Goal: Task Accomplishment & Management: Manage account settings

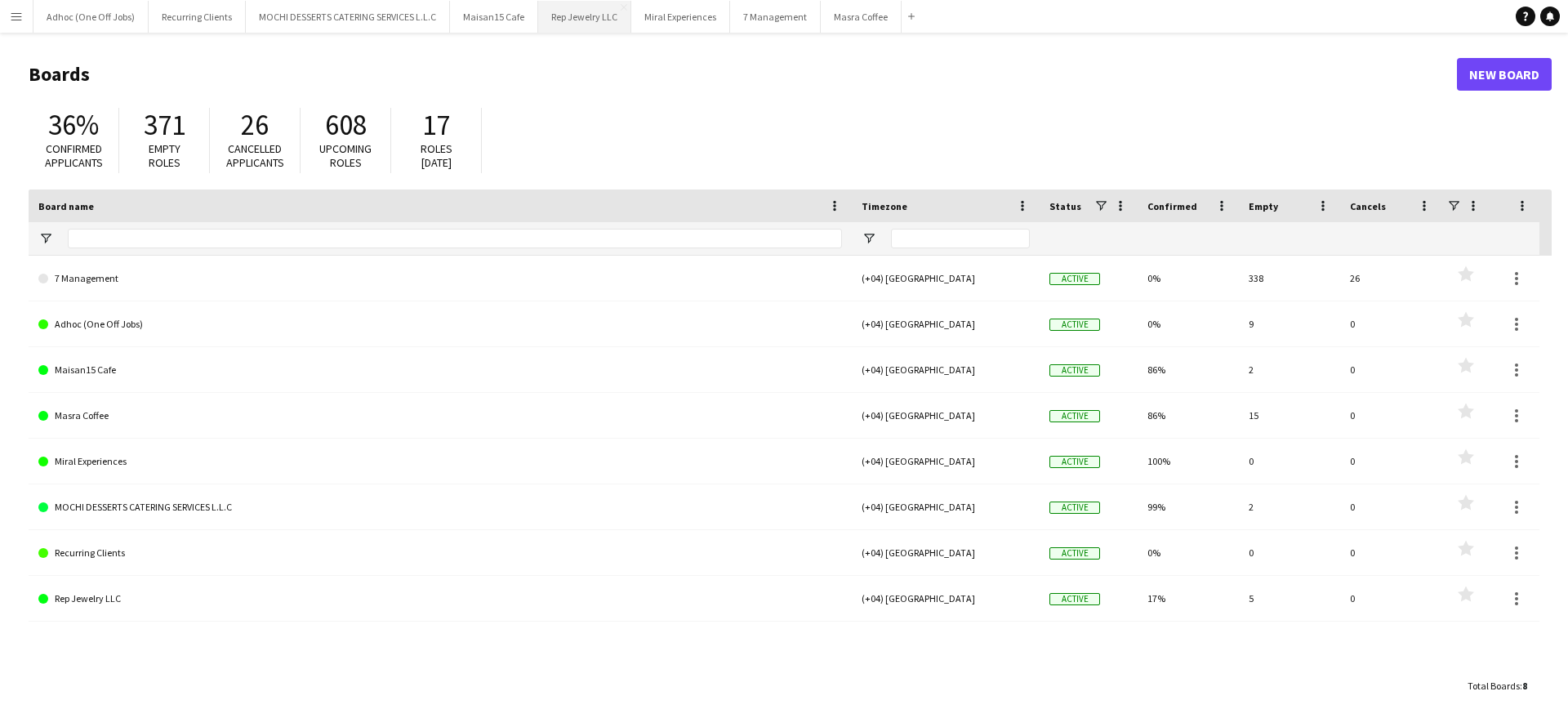
drag, startPoint x: 563, startPoint y: 20, endPoint x: 578, endPoint y: 26, distance: 16.2
click at [564, 20] on button "Rep Jewelry LLC Close" at bounding box center [584, 17] width 93 height 32
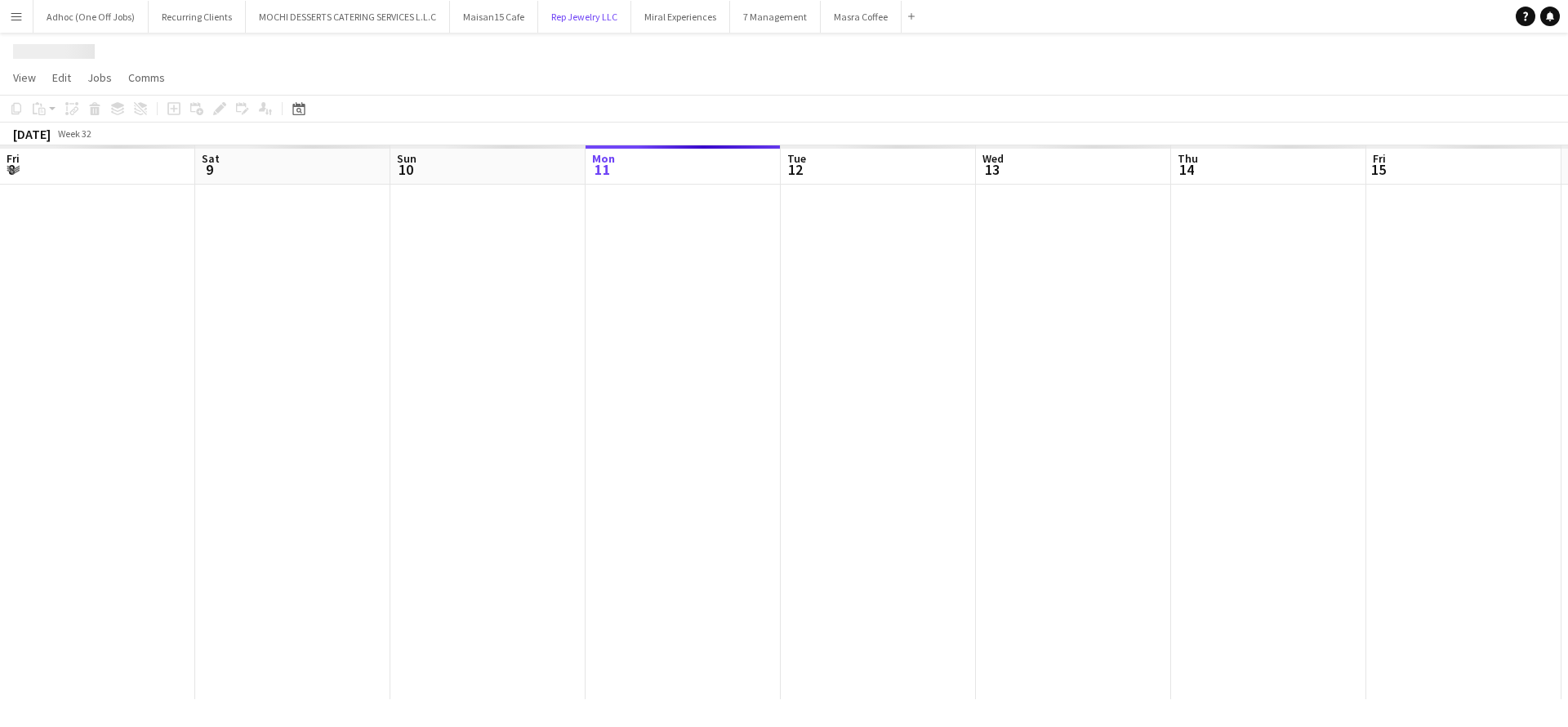
scroll to position [0, 390]
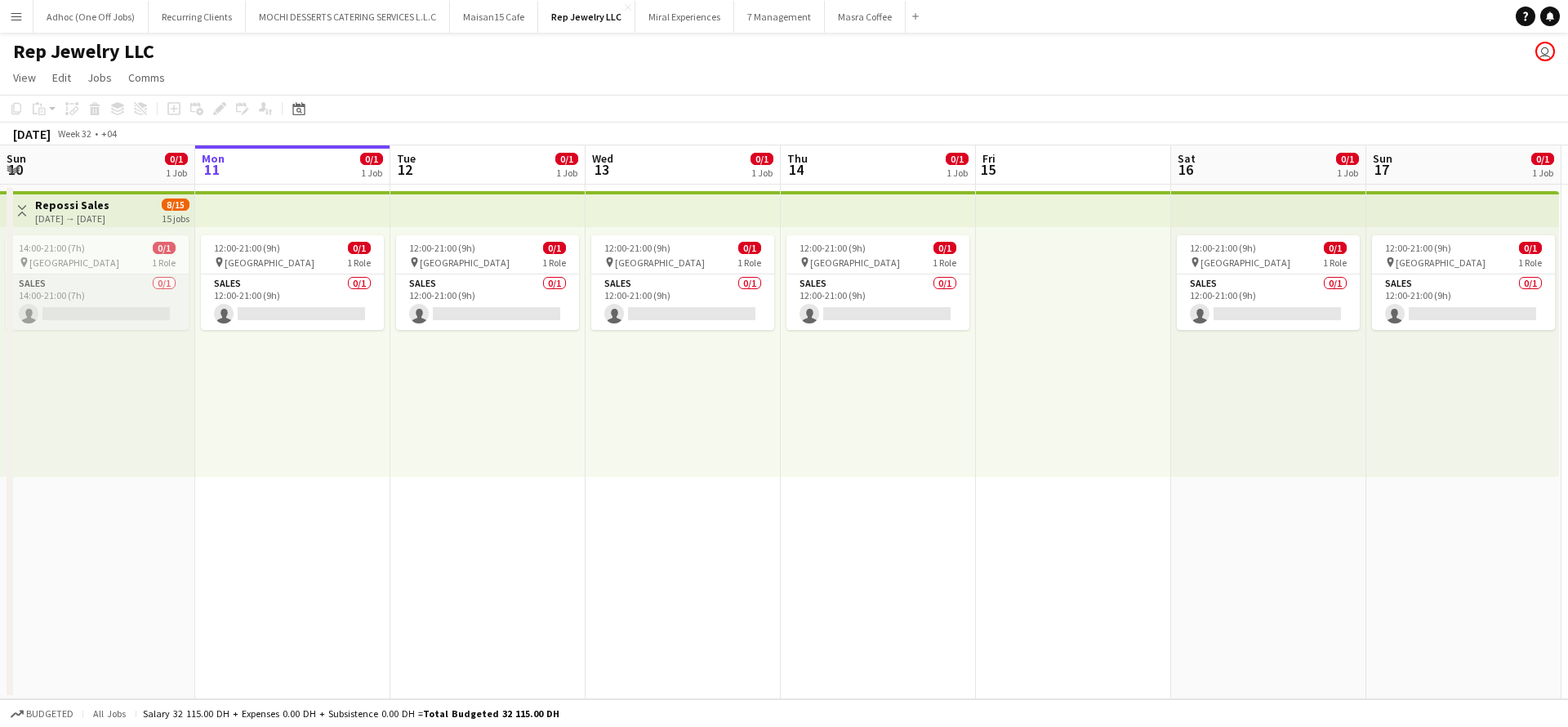
click at [106, 312] on app-card-role "Sales 0/1 14:00-21:00 (7h) single-neutral-actions" at bounding box center [97, 302] width 183 height 56
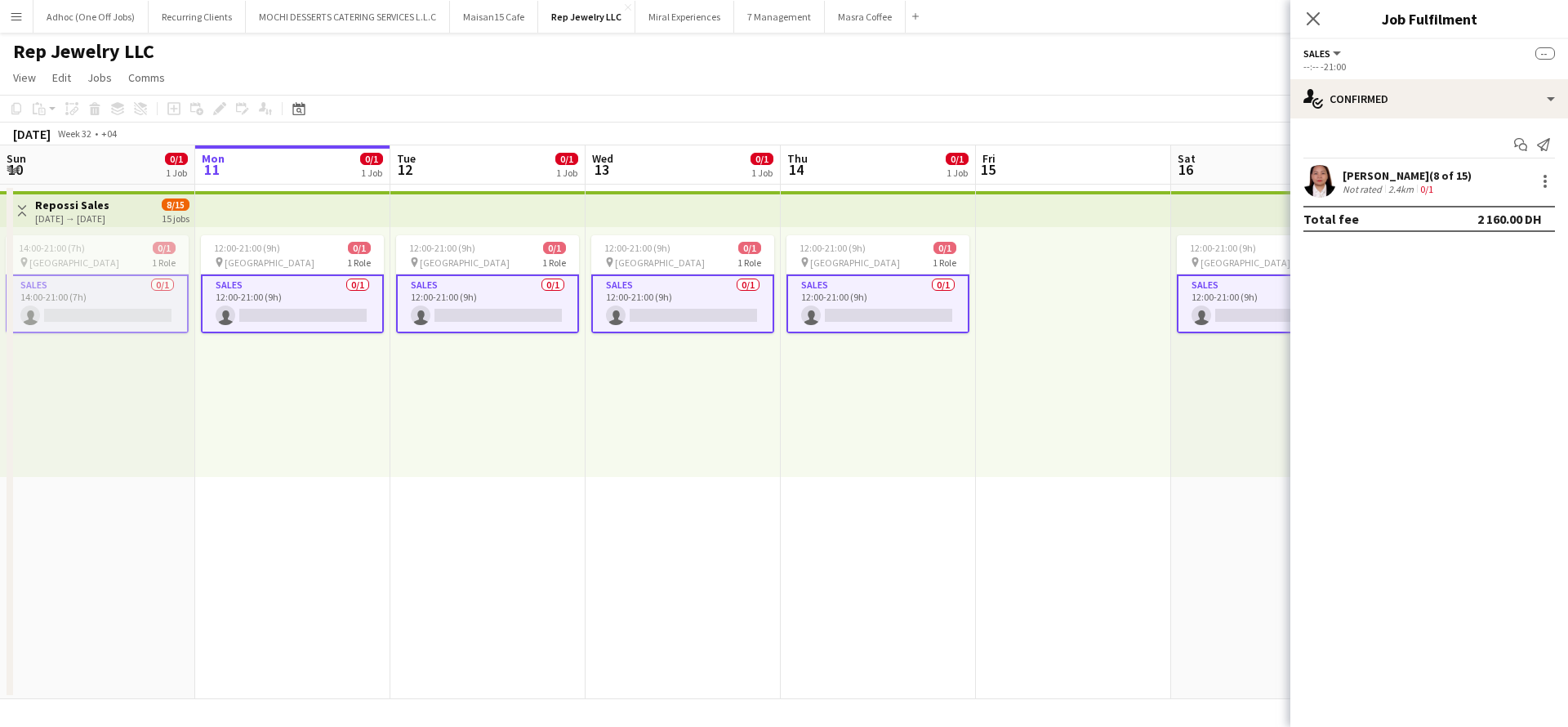
click at [68, 311] on app-card-role "Sales 0/1 14:00-21:00 (7h) single-neutral-actions" at bounding box center [97, 304] width 183 height 59
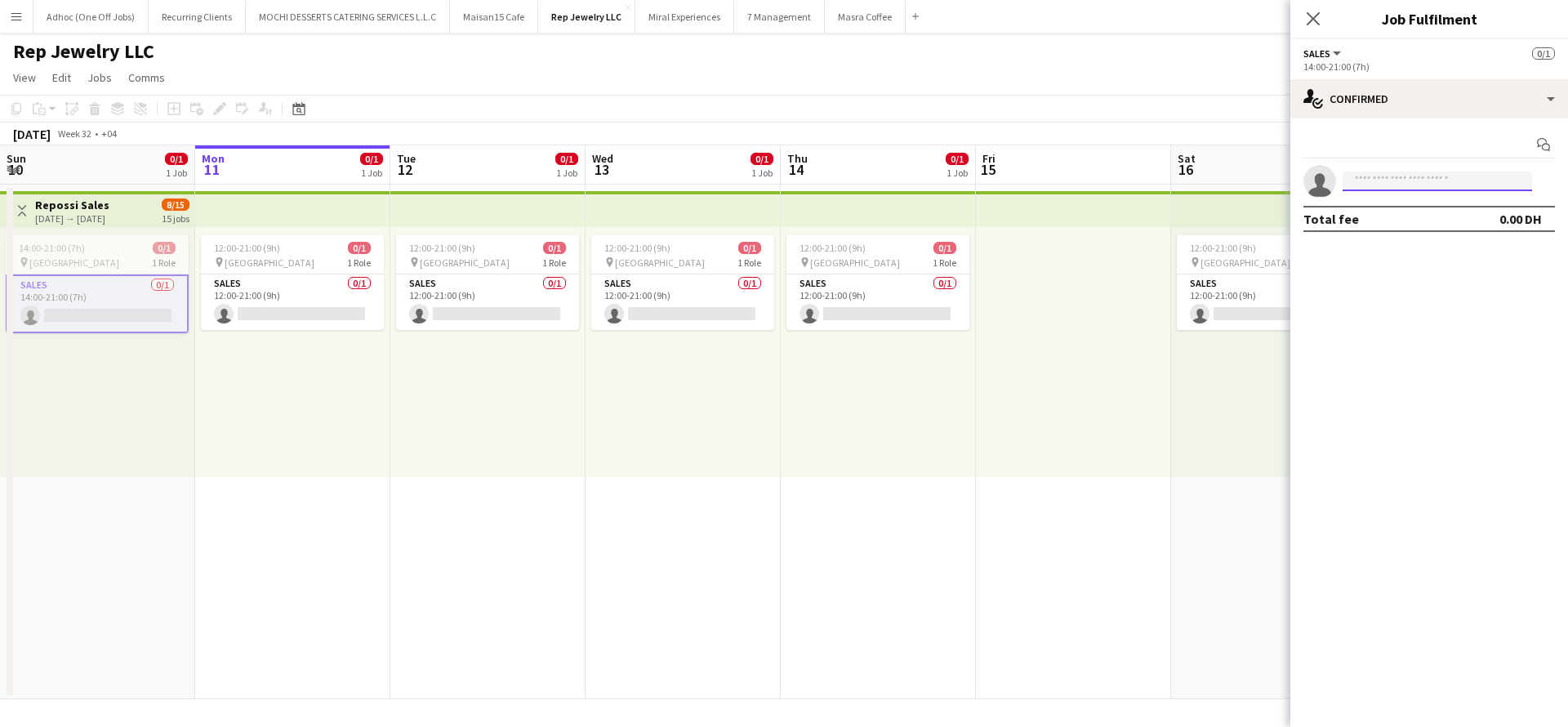
click at [1492, 172] on input at bounding box center [1437, 181] width 189 height 20
type input "*"
type input "***"
click at [1425, 216] on span "ulanday010316@gmail.com" at bounding box center [1437, 218] width 164 height 13
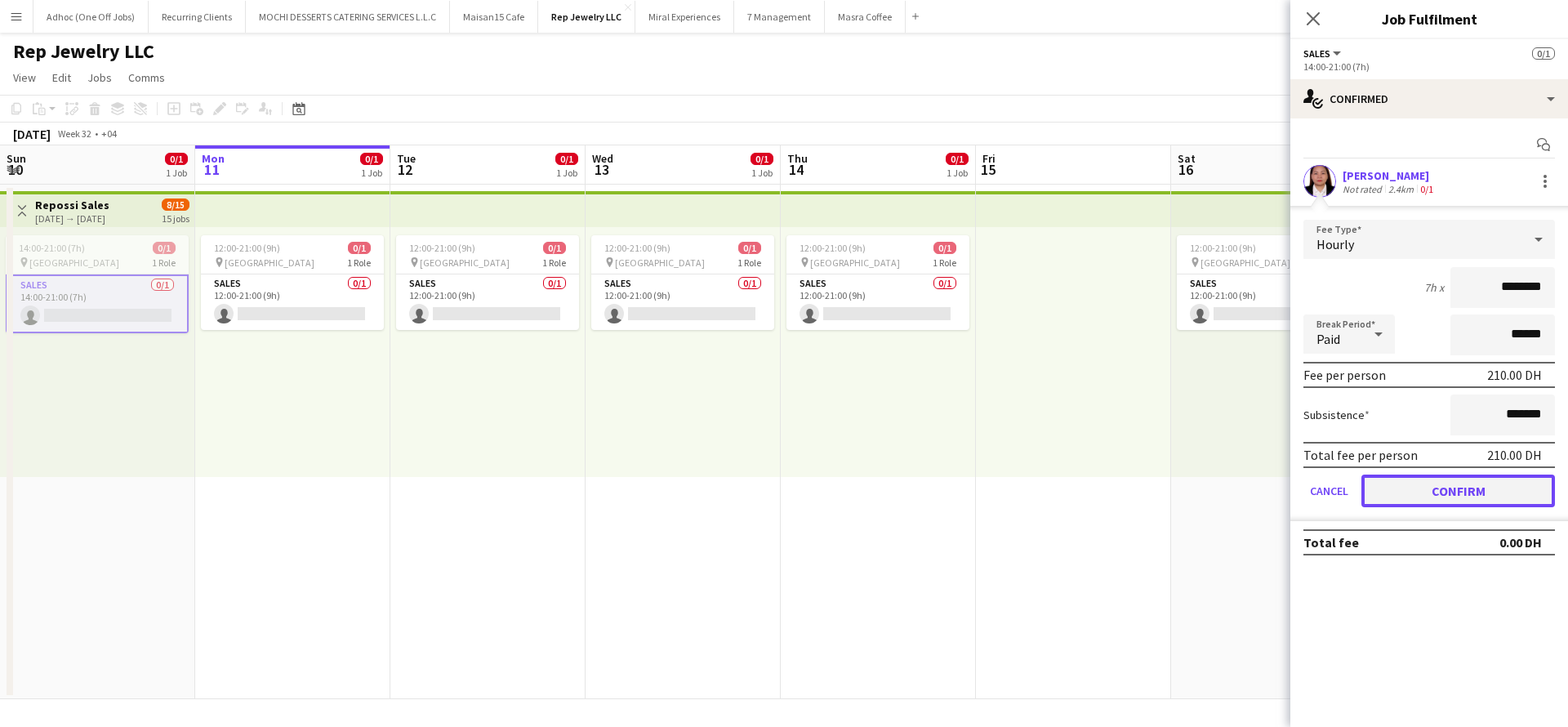
click at [1469, 485] on button "Confirm" at bounding box center [1458, 490] width 193 height 33
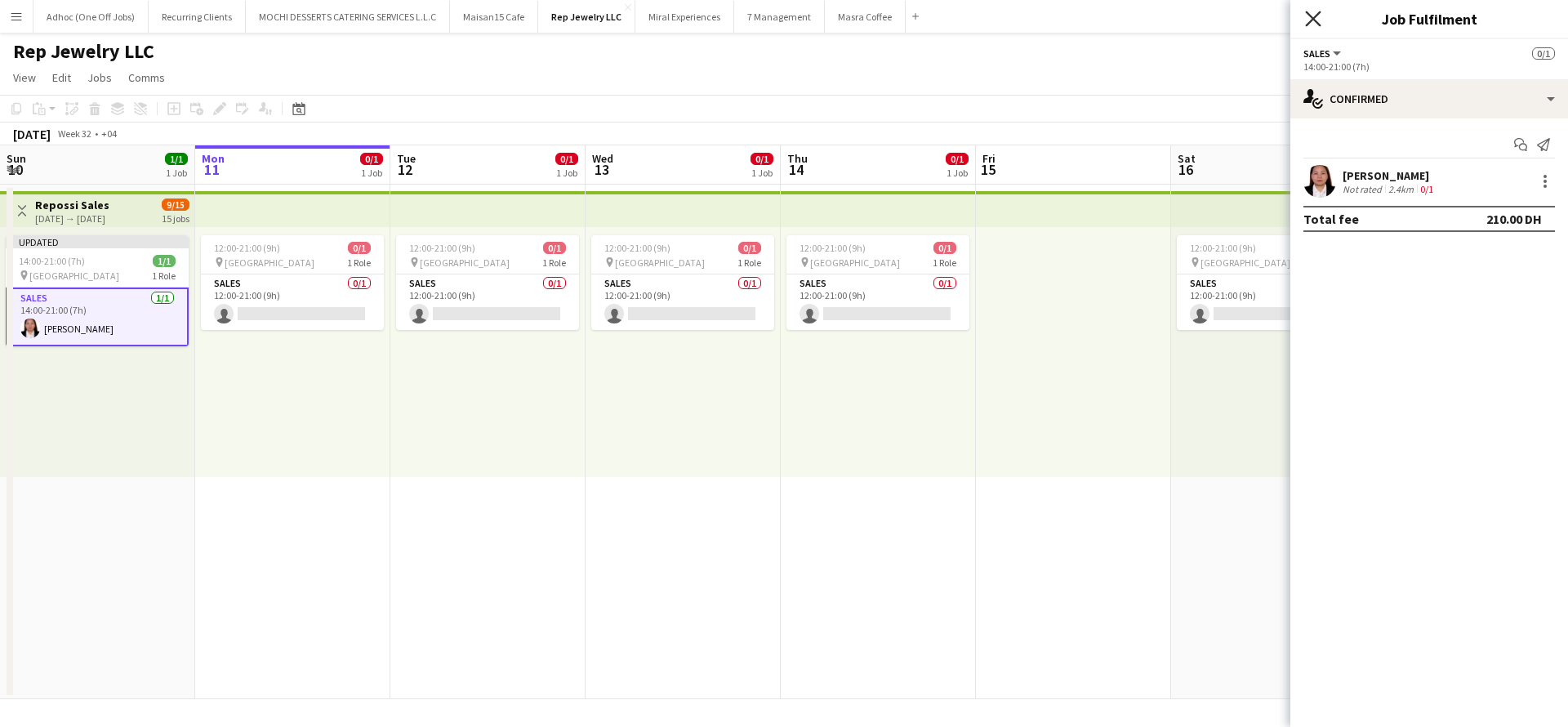
click at [1316, 15] on icon at bounding box center [1312, 18] width 15 height 15
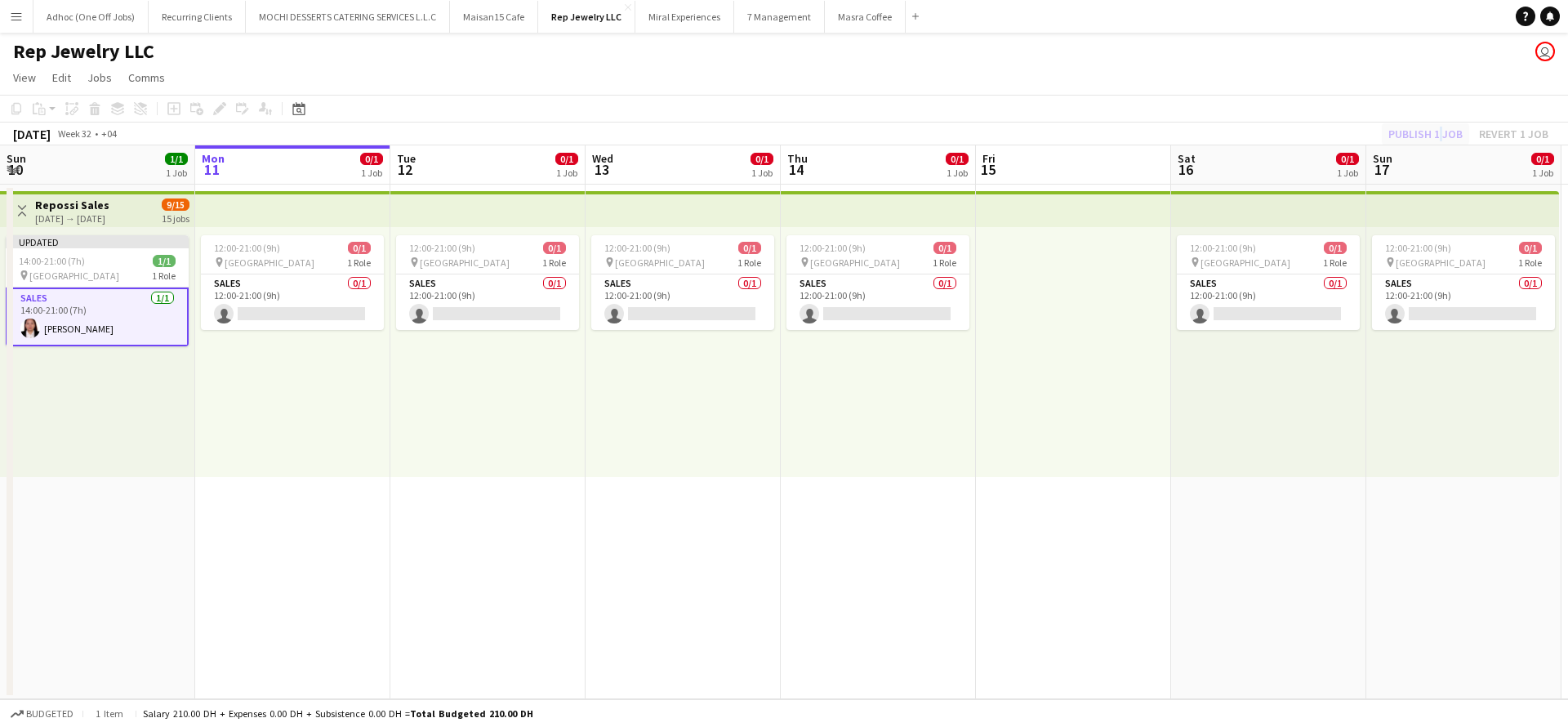
click at [1438, 133] on div "Publish 1 job Revert 1 job" at bounding box center [1469, 133] width 199 height 21
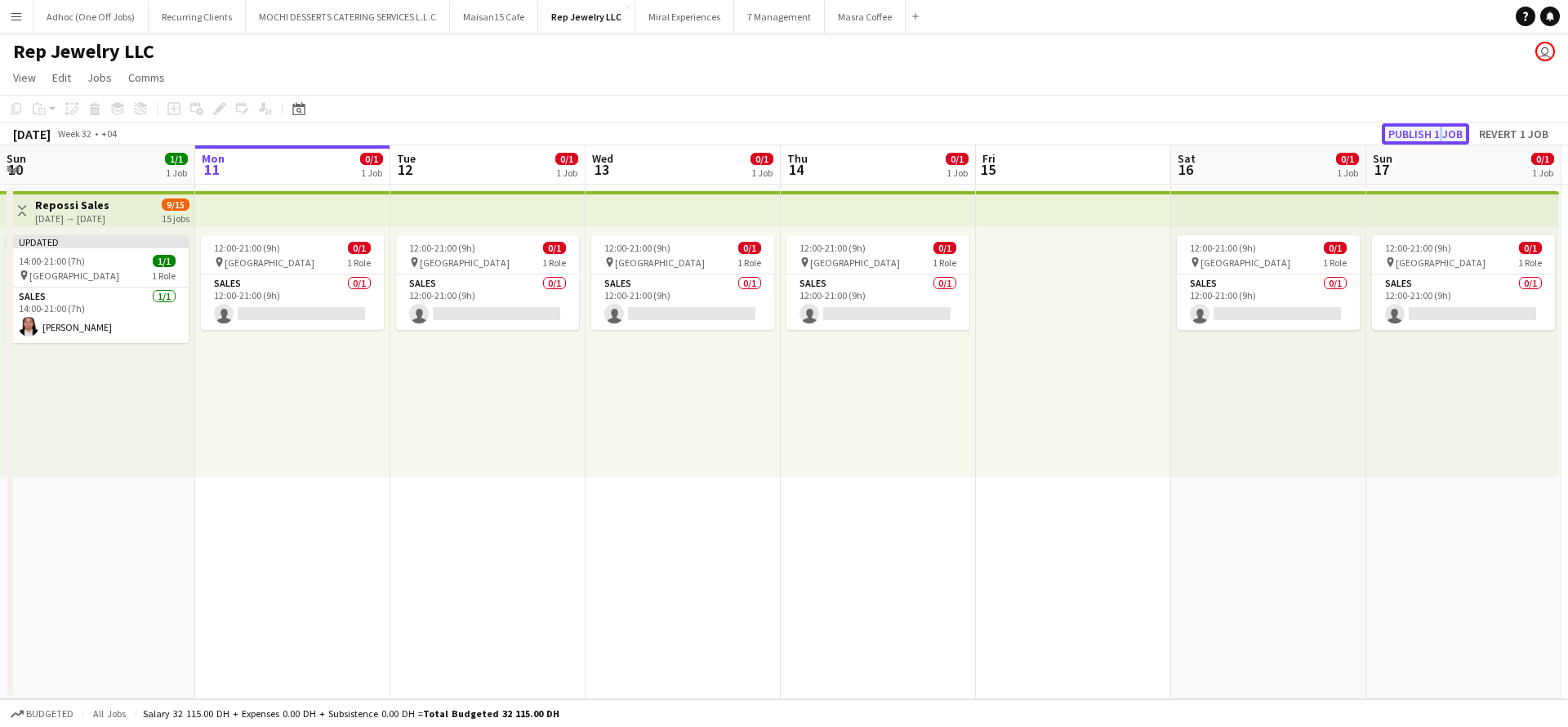
click at [1428, 136] on button "Publish 1 job" at bounding box center [1425, 133] width 87 height 21
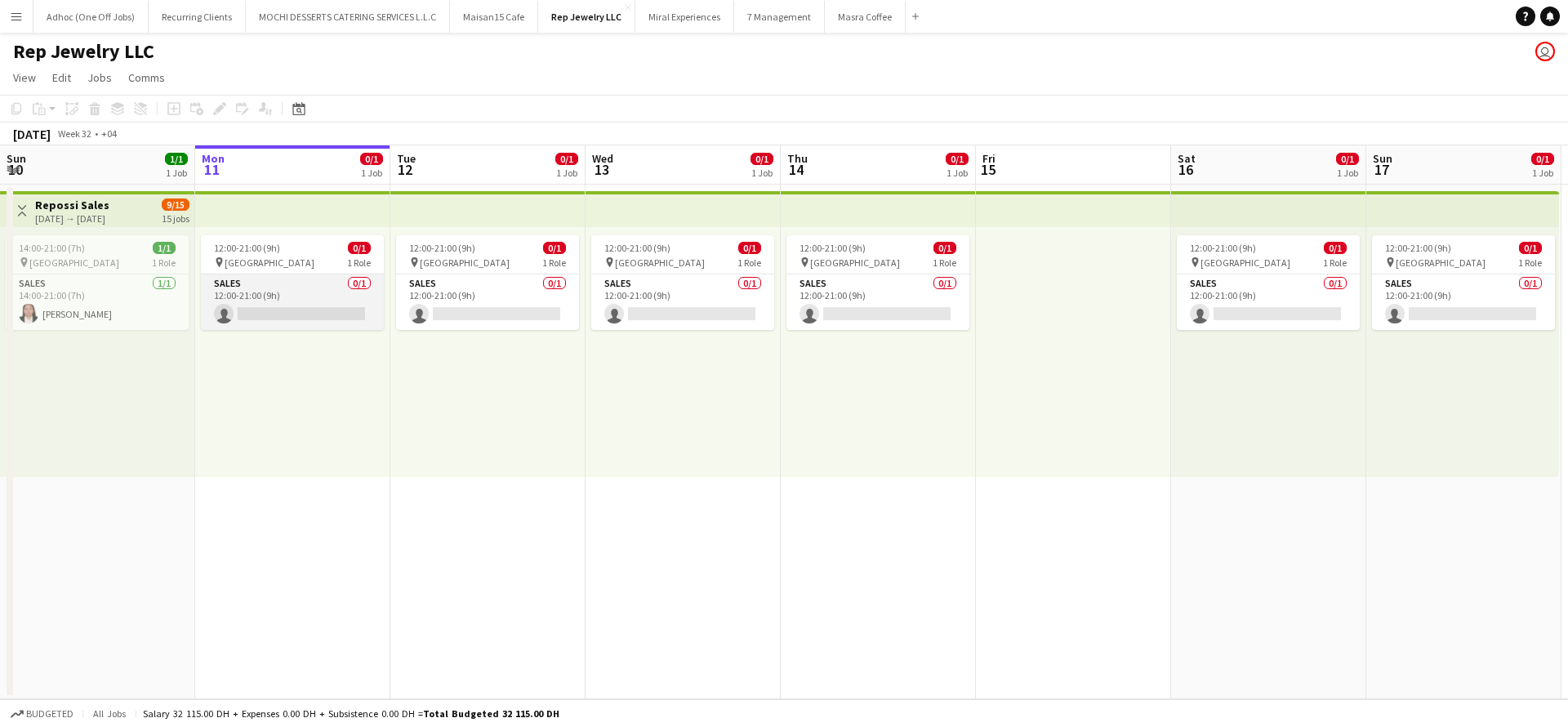
click at [347, 309] on app-card-role "Sales 0/1 12:00-21:00 (9h) single-neutral-actions" at bounding box center [292, 302] width 183 height 56
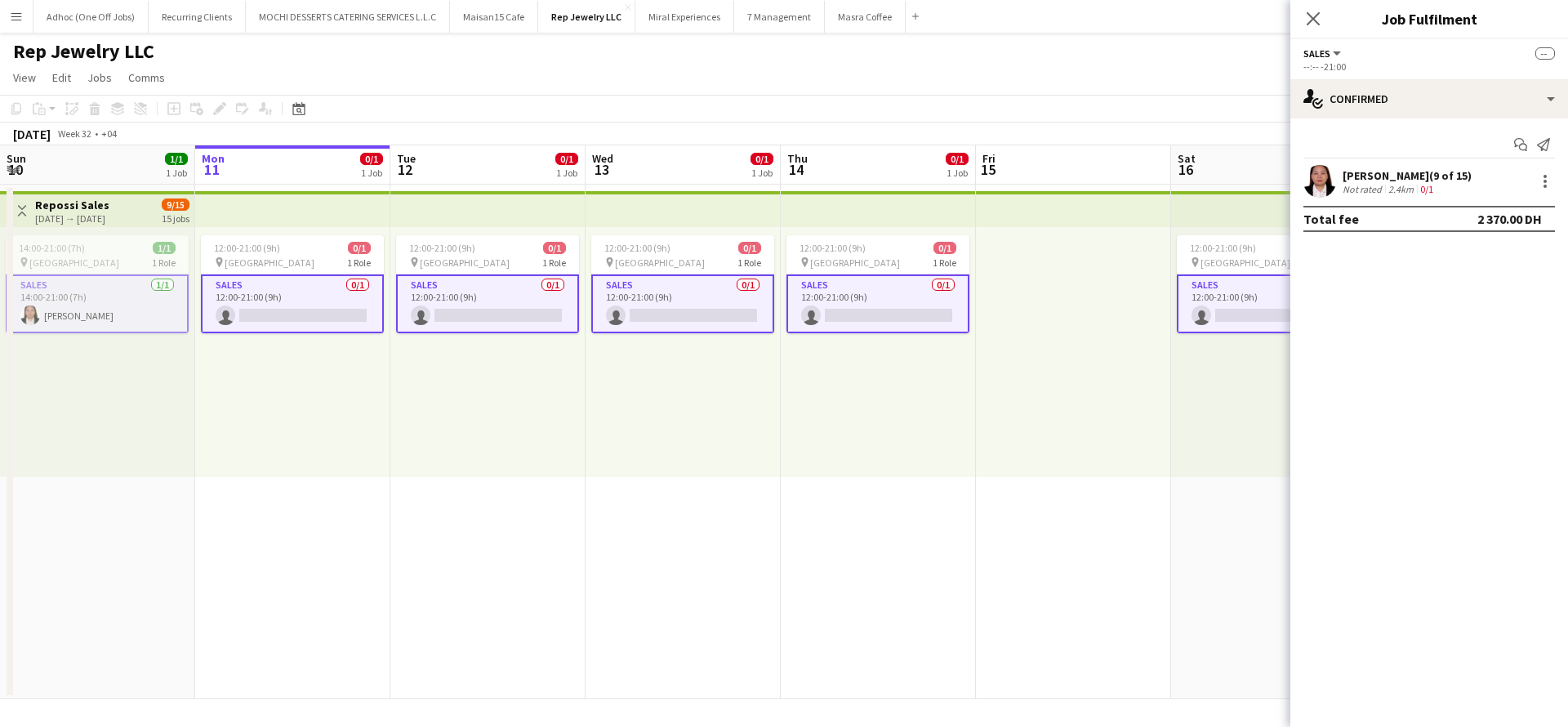
click at [344, 309] on app-card-role "Sales 0/1 12:00-21:00 (9h) single-neutral-actions" at bounding box center [292, 304] width 183 height 59
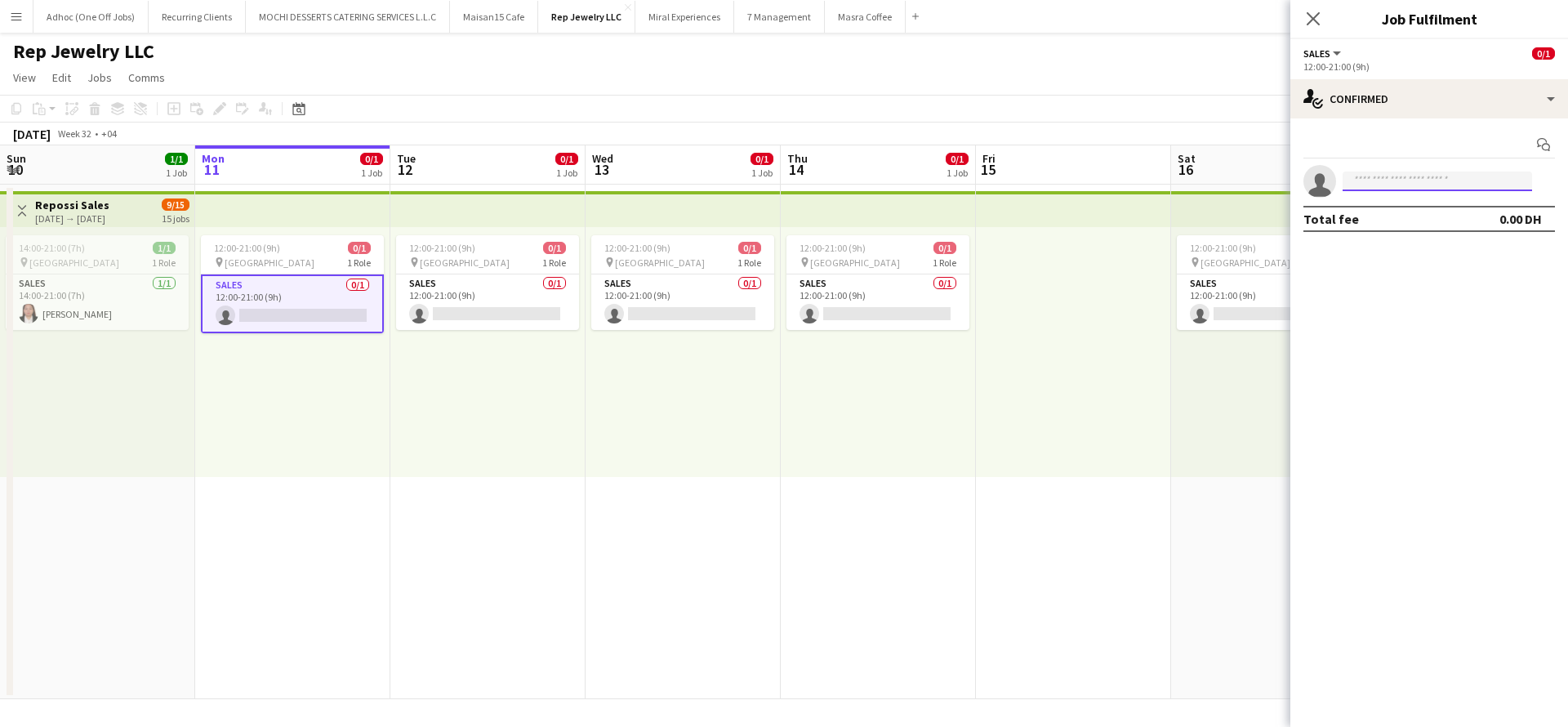
click at [1423, 177] on input at bounding box center [1437, 181] width 189 height 20
type input "*"
type input "****"
click at [1411, 217] on span "ulanday010316@gmail.com" at bounding box center [1437, 218] width 164 height 13
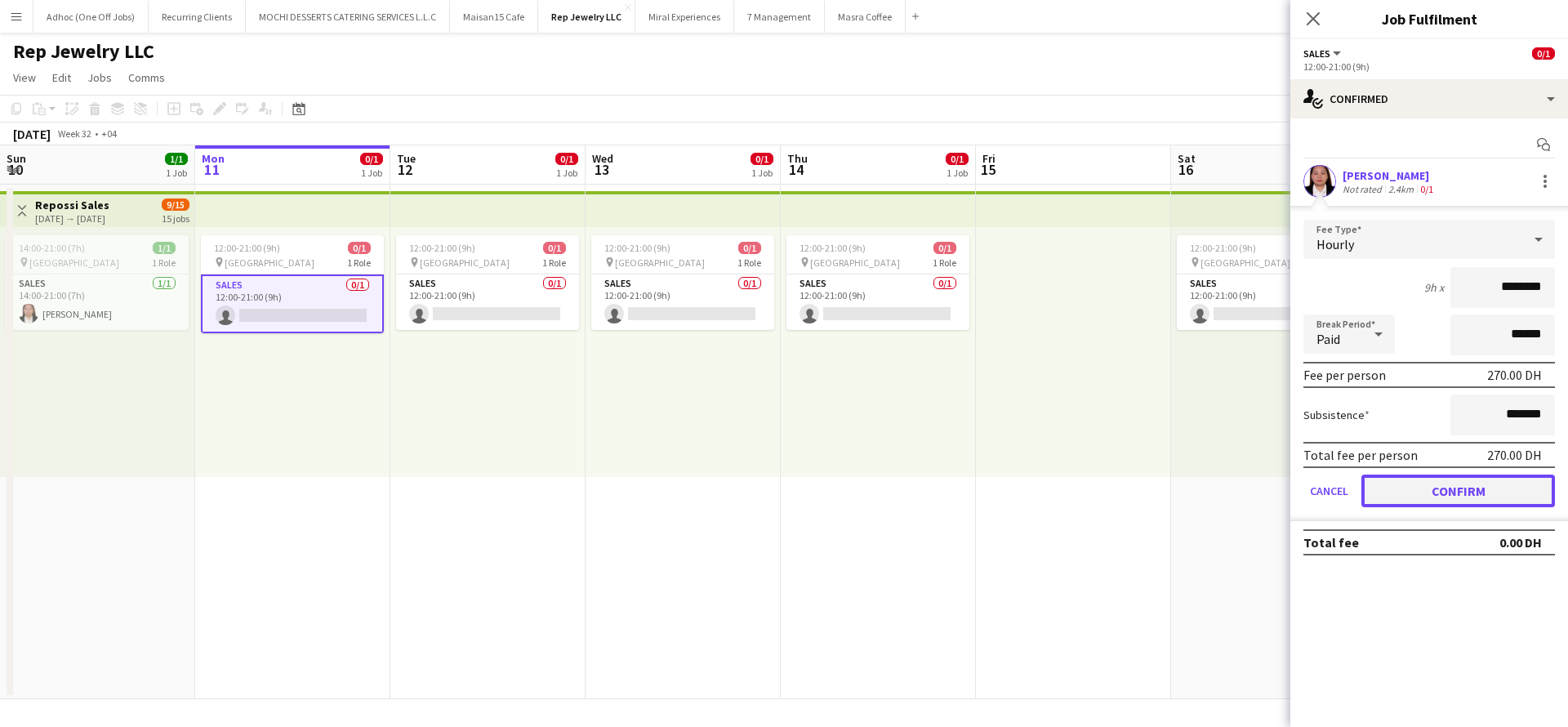
click at [1405, 483] on button "Confirm" at bounding box center [1458, 490] width 193 height 33
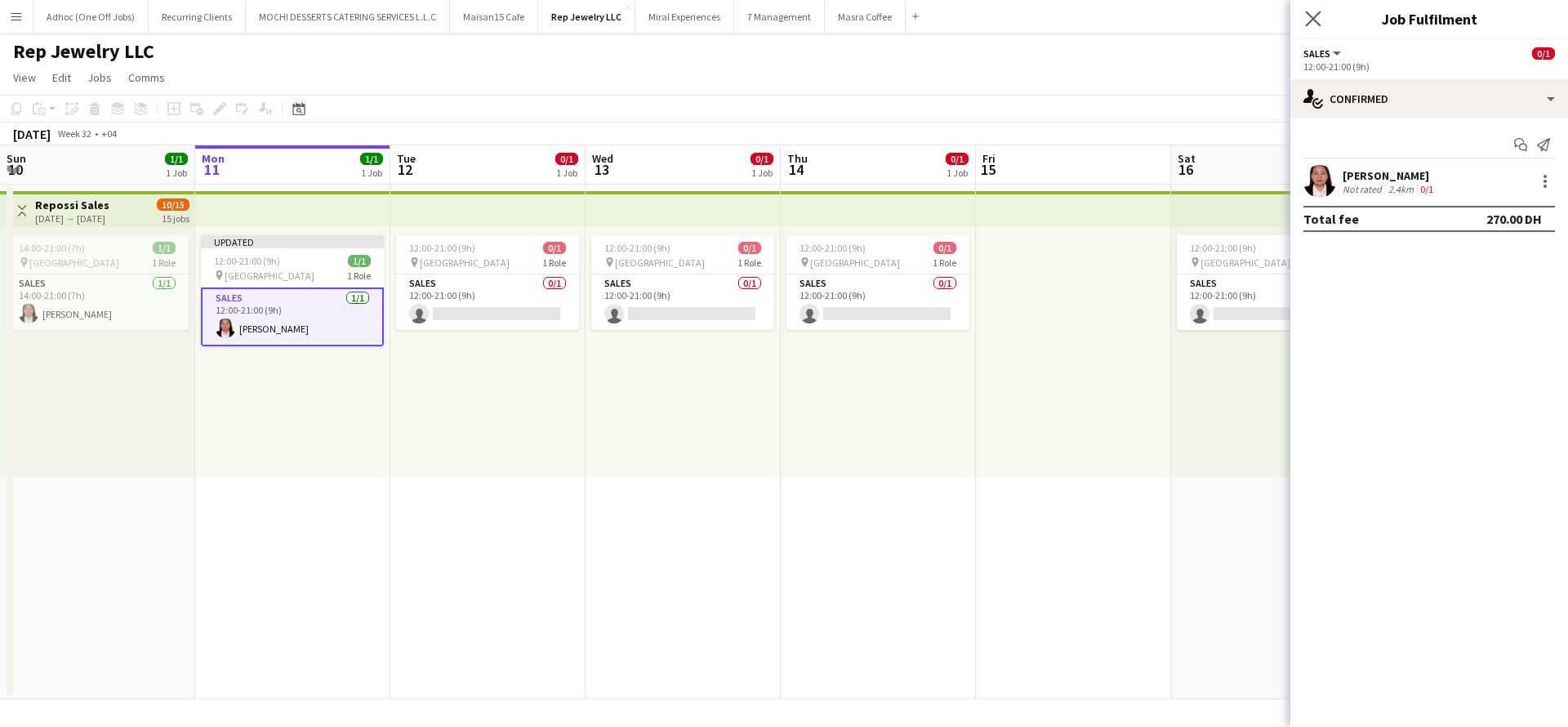
click at [1313, 26] on icon "Close pop-in" at bounding box center [1312, 18] width 15 height 15
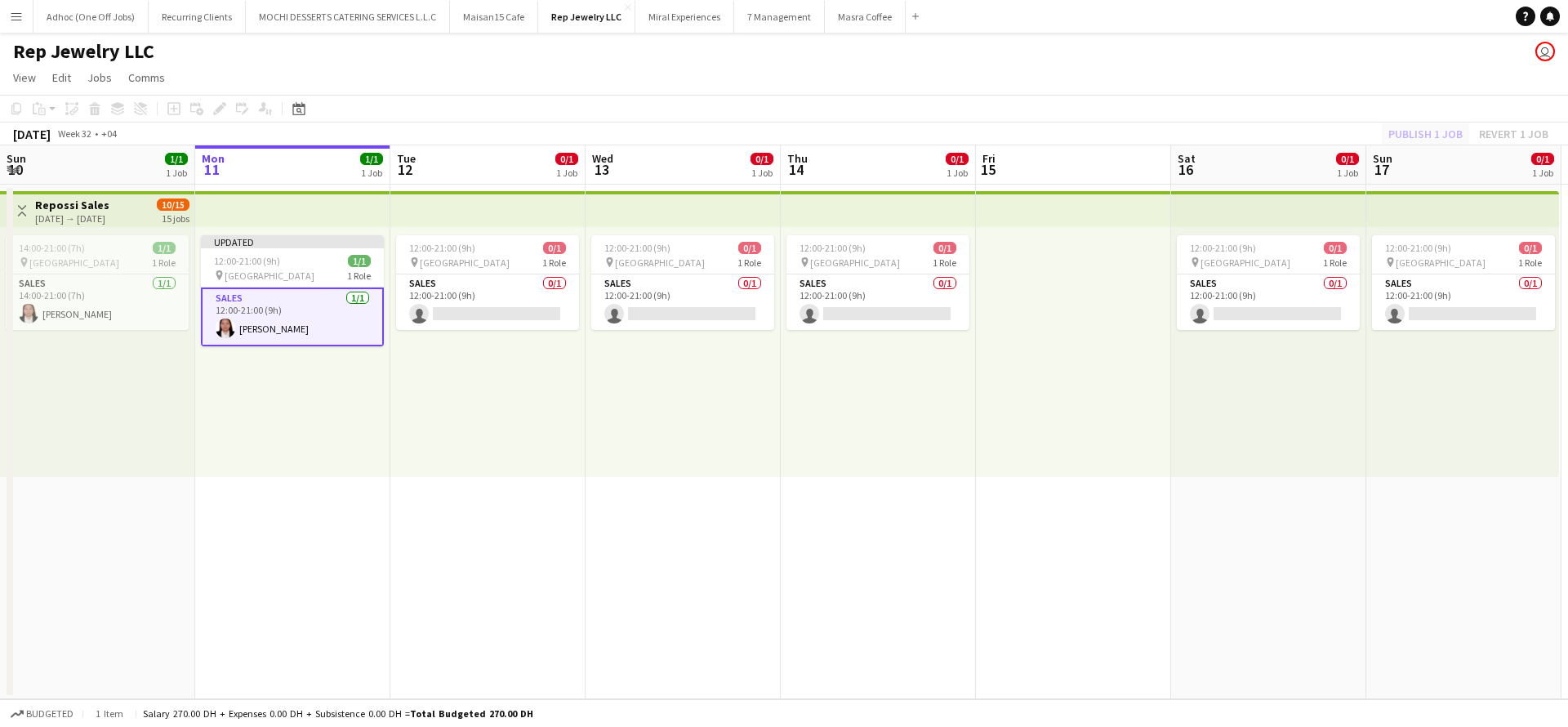
click at [1428, 128] on div "Publish 1 job Revert 1 job" at bounding box center [1469, 133] width 199 height 21
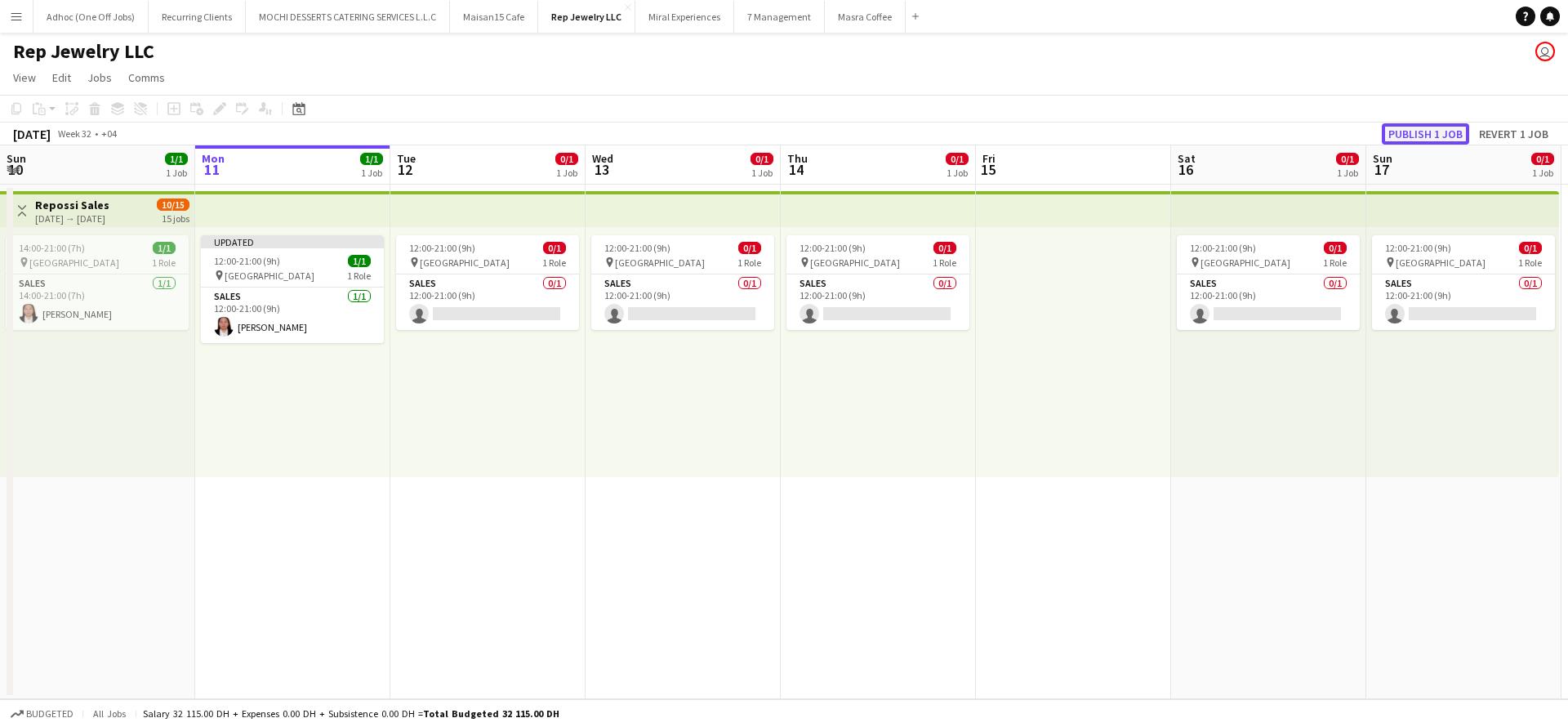
click at [1427, 142] on button "Publish 1 job" at bounding box center [1425, 133] width 87 height 21
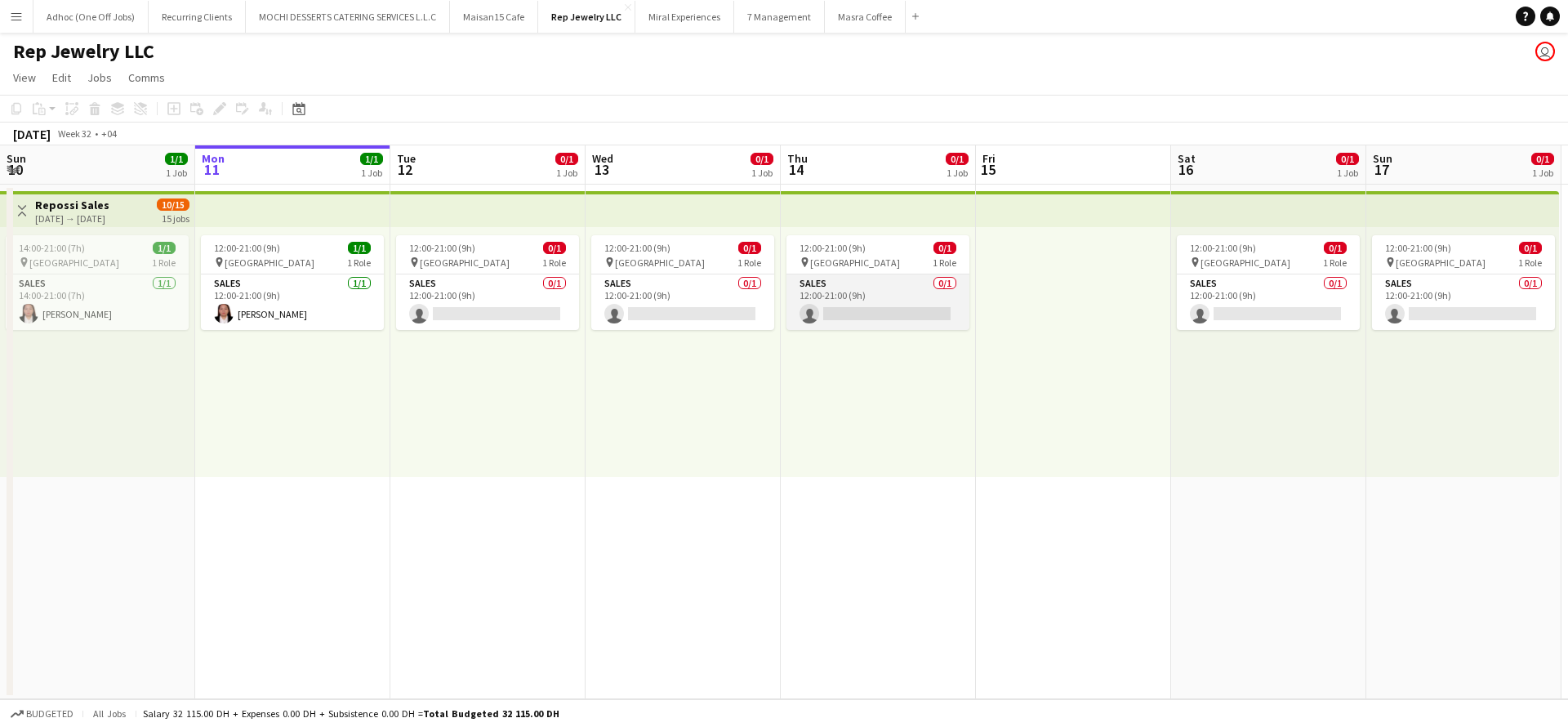
click at [918, 302] on app-card-role "Sales 0/1 12:00-21:00 (9h) single-neutral-actions" at bounding box center [878, 302] width 183 height 56
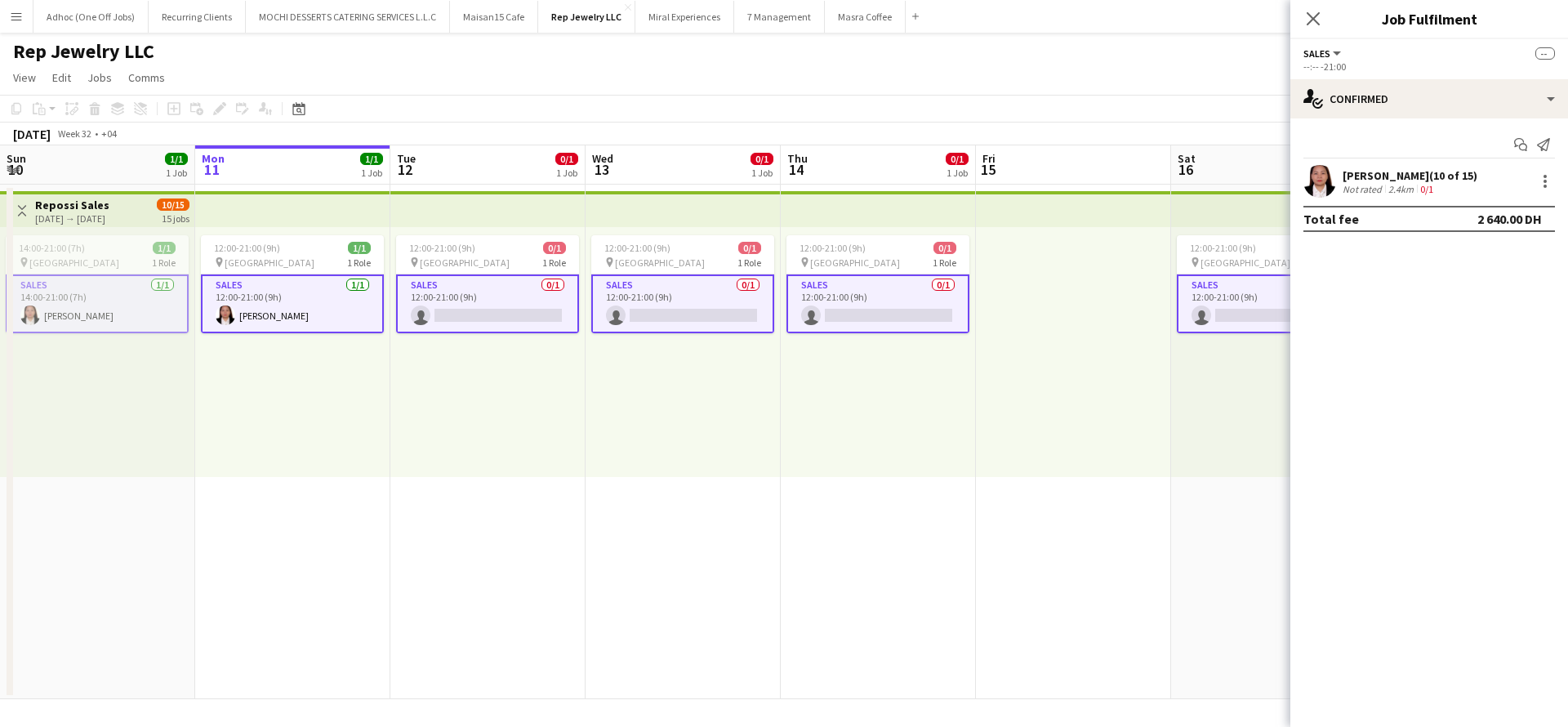
click at [918, 302] on app-card-role "Sales 0/1 12:00-21:00 (9h) single-neutral-actions" at bounding box center [878, 304] width 183 height 59
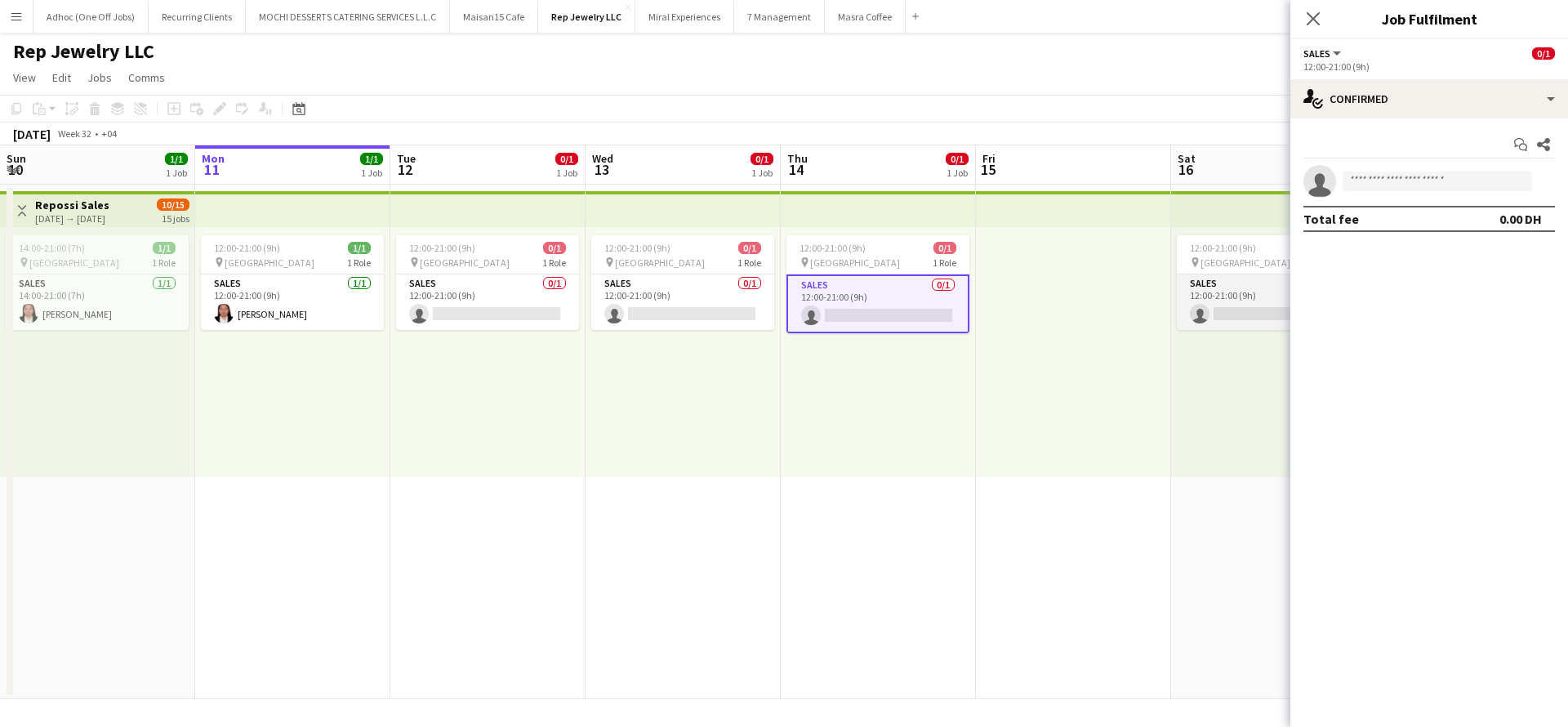
click at [1229, 312] on app-card-role "Sales 0/1 12:00-21:00 (9h) single-neutral-actions" at bounding box center [1268, 302] width 183 height 56
click at [1398, 177] on input at bounding box center [1437, 181] width 189 height 20
click at [1317, 10] on icon "Close pop-in" at bounding box center [1312, 18] width 15 height 15
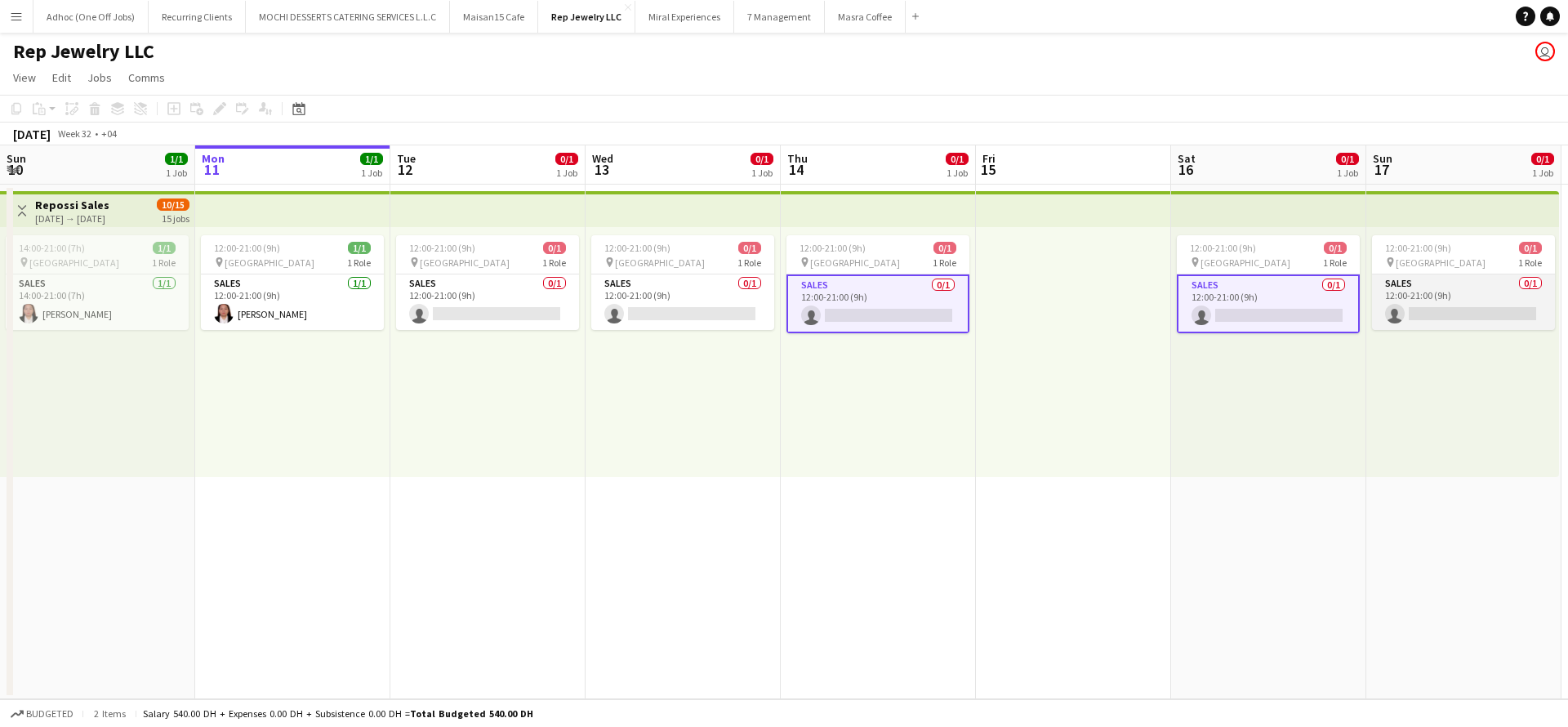
click at [1475, 306] on app-card-role "Sales 0/1 12:00-21:00 (9h) single-neutral-actions" at bounding box center [1463, 302] width 183 height 56
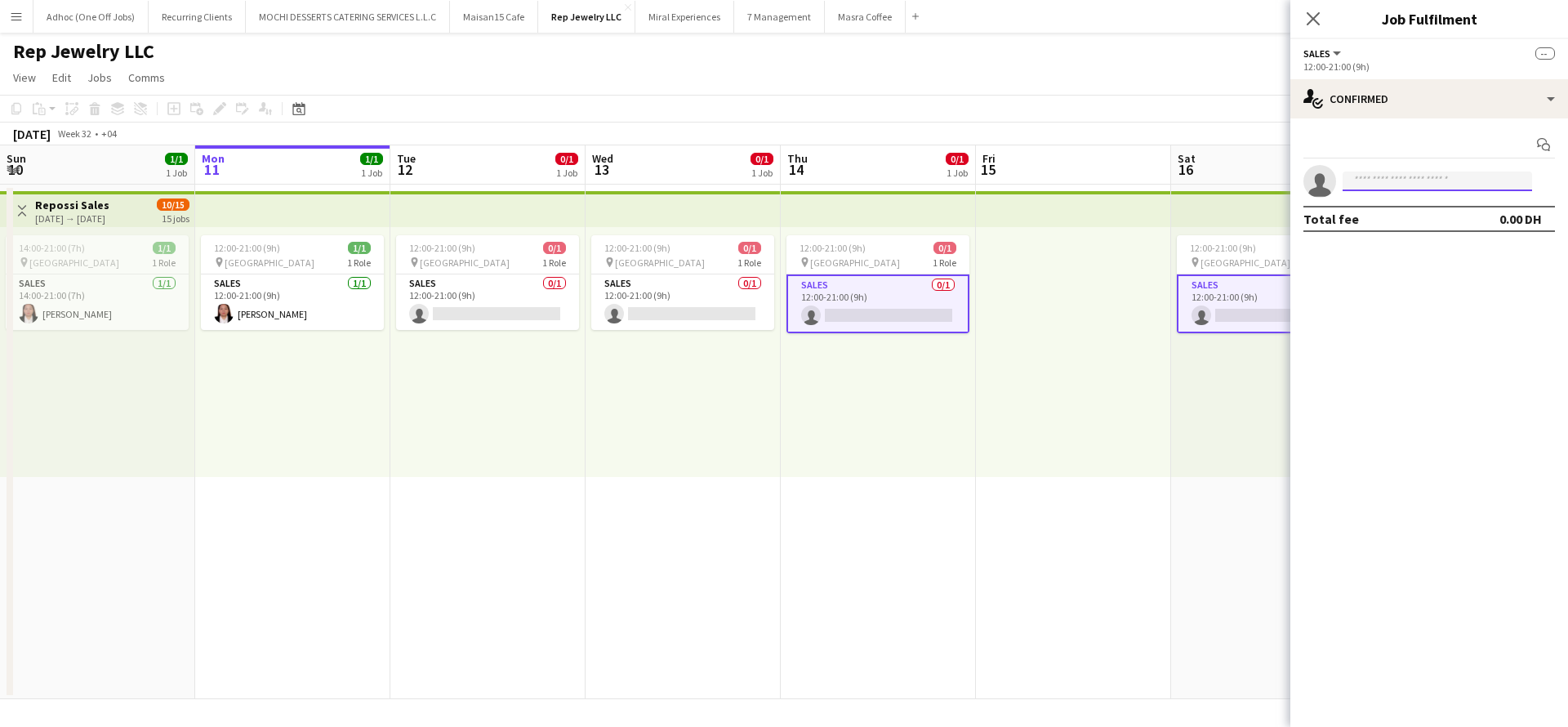
click at [1434, 185] on input at bounding box center [1437, 181] width 189 height 20
type input "****"
click at [1418, 220] on span "ulanday010316@gmail.com" at bounding box center [1437, 218] width 164 height 13
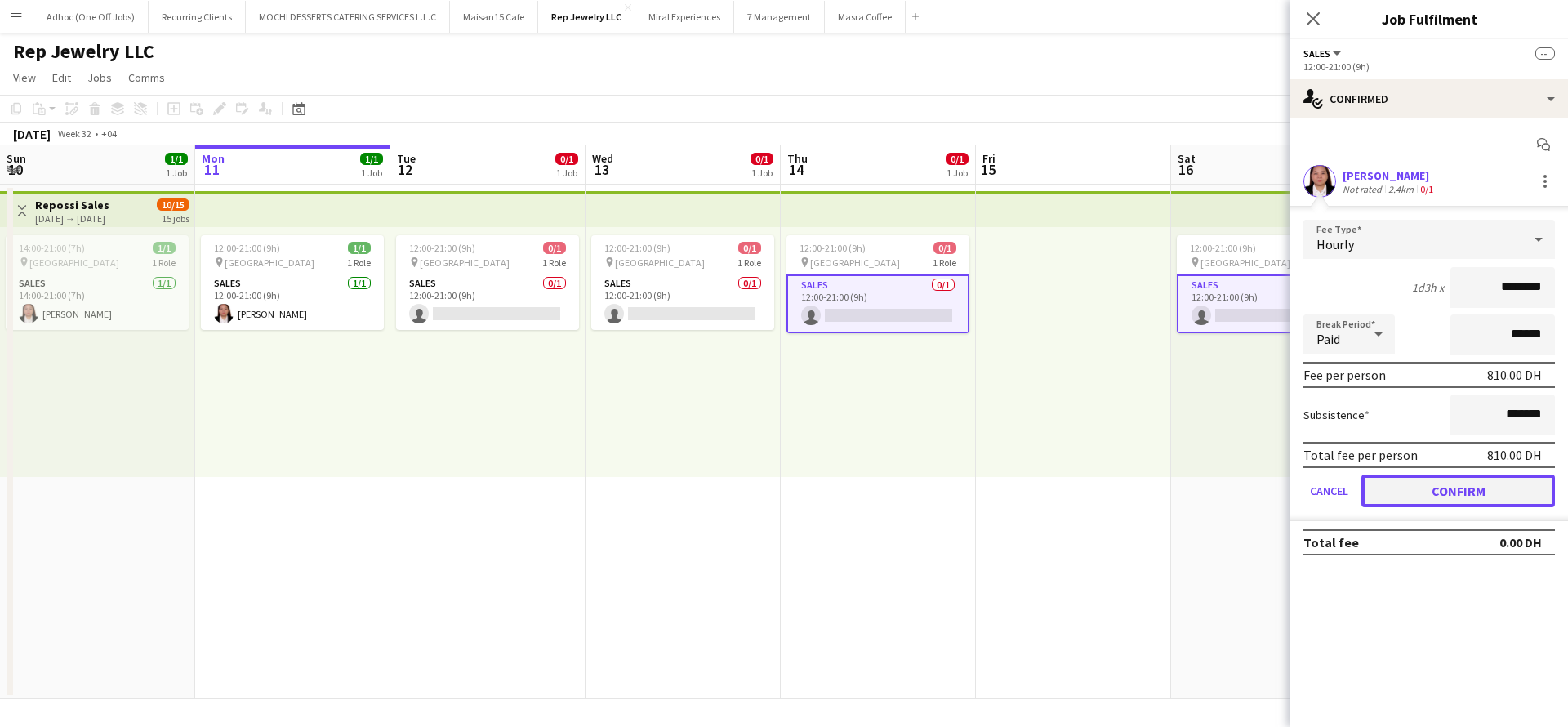
click at [1472, 490] on button "Confirm" at bounding box center [1458, 490] width 193 height 33
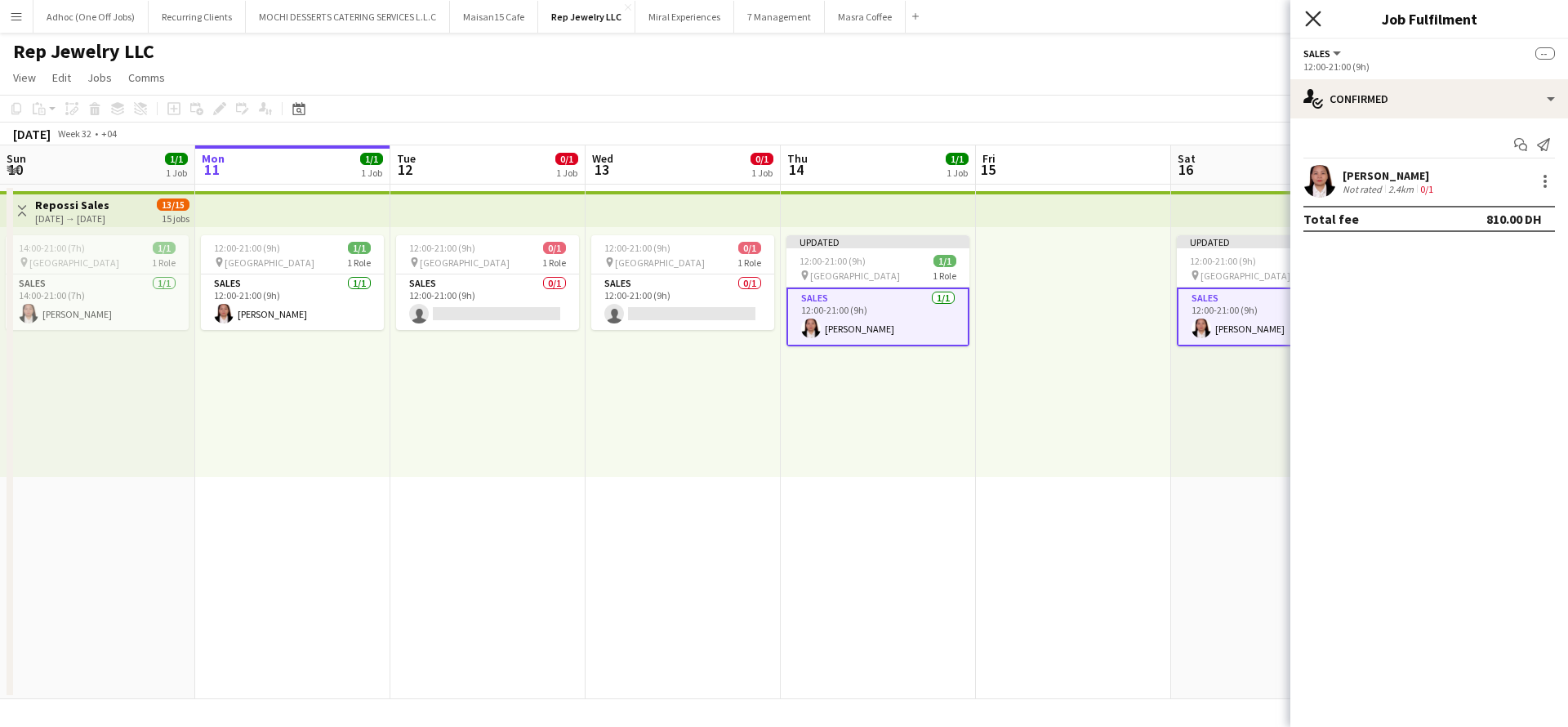
click at [1309, 15] on icon at bounding box center [1312, 18] width 15 height 15
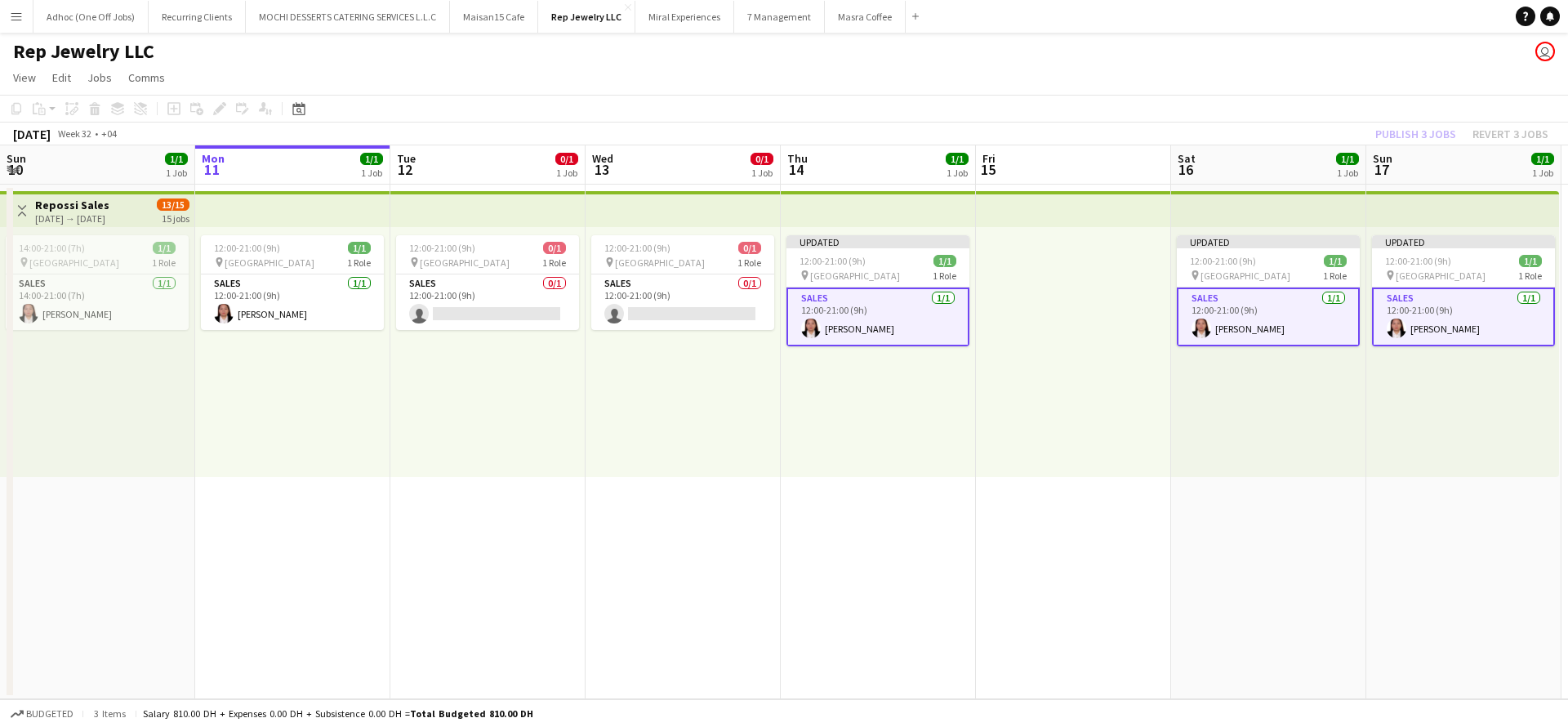
click at [1424, 127] on div "Publish 3 jobs Revert 3 jobs" at bounding box center [1462, 133] width 212 height 21
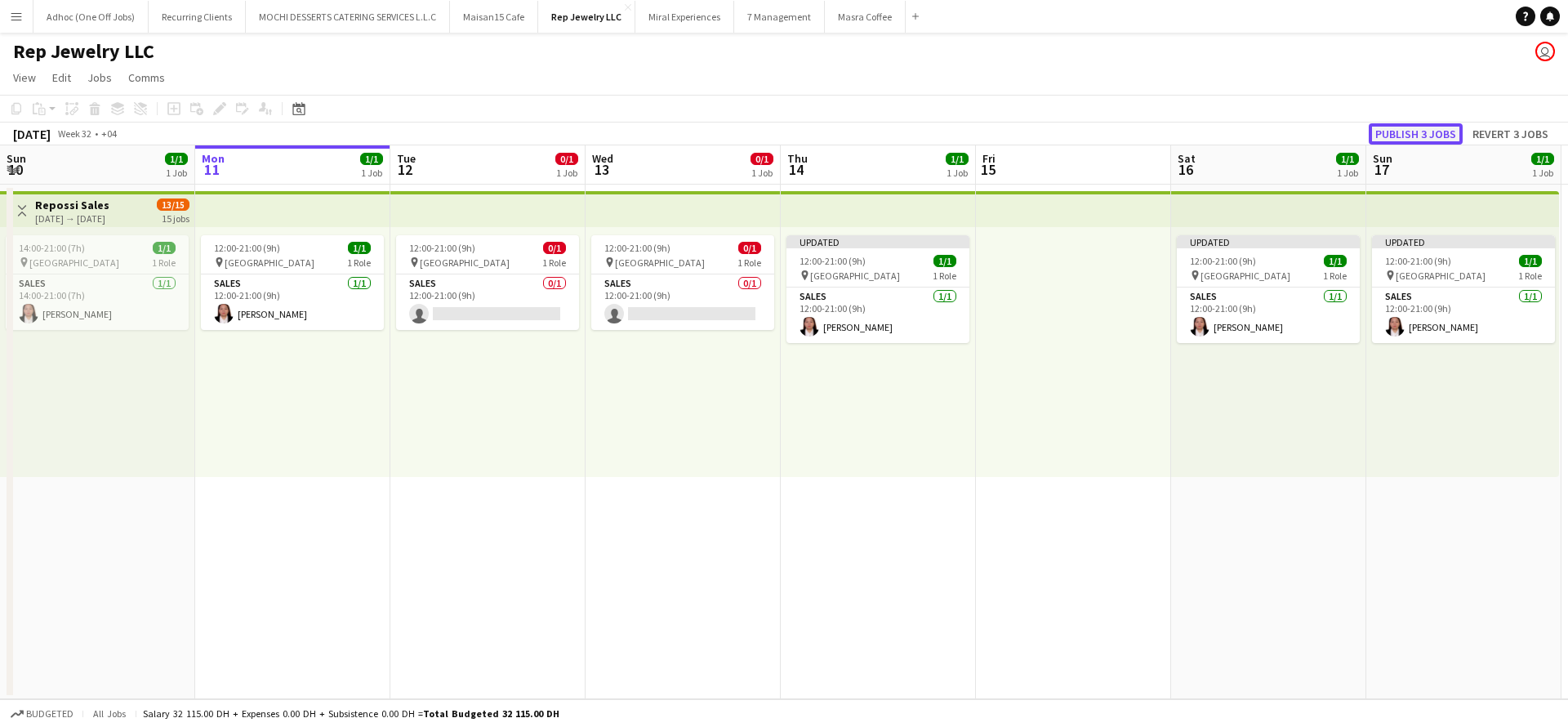
click at [1434, 137] on button "Publish 3 jobs" at bounding box center [1416, 133] width 94 height 21
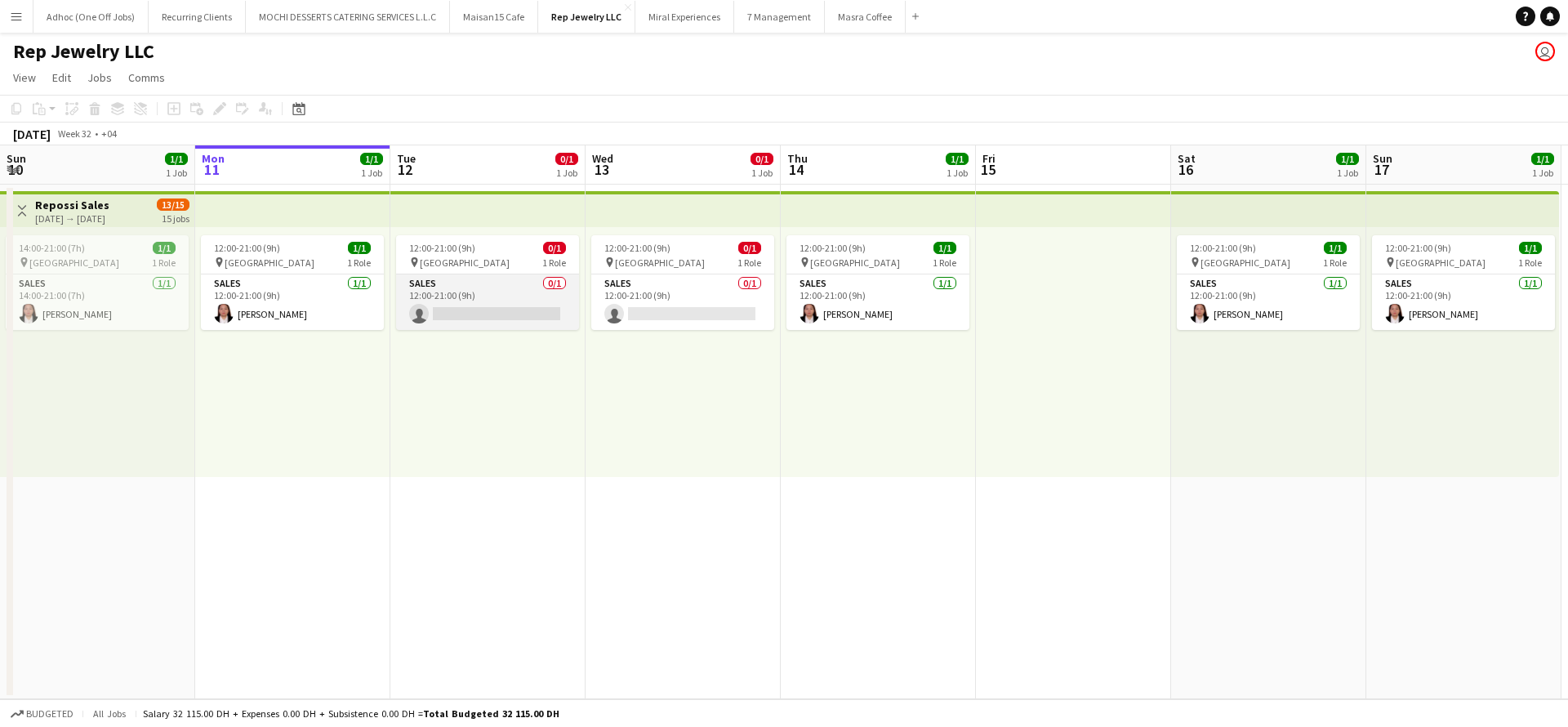
click at [490, 312] on app-card-role "Sales 0/1 12:00-21:00 (9h) single-neutral-actions" at bounding box center [487, 302] width 183 height 56
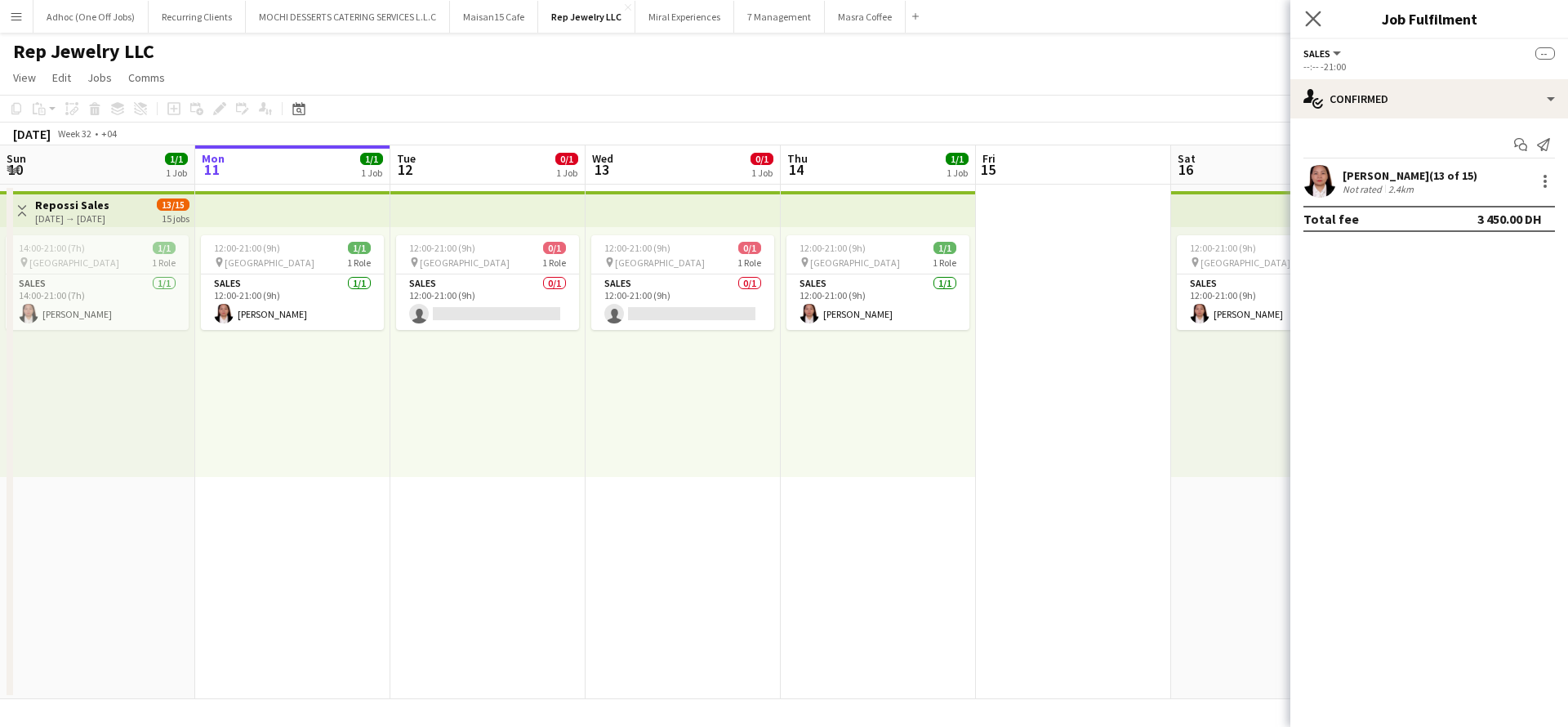
click at [1313, 9] on app-icon "Close pop-in" at bounding box center [1313, 19] width 24 height 24
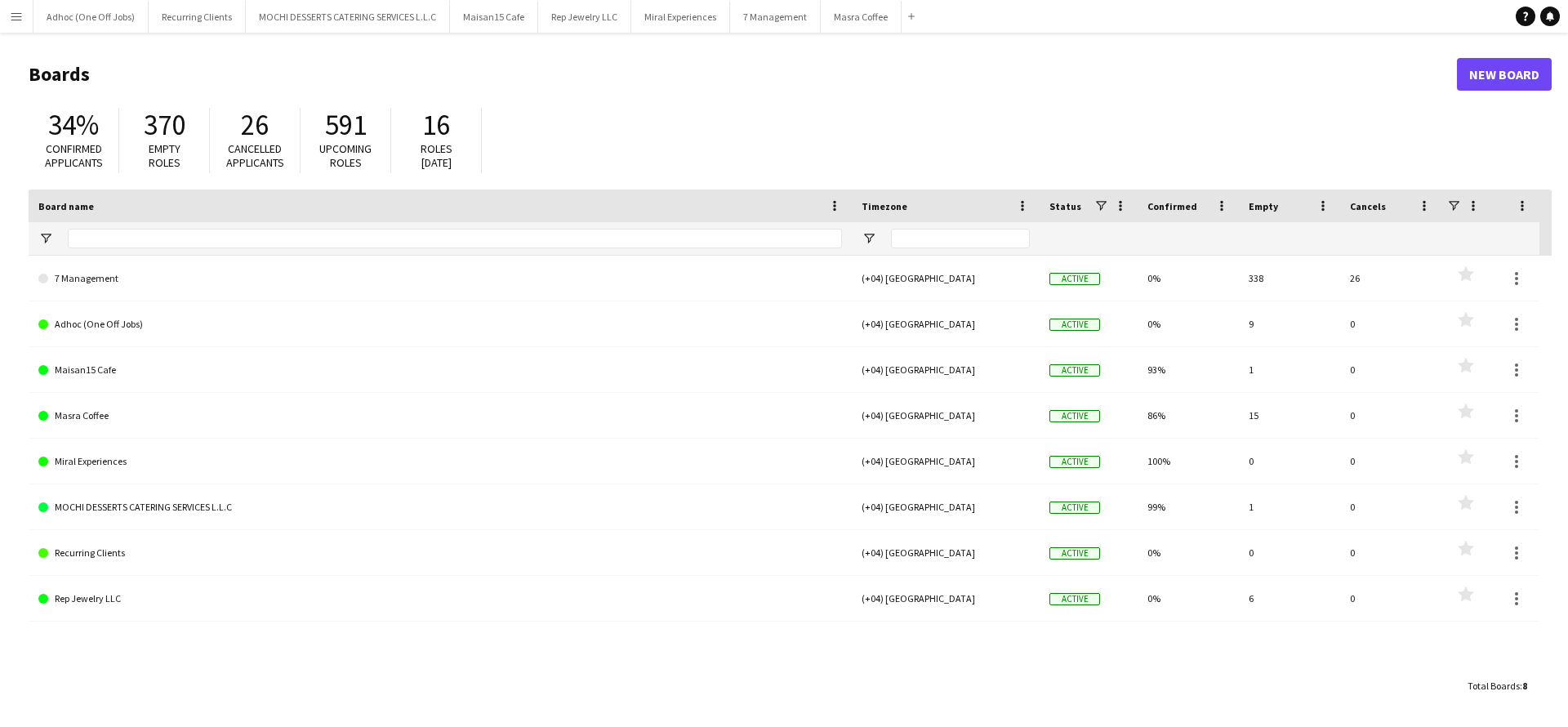
click at [21, 14] on app-icon "Menu" at bounding box center [16, 16] width 13 height 13
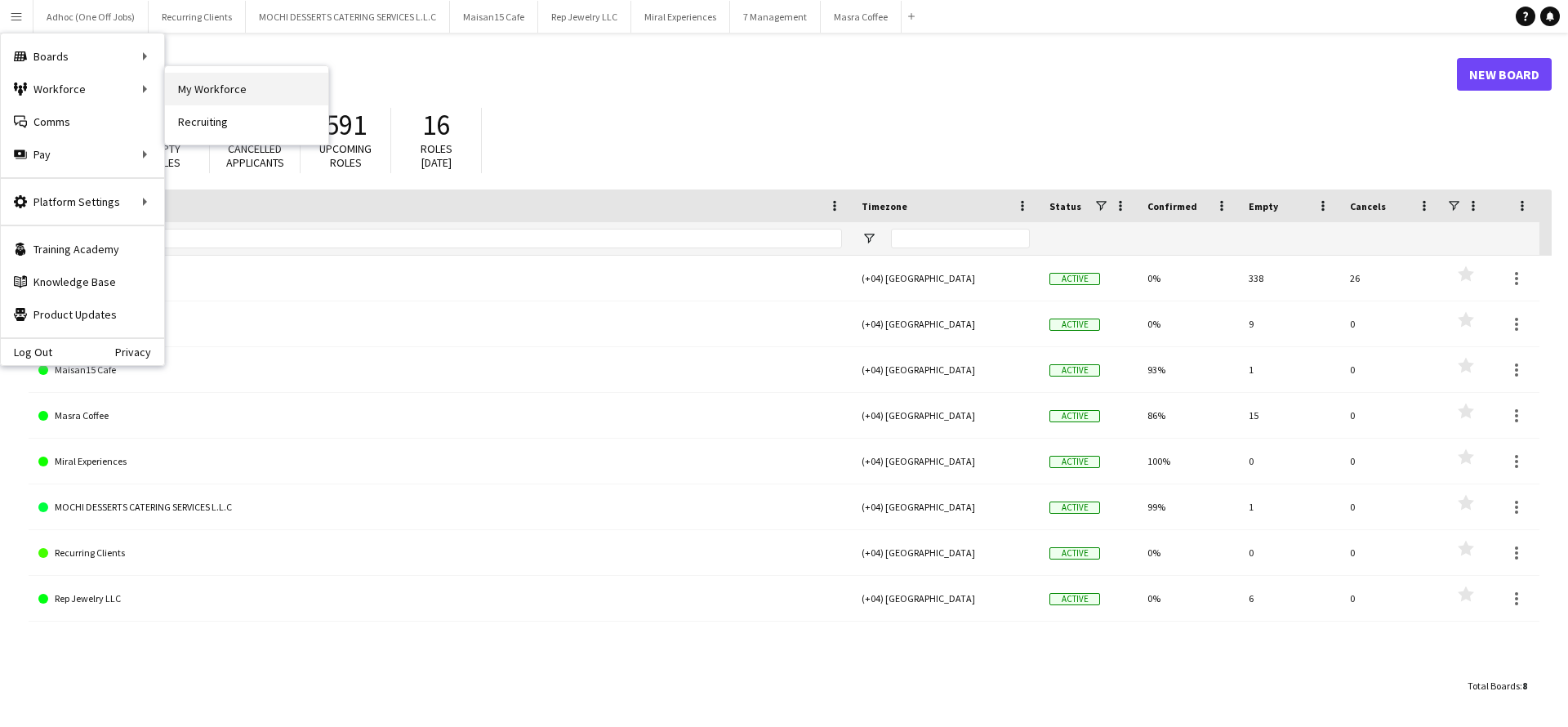
click at [205, 81] on link "My Workforce" at bounding box center [246, 89] width 164 height 33
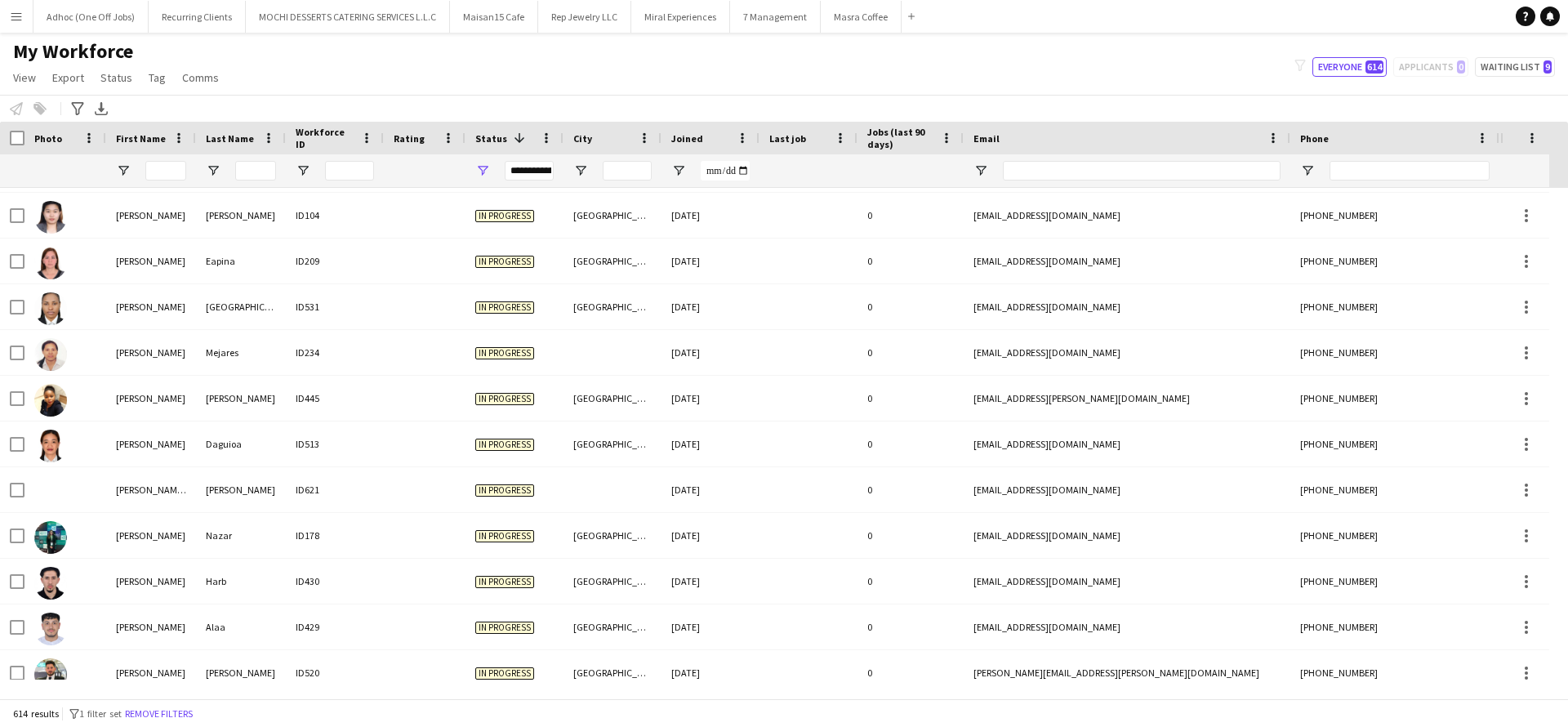
click at [480, 134] on span "Status" at bounding box center [491, 138] width 32 height 12
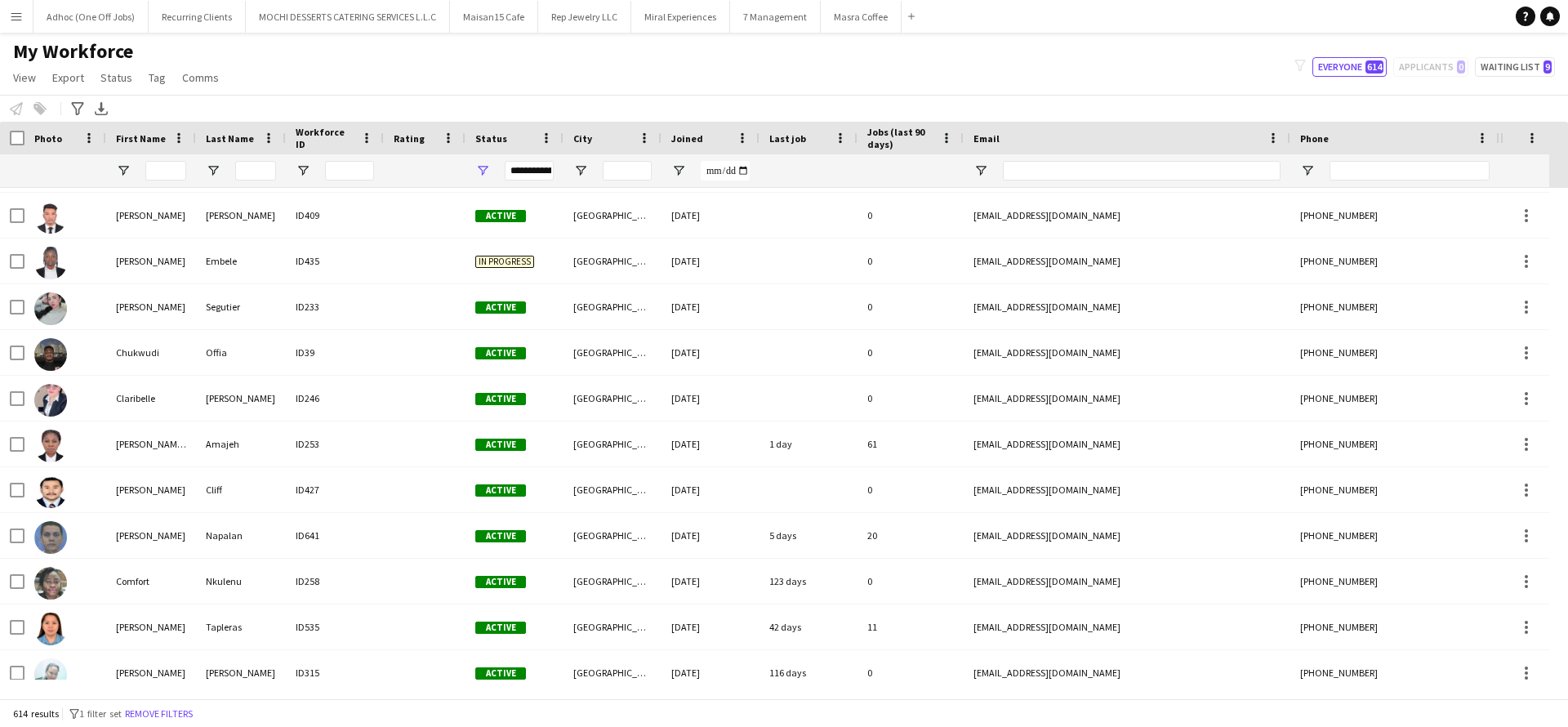
click at [481, 134] on span "Status" at bounding box center [491, 138] width 32 height 12
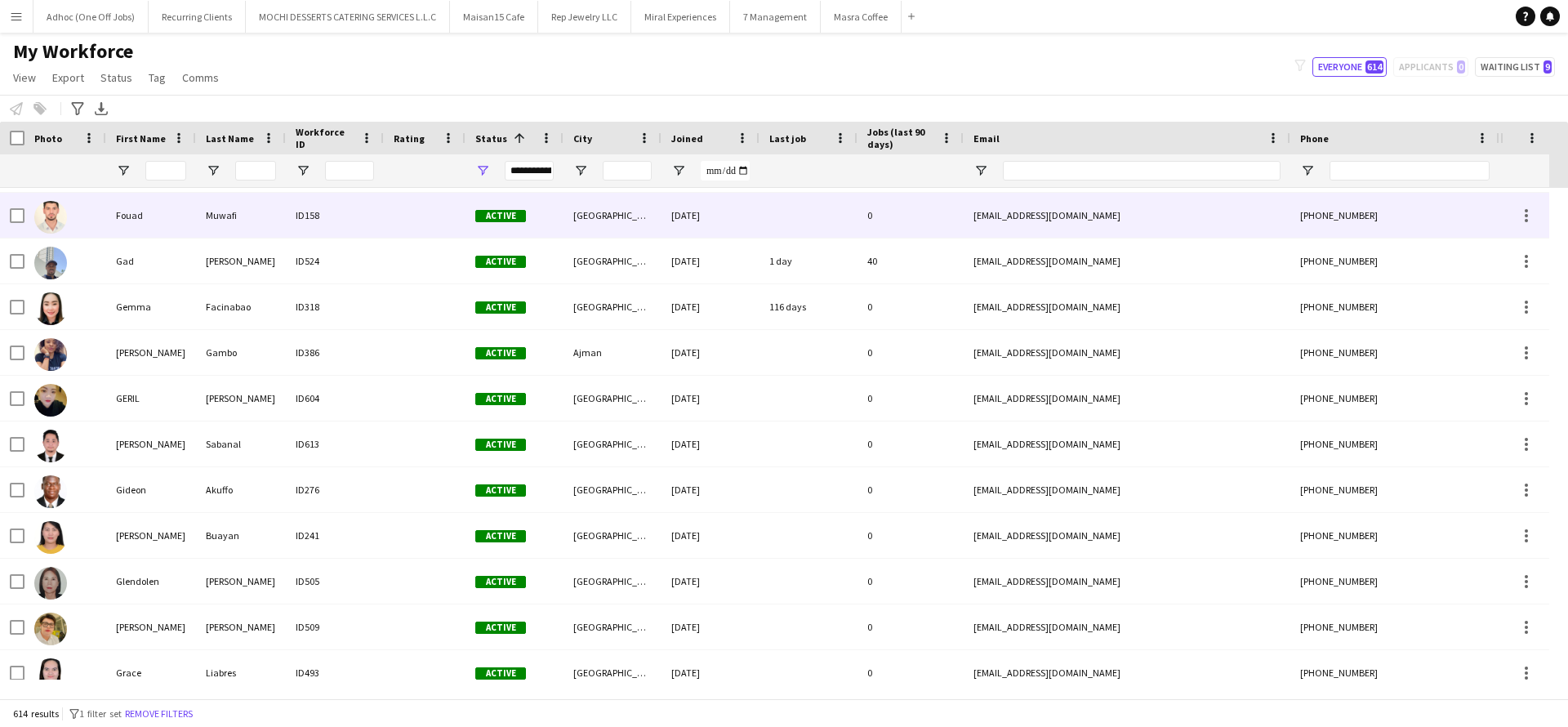
click at [128, 215] on div "Fouad" at bounding box center [151, 215] width 90 height 44
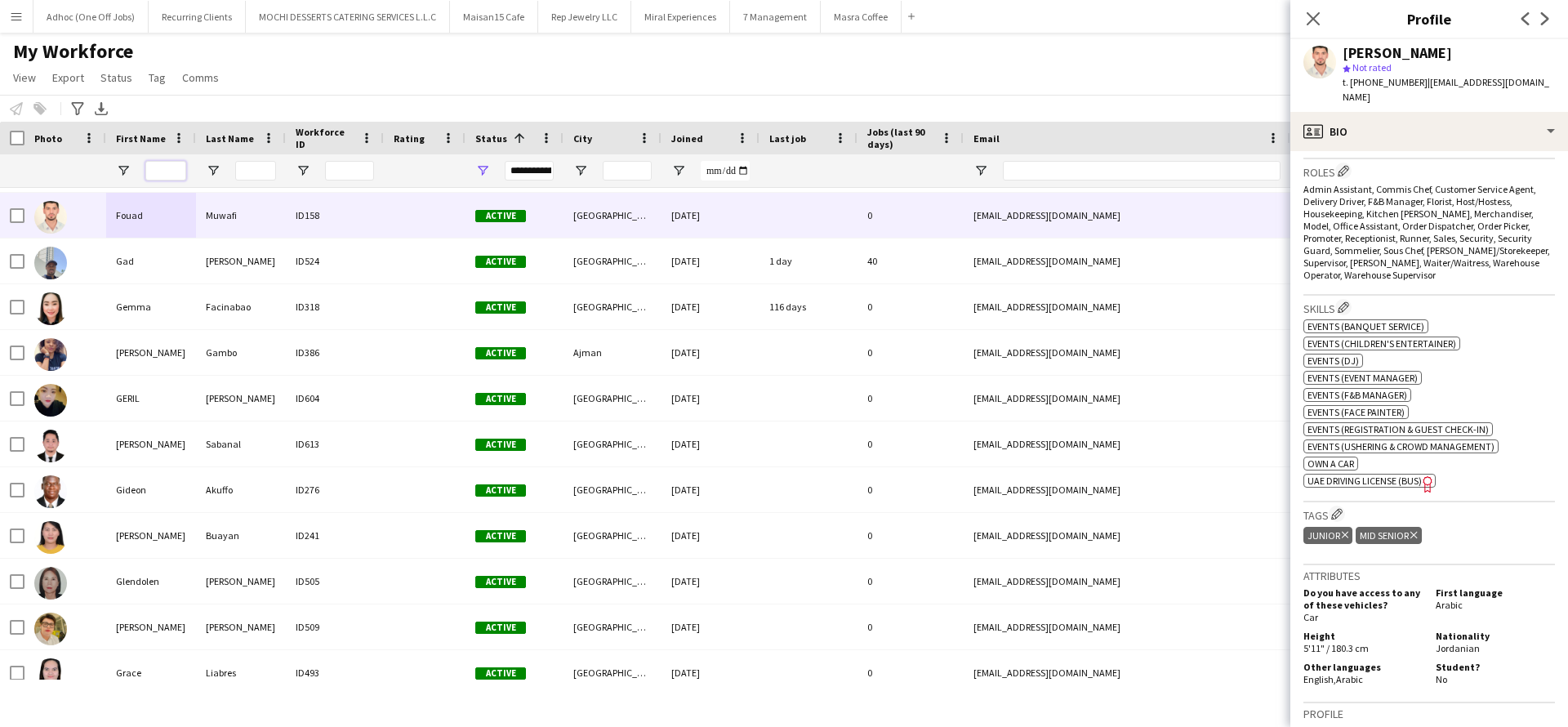
click at [175, 179] on input "First Name Filter Input" at bounding box center [166, 170] width 41 height 20
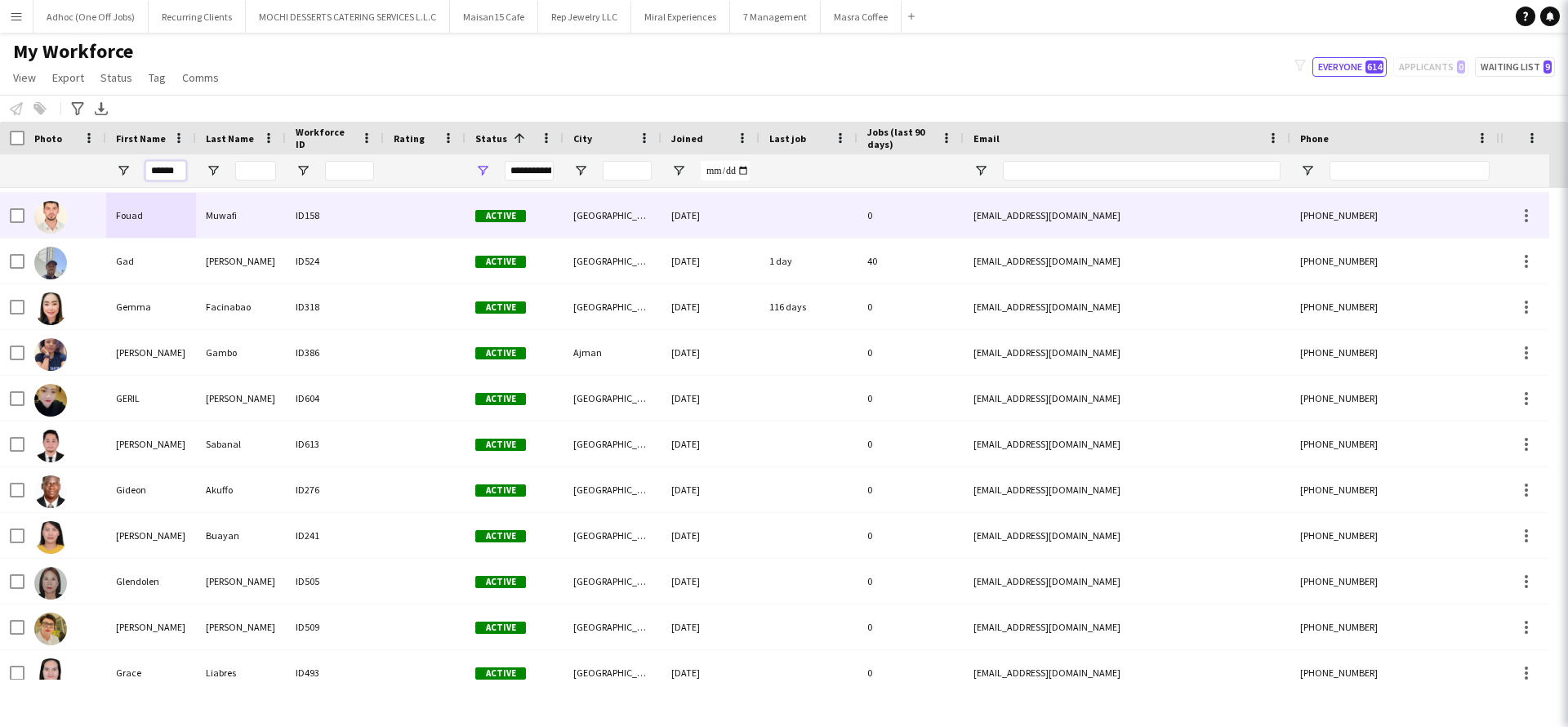
type input "******"
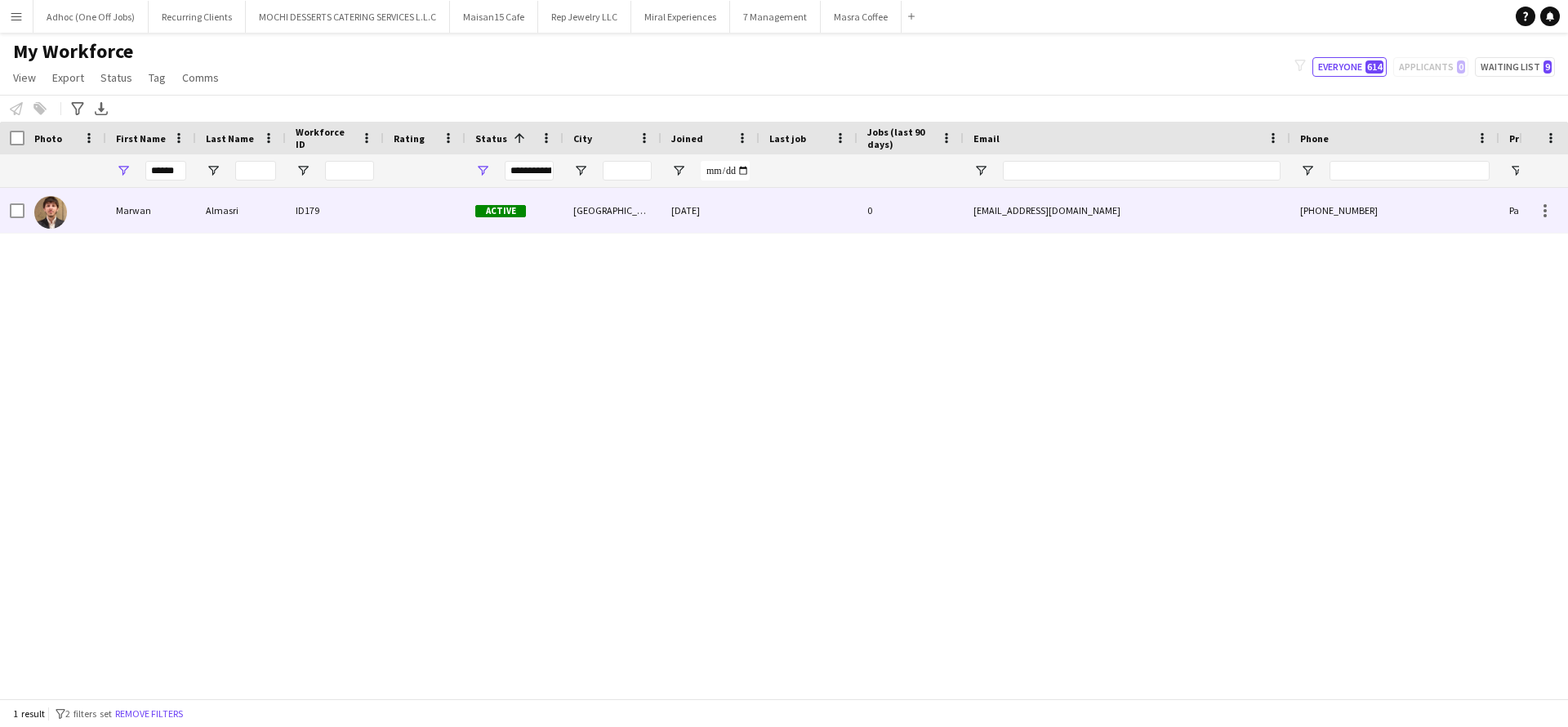
click at [110, 212] on div "Marwan" at bounding box center [151, 209] width 90 height 44
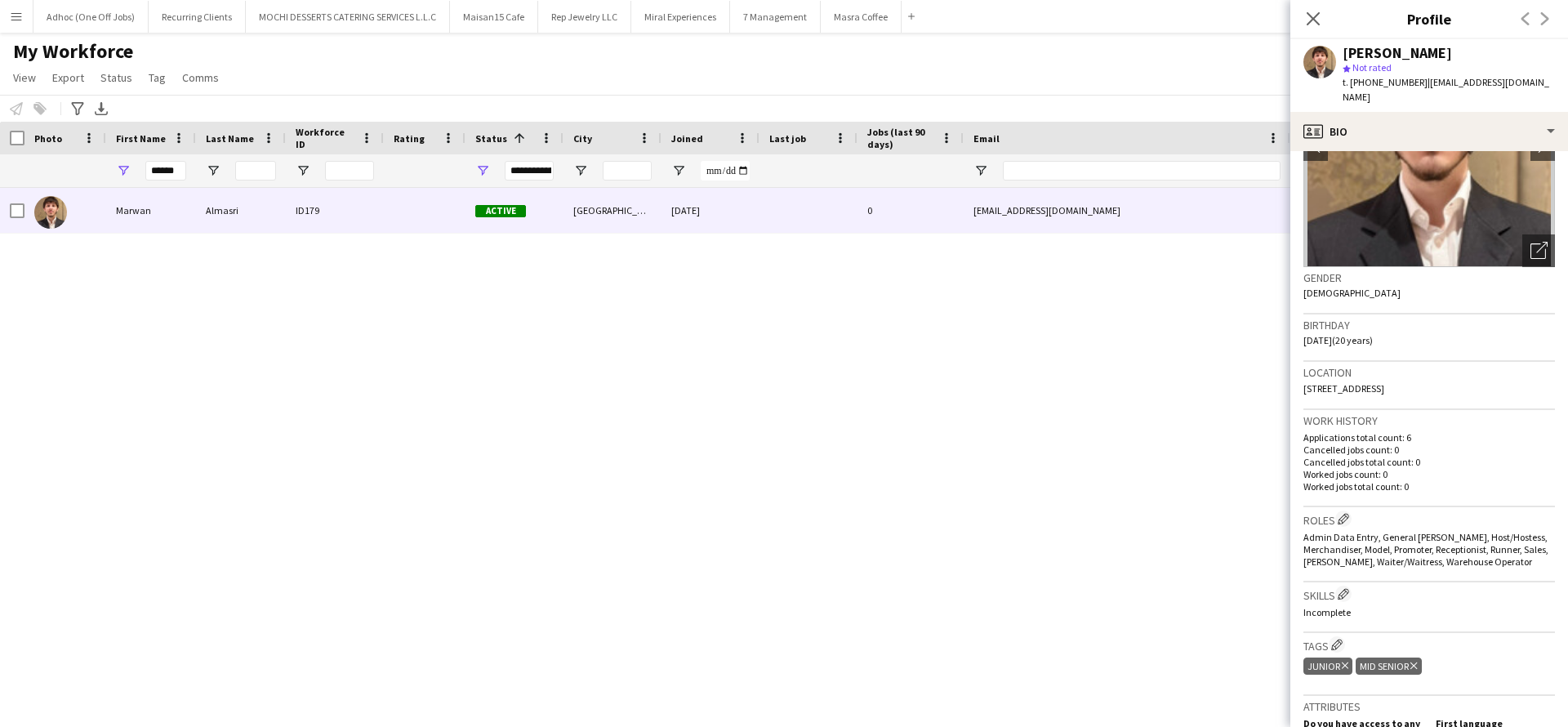
scroll to position [133, 0]
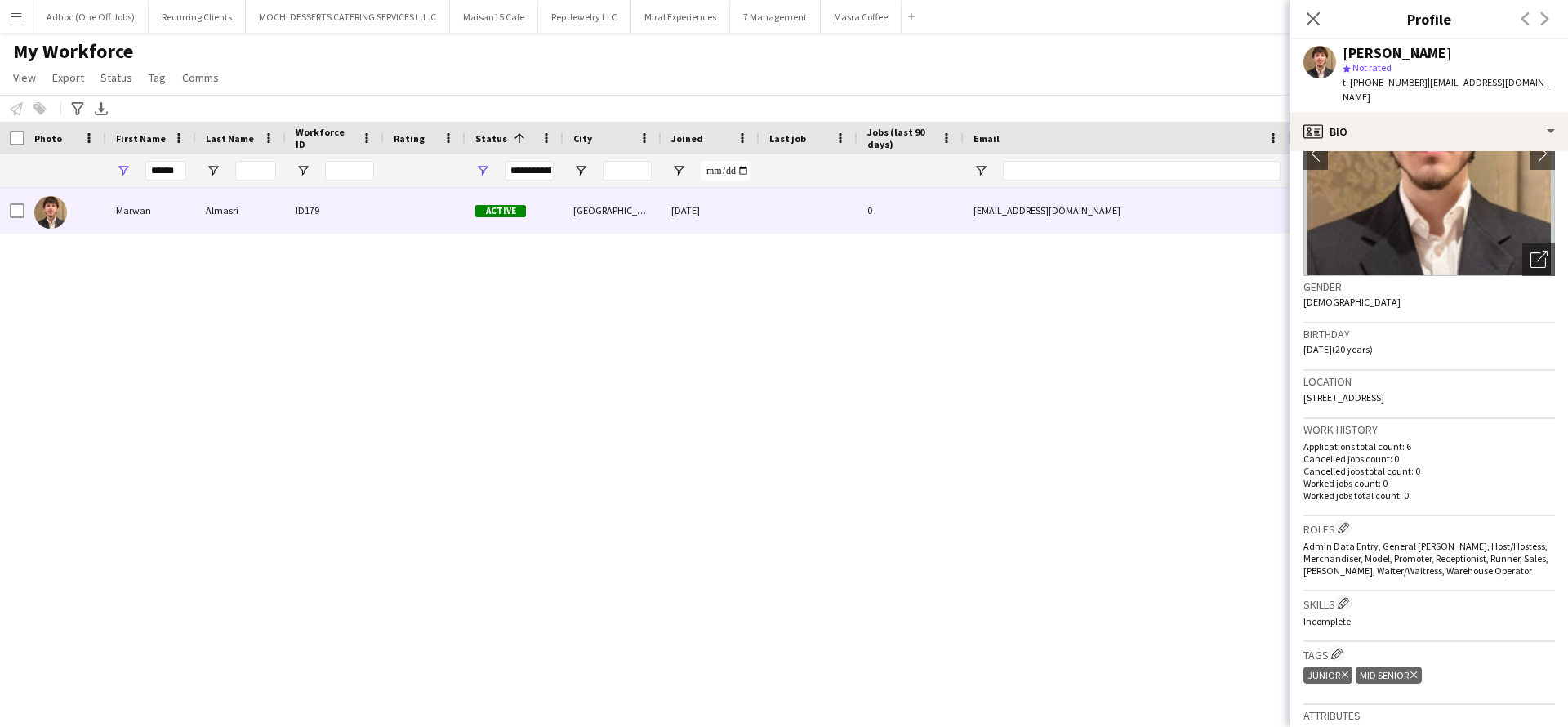
click at [1417, 82] on span "| marwanwael104@gmail.com" at bounding box center [1446, 89] width 206 height 27
drag, startPoint x: 1417, startPoint y: 81, endPoint x: 1355, endPoint y: 82, distance: 62.0
click at [1355, 82] on div "t. +971545429449 | marwanwael104@gmail.com" at bounding box center [1449, 89] width 212 height 29
copy div "971545429449 |"
click at [1319, 20] on icon "Close pop-in" at bounding box center [1312, 18] width 15 height 15
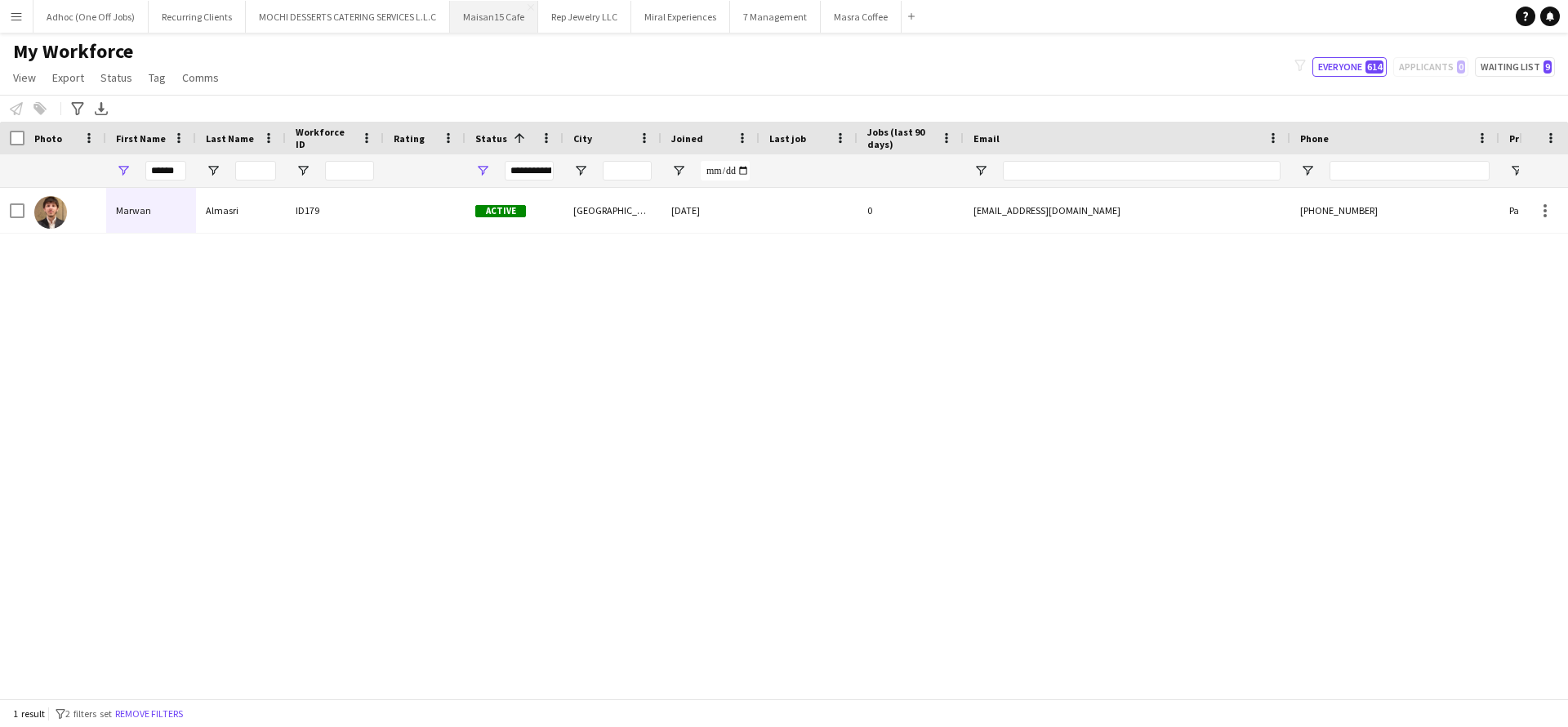
click at [492, 10] on button "Maisan15 Cafe Close" at bounding box center [493, 17] width 88 height 32
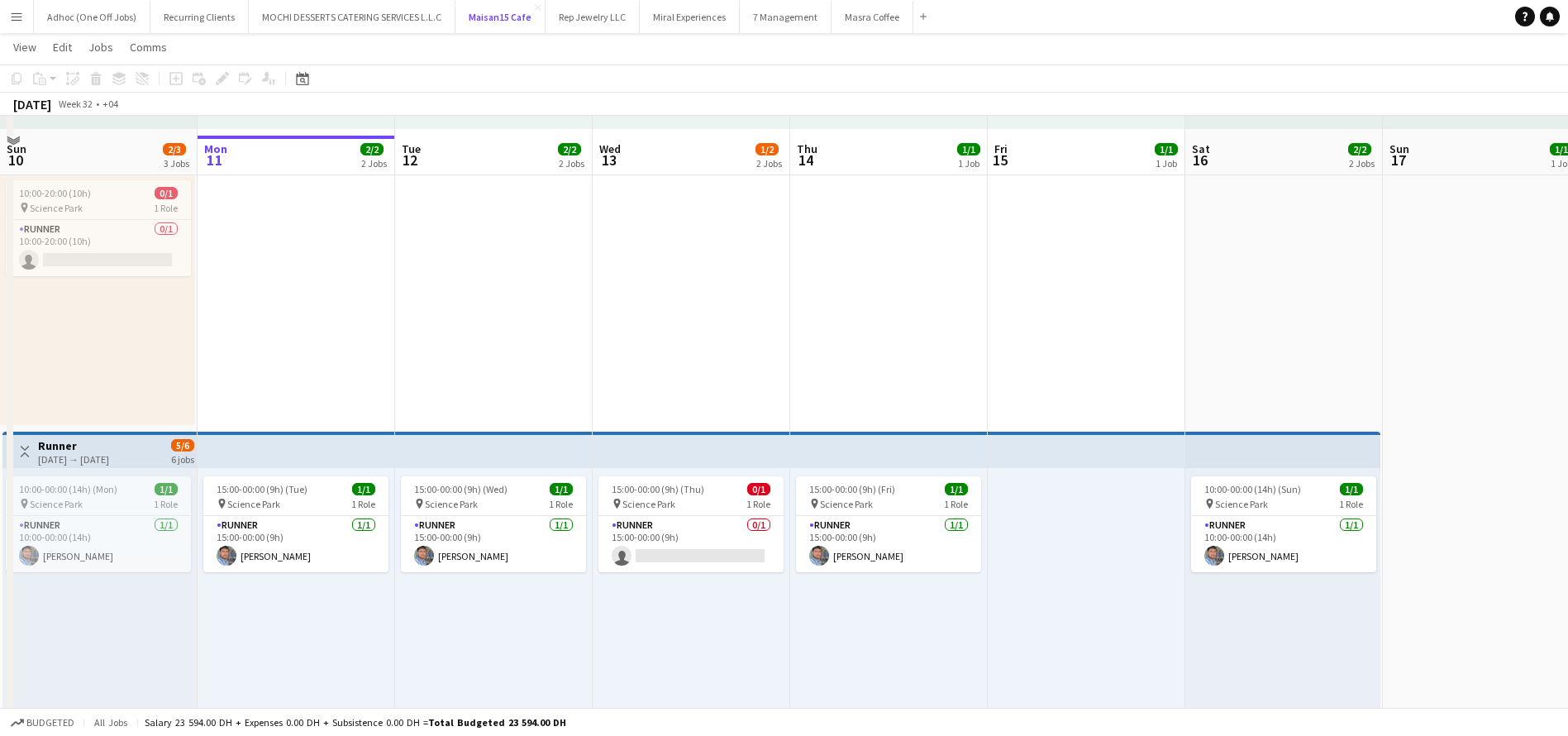
scroll to position [372, 0]
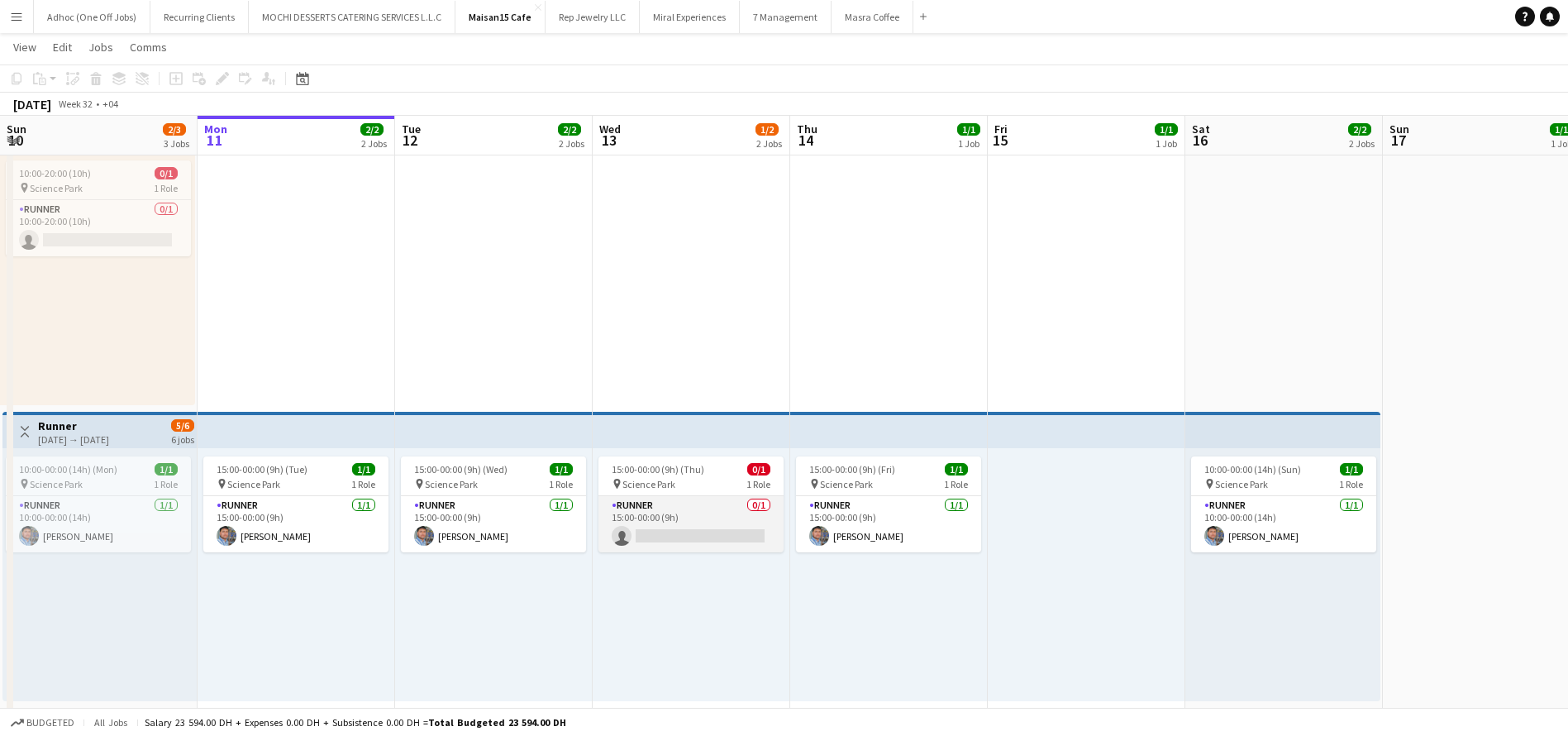
click at [712, 522] on app-card-role "Runner 0/1 15:00-00:00 (9h) single-neutral-actions" at bounding box center [690, 524] width 185 height 57
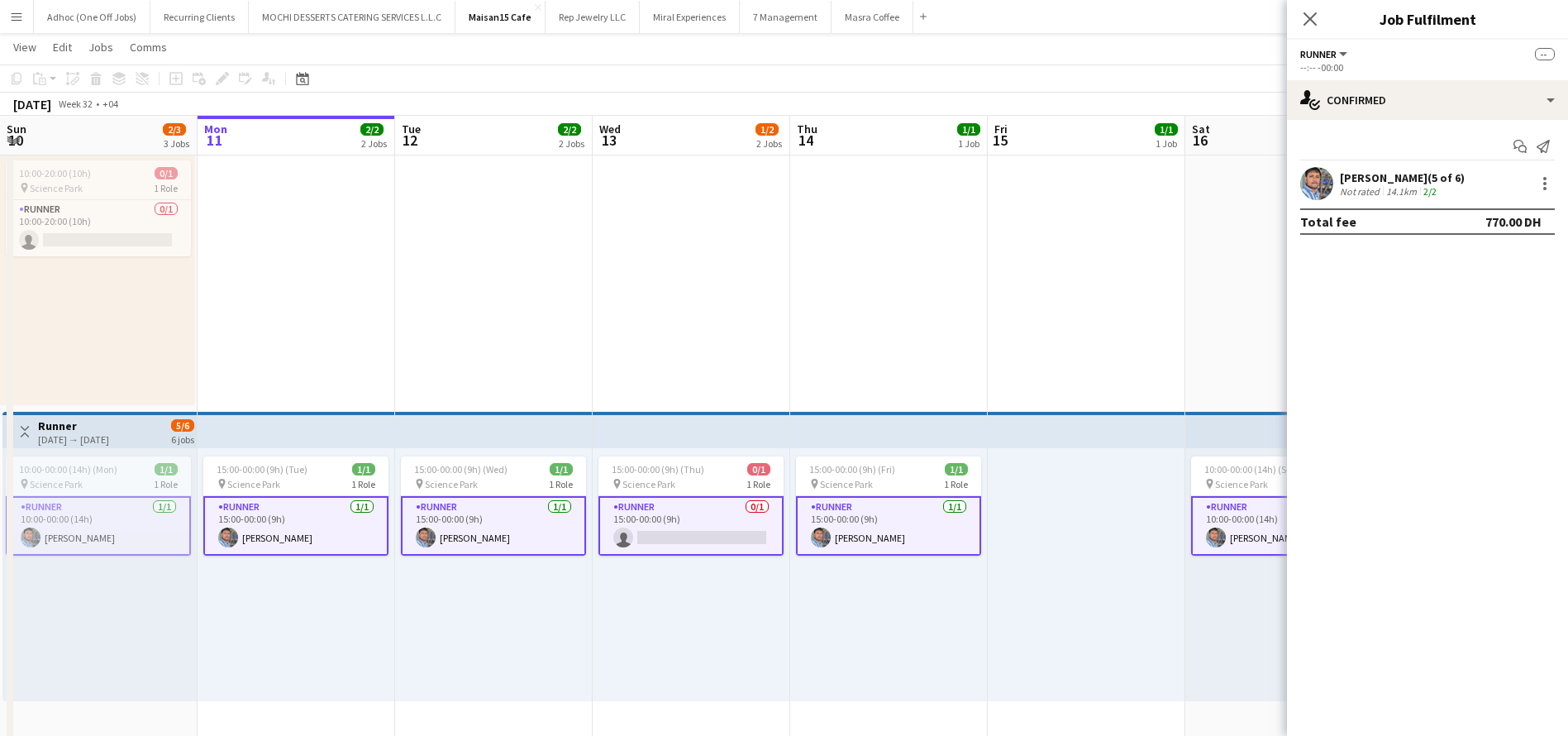
drag, startPoint x: 680, startPoint y: 548, endPoint x: 701, endPoint y: 527, distance: 29.7
click at [682, 544] on app-card-role "Runner 0/1 15:00-00:00 (9h) single-neutral-actions" at bounding box center [690, 526] width 185 height 59
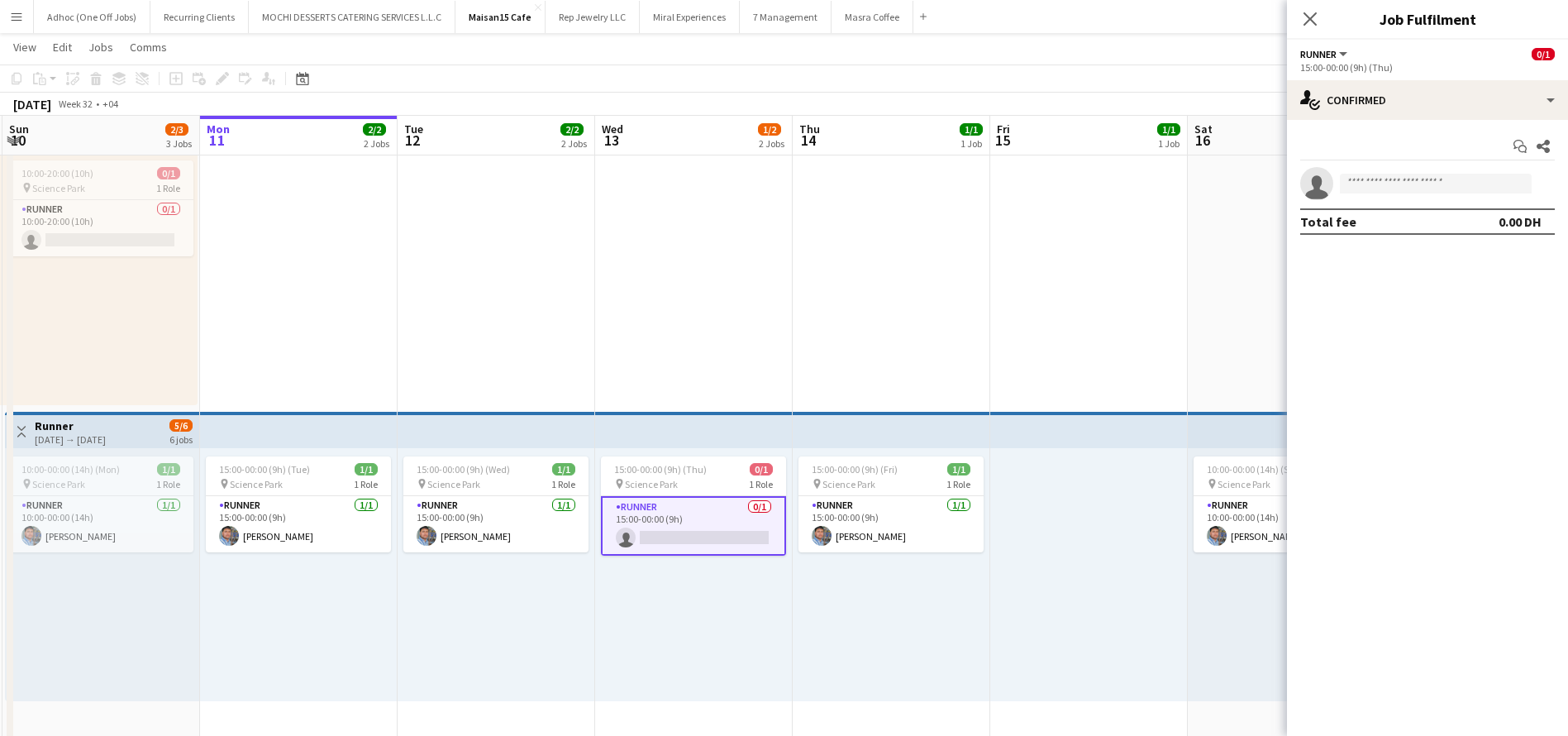
click at [703, 526] on app-card-role "Runner 0/1 15:00-00:00 (9h) single-neutral-actions" at bounding box center [693, 526] width 185 height 59
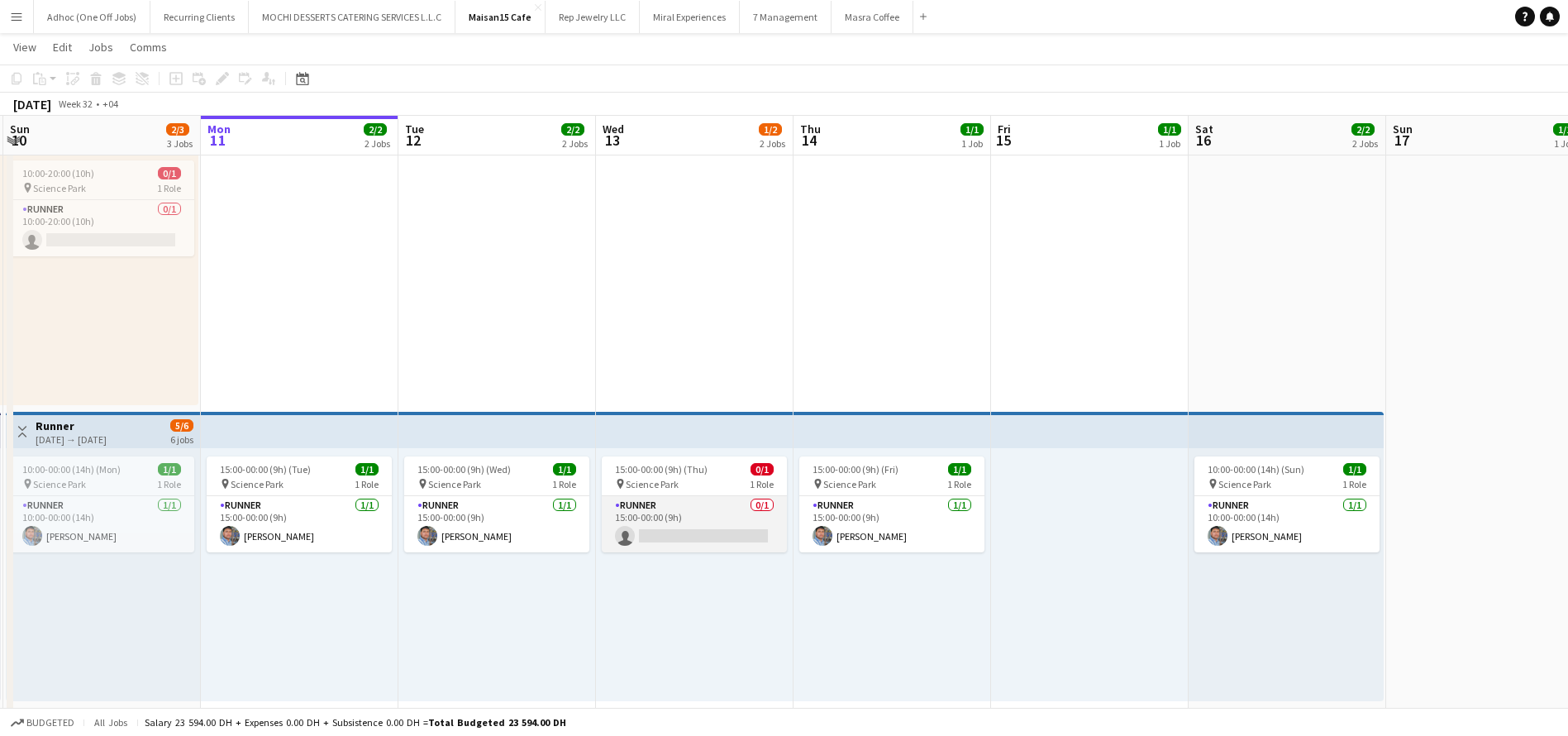
click at [720, 500] on app-card-role "Runner 0/1 15:00-00:00 (9h) single-neutral-actions" at bounding box center [694, 524] width 185 height 57
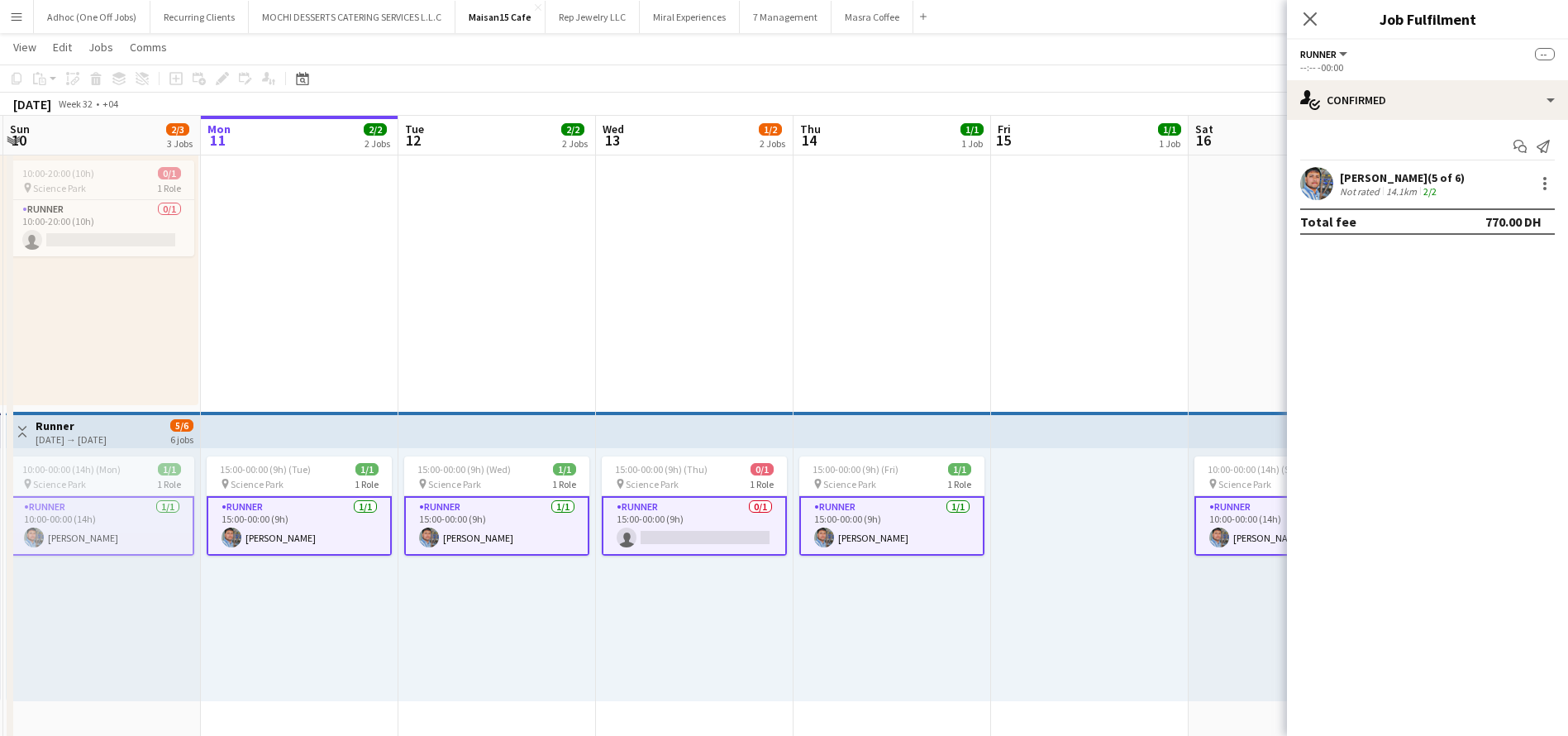
click at [724, 510] on app-card-role "Runner 0/1 15:00-00:00 (9h) single-neutral-actions" at bounding box center [694, 526] width 185 height 59
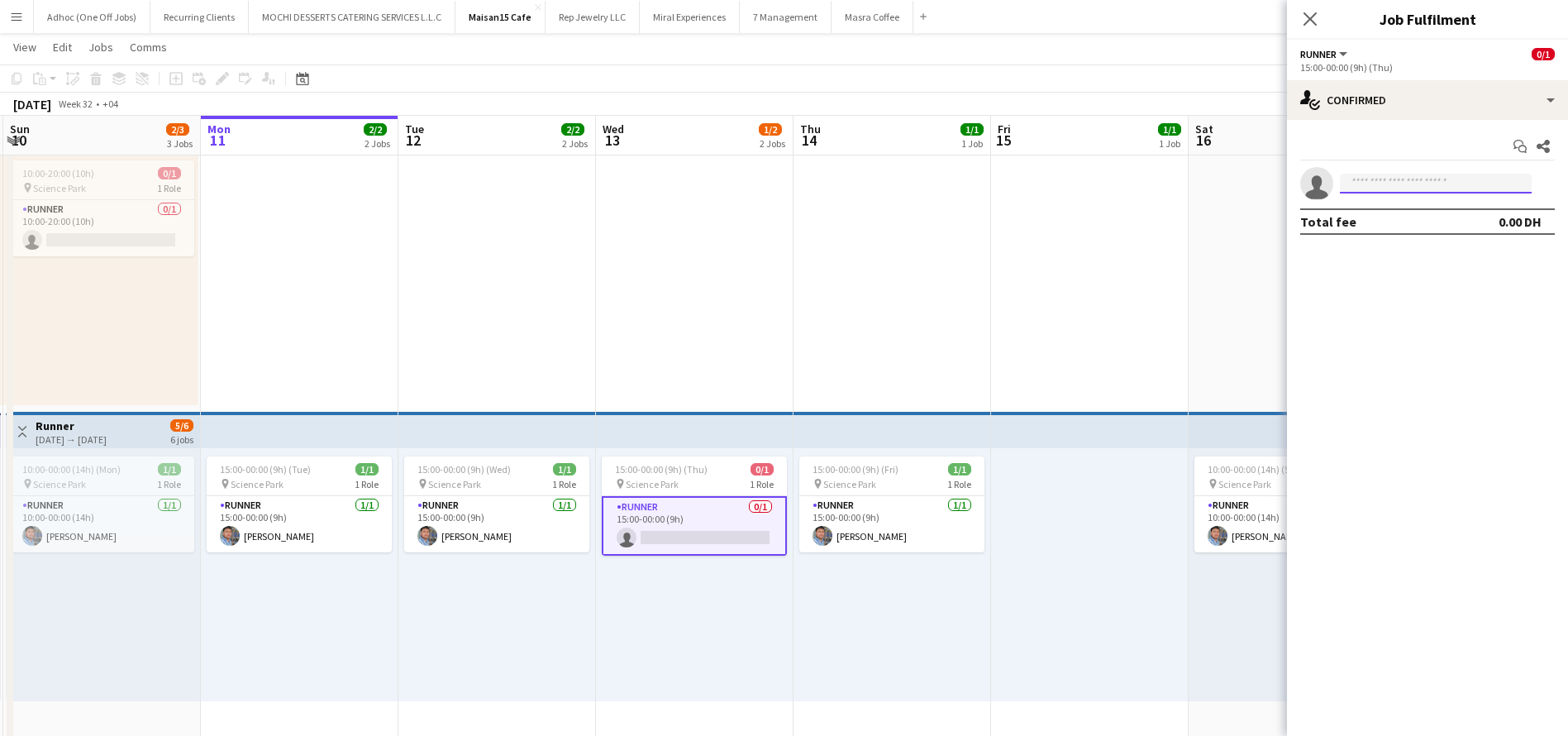
click at [1395, 182] on input at bounding box center [1436, 183] width 192 height 20
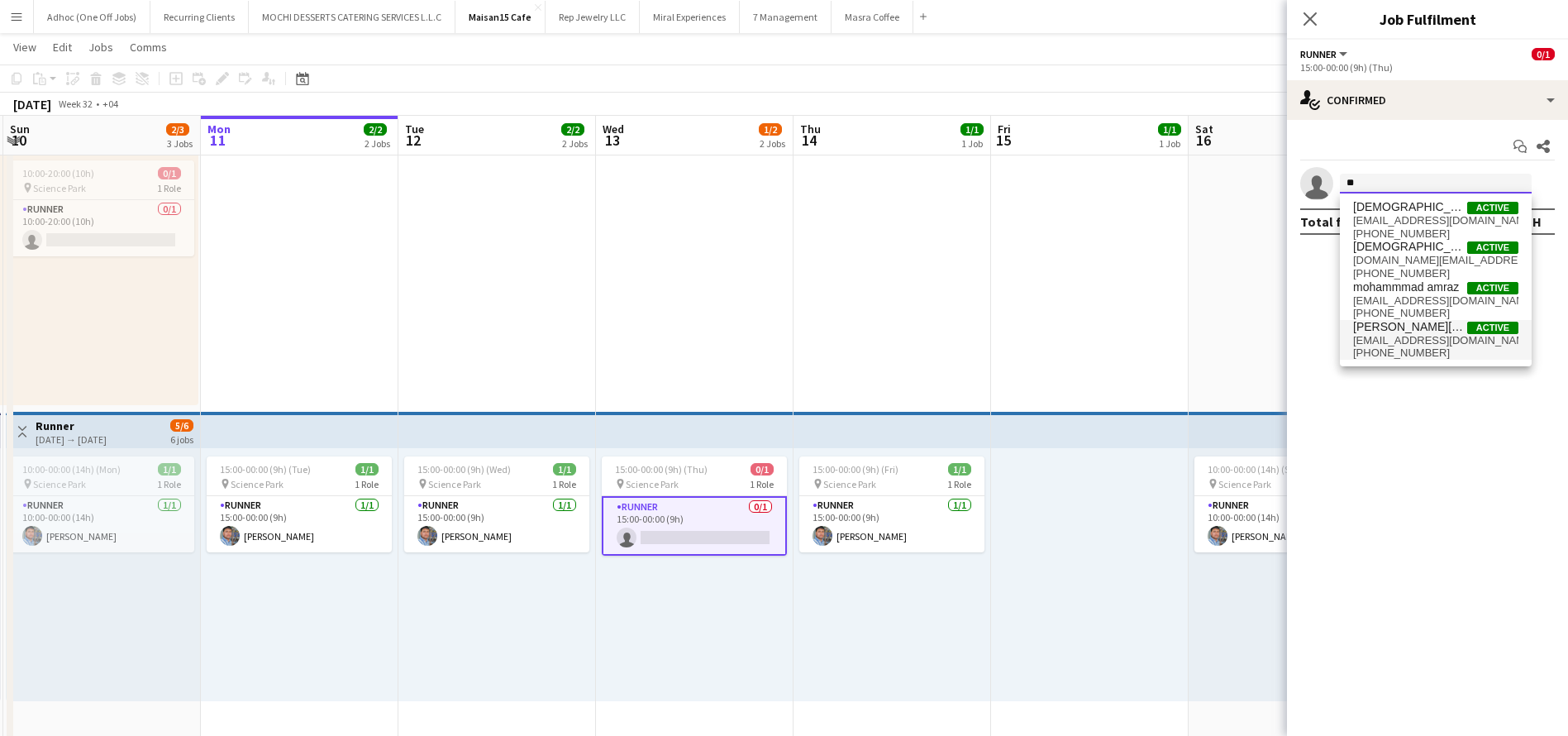
type input "*"
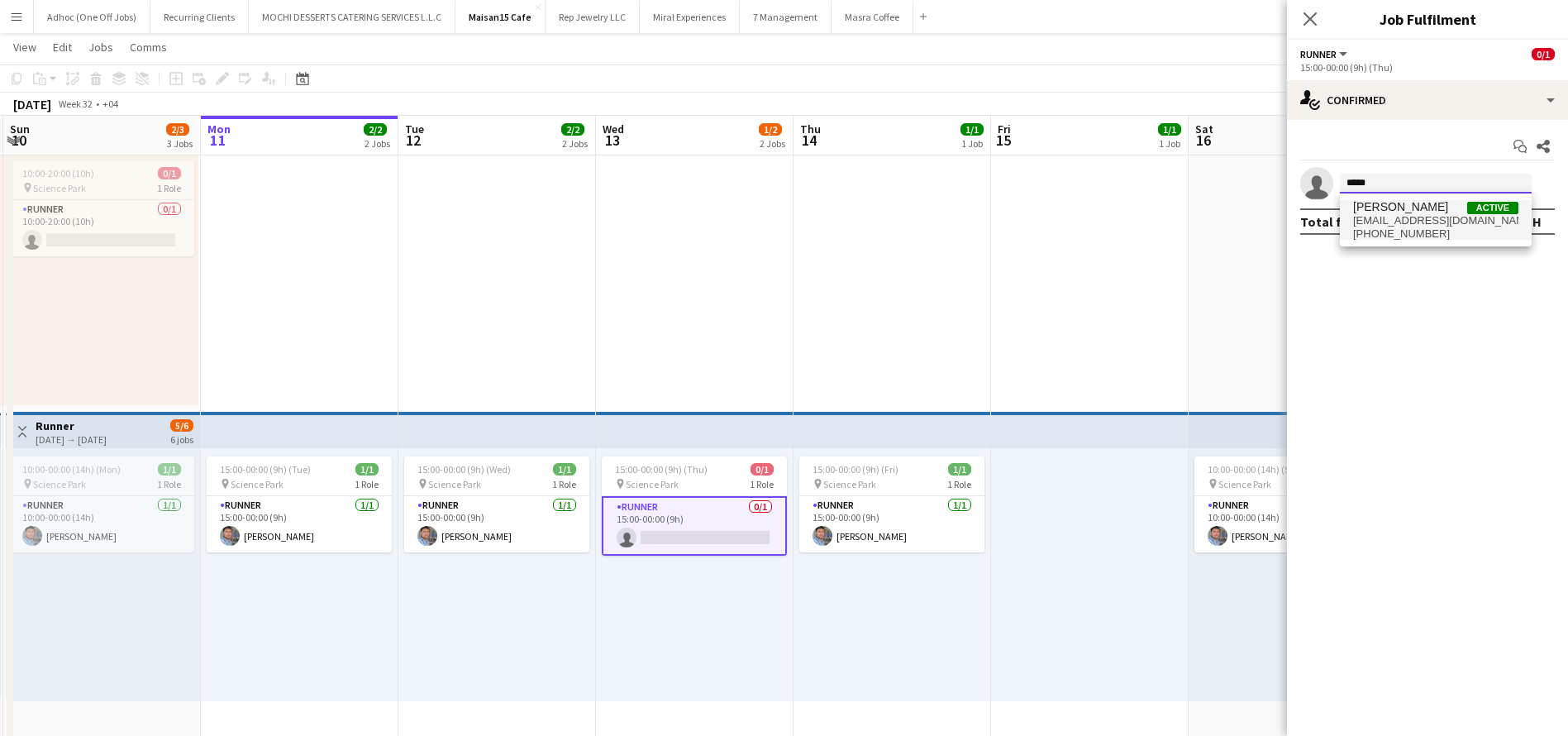
type input "*****"
click at [1402, 214] on span "nikkinicolas313@gmail.com" at bounding box center [1436, 220] width 166 height 13
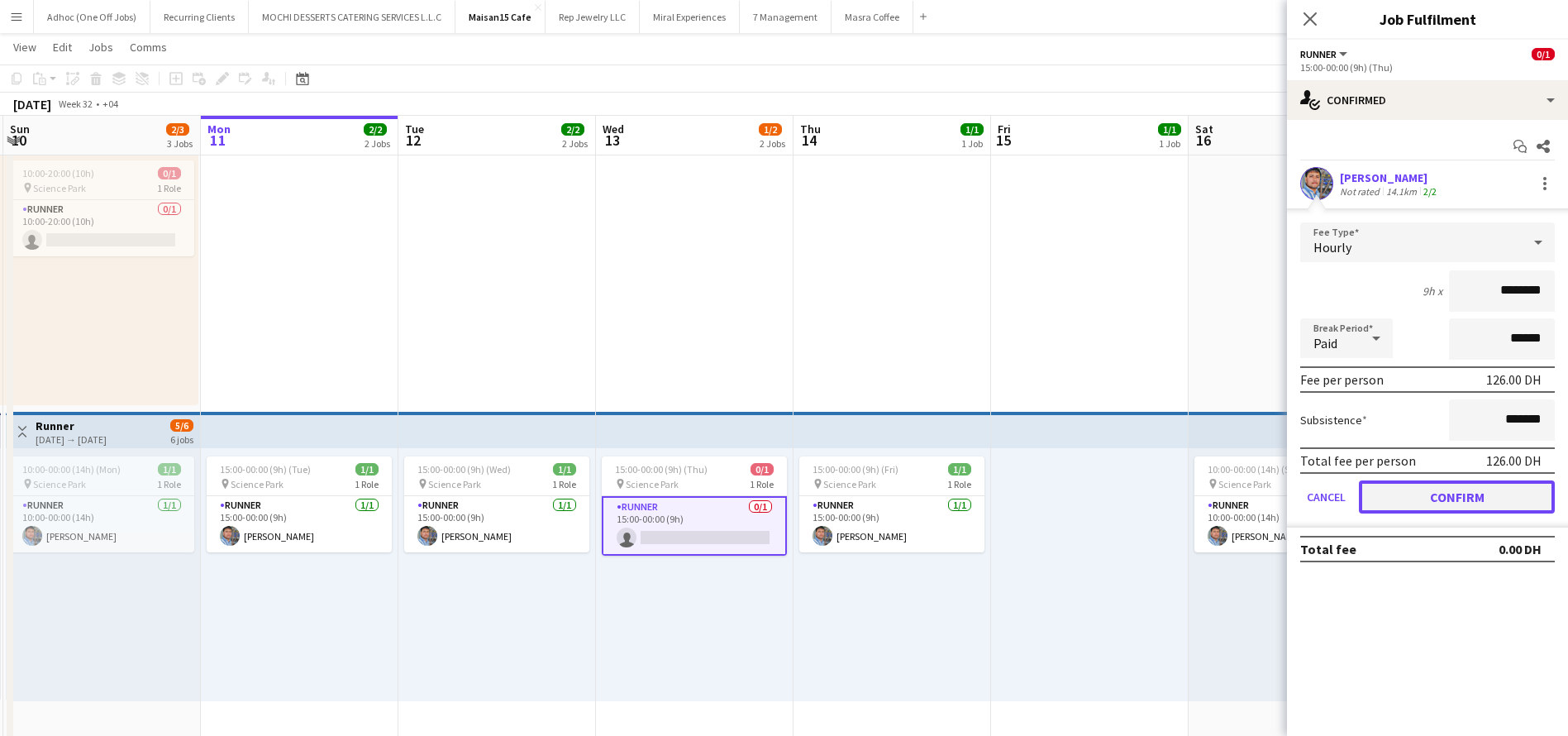
click at [1524, 502] on button "Confirm" at bounding box center [1457, 496] width 196 height 34
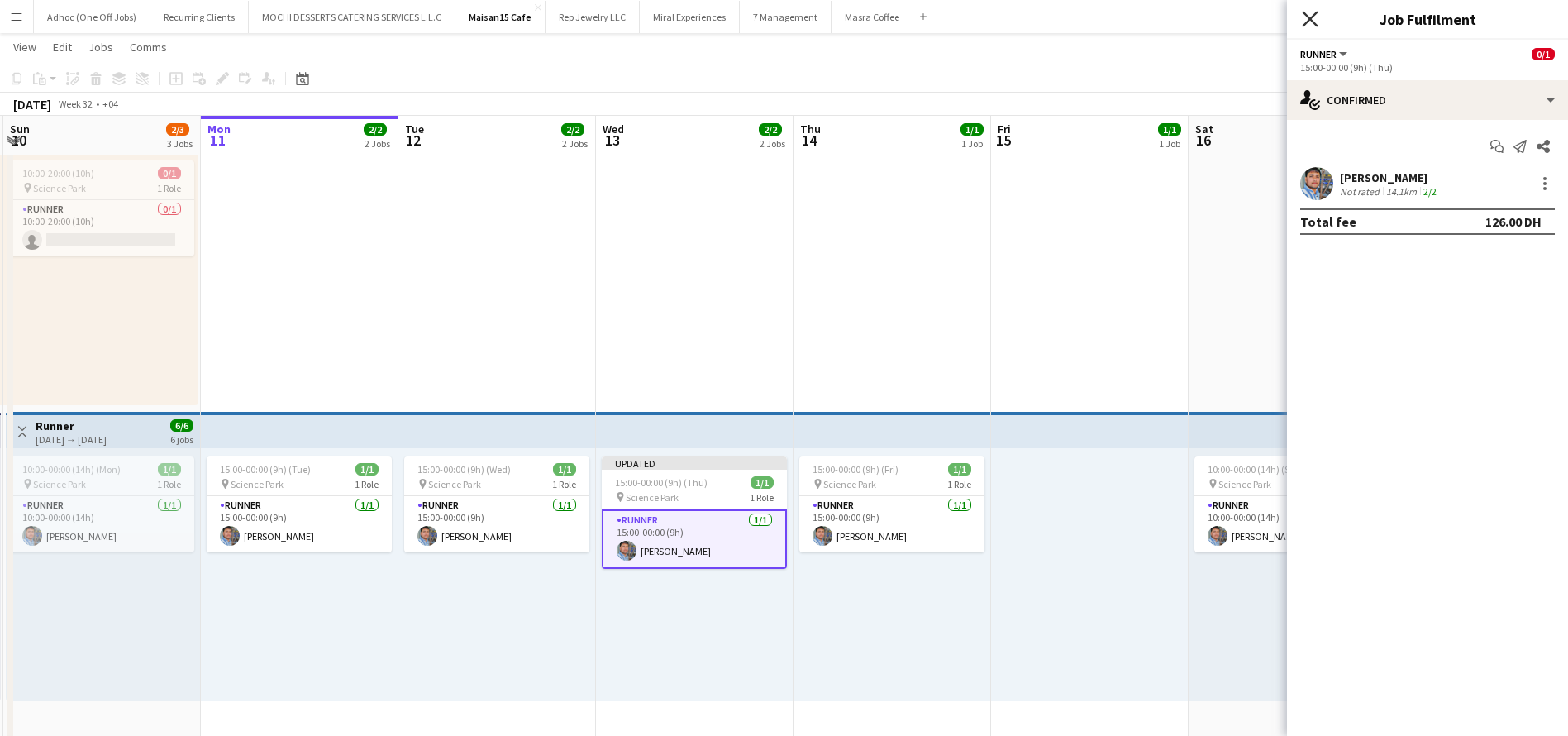
click at [1307, 16] on icon at bounding box center [1309, 18] width 15 height 15
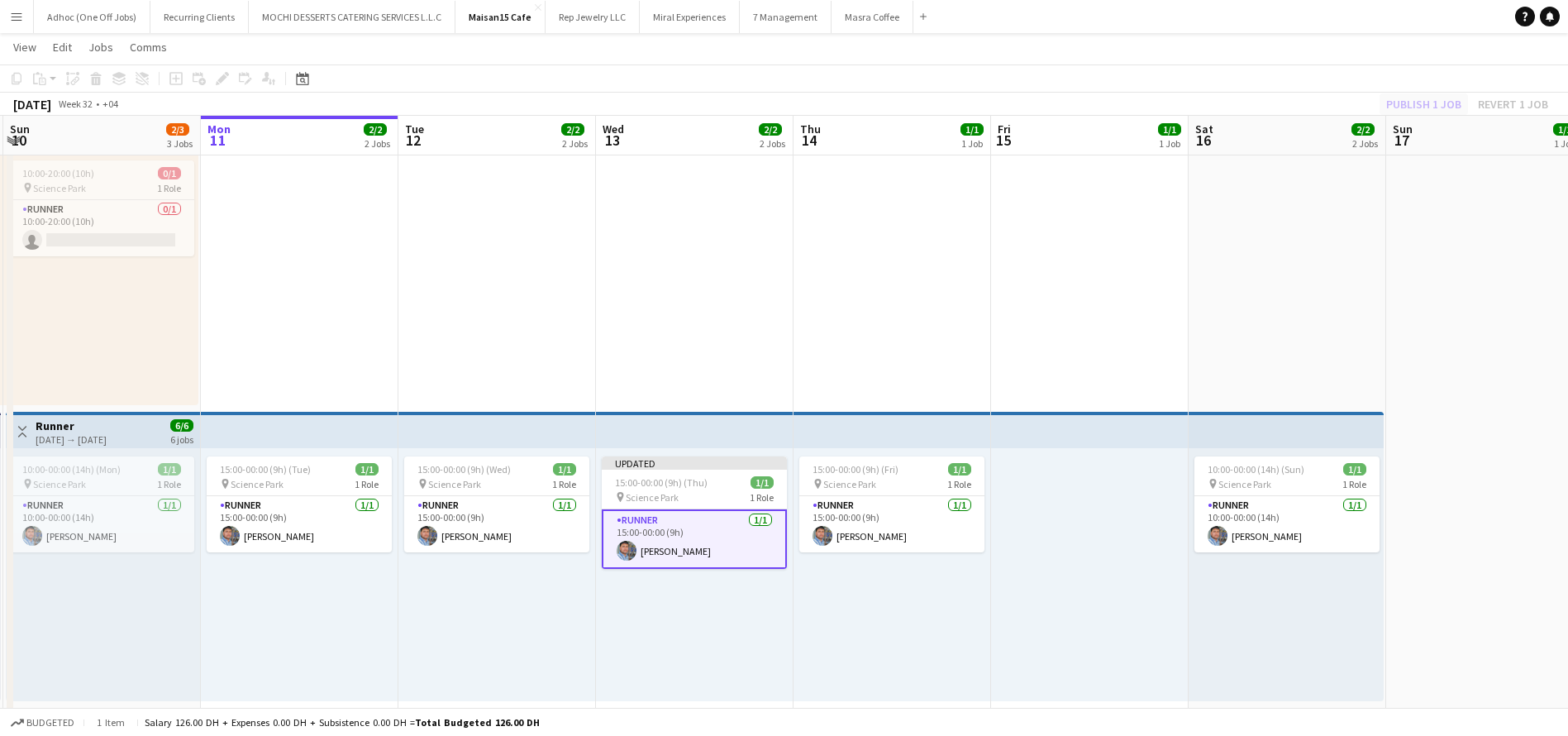
click at [1441, 104] on div "Publish 1 job Revert 1 job" at bounding box center [1467, 104] width 201 height 21
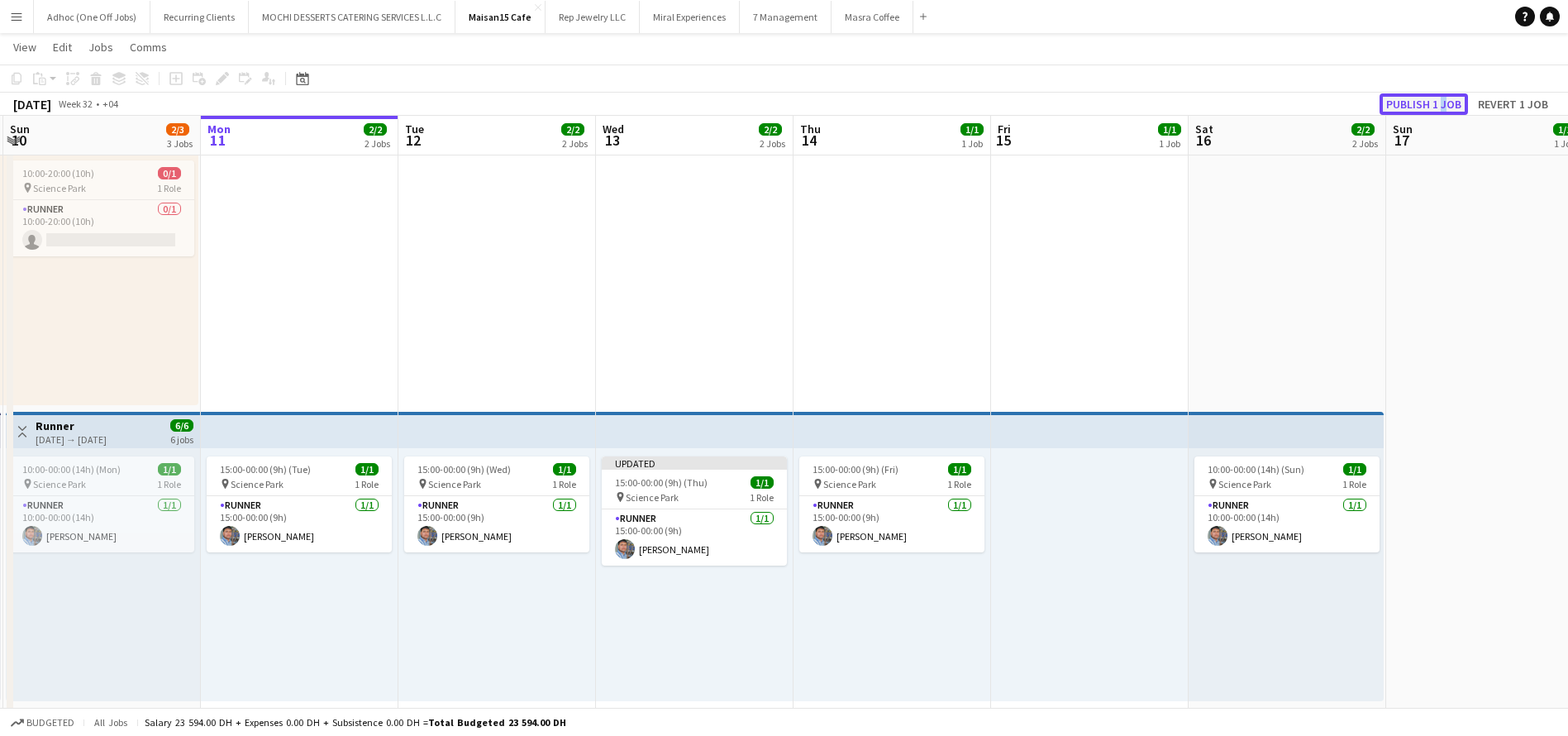
click at [1428, 102] on button "Publish 1 job" at bounding box center [1424, 104] width 88 height 21
click at [1284, 435] on app-top-bar at bounding box center [1286, 430] width 196 height 36
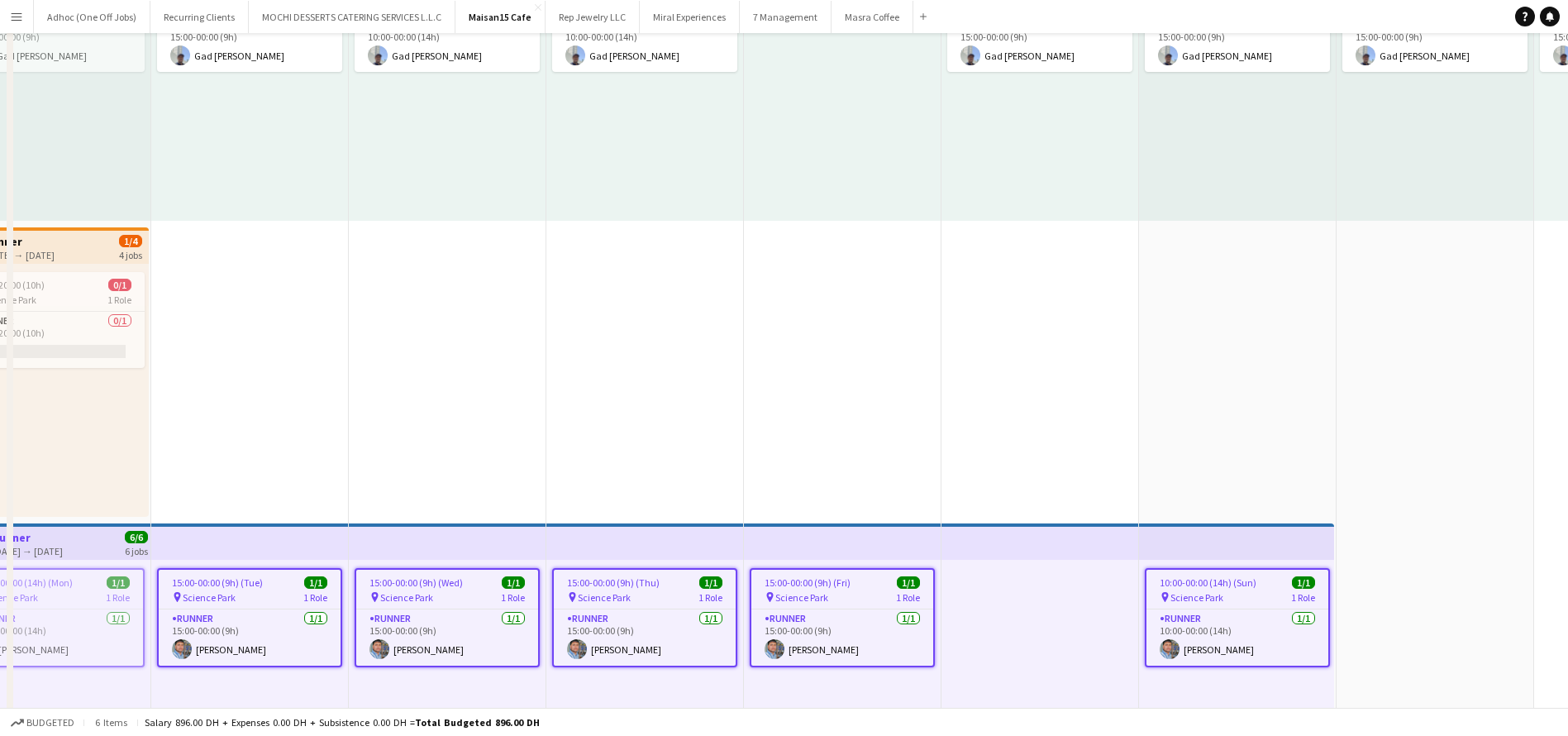
scroll to position [0, 0]
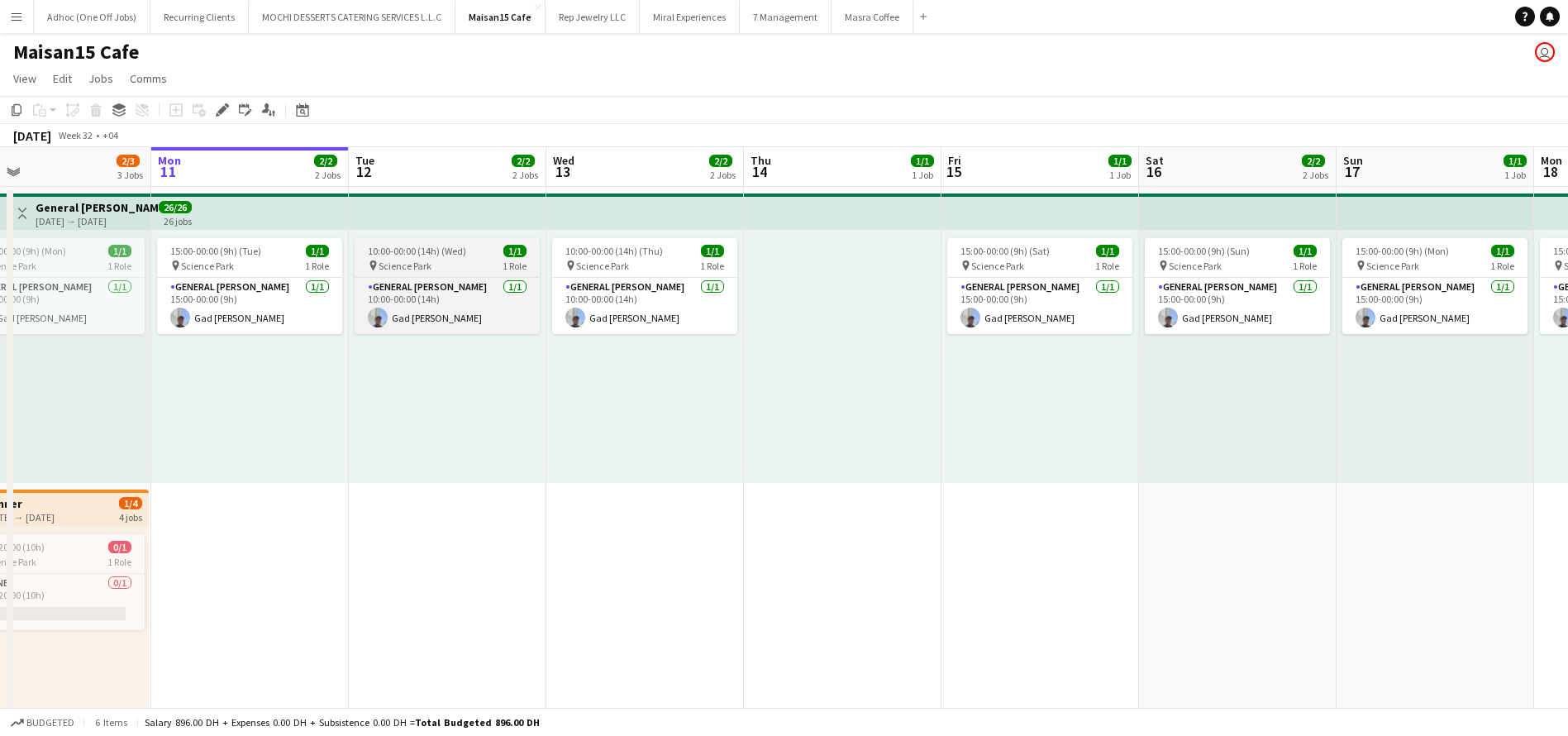
click at [434, 254] on span "10:00-00:00 (14h) (Wed)" at bounding box center [417, 250] width 99 height 12
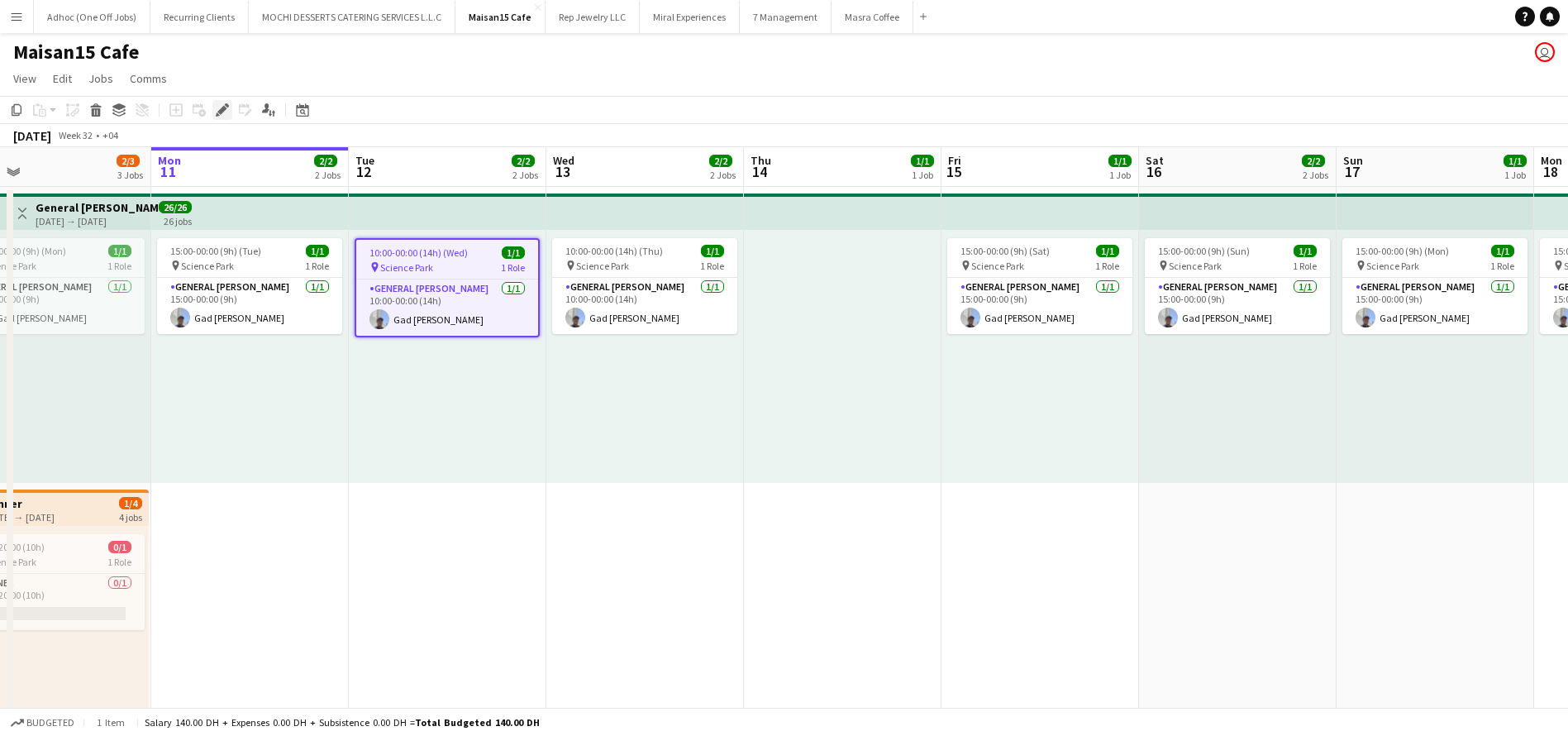
drag, startPoint x: 220, startPoint y: 105, endPoint x: 231, endPoint y: 111, distance: 12.5
click at [221, 105] on icon "Edit" at bounding box center [222, 110] width 13 height 13
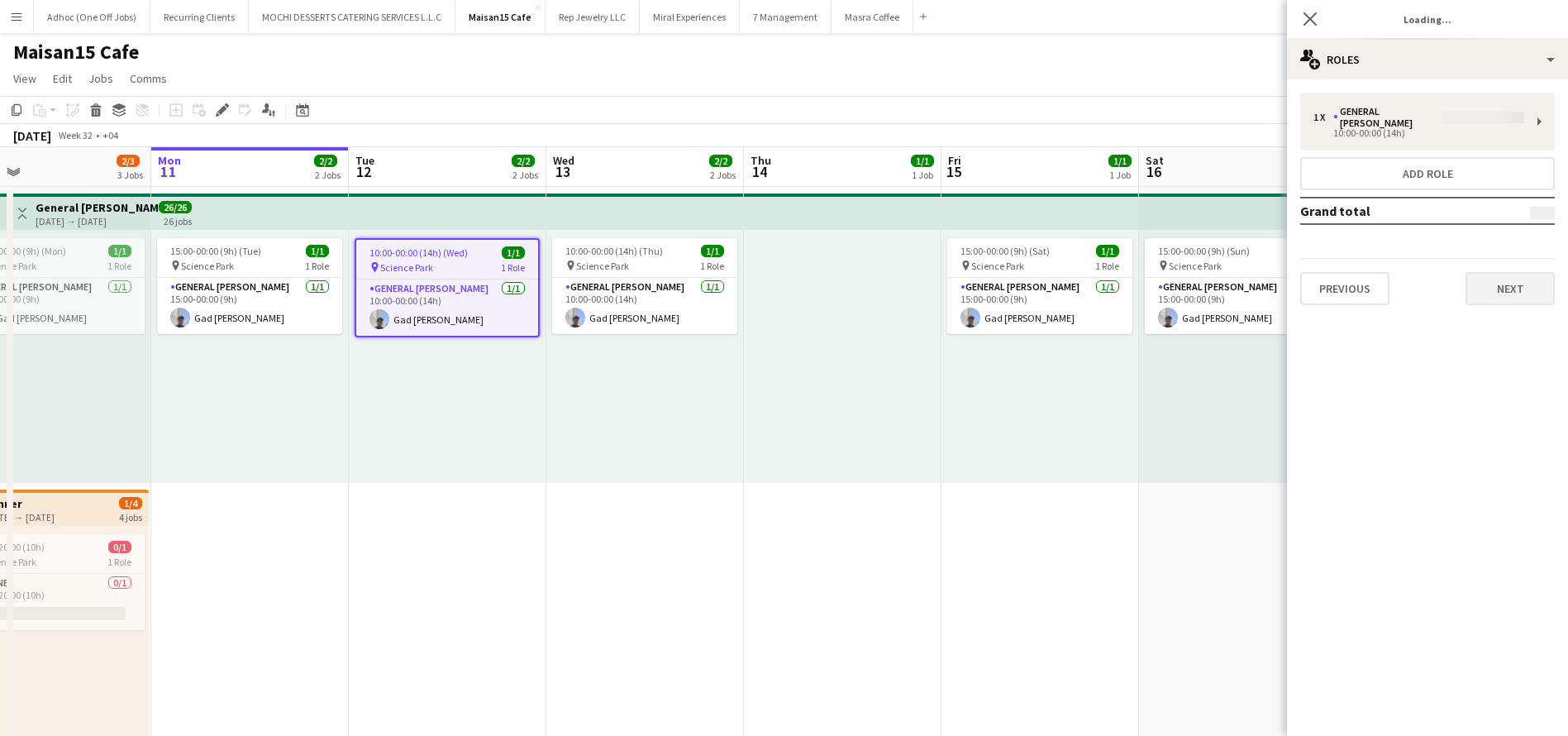
type input "*******"
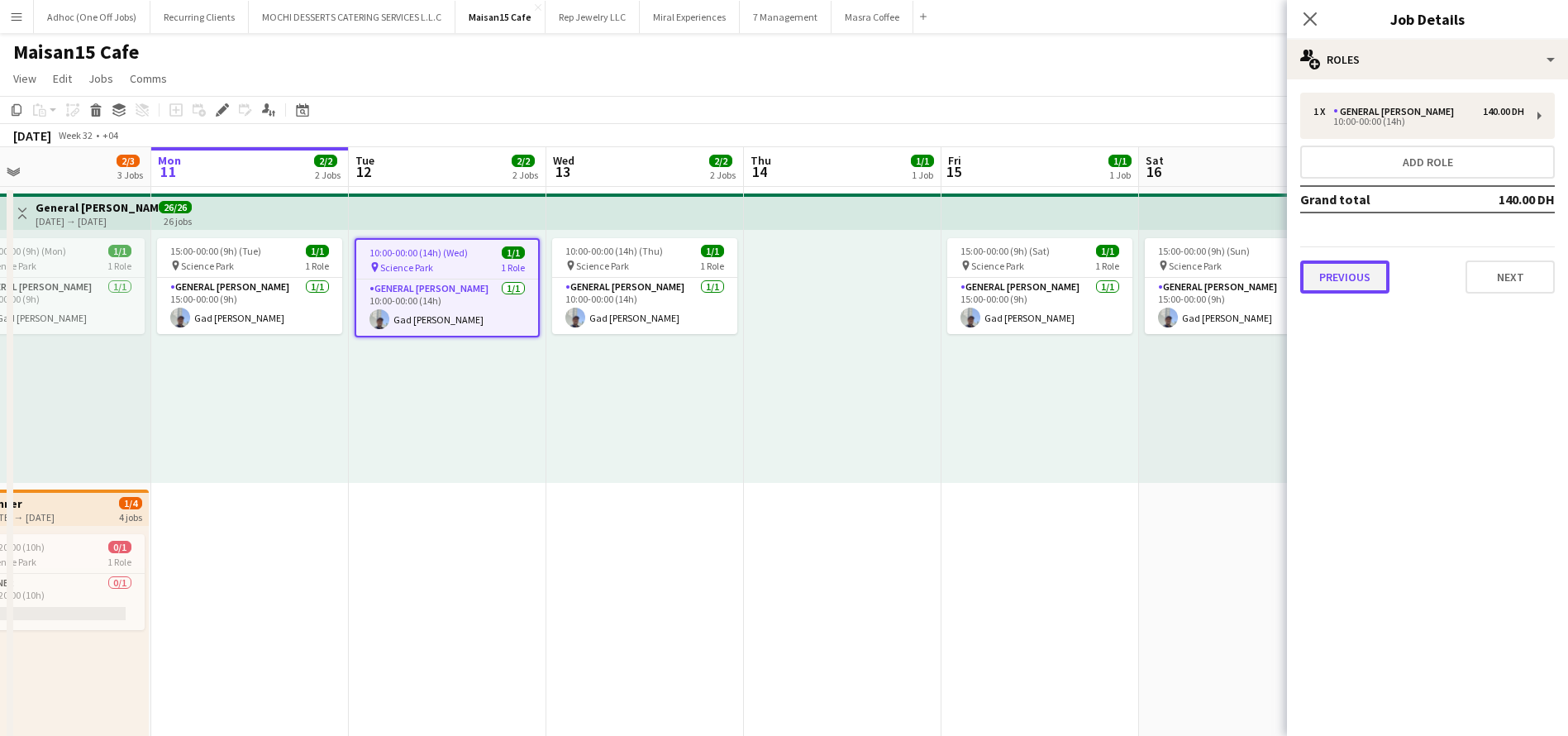
click at [1343, 290] on button "Previous" at bounding box center [1345, 277] width 89 height 34
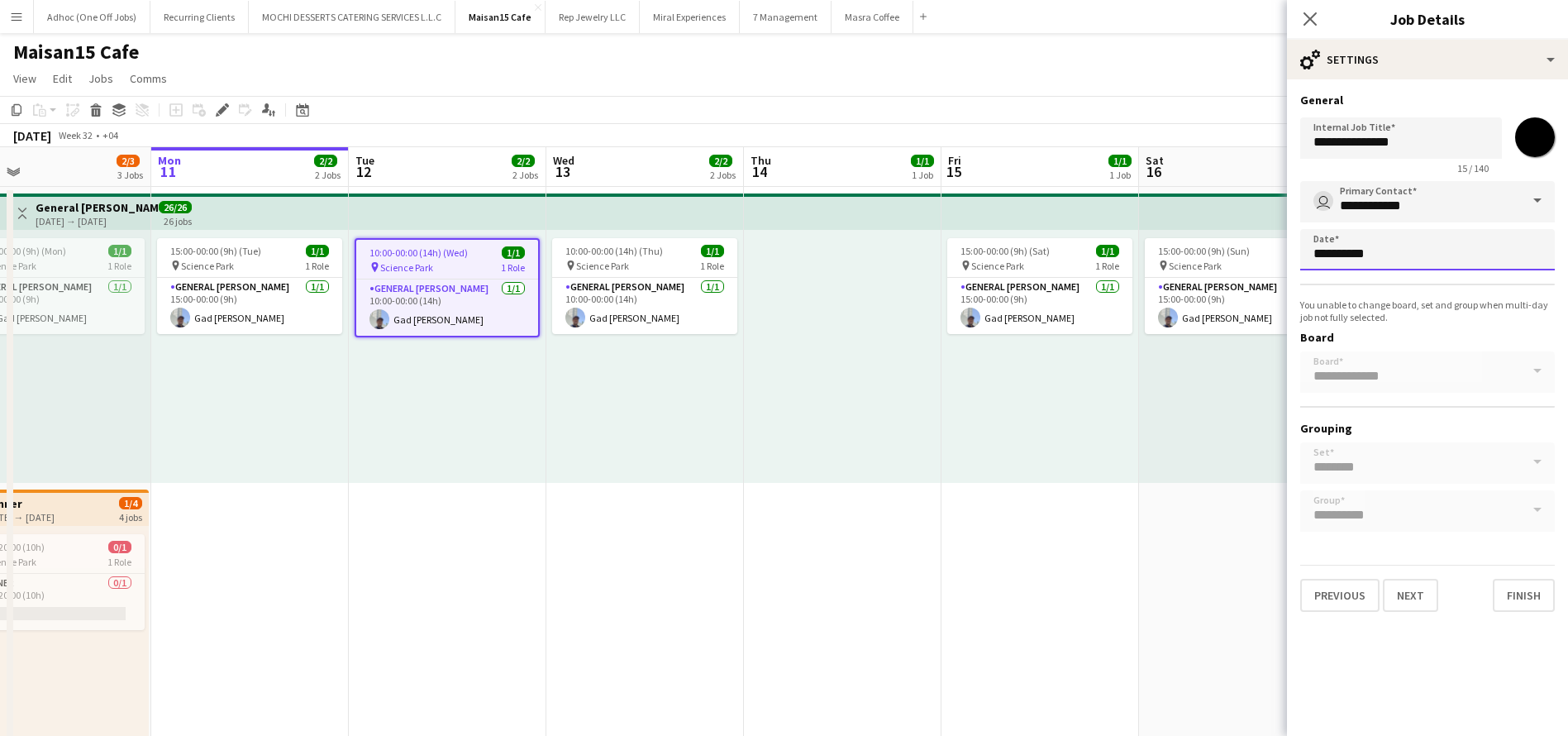
click at [1386, 258] on body "Menu Boards Boards Boards All jobs Status Workforce Workforce My Workforce Recr…" at bounding box center [784, 741] width 1568 height 1482
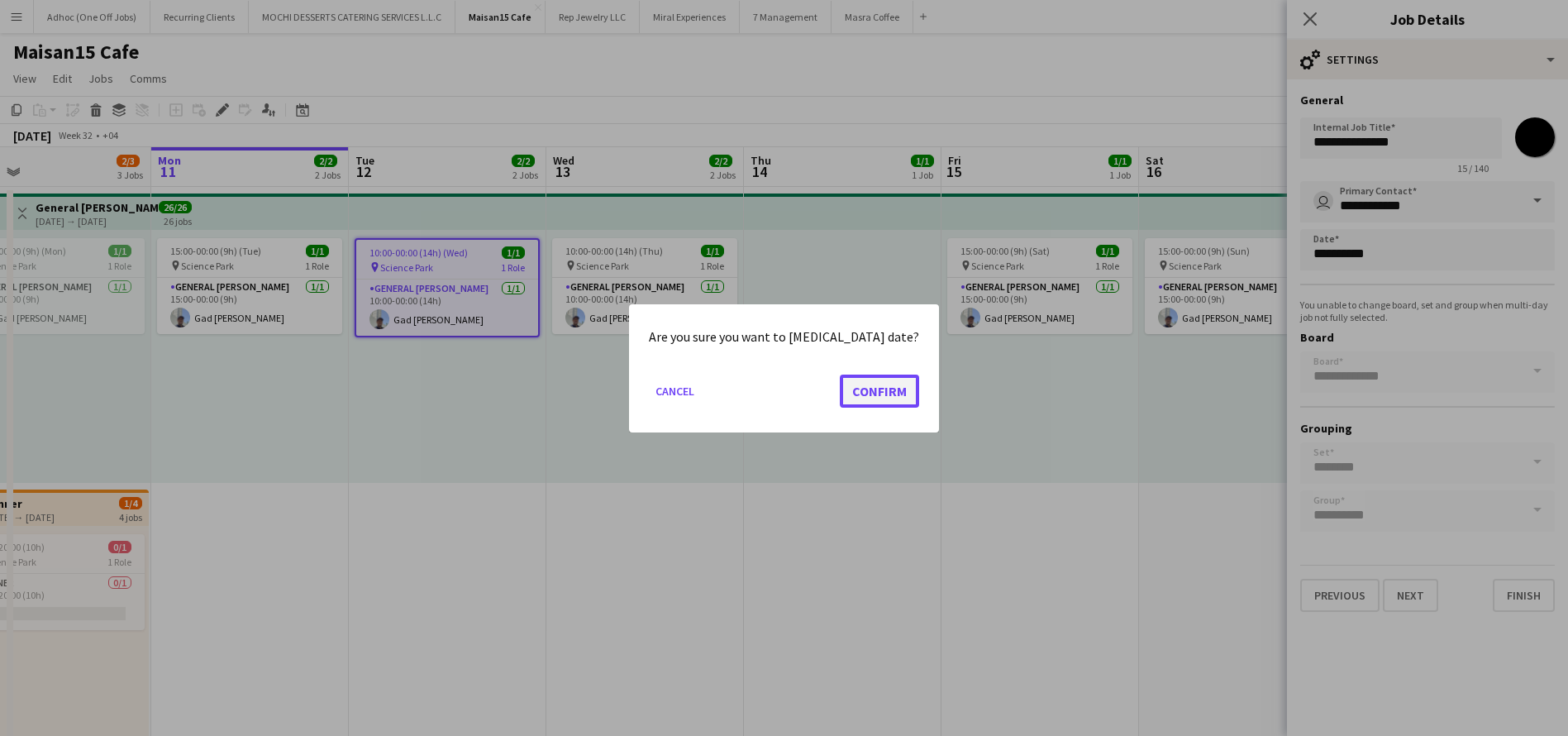
click at [879, 396] on button "Confirm" at bounding box center [879, 390] width 80 height 34
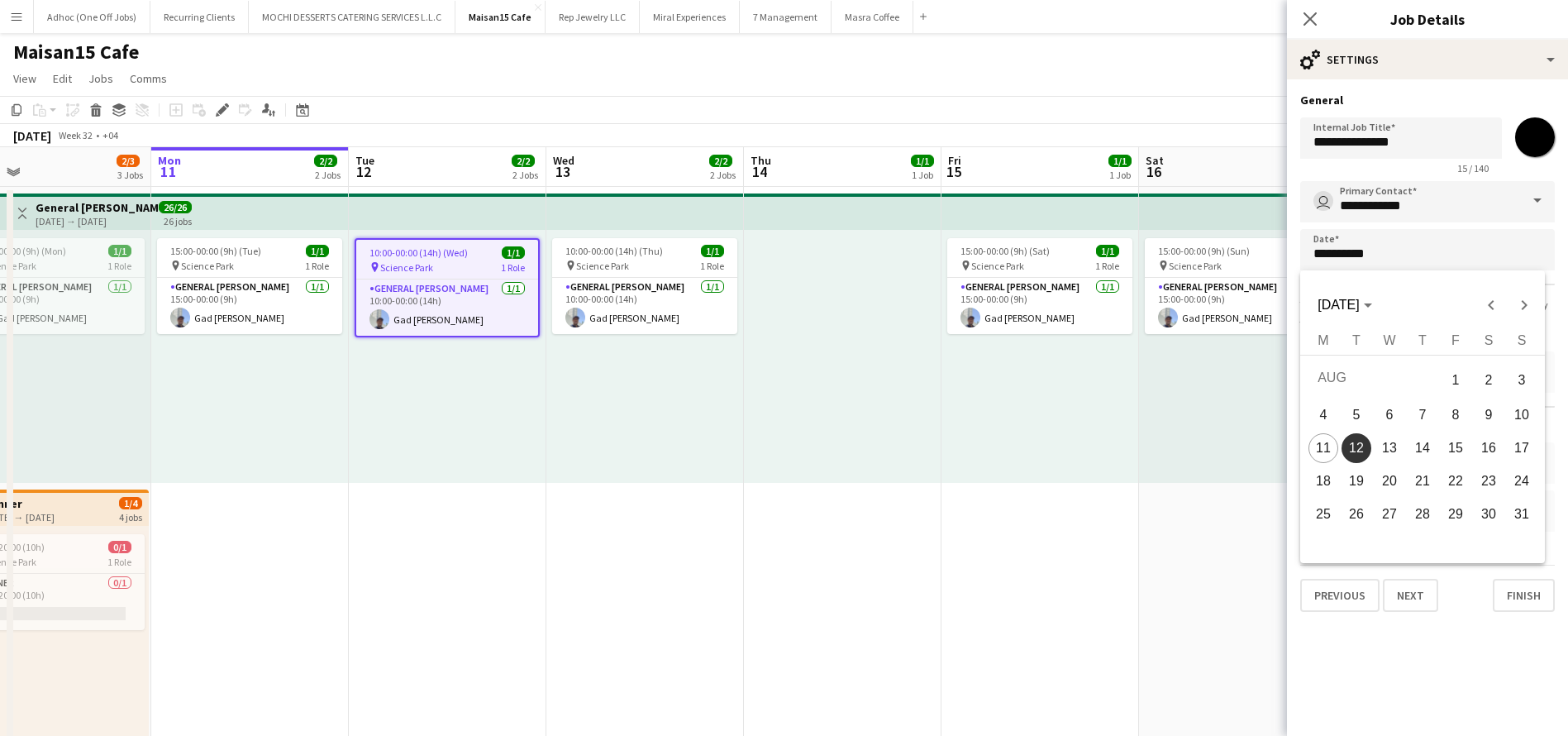
click at [1426, 433] on span "14" at bounding box center [1422, 448] width 30 height 30
type input "**********"
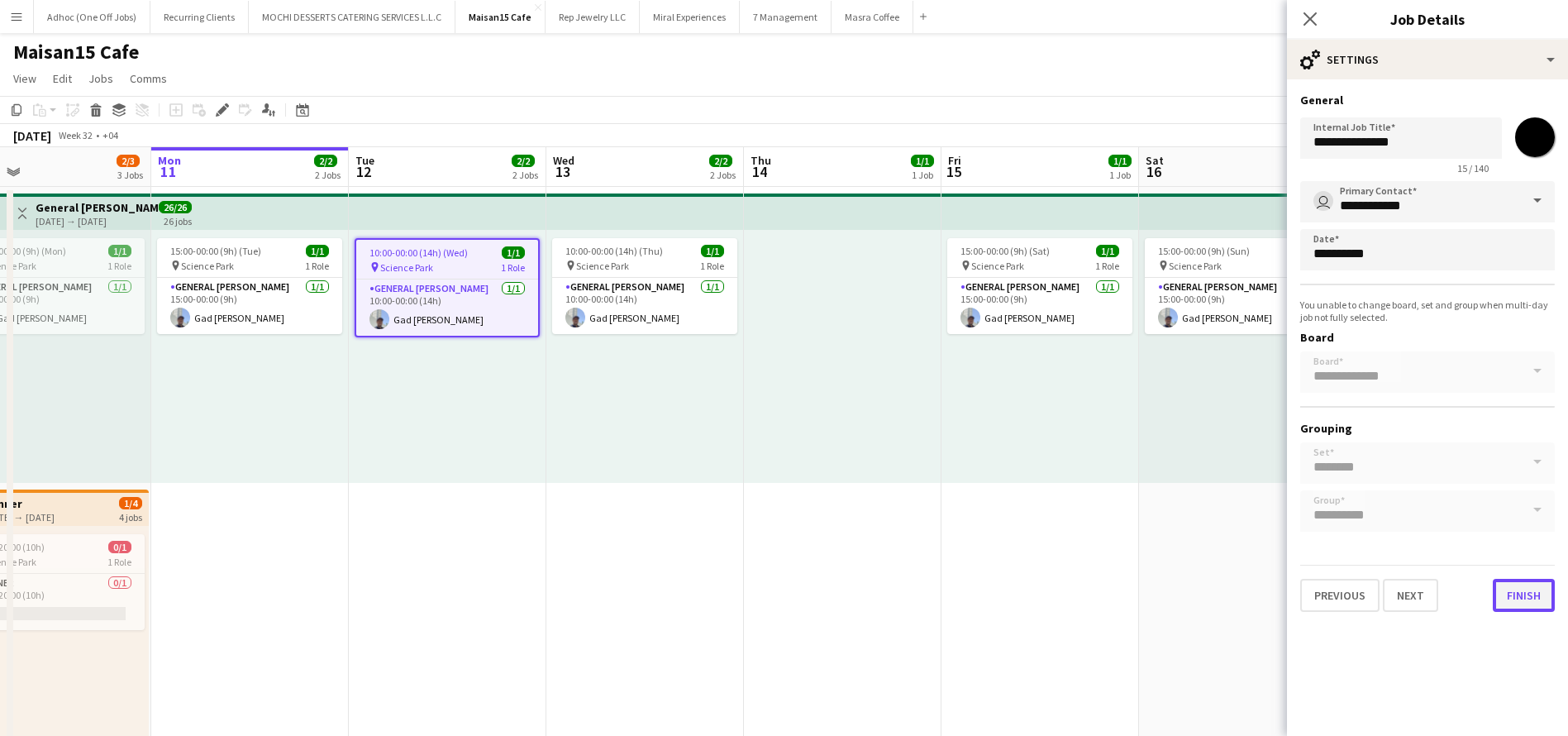
click at [1519, 592] on button "Finish" at bounding box center [1524, 595] width 62 height 34
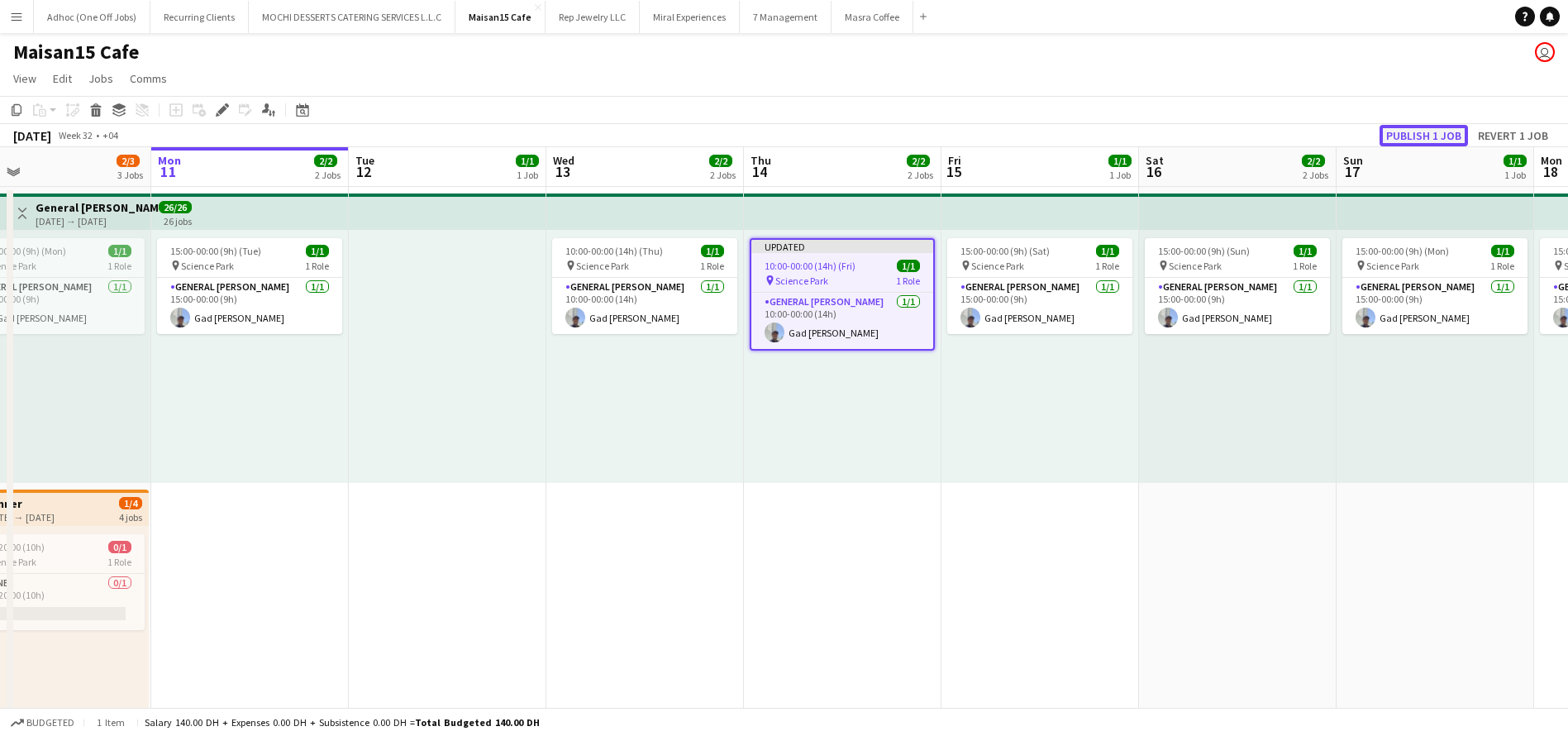
click at [1440, 132] on button "Publish 1 job" at bounding box center [1424, 135] width 88 height 21
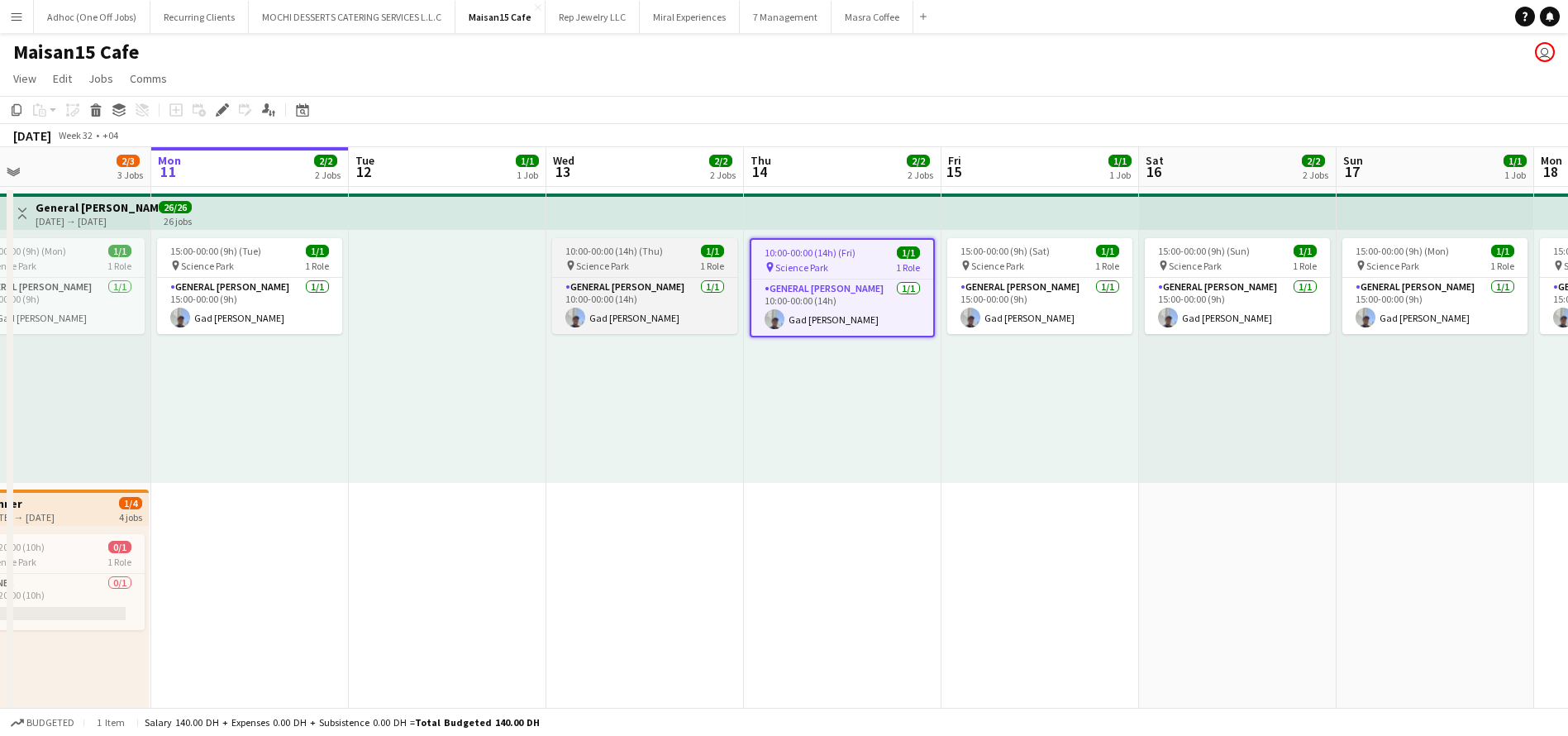
click at [676, 263] on div "pin Science Park 1 Role" at bounding box center [644, 265] width 185 height 13
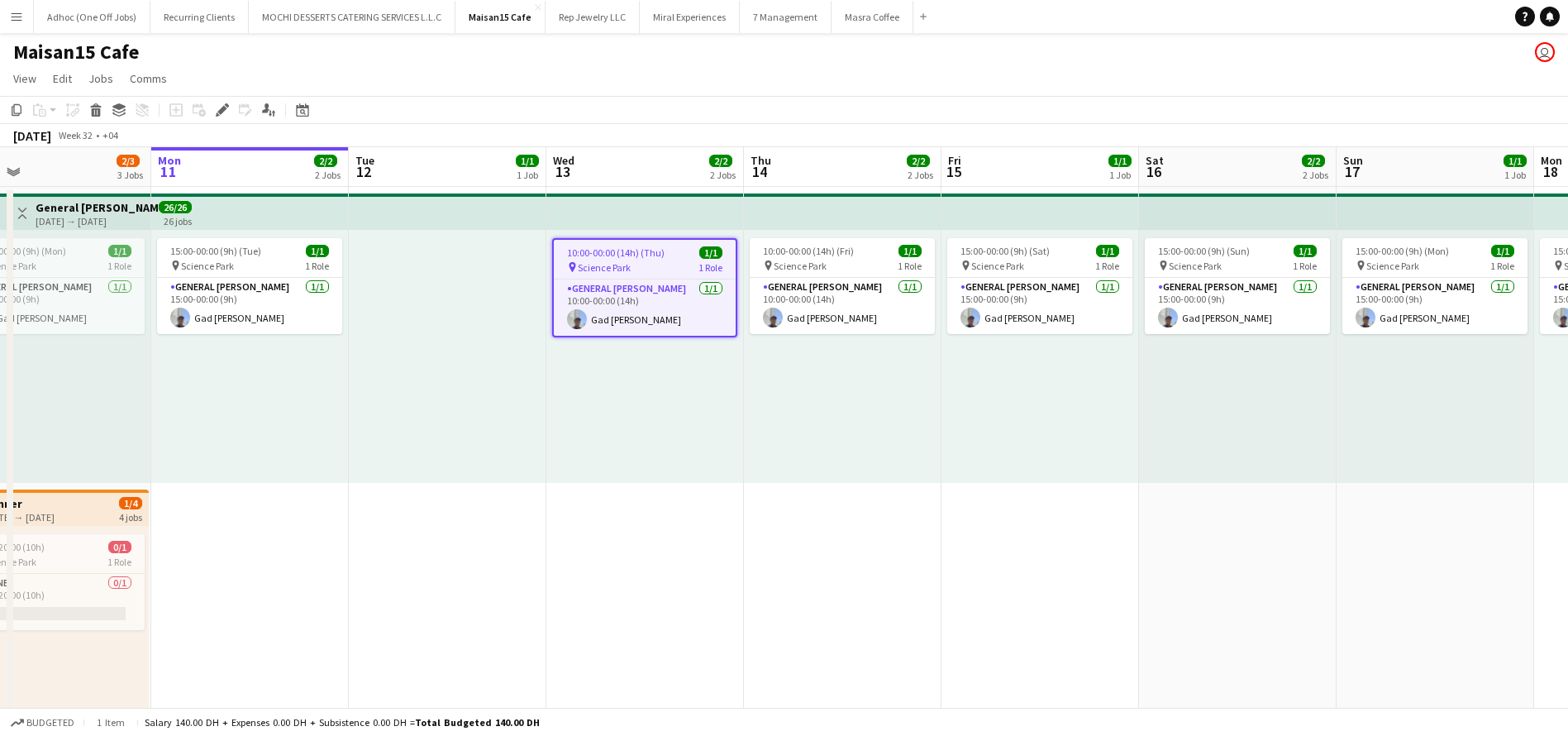
scroll to position [0, 442]
click at [812, 257] on app-job-card "10:00-00:00 (14h) (Fri) 1/1 pin Science Park 1 Role General Steward 1/1 10:00-0…" at bounding box center [841, 286] width 185 height 96
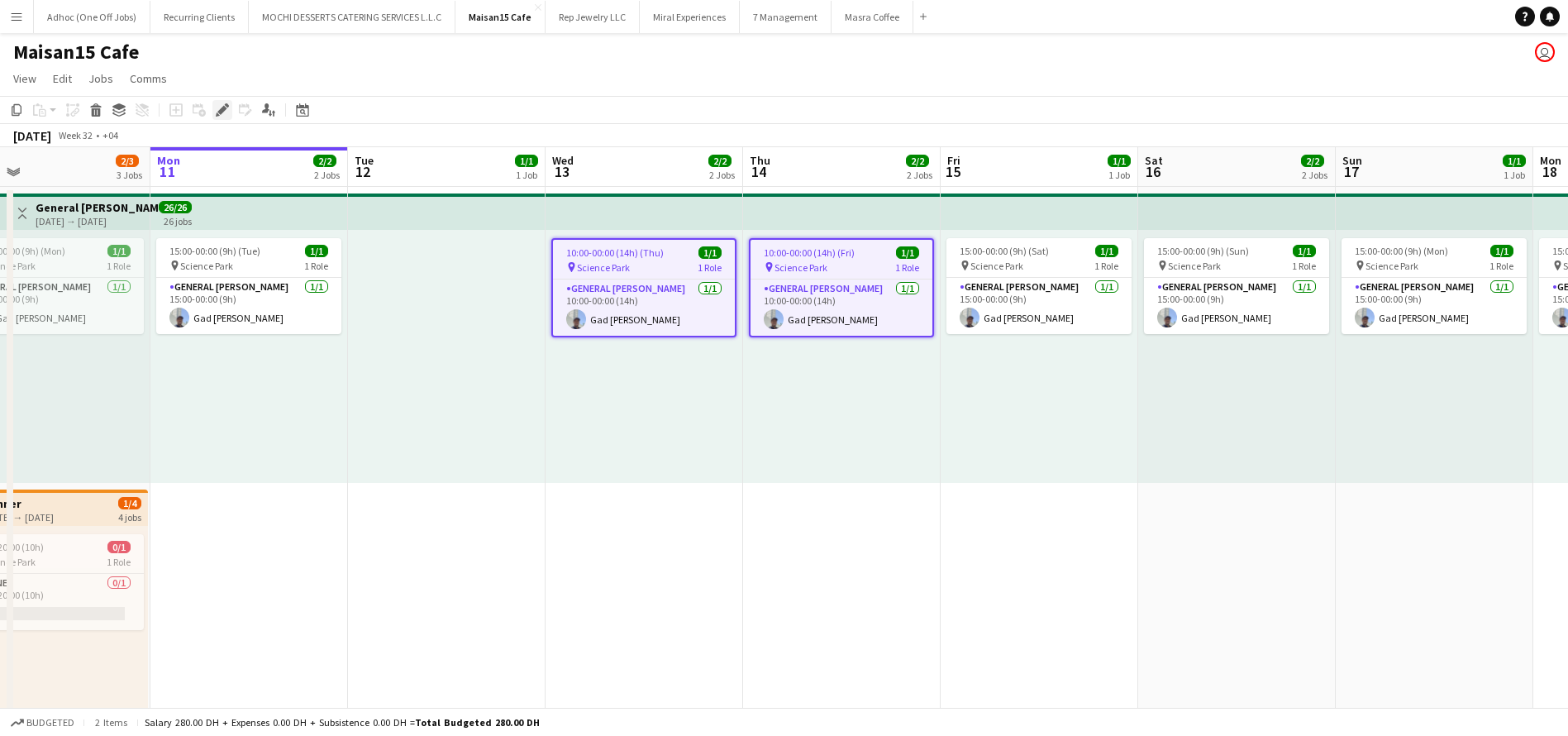
click at [221, 111] on icon at bounding box center [221, 109] width 9 height 9
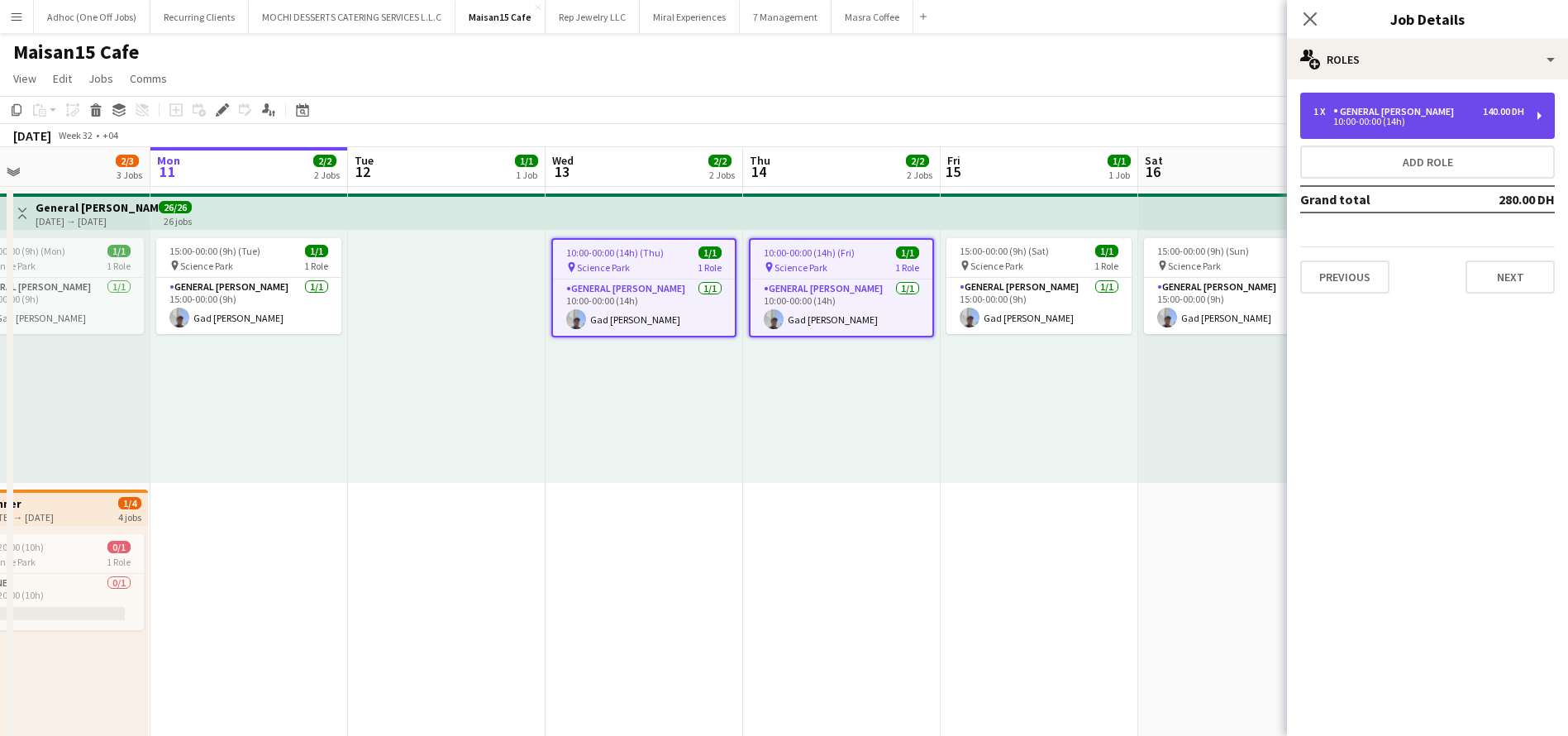
click at [1532, 111] on div "1 x General Steward 140.00 DH 10:00-00:00 (14h)" at bounding box center [1428, 116] width 255 height 46
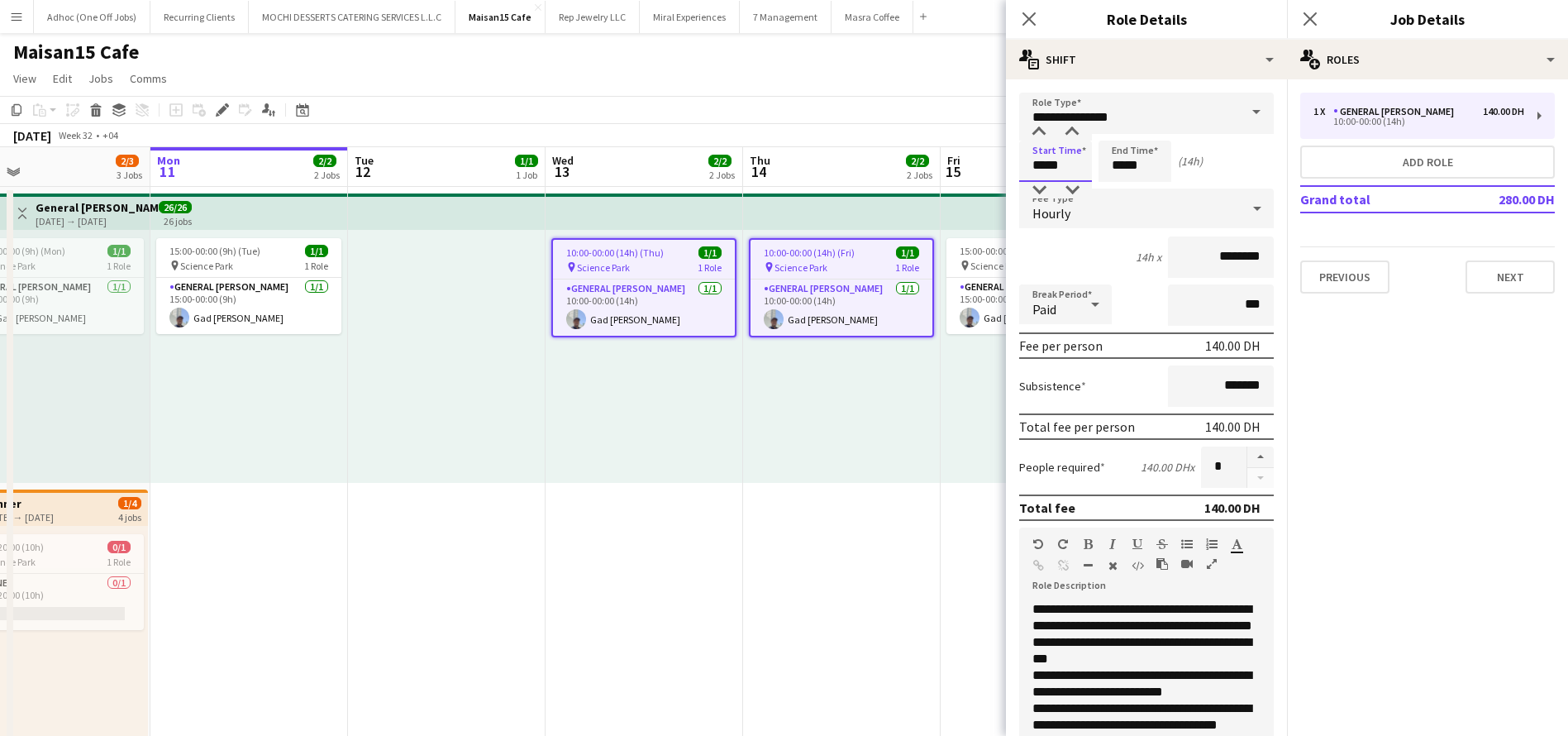
drag, startPoint x: 1073, startPoint y: 170, endPoint x: 971, endPoint y: 177, distance: 102.2
click at [971, 177] on body "Menu Boards Boards Boards All jobs Status Workforce Workforce My Workforce Recr…" at bounding box center [784, 741] width 1568 height 1482
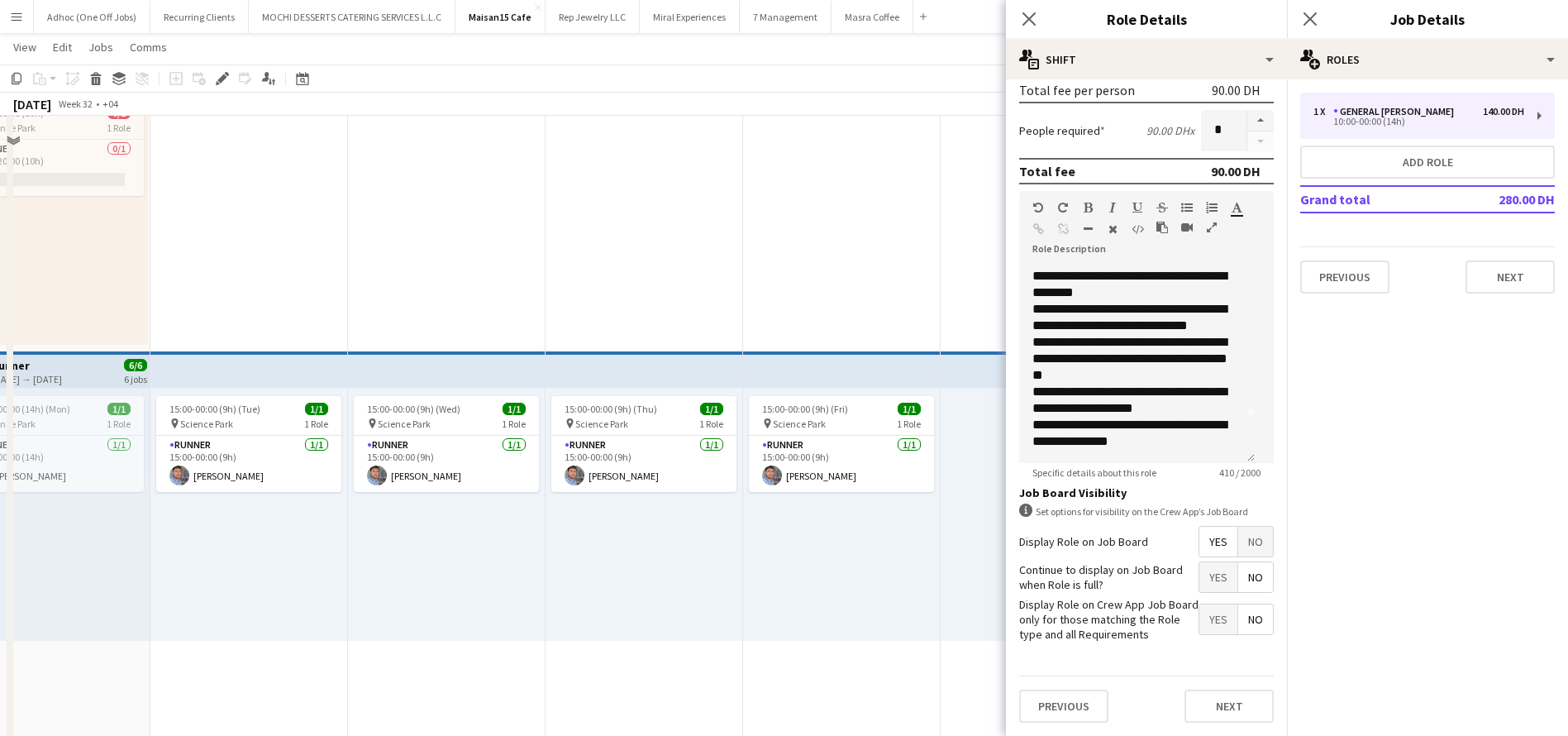
scroll to position [744, 0]
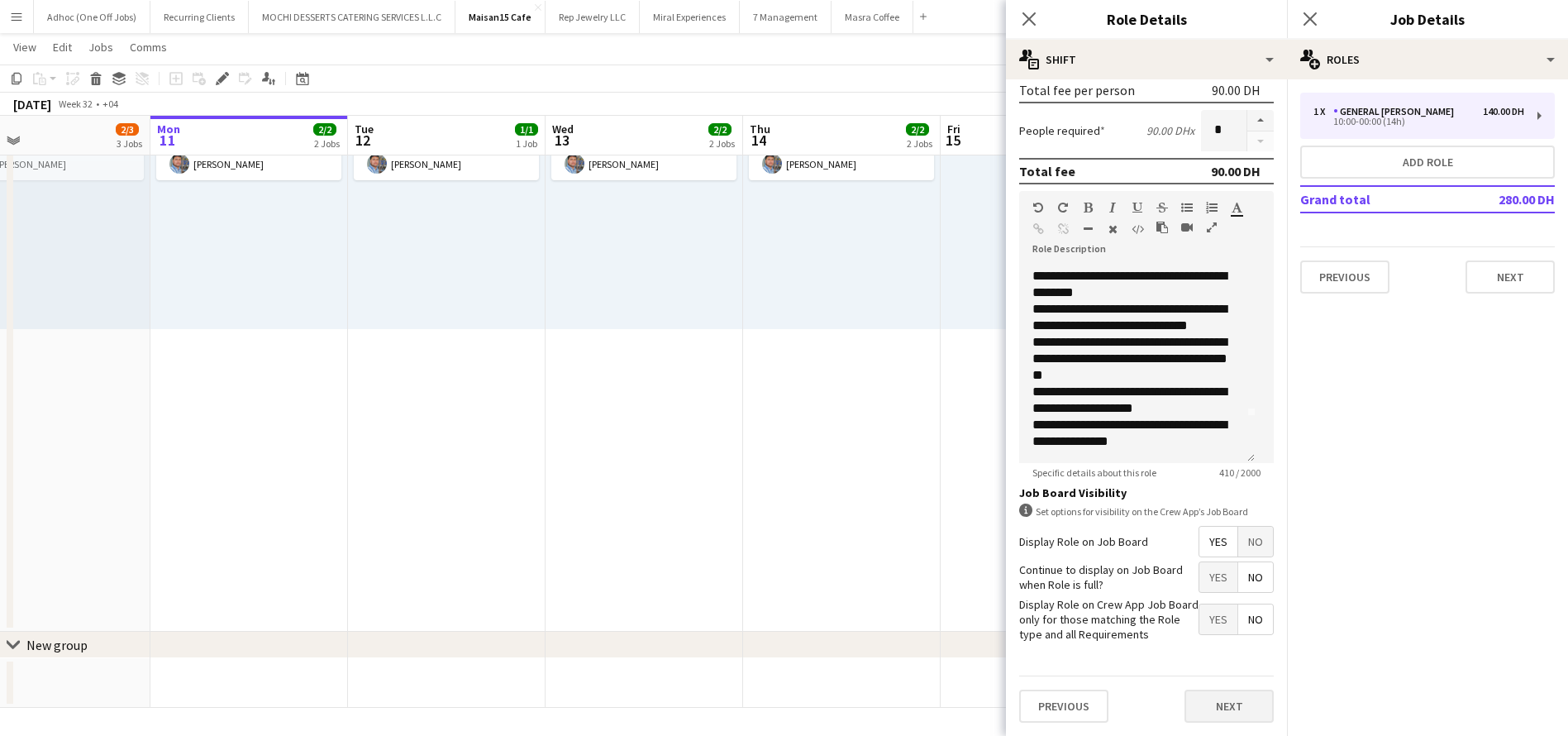
type input "*****"
drag, startPoint x: 1195, startPoint y: 702, endPoint x: 1208, endPoint y: 691, distance: 17.0
click at [1195, 704] on button "Next" at bounding box center [1229, 705] width 89 height 34
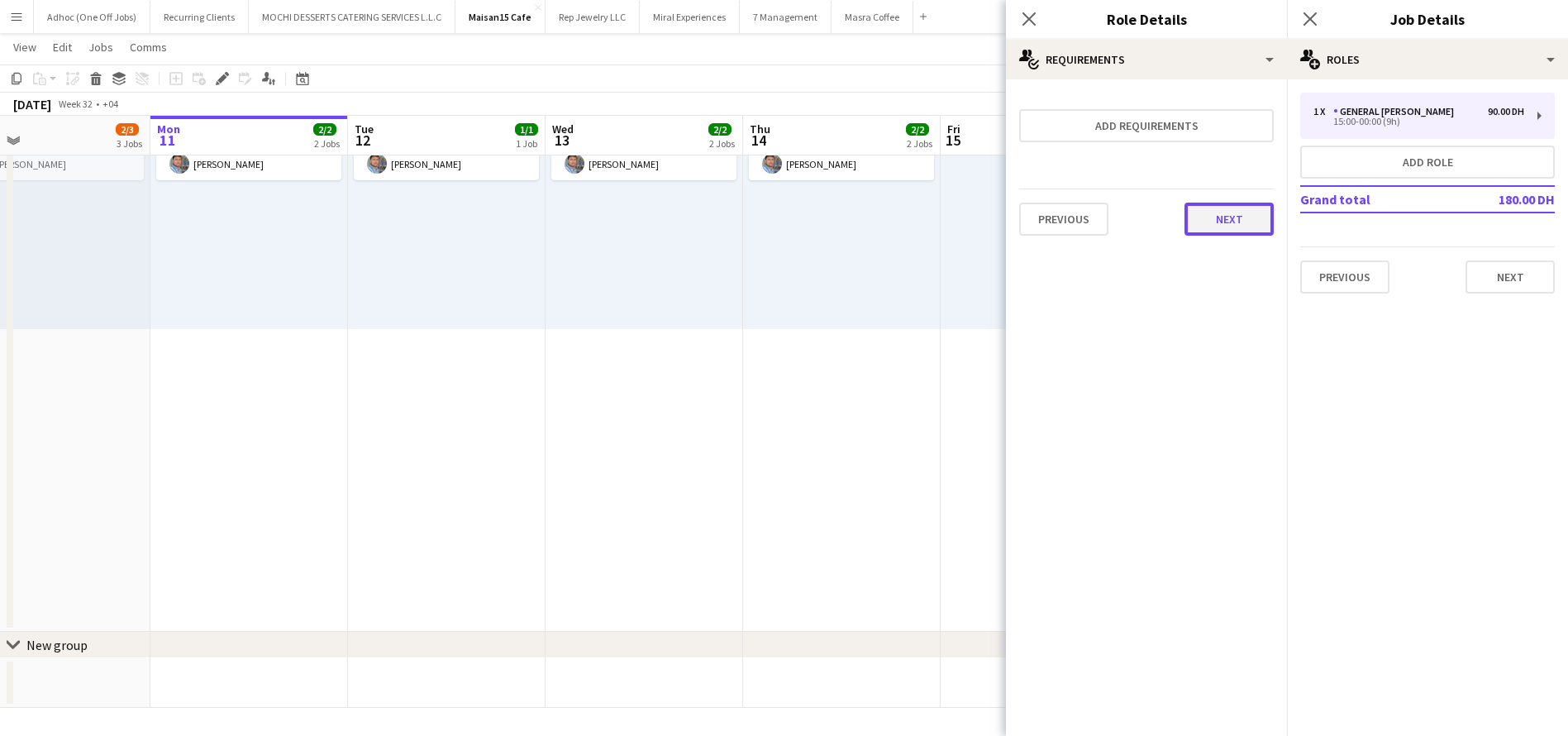
click at [1224, 218] on button "Next" at bounding box center [1229, 218] width 89 height 34
click at [1236, 242] on div "Collect a response when crew apply from the Job Board. Responses appear within …" at bounding box center [1146, 165] width 281 height 172
click at [1252, 221] on button "Finish" at bounding box center [1242, 221] width 62 height 34
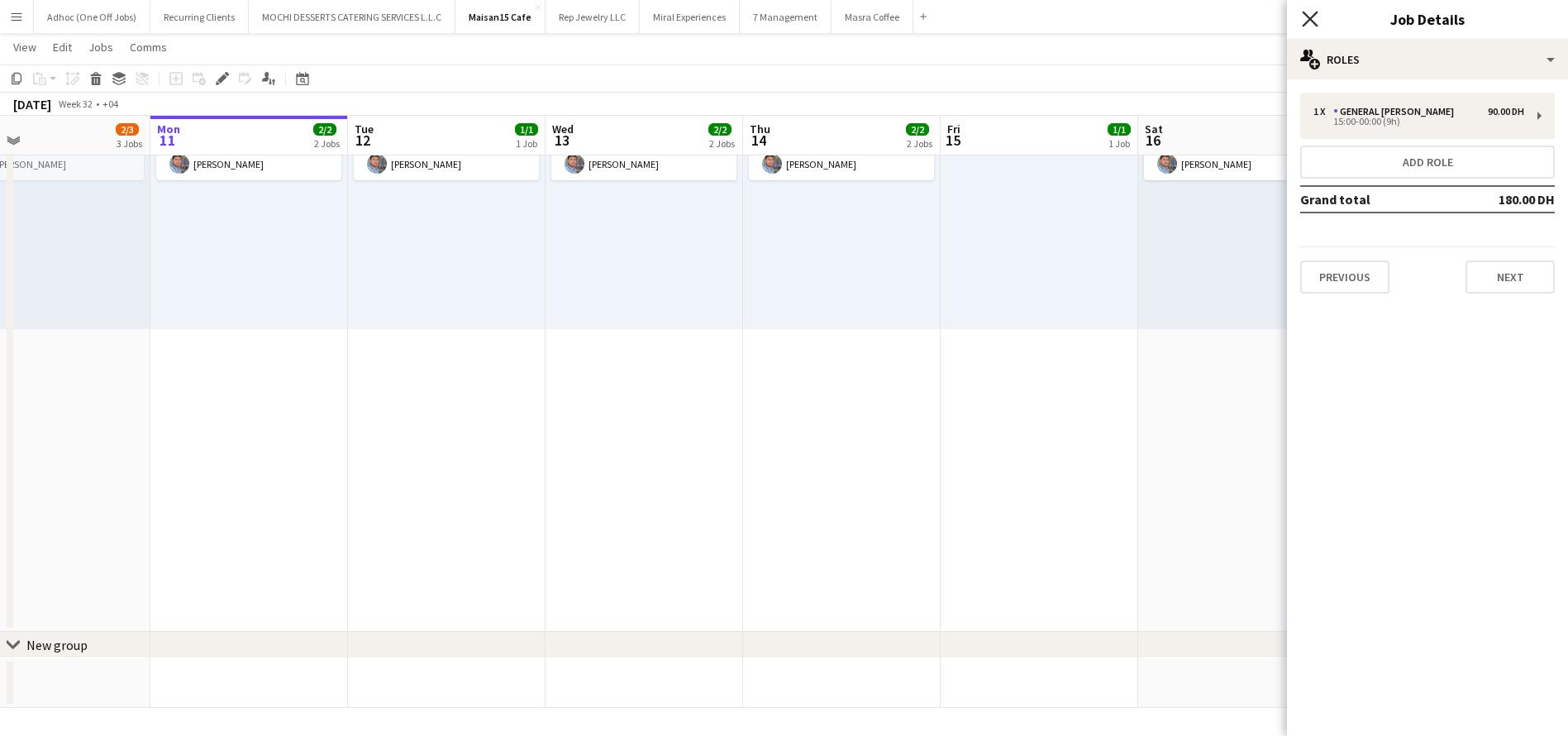
click at [1315, 16] on icon "Close pop-in" at bounding box center [1309, 18] width 15 height 15
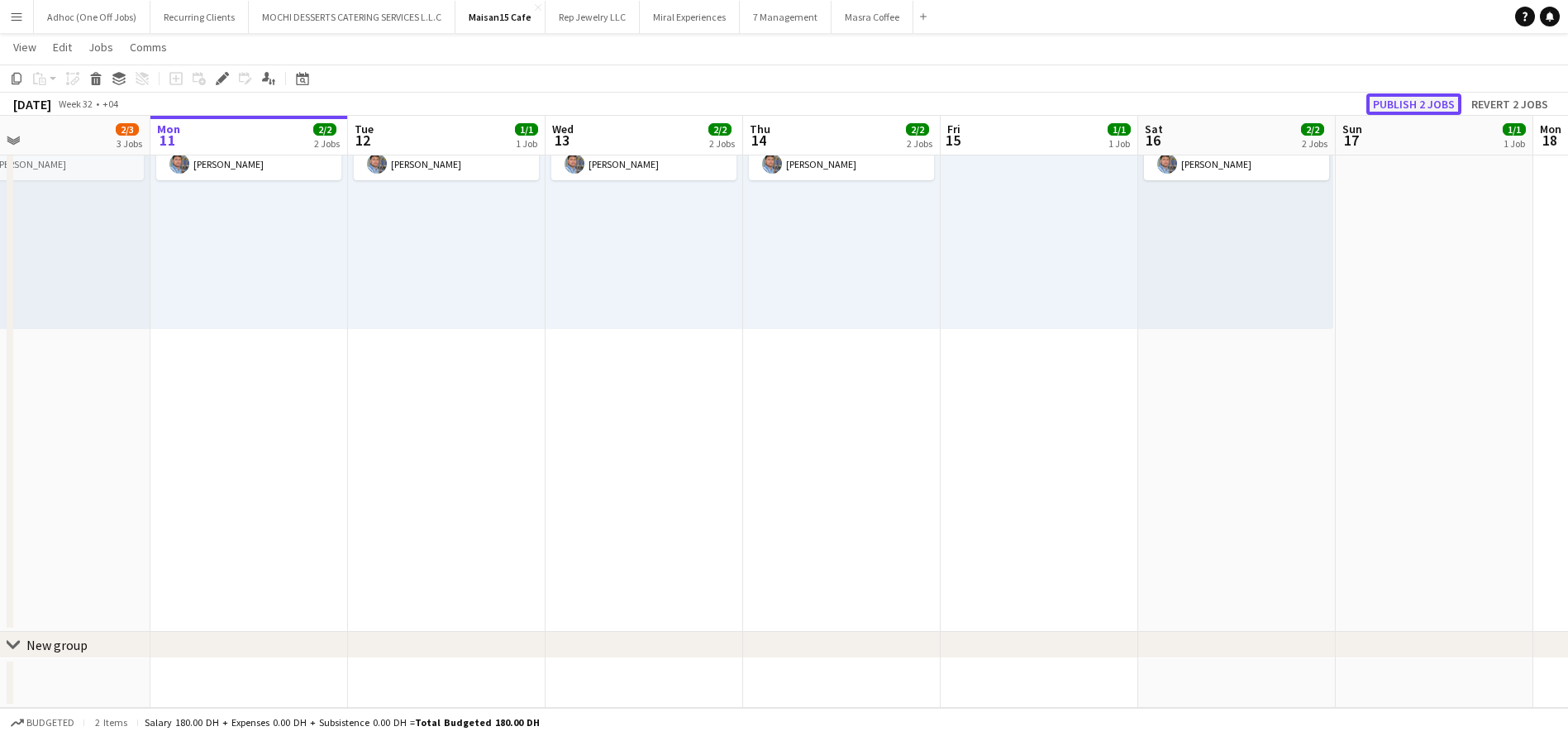
click at [1428, 104] on button "Publish 2 jobs" at bounding box center [1414, 104] width 95 height 21
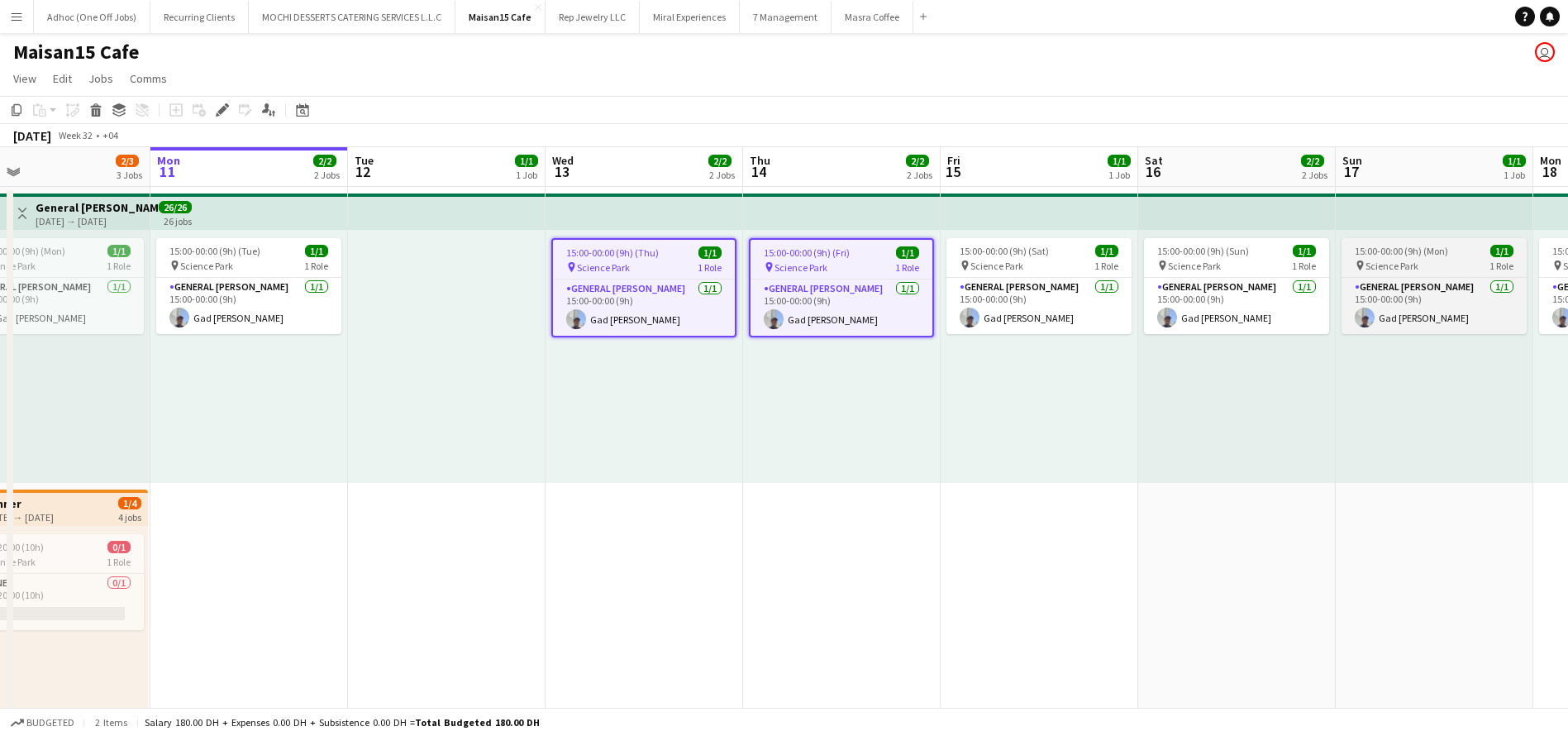
click at [1437, 270] on div "pin Science Park 1 Role" at bounding box center [1434, 265] width 185 height 13
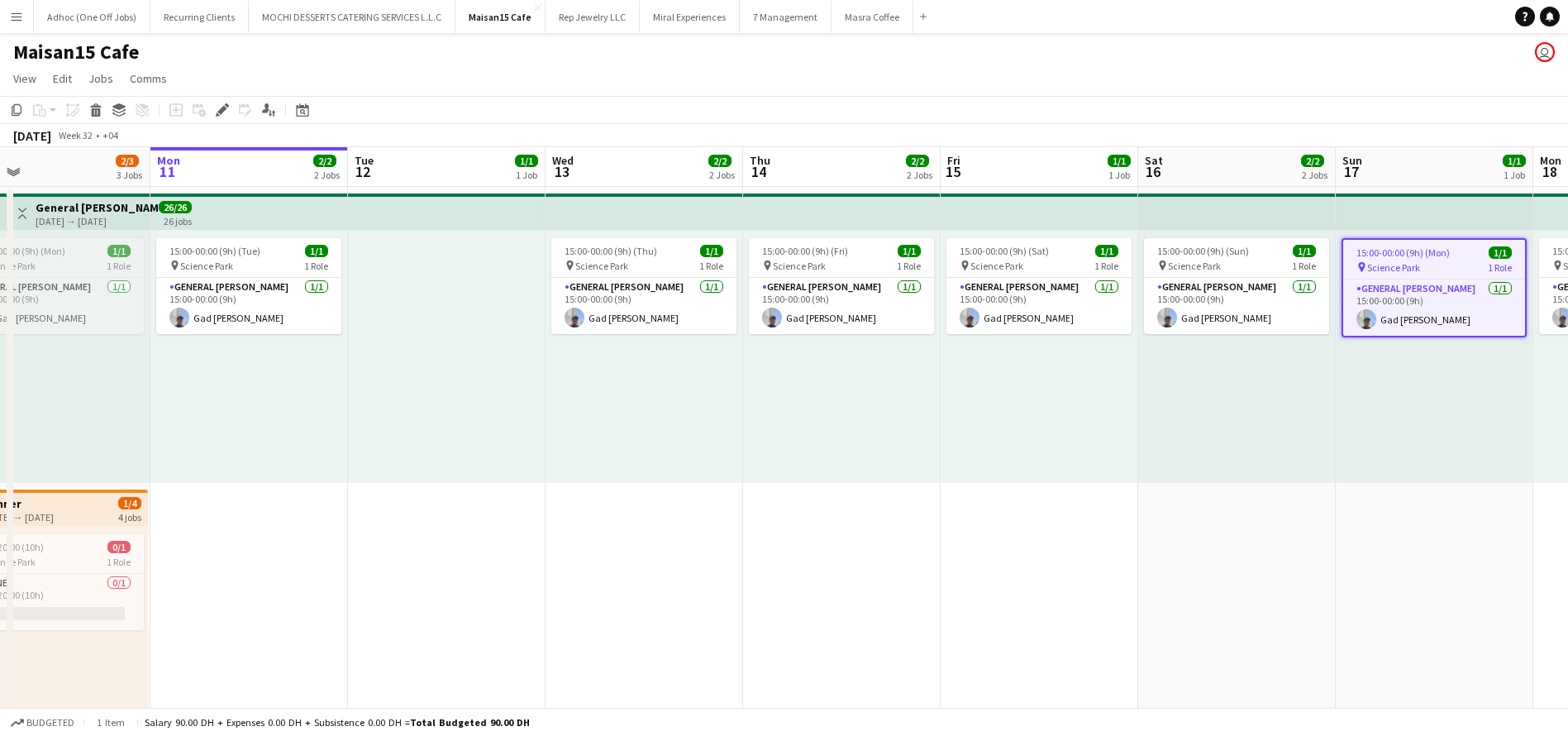
click at [71, 246] on div "15:00-00:00 (9h) (Mon) 1/1" at bounding box center [51, 250] width 185 height 12
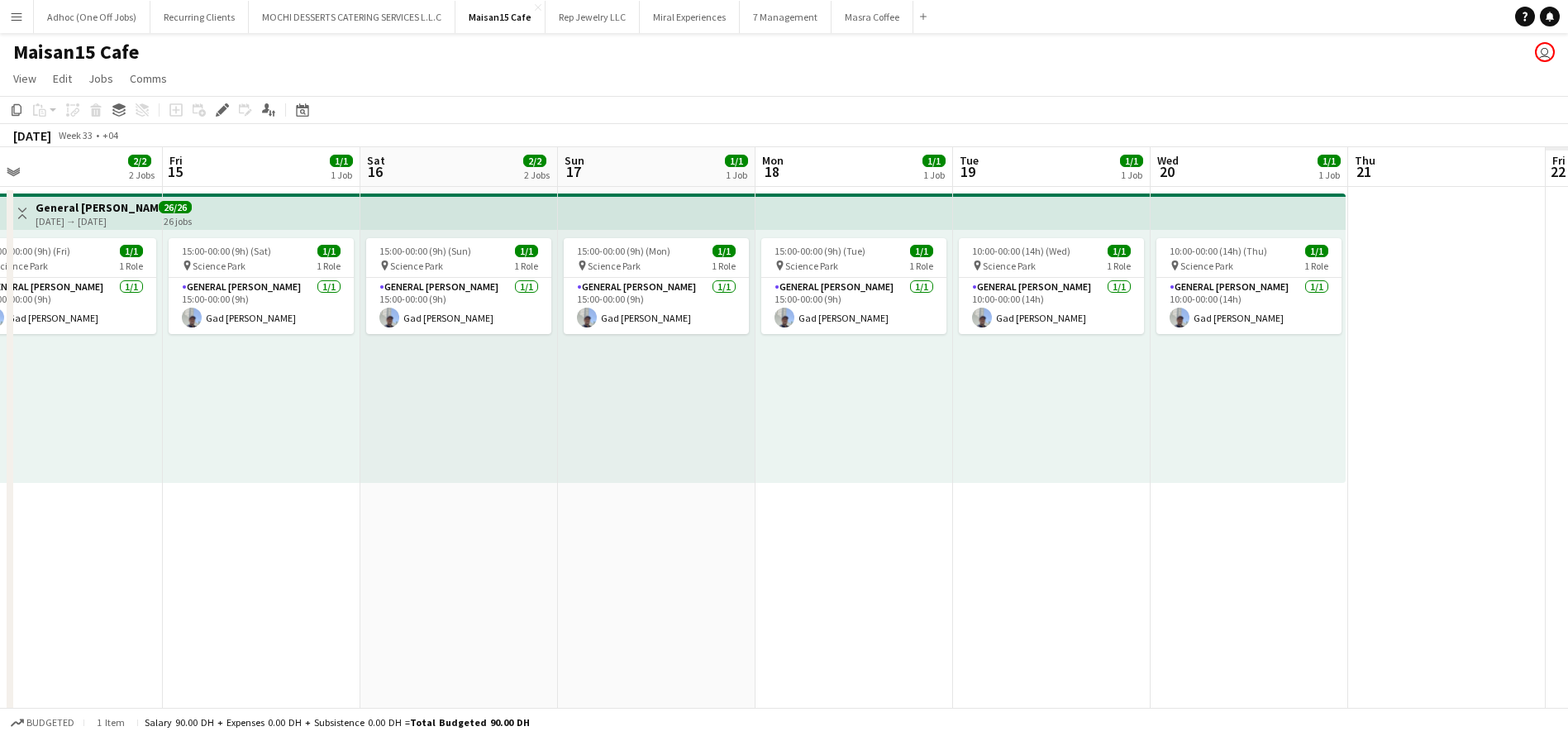
scroll to position [0, 496]
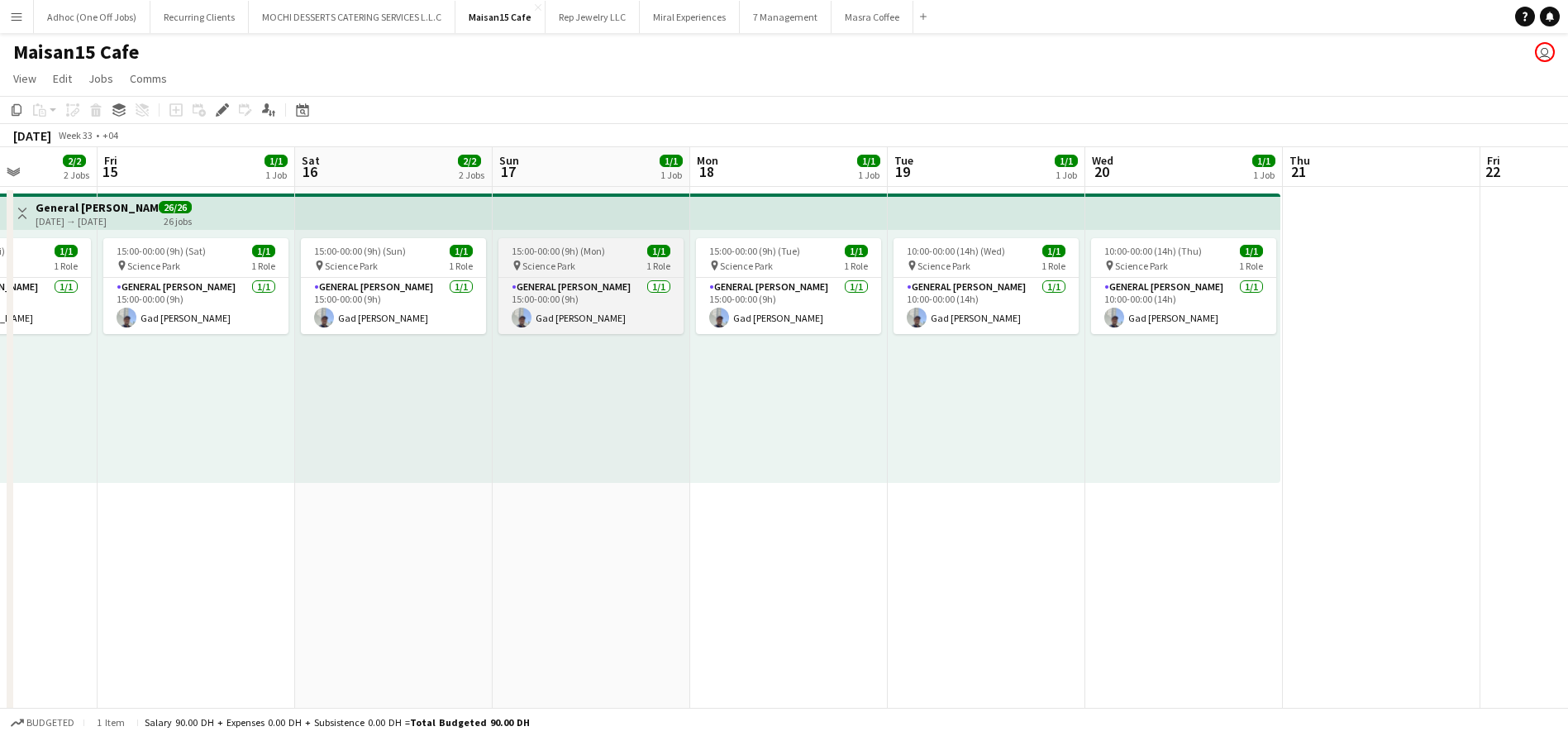
click at [591, 264] on div "pin Science Park 1 Role" at bounding box center [590, 265] width 185 height 13
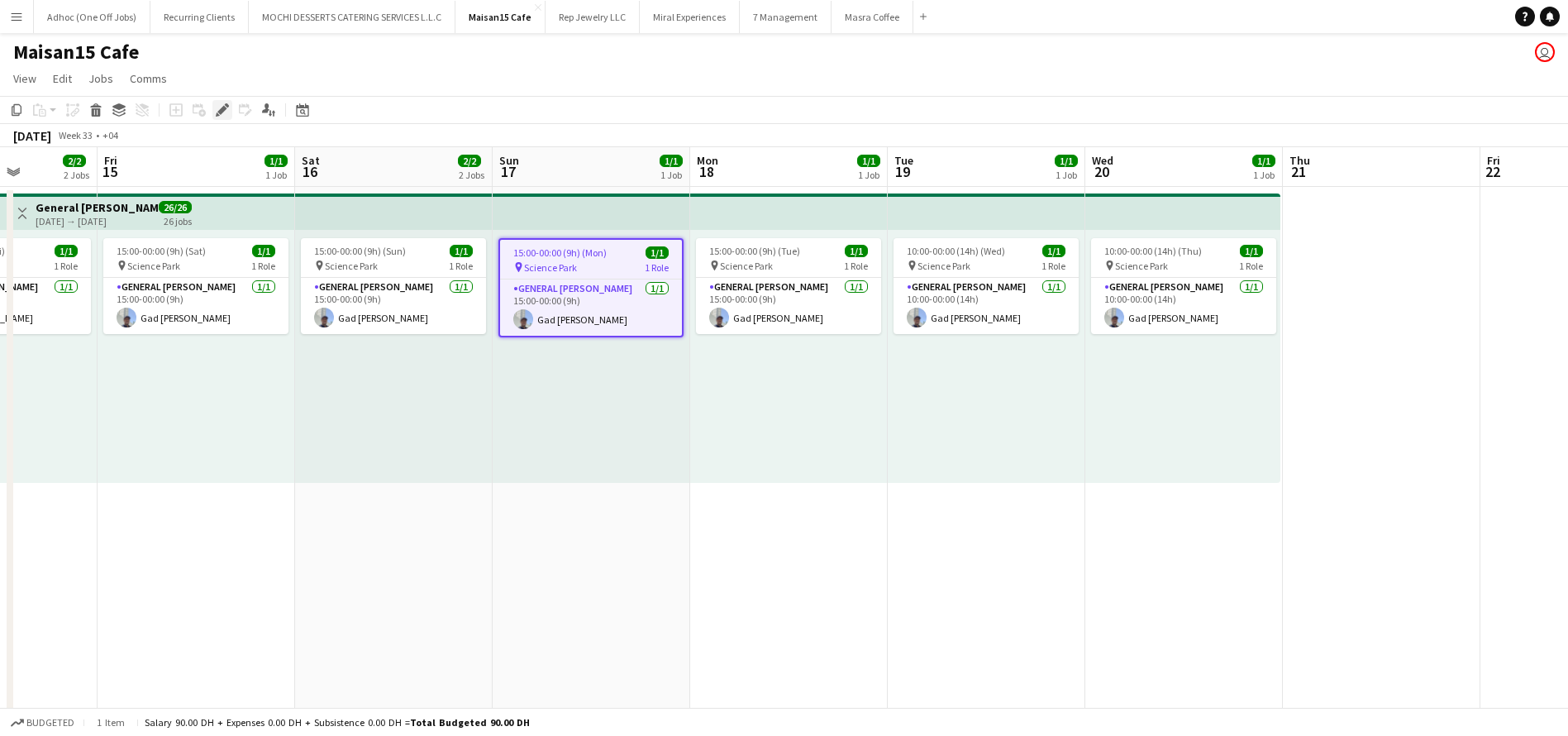
click at [219, 100] on div "Edit" at bounding box center [222, 109] width 20 height 20
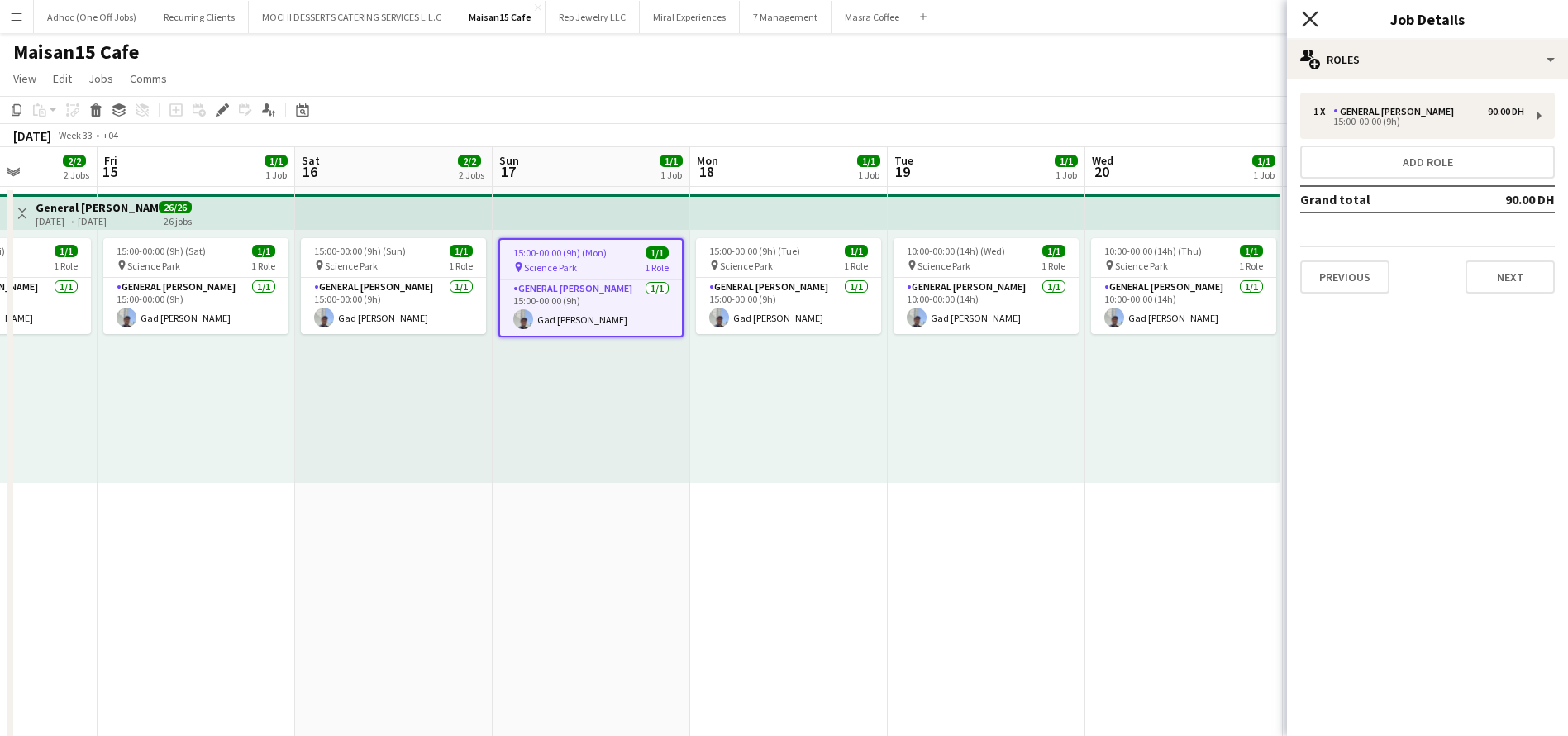
click at [1307, 12] on icon "Close pop-in" at bounding box center [1309, 18] width 15 height 15
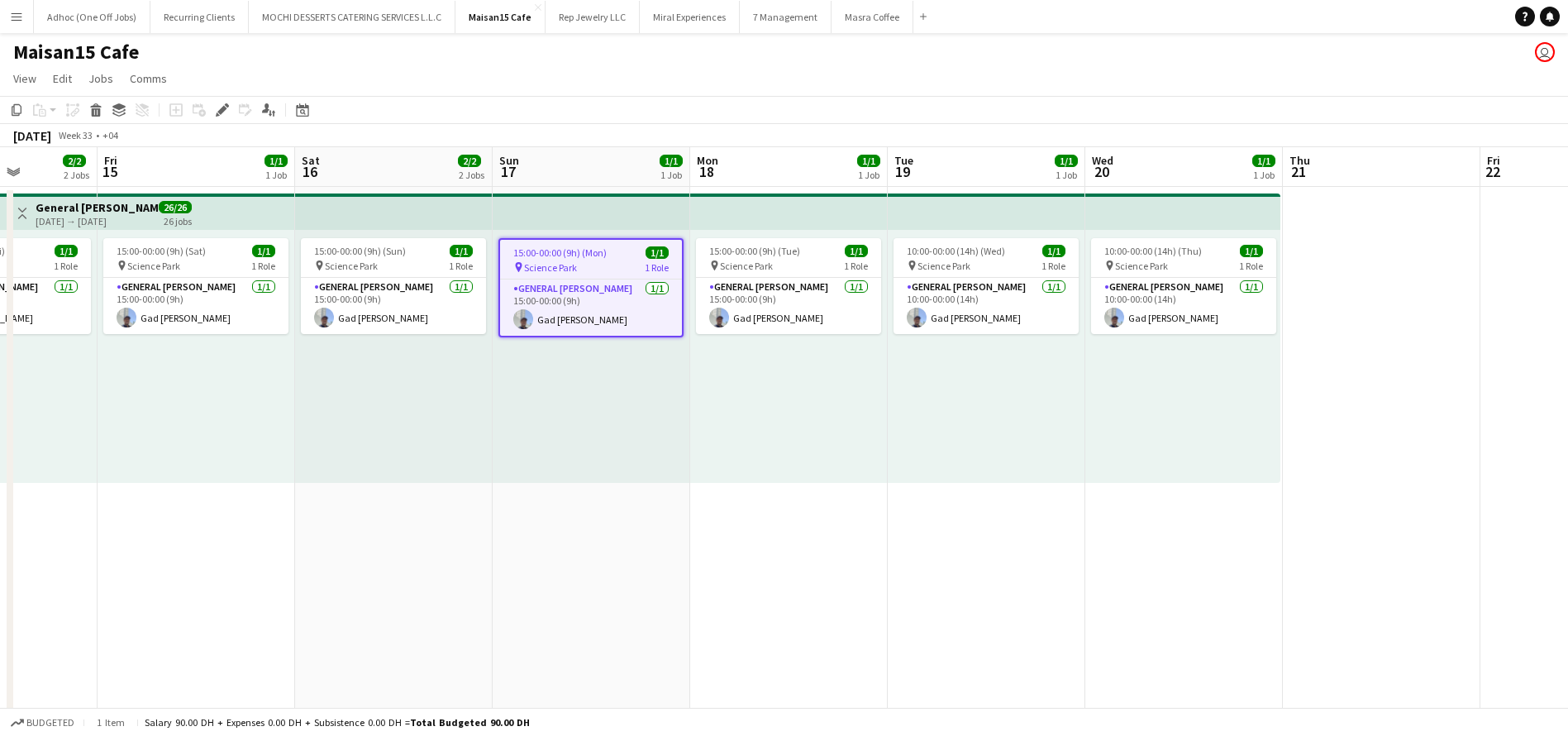
click at [352, 207] on app-top-bar at bounding box center [394, 212] width 197 height 36
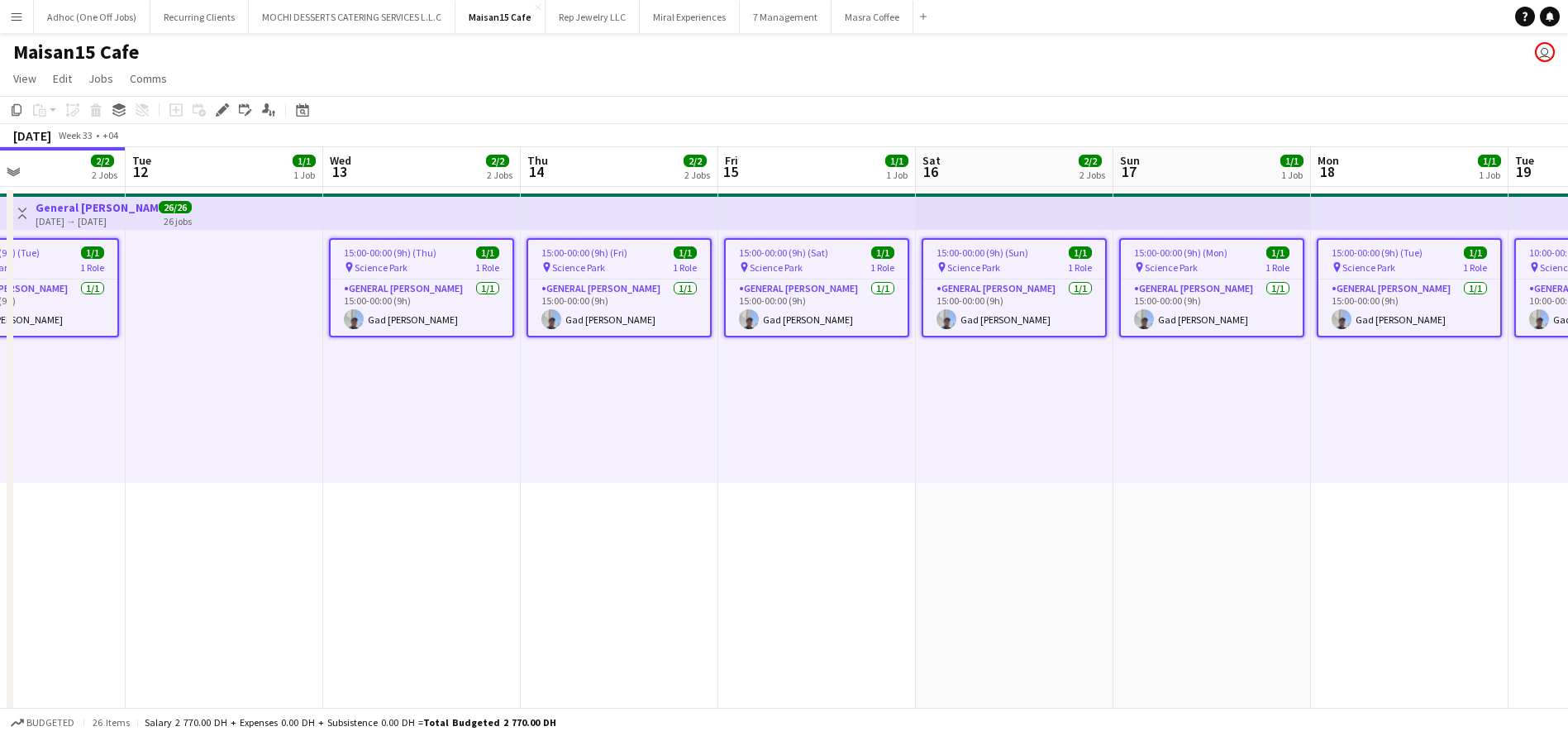
scroll to position [0, 442]
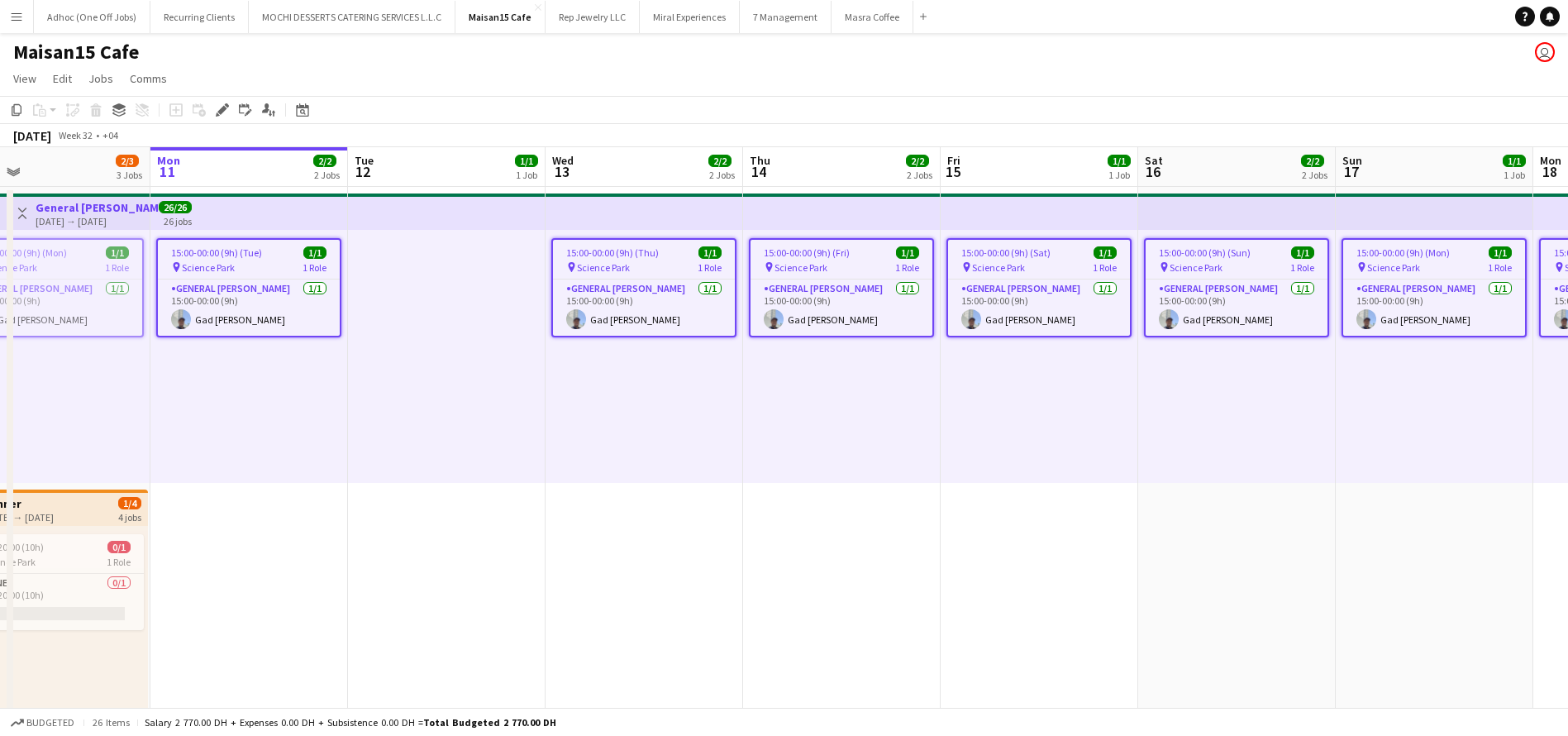
click at [1433, 250] on span "15:00-00:00 (9h) (Mon)" at bounding box center [1402, 252] width 93 height 12
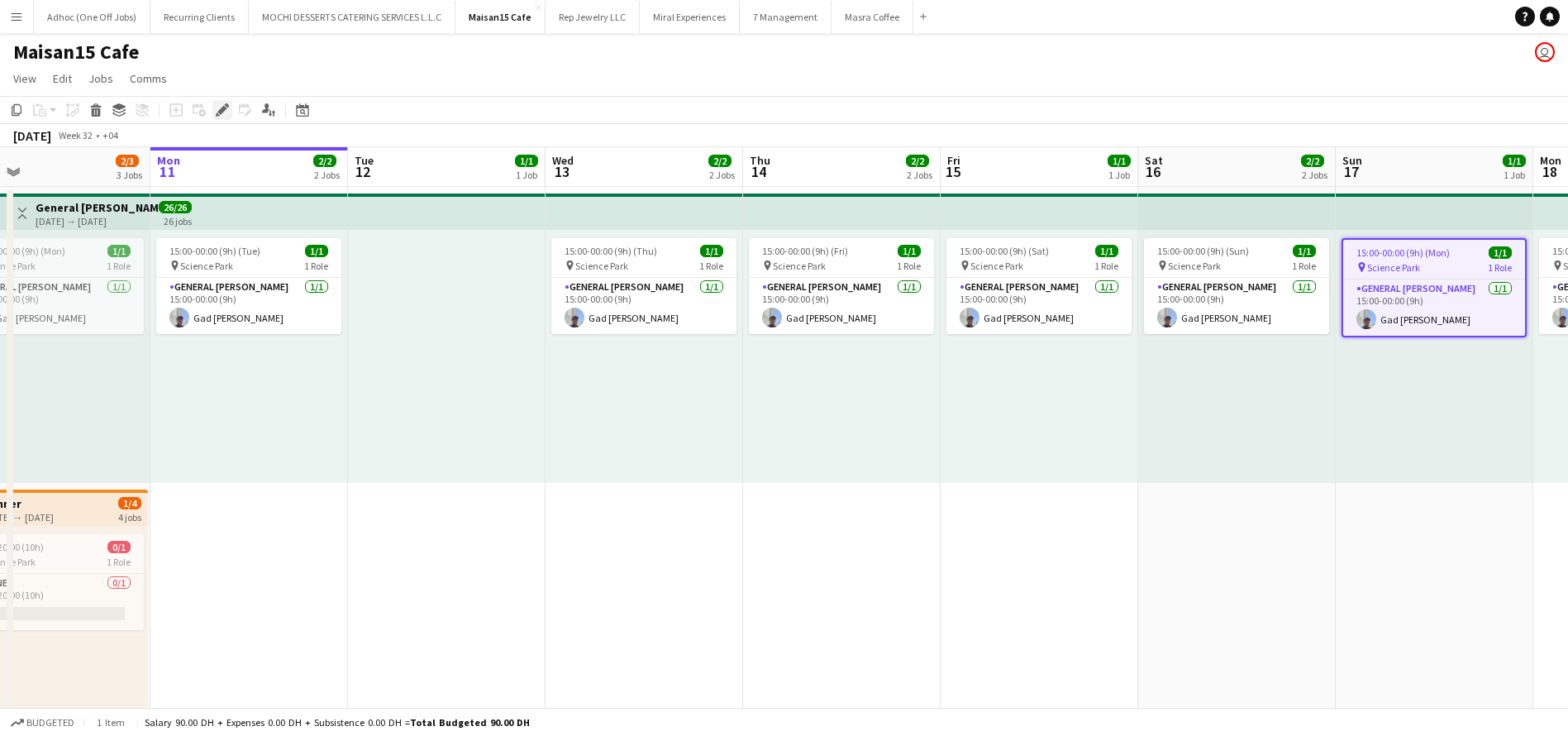
click at [221, 111] on icon at bounding box center [221, 109] width 9 height 9
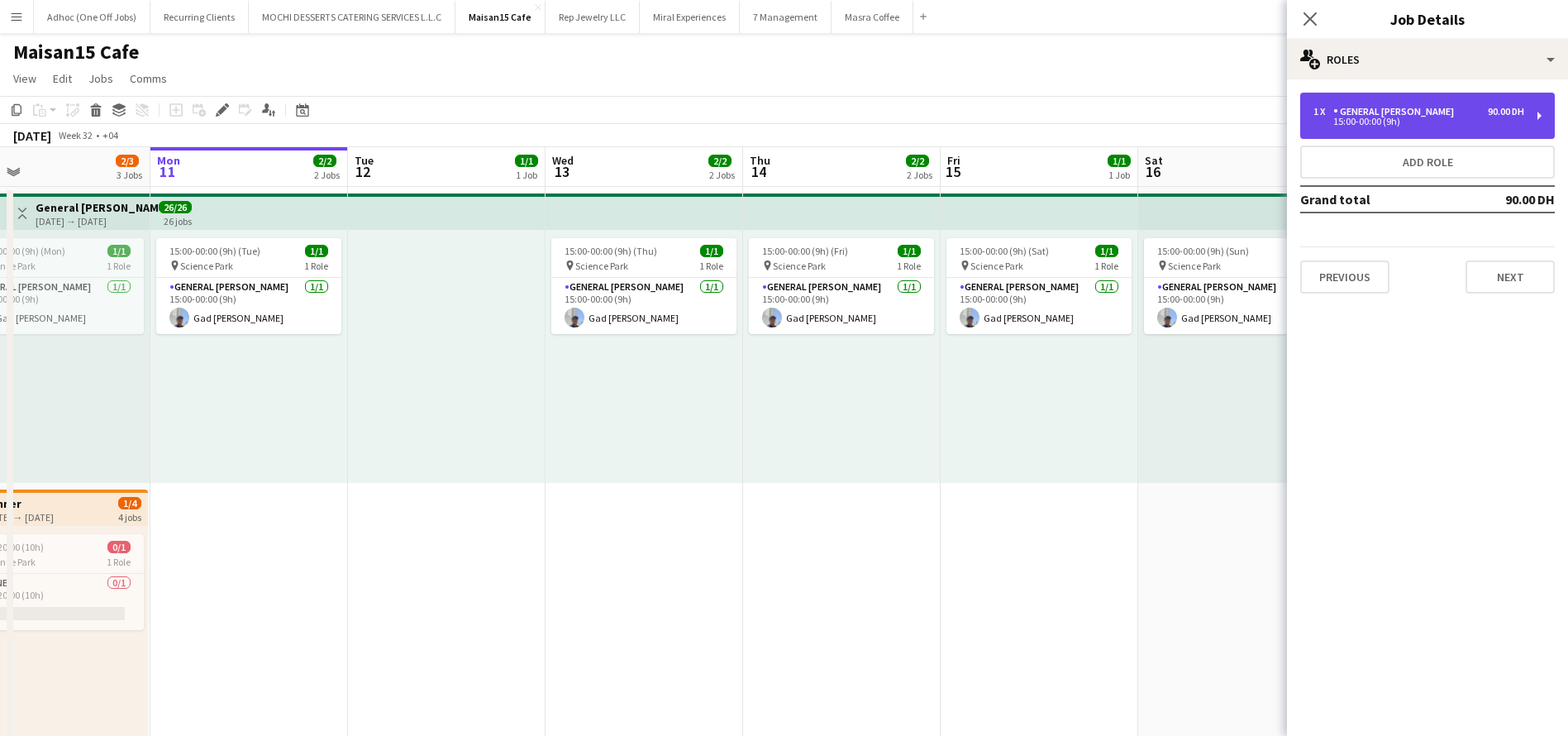
click at [1533, 106] on div "1 x General Steward 90.00 DH 15:00-00:00 (9h)" at bounding box center [1428, 116] width 255 height 46
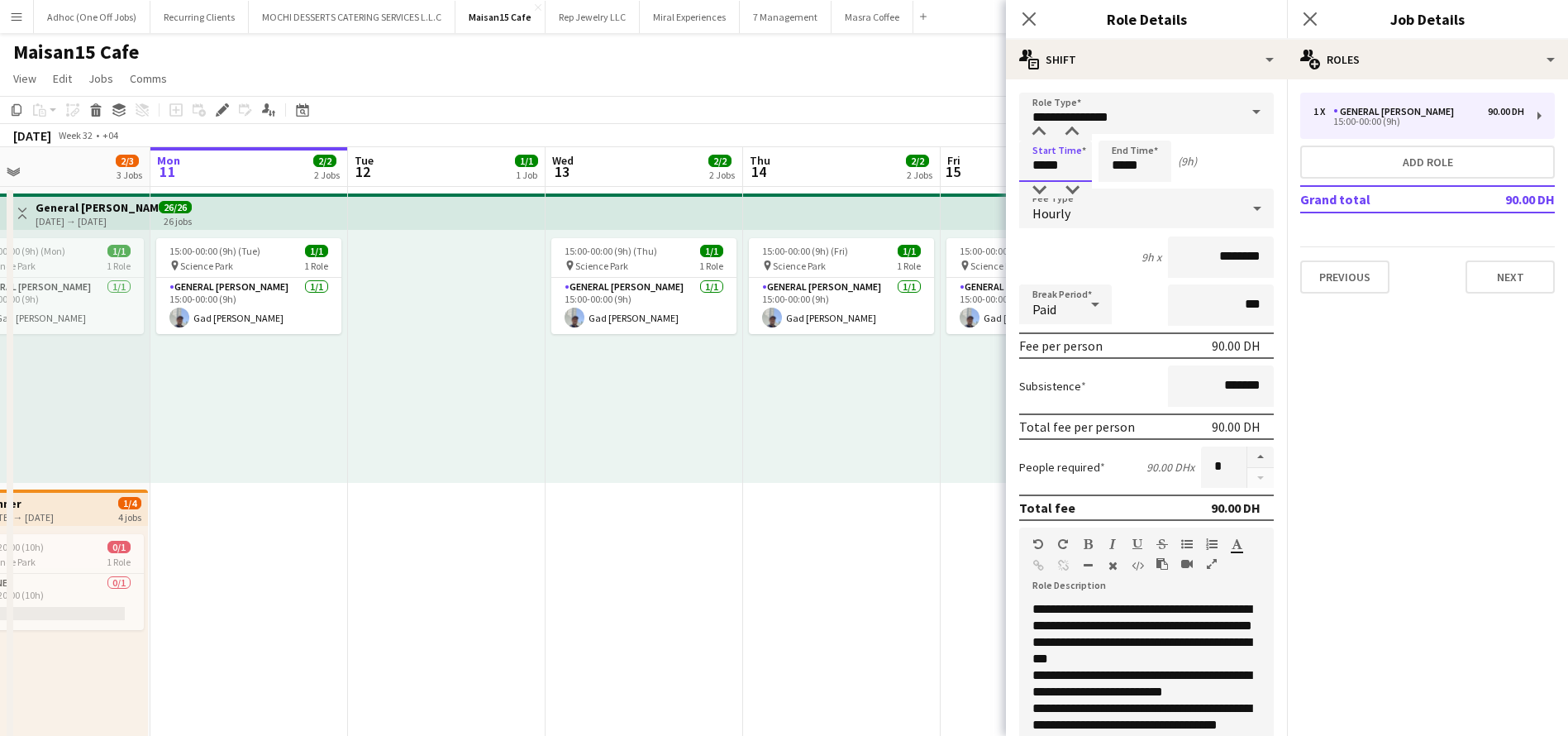
drag, startPoint x: 1043, startPoint y: 165, endPoint x: 1030, endPoint y: 168, distance: 13.3
click at [1030, 168] on input "*****" at bounding box center [1055, 161] width 73 height 41
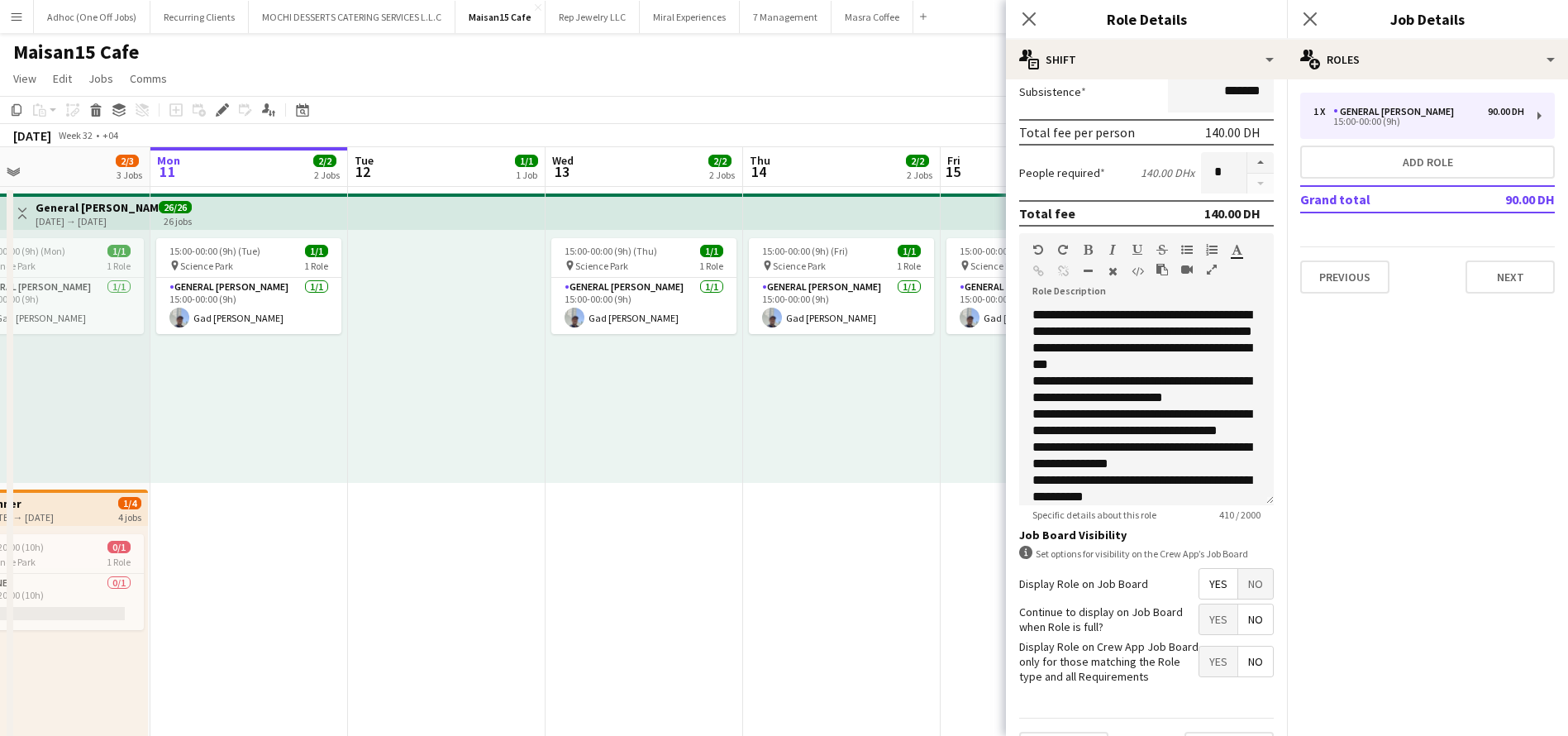
scroll to position [371, 0]
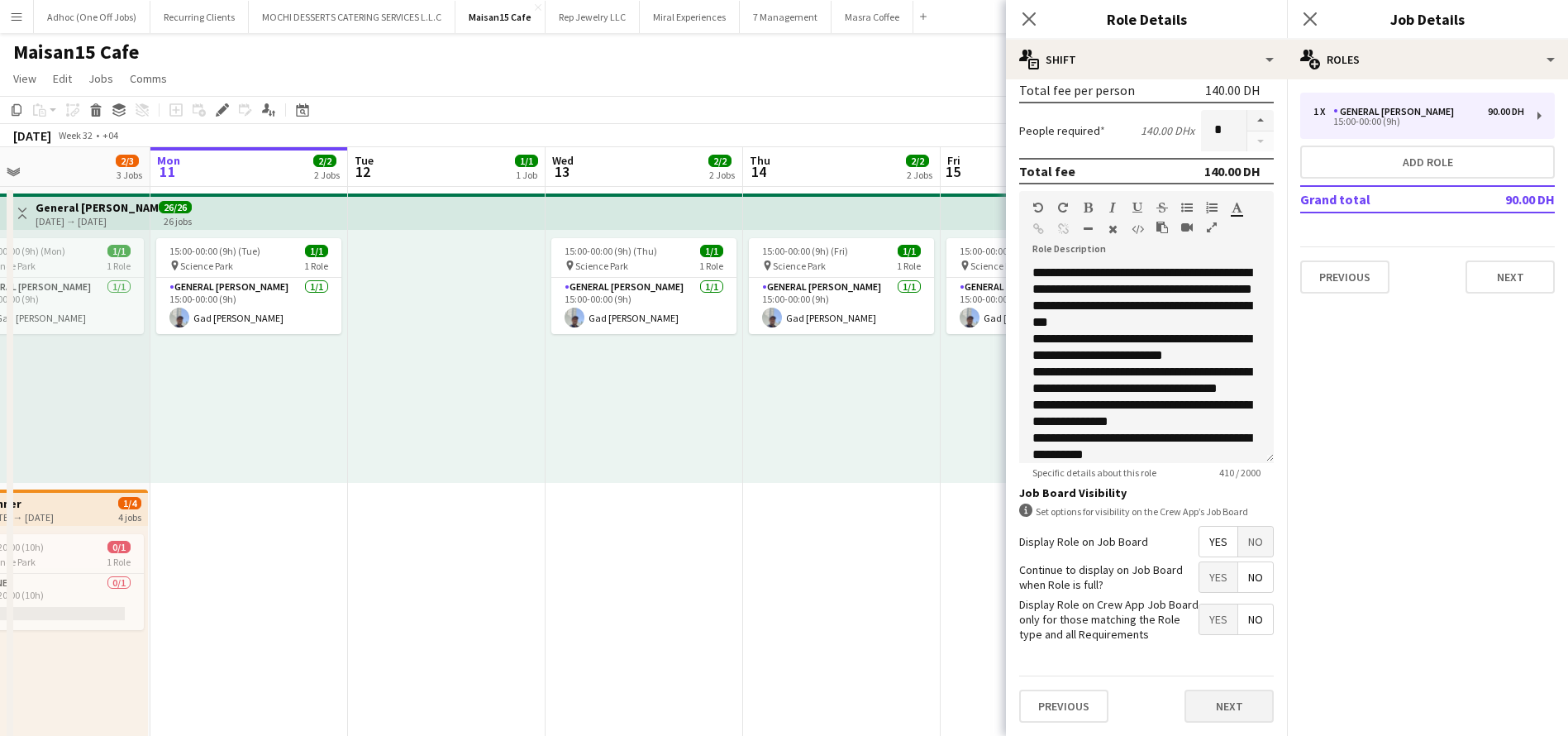
type input "*****"
click at [1215, 708] on button "Next" at bounding box center [1229, 705] width 89 height 34
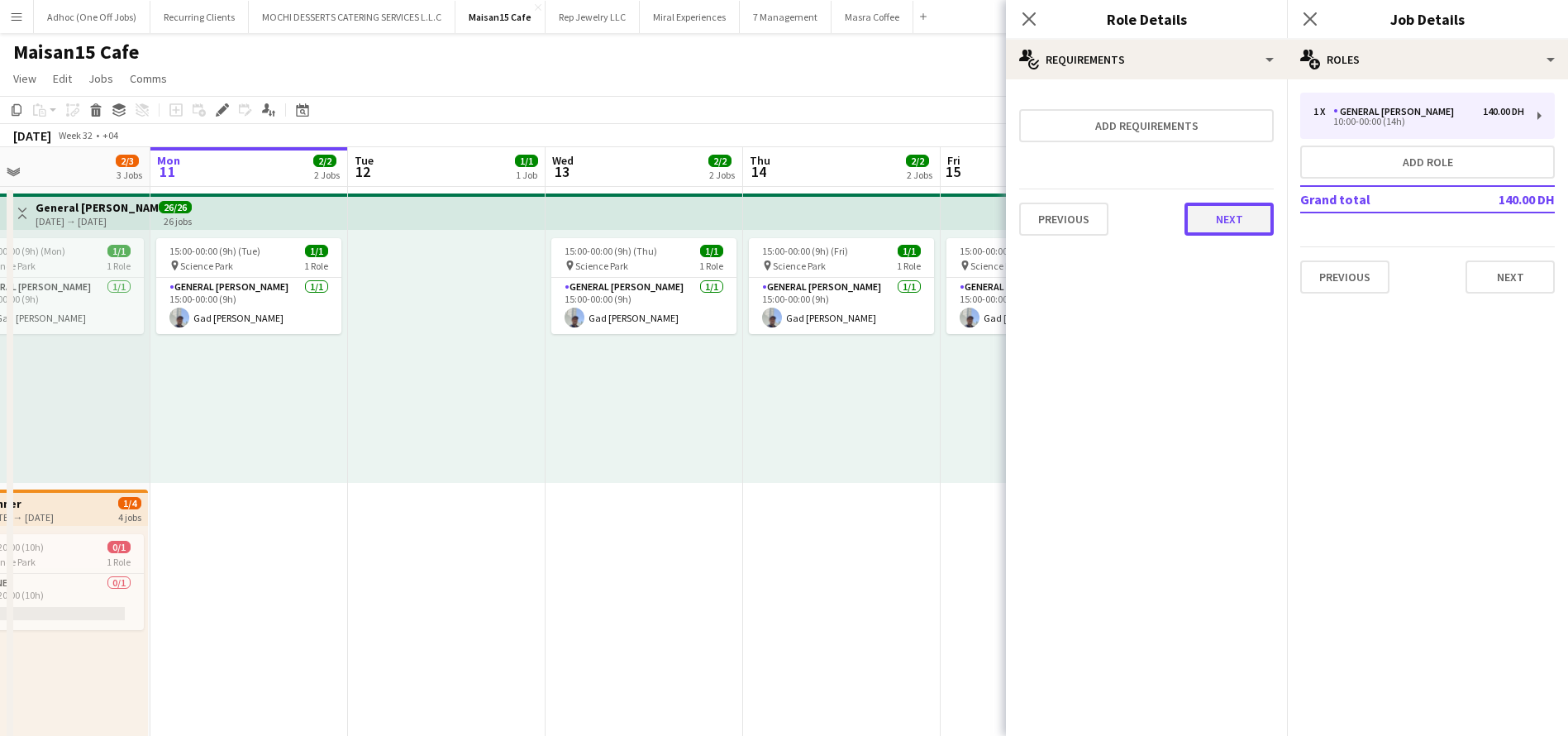
click at [1212, 227] on button "Next" at bounding box center [1229, 218] width 89 height 34
click at [1212, 238] on div "Collect a response when crew apply from the Job Board. Responses appear within …" at bounding box center [1146, 165] width 281 height 172
click at [1219, 219] on button "Finish" at bounding box center [1242, 221] width 62 height 34
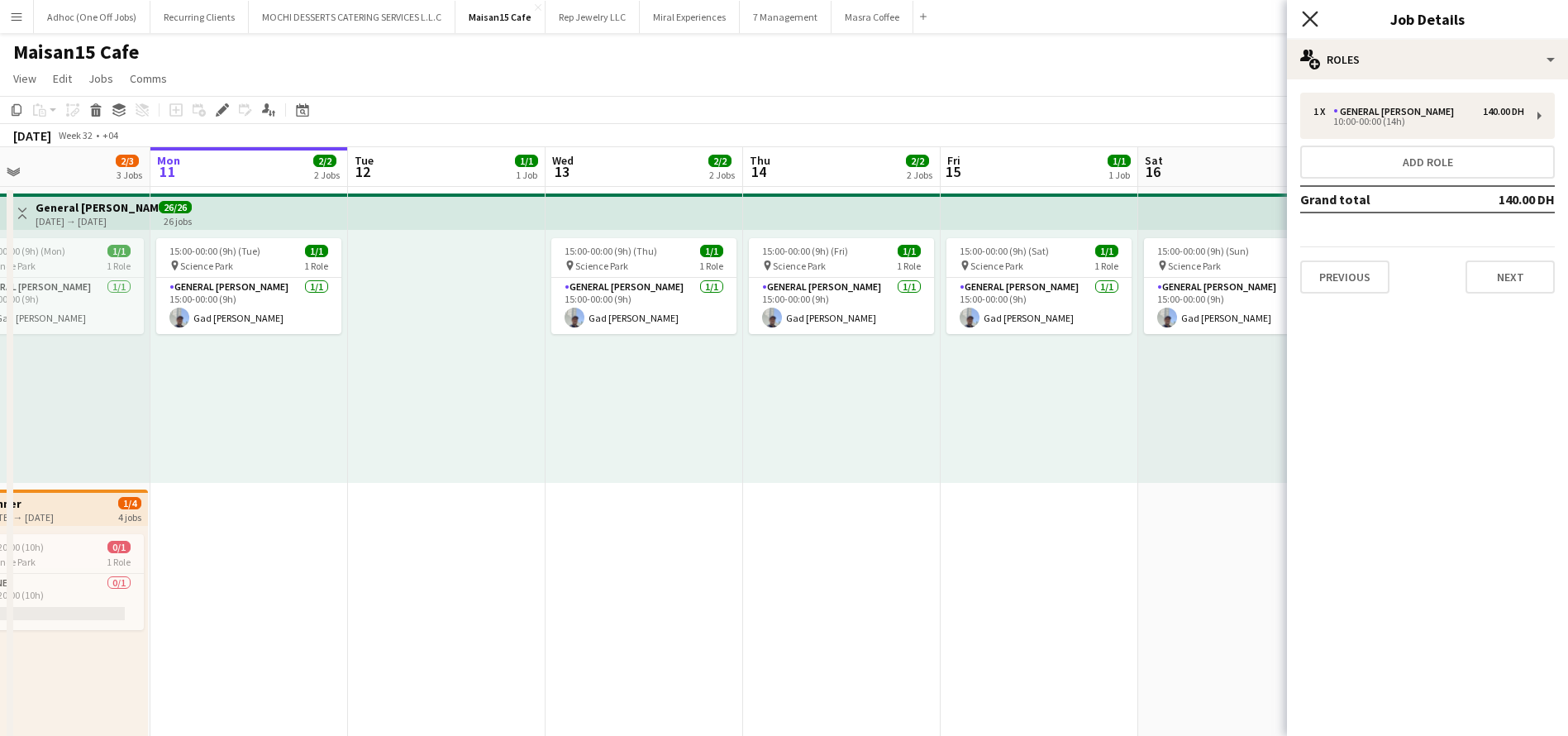
click at [1311, 12] on icon "Close pop-in" at bounding box center [1309, 18] width 15 height 15
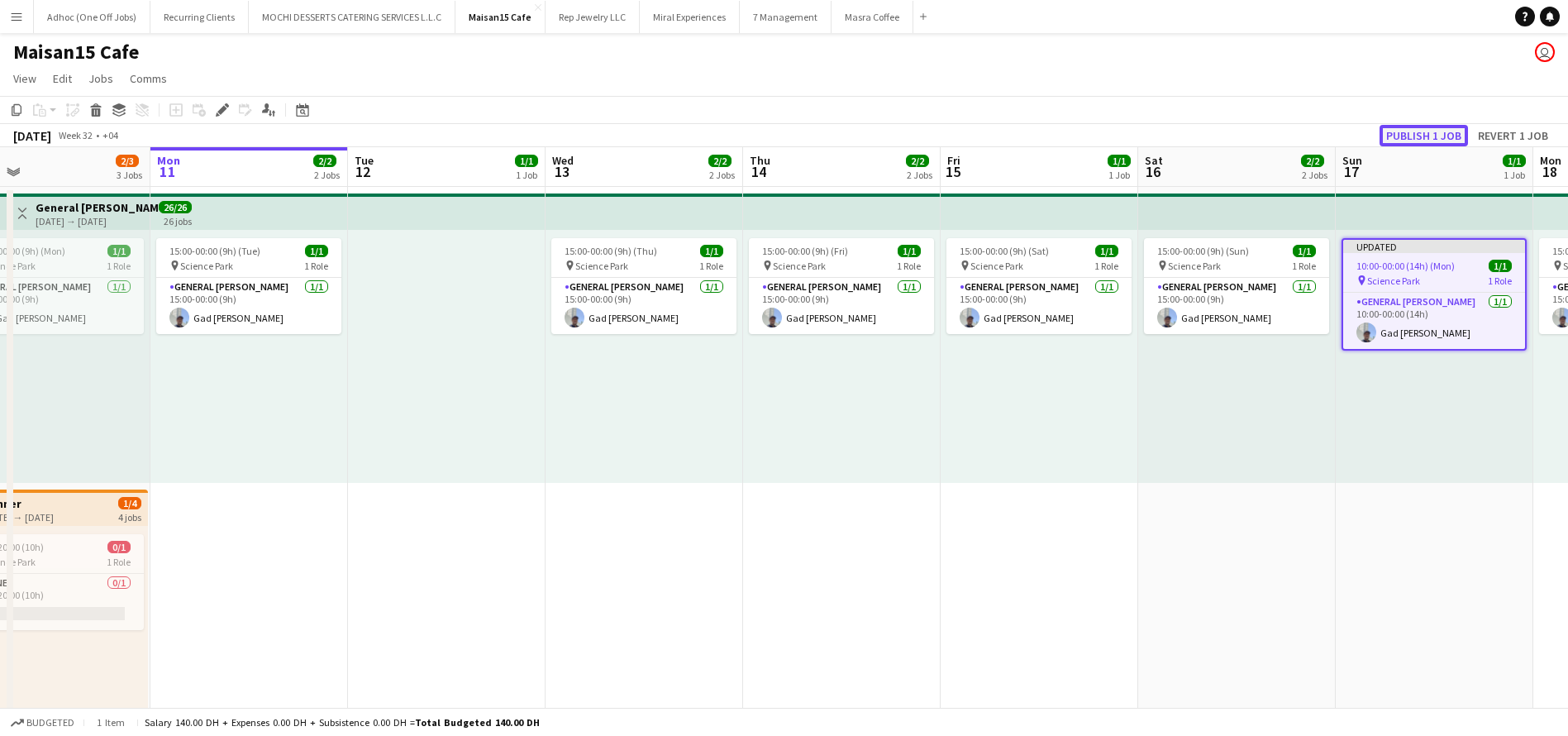
click at [1419, 130] on button "Publish 1 job" at bounding box center [1424, 135] width 88 height 21
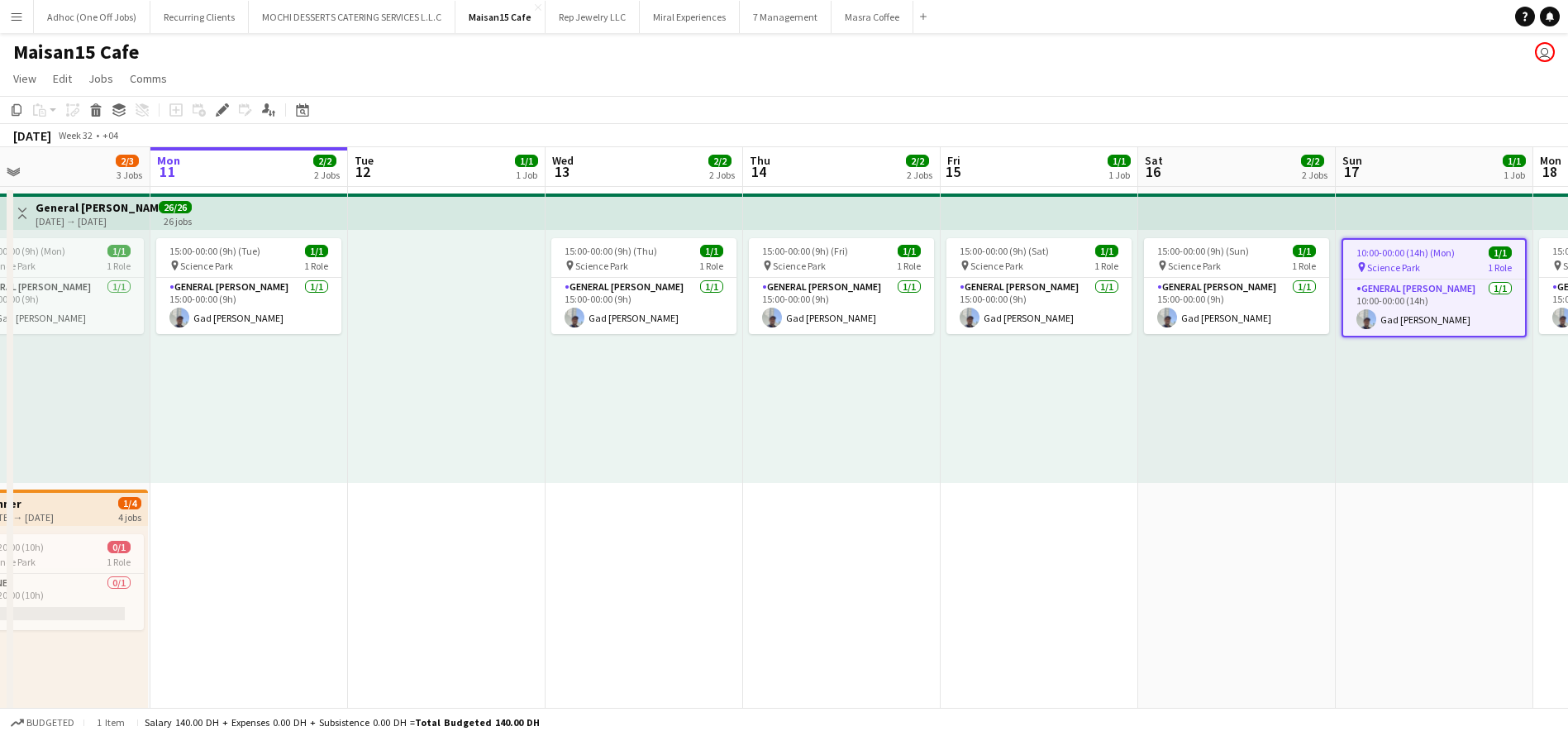
click at [412, 212] on app-top-bar at bounding box center [447, 212] width 197 height 36
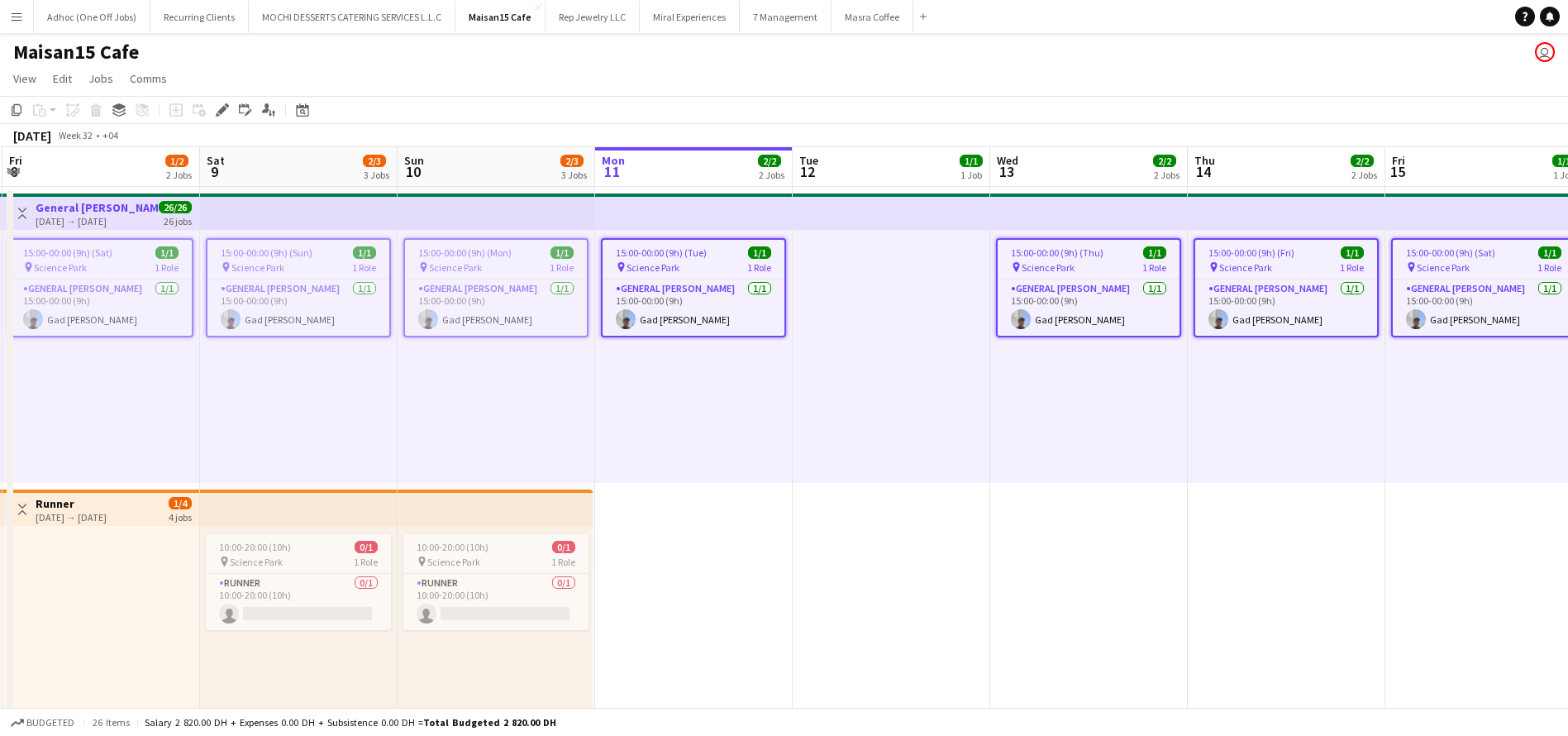
scroll to position [0, 391]
click at [470, 254] on span "15:00-00:00 (9h) (Mon)" at bounding box center [466, 252] width 93 height 12
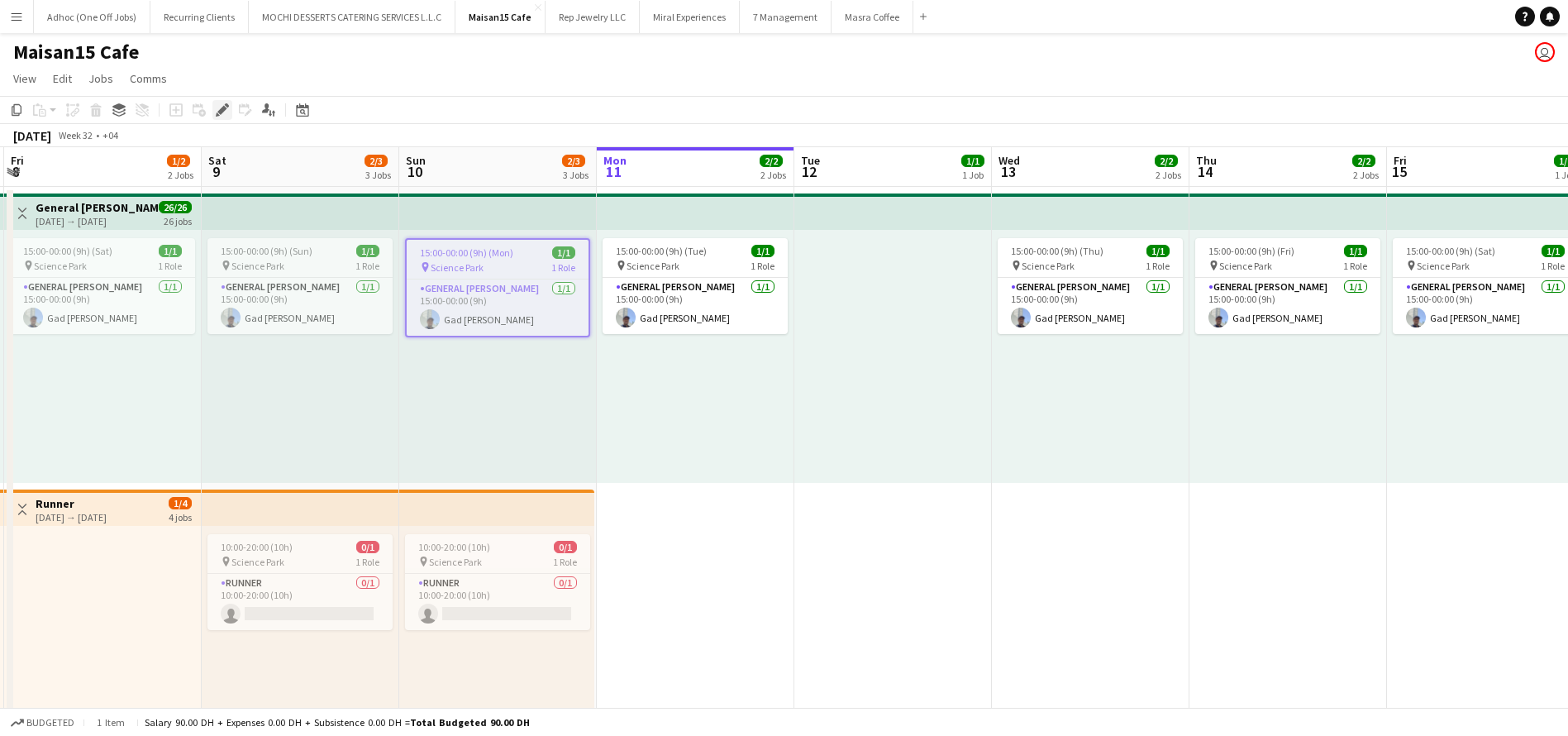
click at [222, 105] on icon "Edit" at bounding box center [222, 110] width 13 height 13
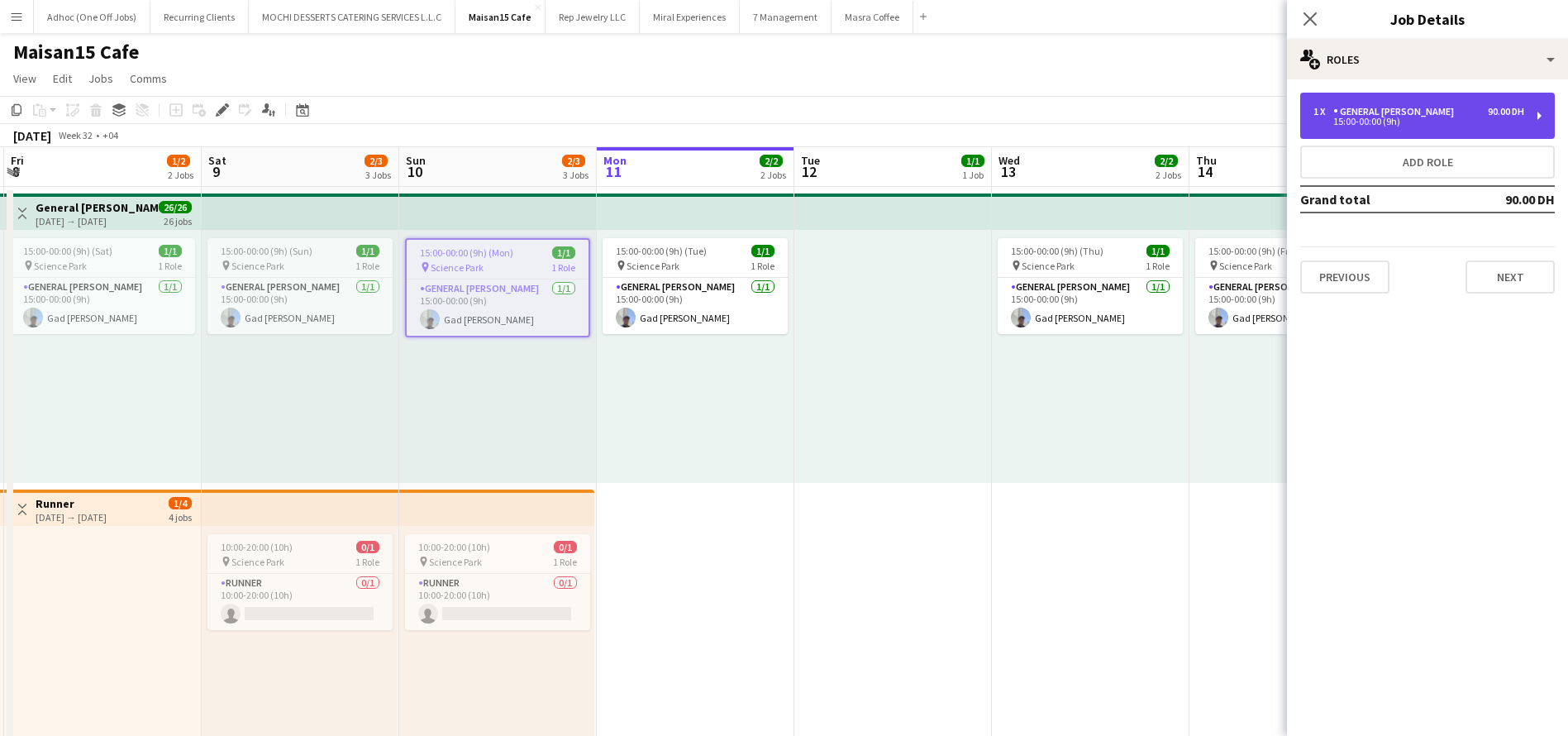
click at [1544, 116] on div "1 x General Steward 90.00 DH 15:00-00:00 (9h)" at bounding box center [1428, 116] width 255 height 46
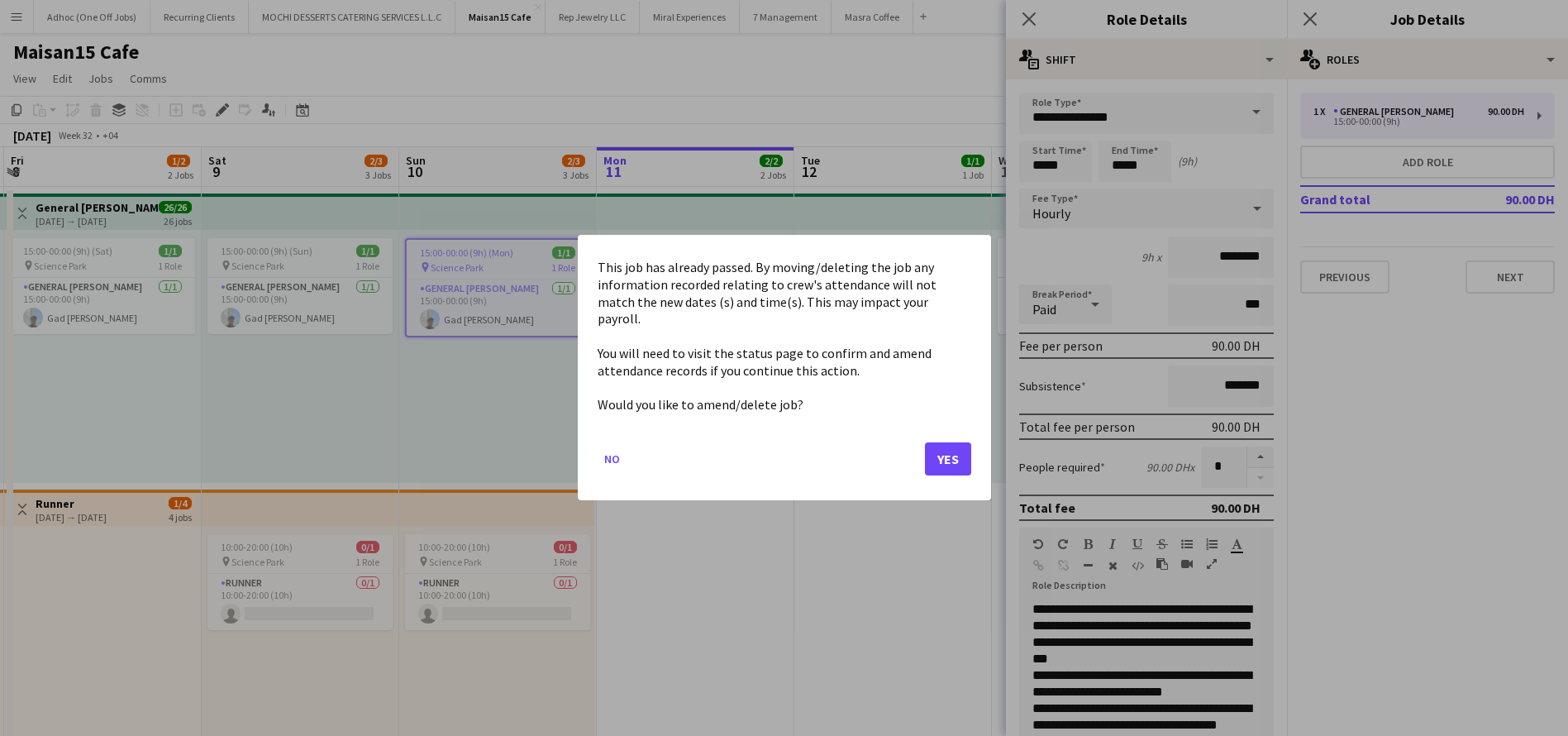
drag, startPoint x: 1065, startPoint y: 169, endPoint x: 1008, endPoint y: 170, distance: 57.0
click at [1008, 170] on body "Menu Boards Boards Boards All jobs Status Workforce Workforce My Workforce Recr…" at bounding box center [784, 741] width 1568 height 1482
click at [934, 455] on button "Yes" at bounding box center [948, 459] width 46 height 34
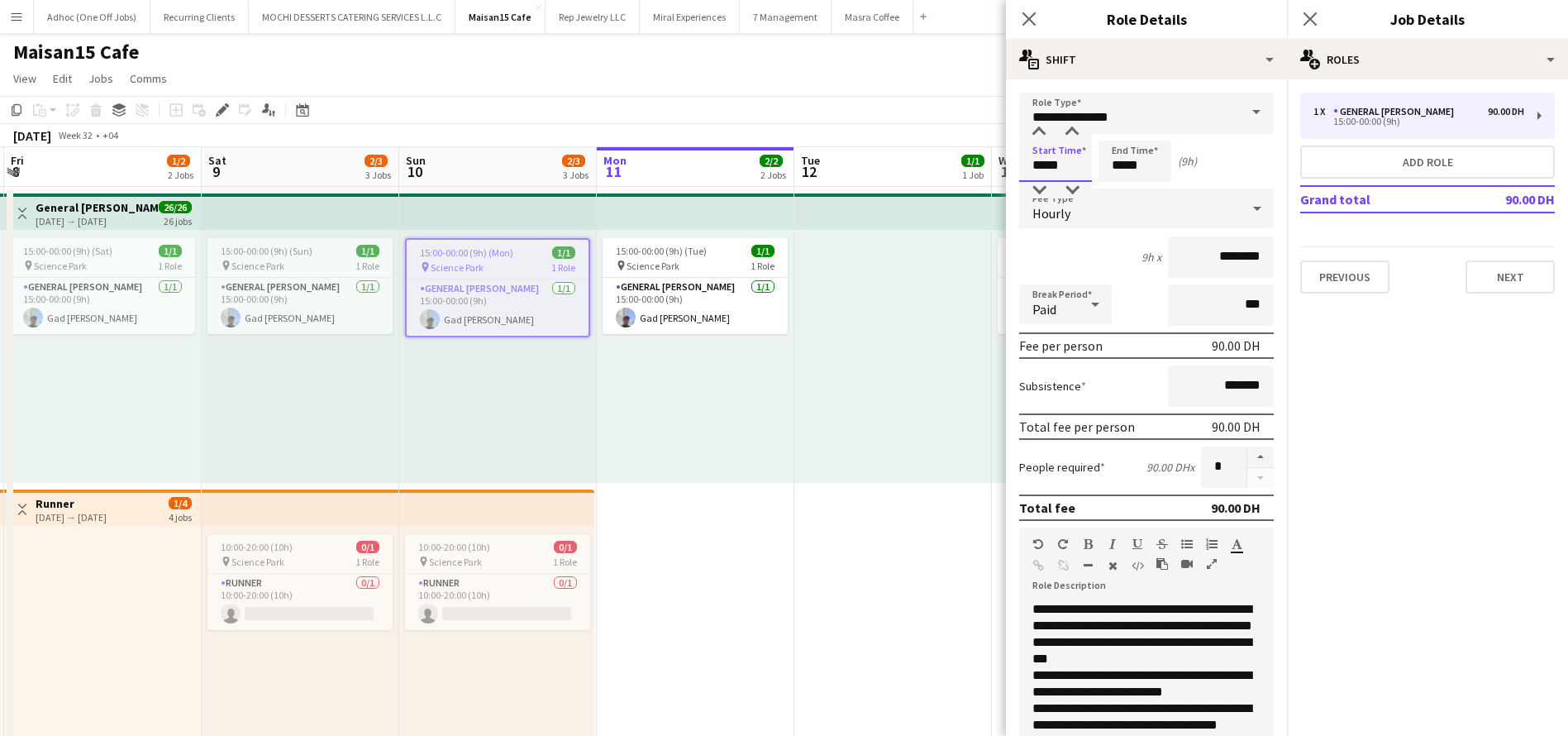
click at [1042, 168] on input "*****" at bounding box center [1055, 161] width 73 height 41
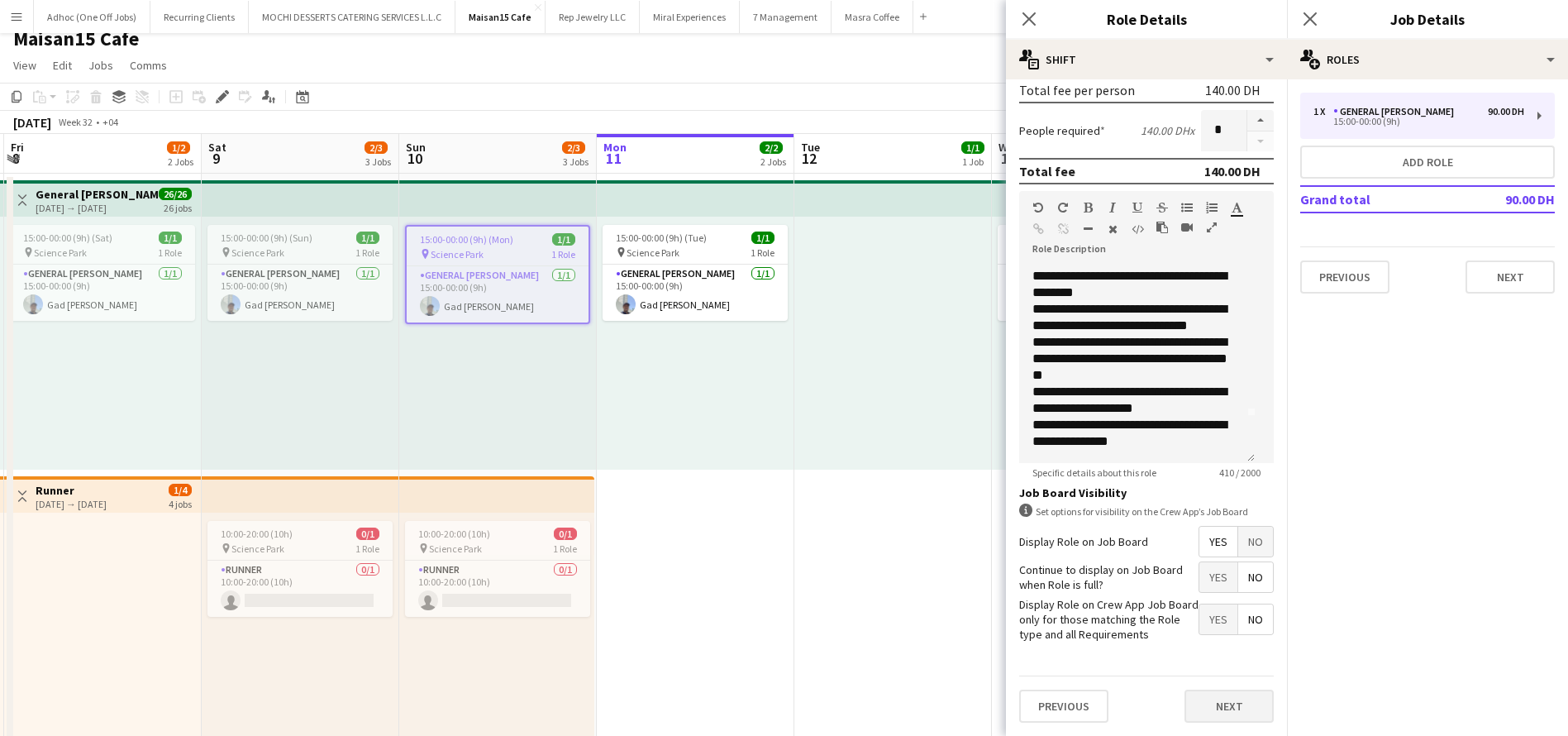
scroll to position [372, 0]
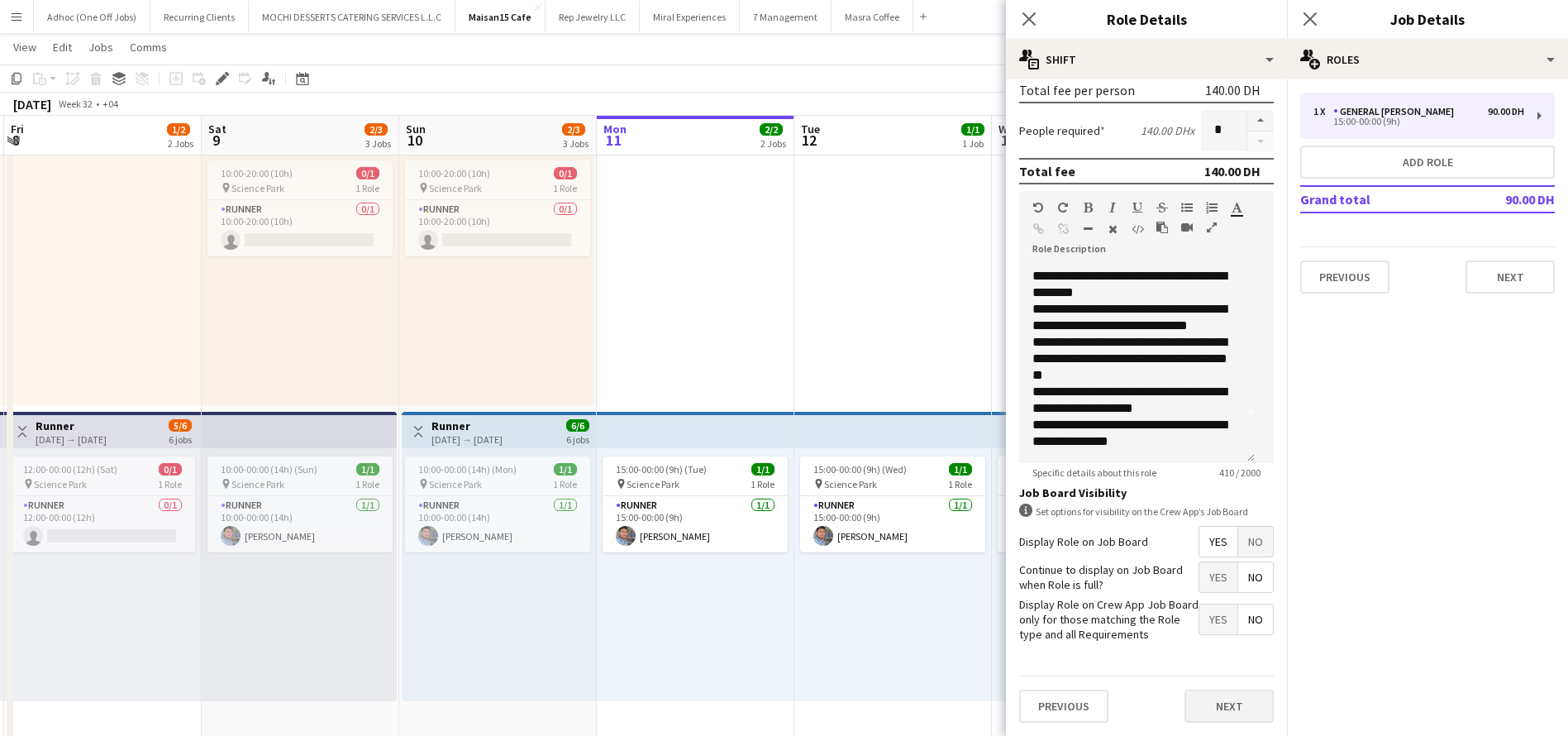
type input "*****"
click at [1232, 697] on button "Next" at bounding box center [1229, 705] width 89 height 34
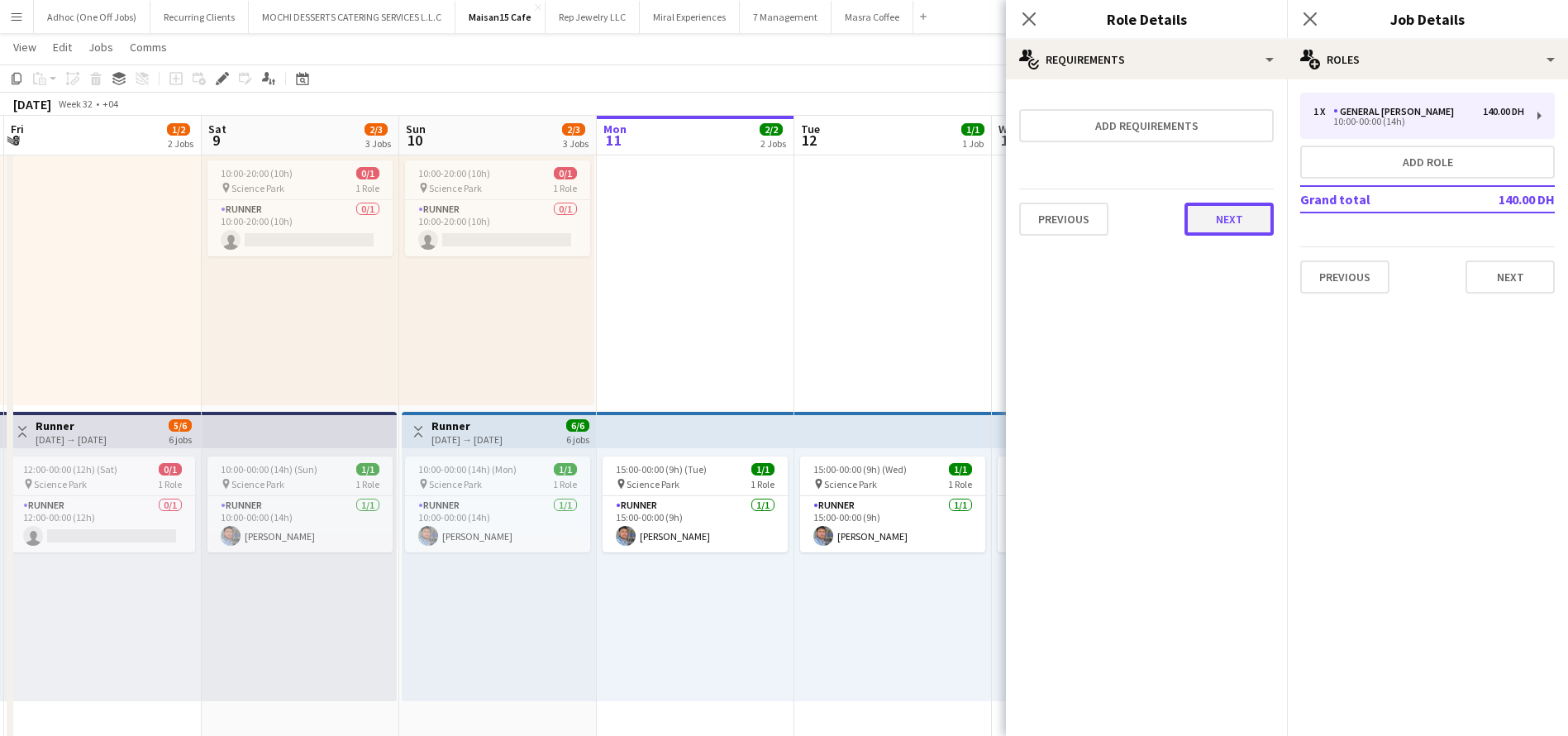
click at [1221, 218] on button "Next" at bounding box center [1229, 218] width 89 height 34
click at [1217, 229] on button "Finish" at bounding box center [1242, 221] width 62 height 34
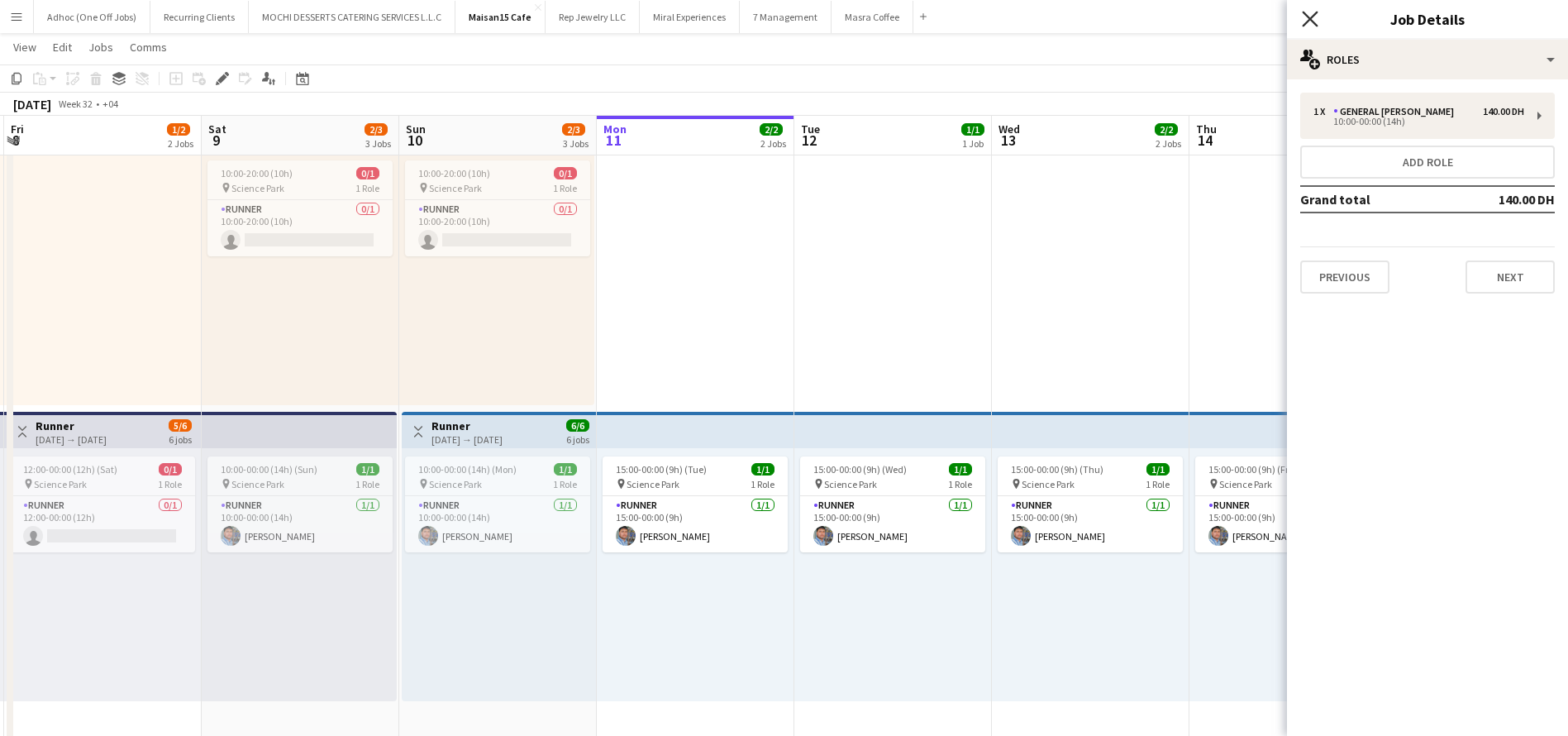
click at [1313, 23] on icon "Close pop-in" at bounding box center [1309, 18] width 15 height 15
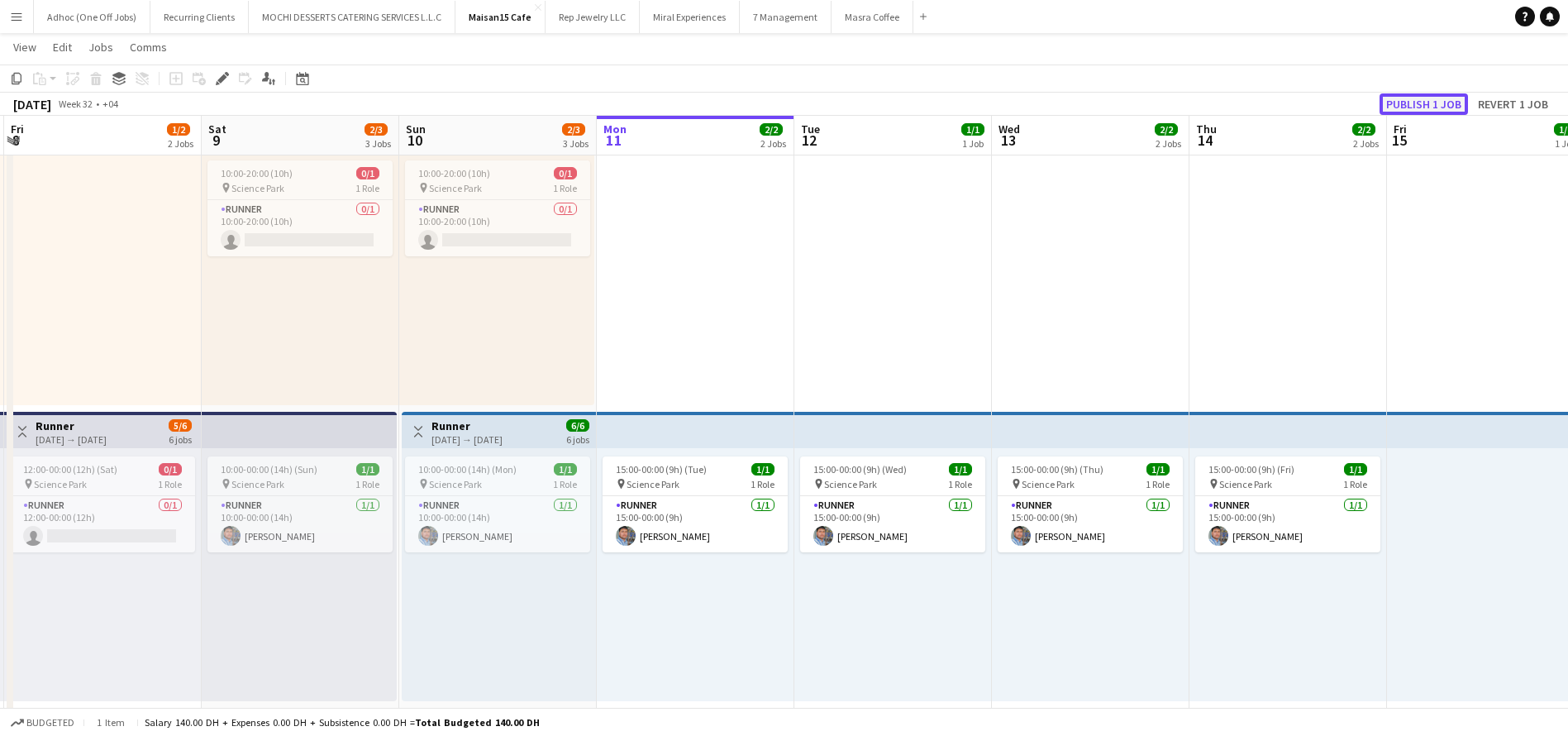
click at [1417, 106] on button "Publish 1 job" at bounding box center [1424, 104] width 88 height 21
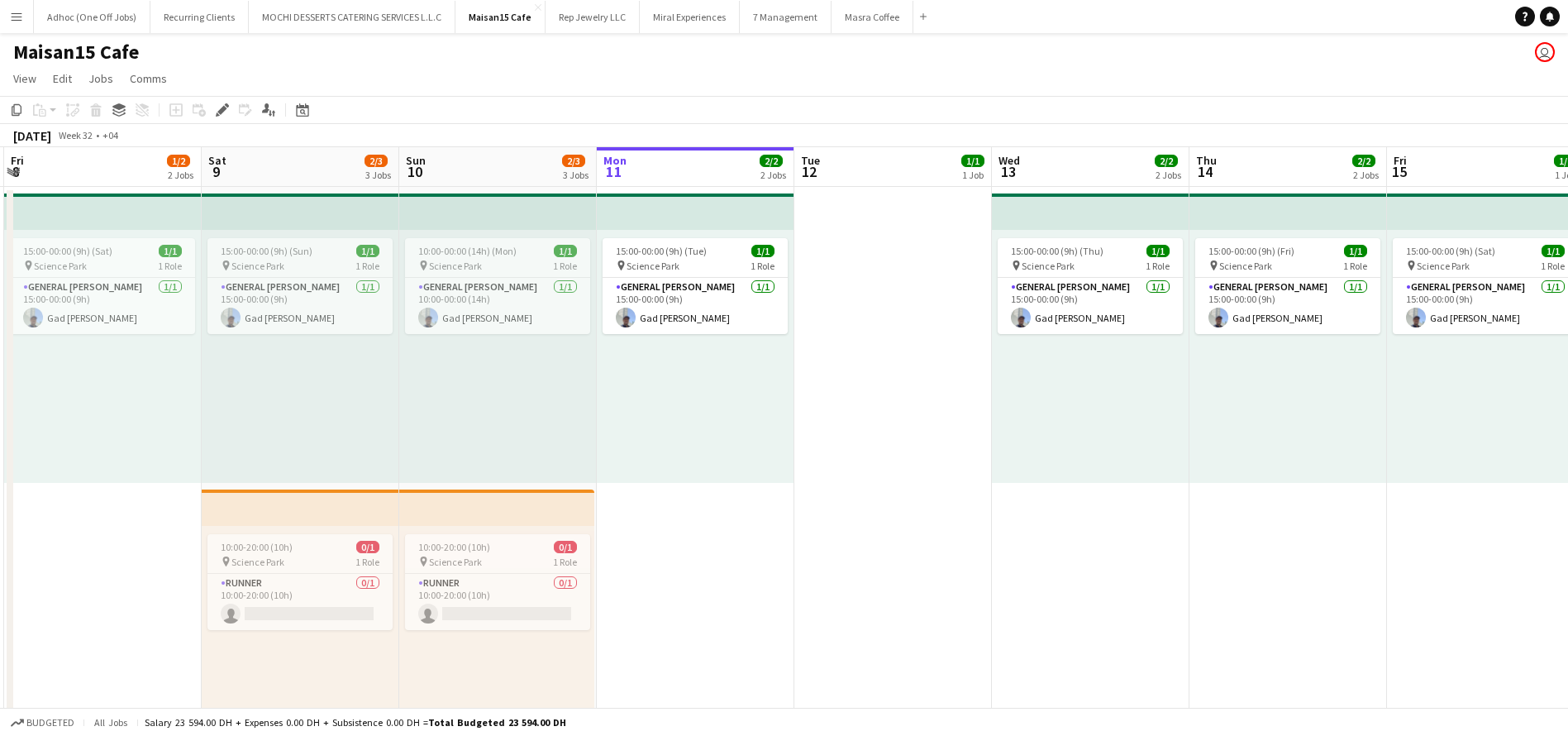
click at [472, 135] on div "August 2025 Week 32 • +04" at bounding box center [784, 135] width 1568 height 23
click at [490, 159] on app-board-header-date "Sun 10 2/3 3 Jobs" at bounding box center [498, 167] width 197 height 39
click at [280, 200] on app-top-bar at bounding box center [300, 212] width 197 height 36
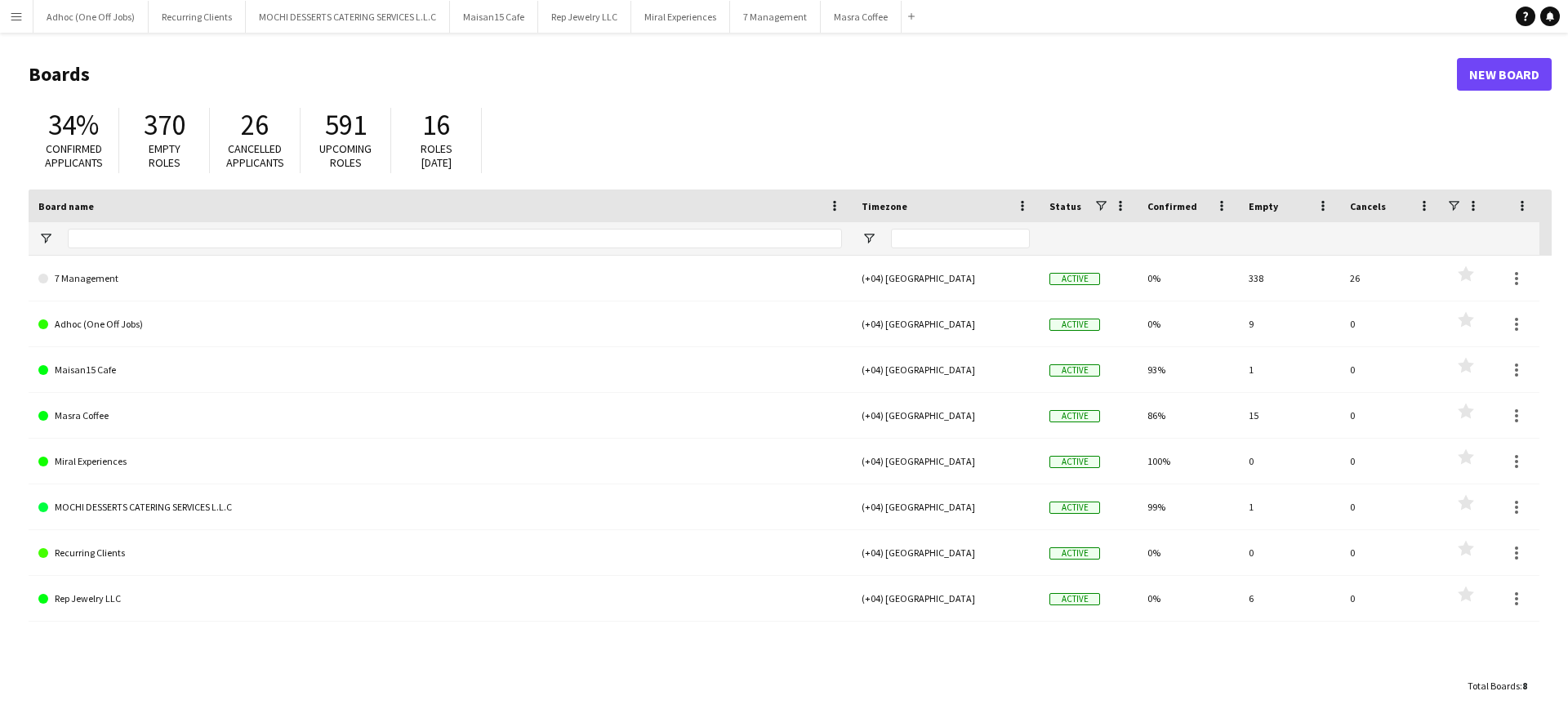
click at [21, 12] on app-icon "Menu" at bounding box center [16, 16] width 13 height 13
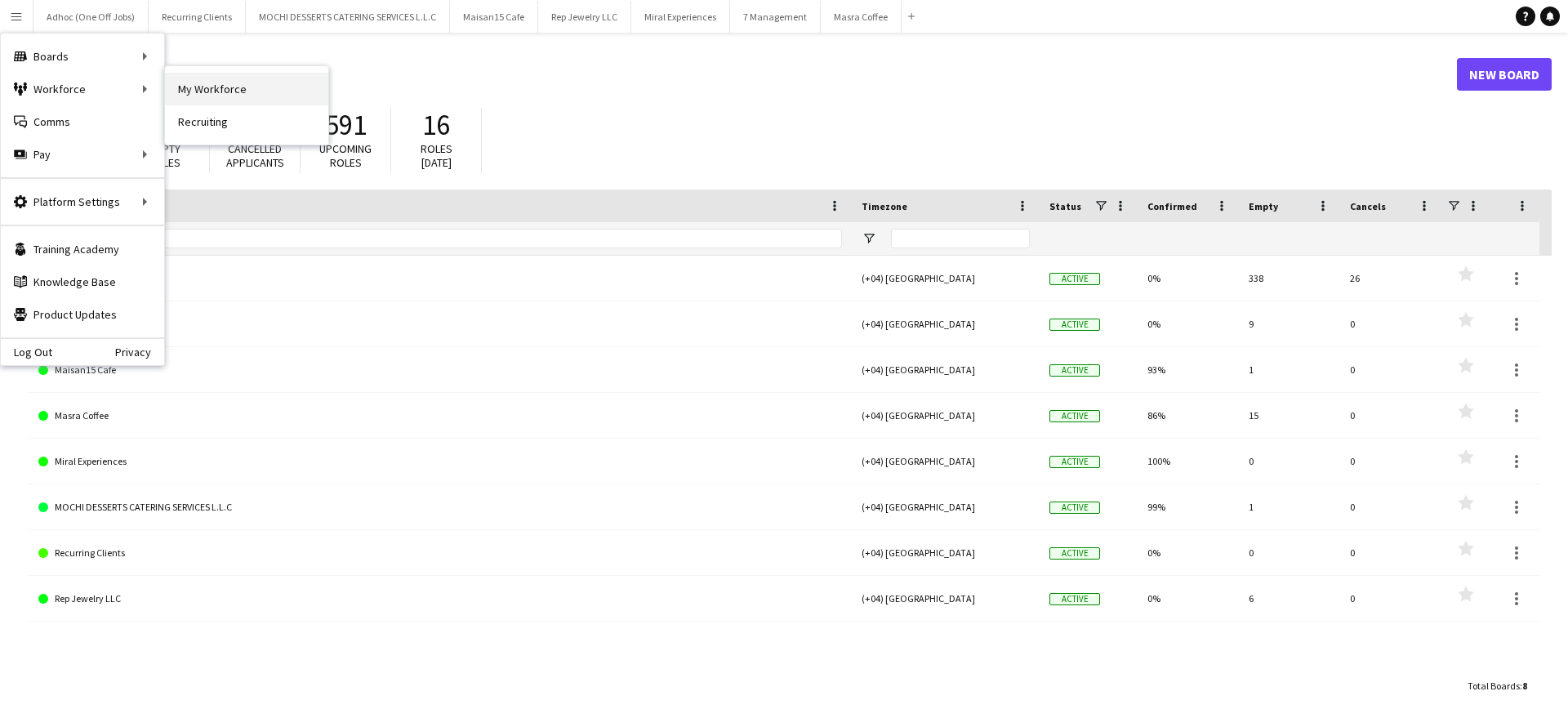
click at [187, 74] on link "My Workforce" at bounding box center [246, 89] width 164 height 33
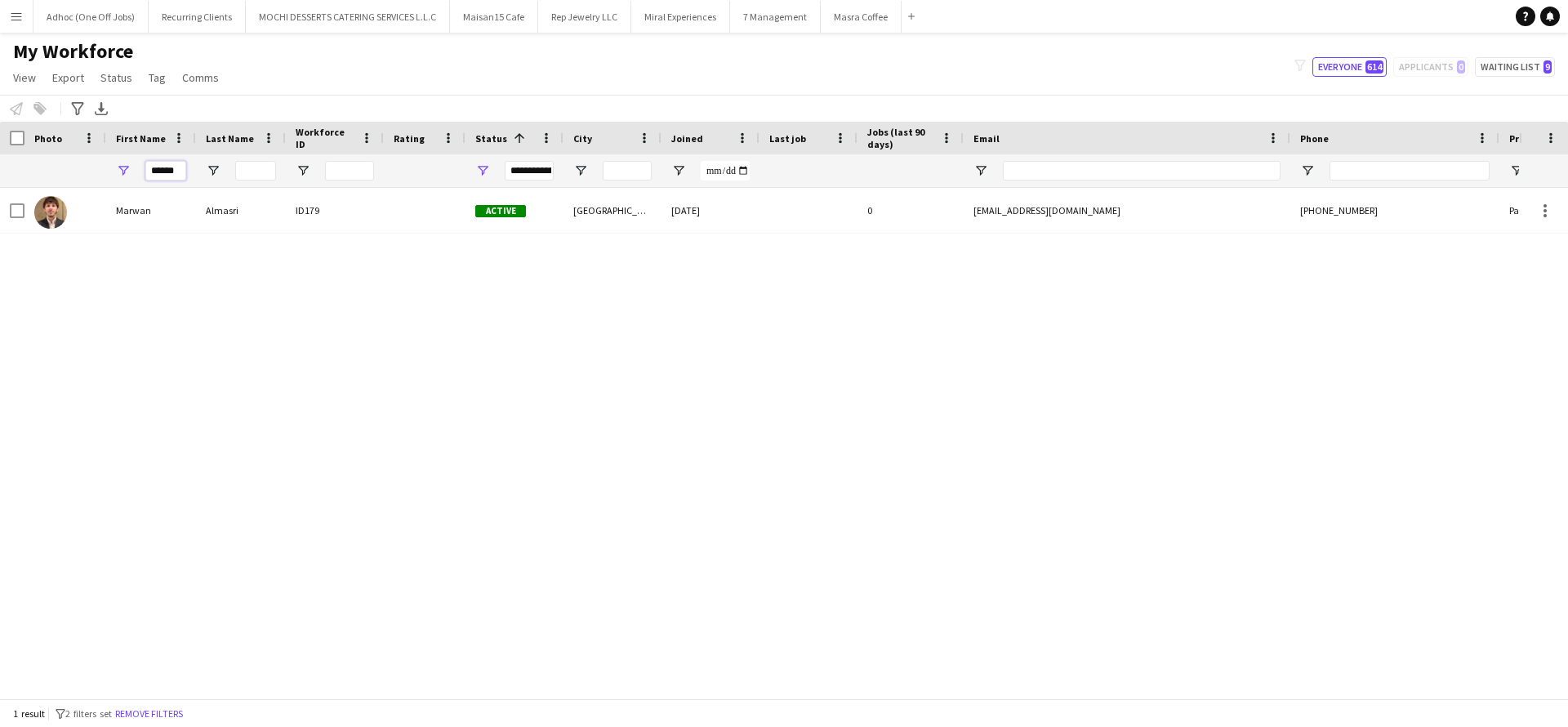
click at [179, 164] on input "******" at bounding box center [166, 170] width 41 height 20
click at [180, 164] on input "******" at bounding box center [166, 170] width 41 height 20
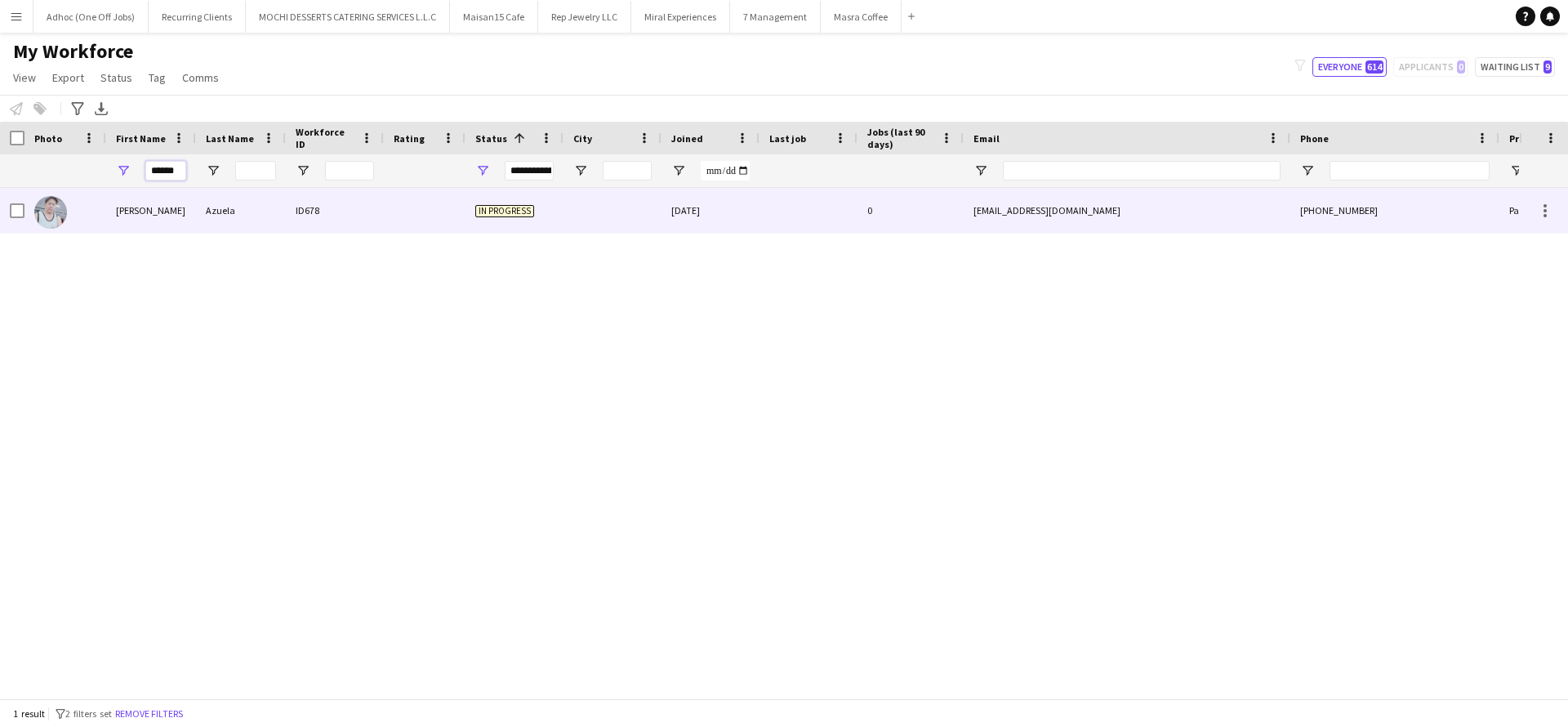
type input "******"
click at [202, 207] on div "Azuela" at bounding box center [241, 209] width 90 height 44
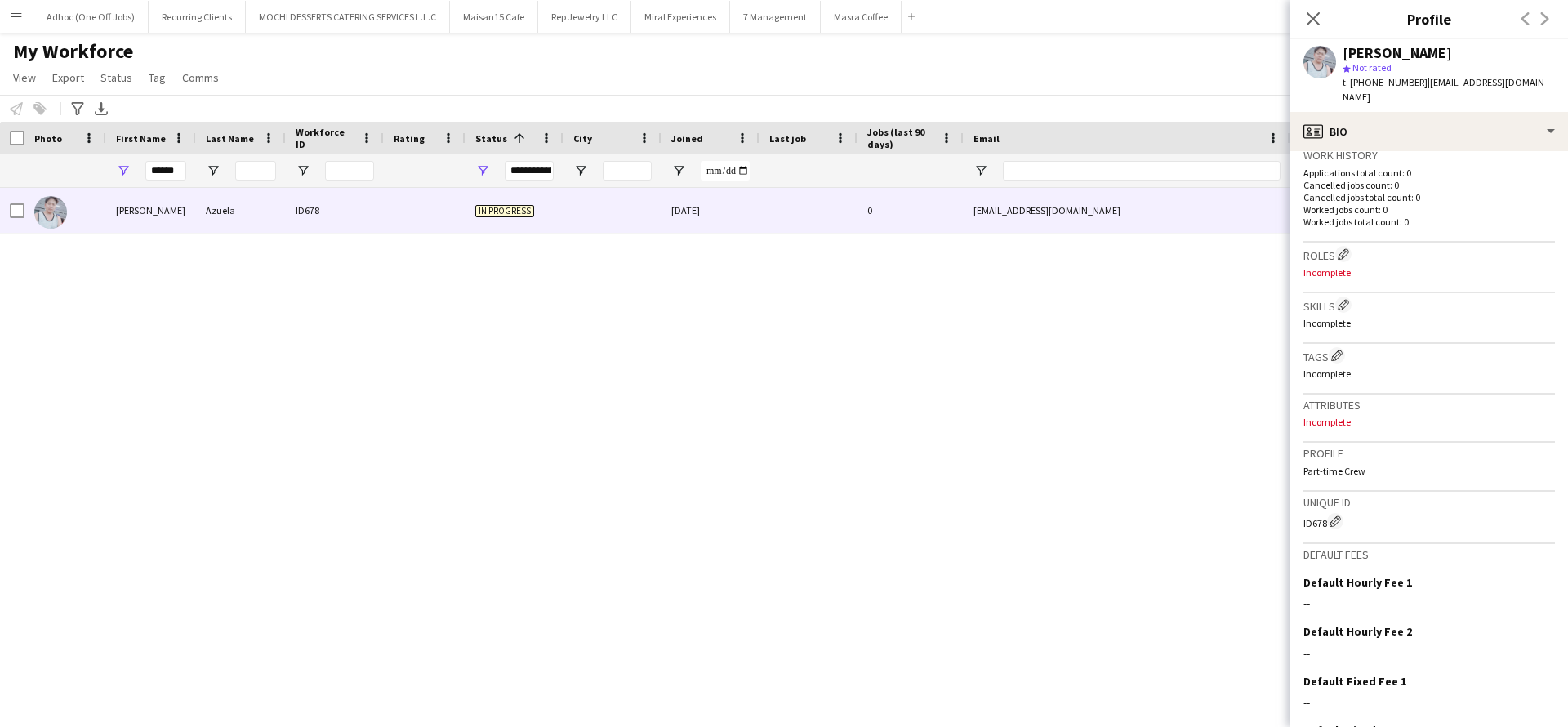
scroll to position [498, 0]
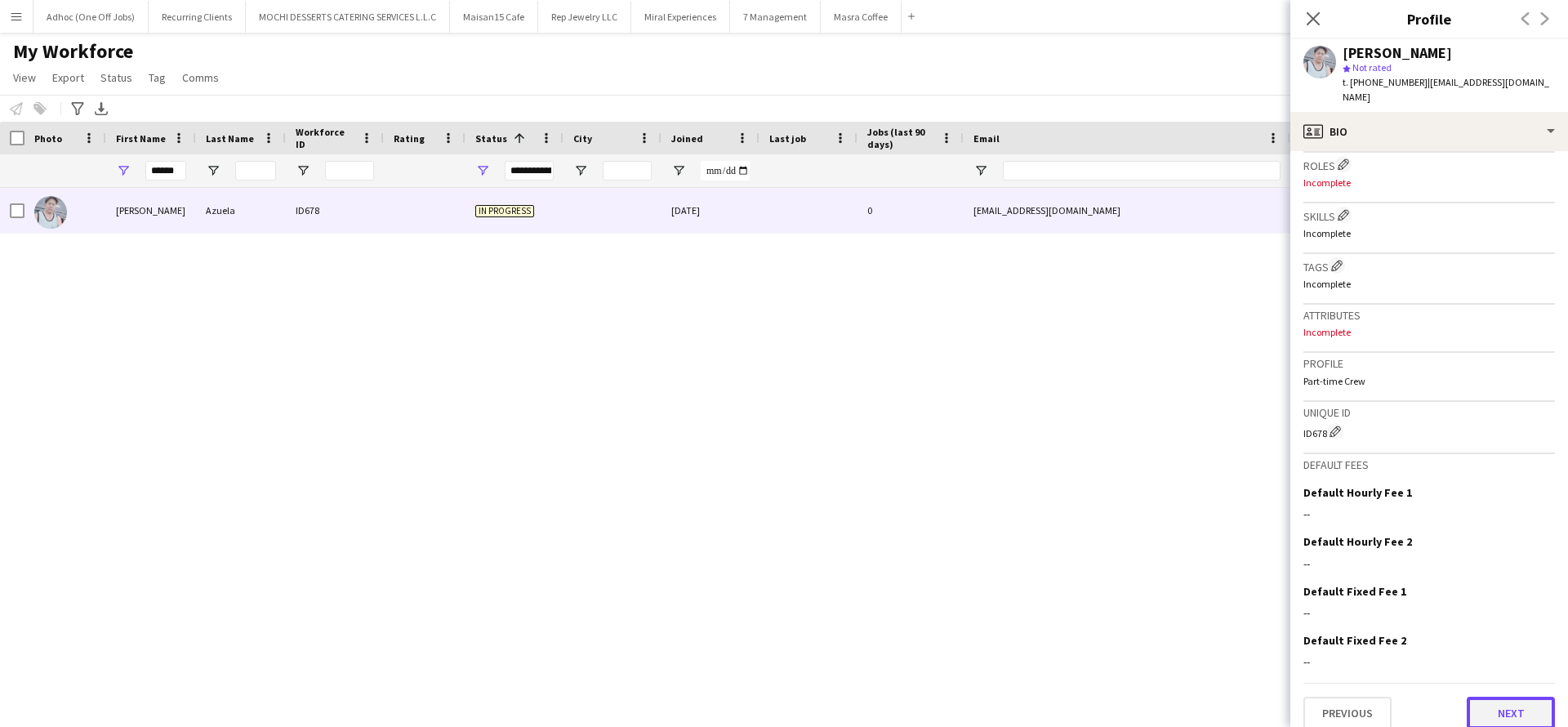
click at [1482, 697] on button "Next" at bounding box center [1510, 713] width 88 height 33
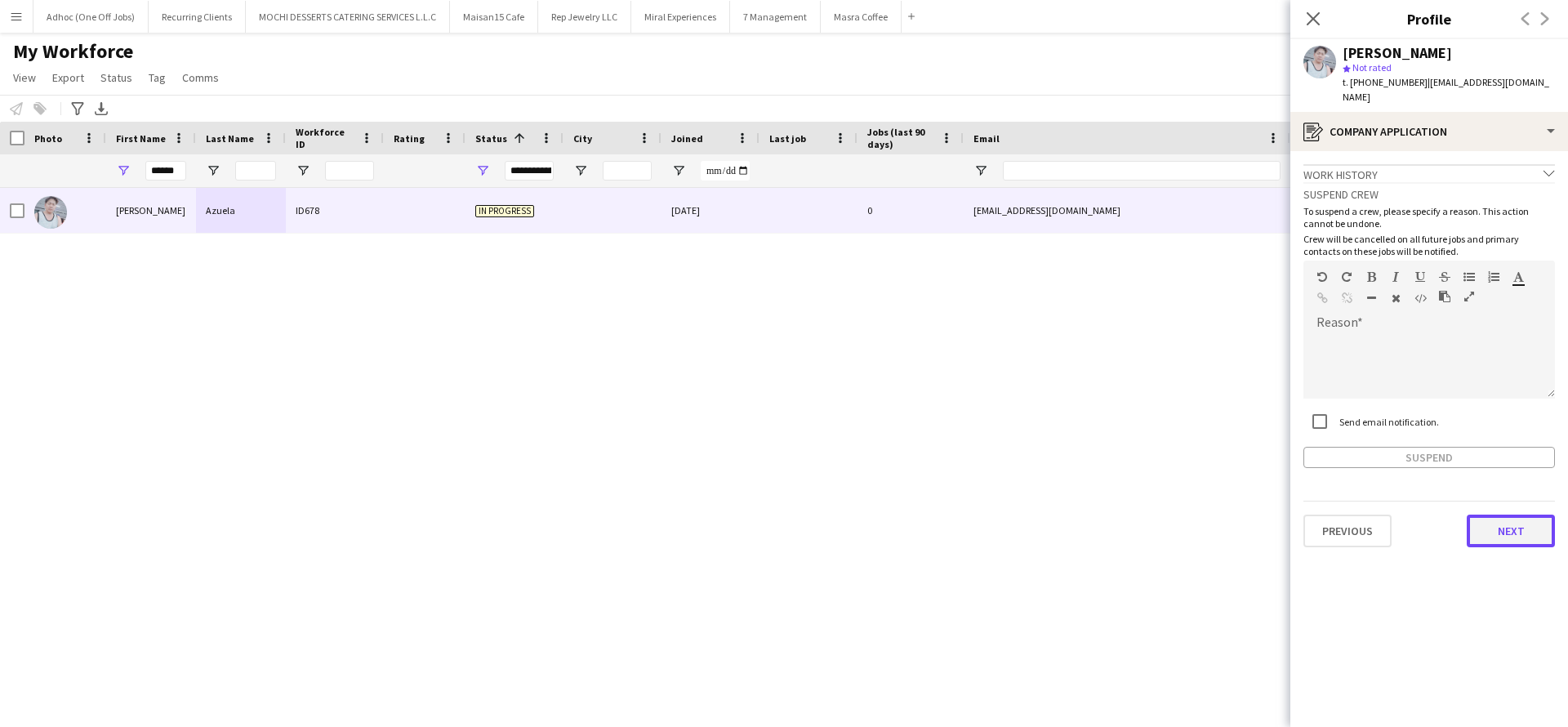
click at [1511, 526] on button "Next" at bounding box center [1510, 530] width 88 height 33
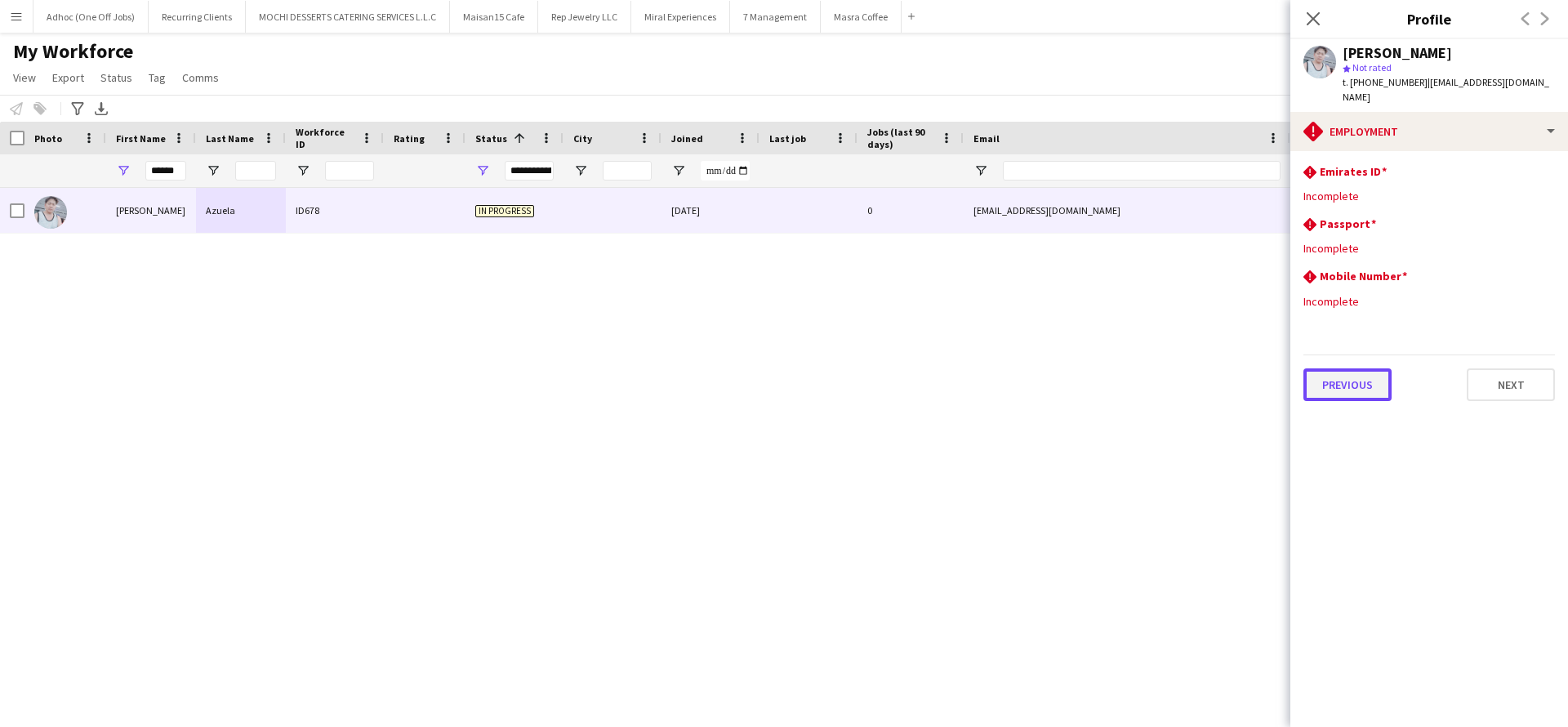
click at [1357, 374] on button "Previous" at bounding box center [1347, 384] width 88 height 33
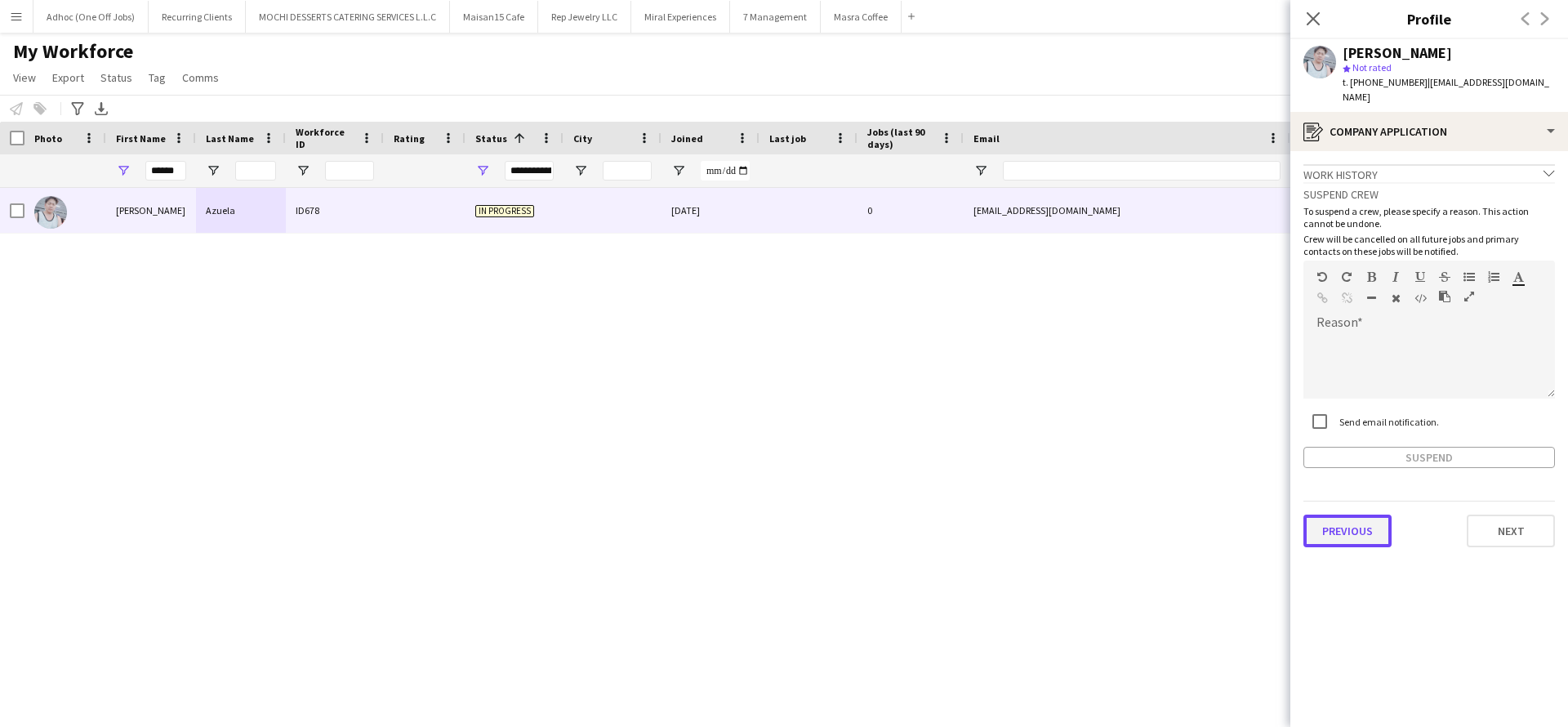
click at [1331, 518] on button "Previous" at bounding box center [1347, 530] width 88 height 33
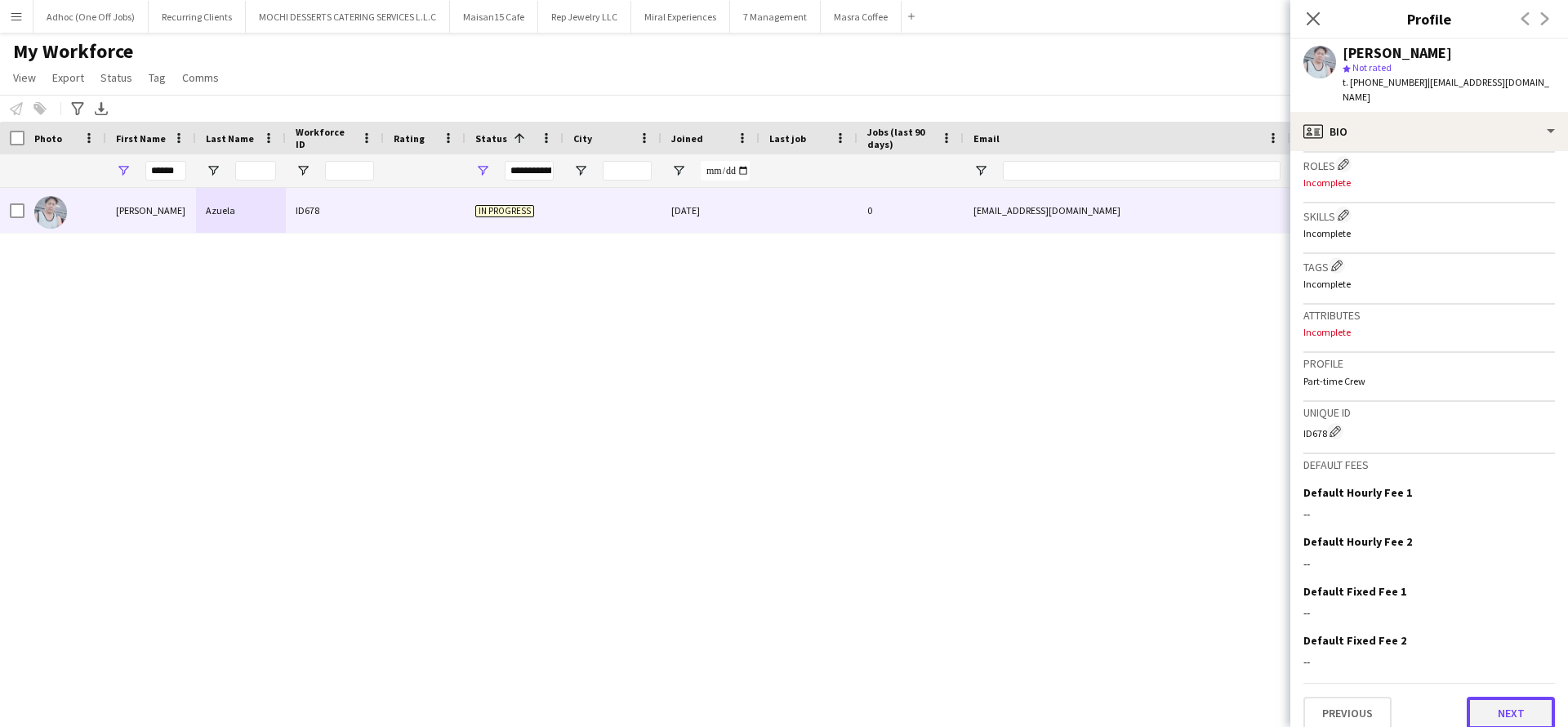
click at [1515, 698] on button "Next" at bounding box center [1510, 713] width 88 height 33
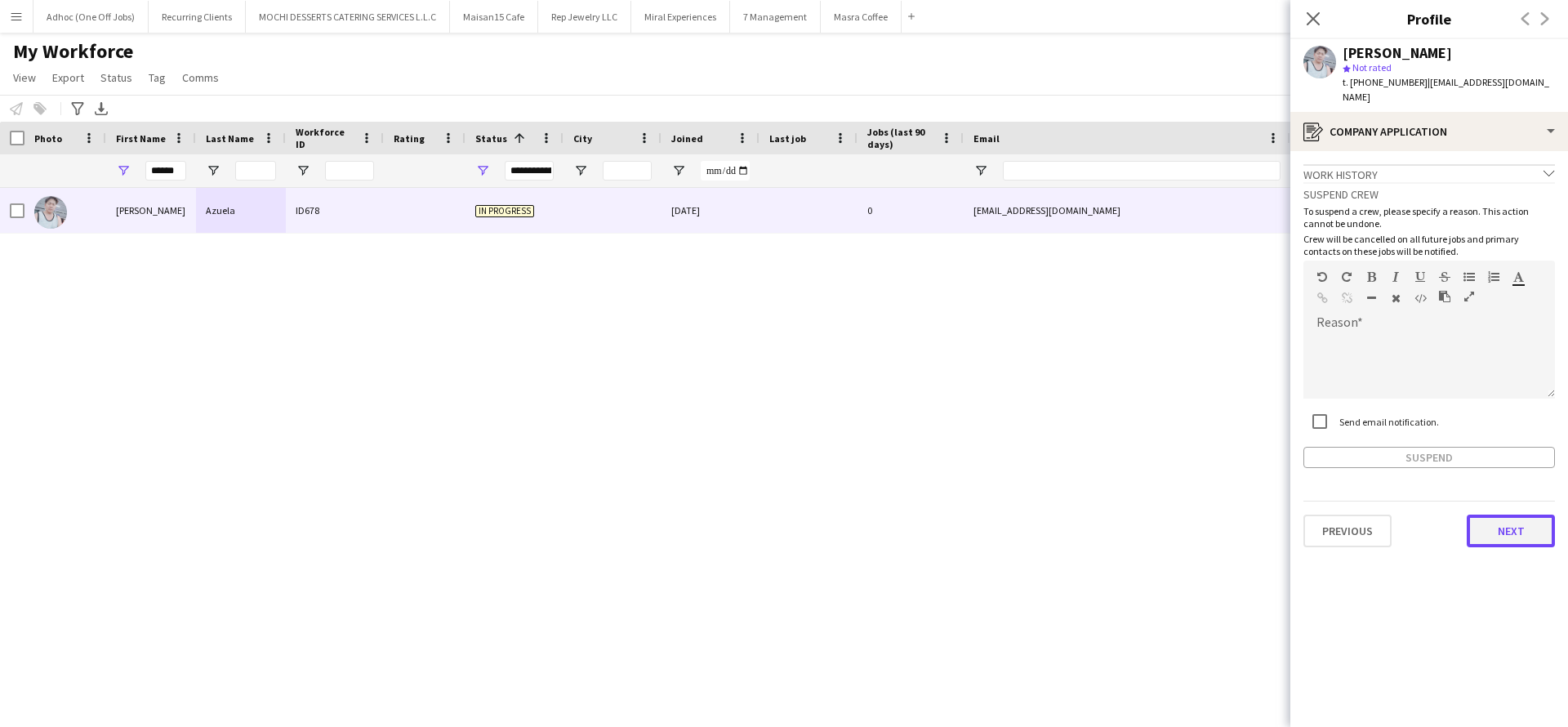
click at [1506, 521] on button "Next" at bounding box center [1510, 530] width 88 height 33
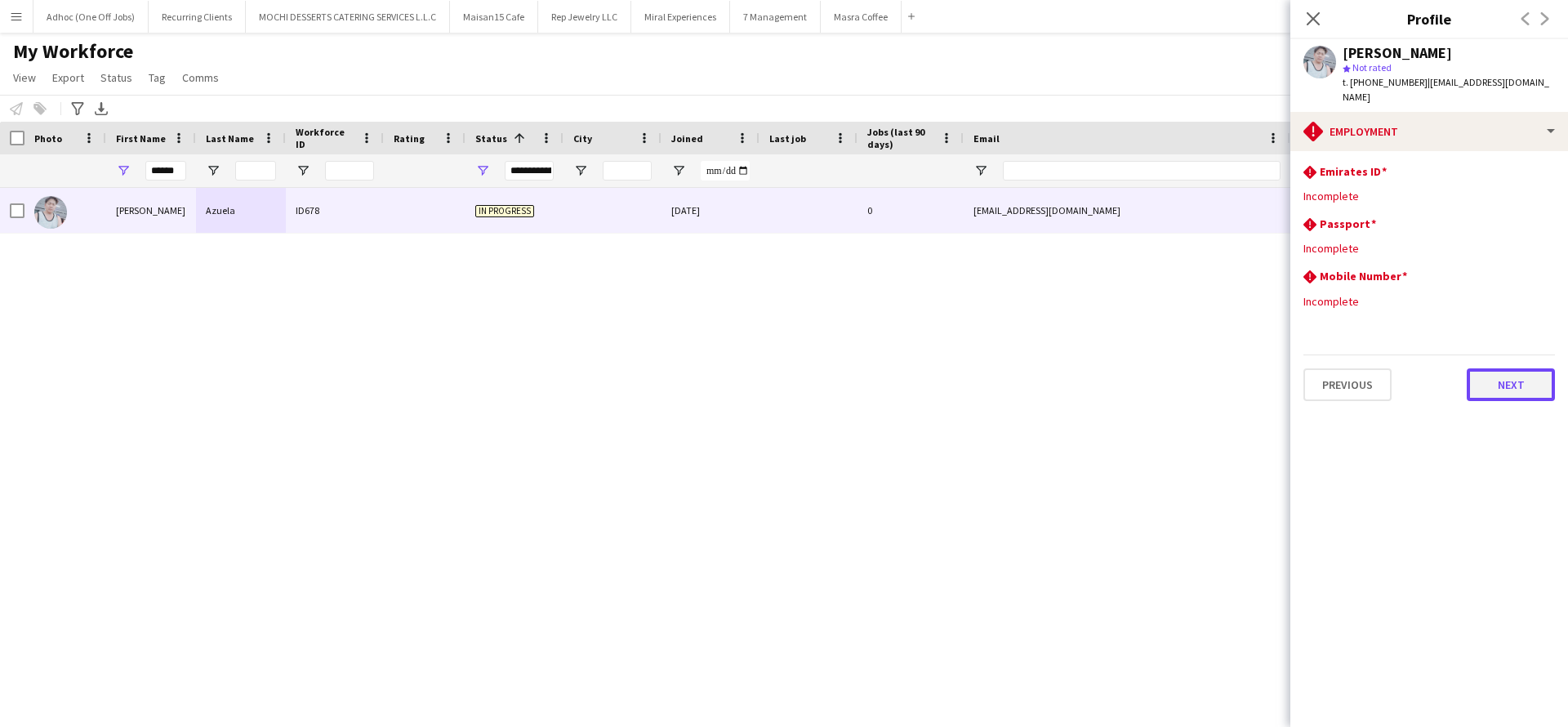
click at [1516, 368] on button "Next" at bounding box center [1510, 384] width 88 height 33
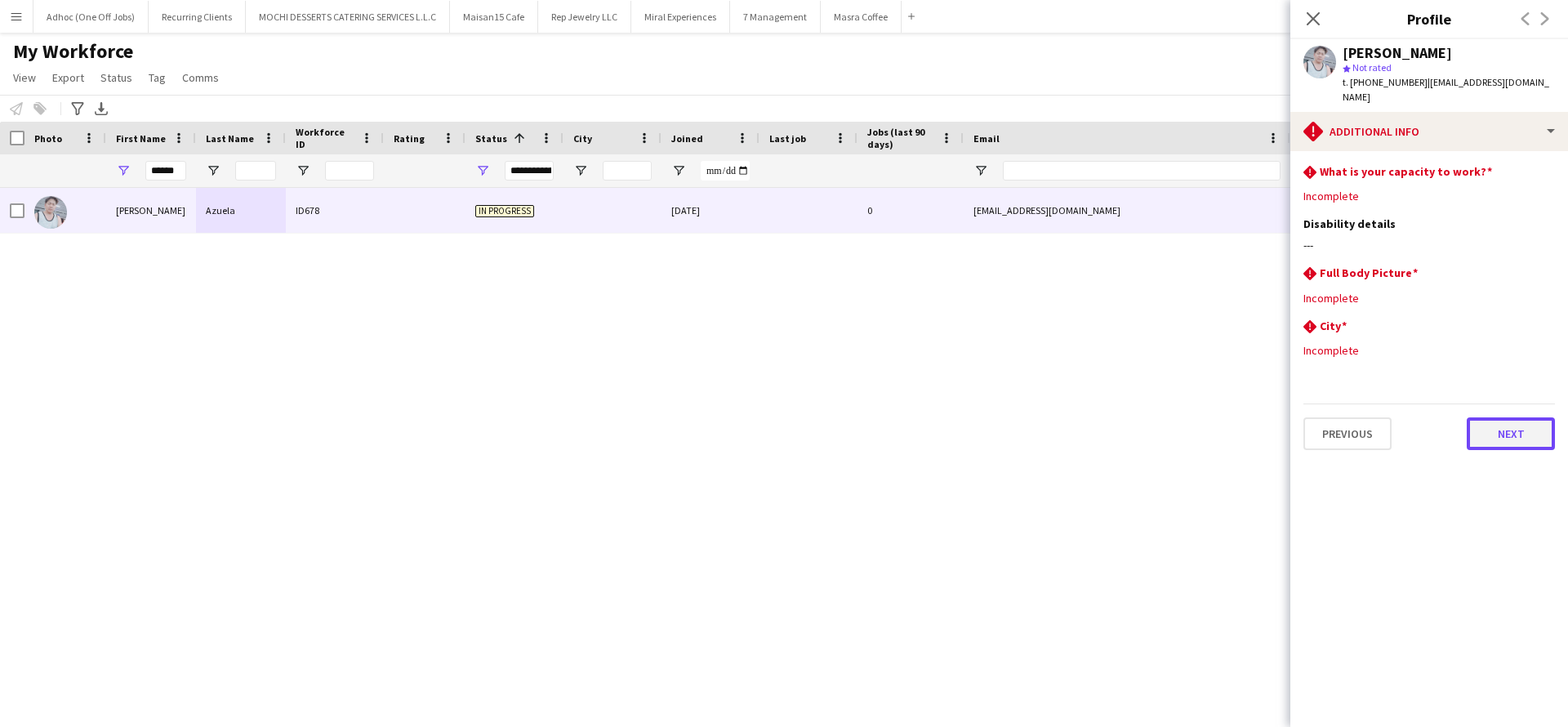
click at [1511, 417] on button "Next" at bounding box center [1510, 434] width 88 height 33
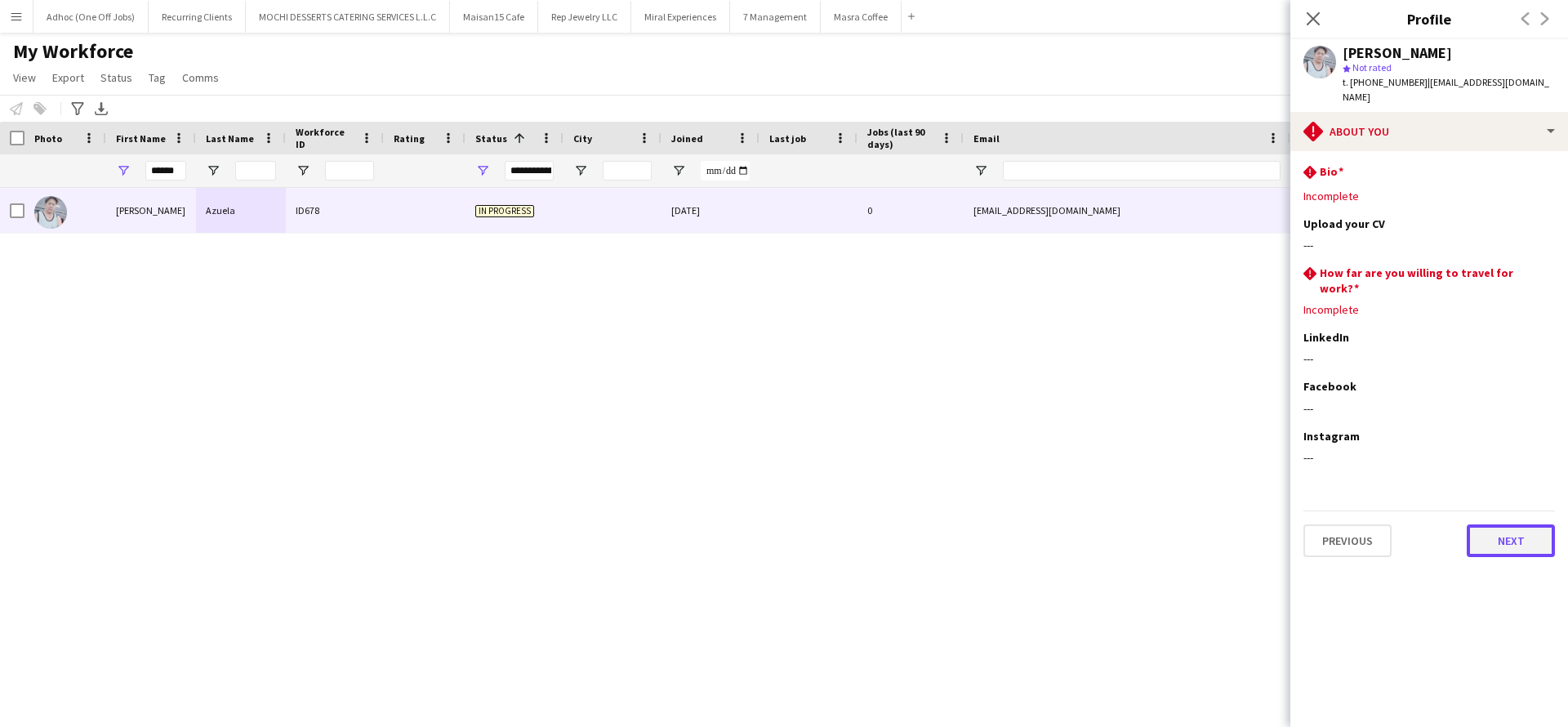
click at [1526, 524] on button "Next" at bounding box center [1510, 541] width 88 height 33
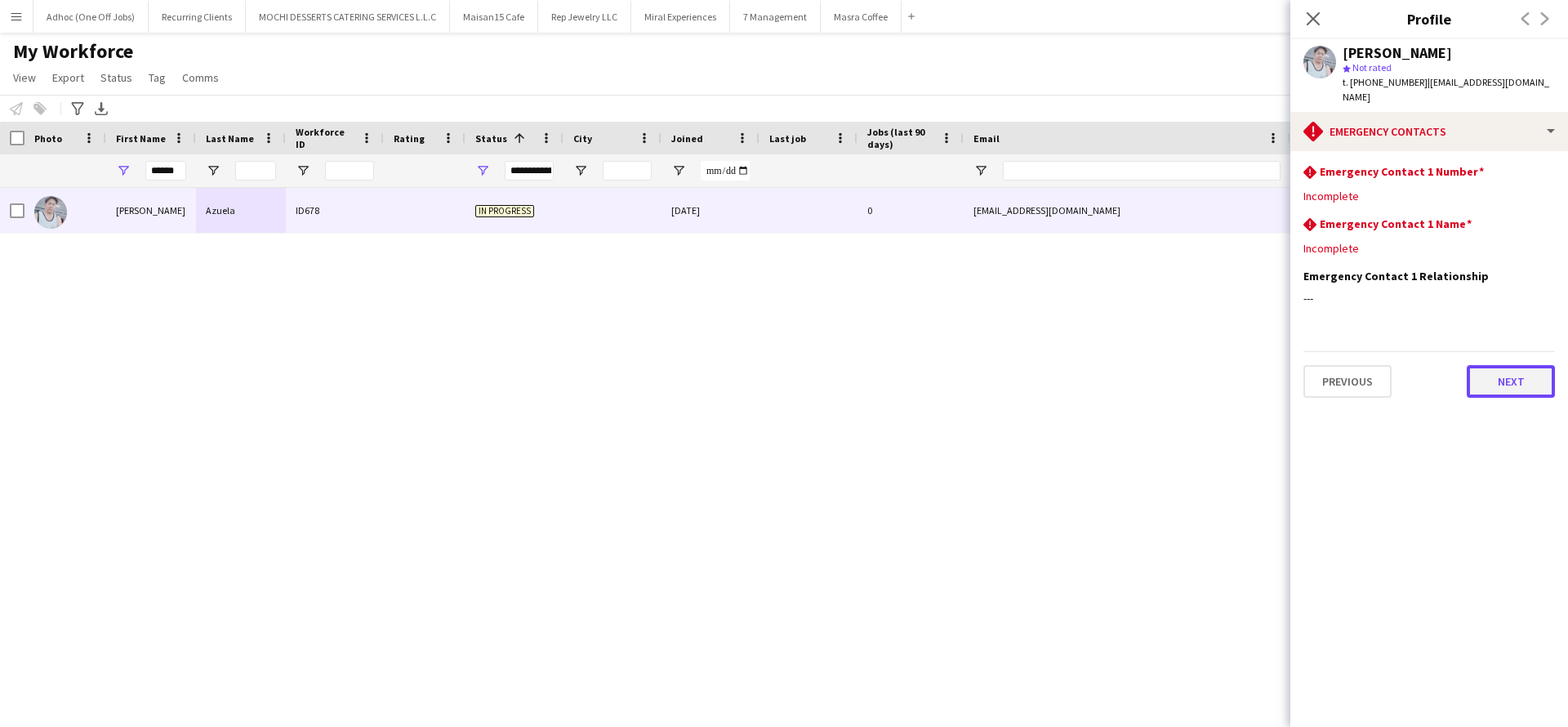
click at [1523, 365] on button "Next" at bounding box center [1510, 381] width 88 height 33
click at [1510, 365] on button "Next" at bounding box center [1510, 381] width 88 height 33
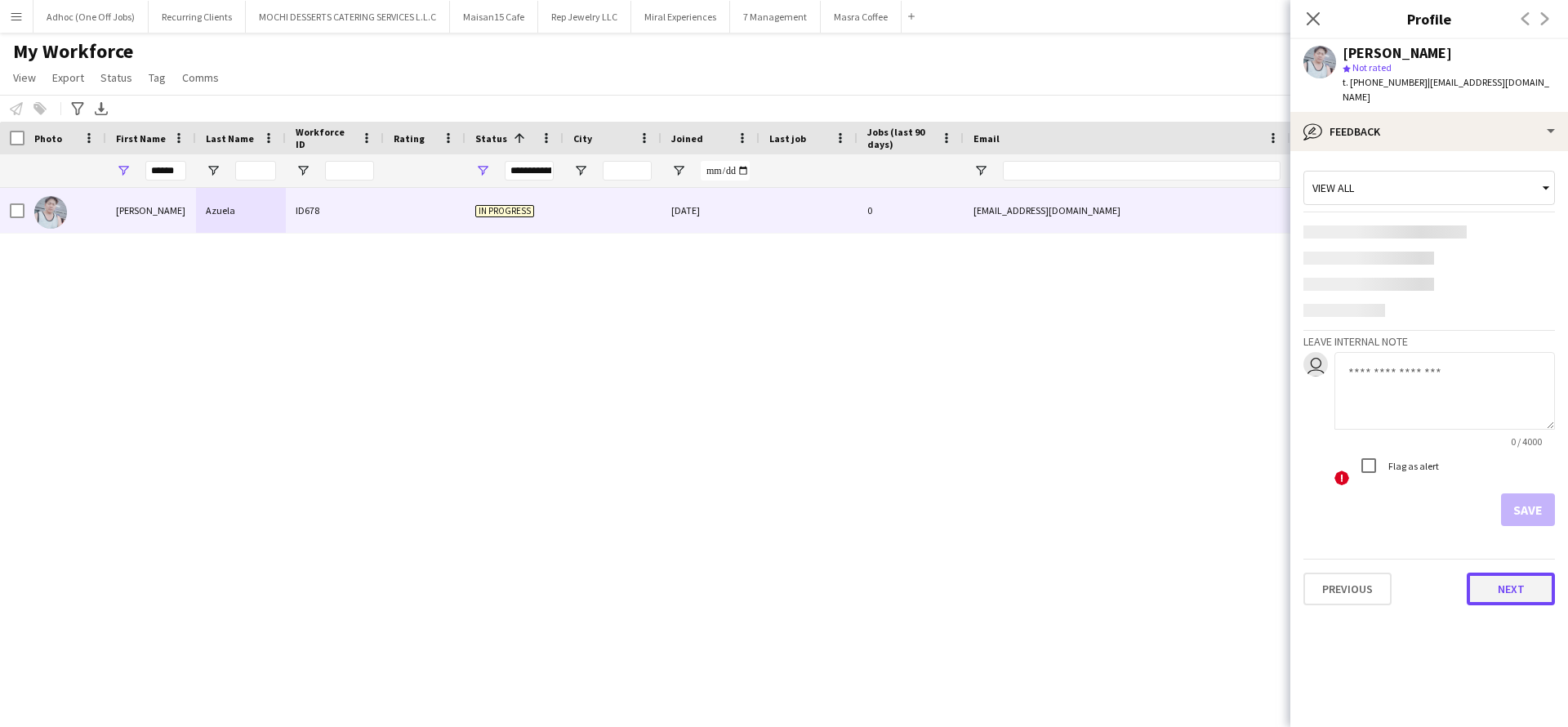
click at [1517, 576] on button "Next" at bounding box center [1510, 589] width 88 height 33
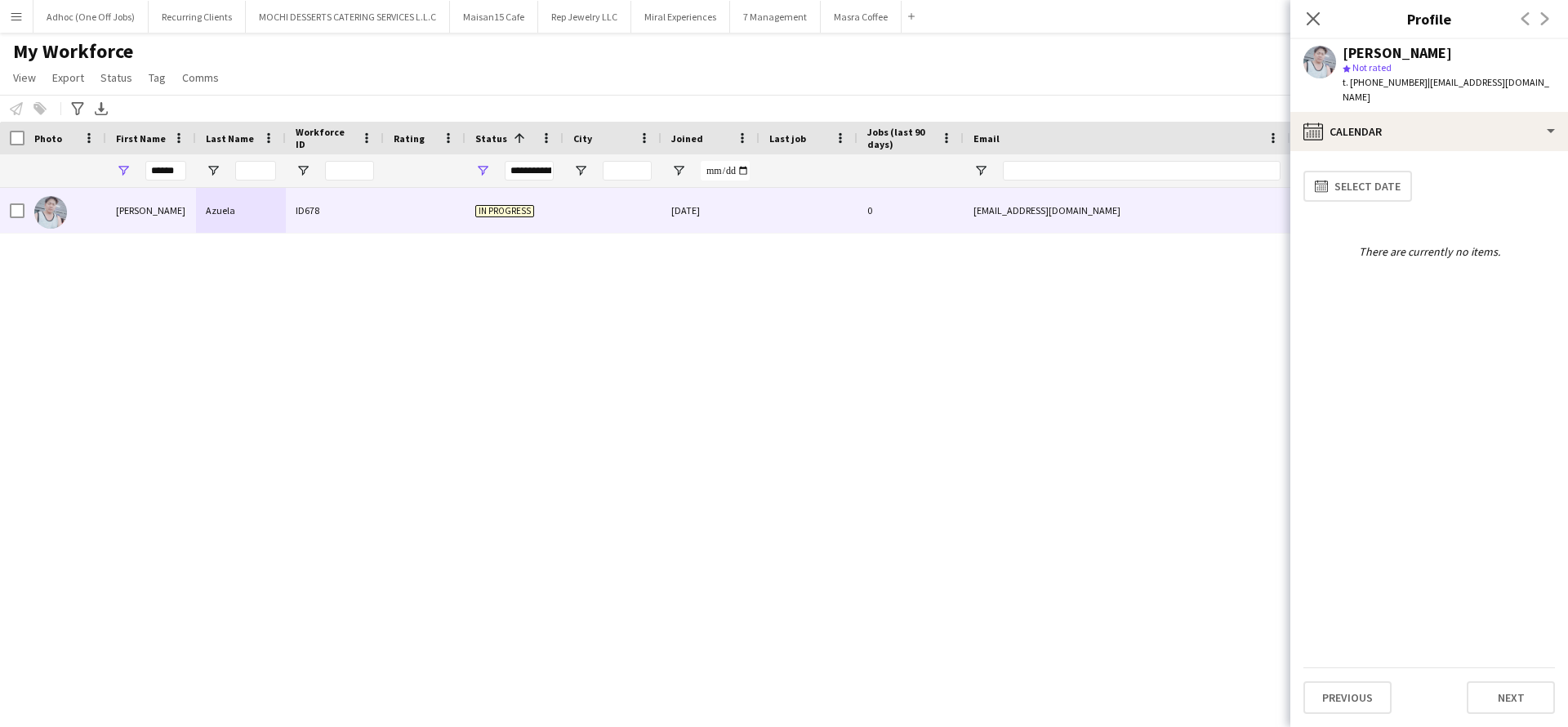
click at [1312, 8] on div "Close pop-in" at bounding box center [1313, 19] width 45 height 38
click at [1312, 9] on app-icon "Close pop-in" at bounding box center [1313, 19] width 24 height 24
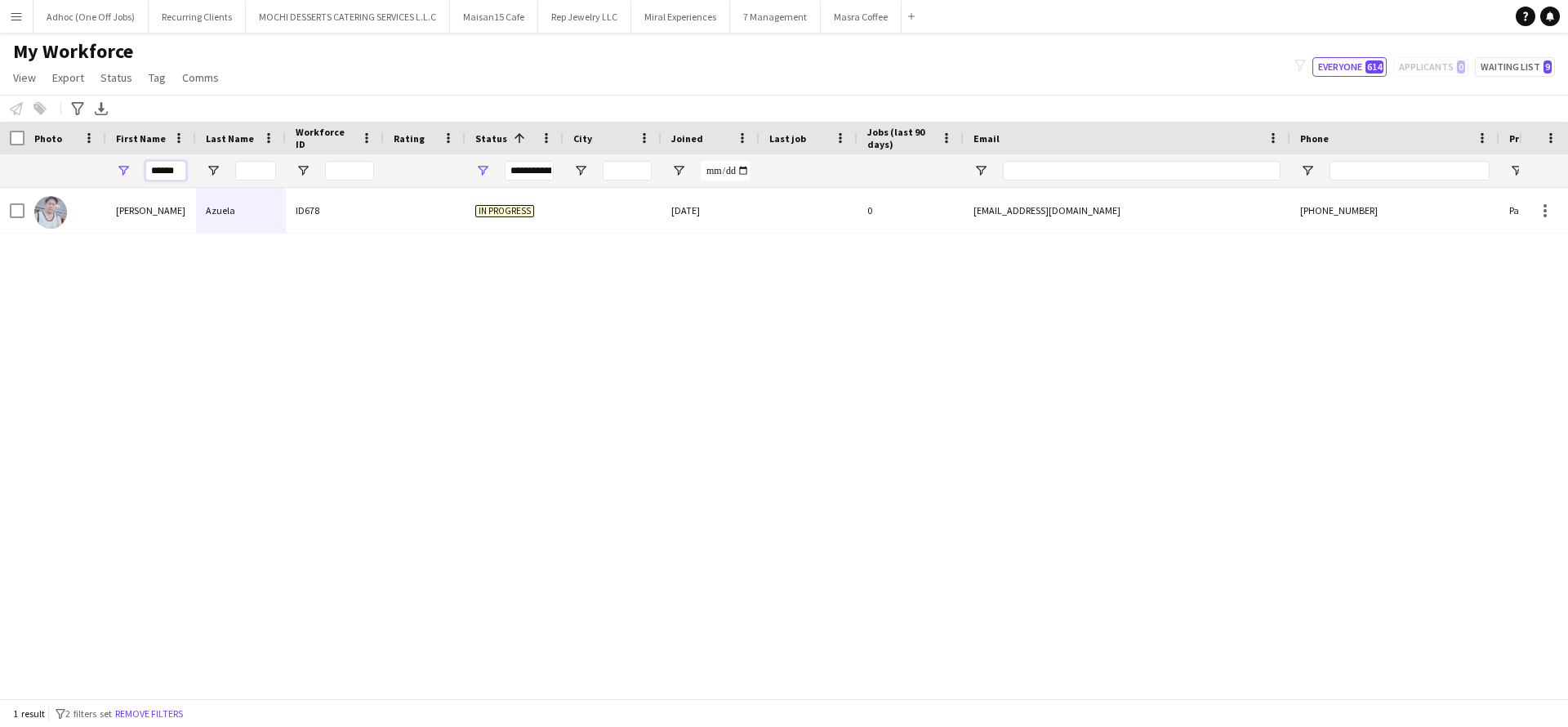
click at [180, 168] on input "******" at bounding box center [166, 170] width 41 height 20
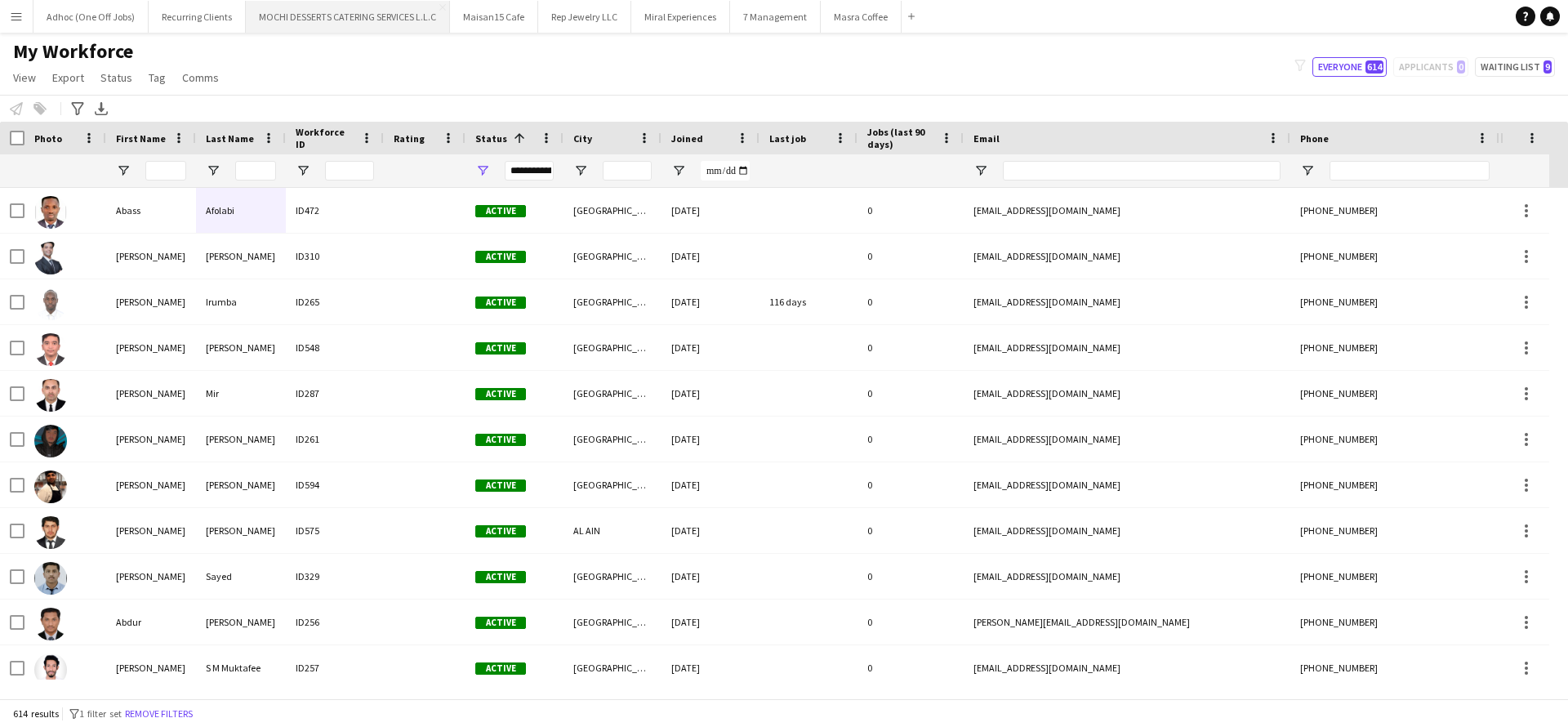
click at [397, 19] on button "MOCHI DESSERTS CATERING SERVICES L.L.C Close" at bounding box center [348, 17] width 205 height 32
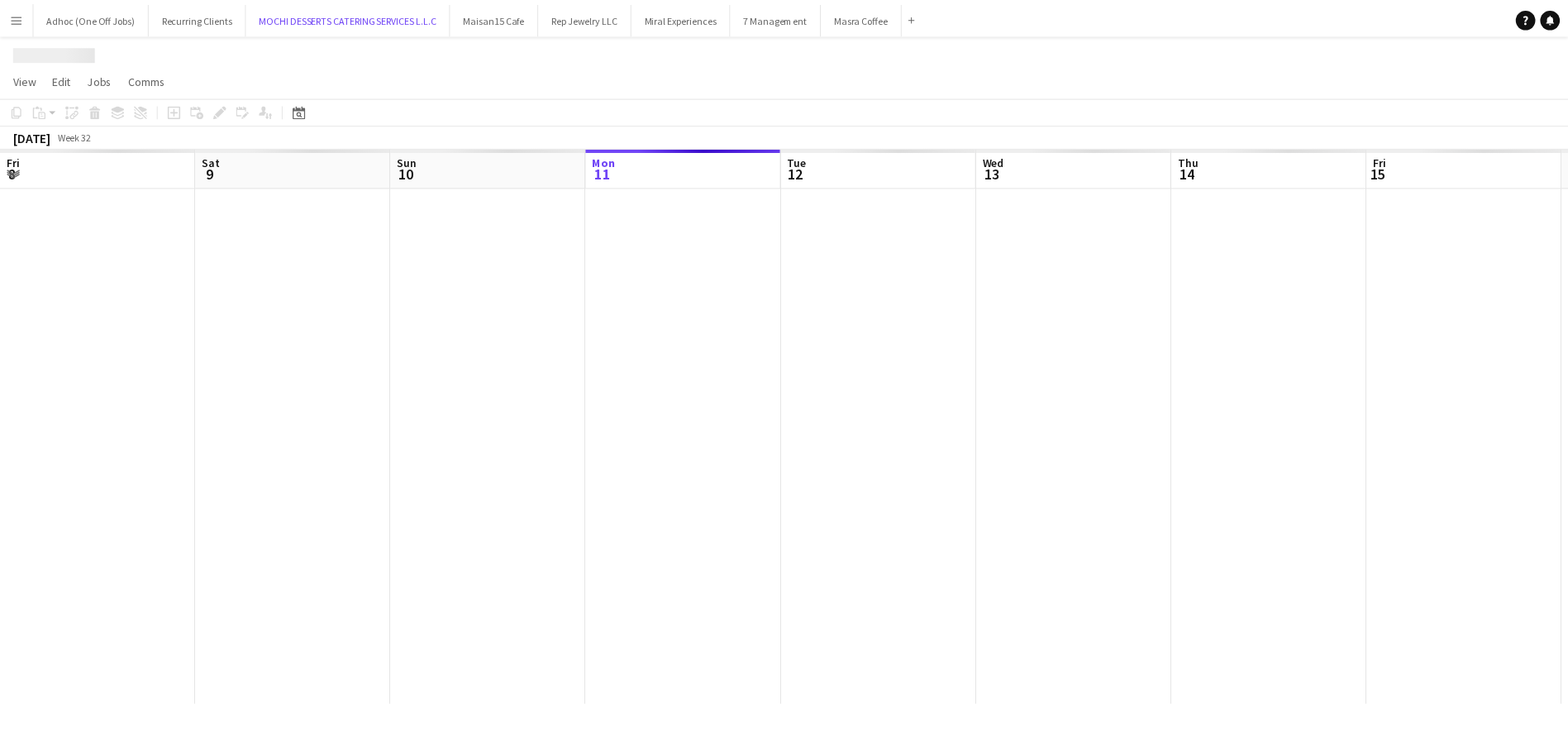
scroll to position [0, 395]
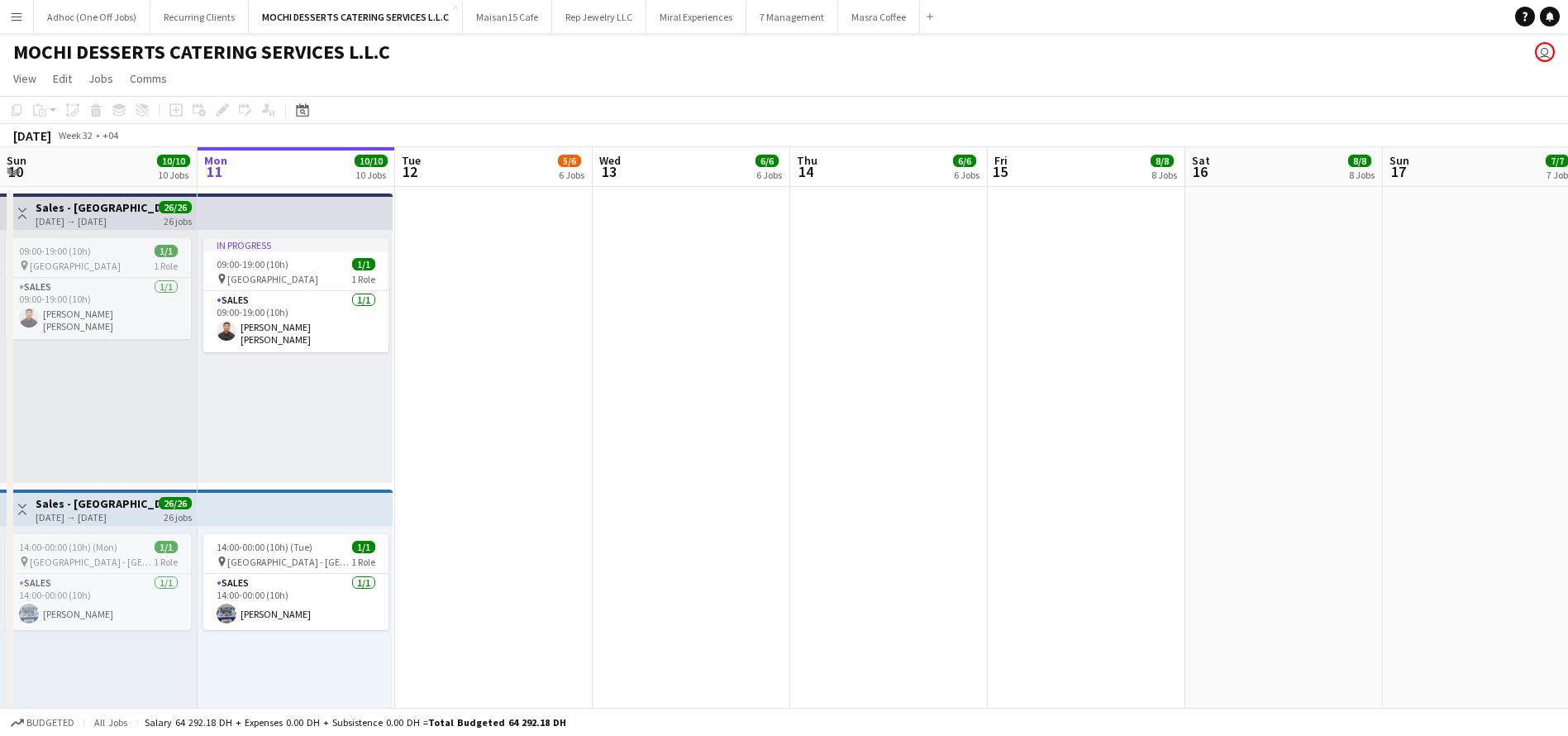
click at [488, 175] on app-board-header-date "Tue 12 5/6 6 Jobs" at bounding box center [494, 167] width 197 height 39
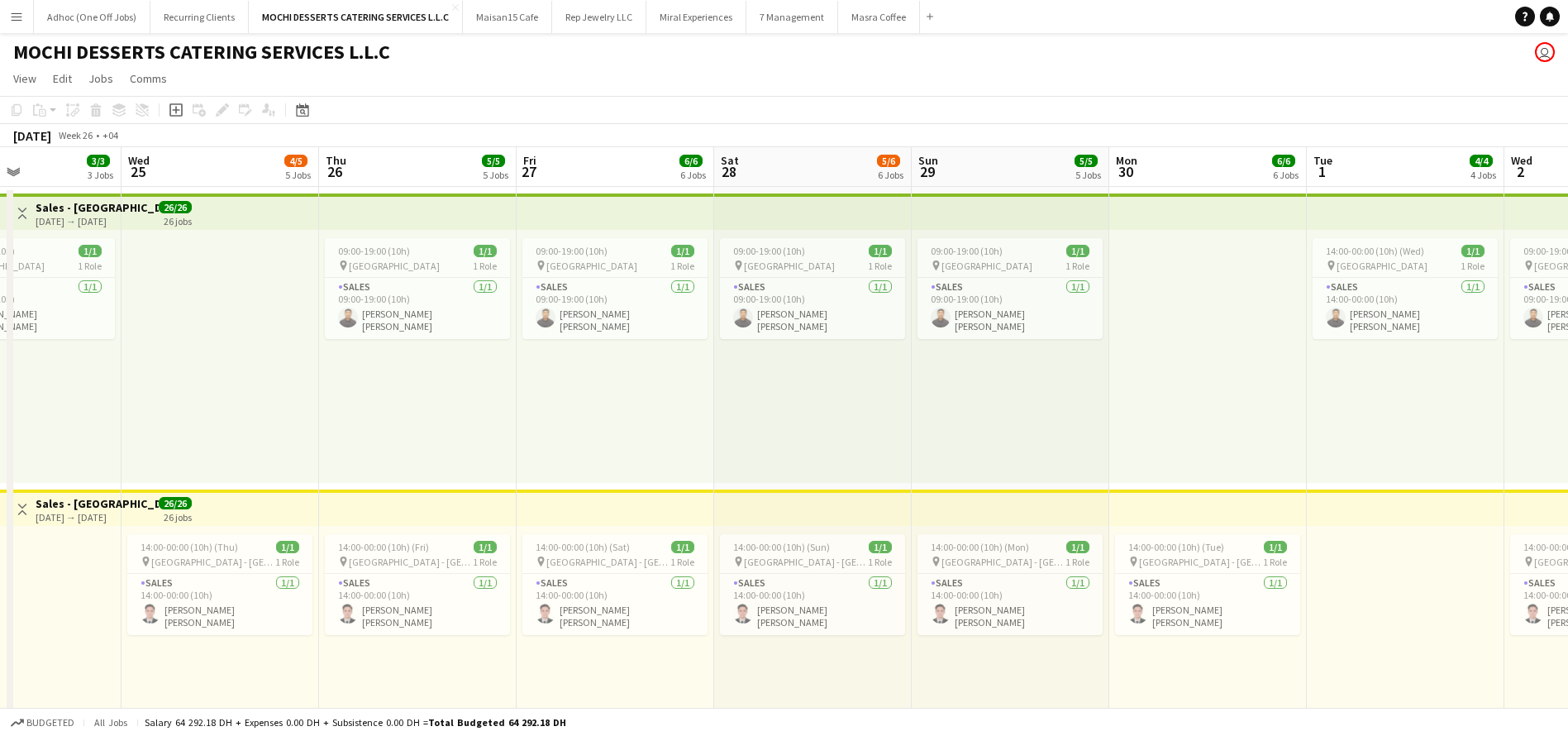
scroll to position [0, 504]
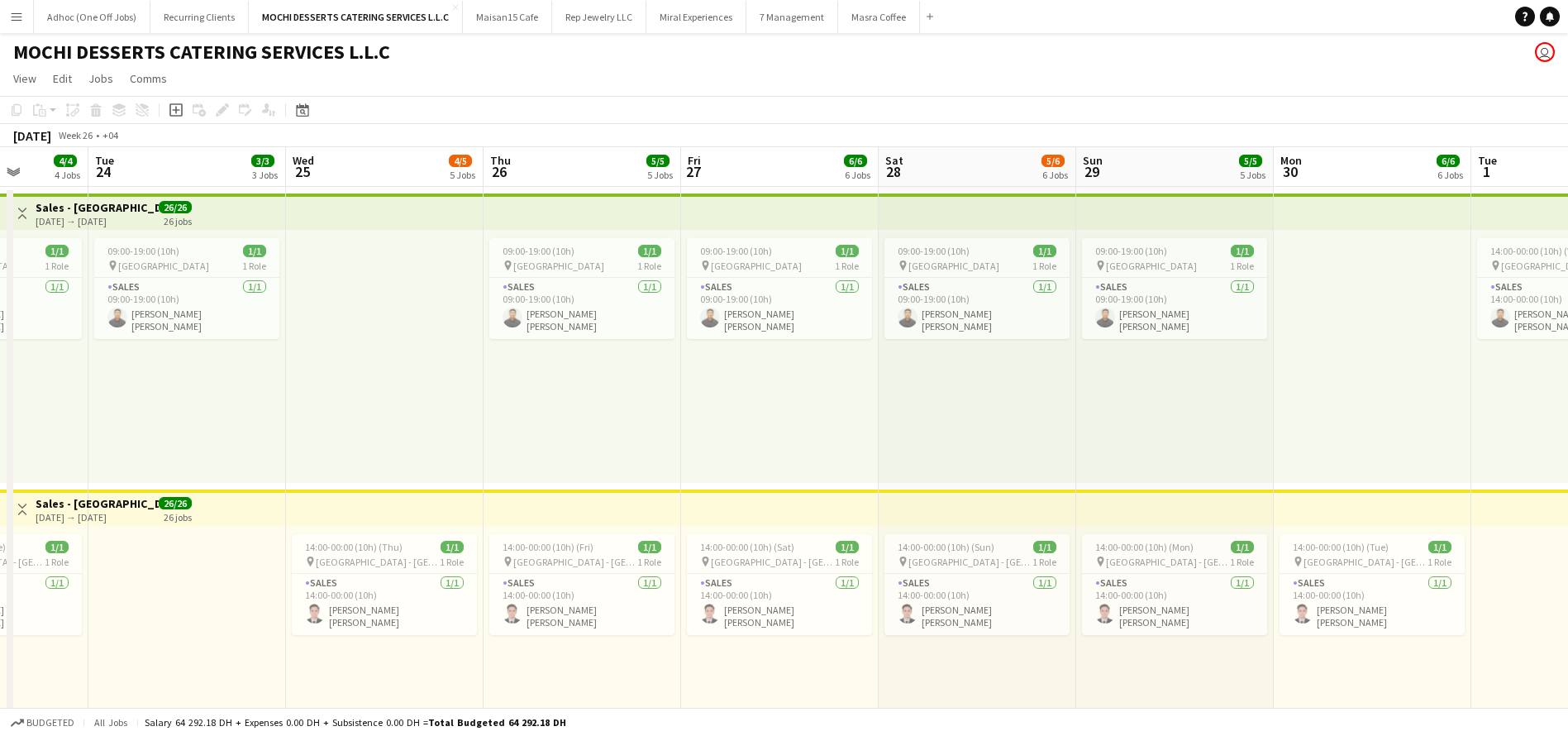
click at [608, 209] on app-top-bar at bounding box center [583, 212] width 197 height 36
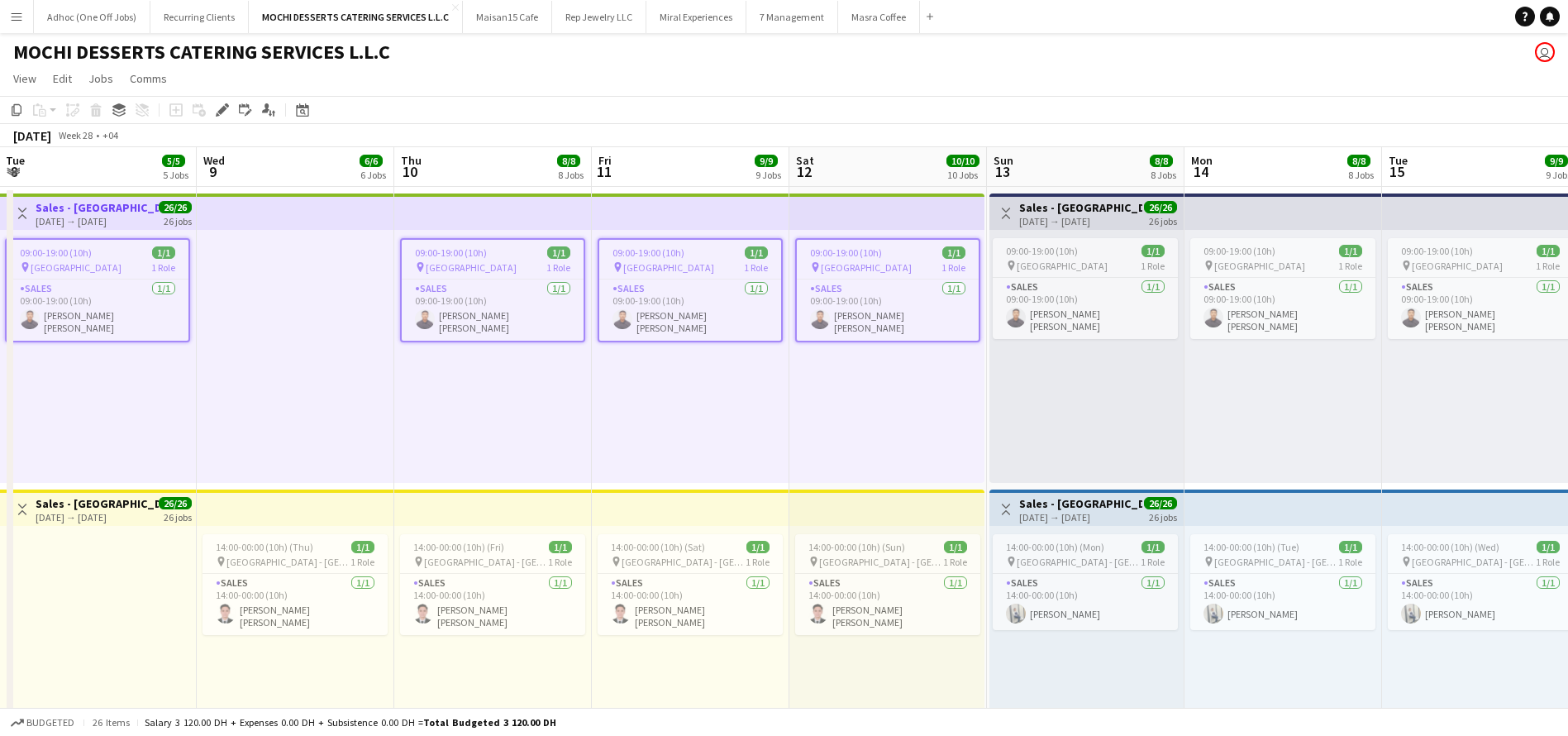
scroll to position [0, 616]
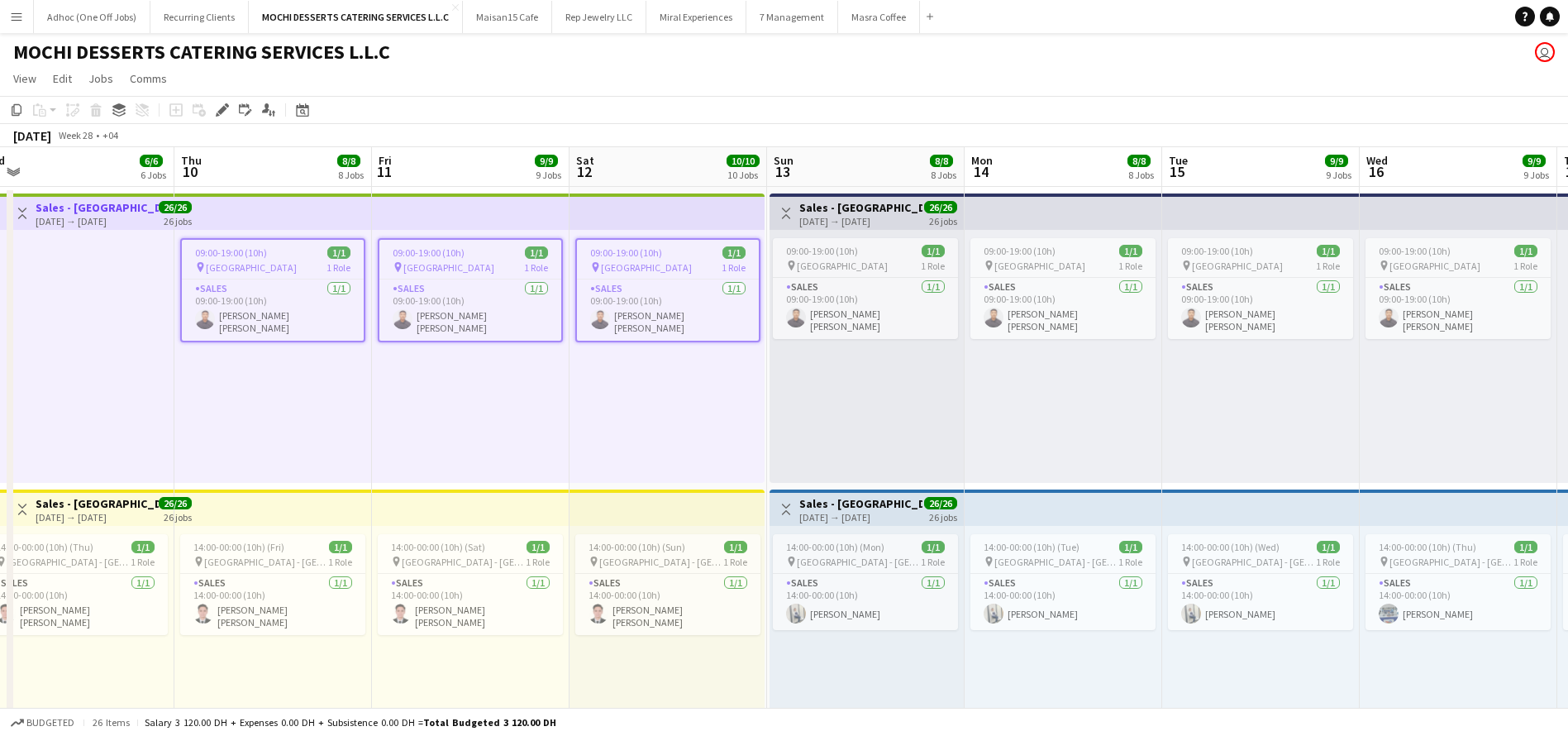
click at [1044, 205] on app-top-bar at bounding box center [1064, 212] width 197 height 36
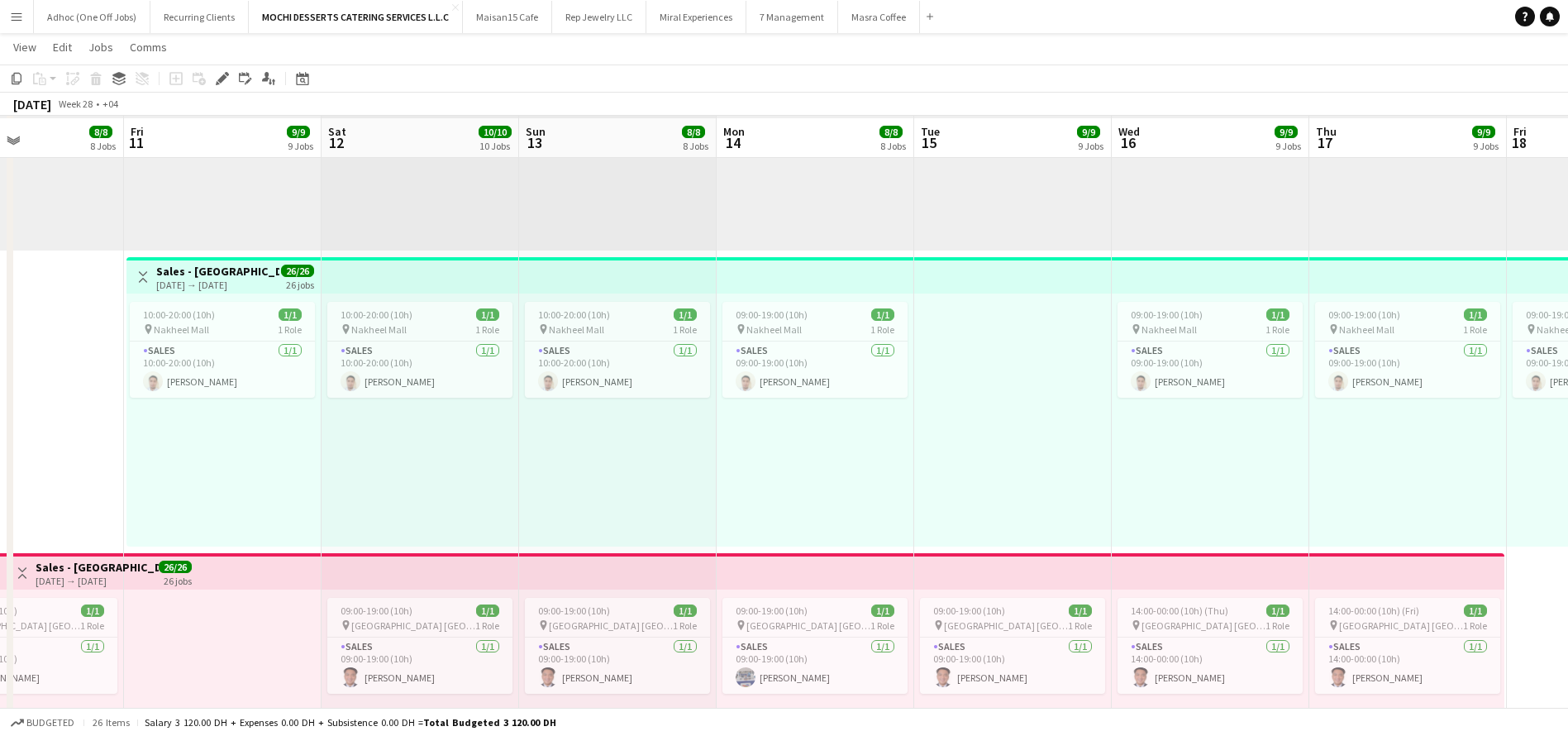
scroll to position [2009, 0]
click at [433, 270] on app-top-bar at bounding box center [421, 273] width 197 height 36
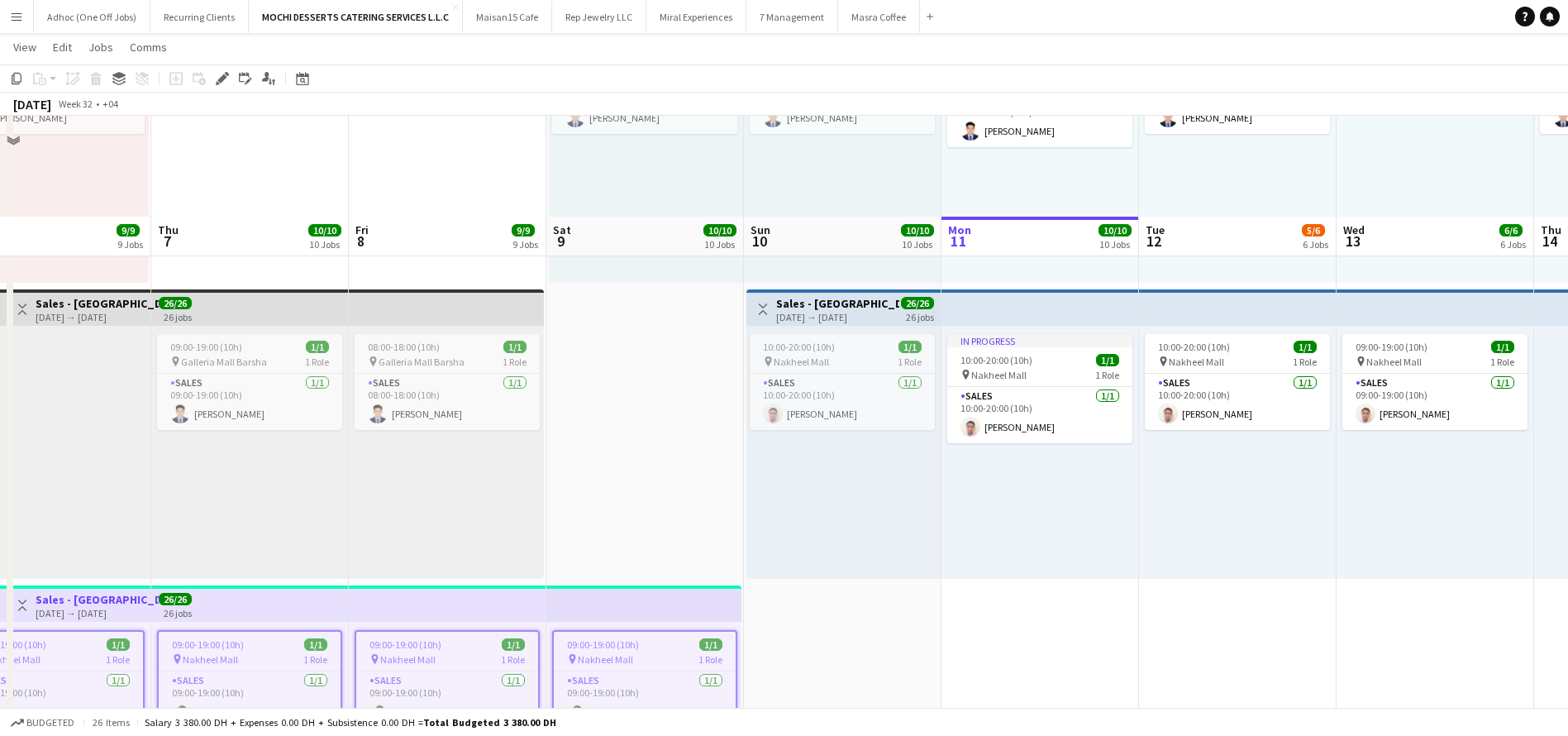
scroll to position [1663, 0]
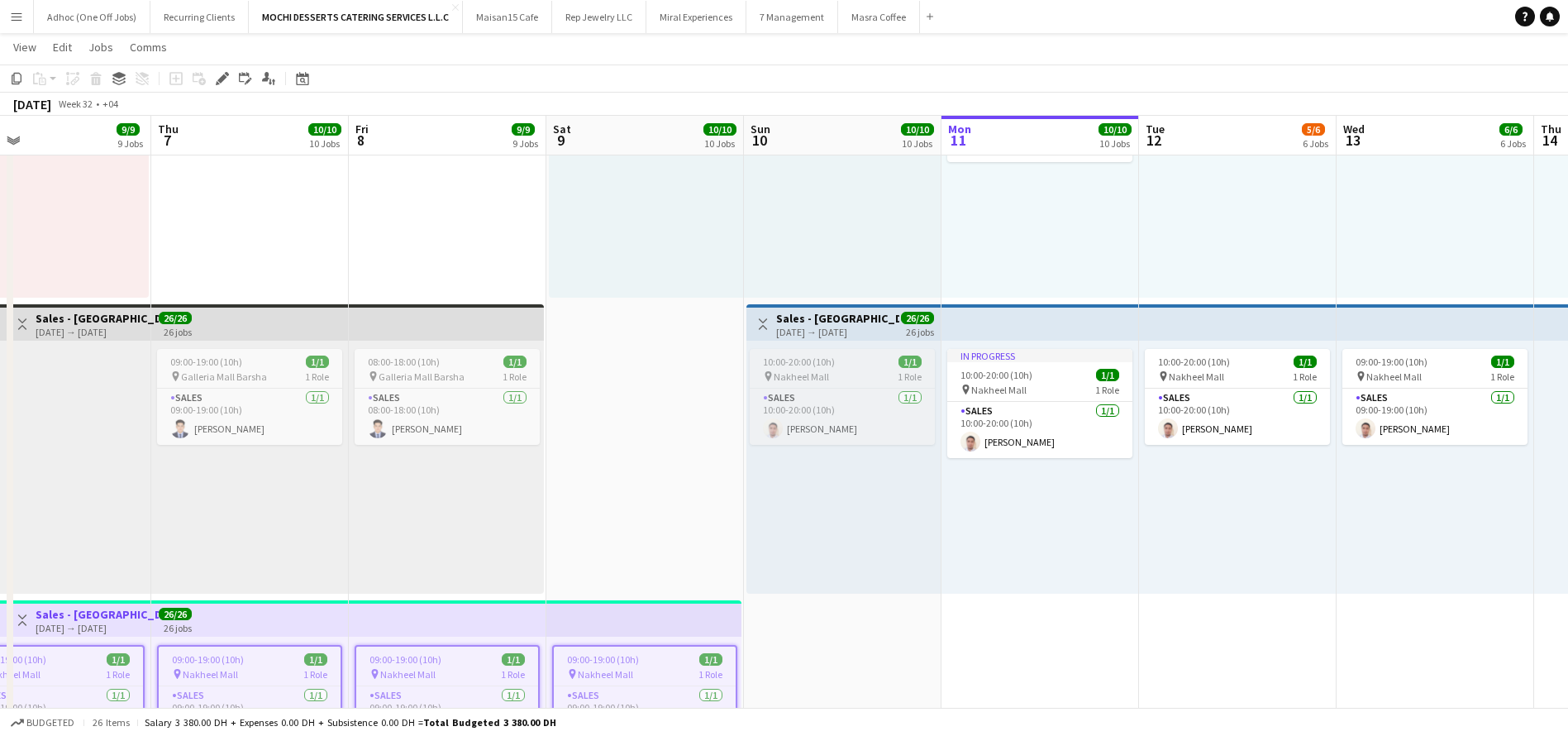
click at [831, 356] on span "10:00-20:00 (10h)" at bounding box center [798, 361] width 72 height 12
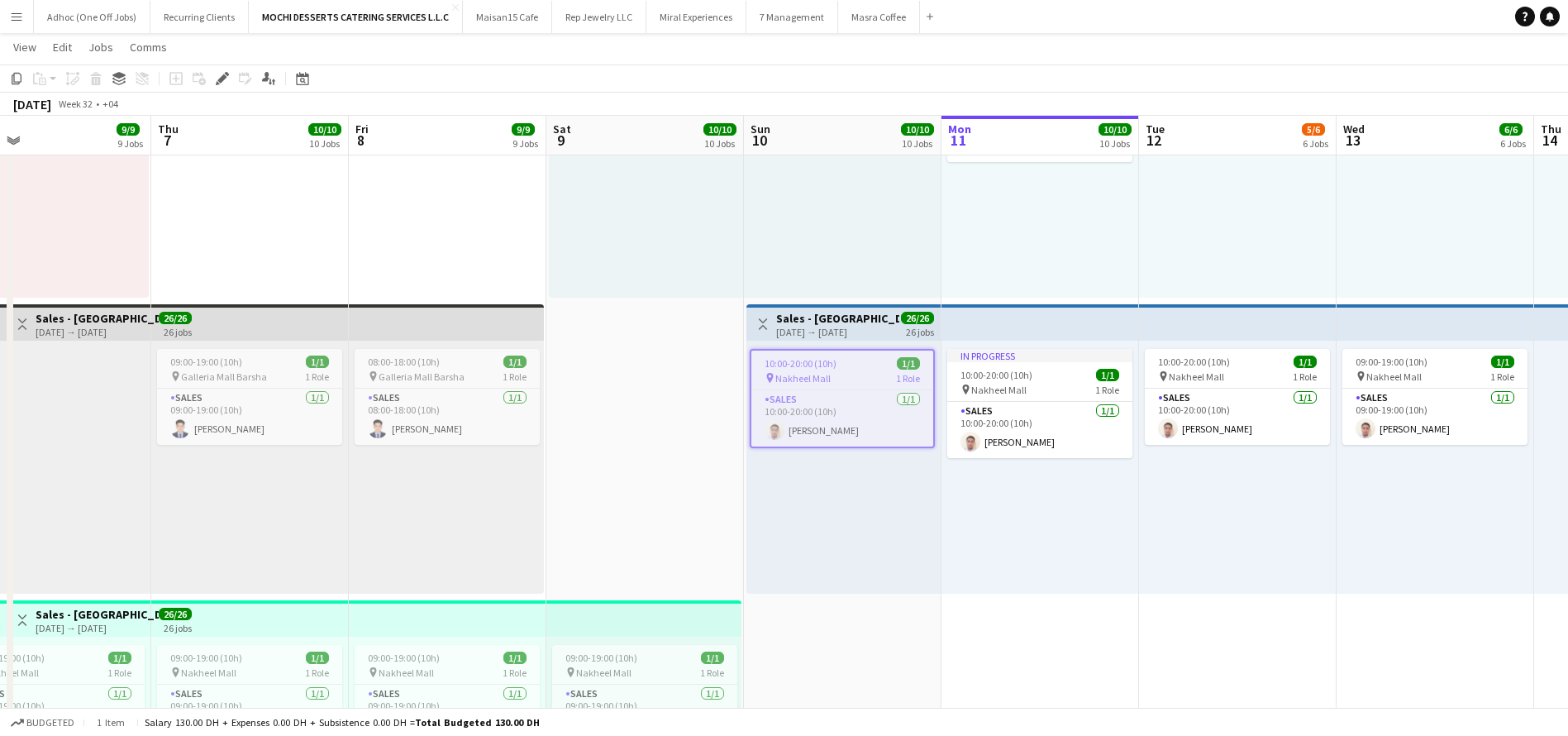
click at [855, 312] on h3 "Sales - [GEOGRAPHIC_DATA]" at bounding box center [838, 318] width 124 height 15
click at [865, 353] on app-job-card "10:00-20:00 (10h) 1/1 pin Nakheel Mall 1 Role Sales [DATE] 10:00-20:00 (10h) [P…" at bounding box center [842, 397] width 185 height 96
click at [852, 318] on h3 "Sales - [GEOGRAPHIC_DATA]" at bounding box center [838, 318] width 124 height 15
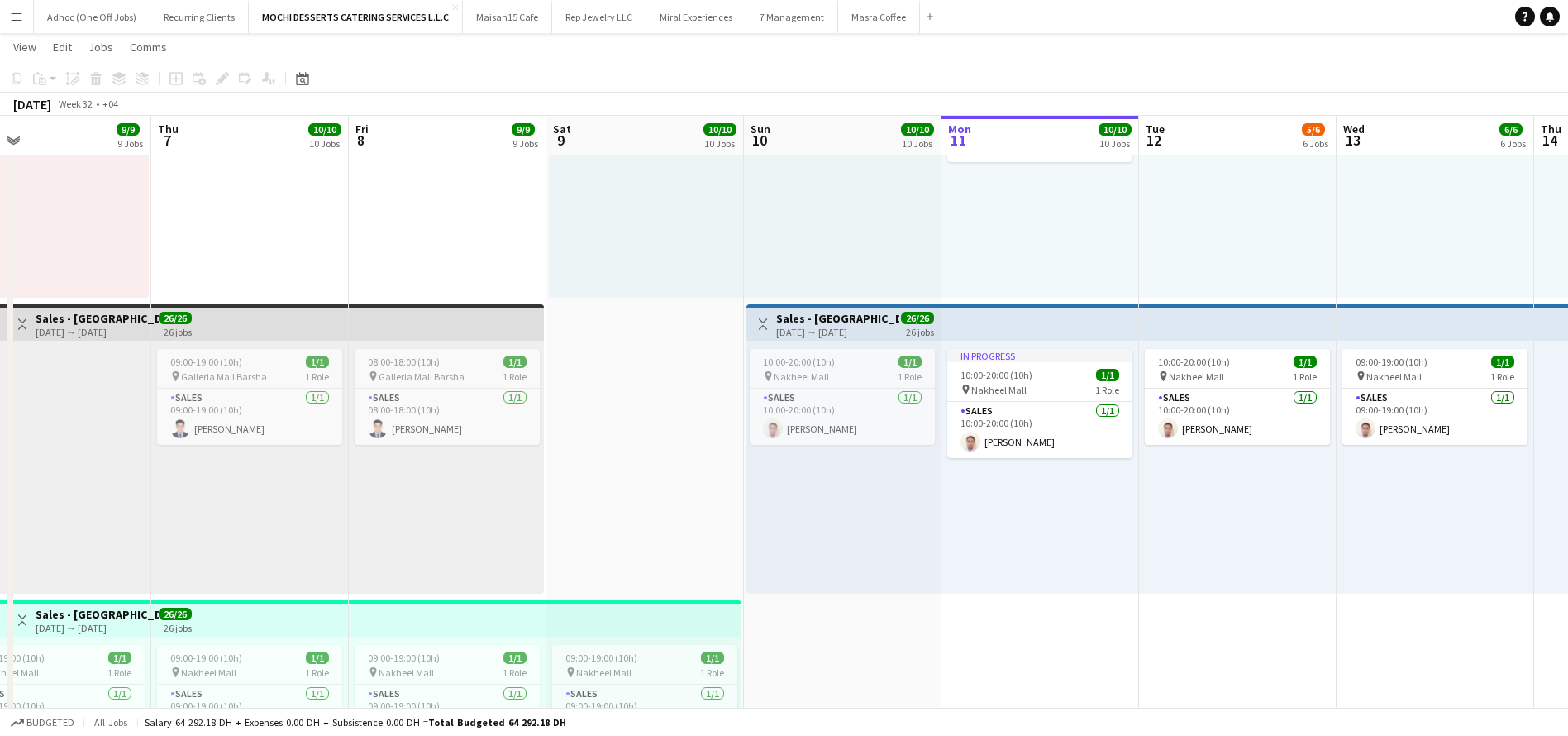
click at [852, 318] on h3 "Sales - [GEOGRAPHIC_DATA]" at bounding box center [838, 318] width 124 height 15
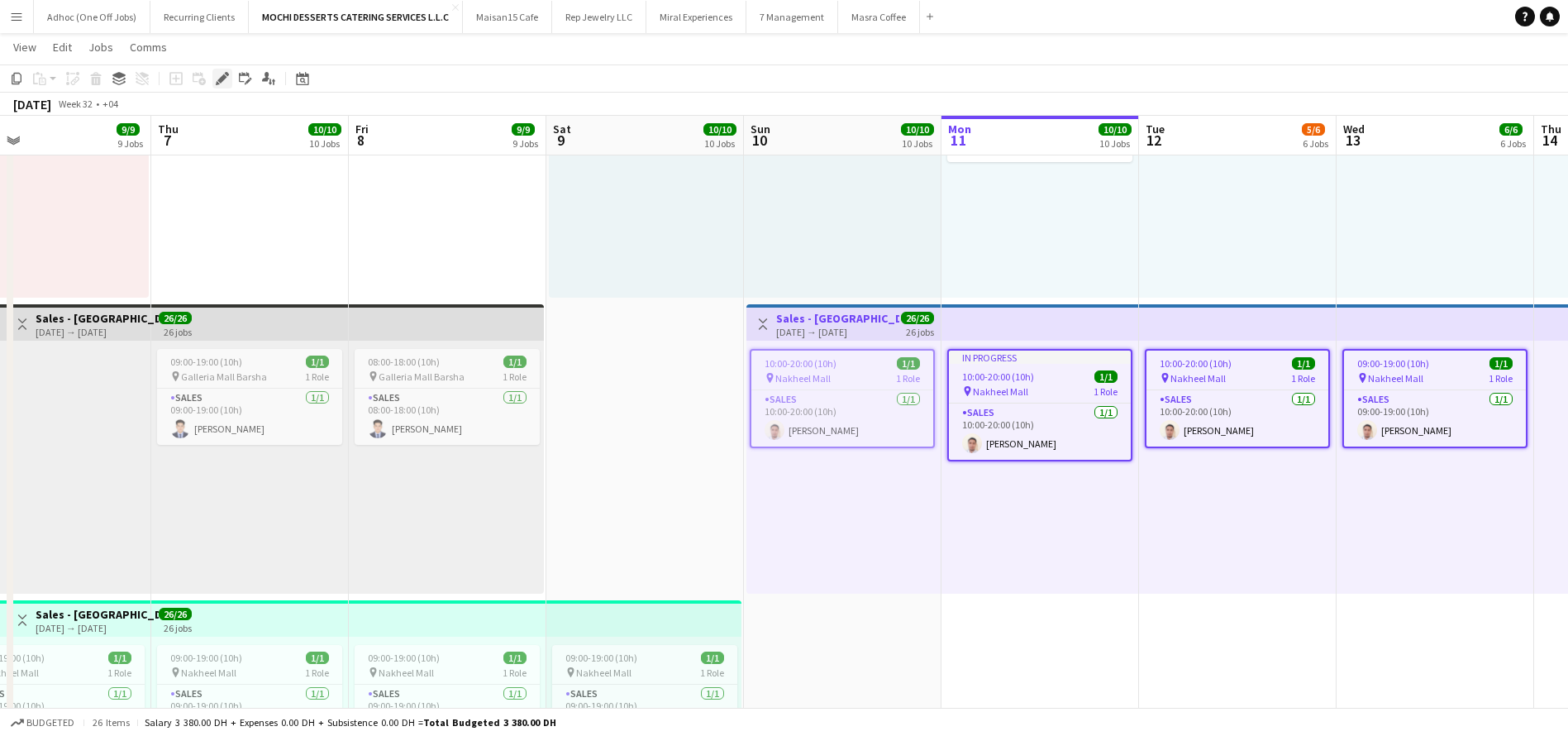
click at [218, 74] on icon "Edit" at bounding box center [222, 79] width 13 height 13
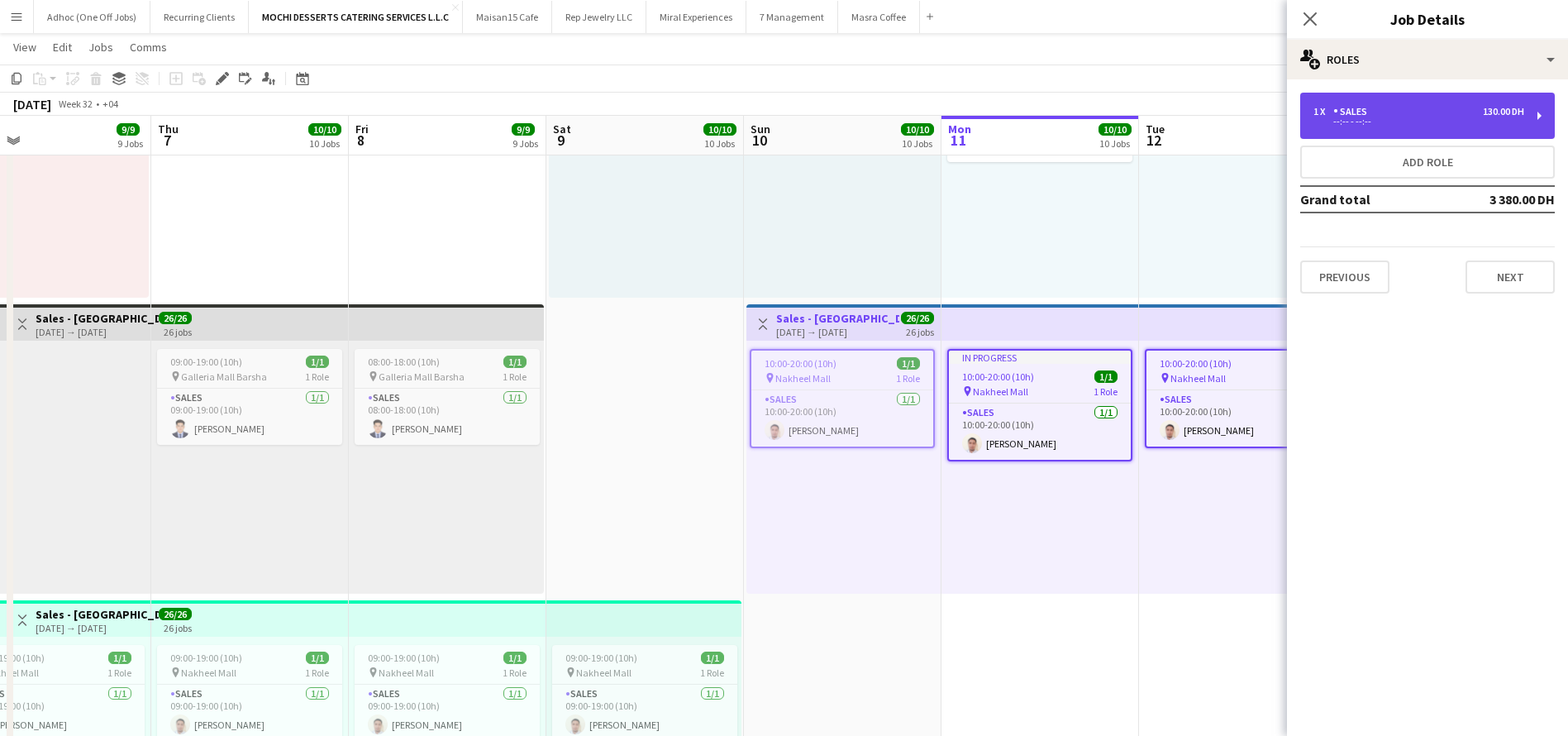
click at [1546, 109] on div "1 x Sales 130.00 DH --:-- - --:--" at bounding box center [1428, 116] width 255 height 46
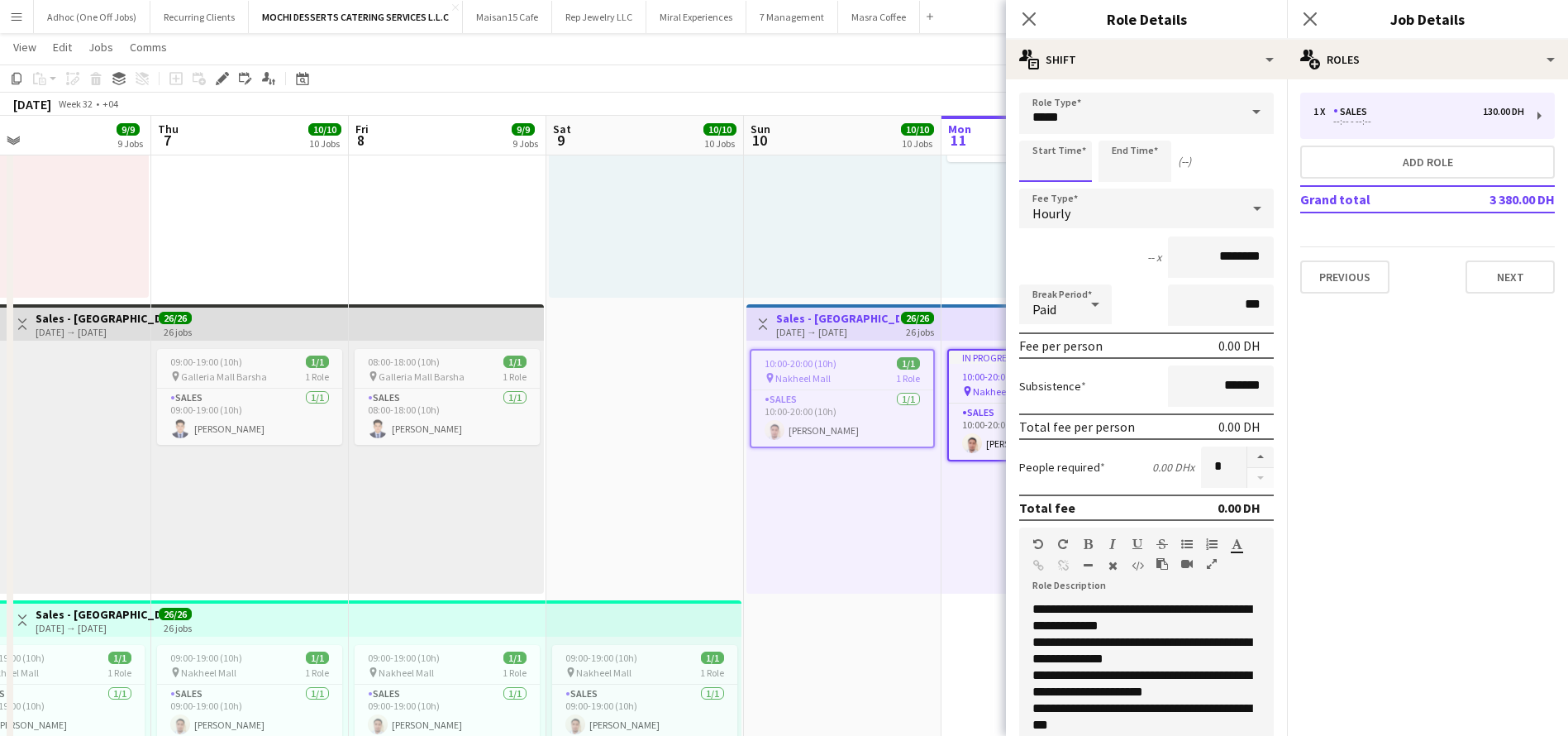
click at [1052, 163] on body "Menu Boards Boards Boards All jobs Status Workforce Workforce My Workforce Recr…" at bounding box center [784, 156] width 1568 height 3639
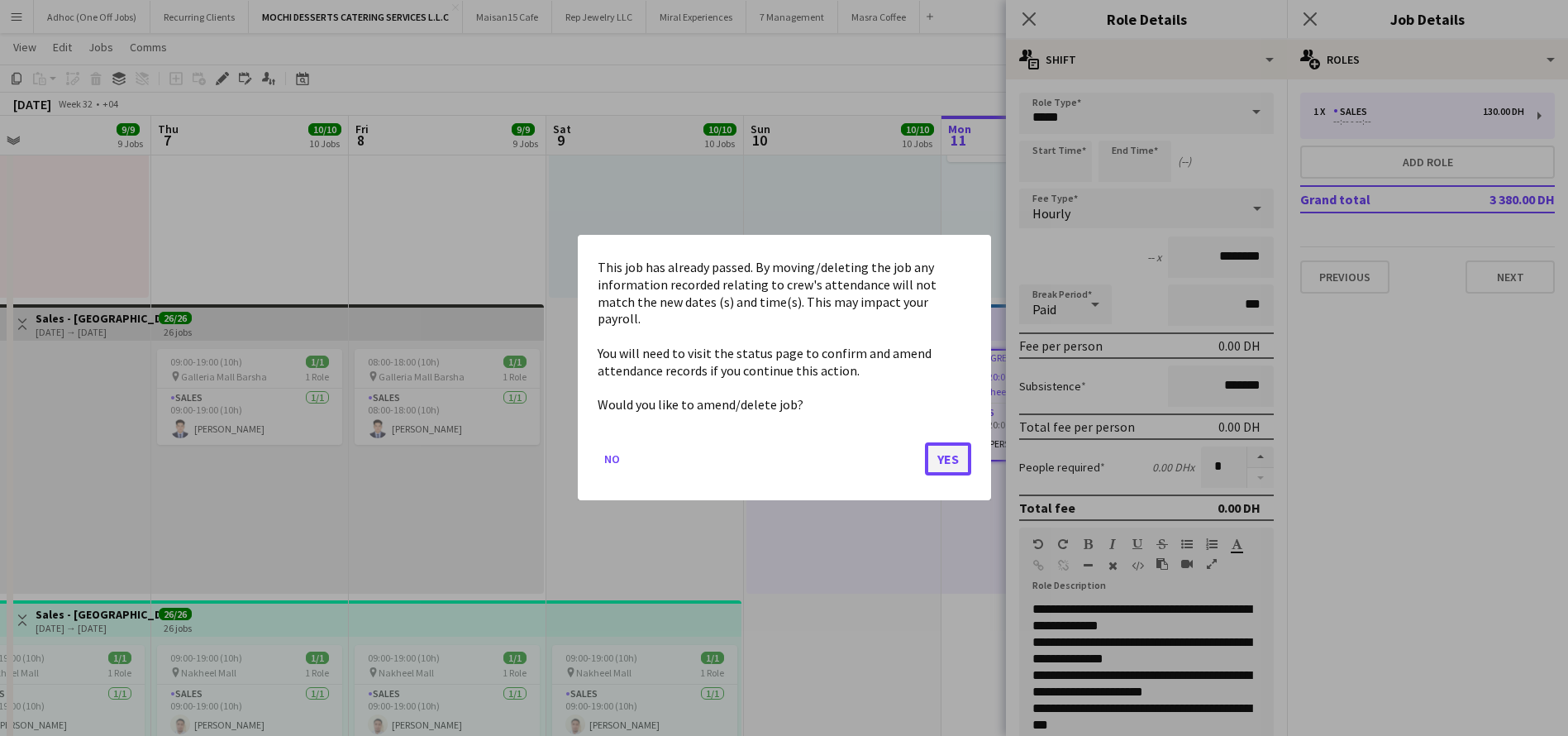
click at [948, 448] on button "Yes" at bounding box center [948, 459] width 46 height 34
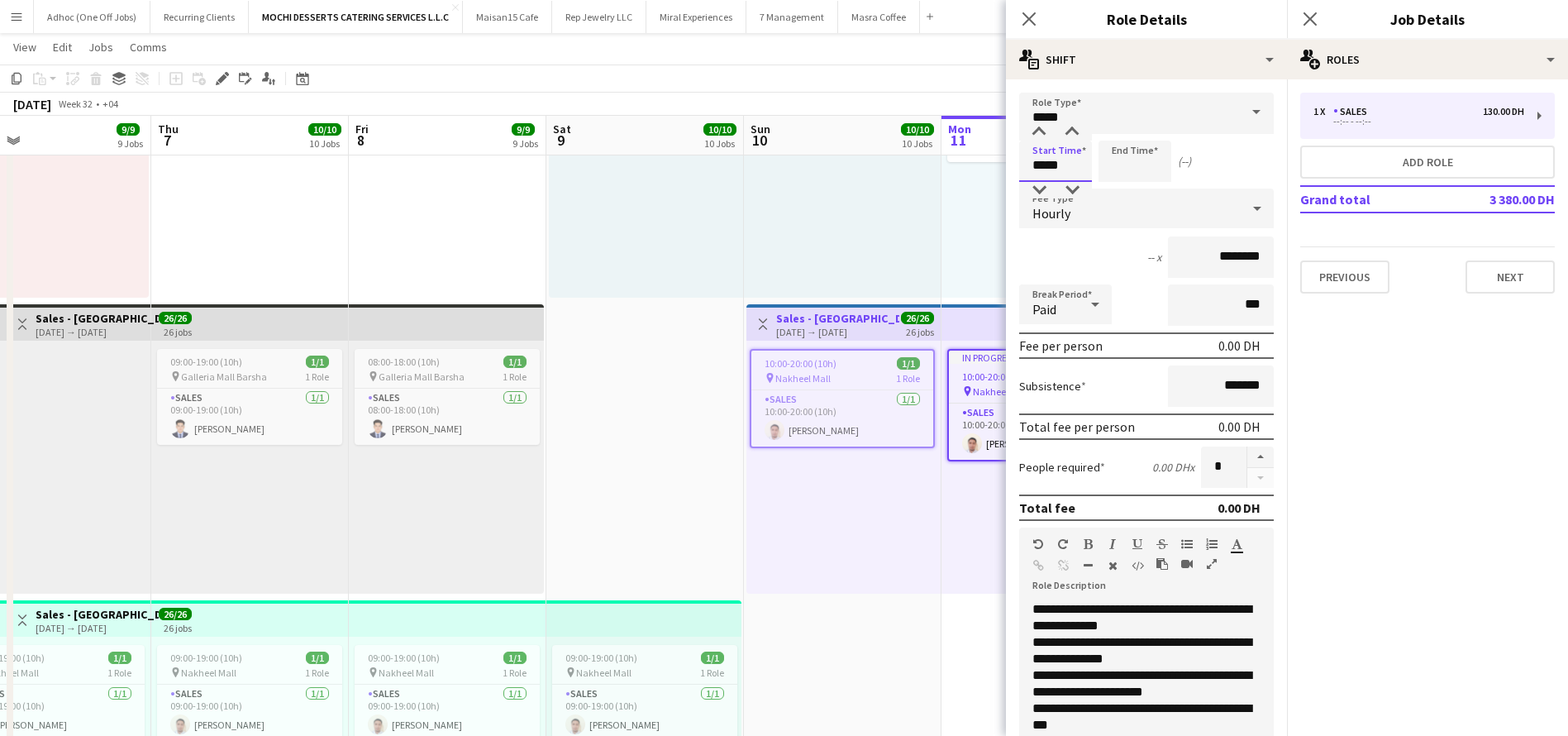
type input "*****"
click at [1118, 175] on input at bounding box center [1135, 161] width 73 height 41
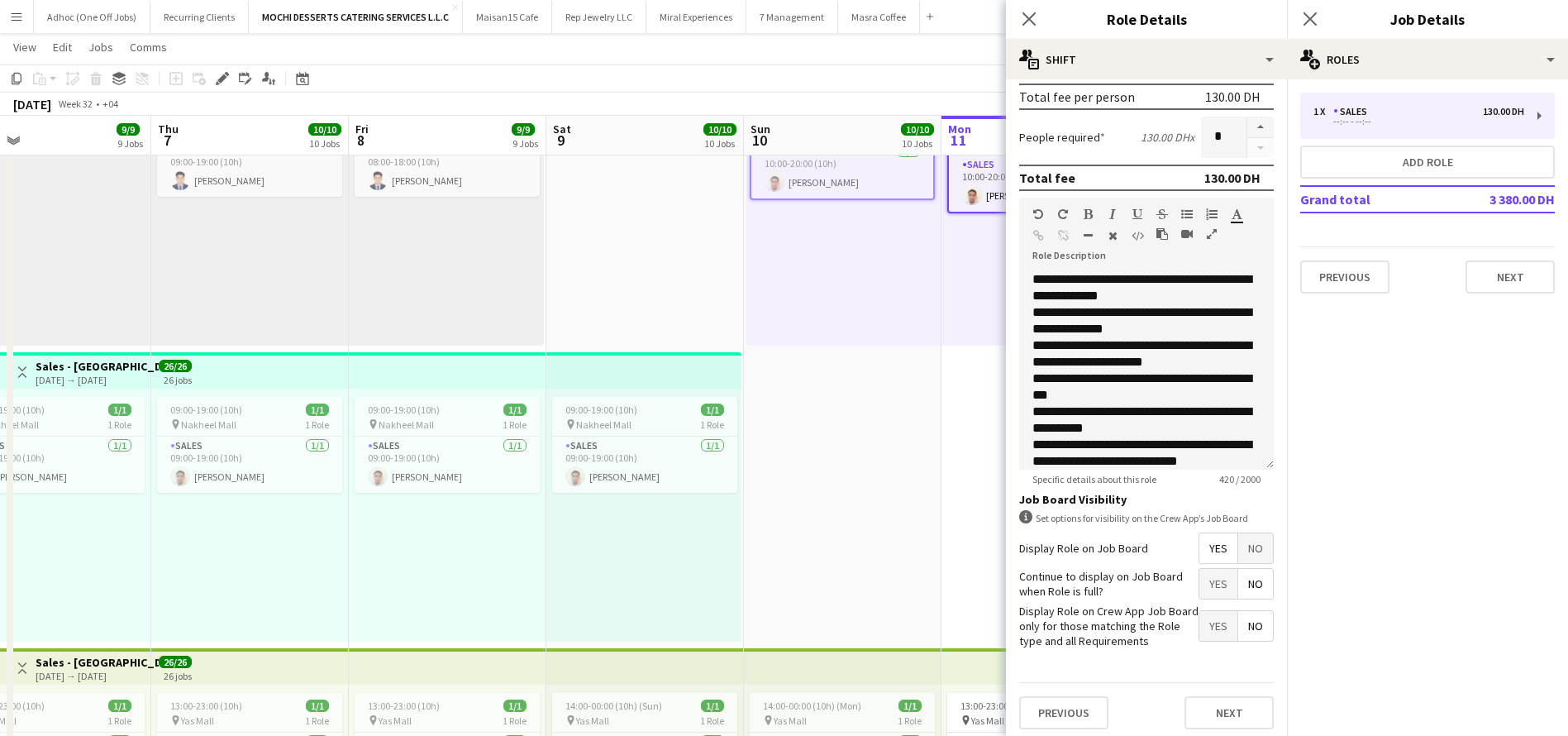
scroll to position [371, 0]
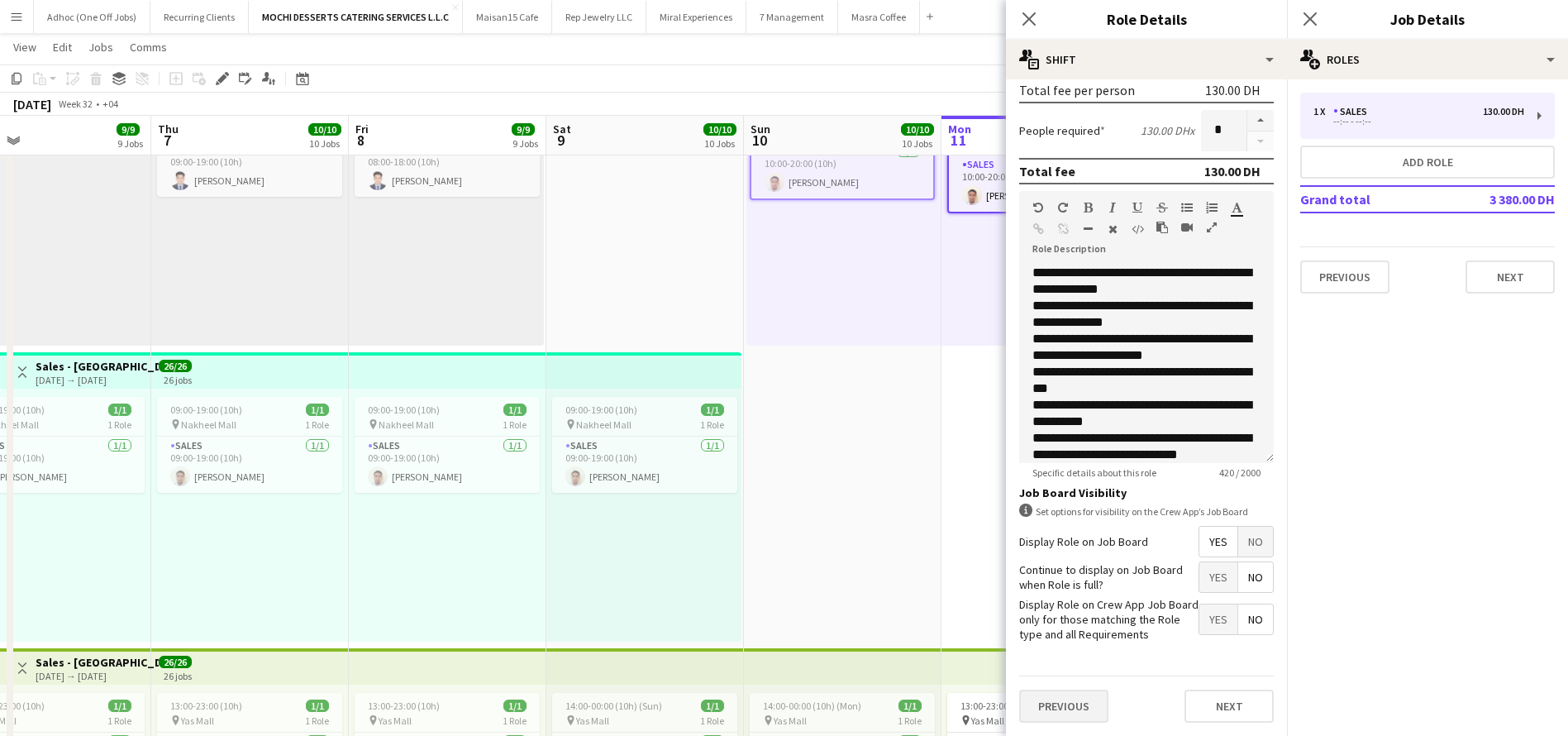
type input "*****"
click at [1049, 706] on button "Previous" at bounding box center [1063, 705] width 89 height 34
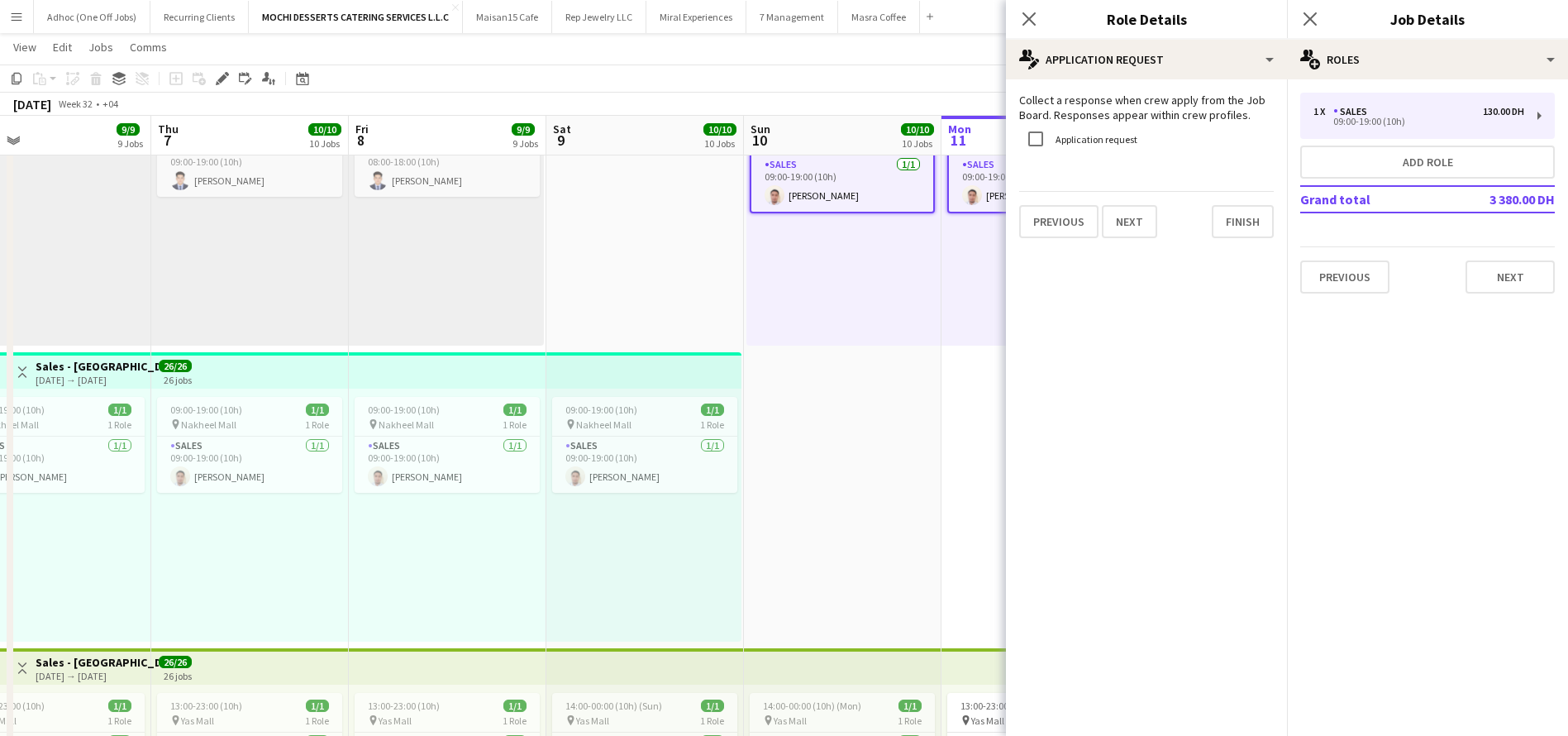
scroll to position [0, 0]
click at [1222, 237] on button "Finish" at bounding box center [1242, 221] width 62 height 34
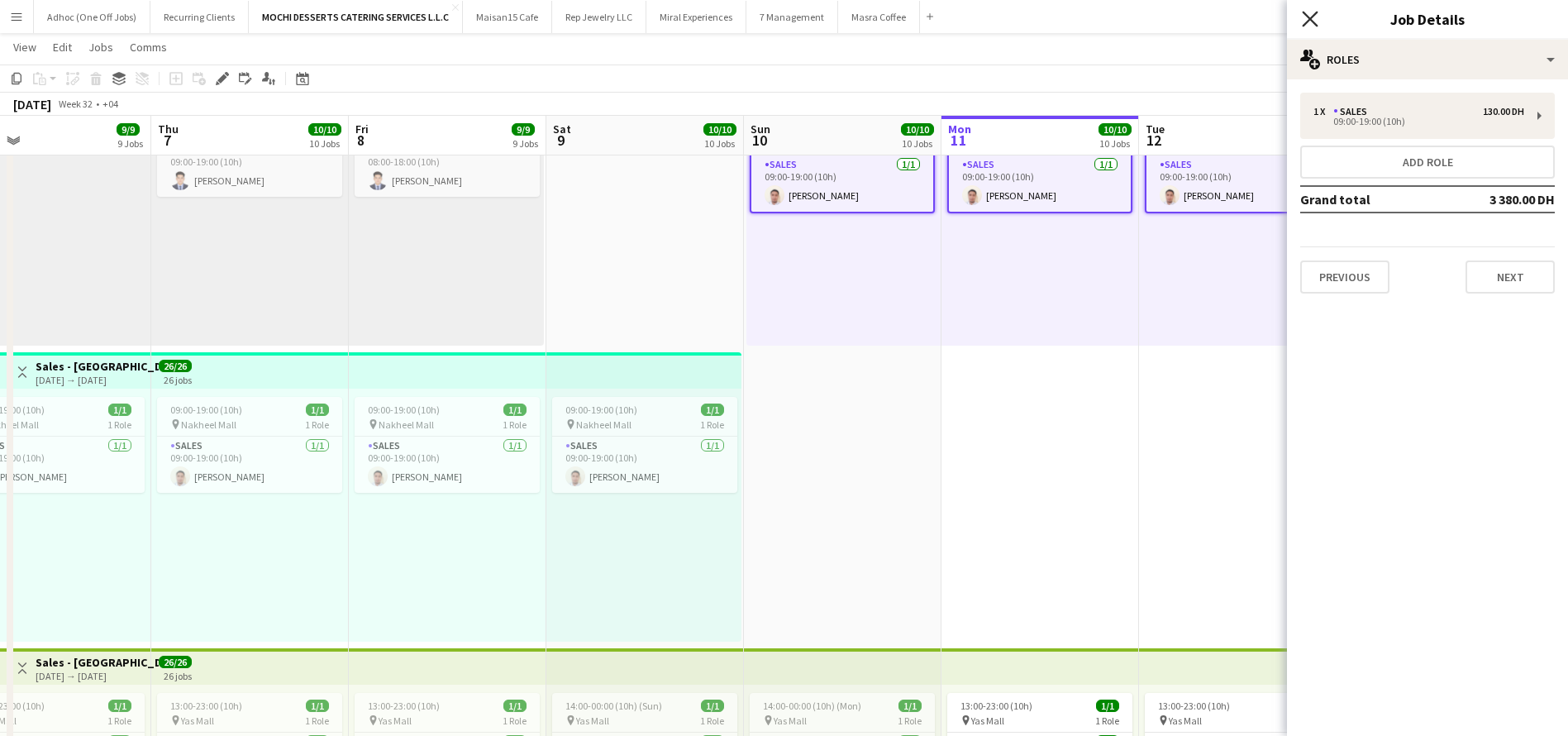
click at [1304, 14] on icon at bounding box center [1309, 18] width 15 height 15
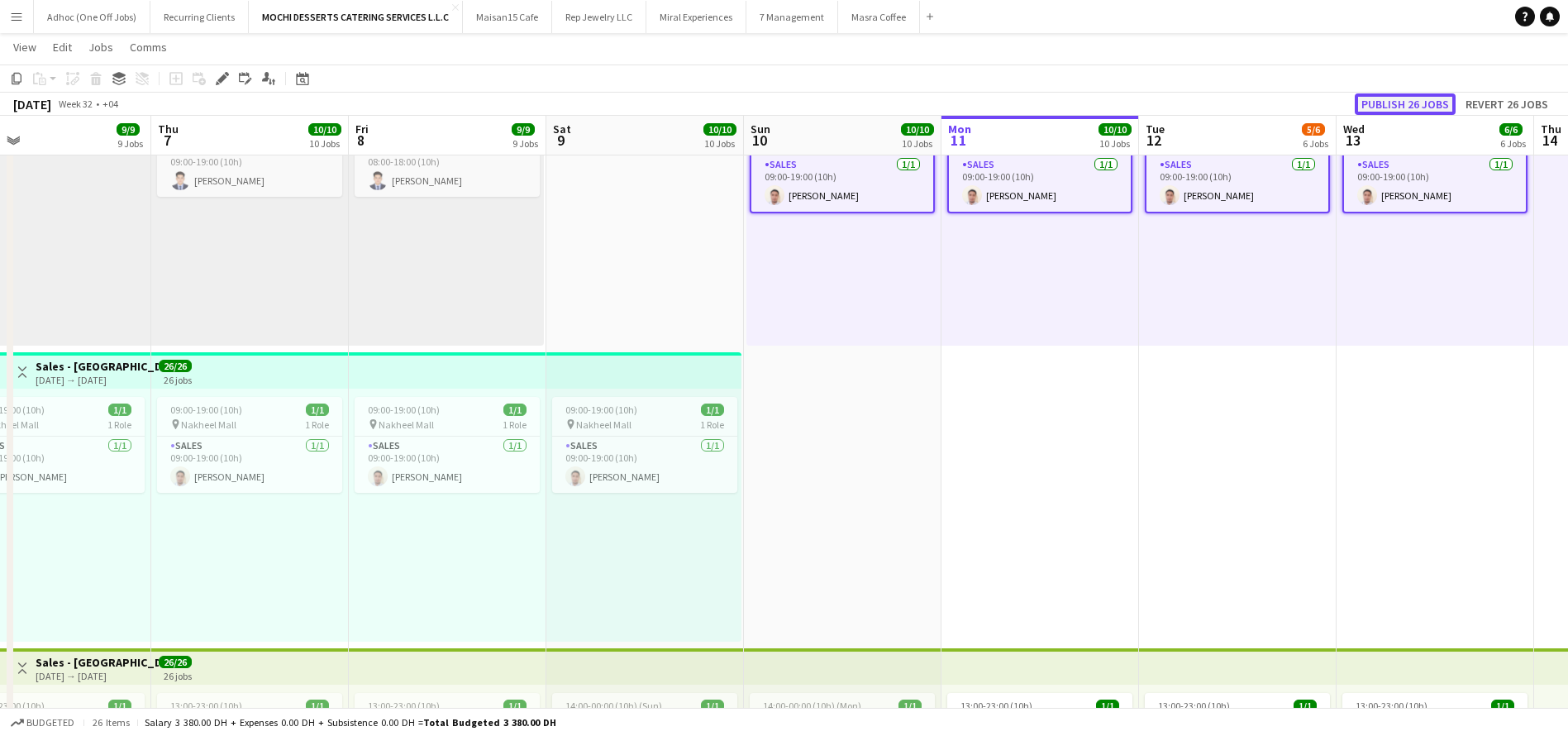
click at [1422, 95] on button "Publish 26 jobs" at bounding box center [1405, 104] width 101 height 21
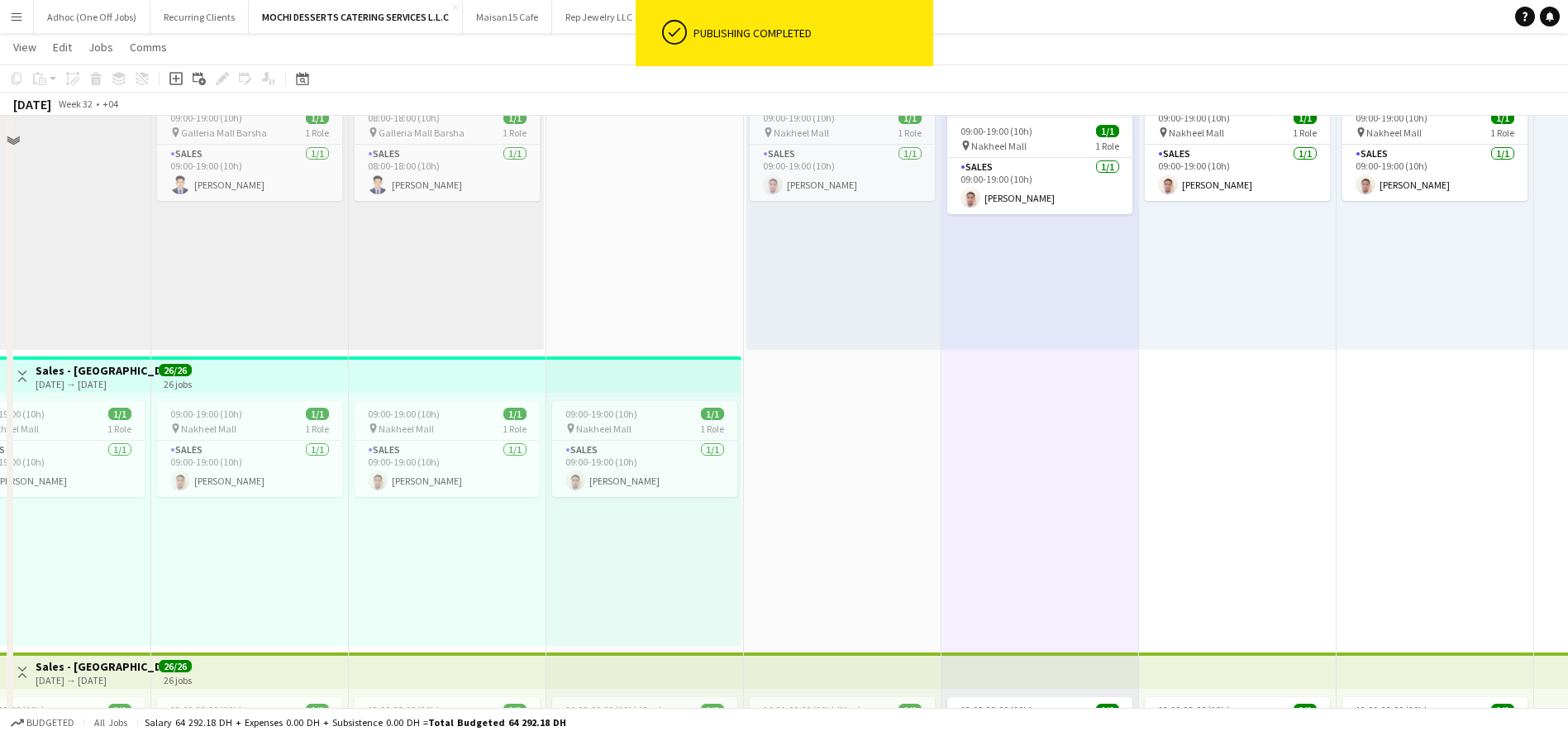
scroll to position [1911, 0]
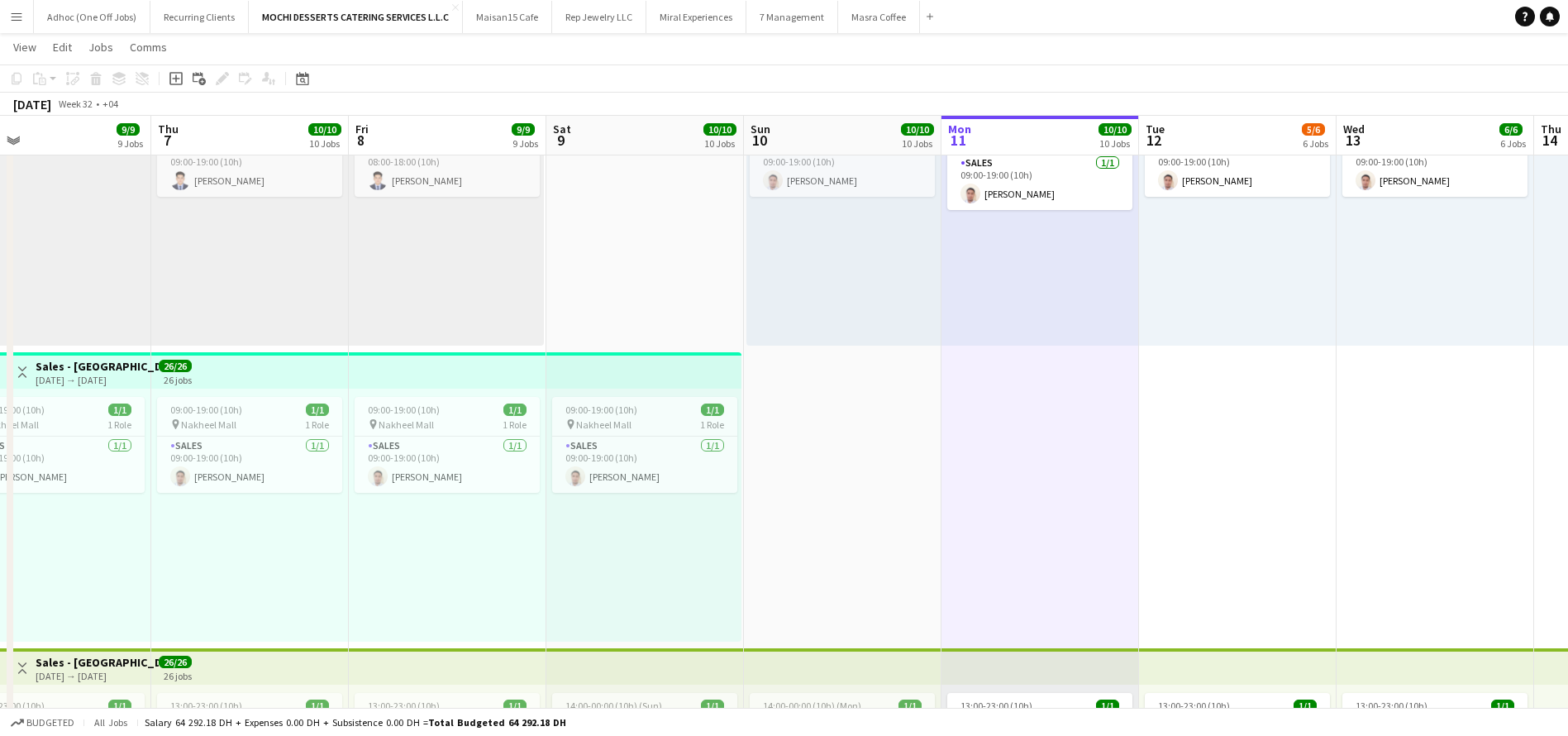
click at [678, 371] on app-top-bar at bounding box center [644, 370] width 196 height 36
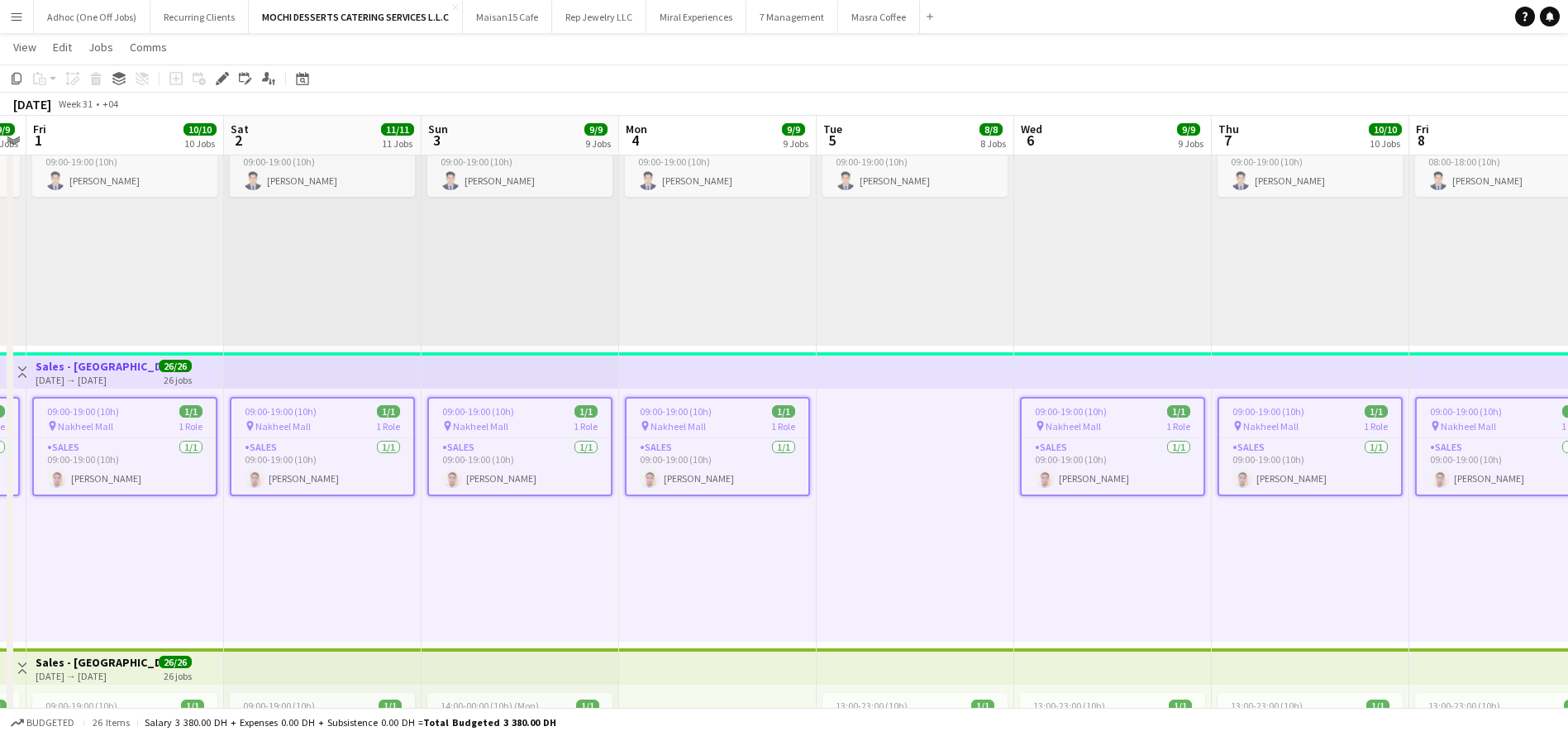
scroll to position [0, 586]
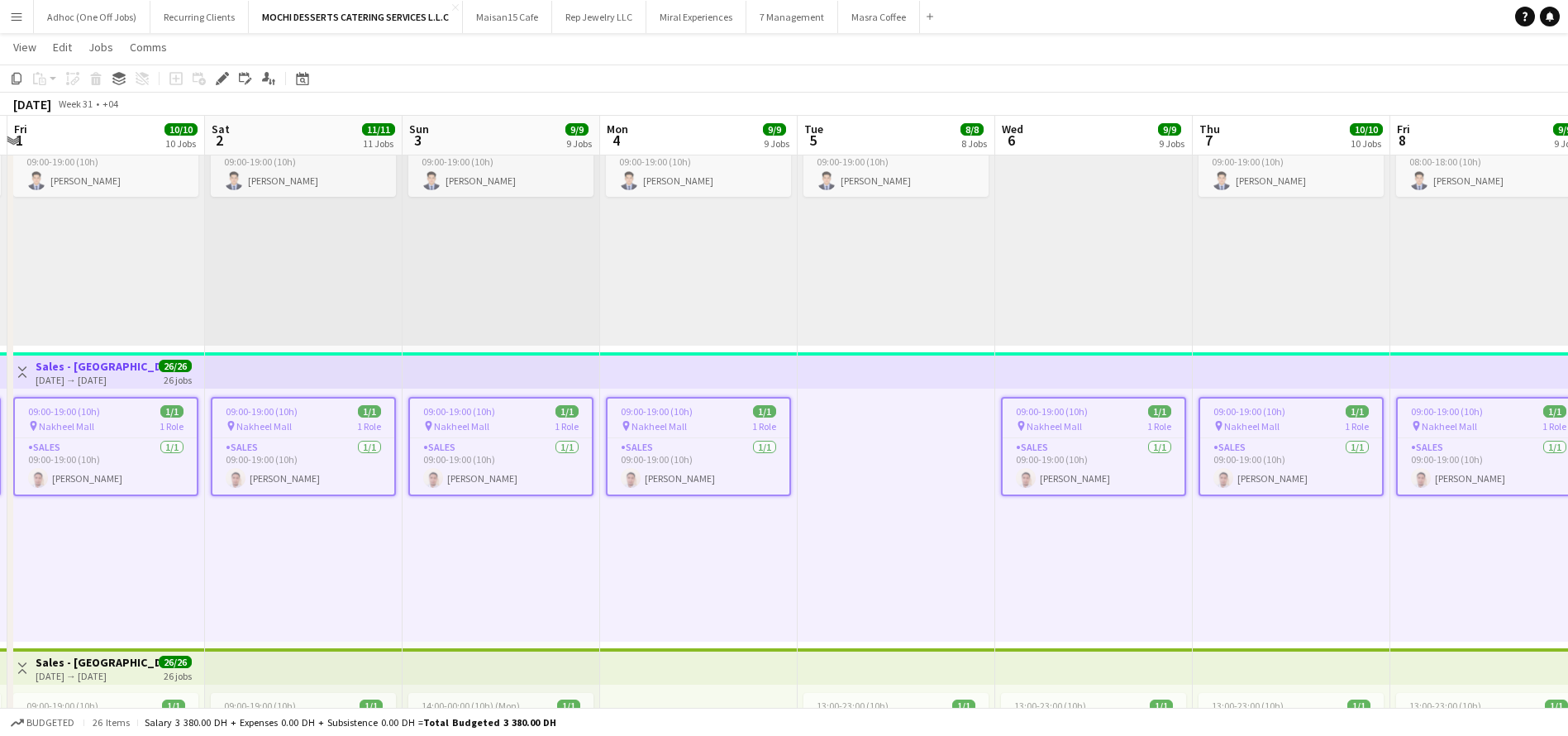
click at [106, 353] on app-top-bar at bounding box center [106, 370] width 197 height 36
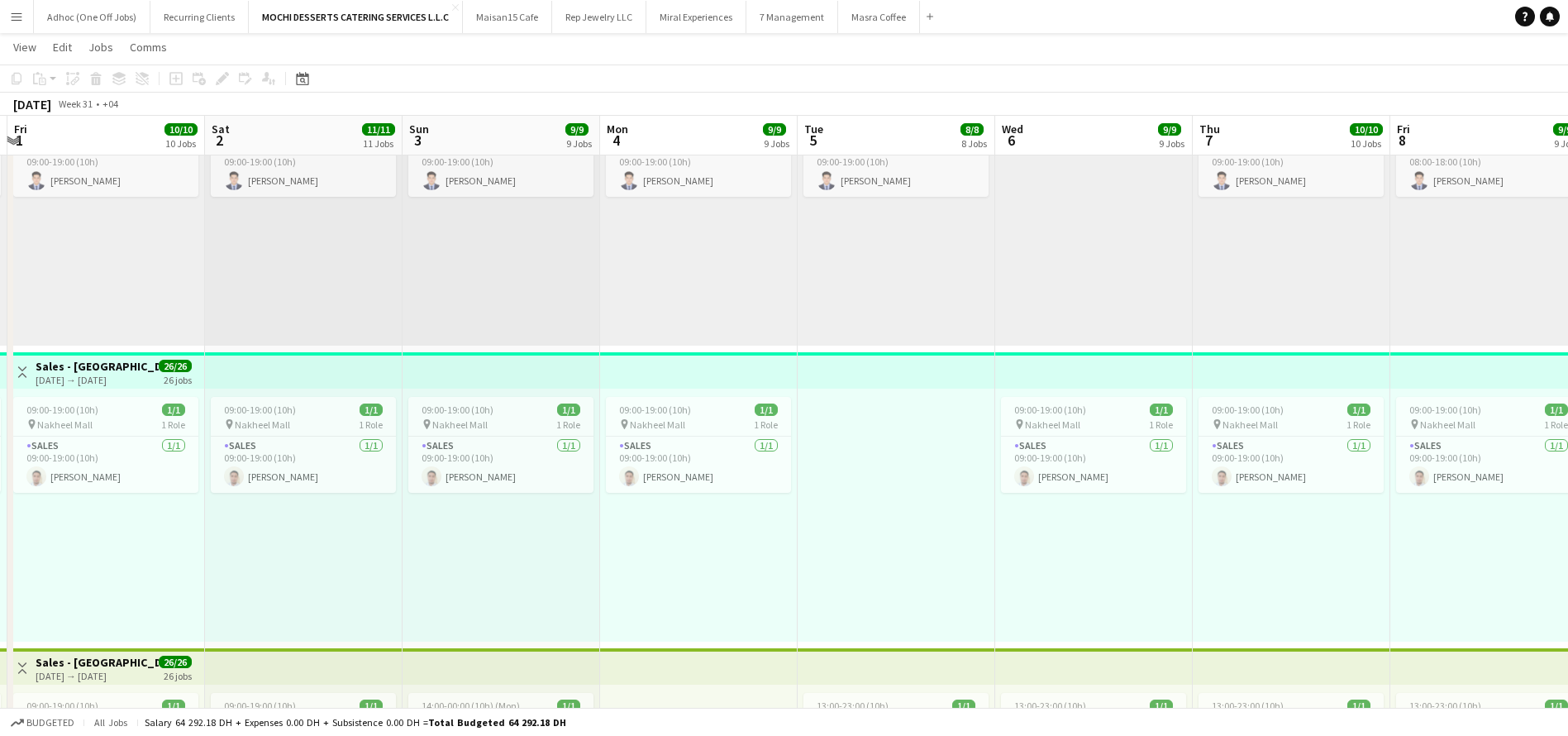
click at [146, 389] on div "09:00-19:00 (10h) 1/1 pin Nakheel Mall 1 Role Sales [DATE] 09:00-19:00 (10h) [P…" at bounding box center [106, 515] width 197 height 253
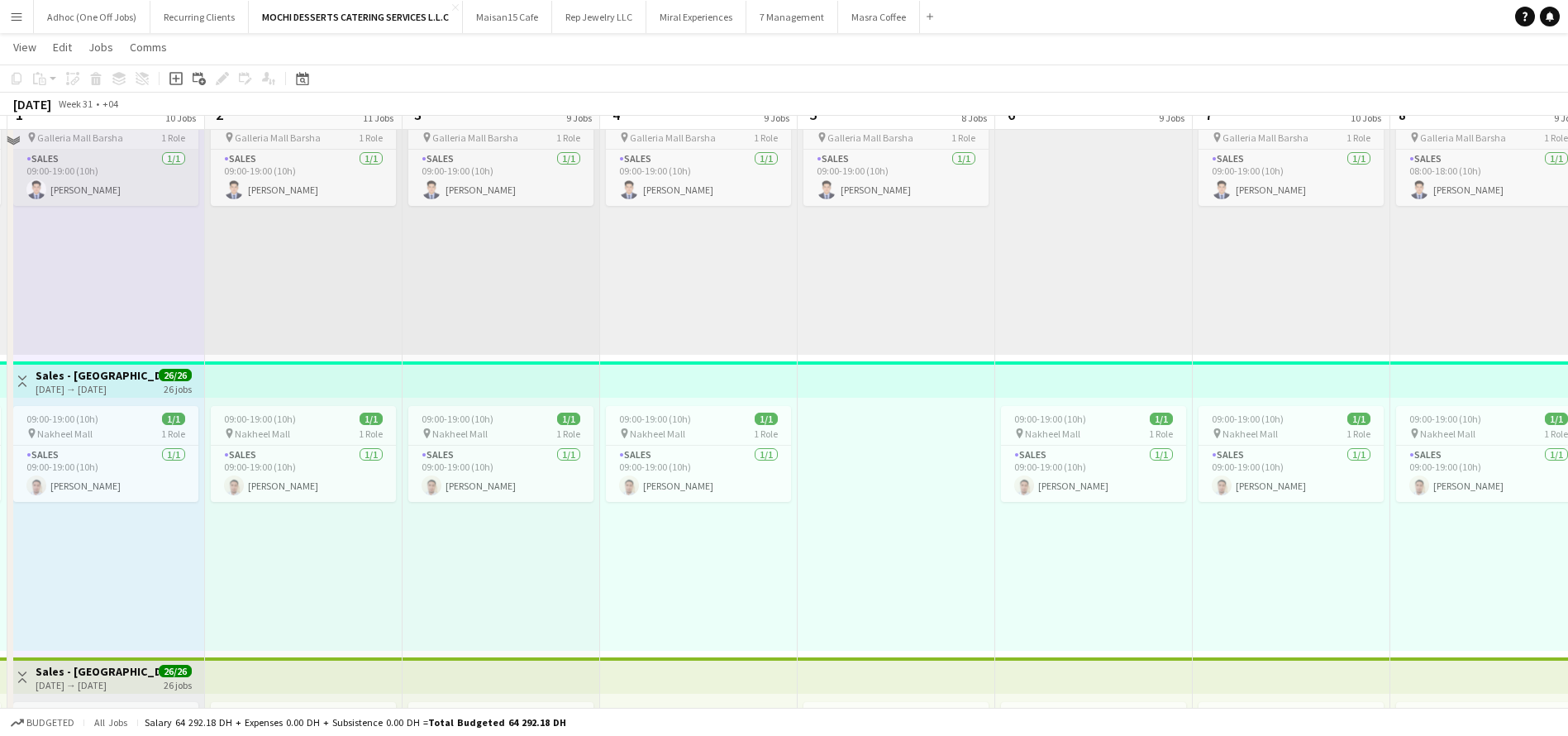
scroll to position [1911, 0]
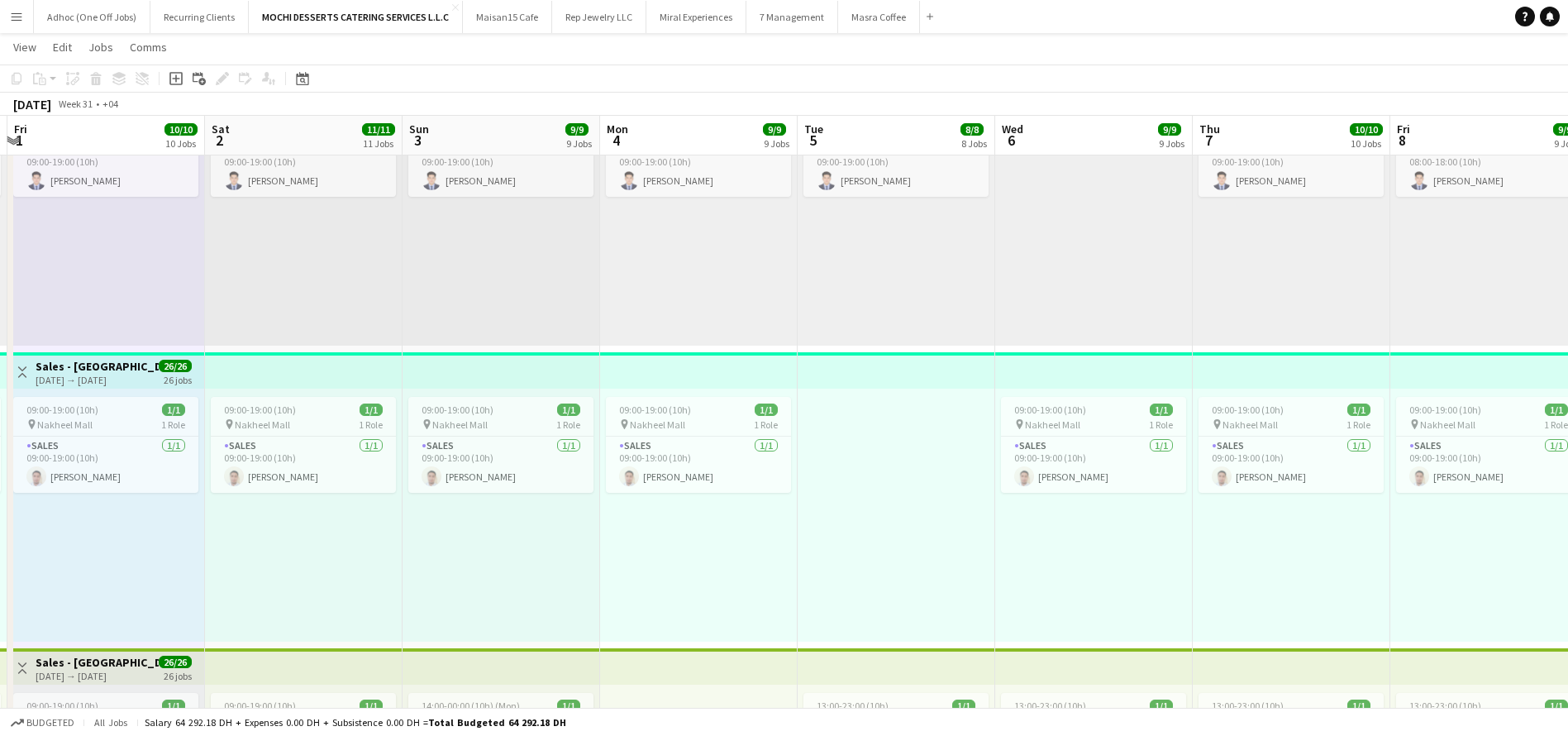
click at [101, 377] on div "[DATE] → [DATE]" at bounding box center [97, 380] width 124 height 12
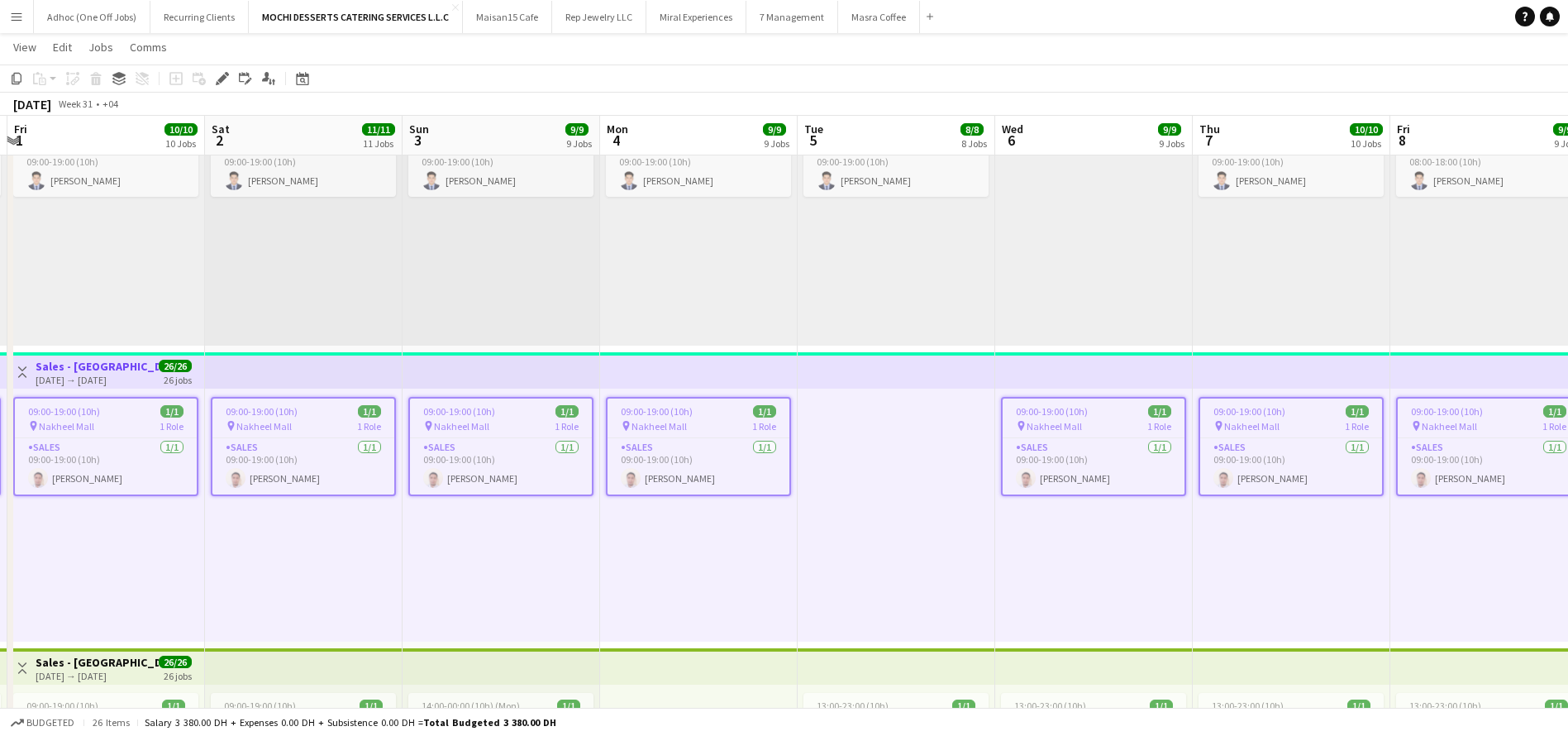
drag, startPoint x: 1306, startPoint y: 370, endPoint x: 1320, endPoint y: 374, distance: 14.6
click at [1306, 370] on app-top-bar at bounding box center [1292, 370] width 197 height 36
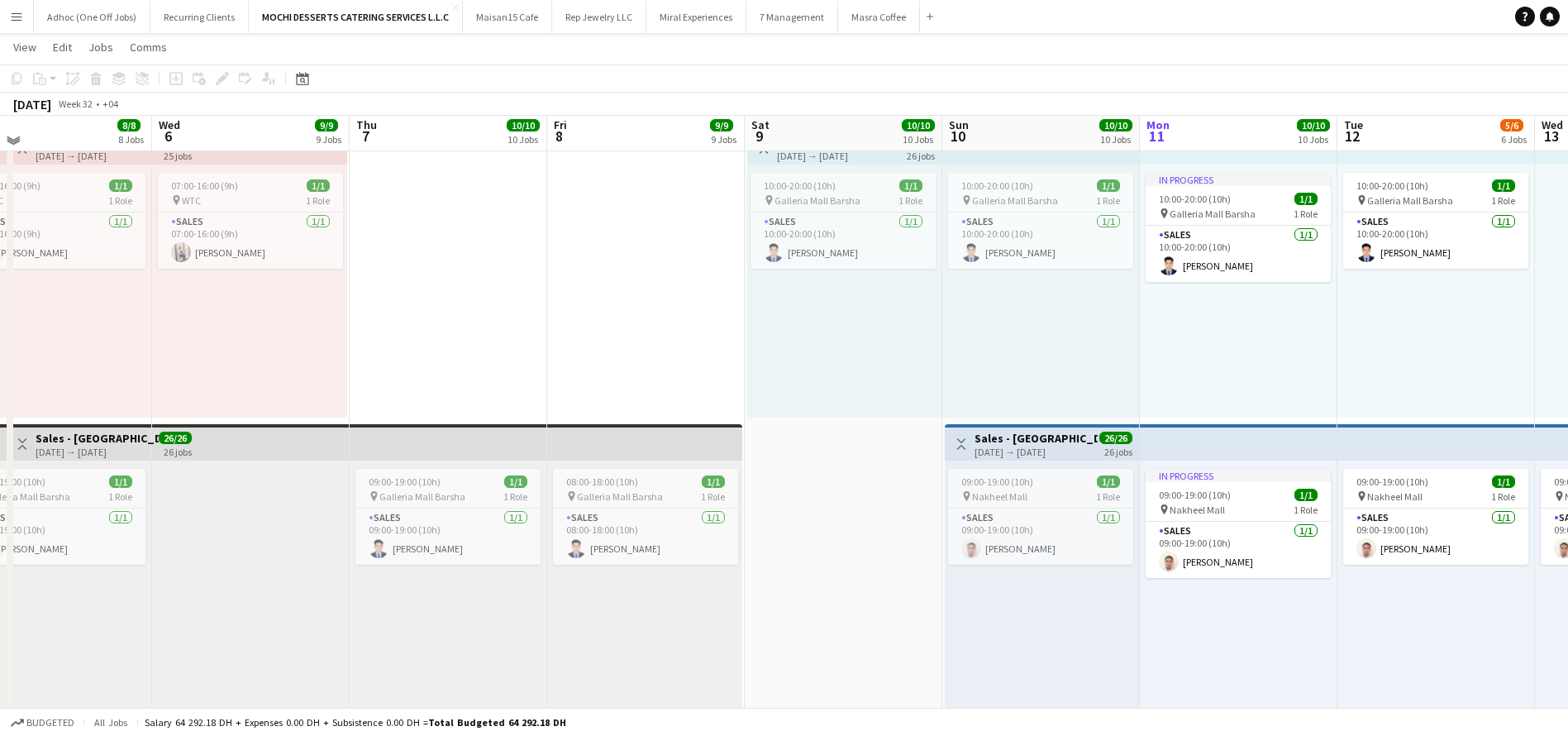
scroll to position [1539, 0]
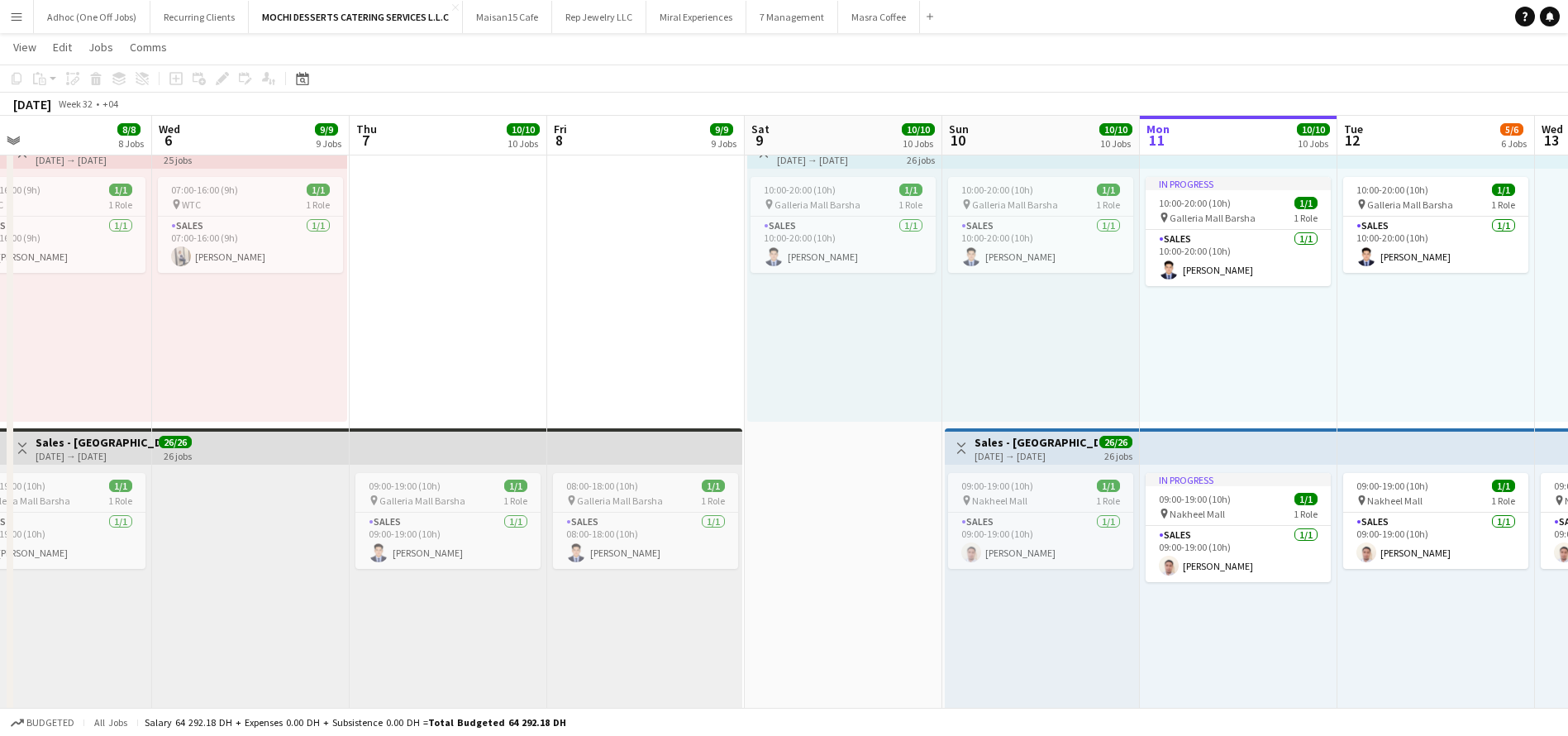
click at [1043, 438] on h3 "Sales - [GEOGRAPHIC_DATA]" at bounding box center [1036, 443] width 124 height 15
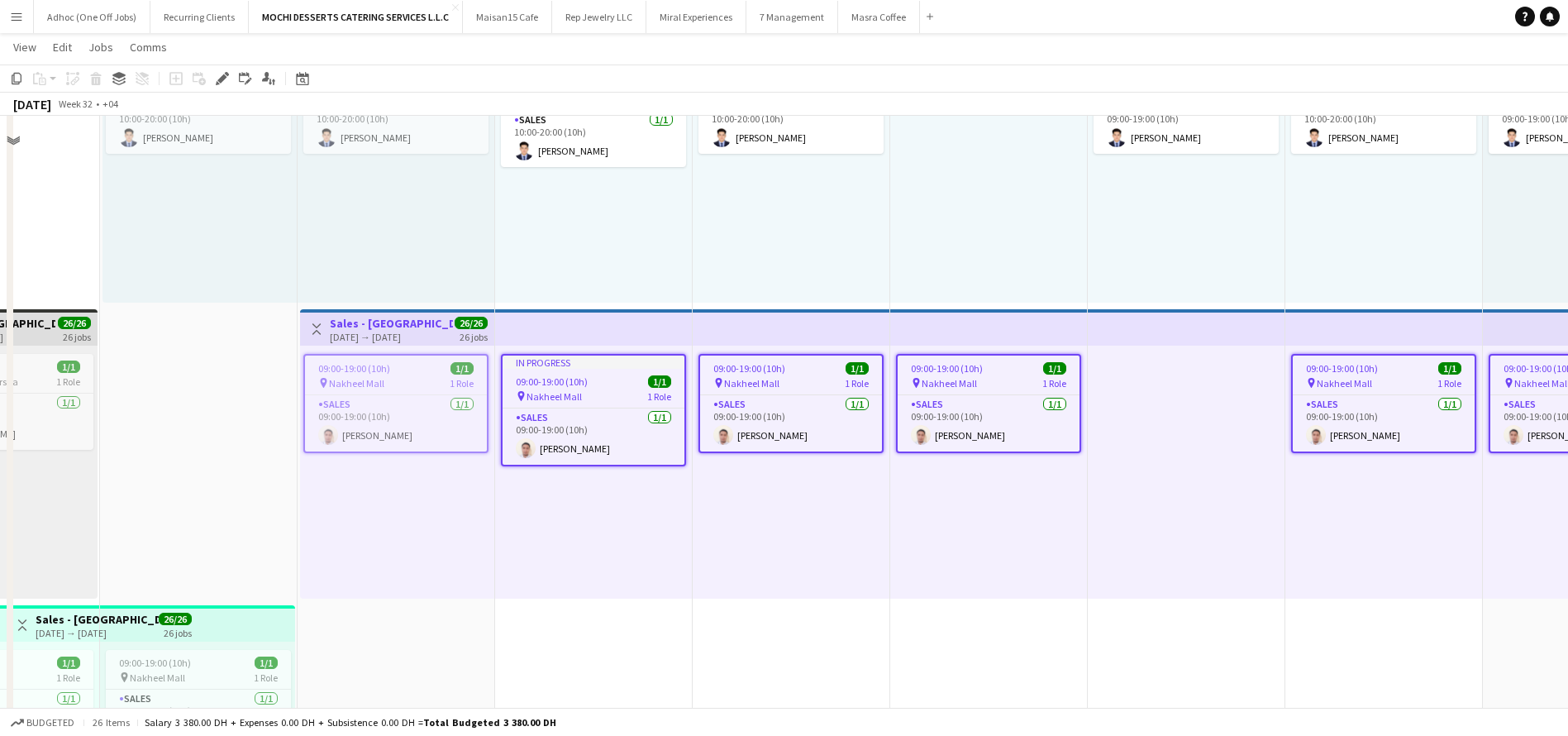
scroll to position [1663, 0]
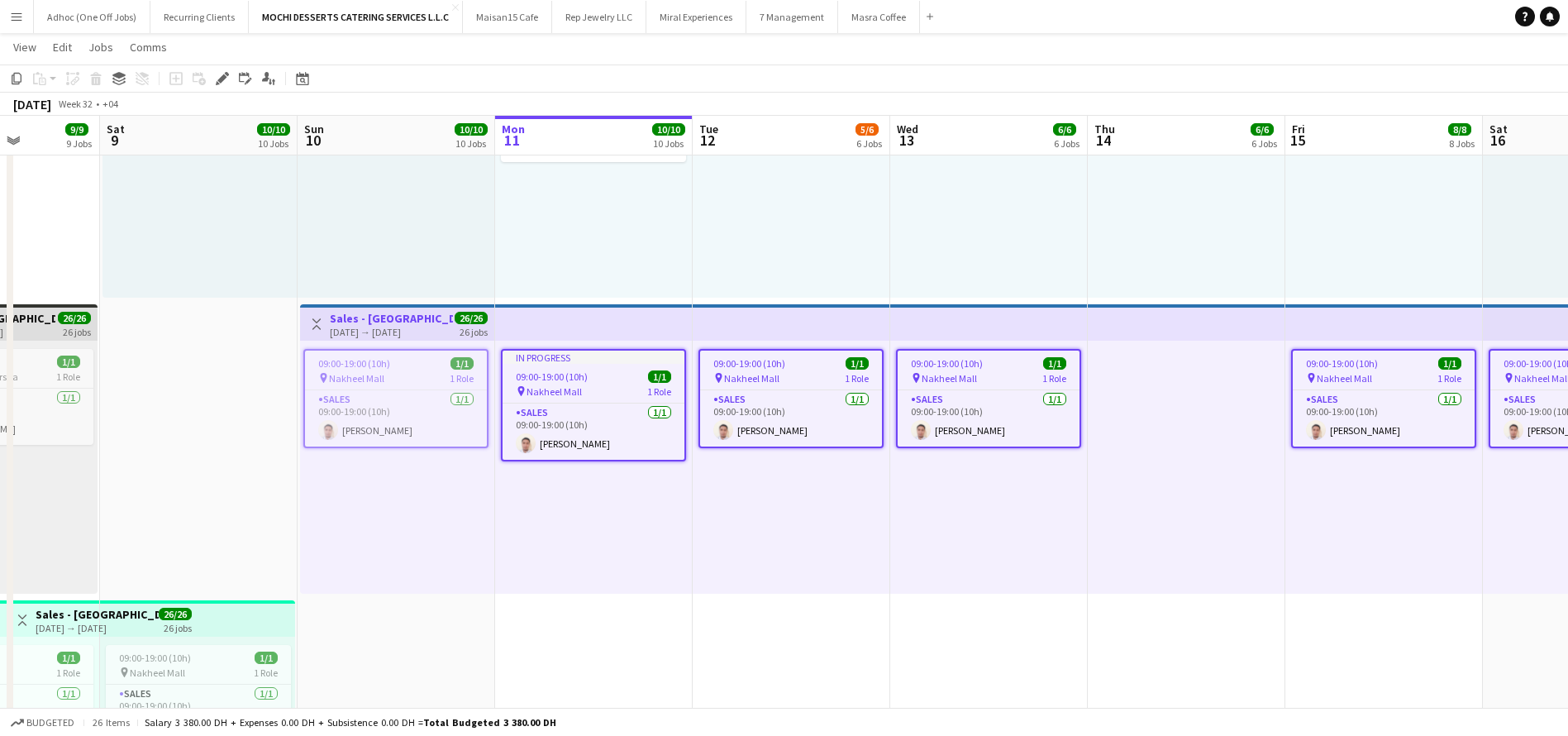
click at [792, 363] on div "09:00-19:00 (10h) 1/1" at bounding box center [792, 363] width 182 height 12
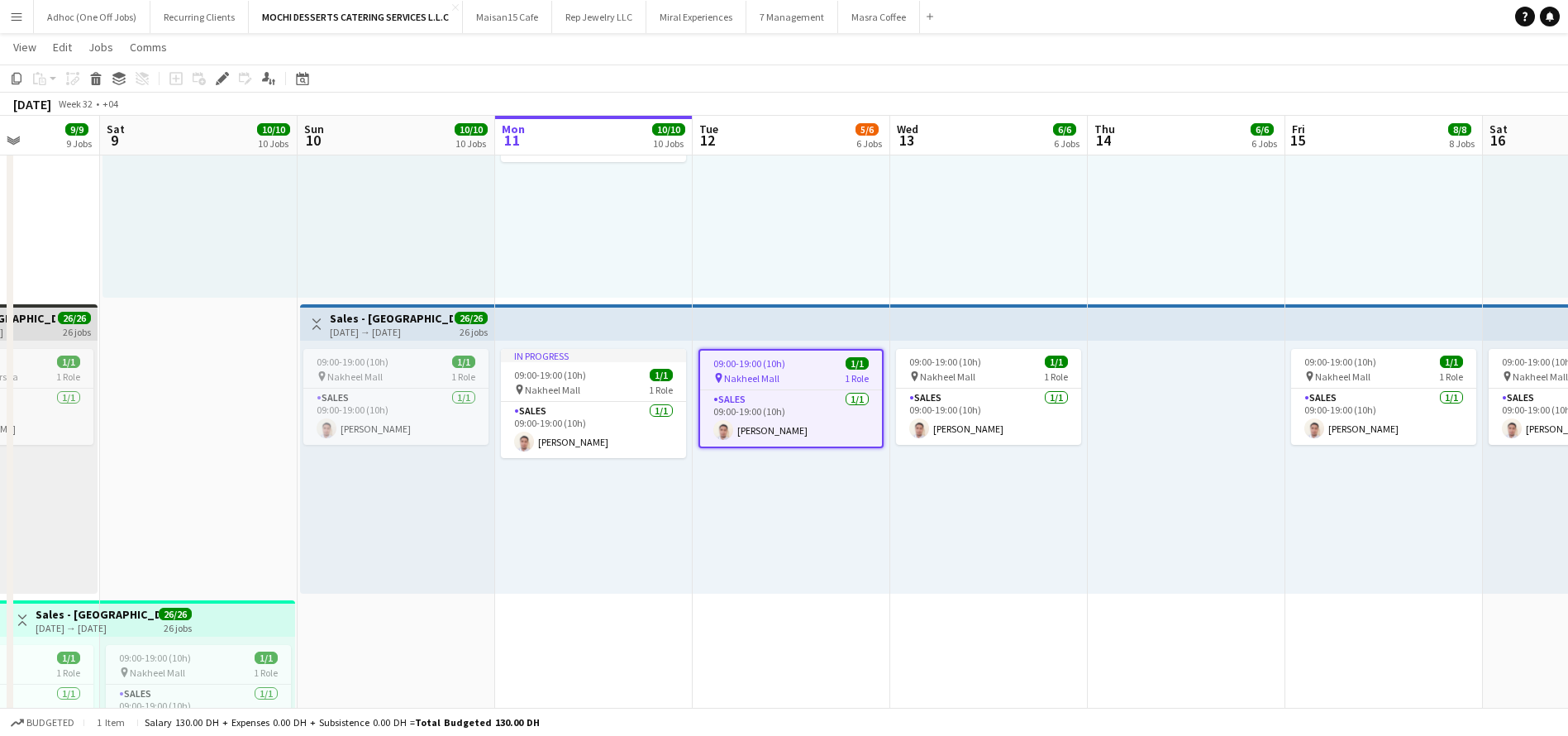
click at [826, 322] on app-top-bar at bounding box center [792, 322] width 197 height 36
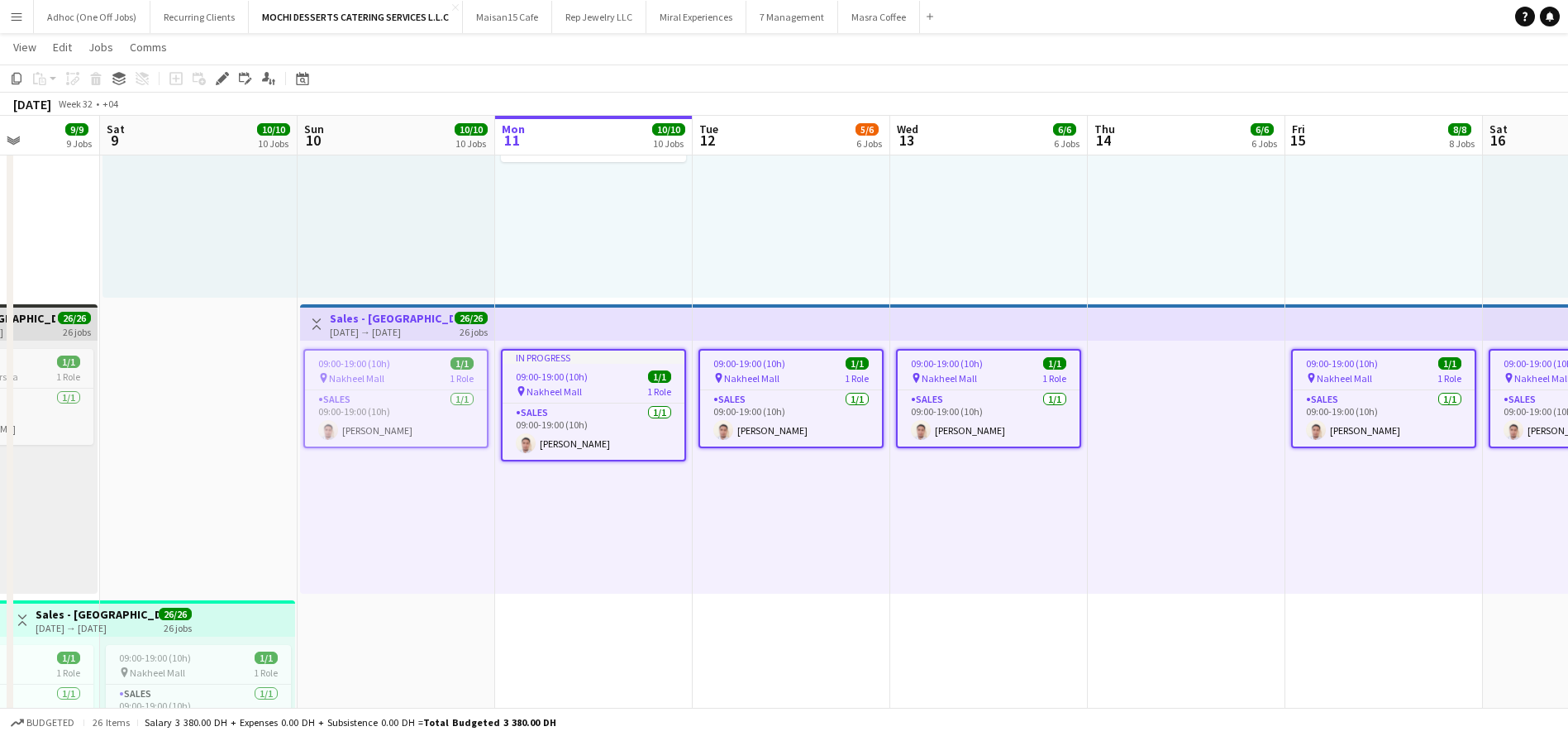
click at [815, 352] on app-job-card "09:00-19:00 (10h) 1/1 pin Nakheel Mall 1 Role Sales [DATE] 09:00-19:00 (10h) [P…" at bounding box center [791, 399] width 185 height 100
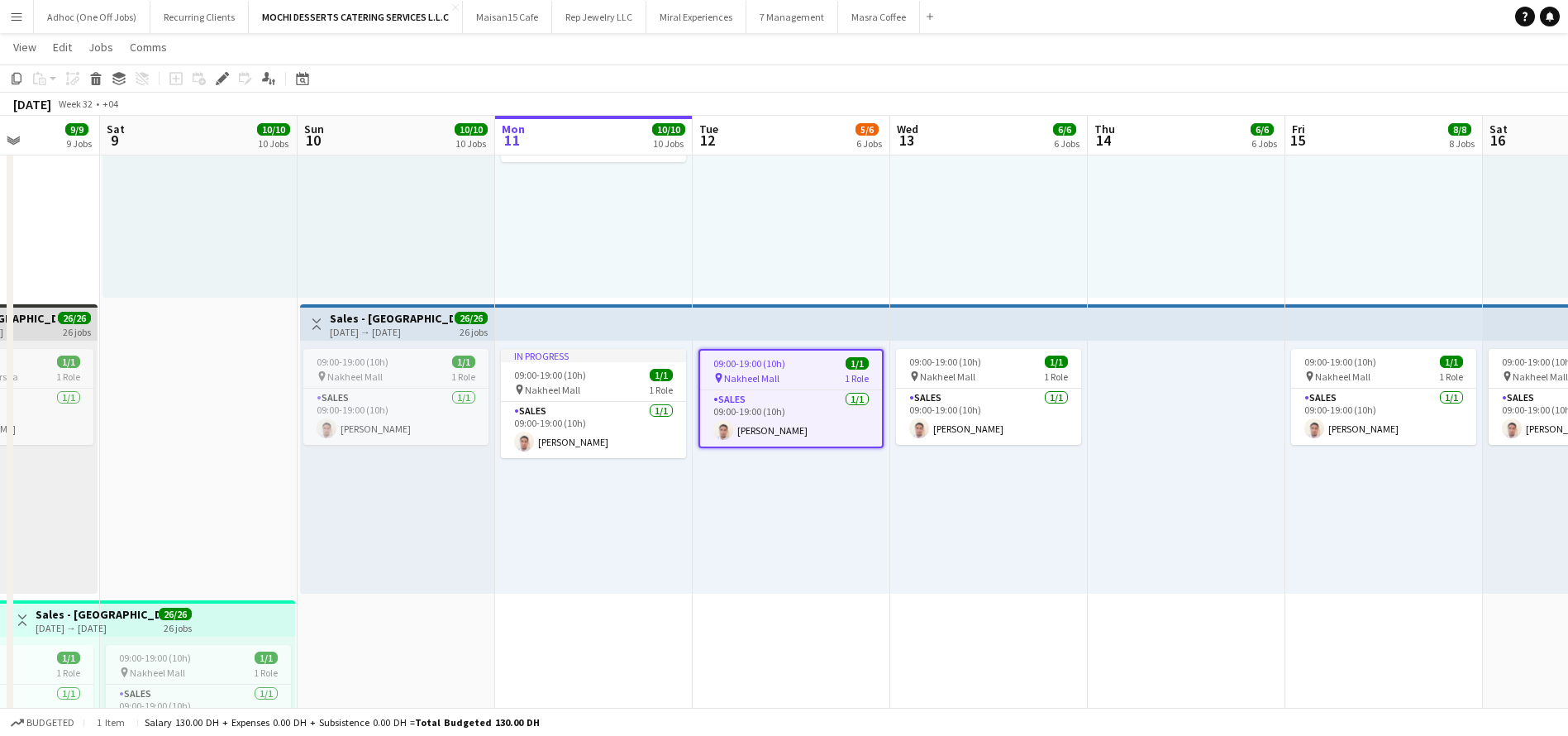
click at [799, 327] on app-top-bar at bounding box center [792, 322] width 197 height 36
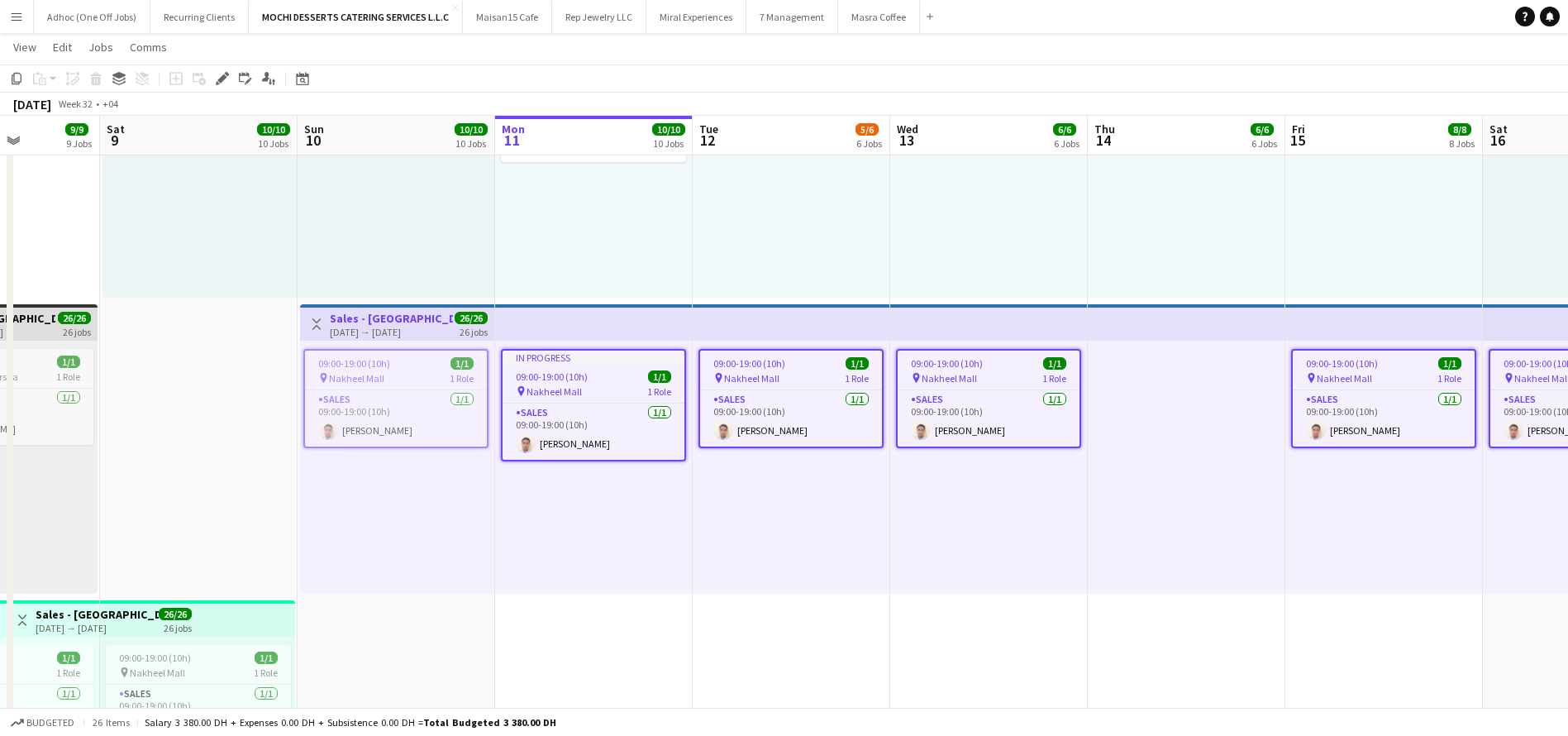
click at [875, 315] on app-top-bar at bounding box center [792, 322] width 197 height 36
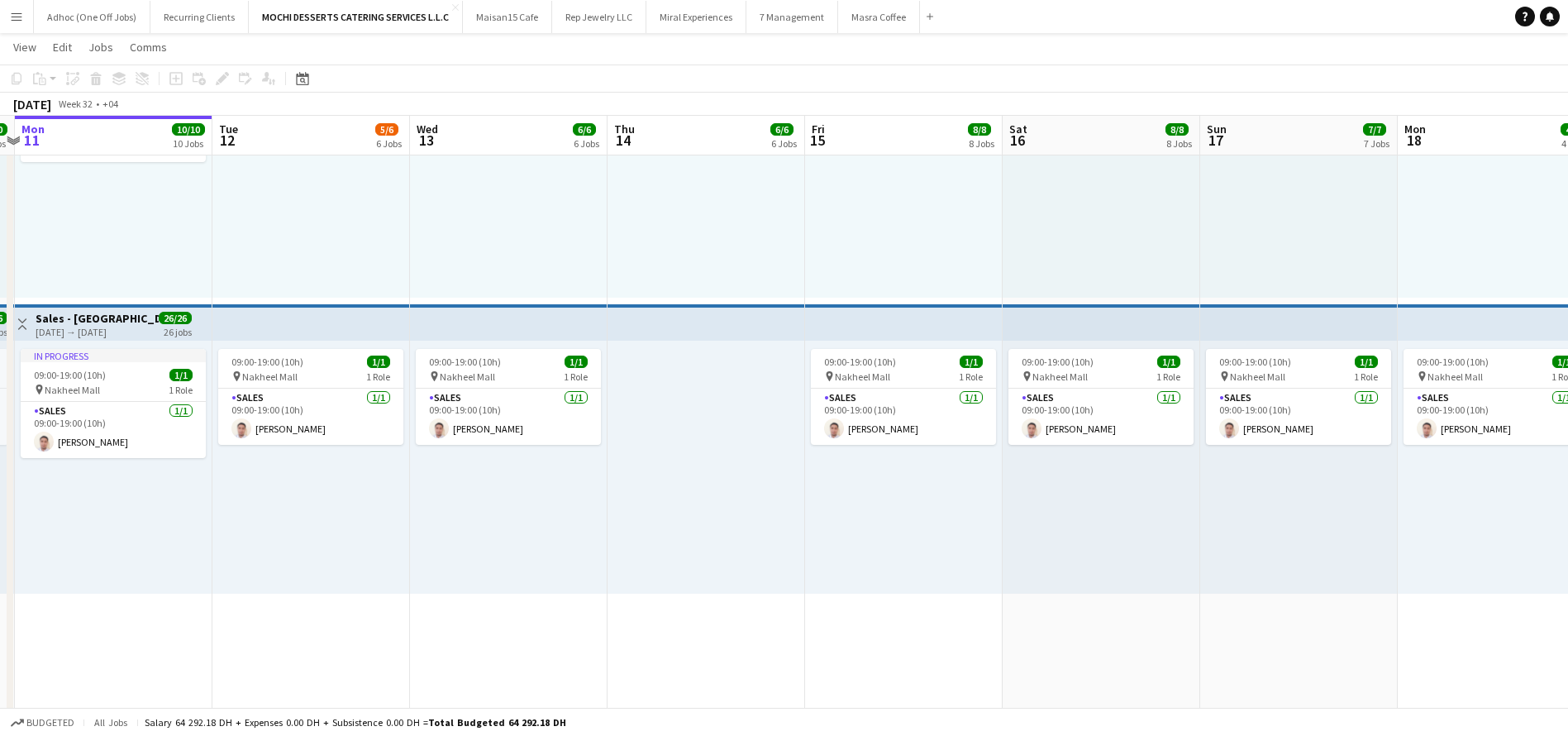
scroll to position [0, 594]
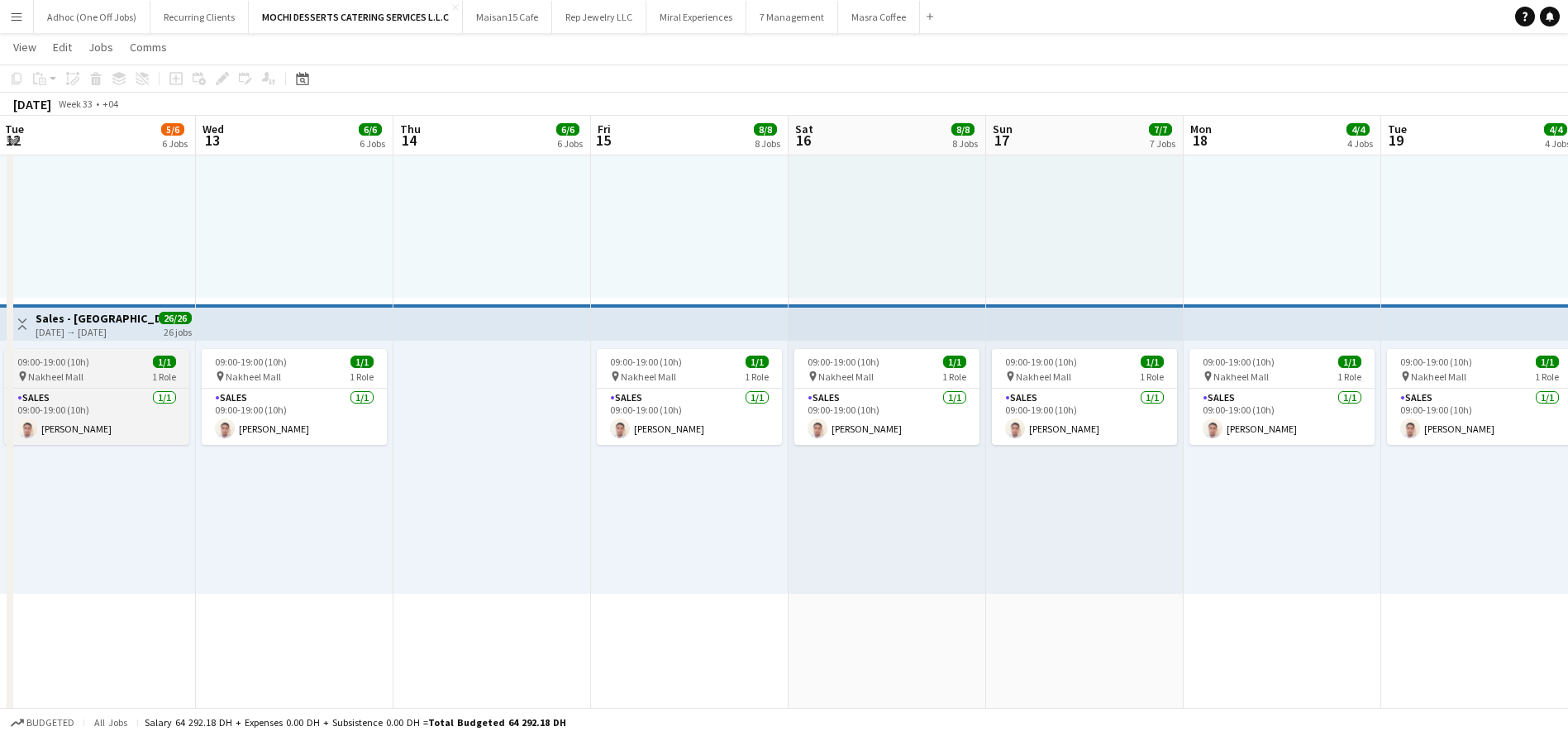
click at [94, 359] on div "09:00-19:00 (10h) 1/1" at bounding box center [96, 361] width 185 height 12
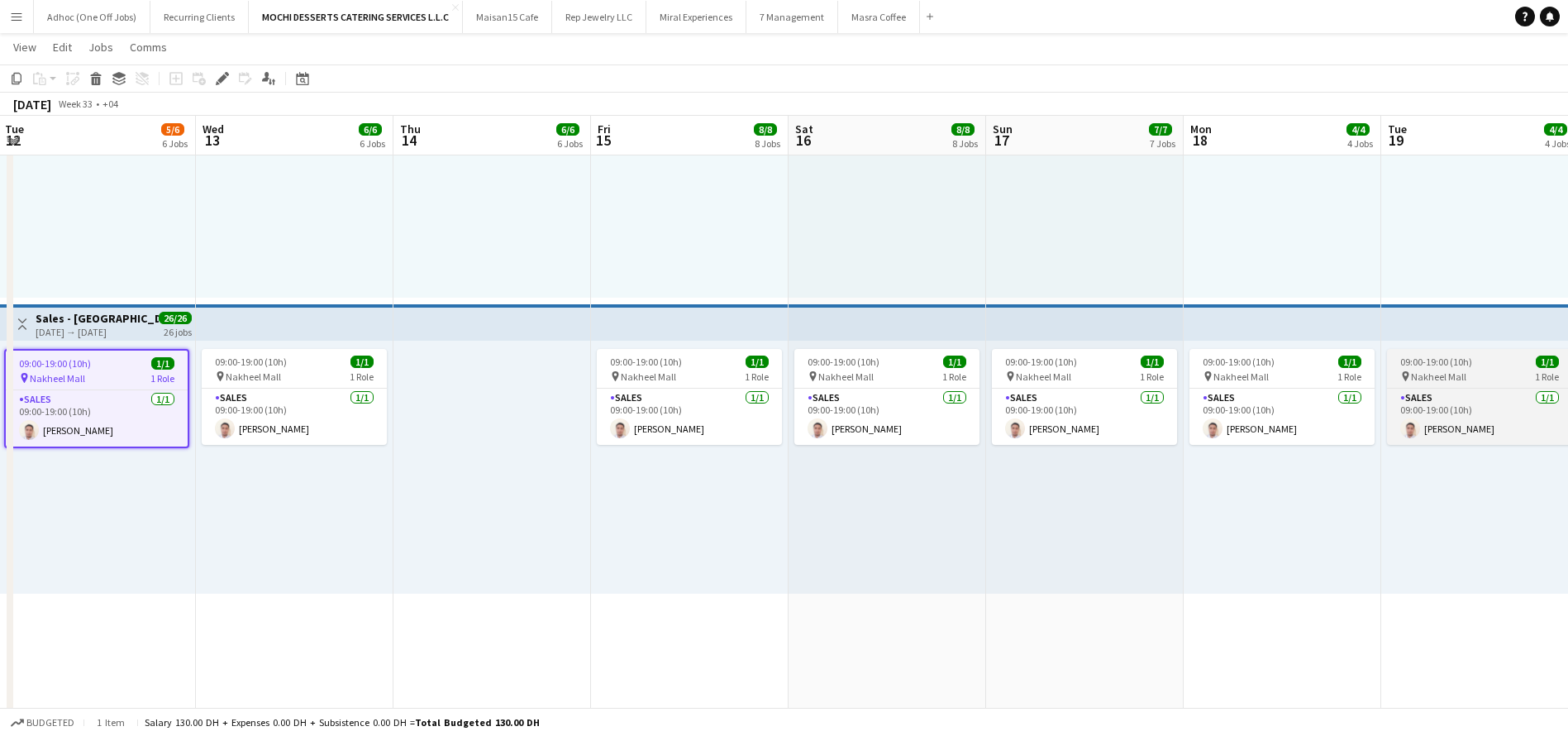
click at [1469, 377] on div "pin Nakheel Mall 1 Role" at bounding box center [1479, 377] width 185 height 13
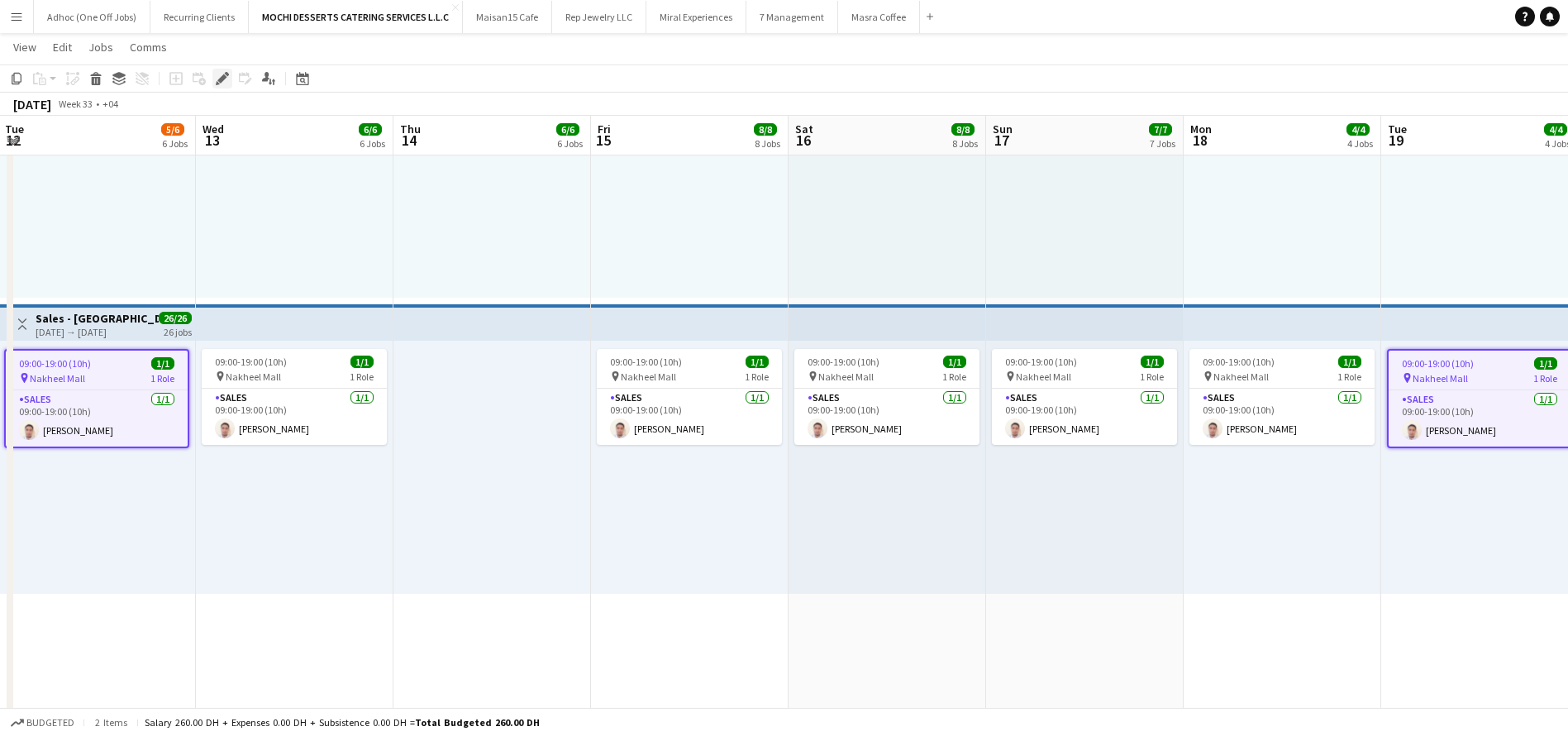
click at [221, 78] on icon at bounding box center [221, 79] width 9 height 9
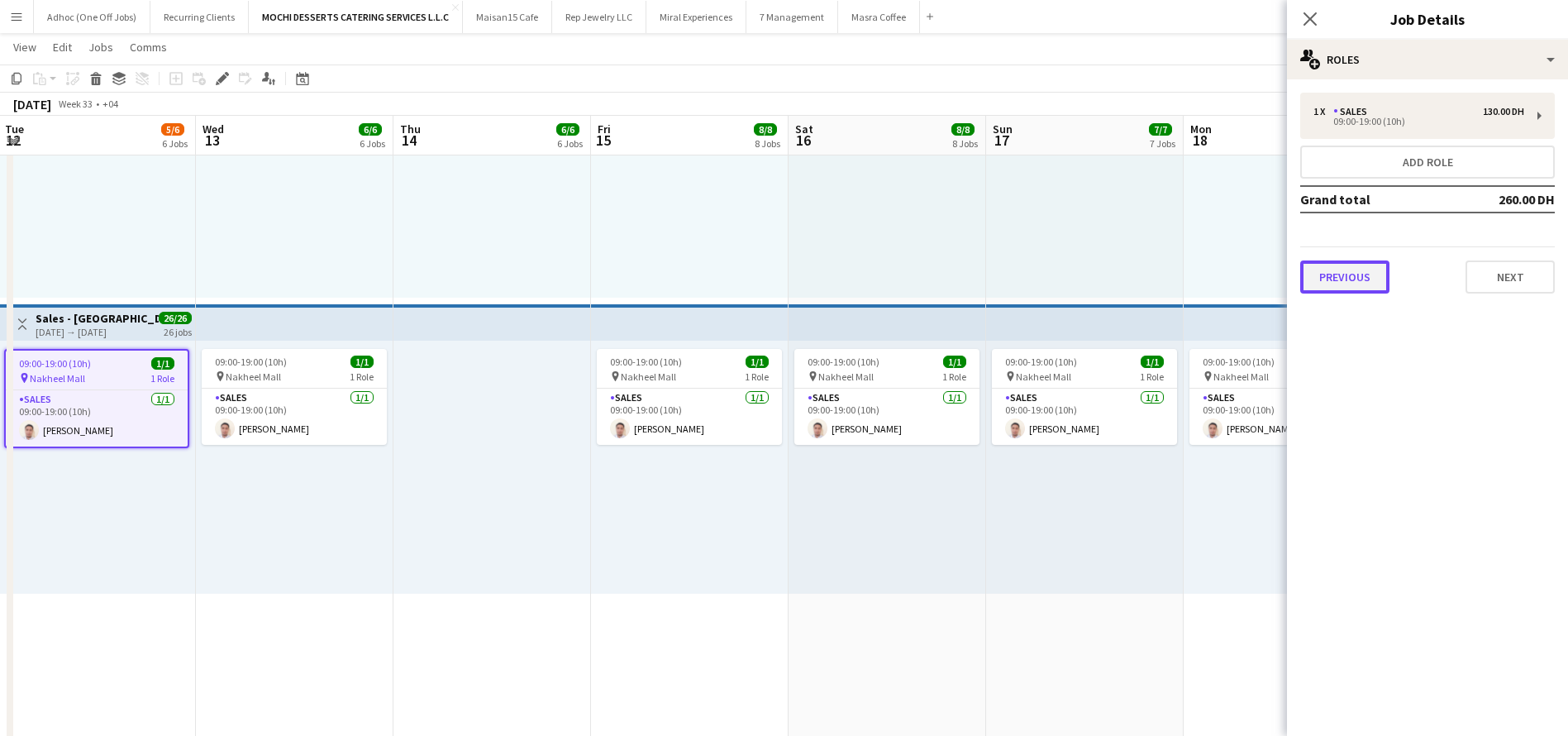
click at [1349, 267] on button "Previous" at bounding box center [1345, 277] width 89 height 34
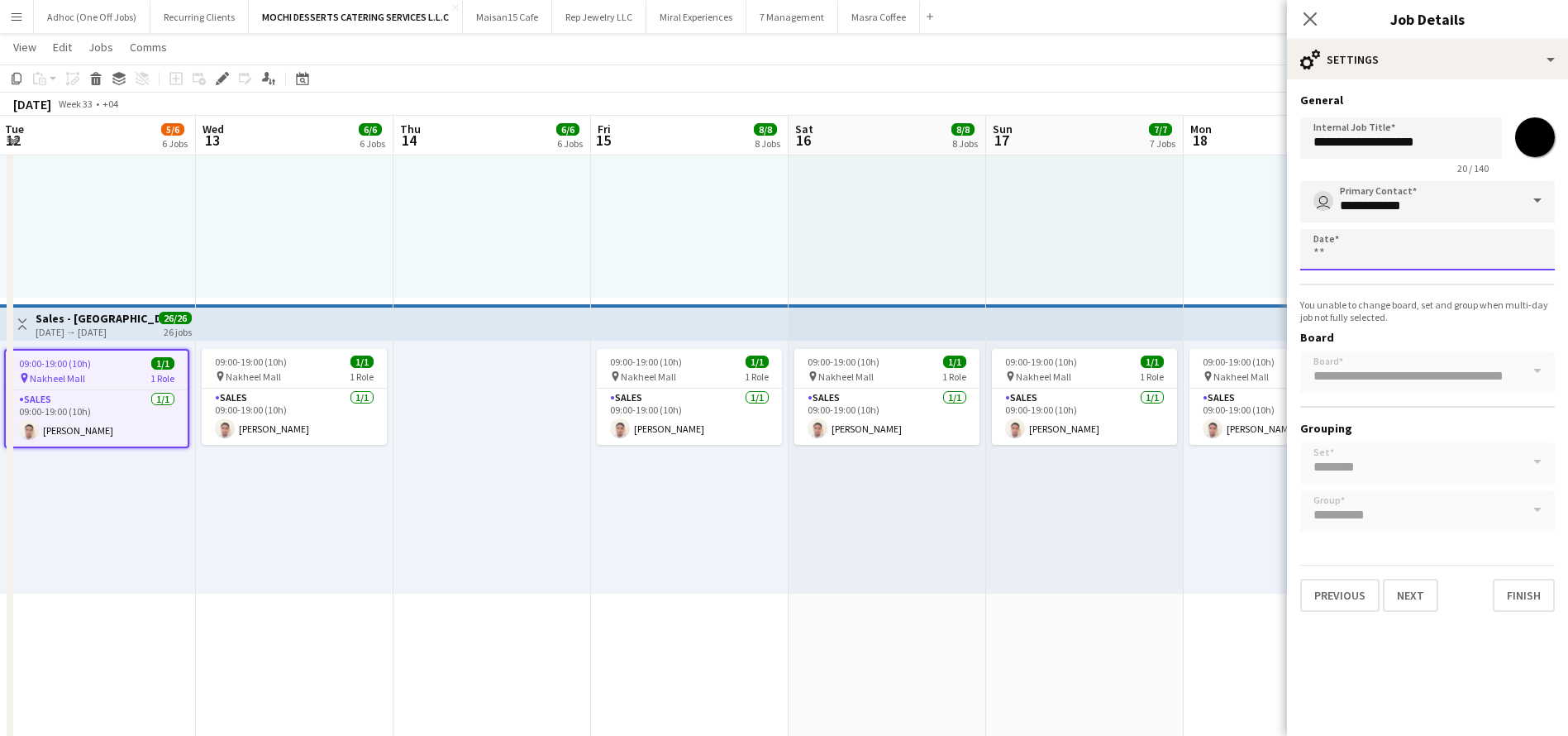
scroll to position [0, 0]
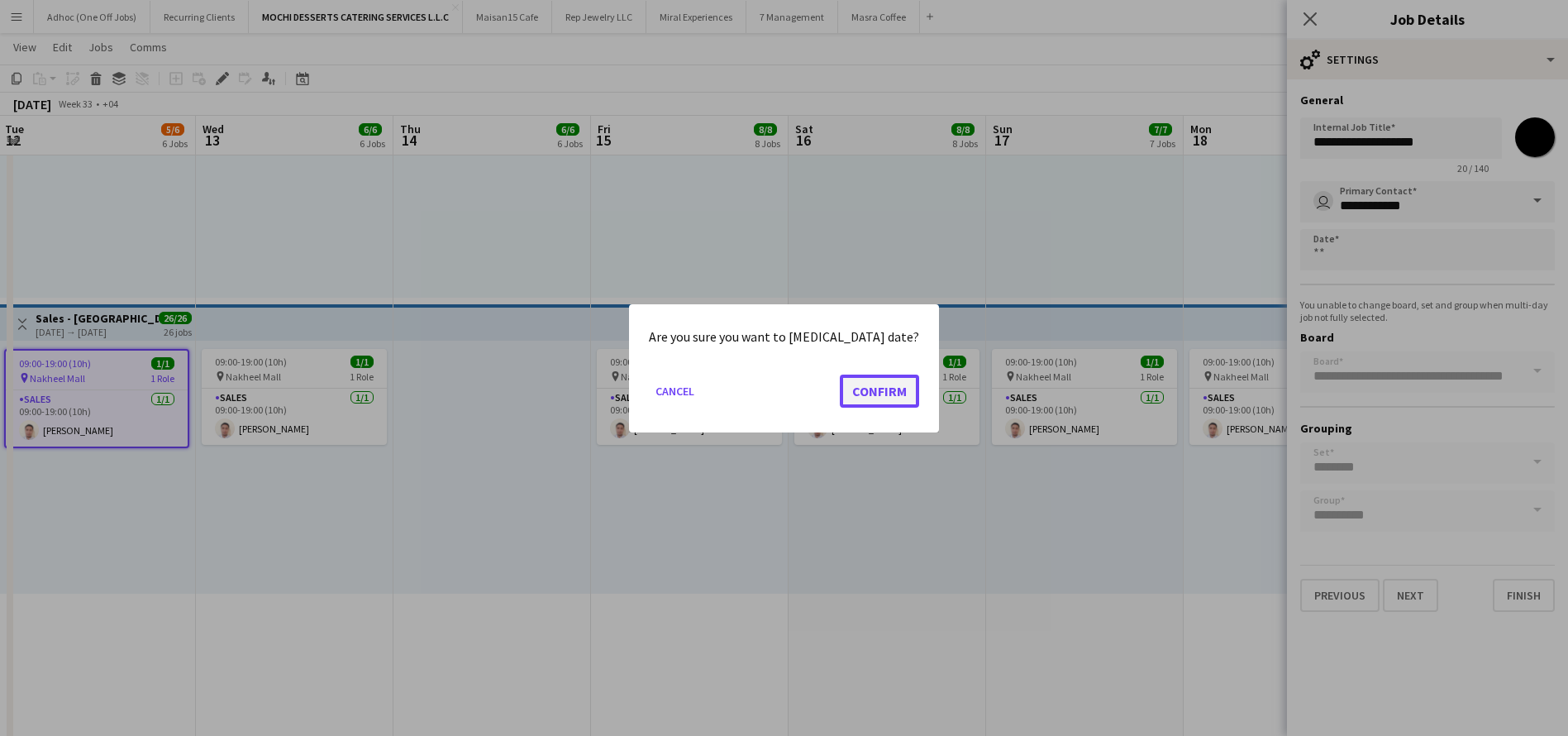
click at [859, 392] on button "Confirm" at bounding box center [879, 390] width 80 height 34
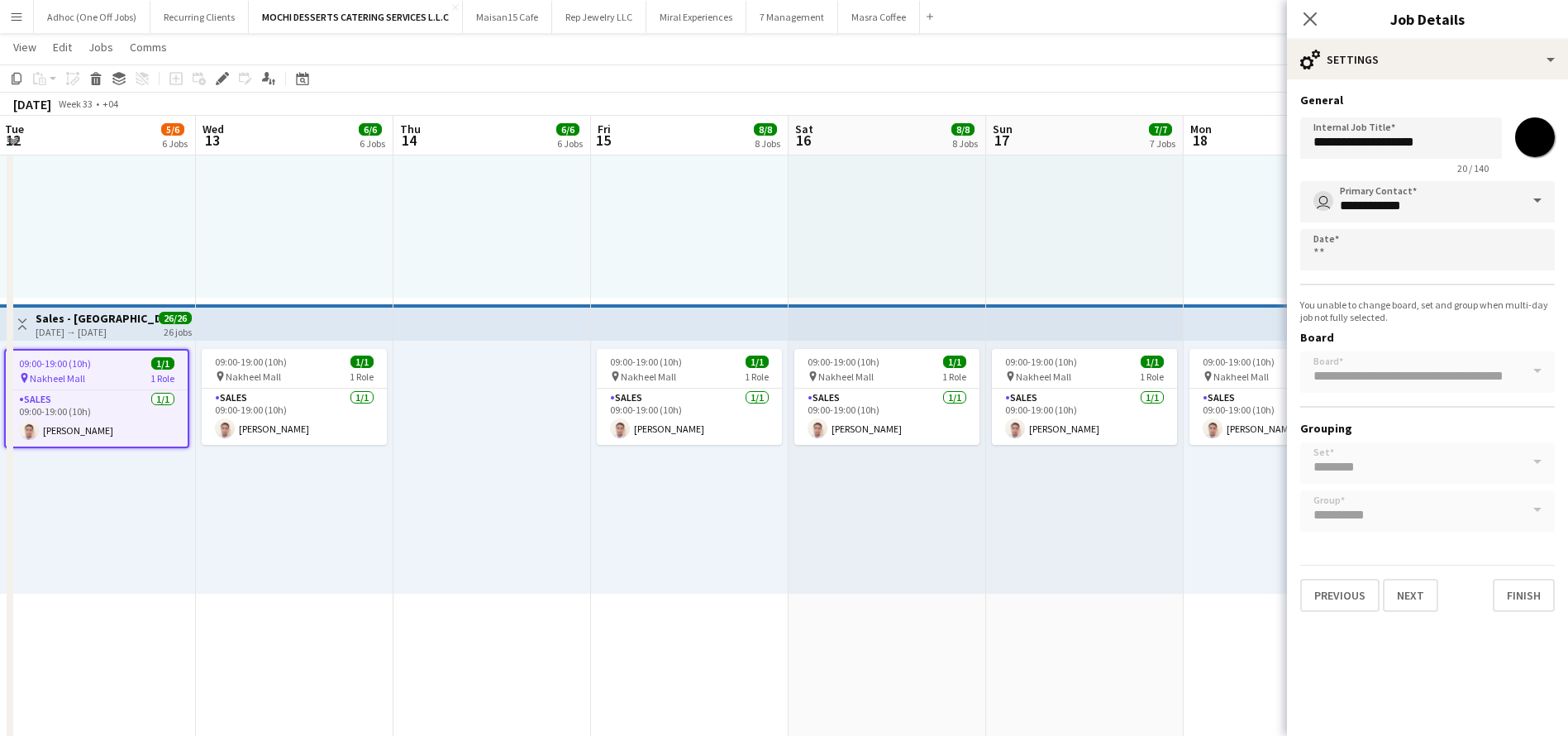
scroll to position [1663, 0]
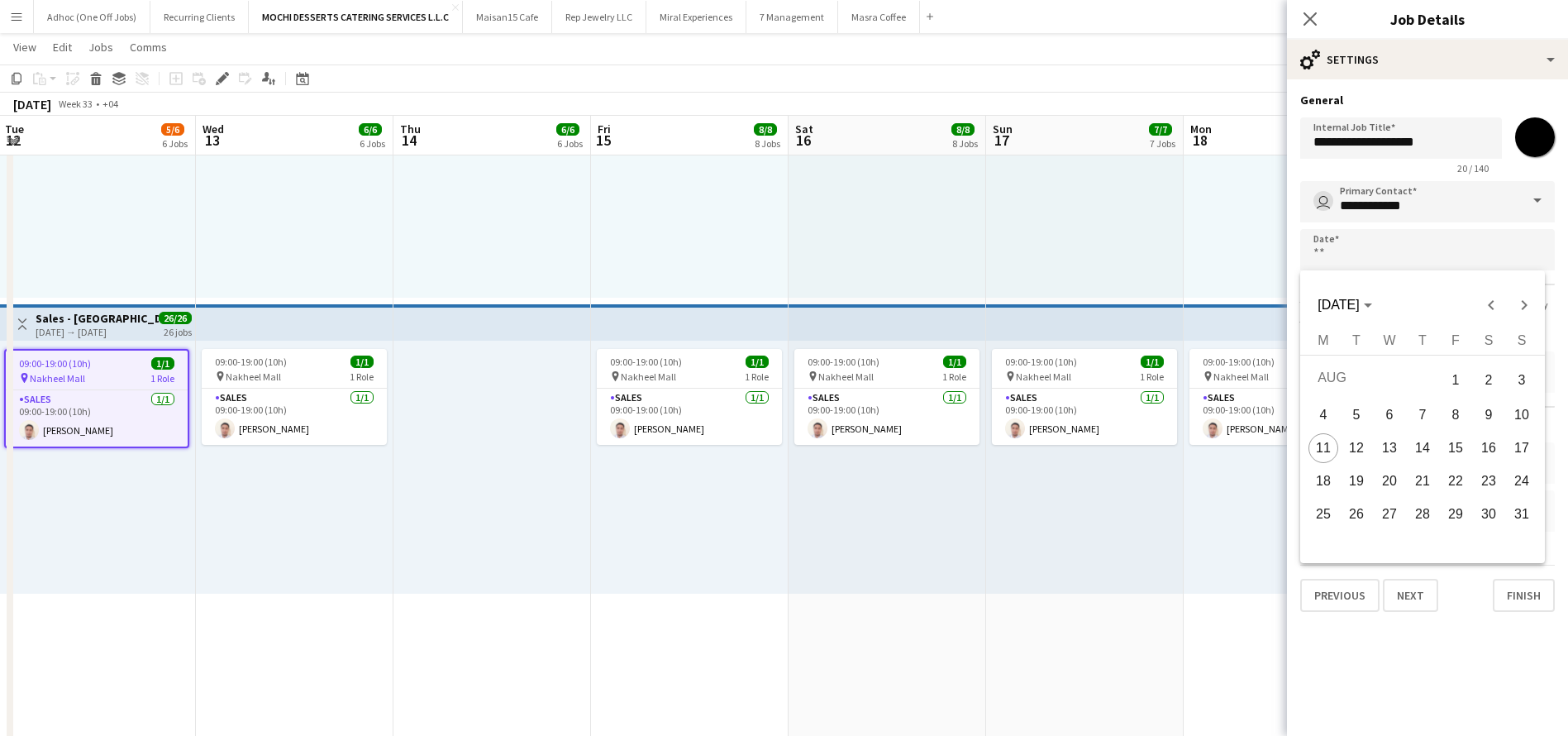
click at [1310, 17] on div at bounding box center [784, 368] width 1568 height 736
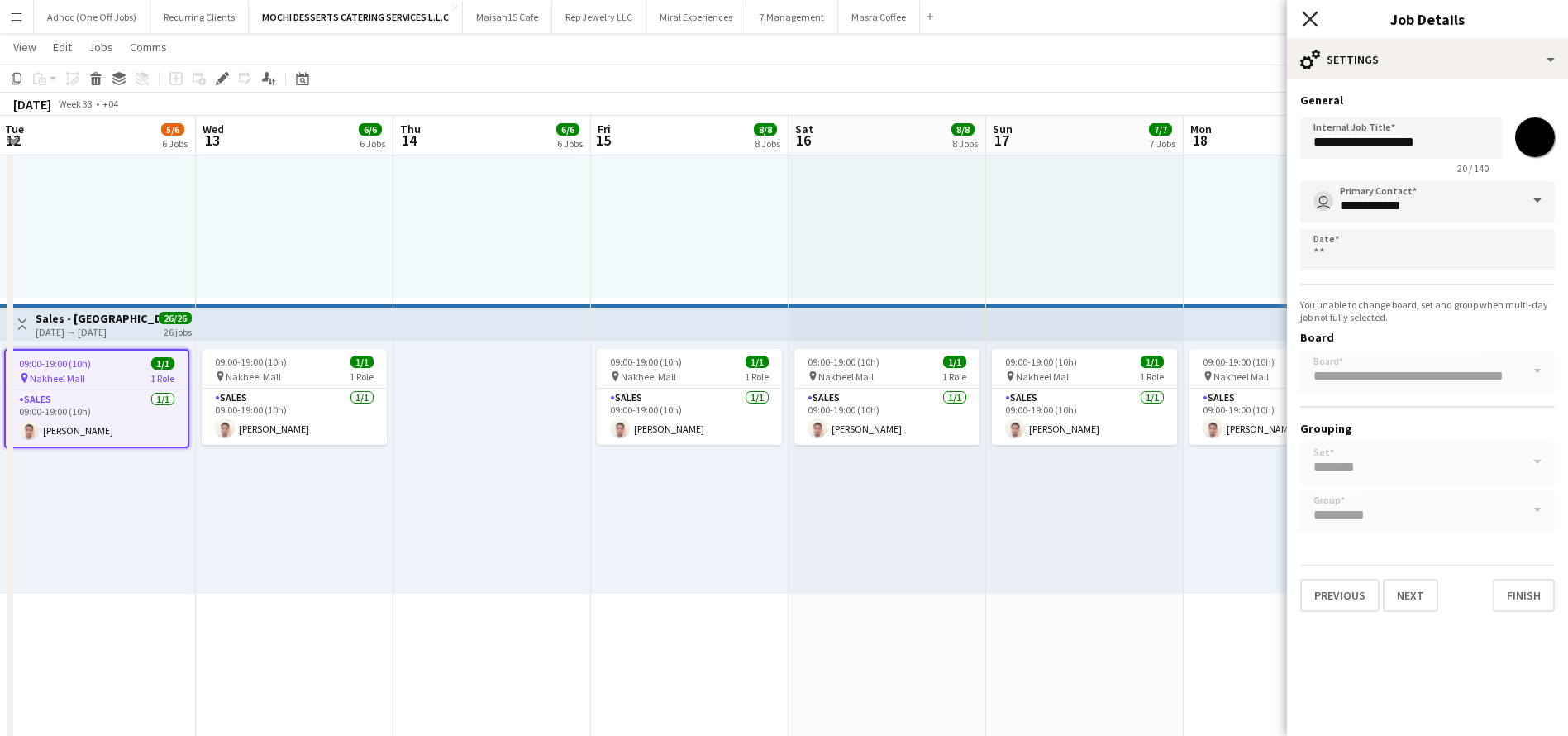
click at [1307, 17] on icon at bounding box center [1309, 18] width 15 height 15
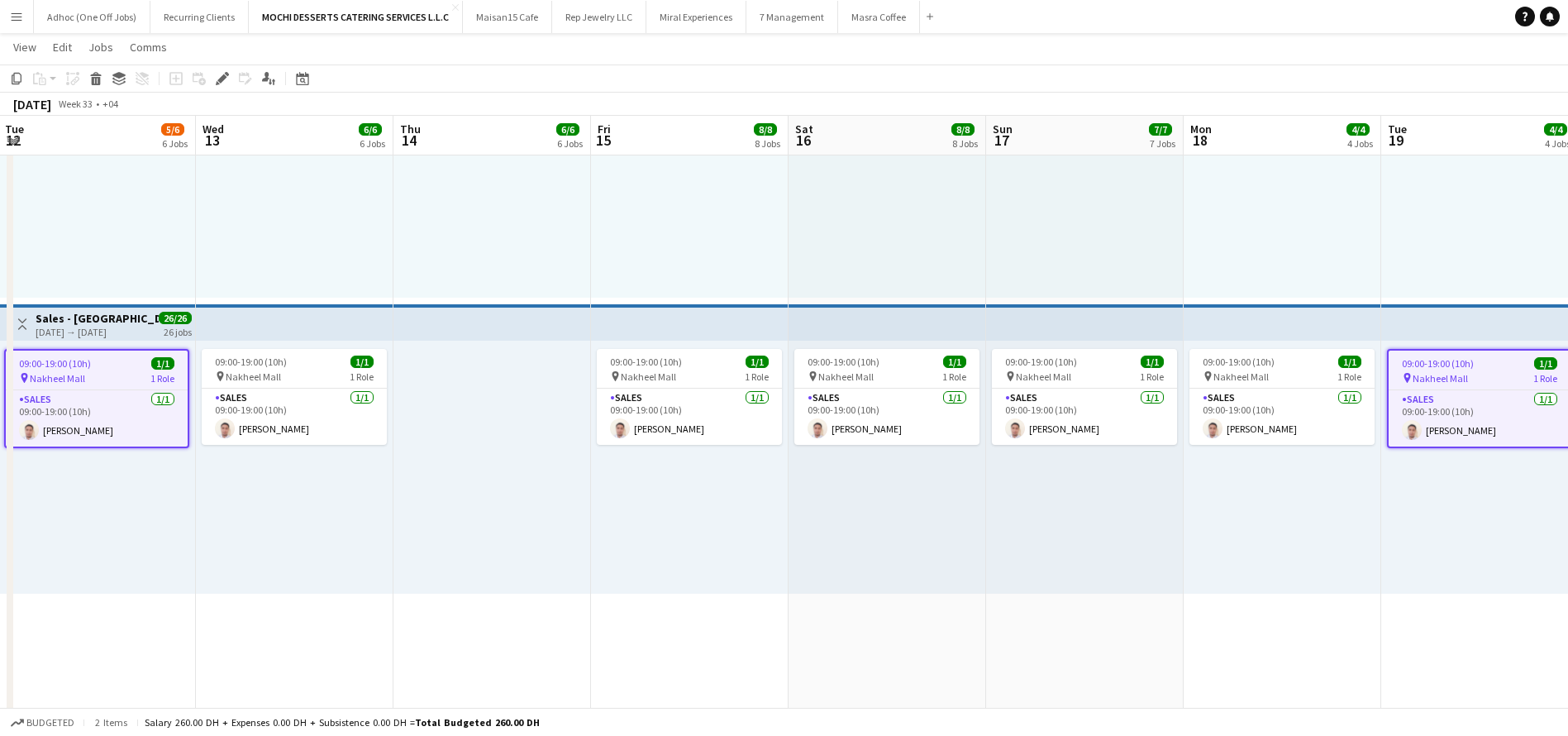
click at [91, 346] on div "09:00-19:00 (10h) 1/1 pin Nakheel Mall 1 Role Sales [DATE] 09:00-19:00 (10h) [P…" at bounding box center [97, 467] width 197 height 253
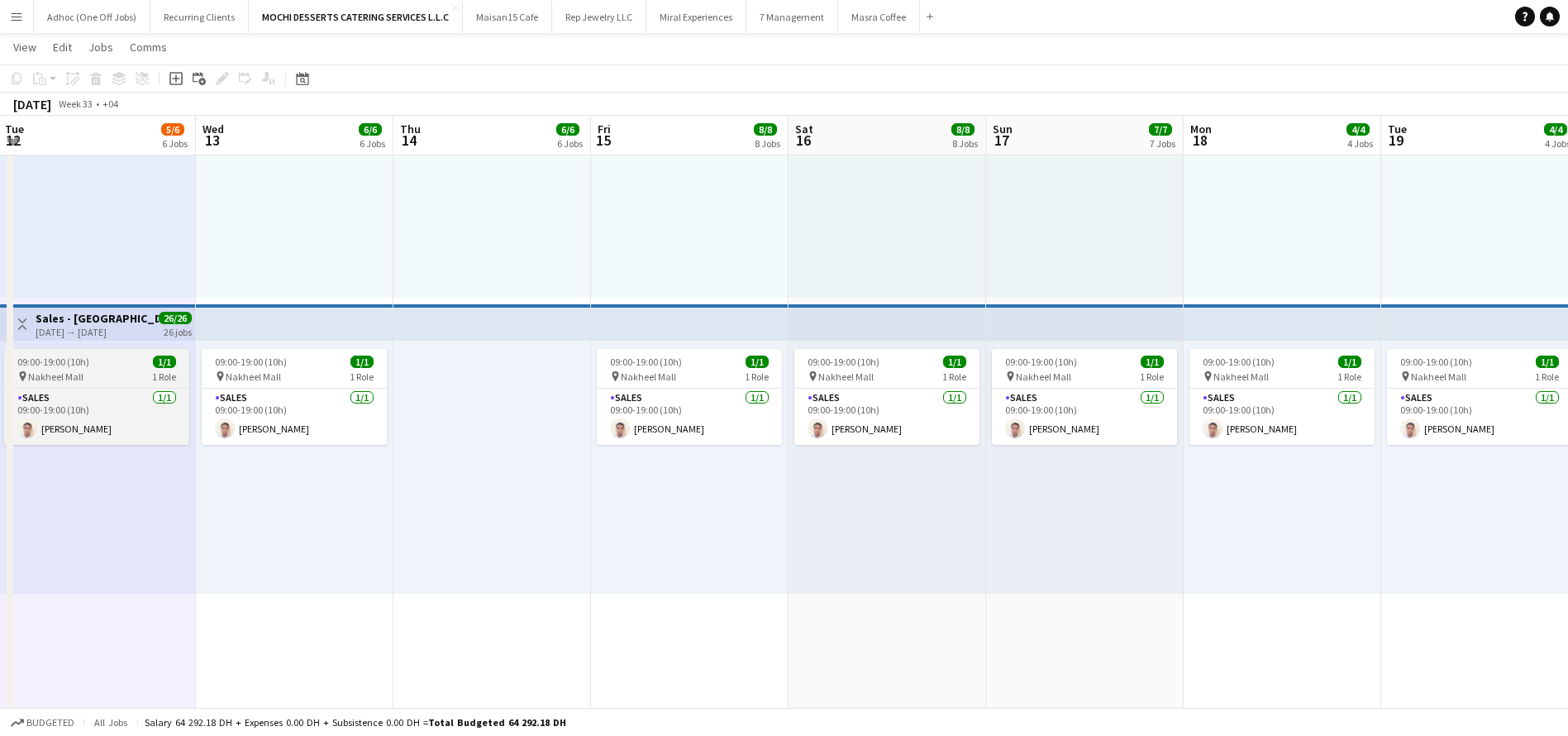
click at [111, 356] on div "09:00-19:00 (10h) 1/1" at bounding box center [96, 361] width 185 height 12
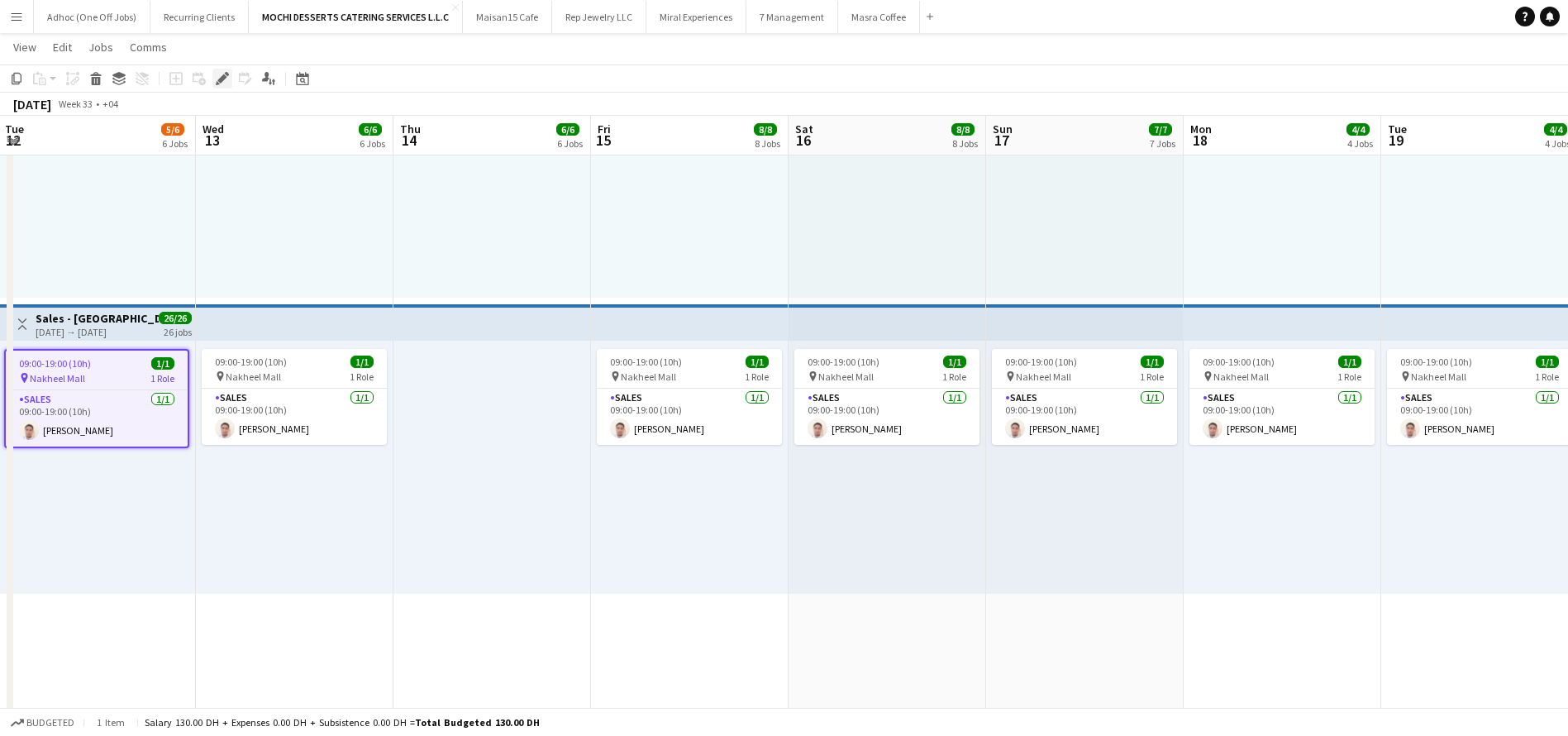
click at [215, 79] on div "Edit" at bounding box center [222, 79] width 20 height 20
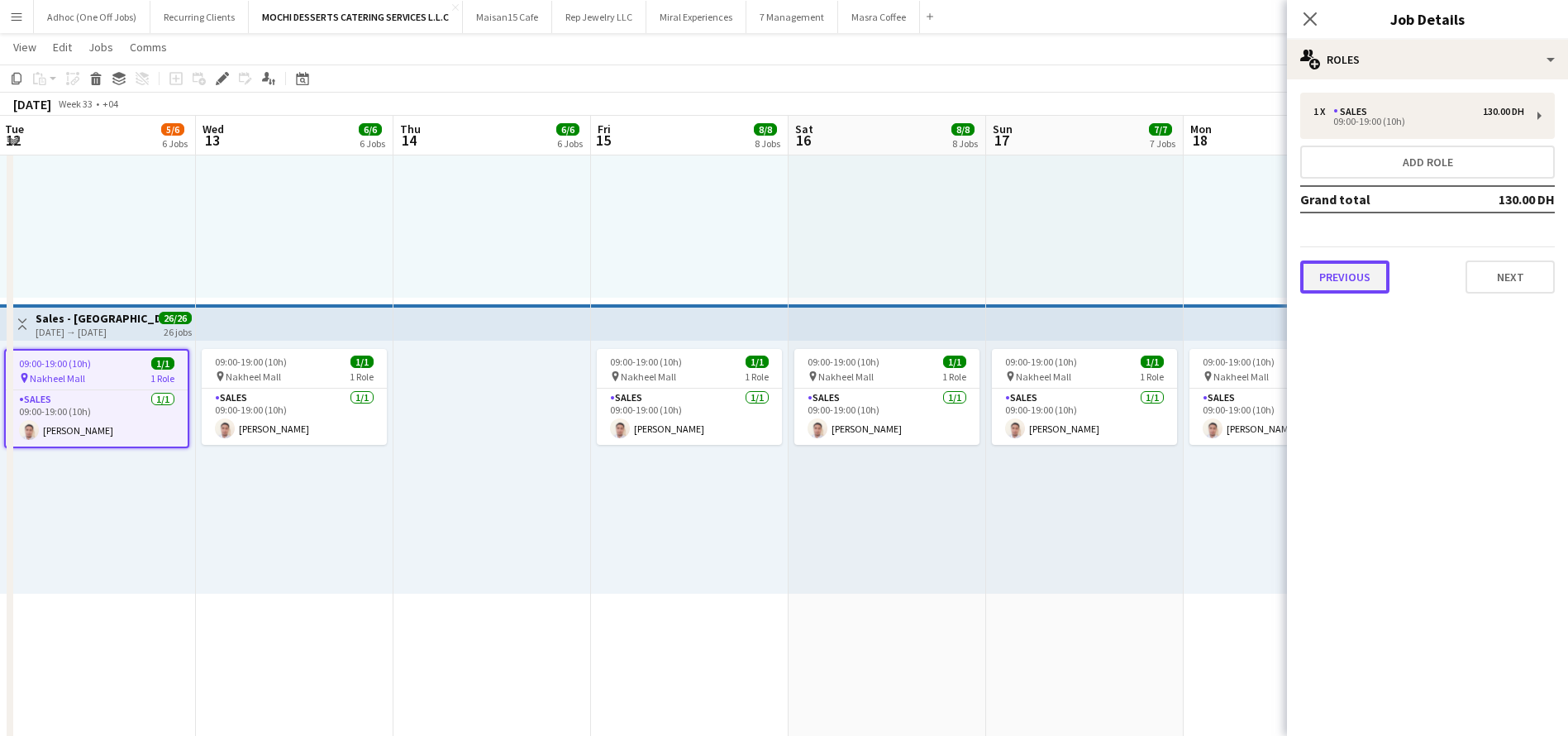
click at [1349, 274] on button "Previous" at bounding box center [1345, 277] width 89 height 34
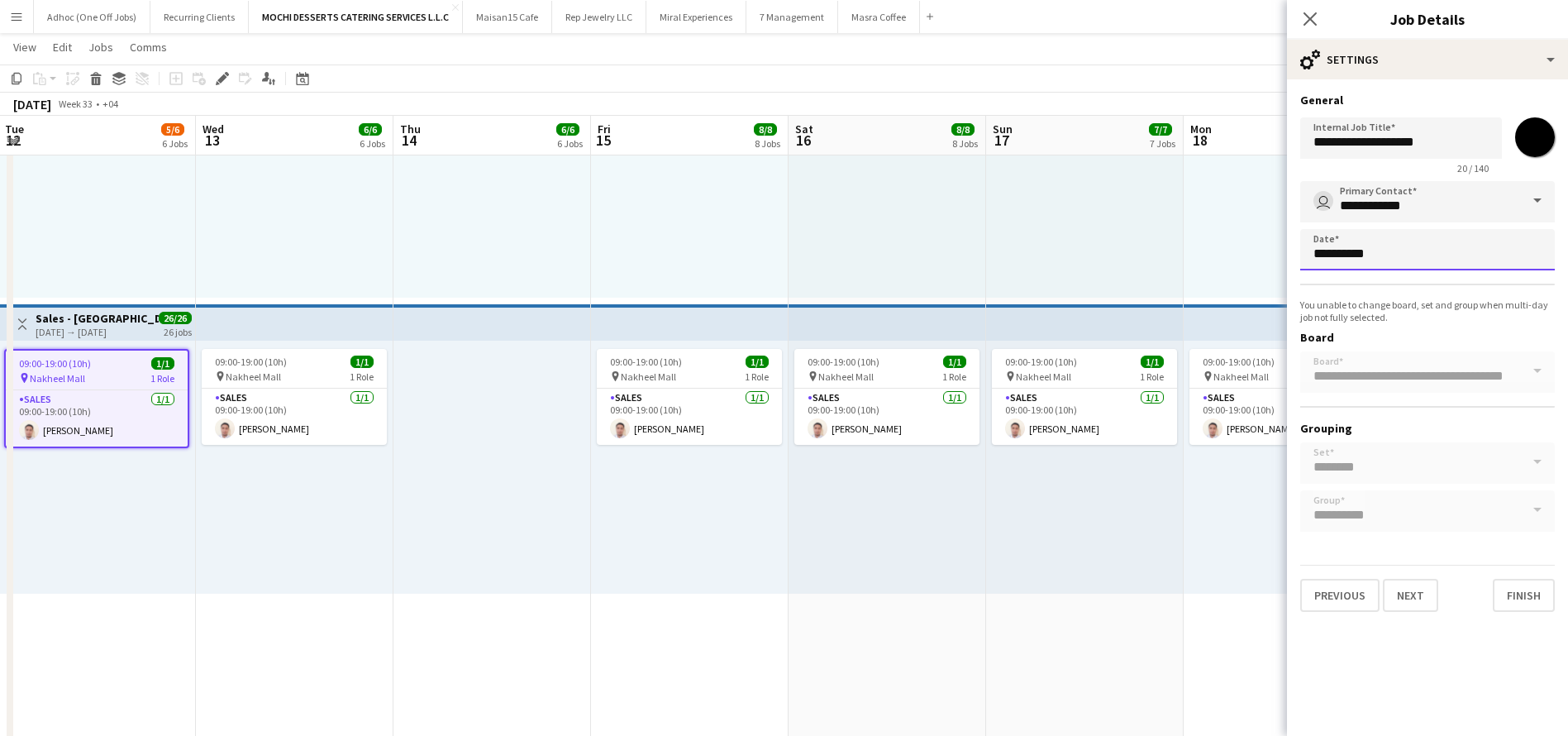
scroll to position [0, 0]
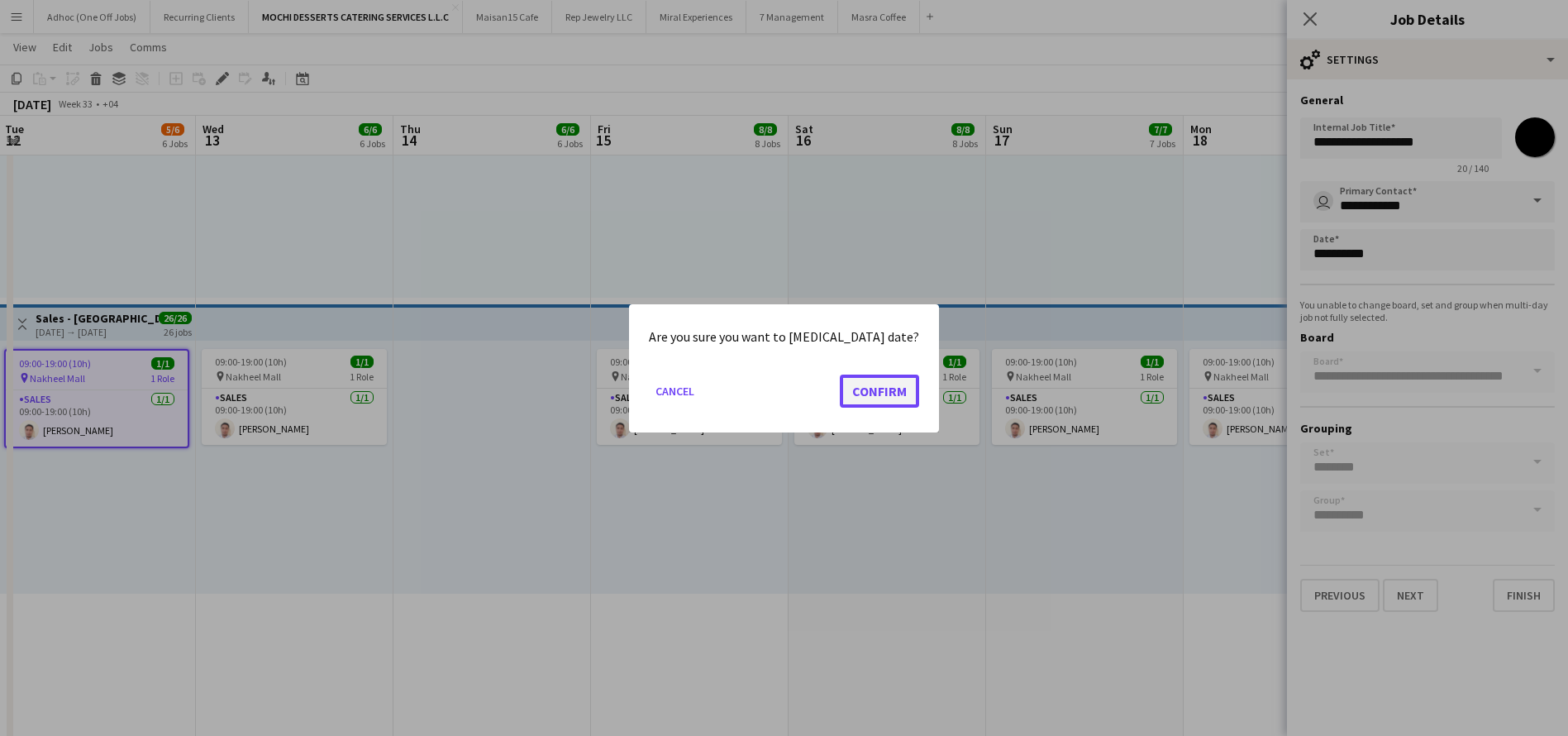
click at [878, 389] on button "Confirm" at bounding box center [879, 390] width 80 height 34
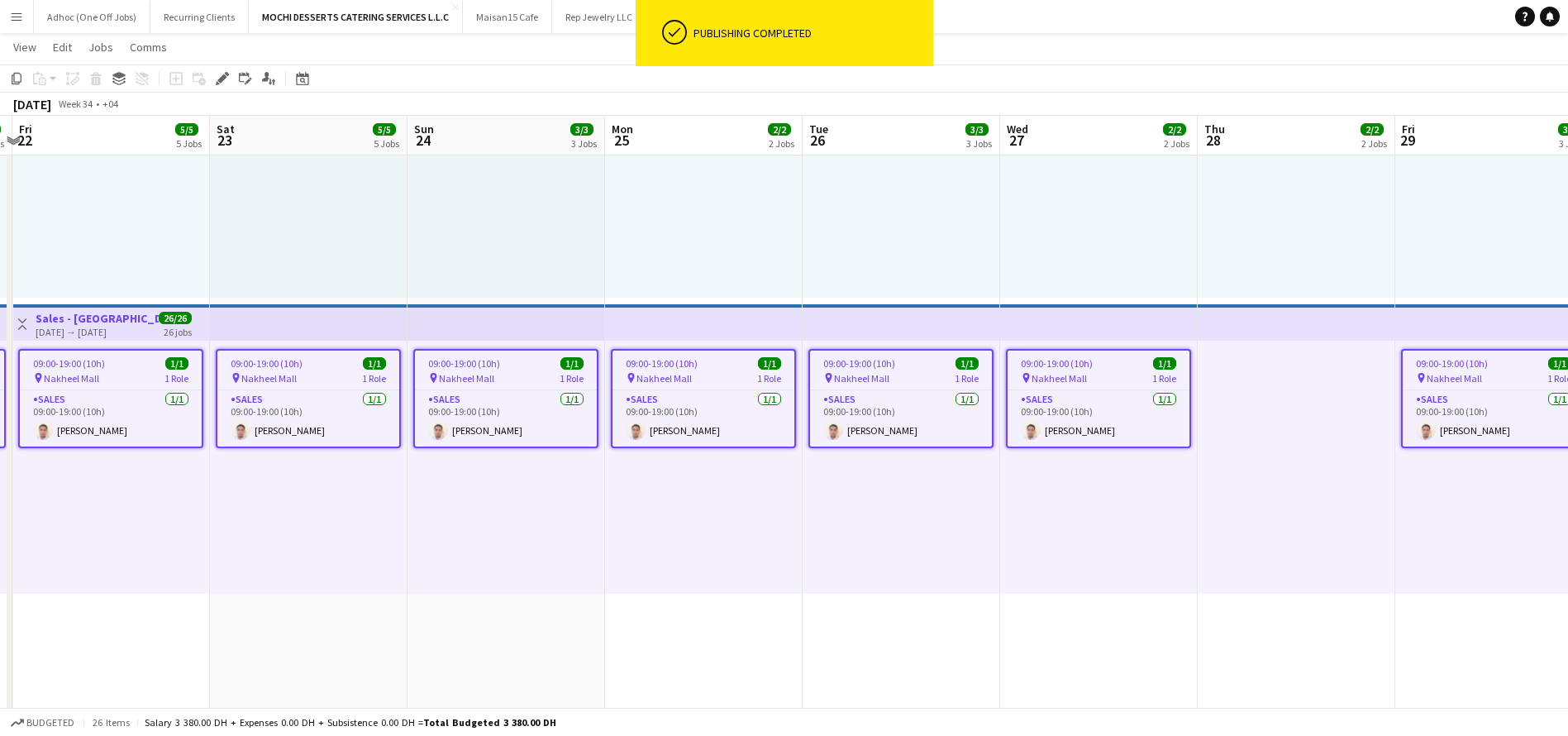
scroll to position [0, 603]
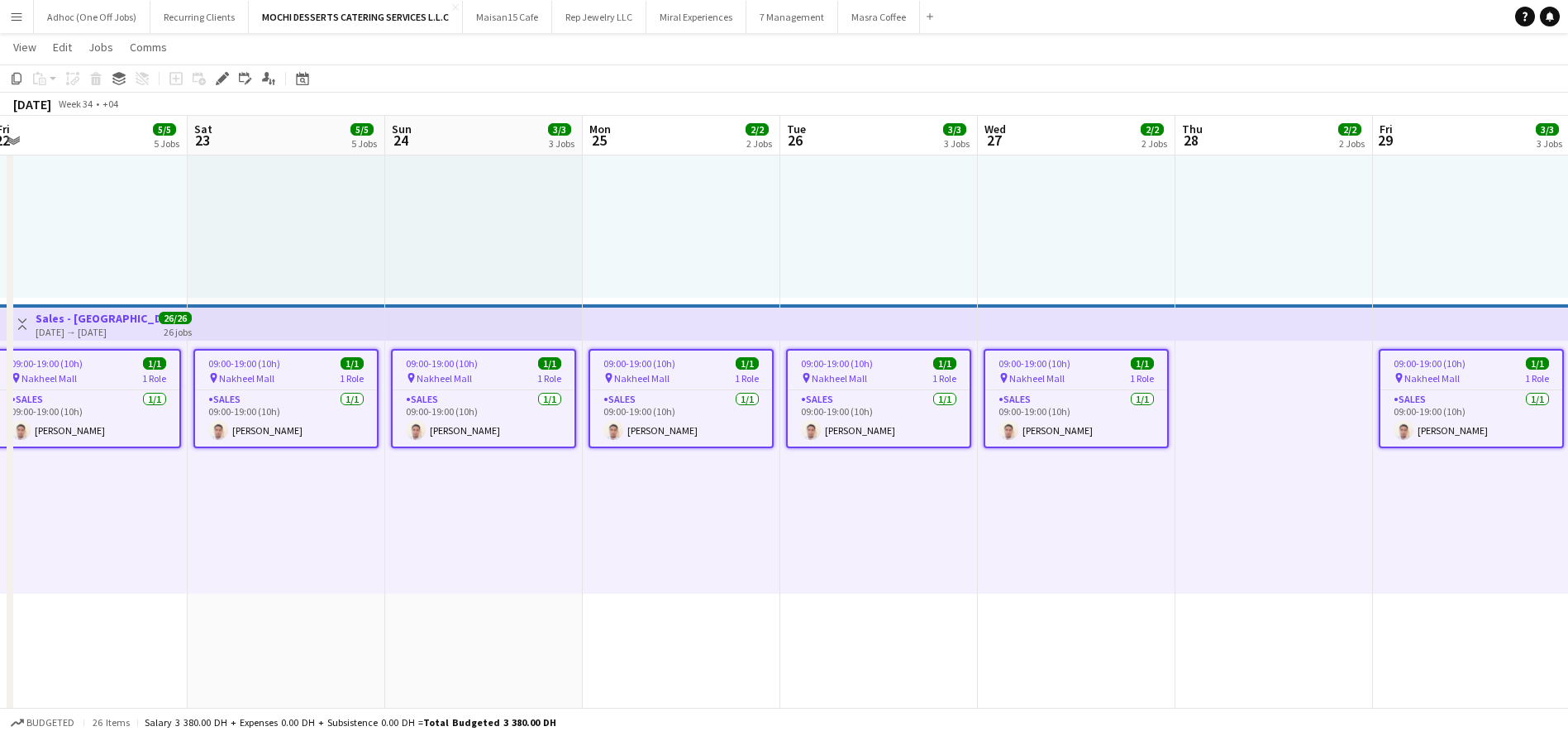
click at [915, 371] on div "pin Nakheel Mall 1 Role" at bounding box center [879, 378] width 182 height 13
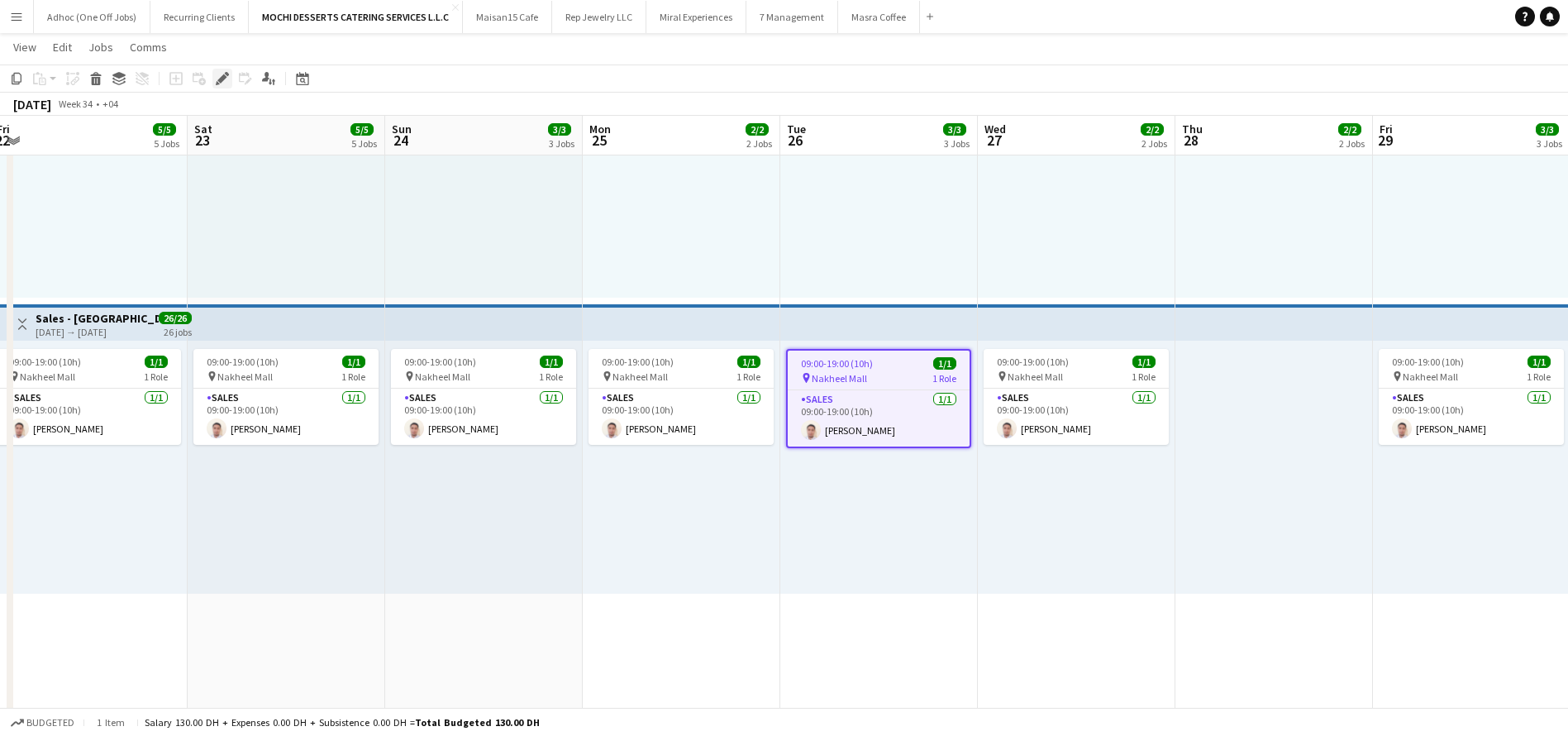
click at [223, 77] on icon at bounding box center [221, 79] width 9 height 9
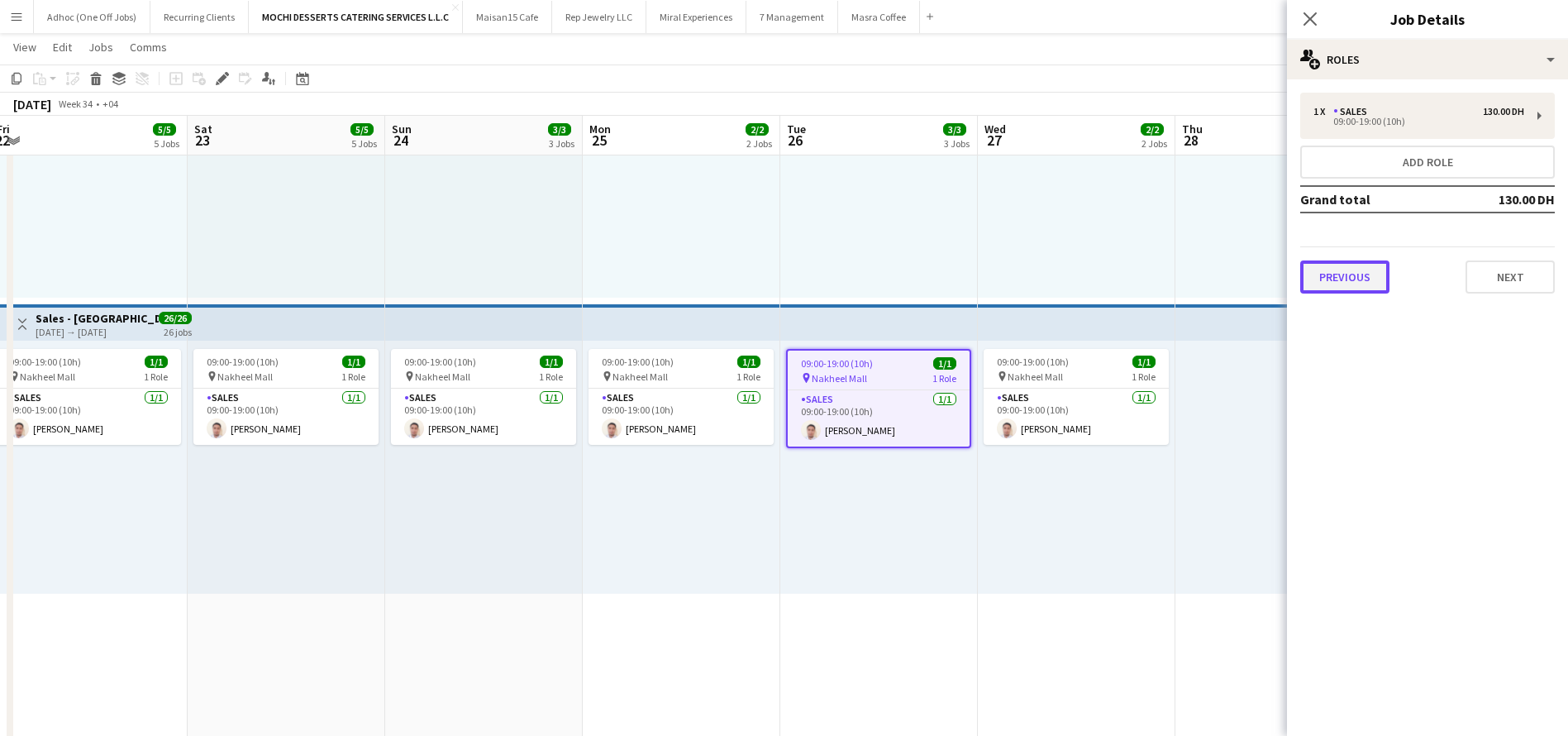
click at [1335, 270] on button "Previous" at bounding box center [1345, 277] width 89 height 34
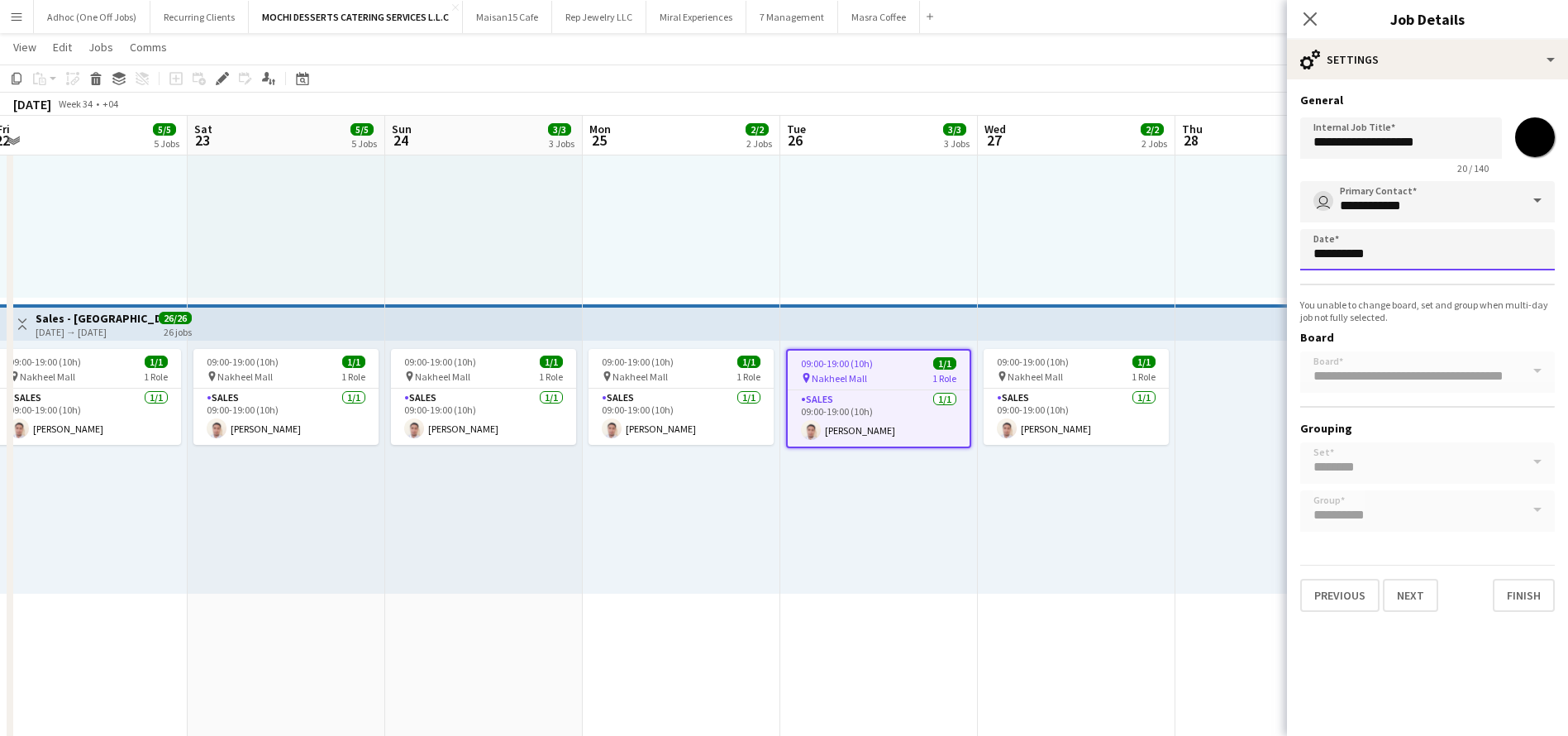
scroll to position [0, 0]
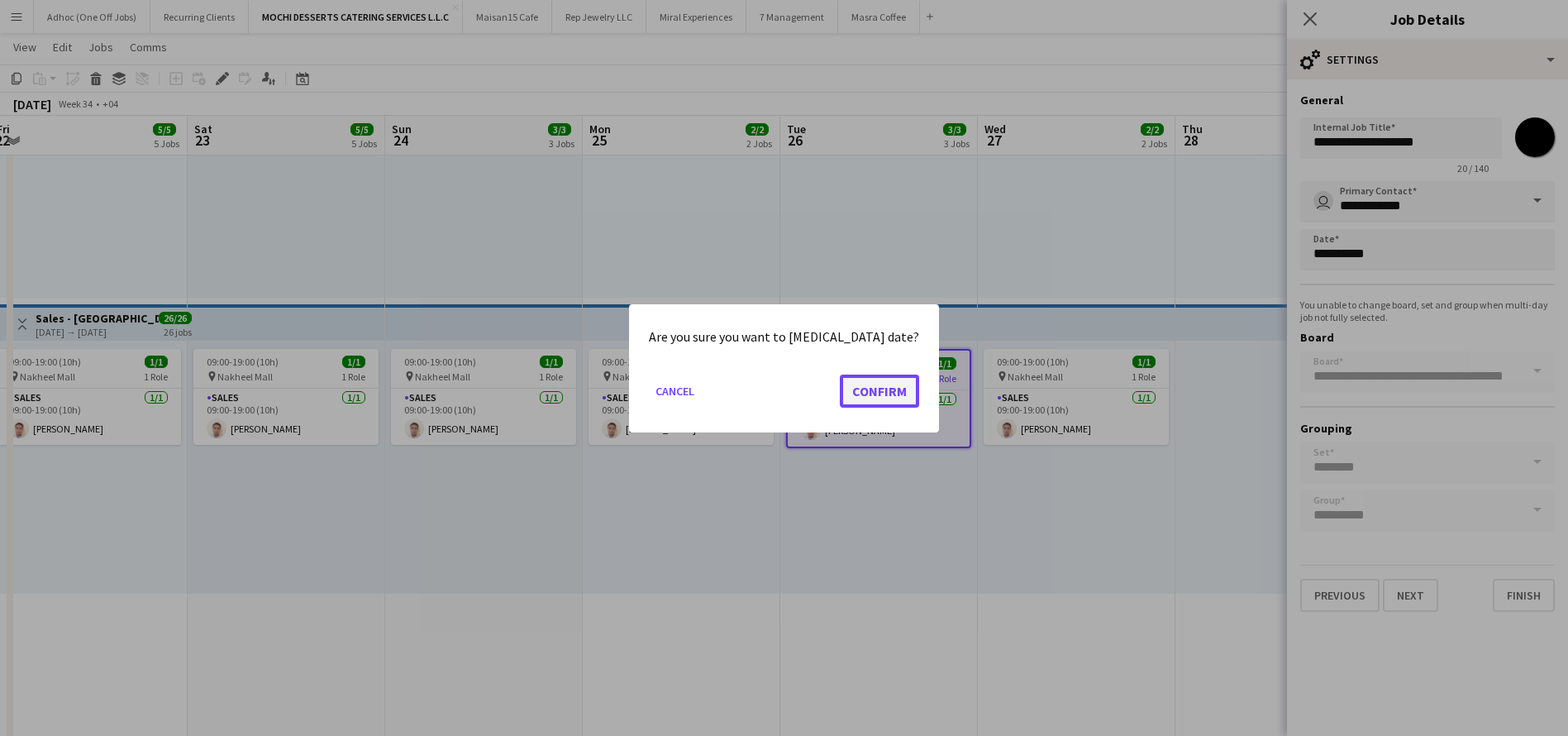
click at [899, 389] on button "Confirm" at bounding box center [879, 390] width 80 height 34
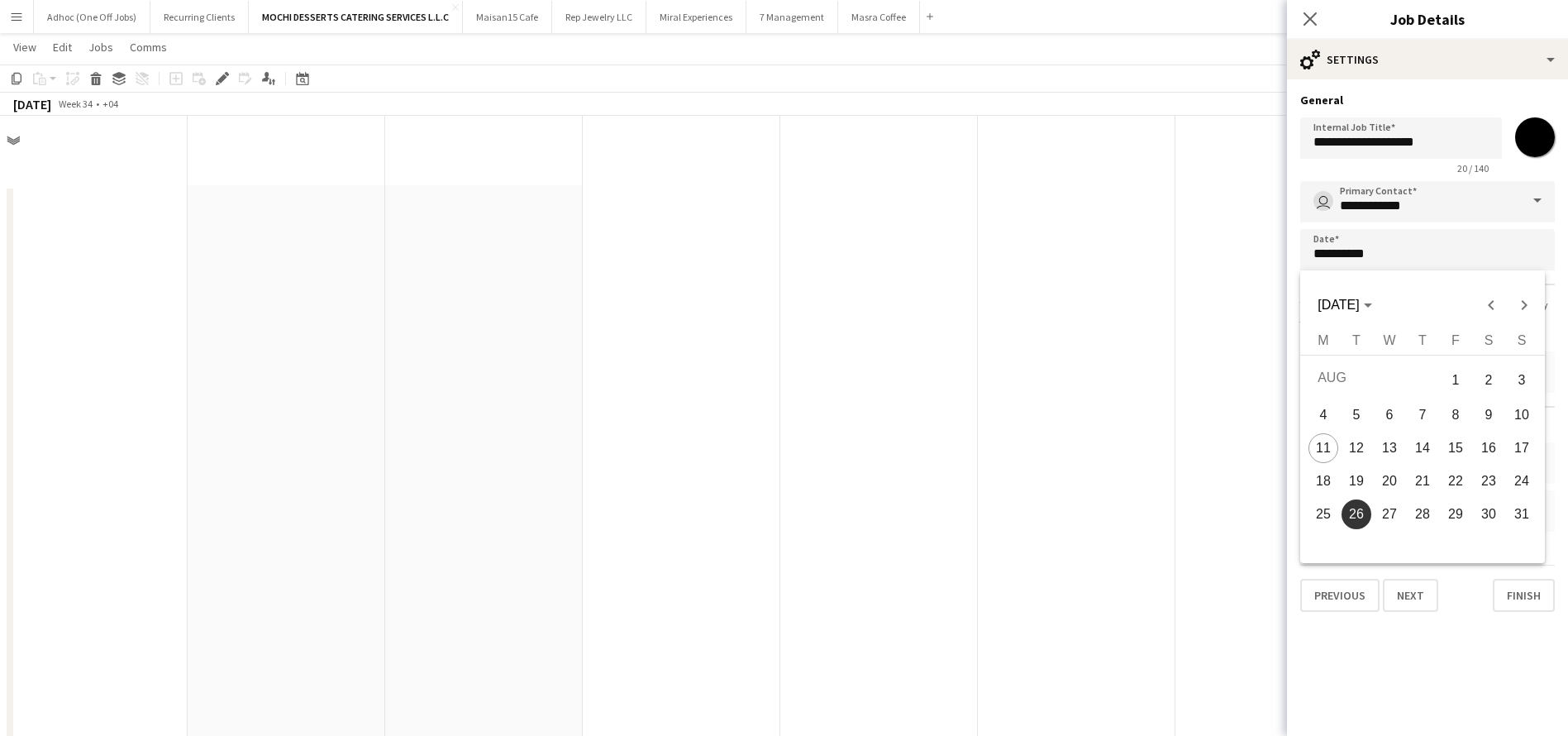
scroll to position [1663, 0]
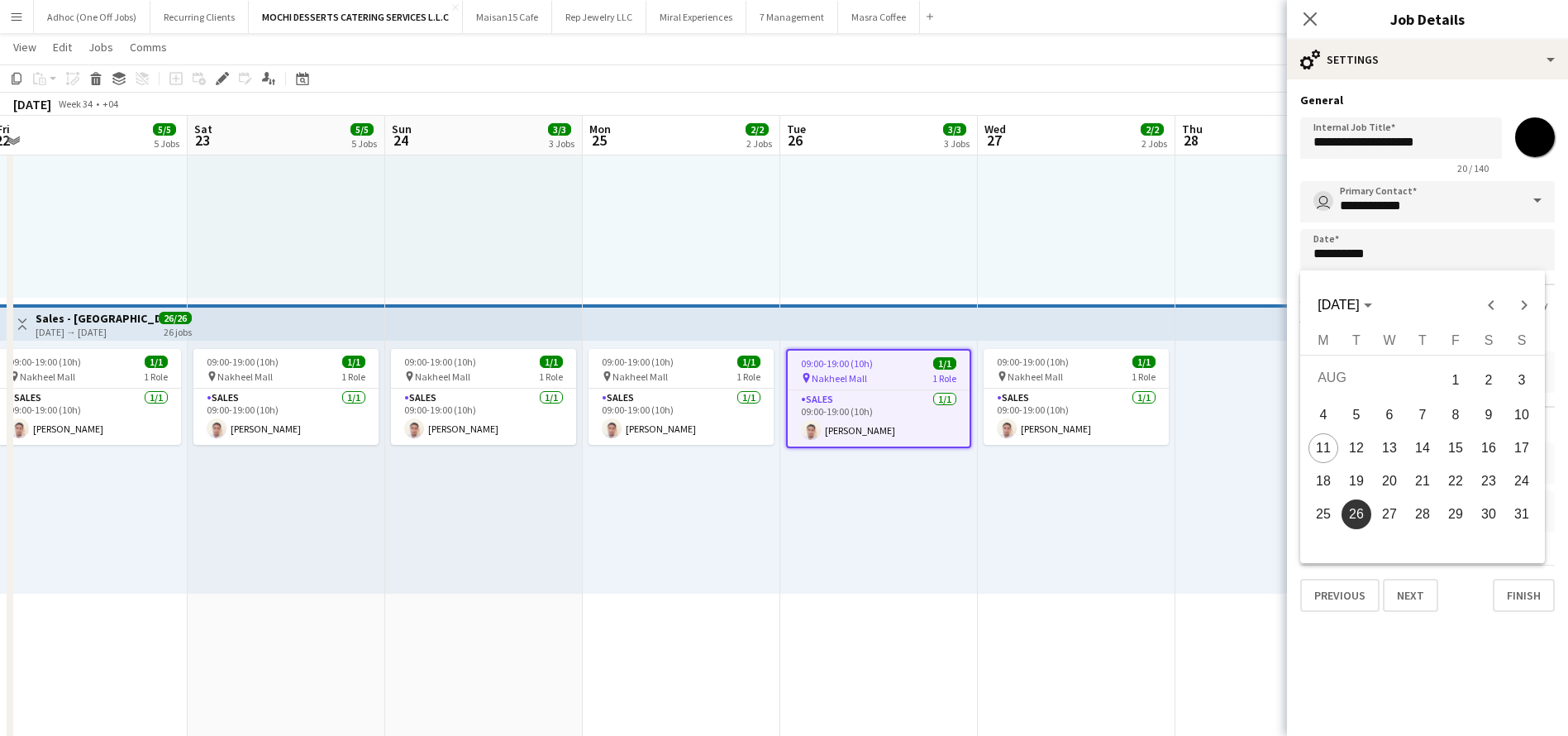
click at [1423, 514] on span "28" at bounding box center [1422, 514] width 30 height 30
type input "**********"
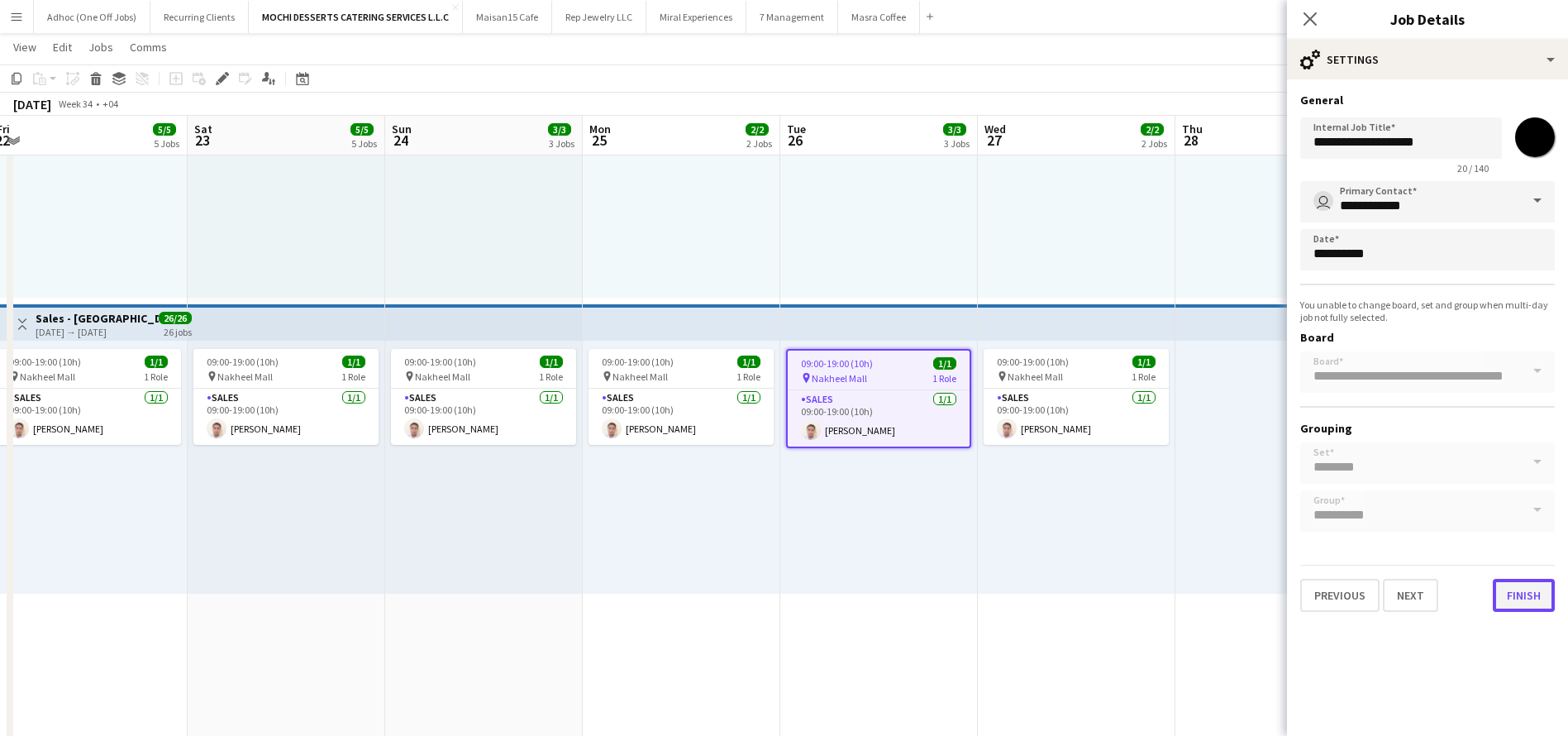
click at [1531, 591] on button "Finish" at bounding box center [1524, 595] width 62 height 34
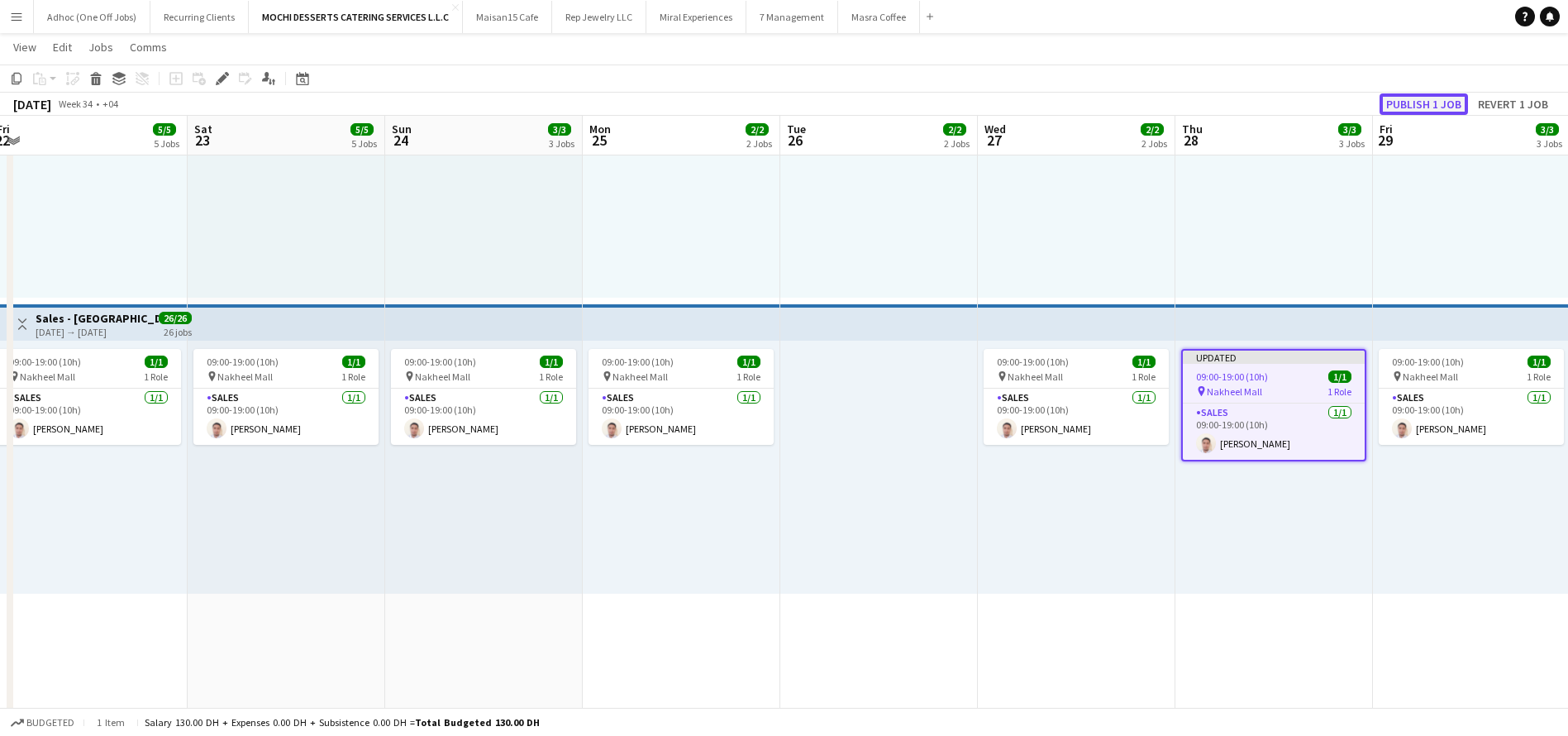
click at [1444, 100] on button "Publish 1 job" at bounding box center [1424, 104] width 88 height 21
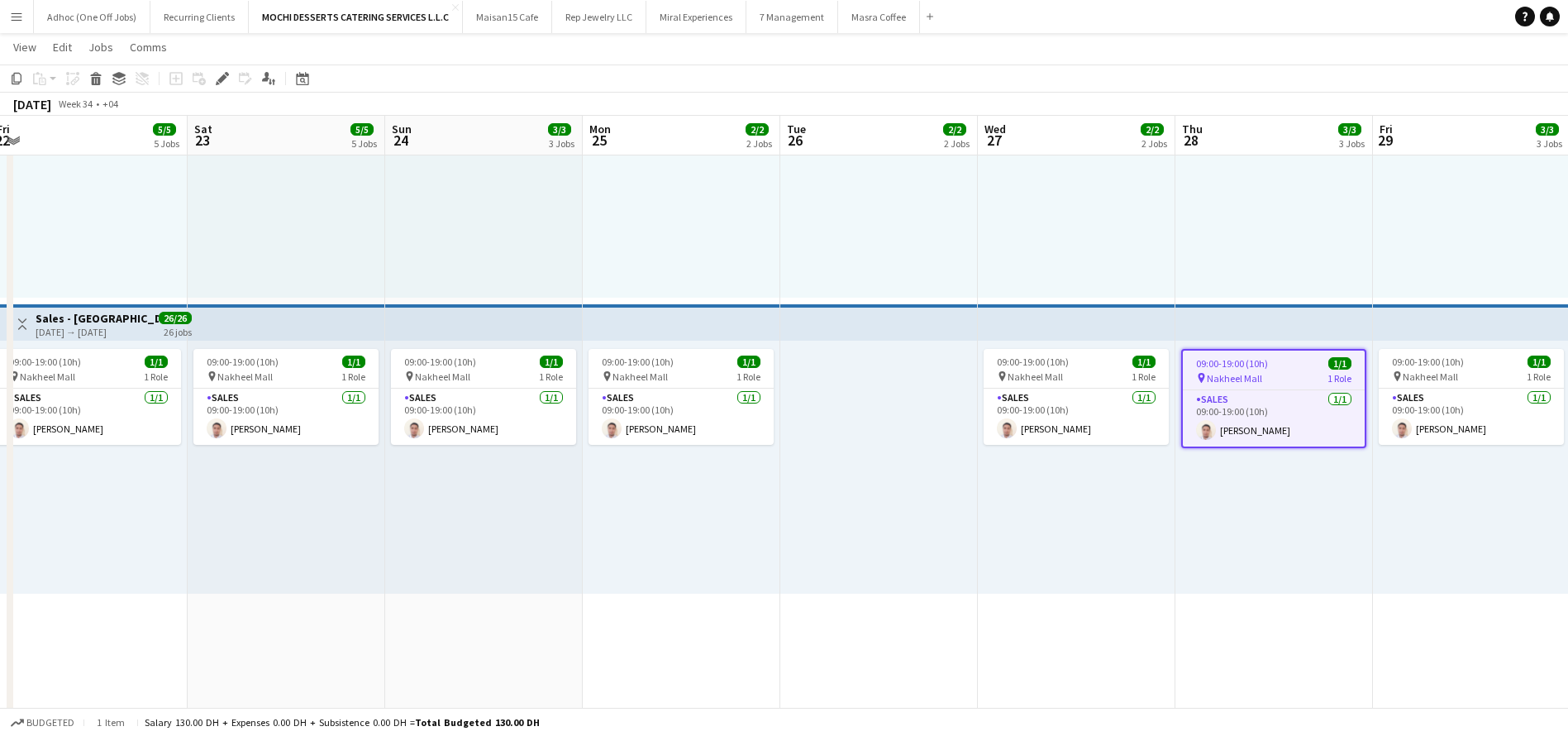
click at [1211, 332] on app-top-bar at bounding box center [1274, 322] width 197 height 36
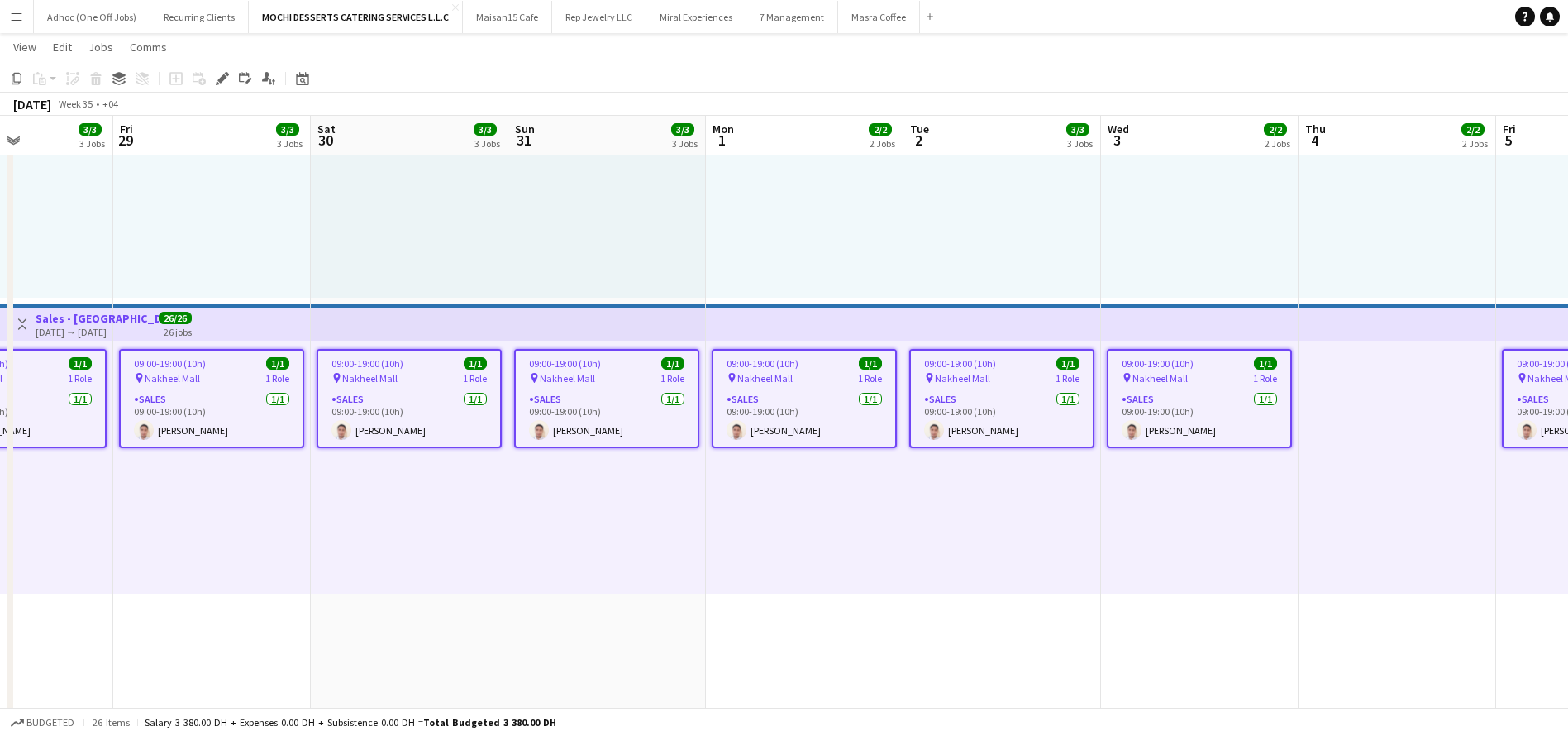
scroll to position [0, 508]
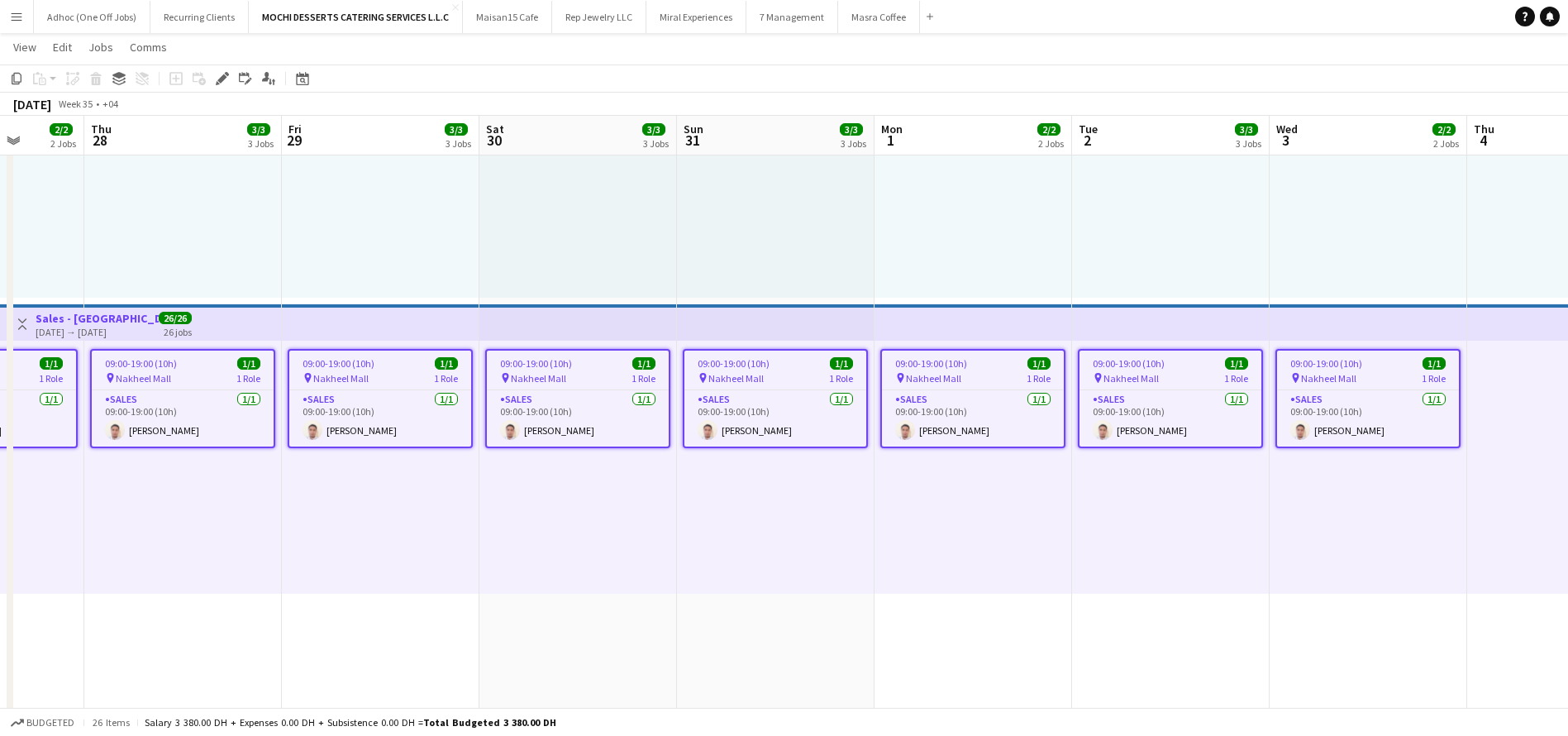
click at [1158, 368] on span "09:00-19:00 (10h)" at bounding box center [1128, 363] width 72 height 12
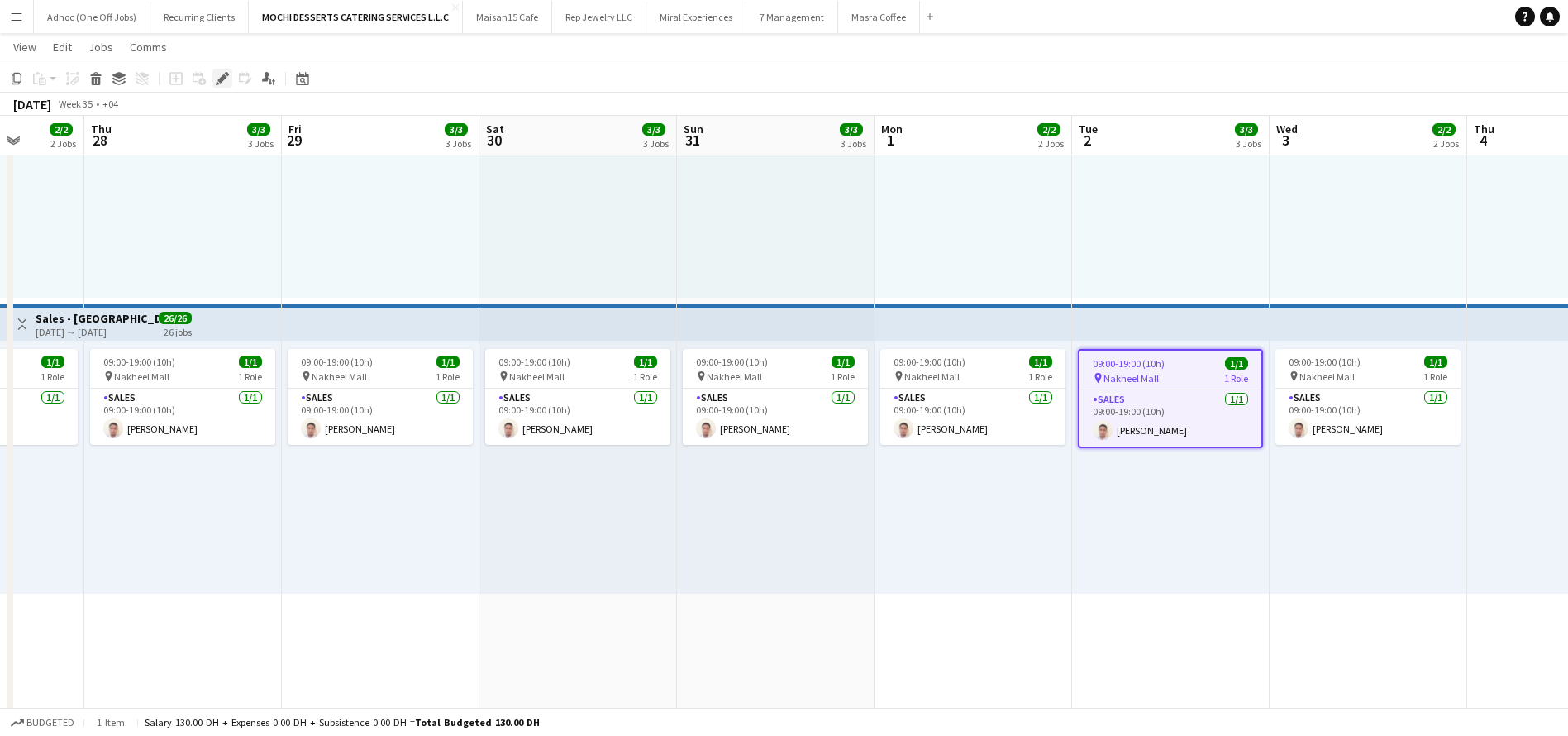
click at [226, 75] on icon at bounding box center [227, 74] width 4 height 4
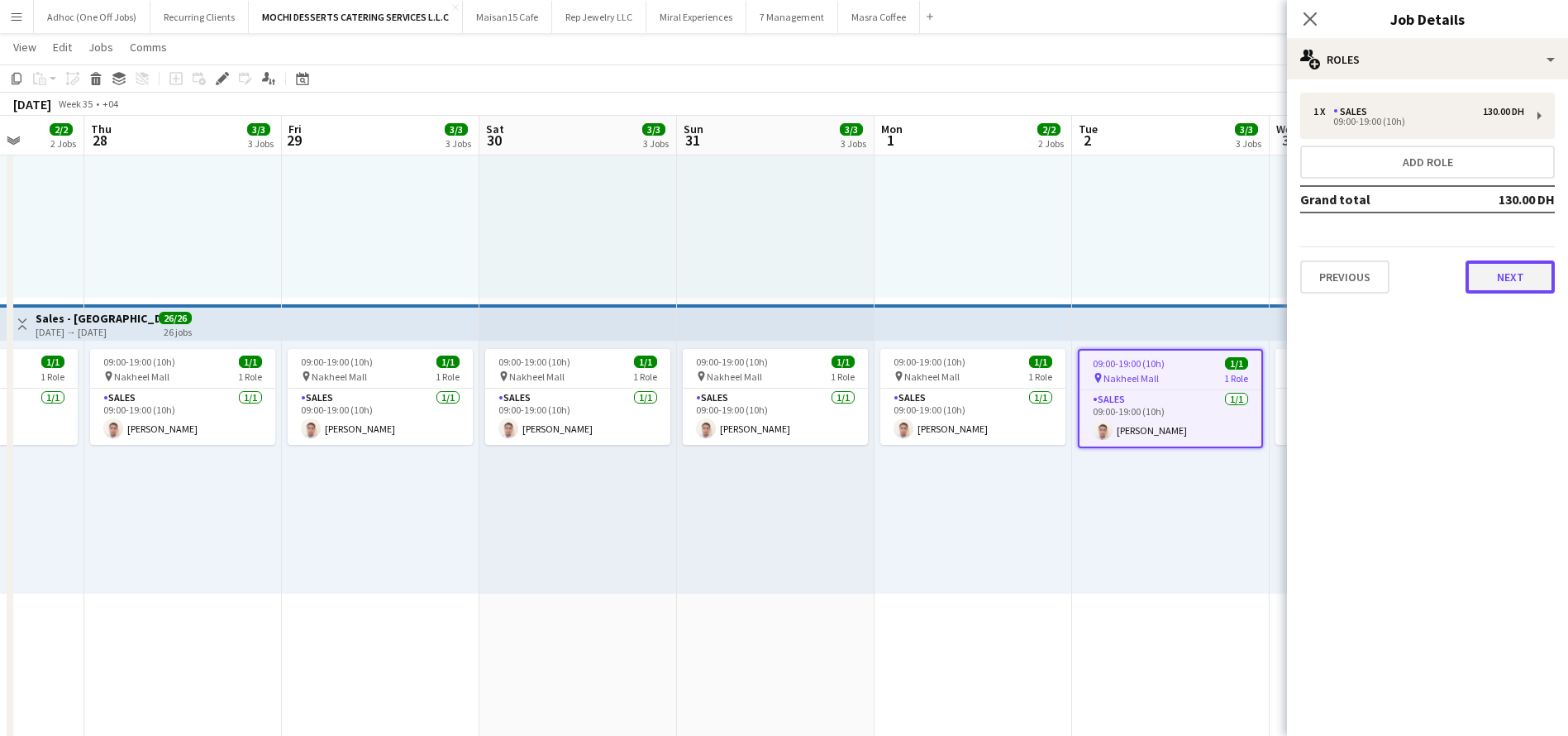
click at [1483, 273] on button "Next" at bounding box center [1510, 277] width 89 height 34
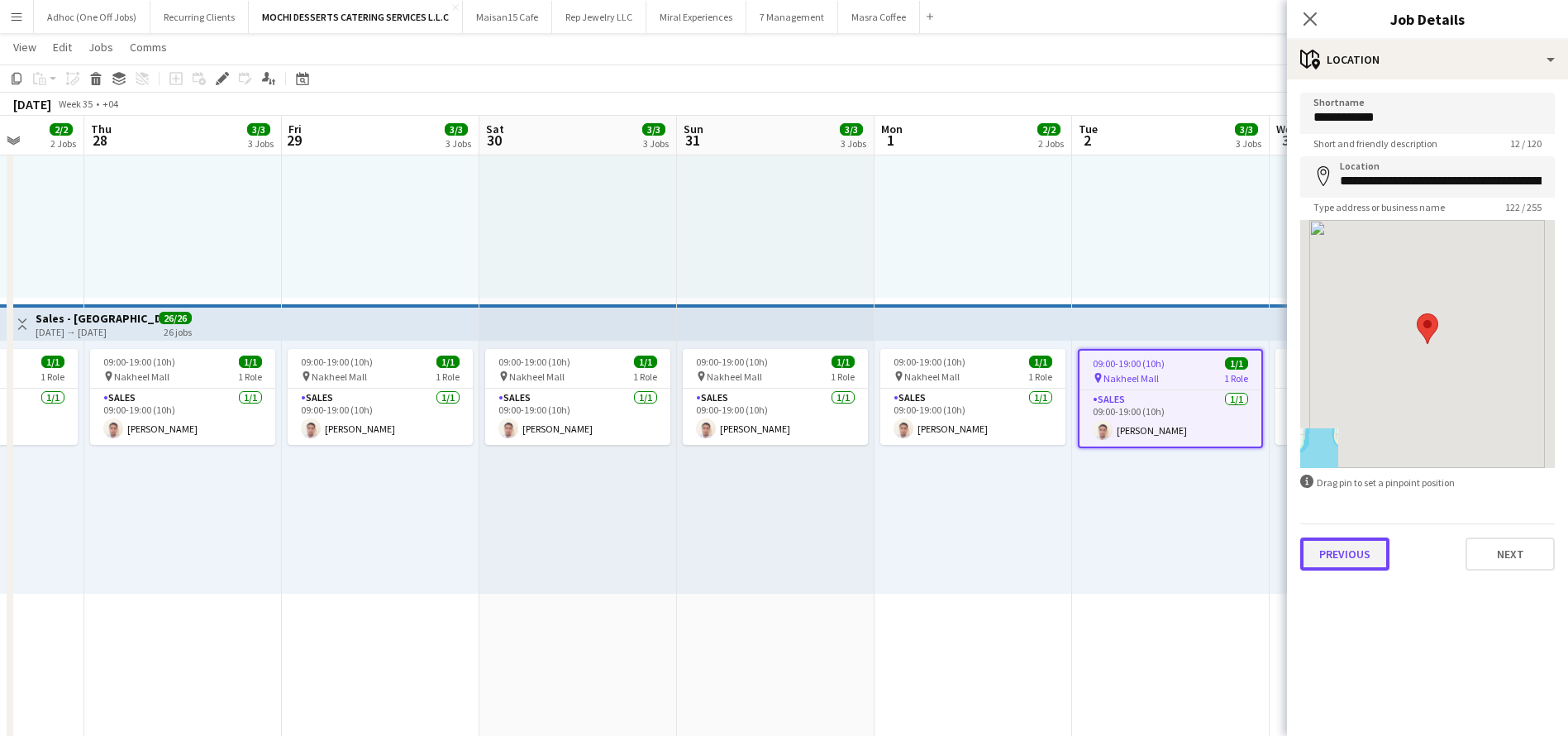
click at [1346, 563] on button "Previous" at bounding box center [1345, 554] width 89 height 34
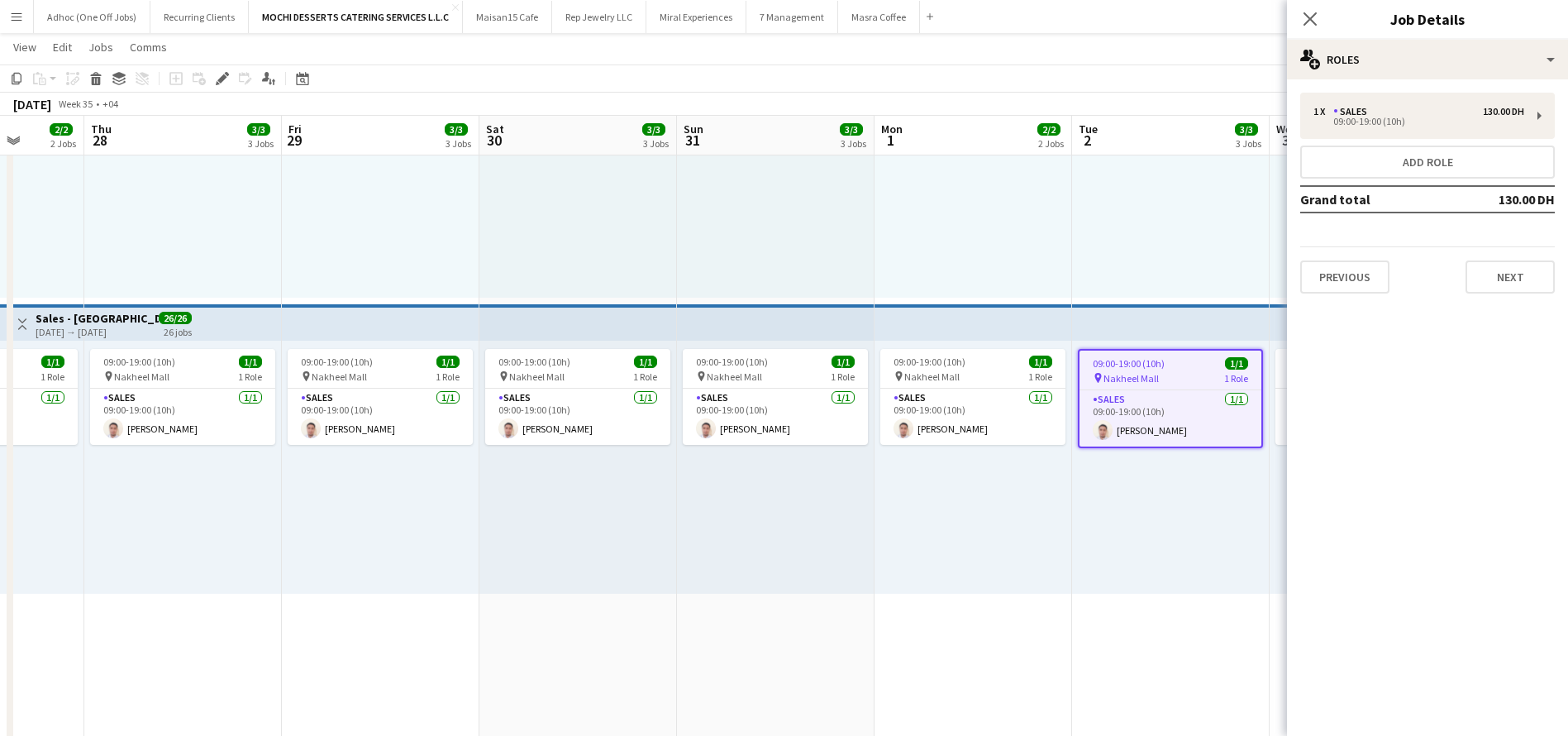
click at [1320, 258] on div "Previous Next" at bounding box center [1428, 269] width 255 height 47
click at [1320, 267] on button "Previous" at bounding box center [1345, 277] width 89 height 34
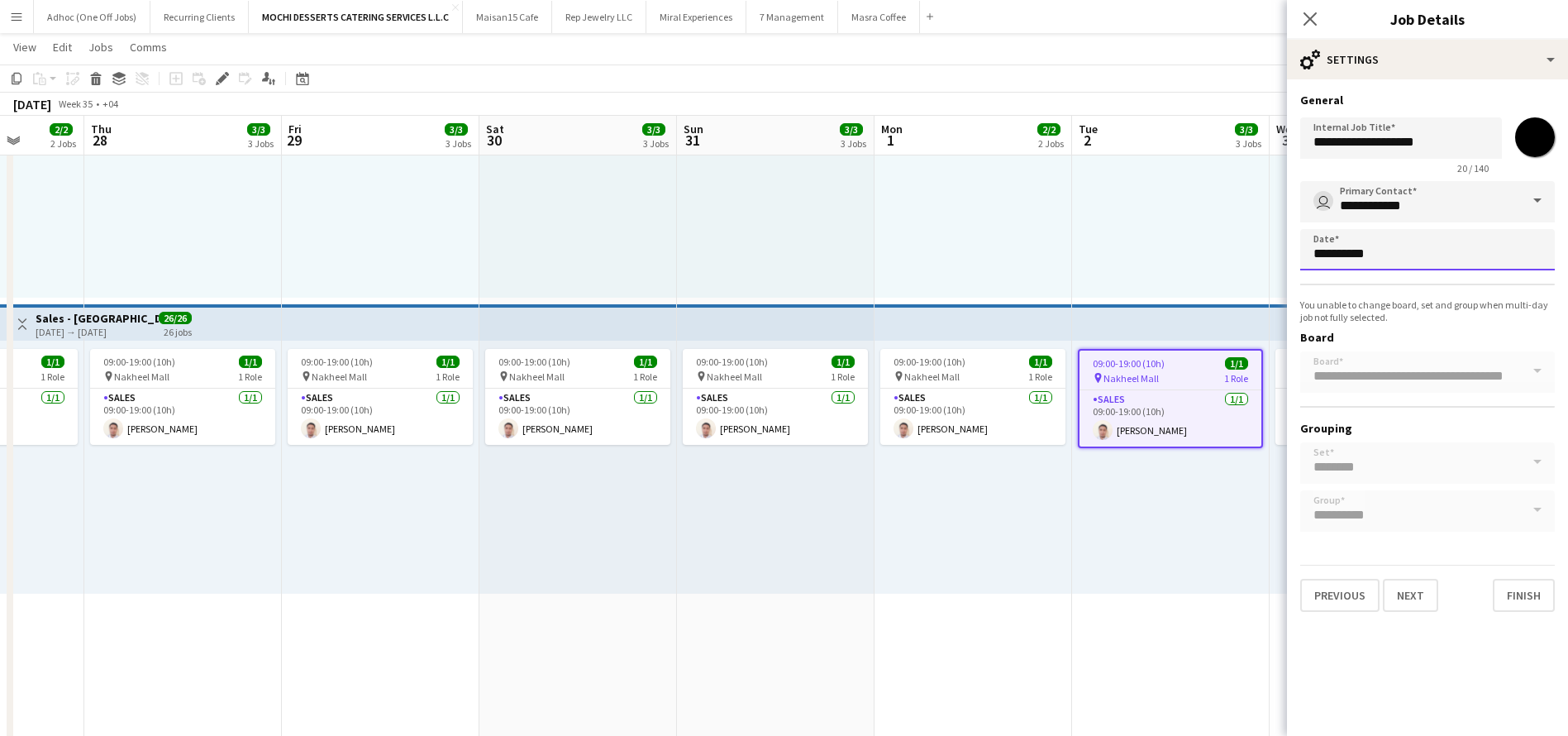
scroll to position [0, 0]
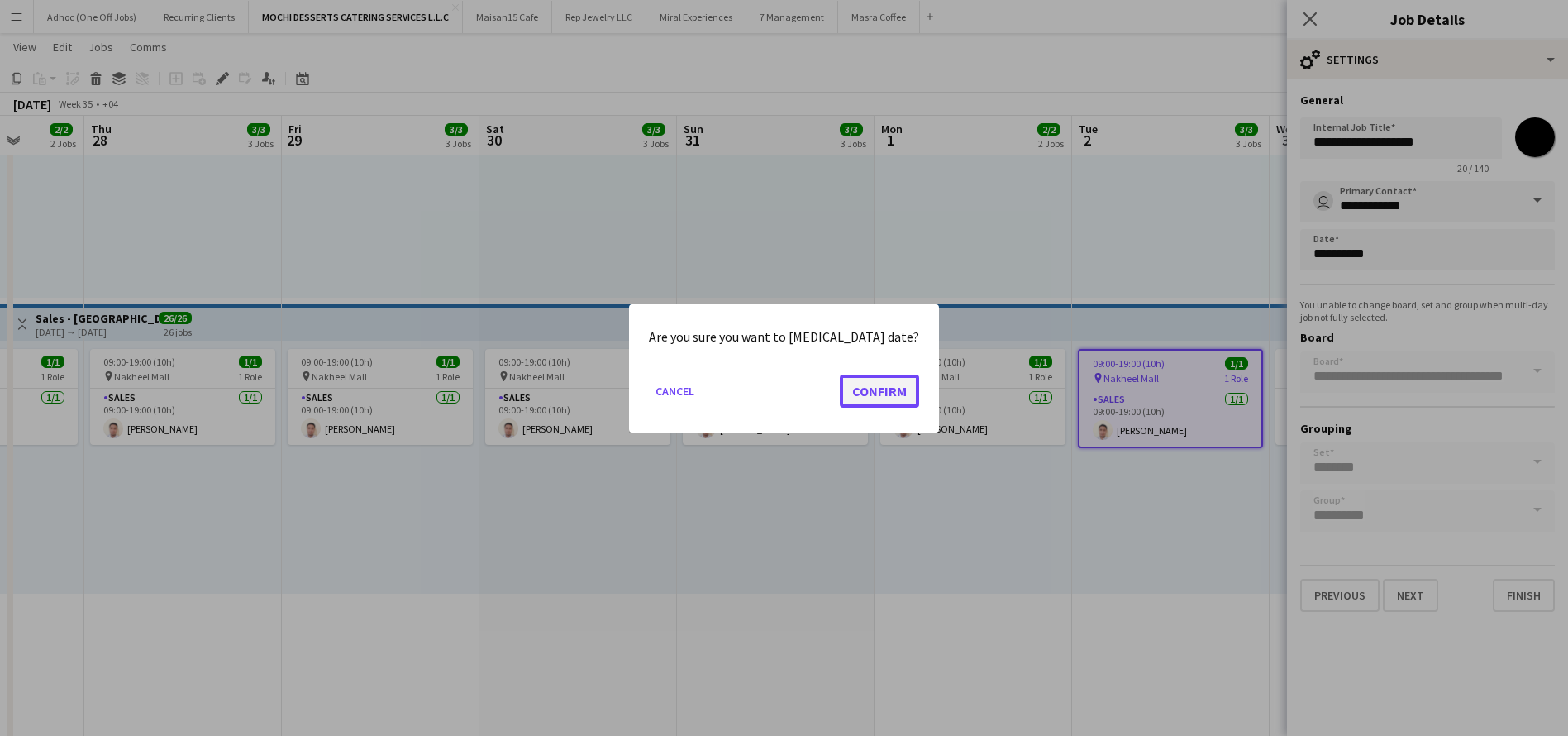
click at [875, 390] on button "Confirm" at bounding box center [879, 390] width 80 height 34
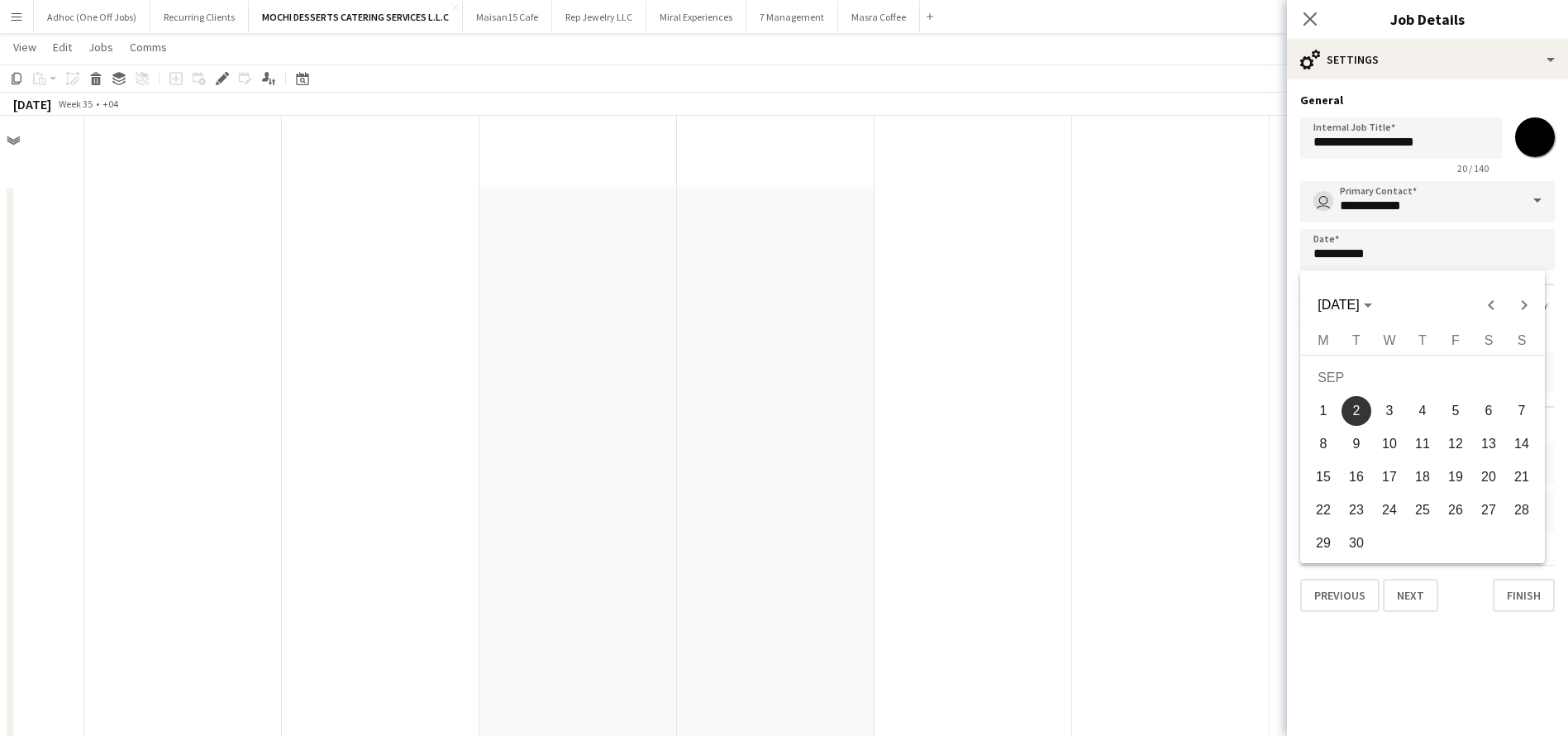
scroll to position [1663, 0]
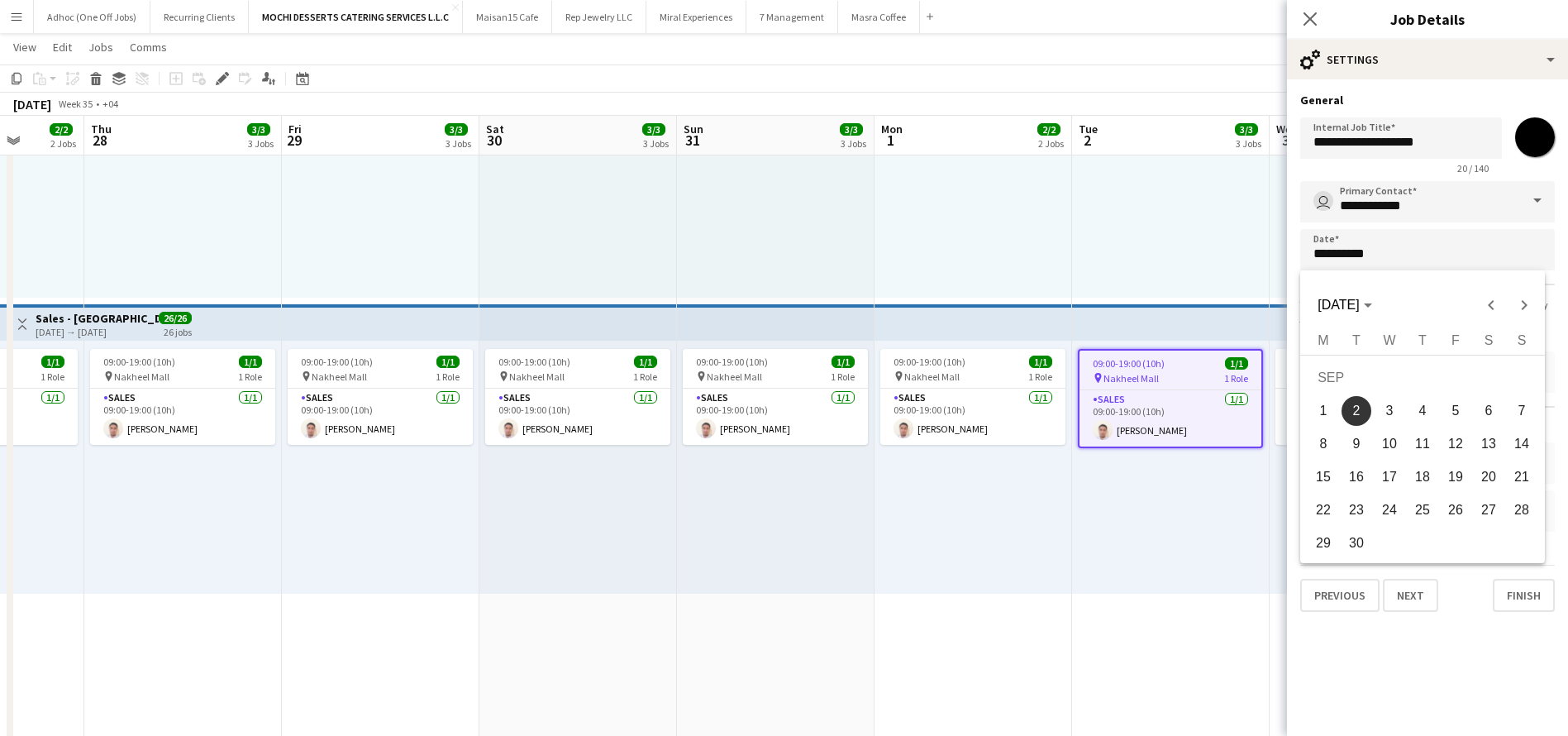
click at [1425, 408] on span "4" at bounding box center [1422, 410] width 30 height 30
type input "**********"
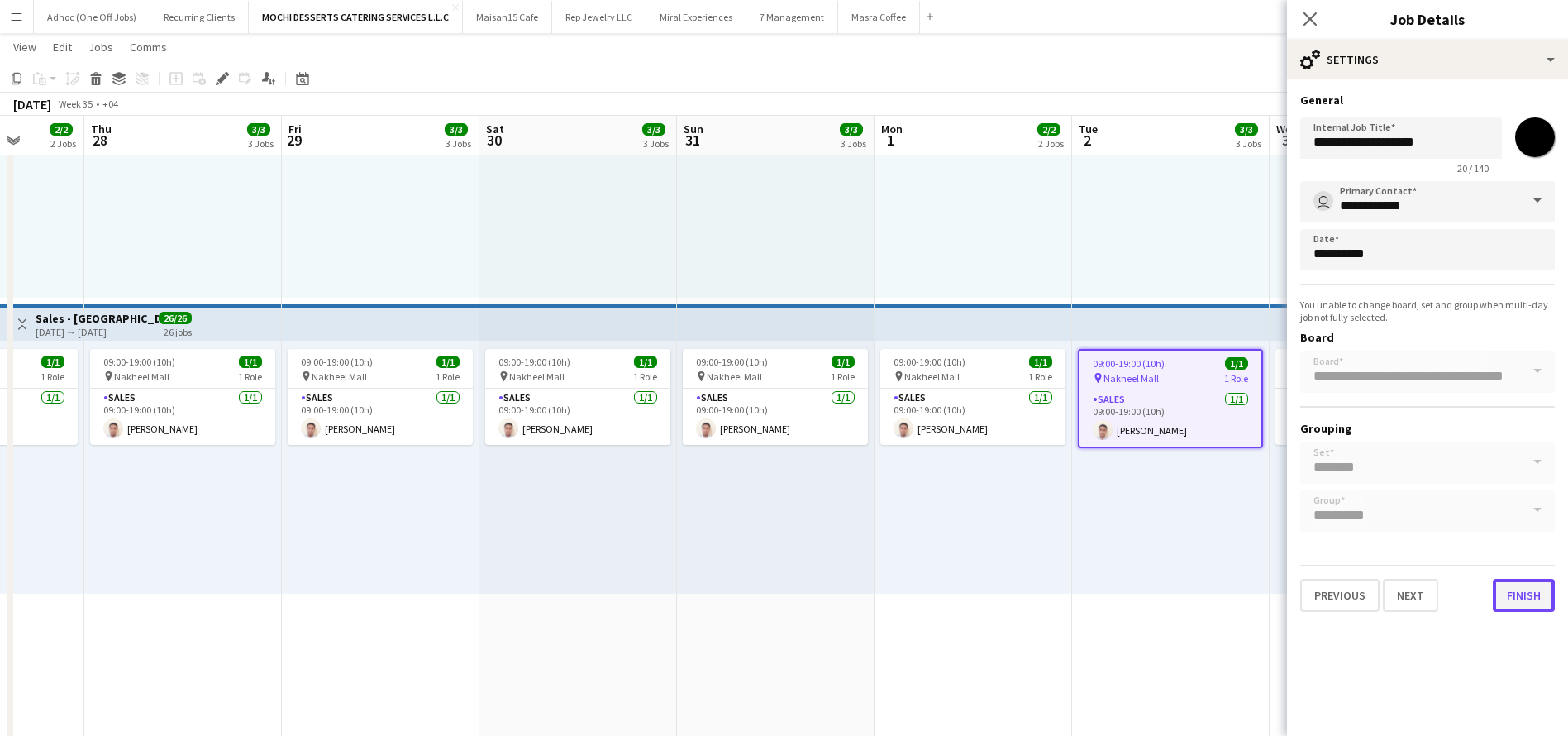
click at [1527, 586] on button "Finish" at bounding box center [1524, 595] width 62 height 34
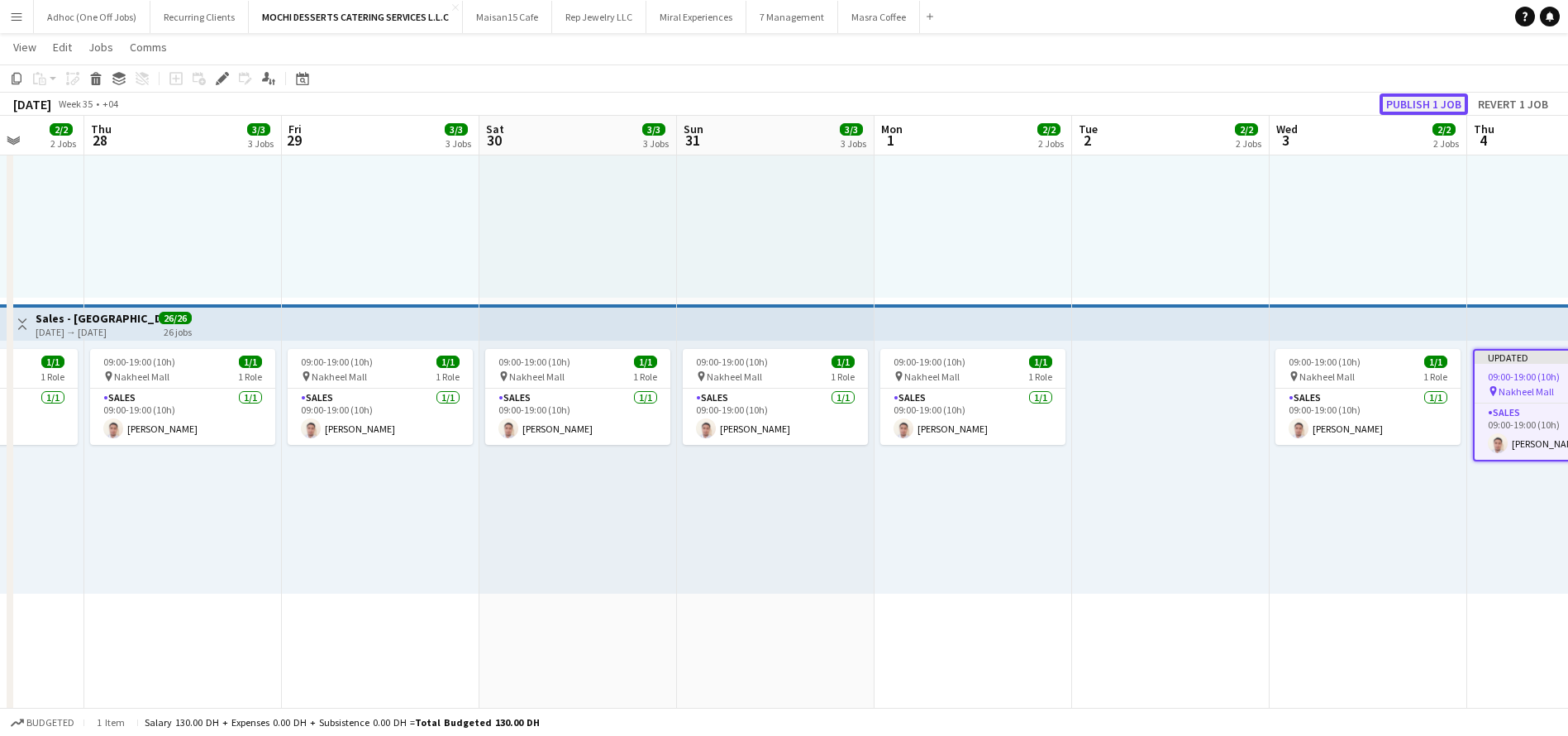
click at [1409, 105] on button "Publish 1 job" at bounding box center [1424, 104] width 88 height 21
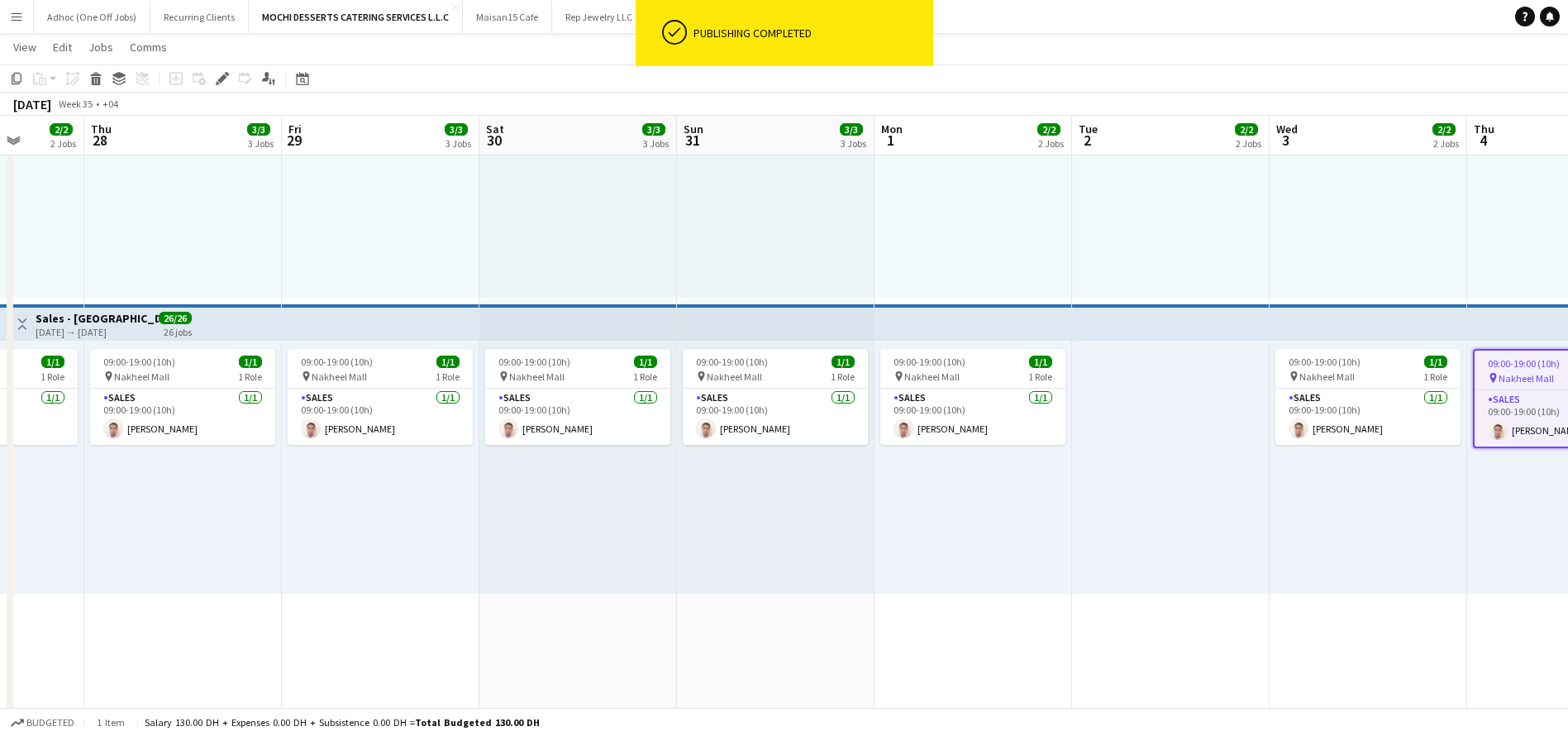
click at [1376, 320] on app-top-bar at bounding box center [1369, 322] width 197 height 36
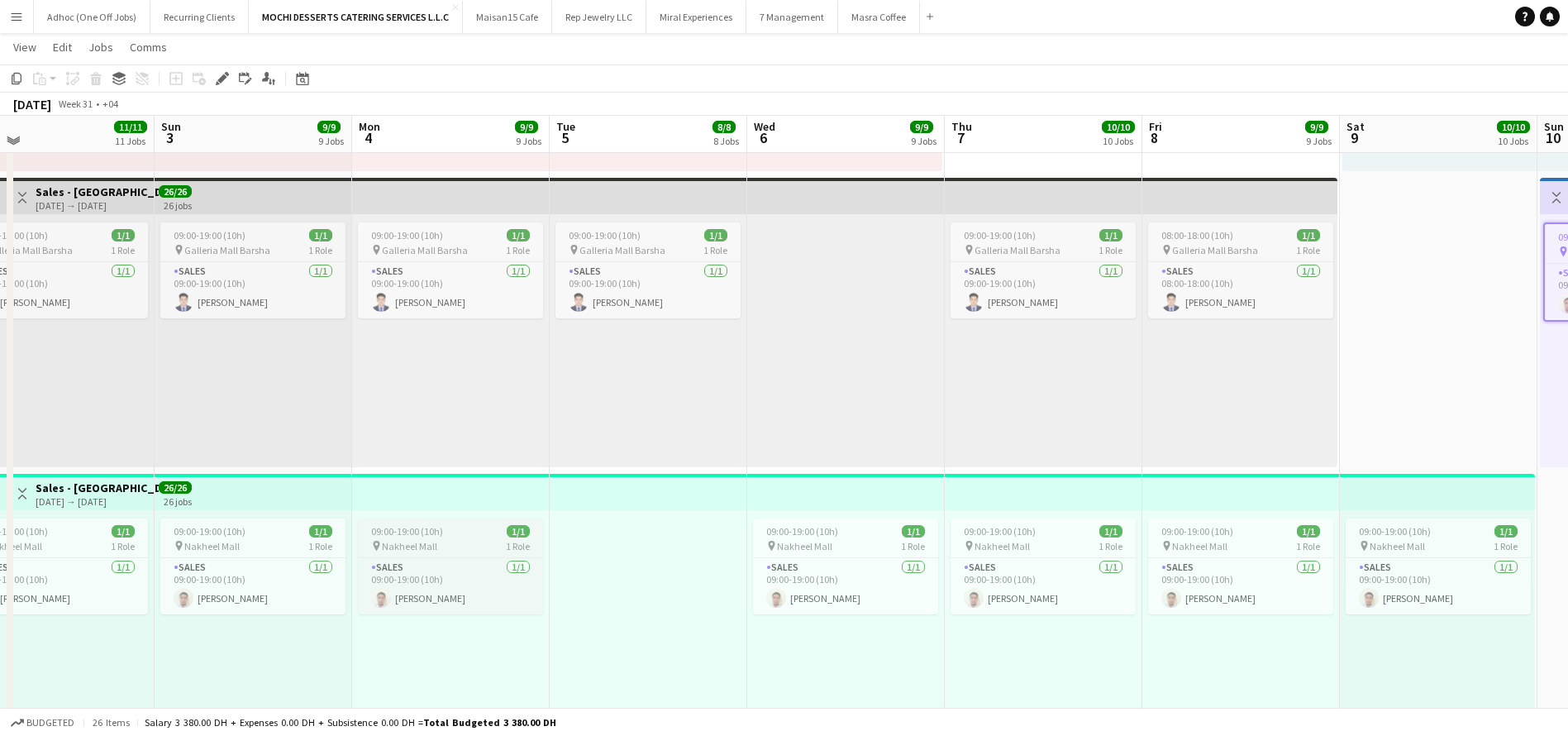
scroll to position [1787, 0]
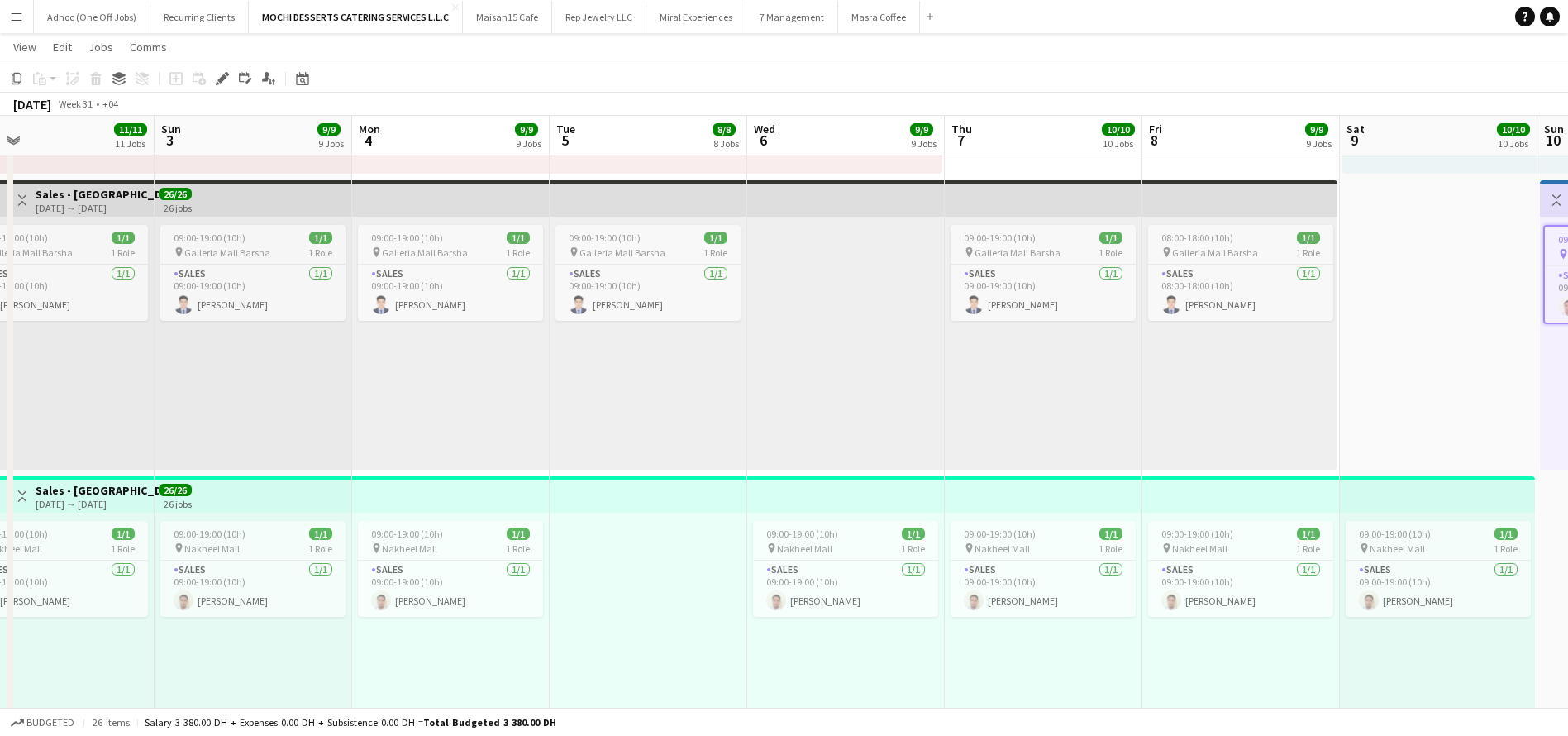
click at [858, 474] on app-date-cell "14:00-00:00 (10h) (Thu) 1/1 pin Galleria Mall - Abu Dhabi 1 Role Sales 1/1 14:0…" at bounding box center [846, 110] width 197 height 3425
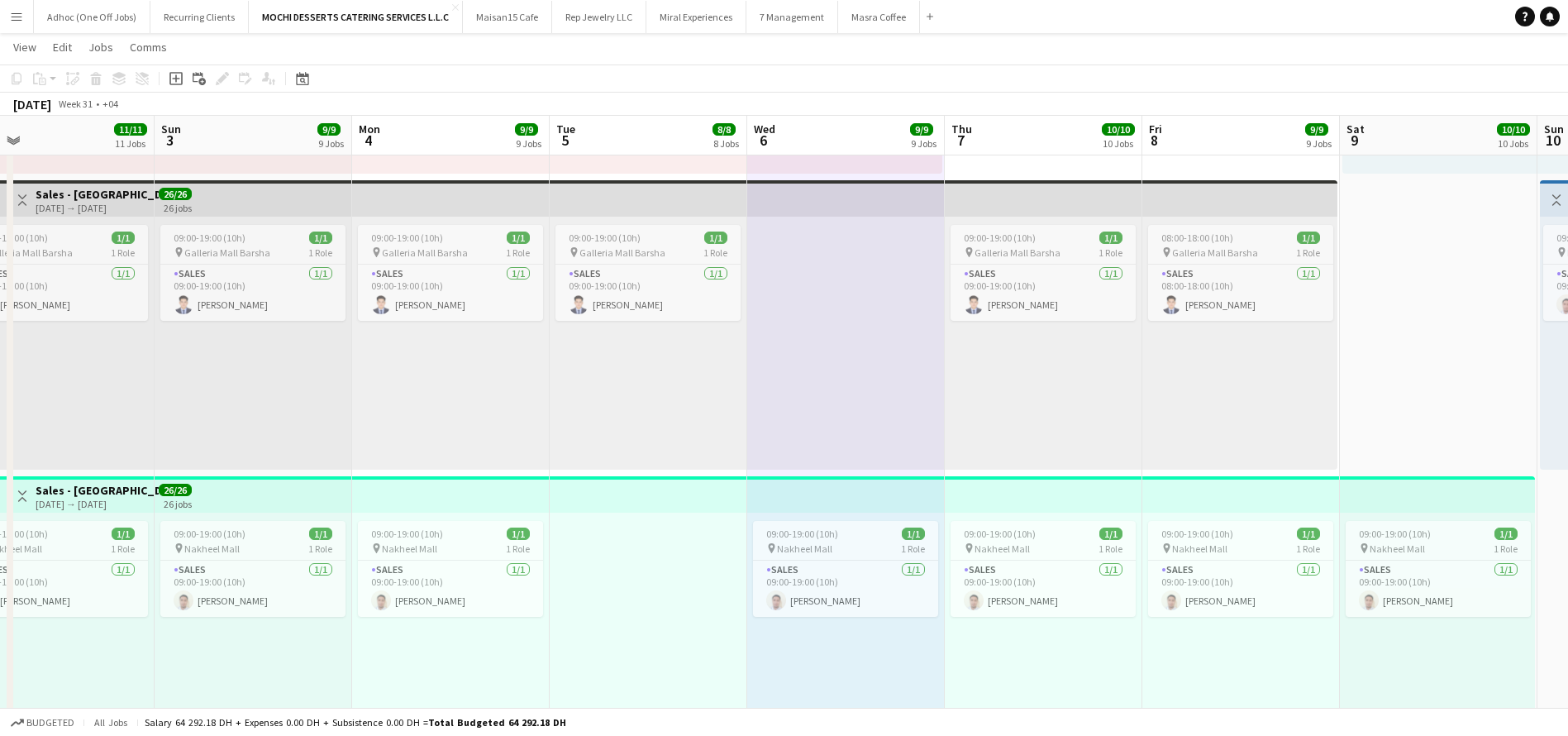
click at [473, 481] on app-top-bar at bounding box center [450, 494] width 197 height 36
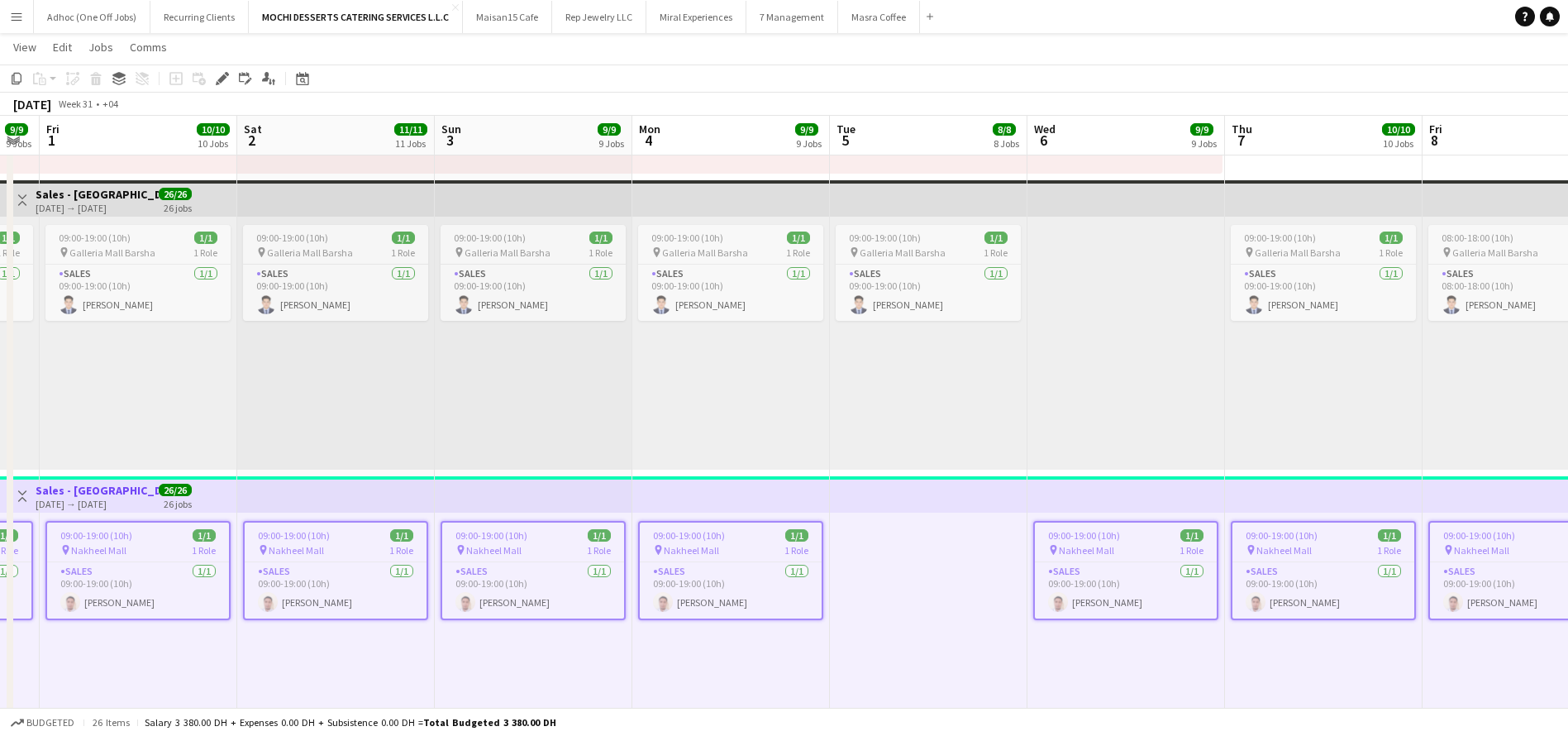
scroll to position [0, 338]
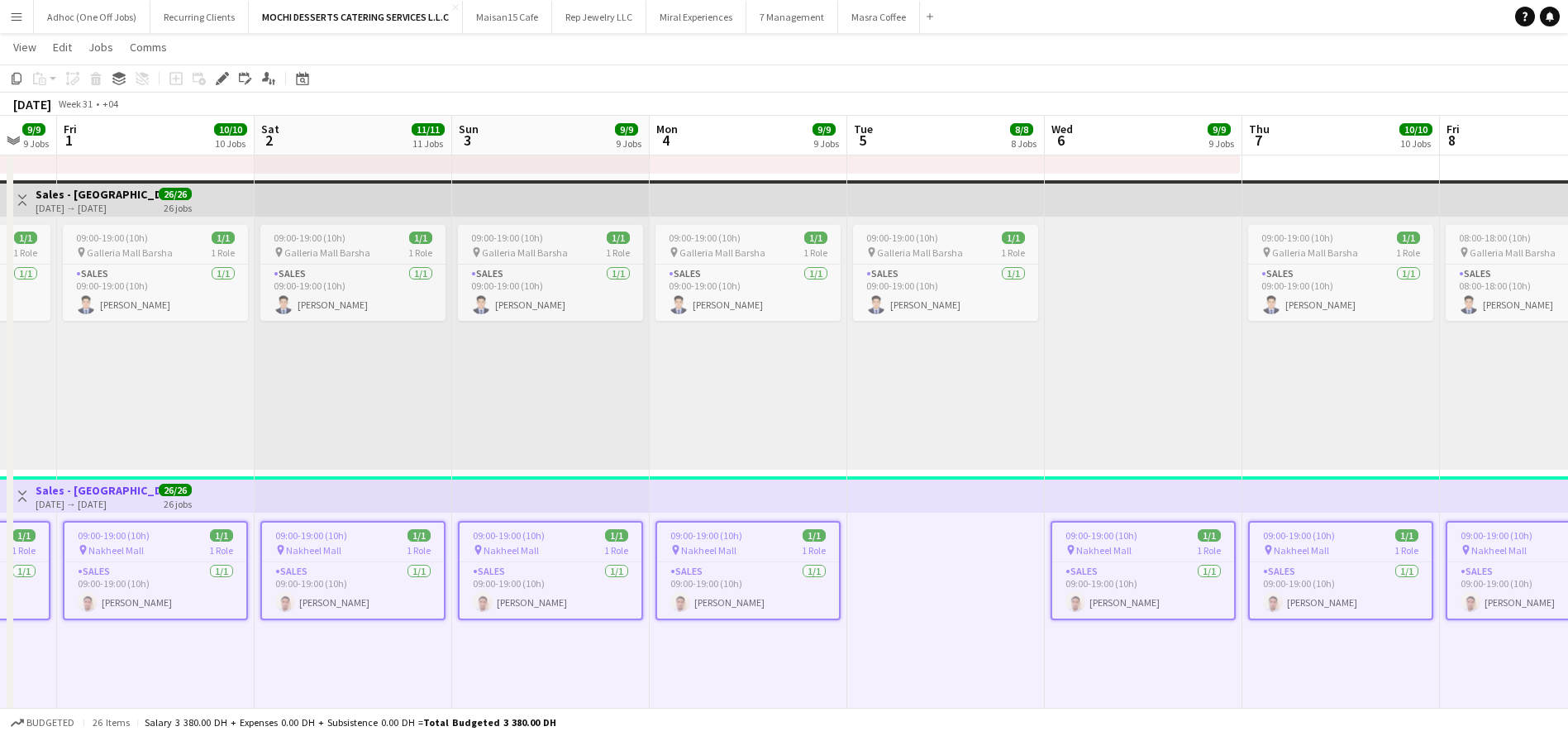
click at [1309, 499] on app-top-bar at bounding box center [1341, 494] width 197 height 36
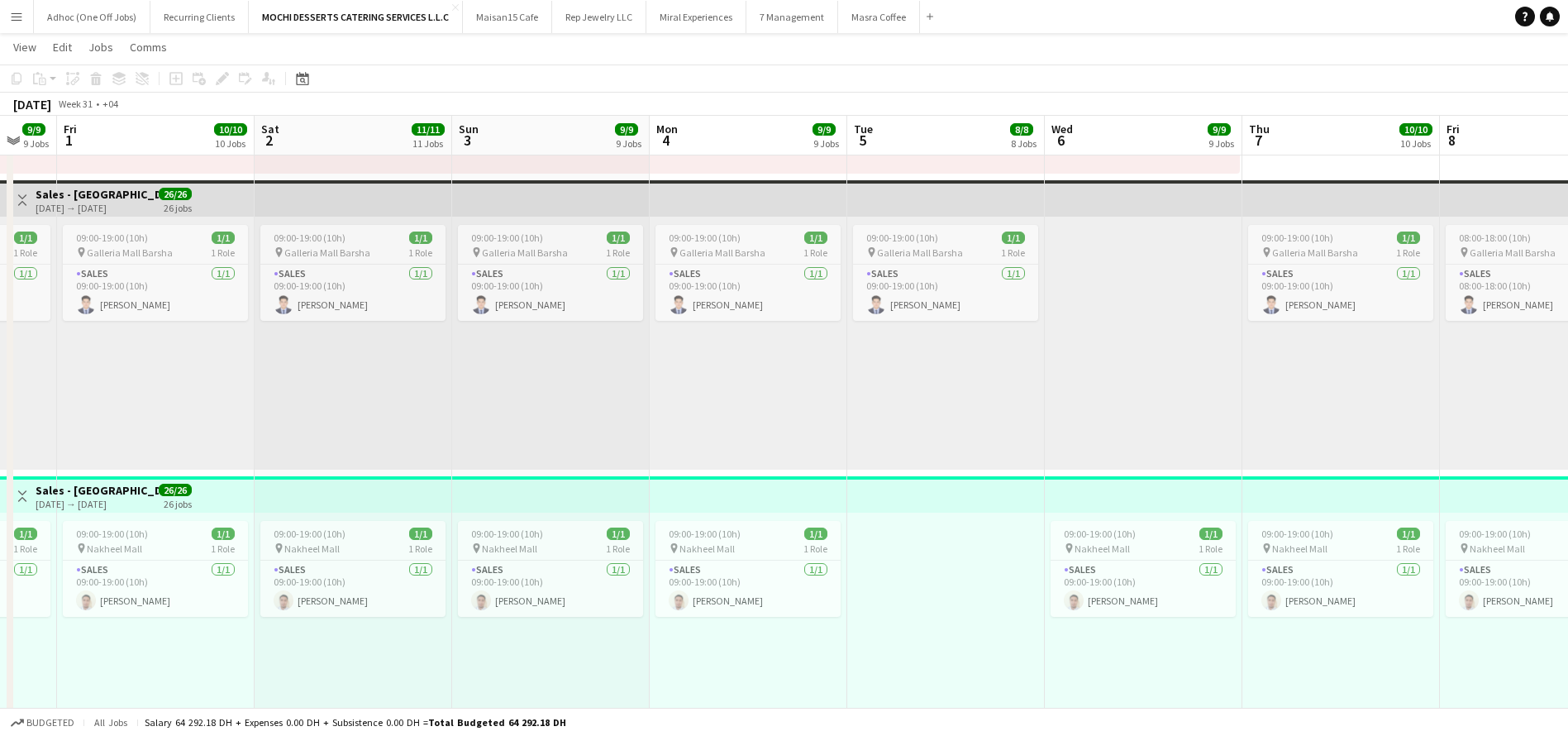
click at [1484, 494] on app-top-bar at bounding box center [1538, 494] width 197 height 36
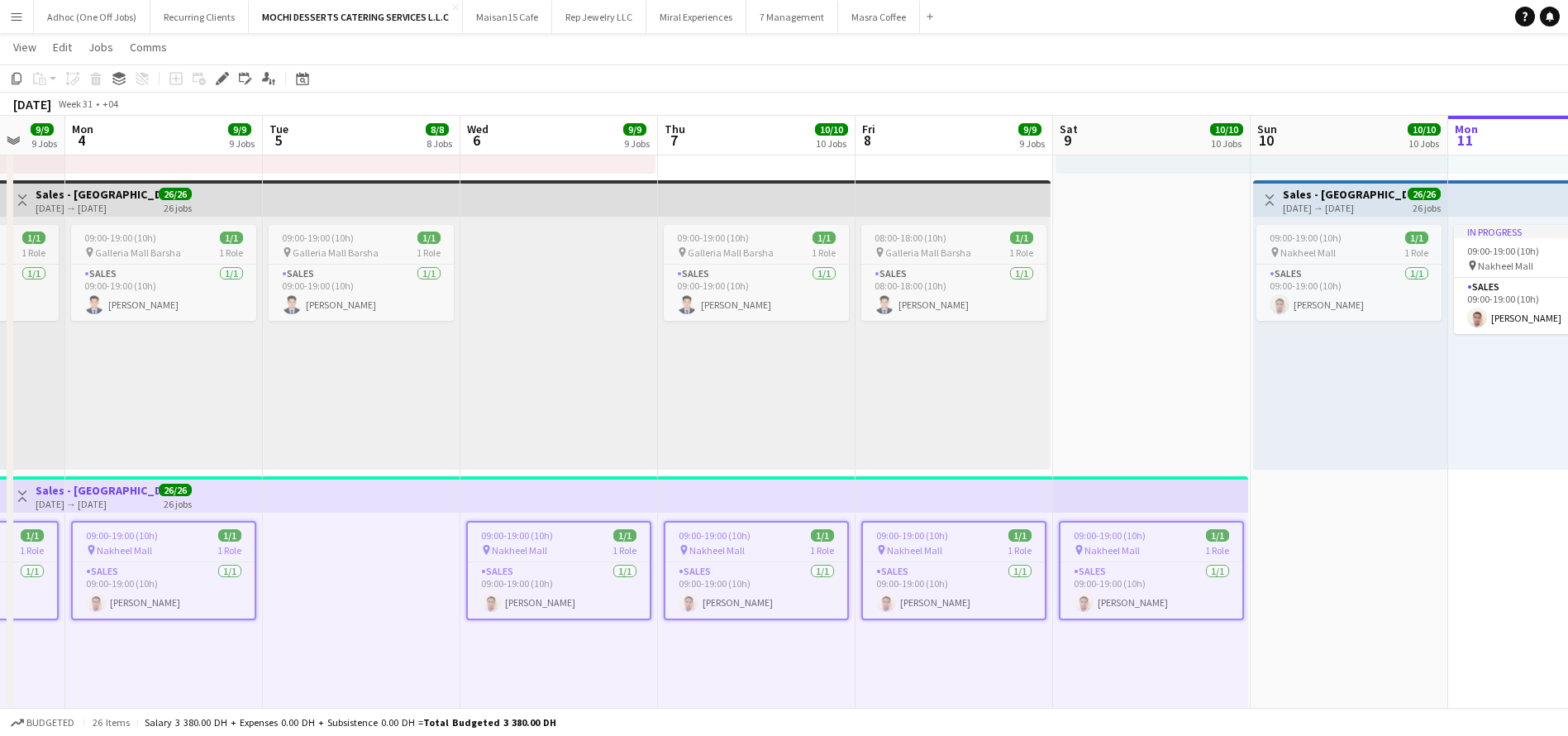
scroll to position [0, 538]
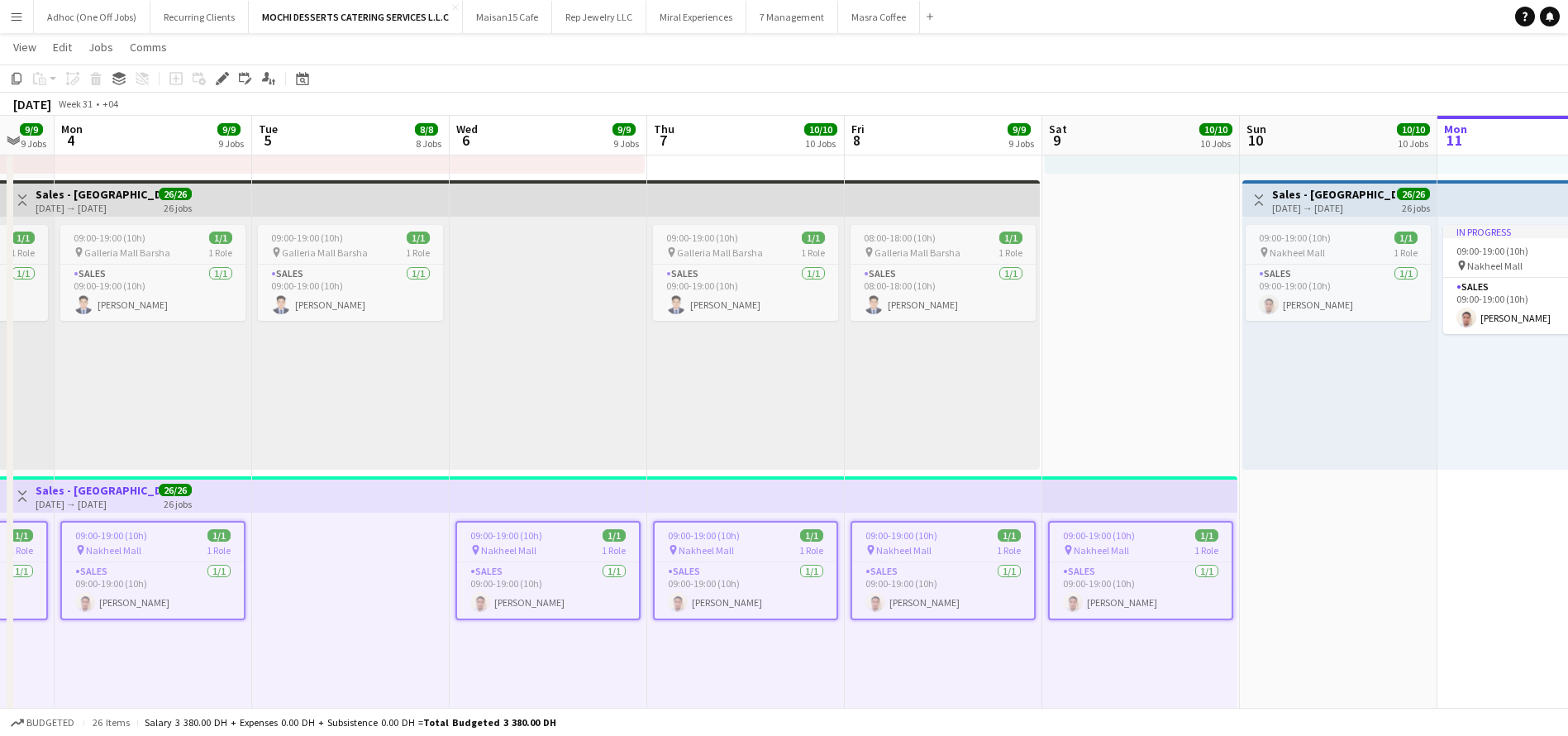
click at [380, 544] on div at bounding box center [351, 639] width 197 height 253
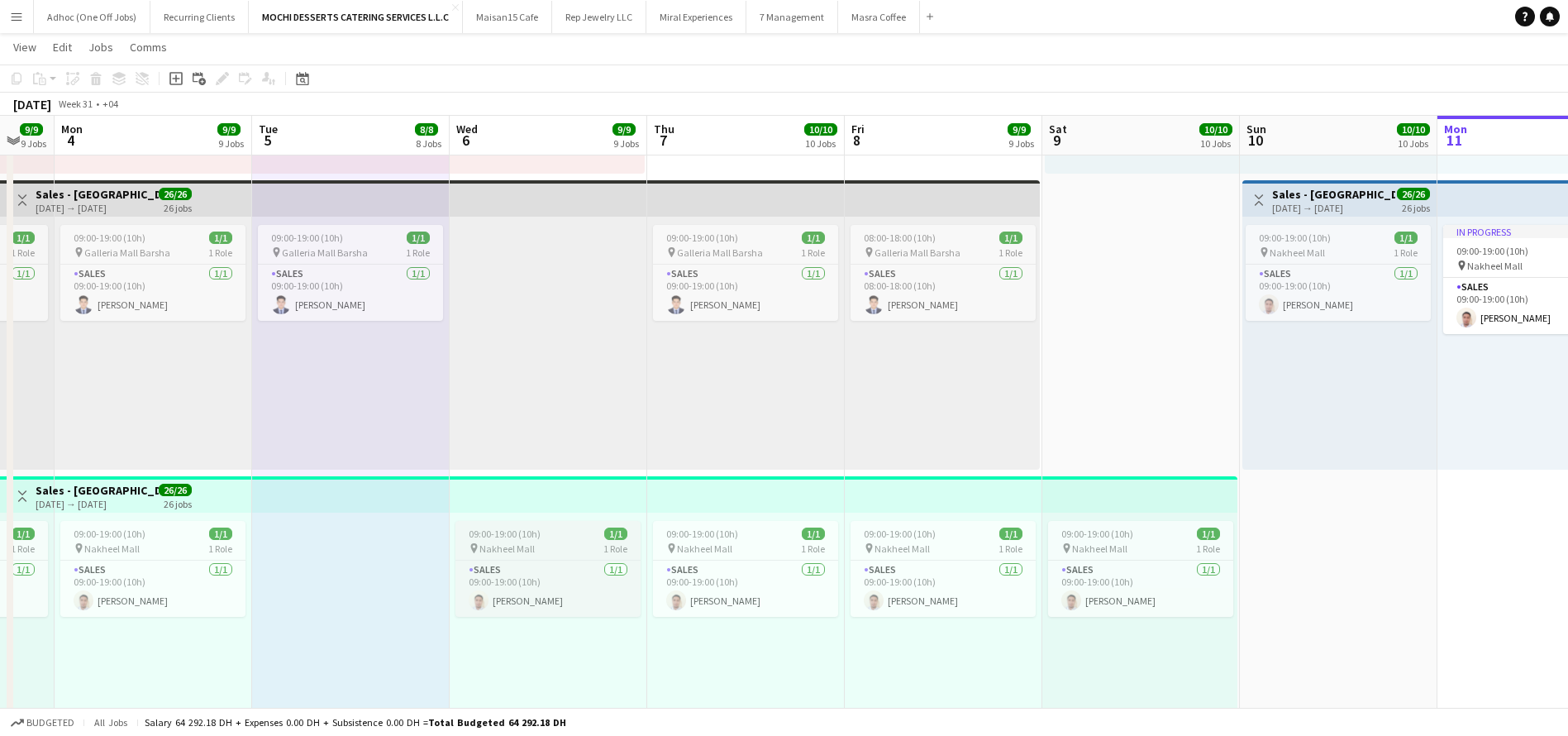
click at [526, 532] on span "09:00-19:00 (10h)" at bounding box center [504, 533] width 72 height 12
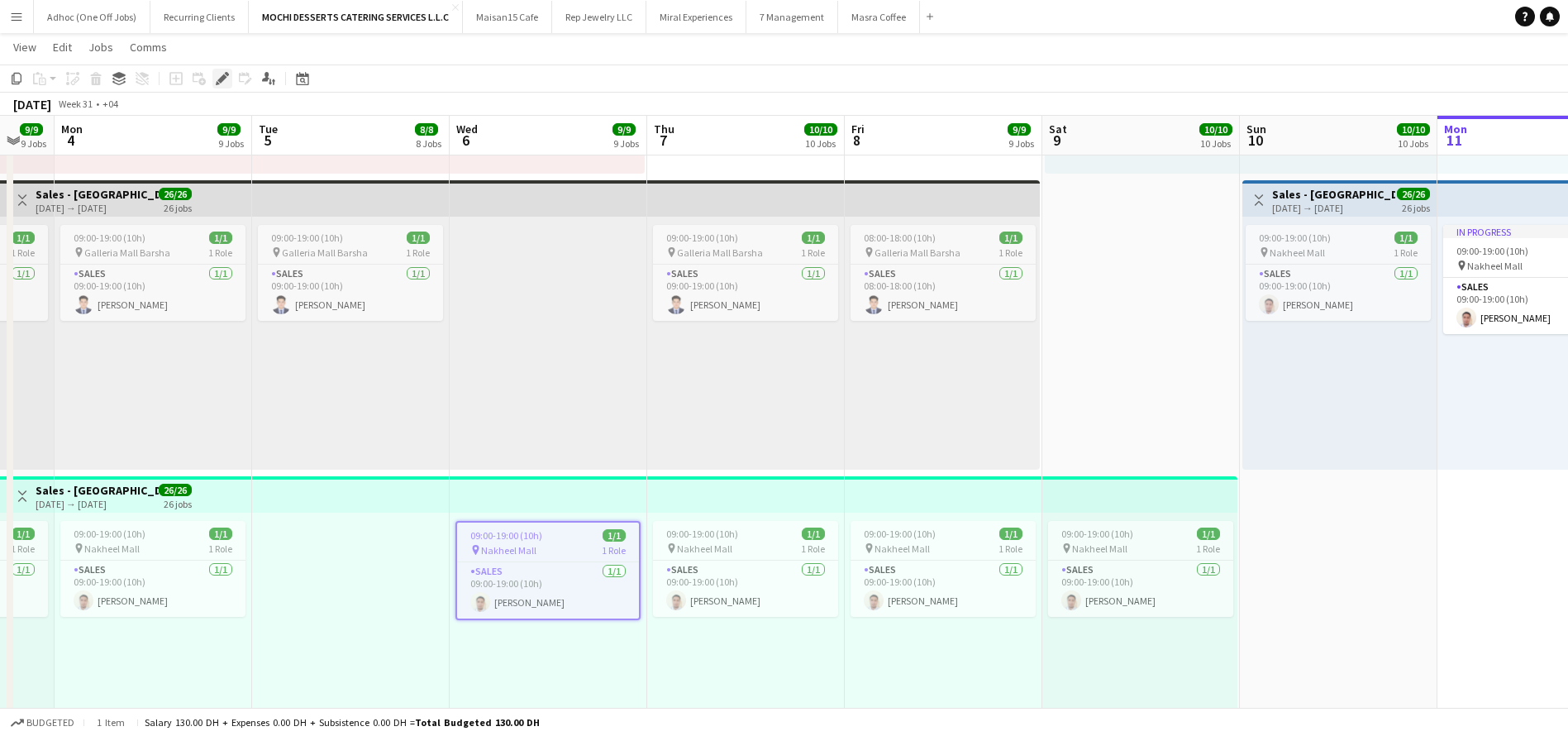
click at [219, 78] on icon "Edit" at bounding box center [222, 79] width 13 height 13
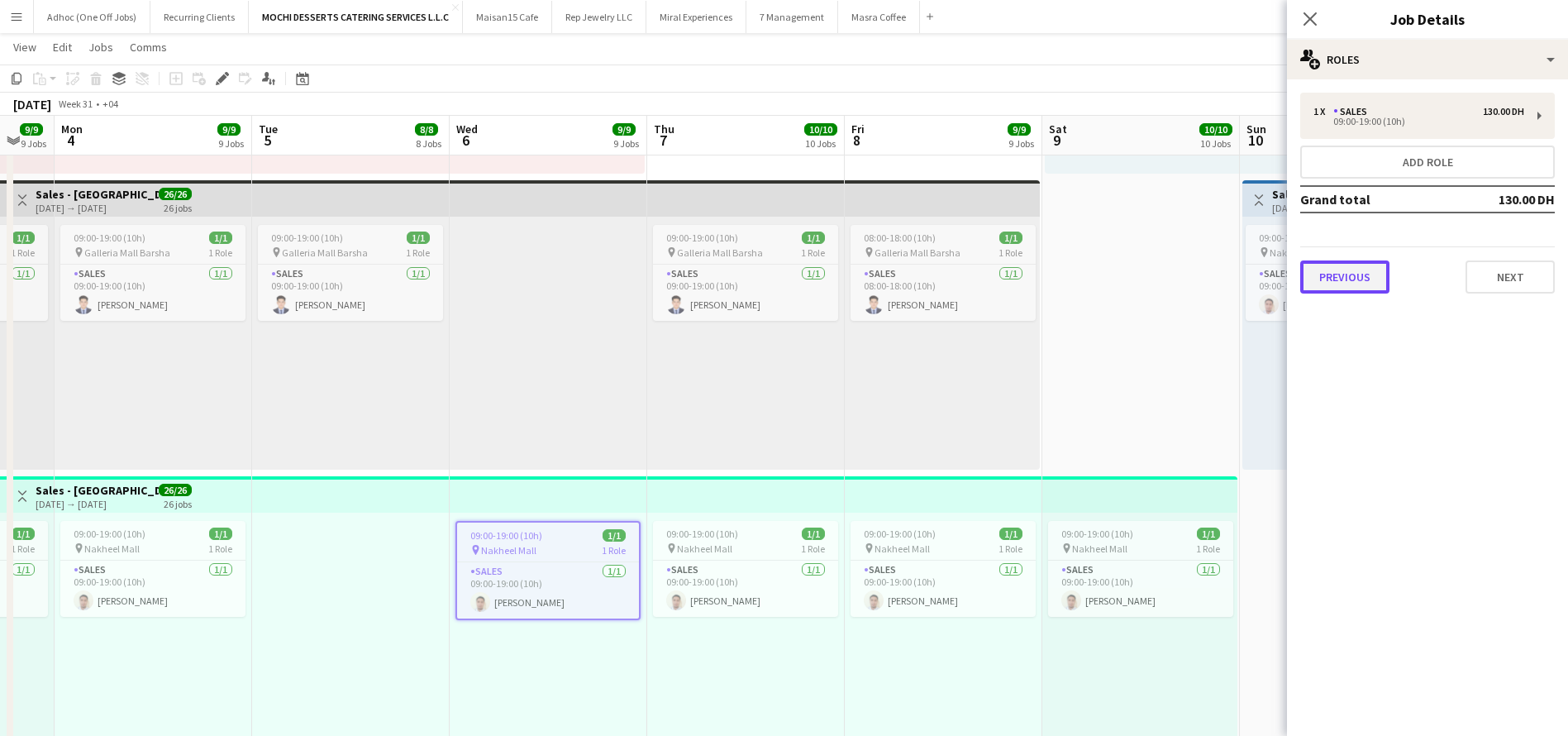
click at [1333, 271] on button "Previous" at bounding box center [1345, 277] width 89 height 34
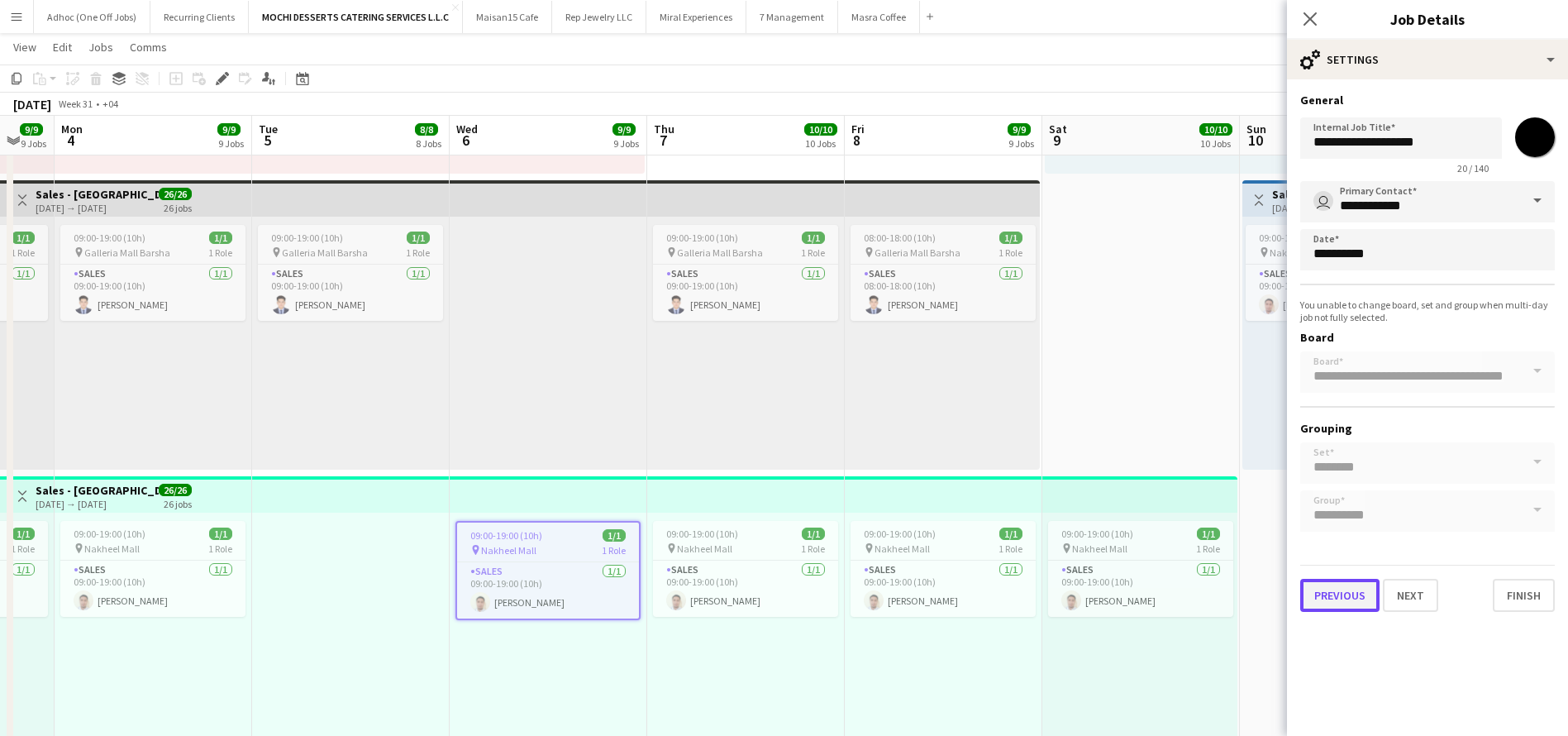
click at [1349, 604] on button "Previous" at bounding box center [1340, 595] width 80 height 34
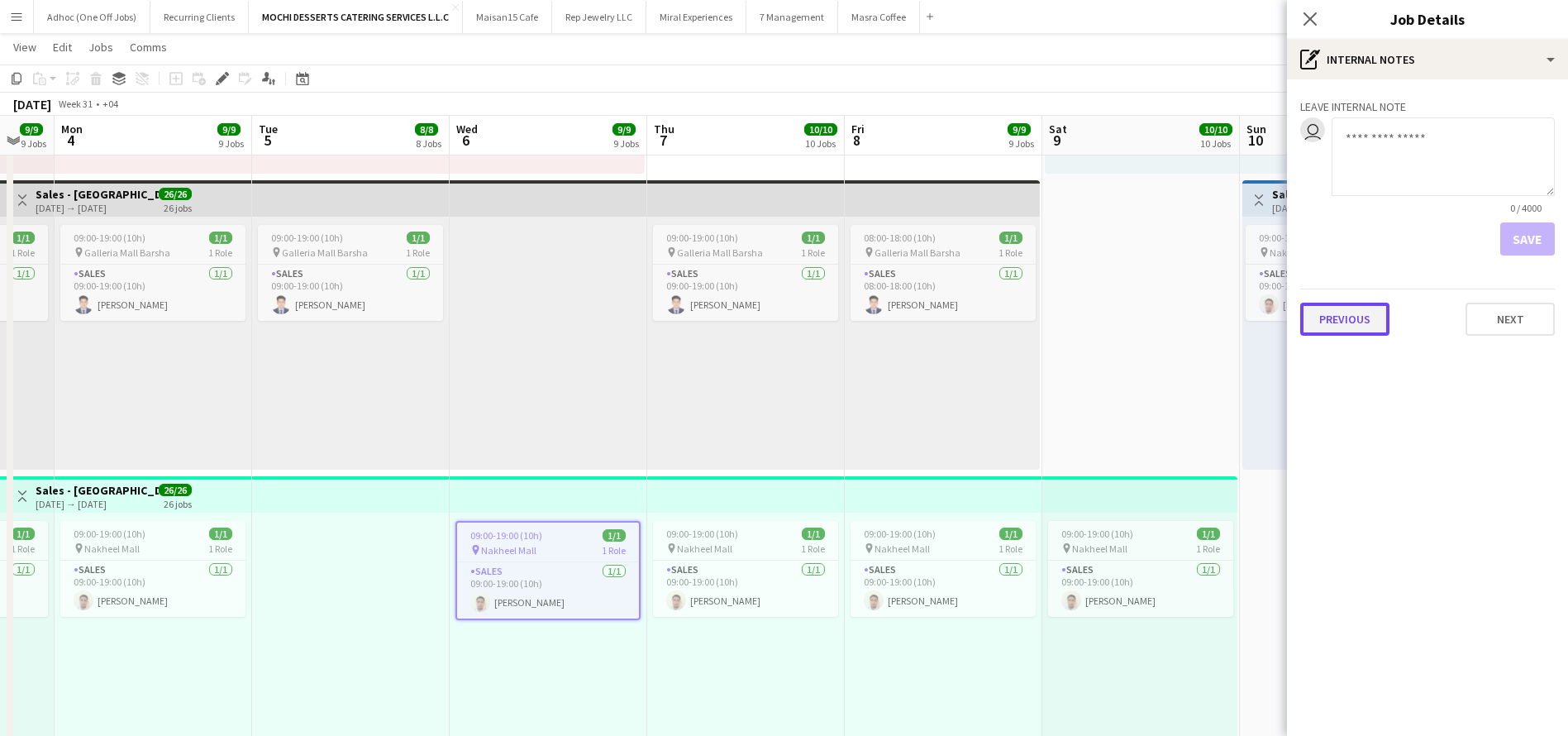
click at [1335, 310] on button "Previous" at bounding box center [1345, 319] width 89 height 34
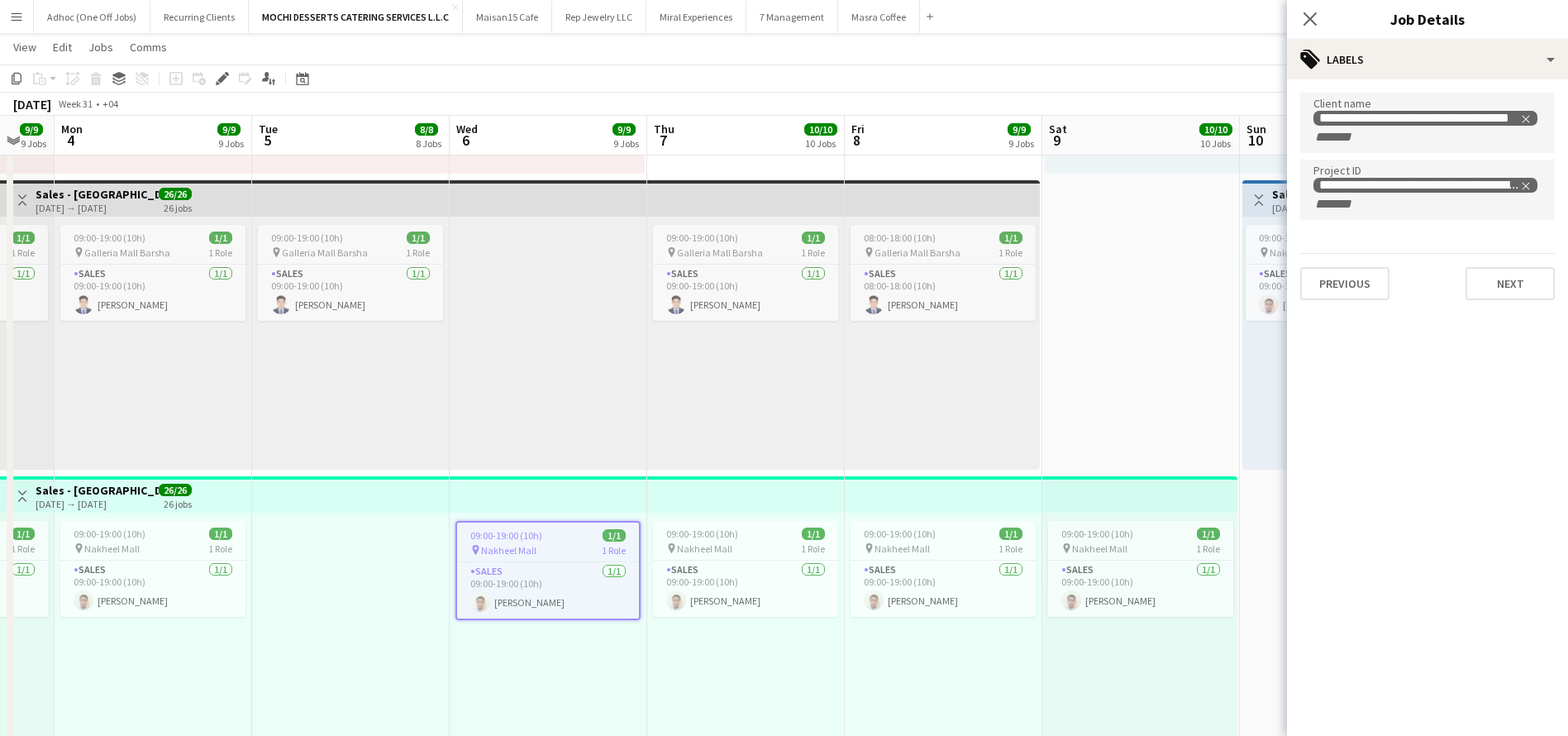
click at [1327, 21] on div "Close pop-in" at bounding box center [1310, 19] width 46 height 38
click at [1313, 22] on icon at bounding box center [1309, 18] width 15 height 15
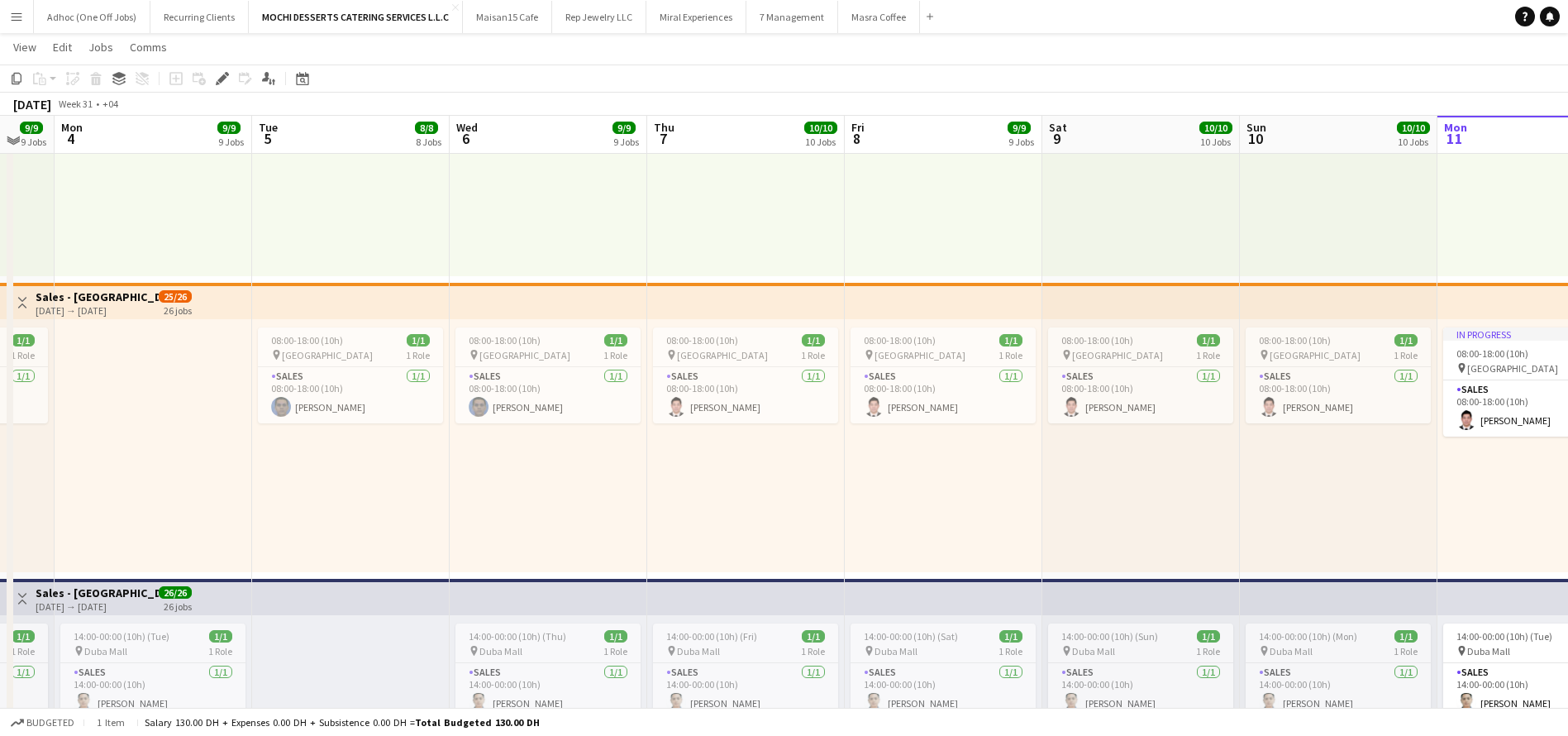
scroll to position [795, 0]
click at [364, 310] on app-top-bar at bounding box center [351, 303] width 197 height 36
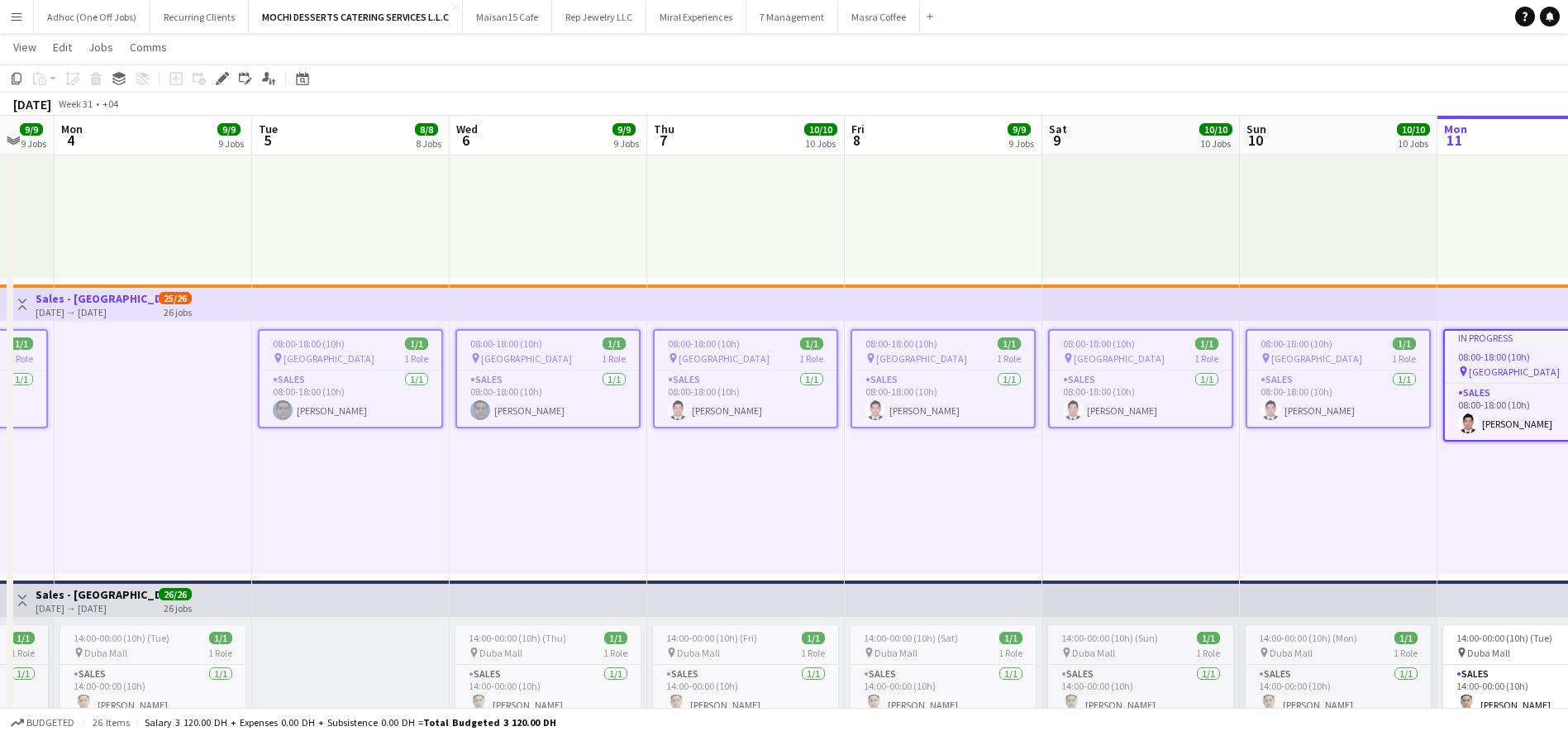
scroll to position [0, 538]
click at [532, 350] on app-job-card "08:00-18:00 (10h) 1/1 pin Dubai Mall 1 Role Sales 1/1 08:00-18:00 (10h) Cloyd N…" at bounding box center [548, 379] width 185 height 100
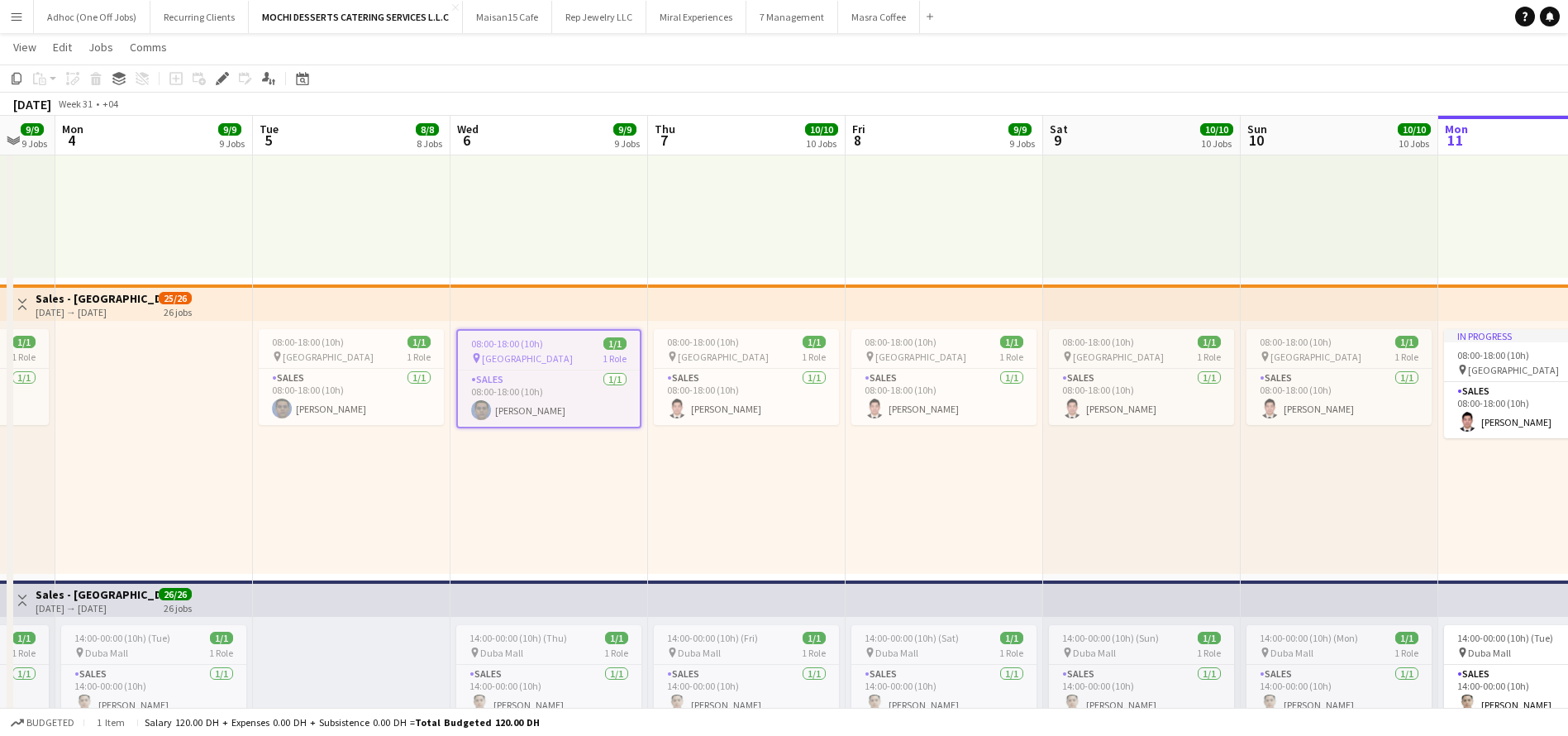
drag, startPoint x: 216, startPoint y: 80, endPoint x: 258, endPoint y: 91, distance: 43.4
click at [219, 81] on icon "Edit" at bounding box center [222, 79] width 13 height 13
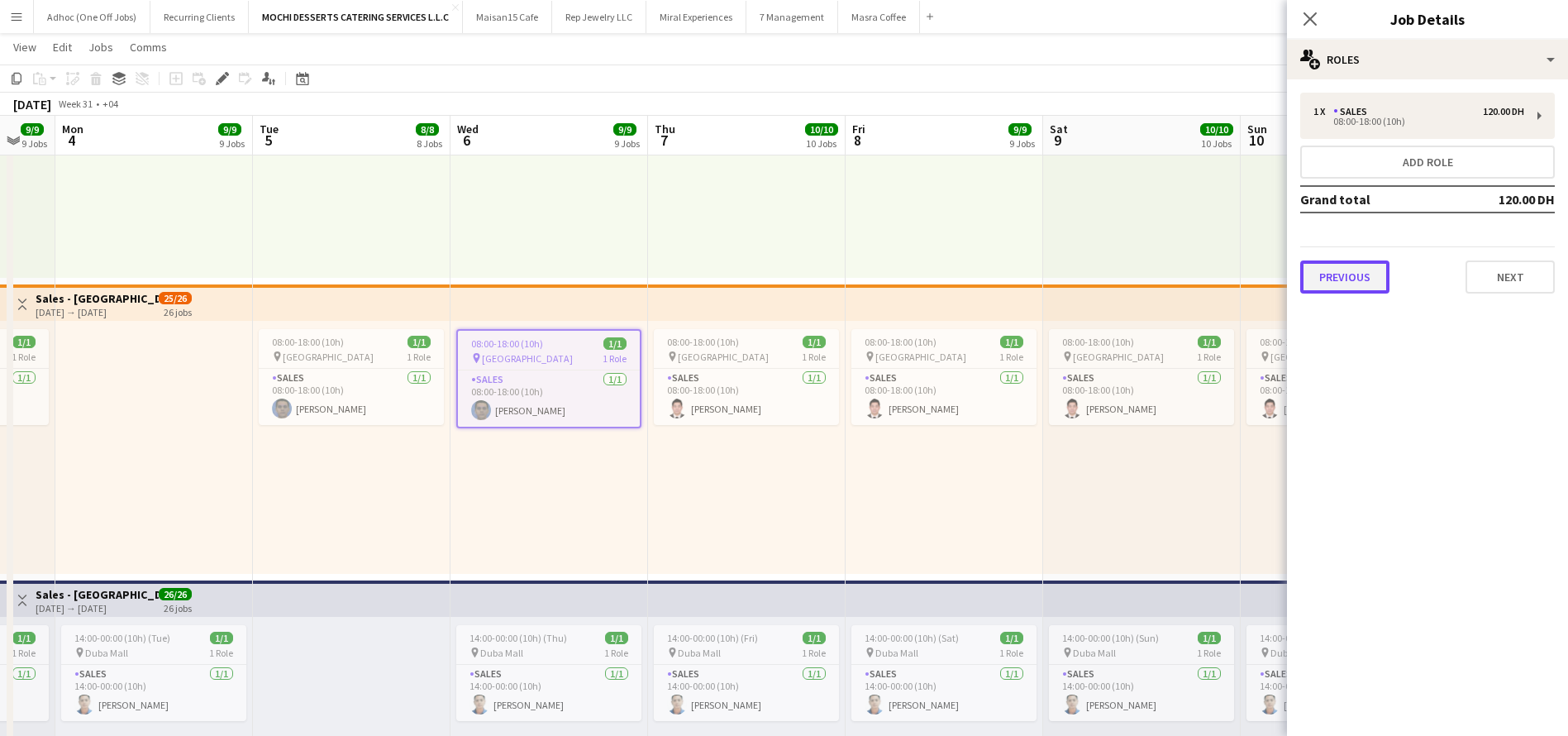
click at [1350, 278] on button "Previous" at bounding box center [1345, 277] width 89 height 34
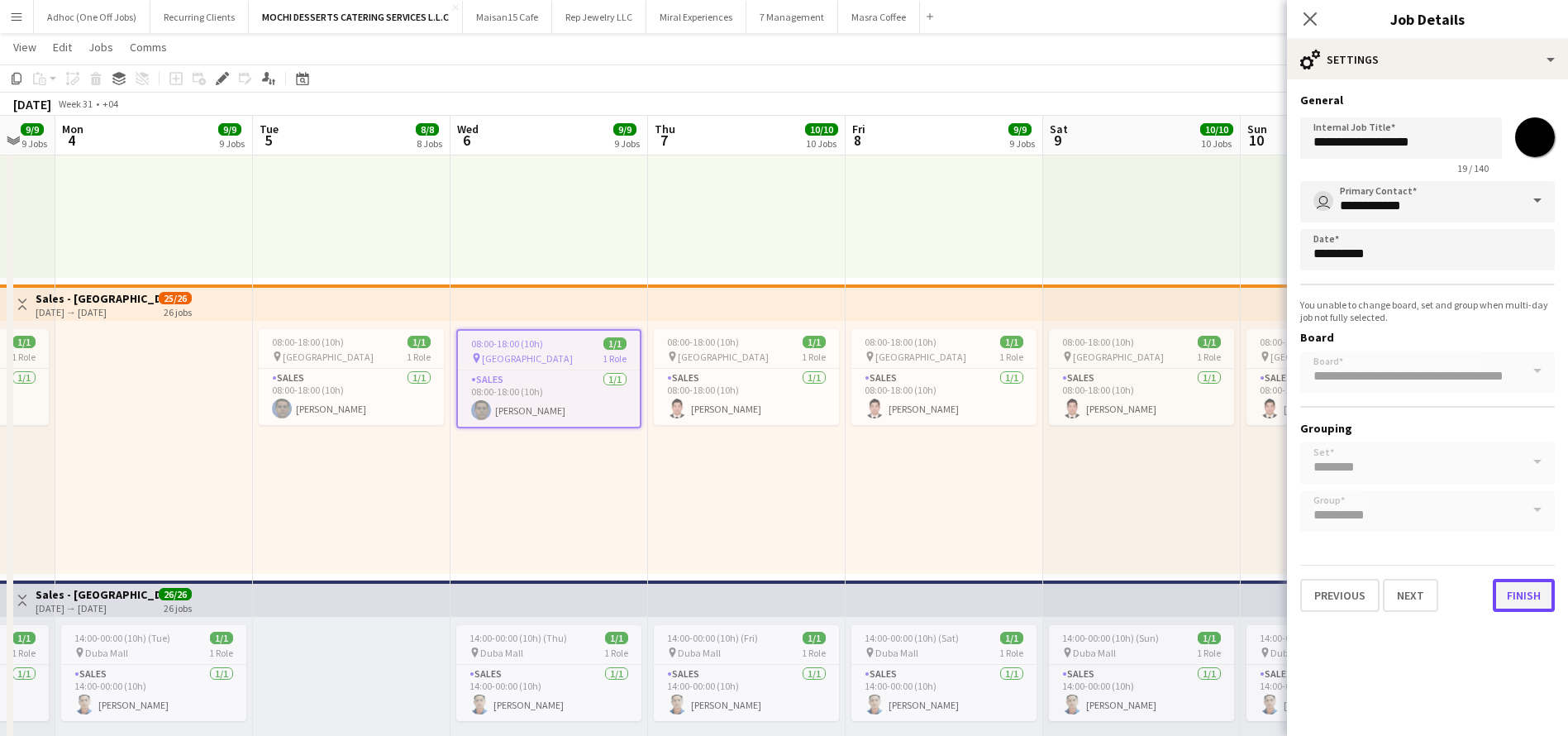
click at [1535, 592] on button "Finish" at bounding box center [1524, 595] width 62 height 34
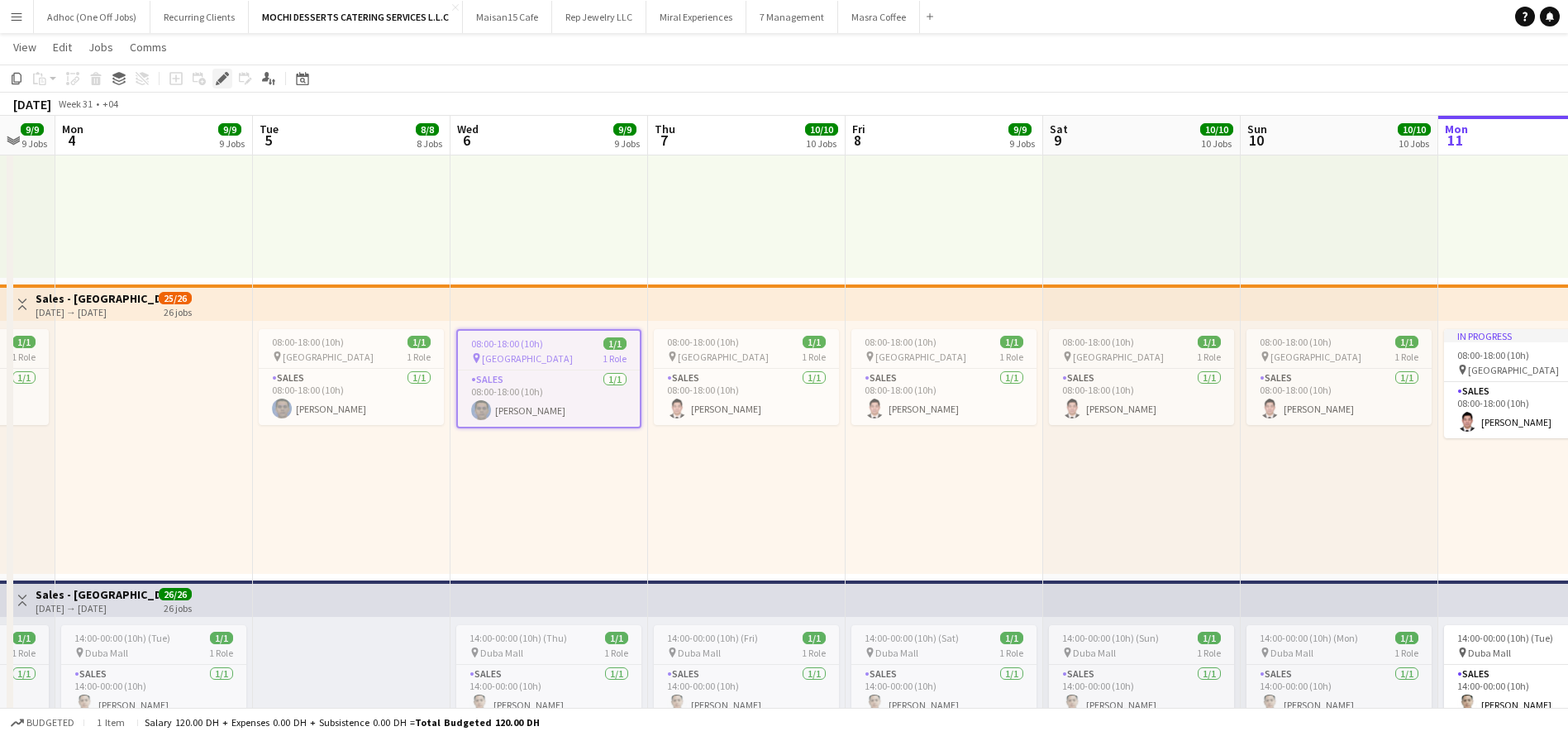
click at [221, 76] on icon at bounding box center [221, 79] width 9 height 9
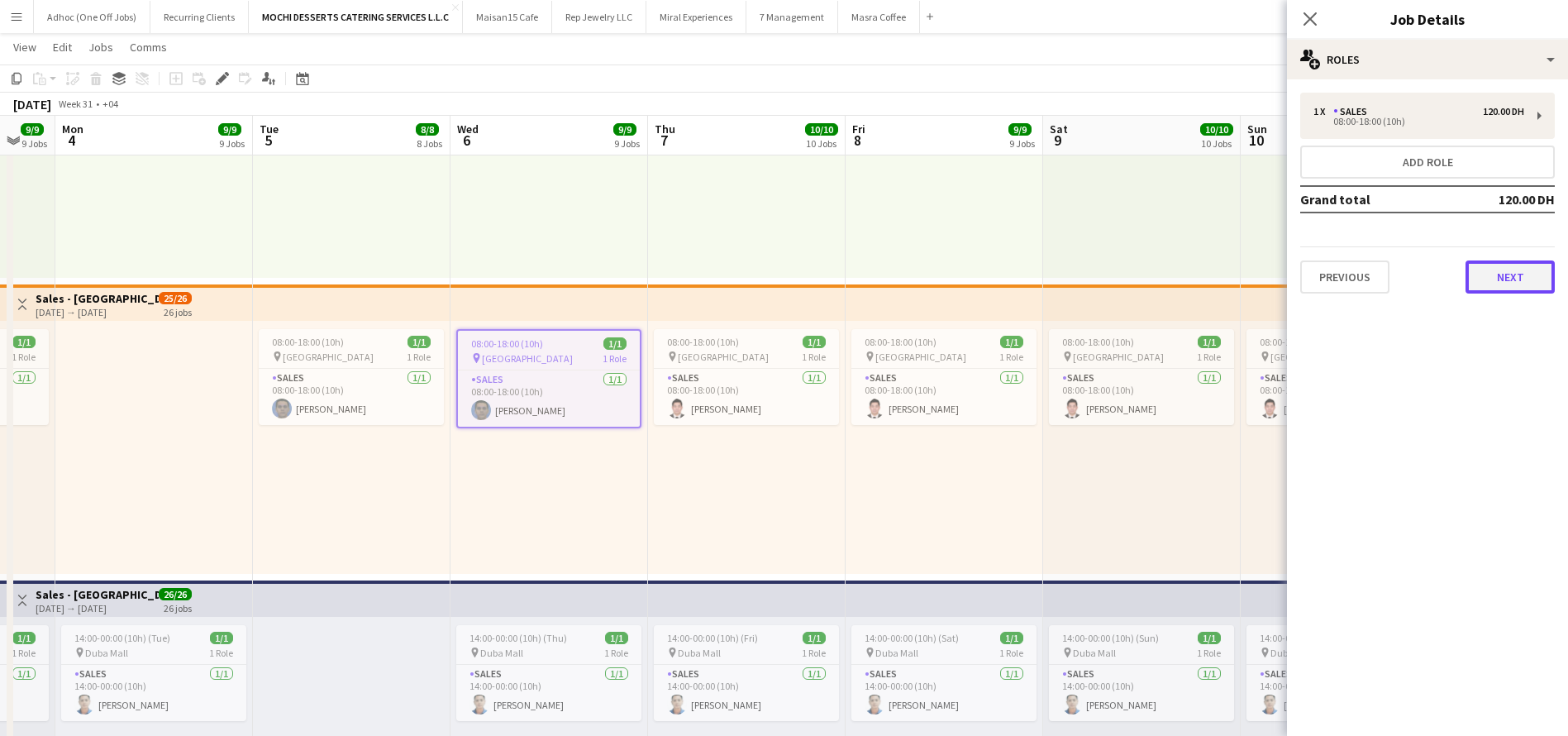
click at [1521, 285] on button "Next" at bounding box center [1510, 277] width 89 height 34
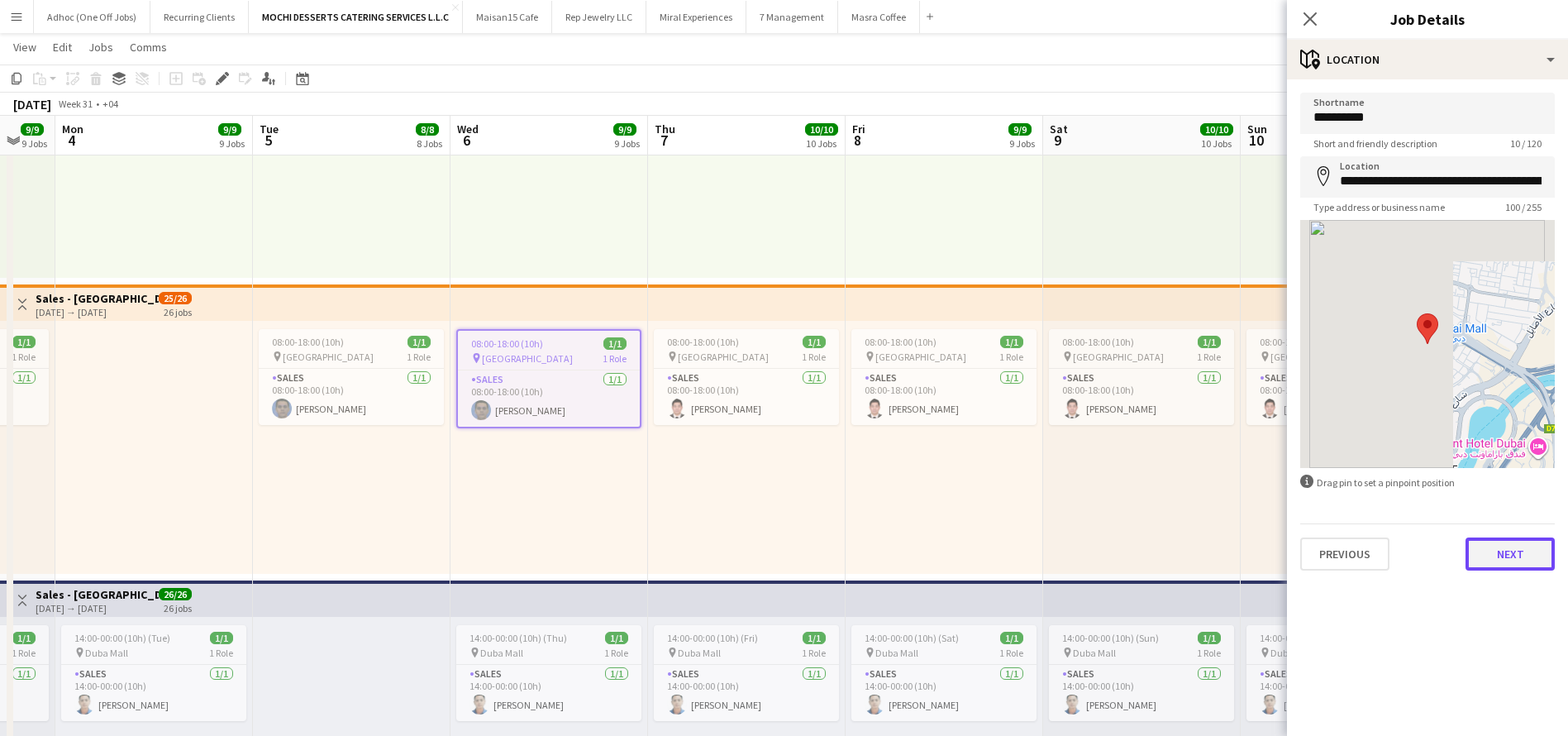
click at [1536, 559] on button "Next" at bounding box center [1510, 554] width 89 height 34
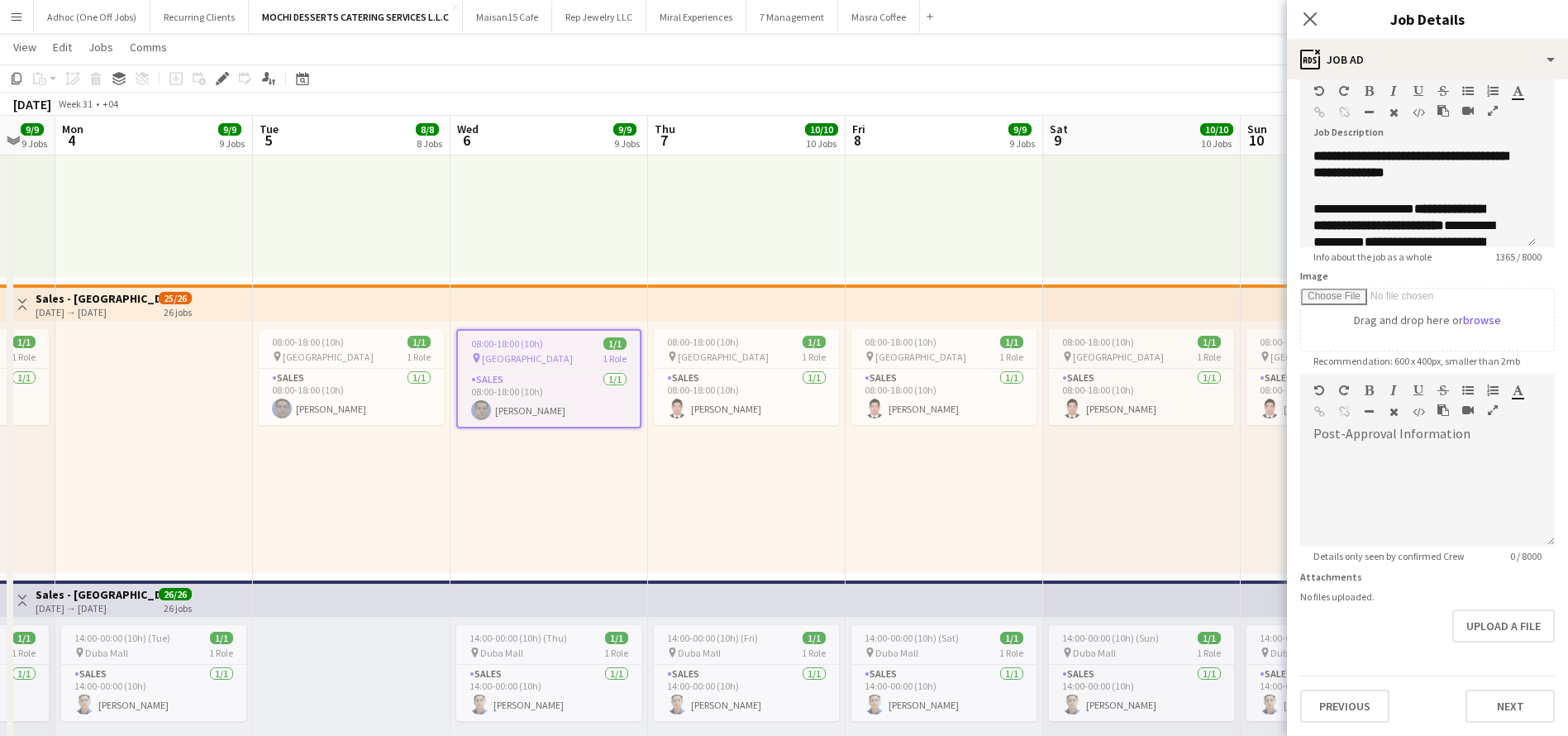
scroll to position [122, 0]
click at [1492, 689] on button "Next" at bounding box center [1510, 705] width 89 height 34
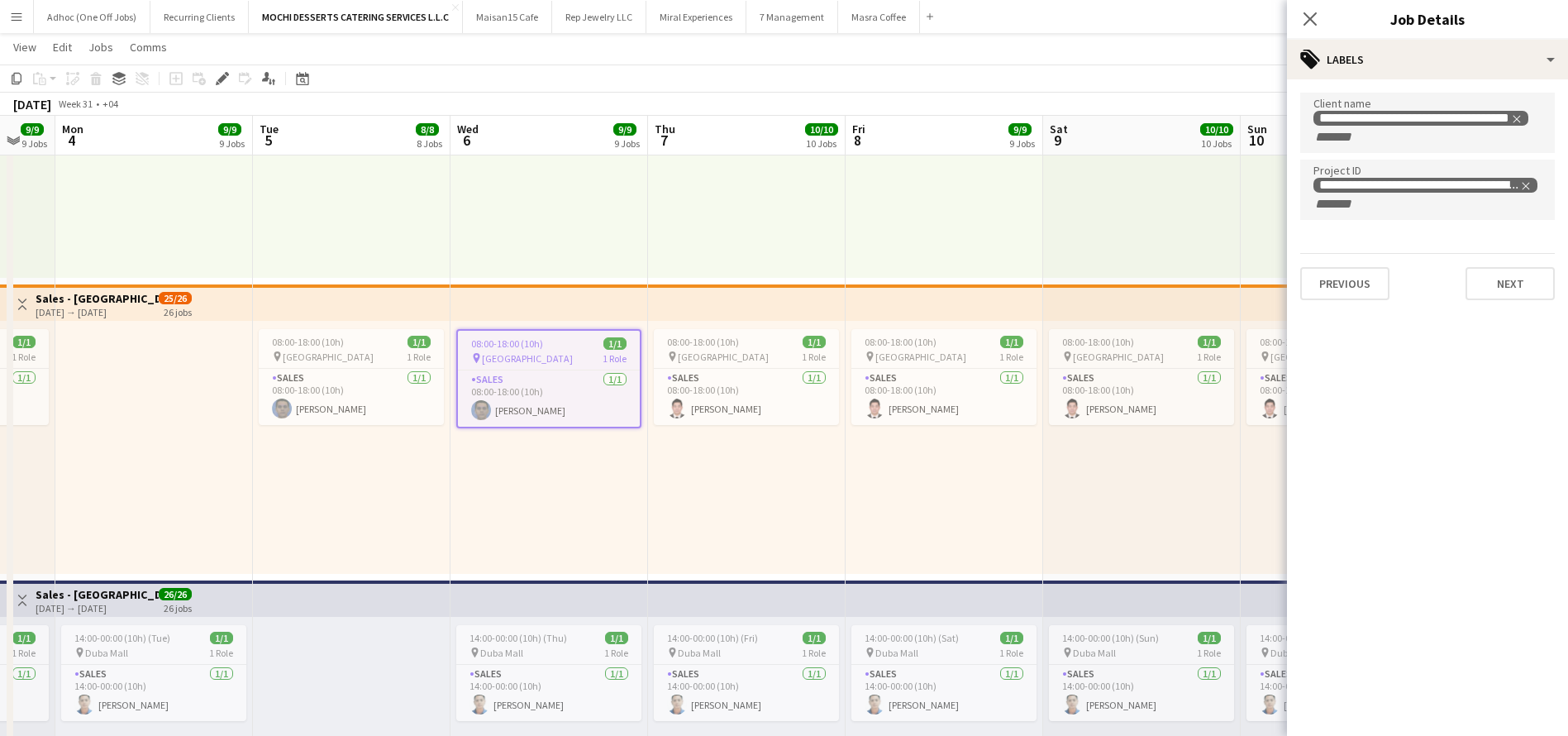
scroll to position [0, 0]
click at [1521, 272] on button "Next" at bounding box center [1510, 284] width 89 height 34
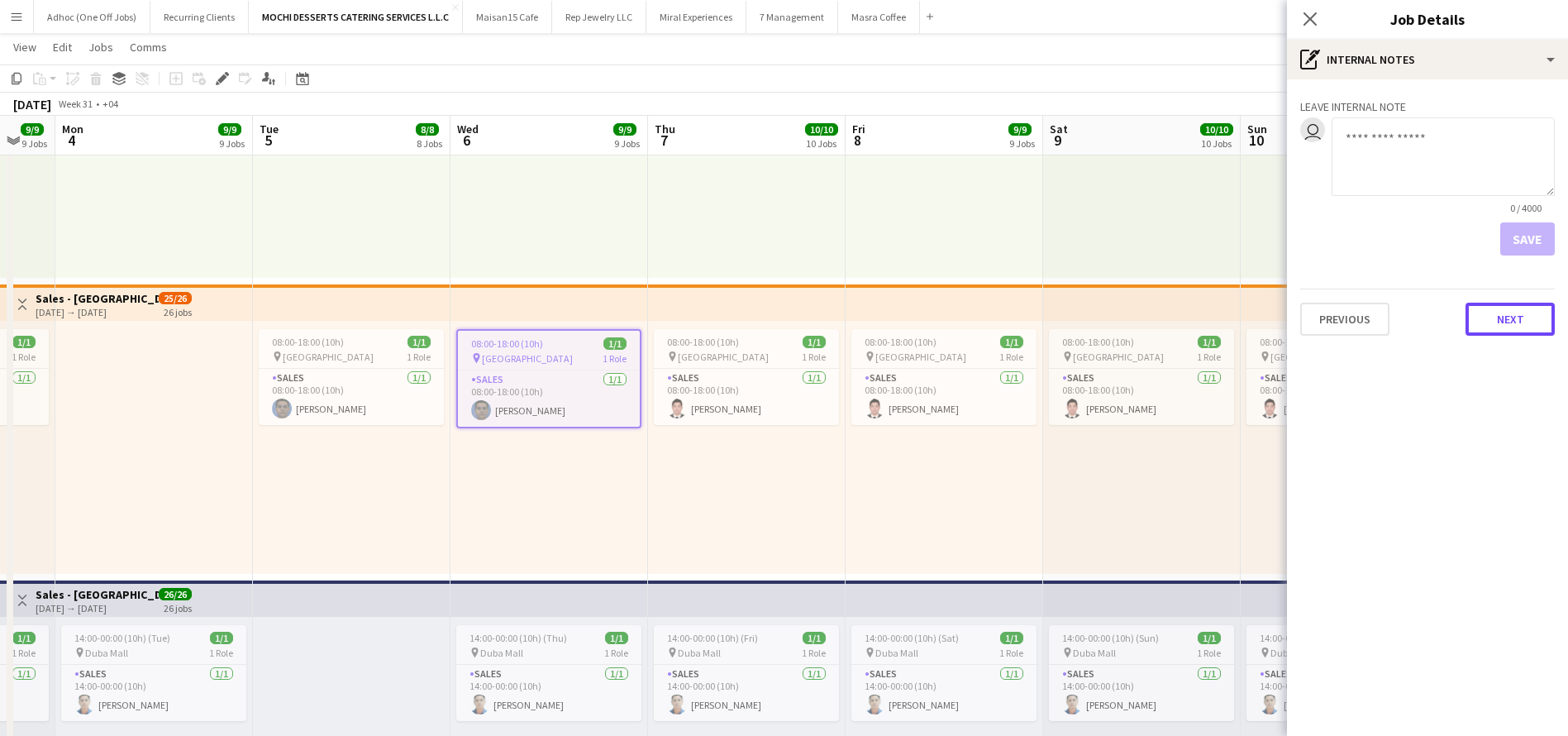
click at [1517, 313] on button "Next" at bounding box center [1510, 319] width 89 height 34
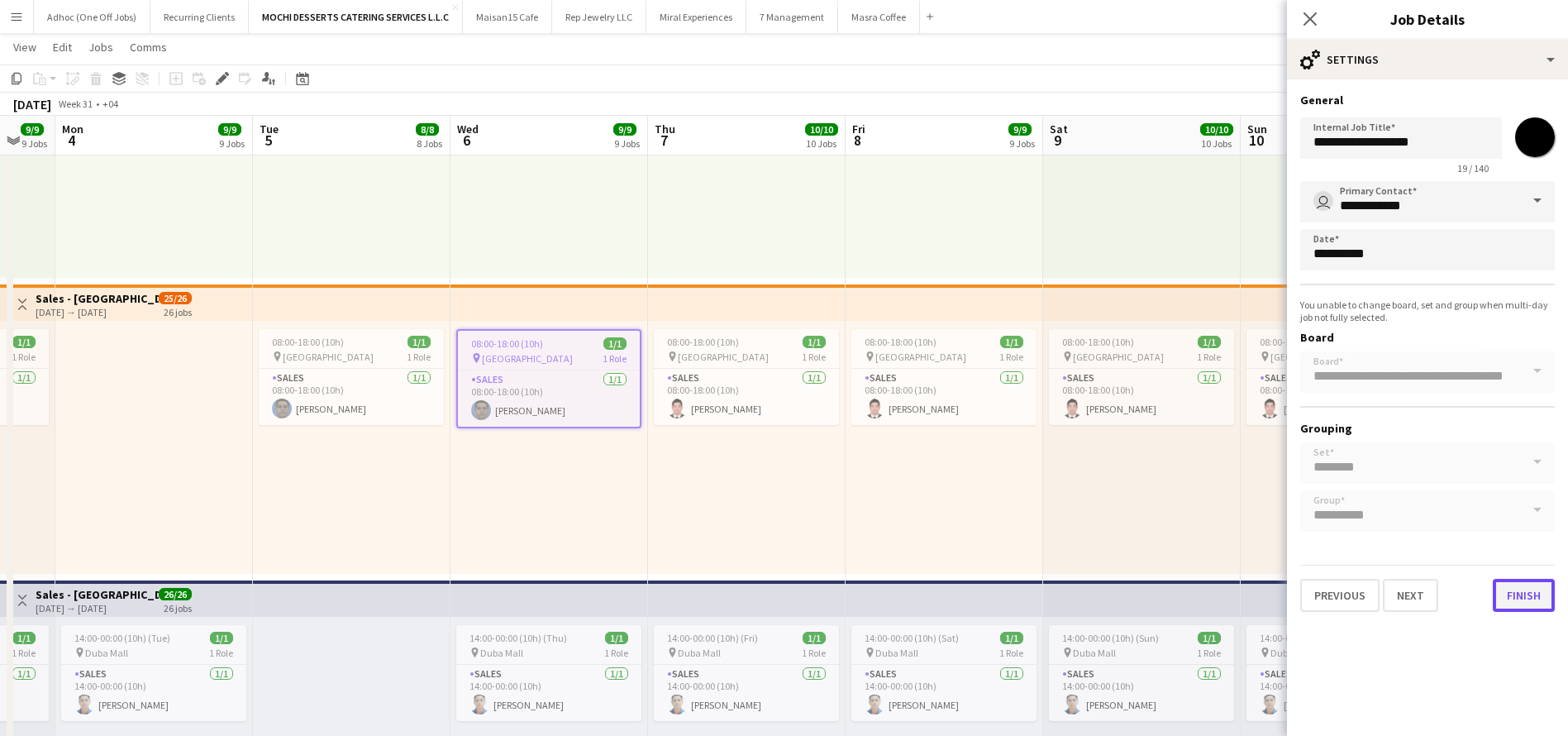
click at [1528, 590] on button "Finish" at bounding box center [1524, 595] width 62 height 34
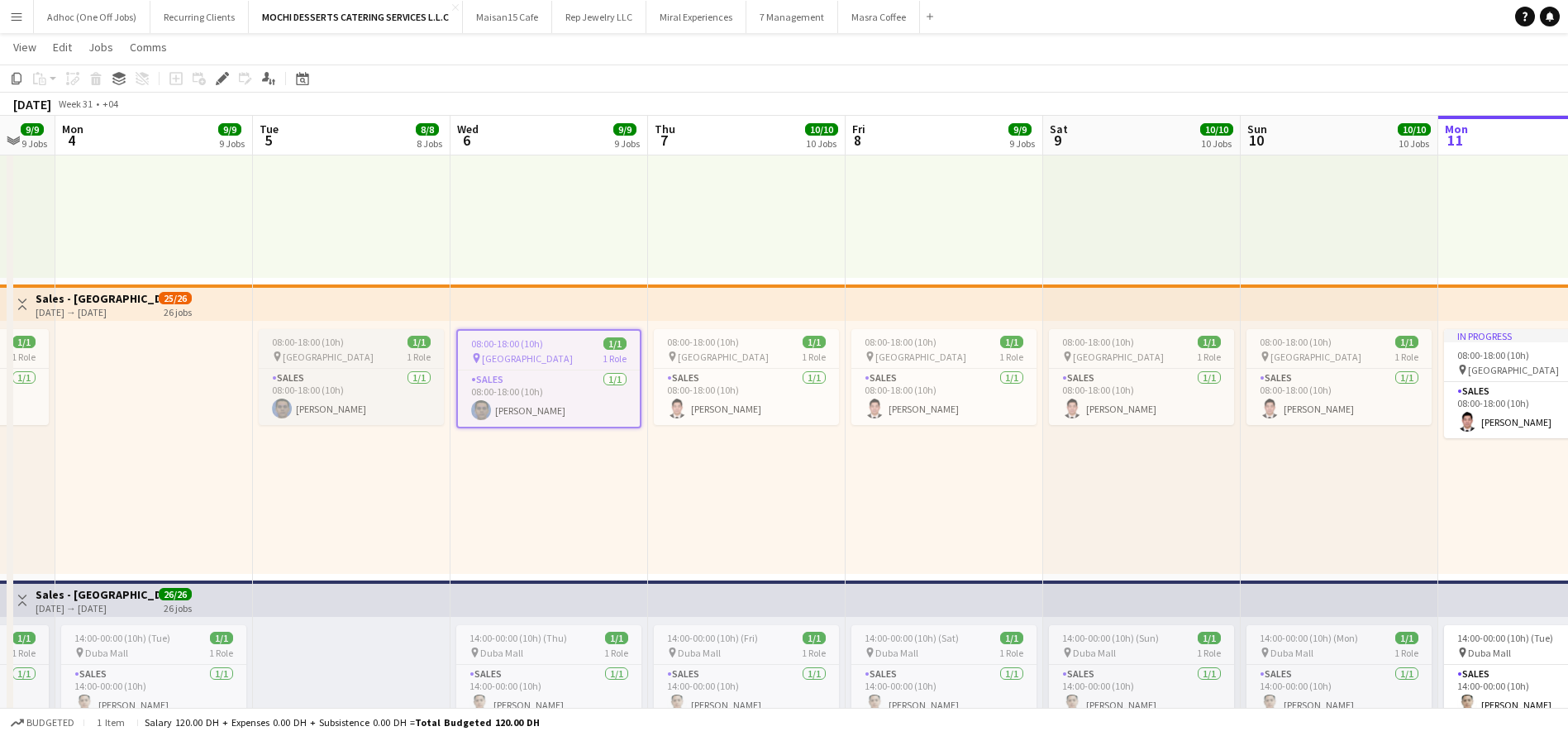
click at [371, 350] on div "pin Dubai Mall 1 Role" at bounding box center [351, 356] width 185 height 13
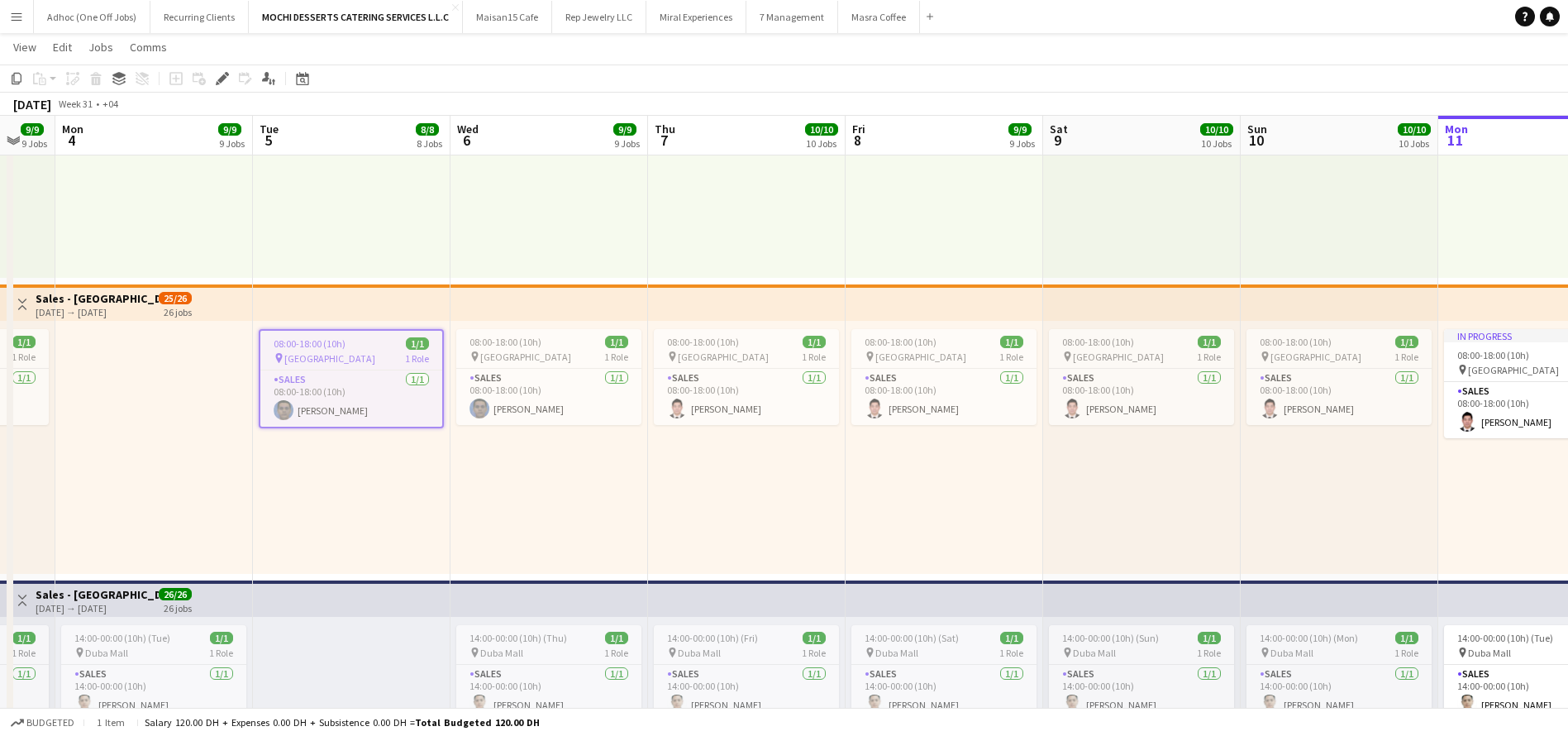
click at [219, 69] on div "Edit" at bounding box center [222, 79] width 20 height 20
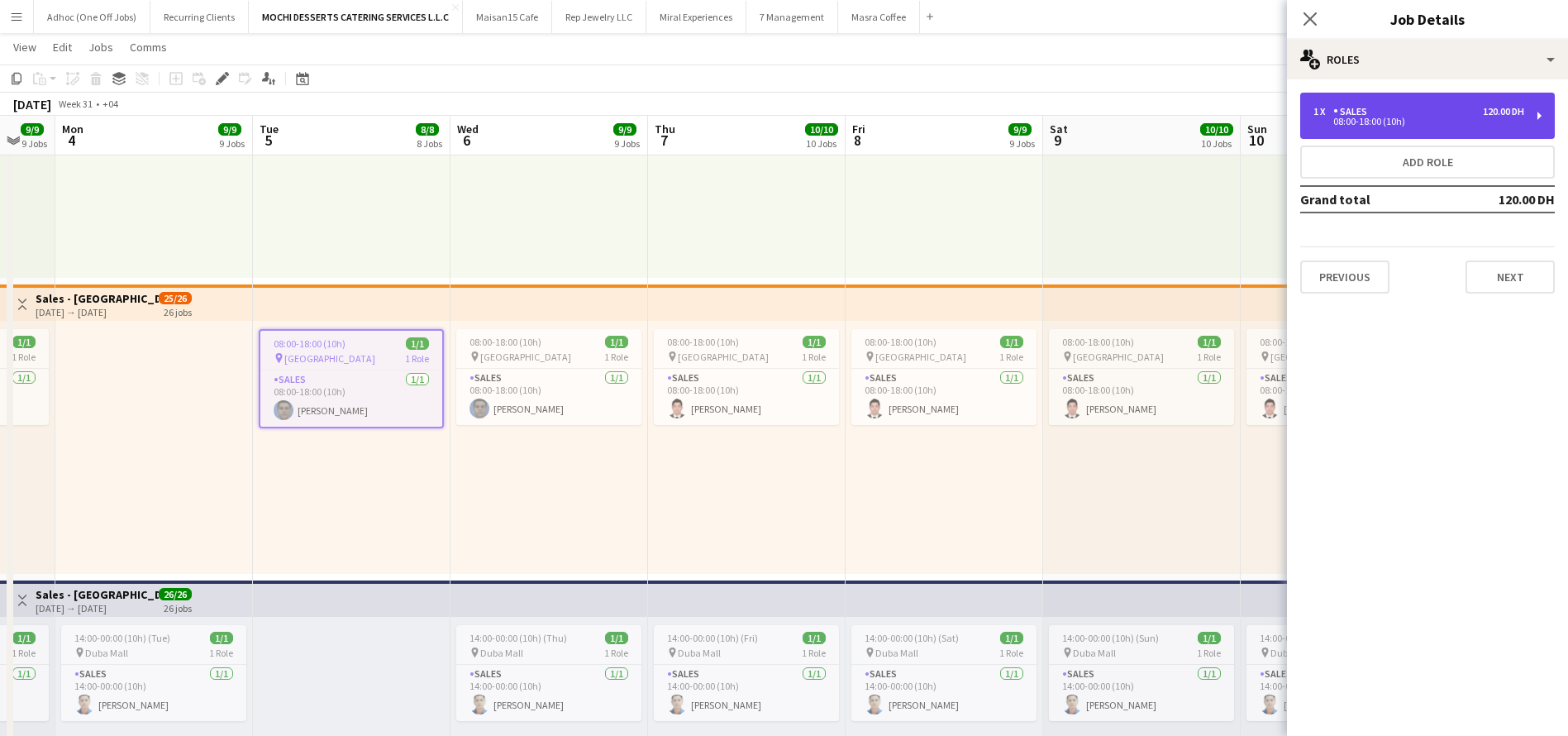
click at [1542, 116] on div "1 x Sales 120.00 DH 08:00-18:00 (10h)" at bounding box center [1428, 116] width 255 height 46
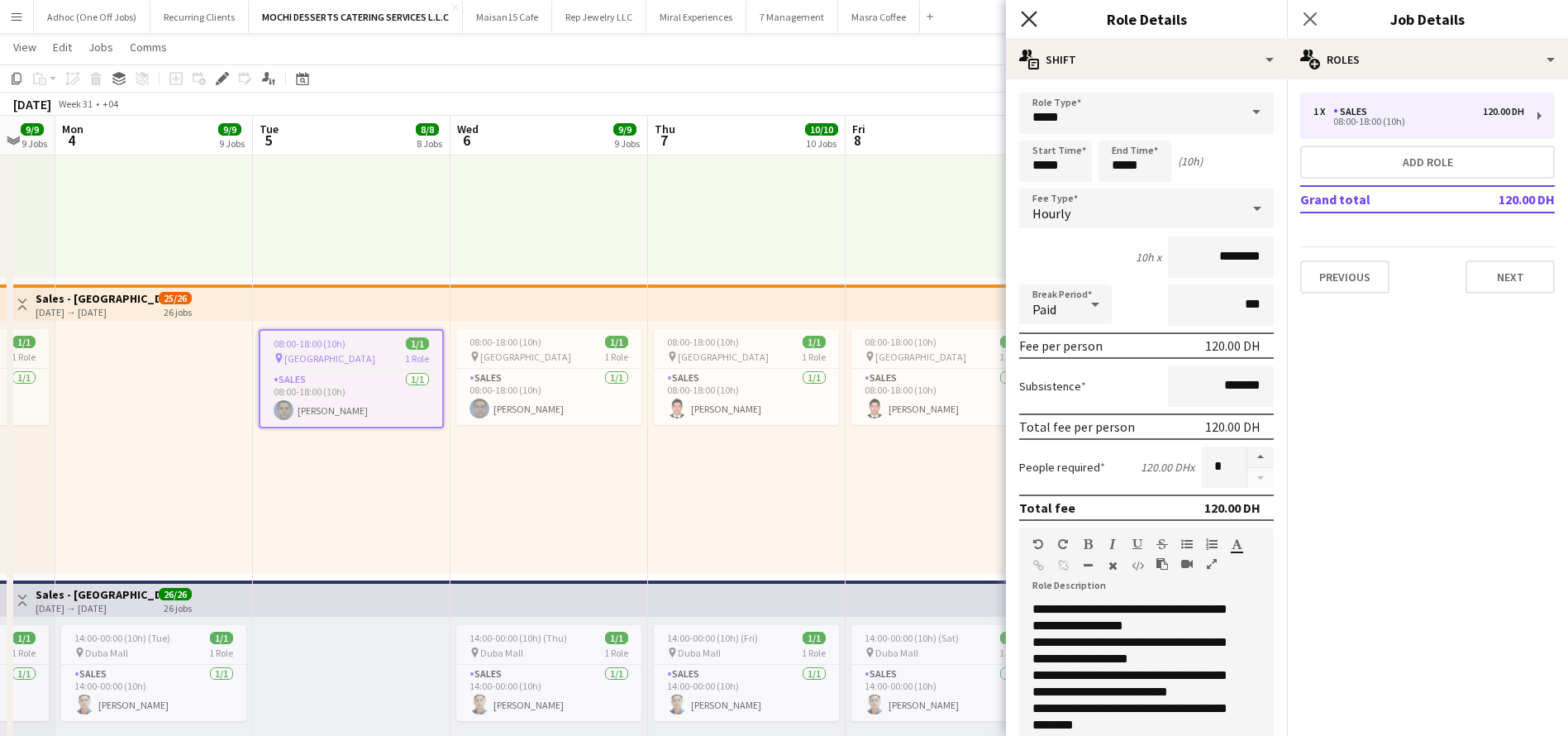
click at [1028, 15] on icon "Close pop-in" at bounding box center [1028, 18] width 15 height 15
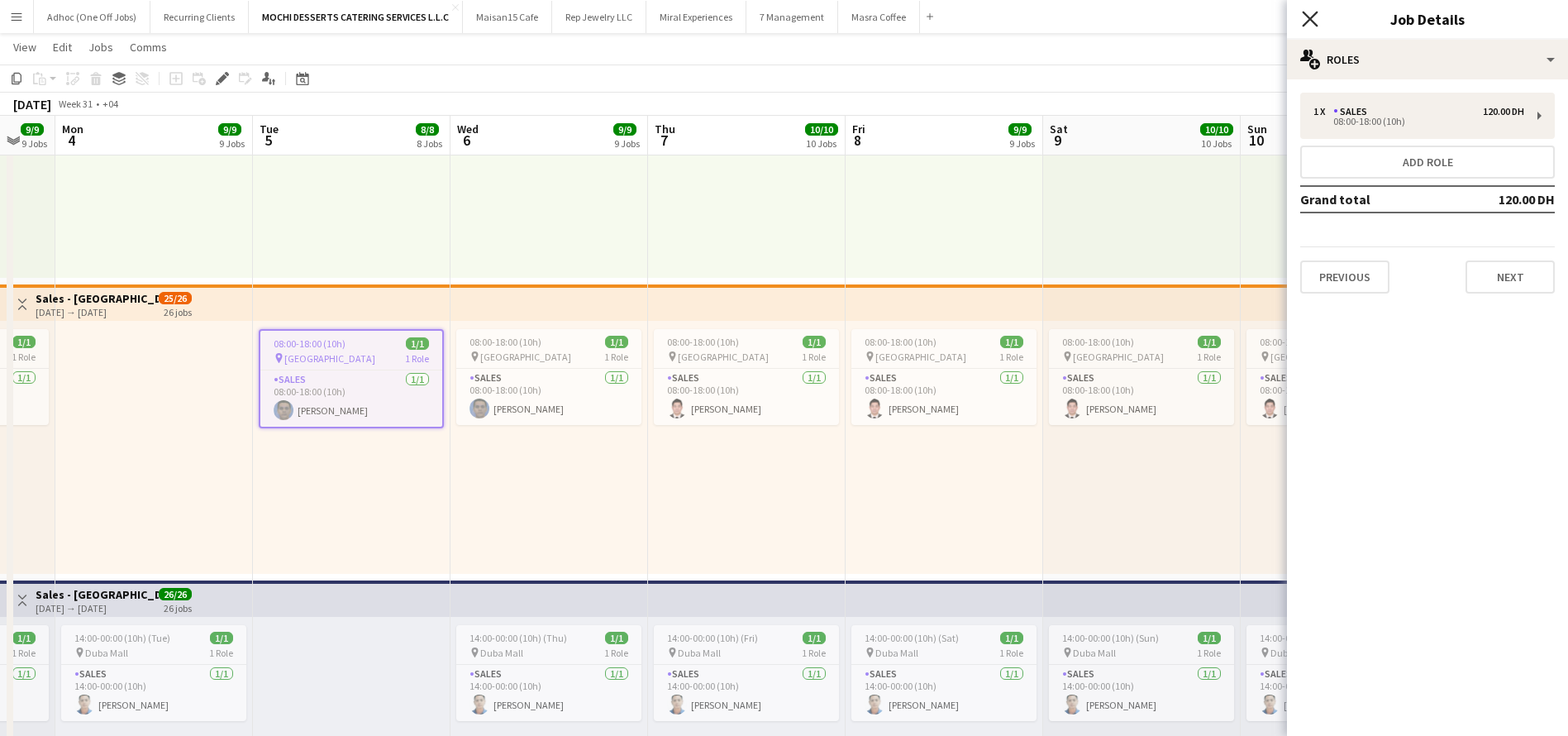
click at [1308, 25] on icon "Close pop-in" at bounding box center [1309, 18] width 15 height 15
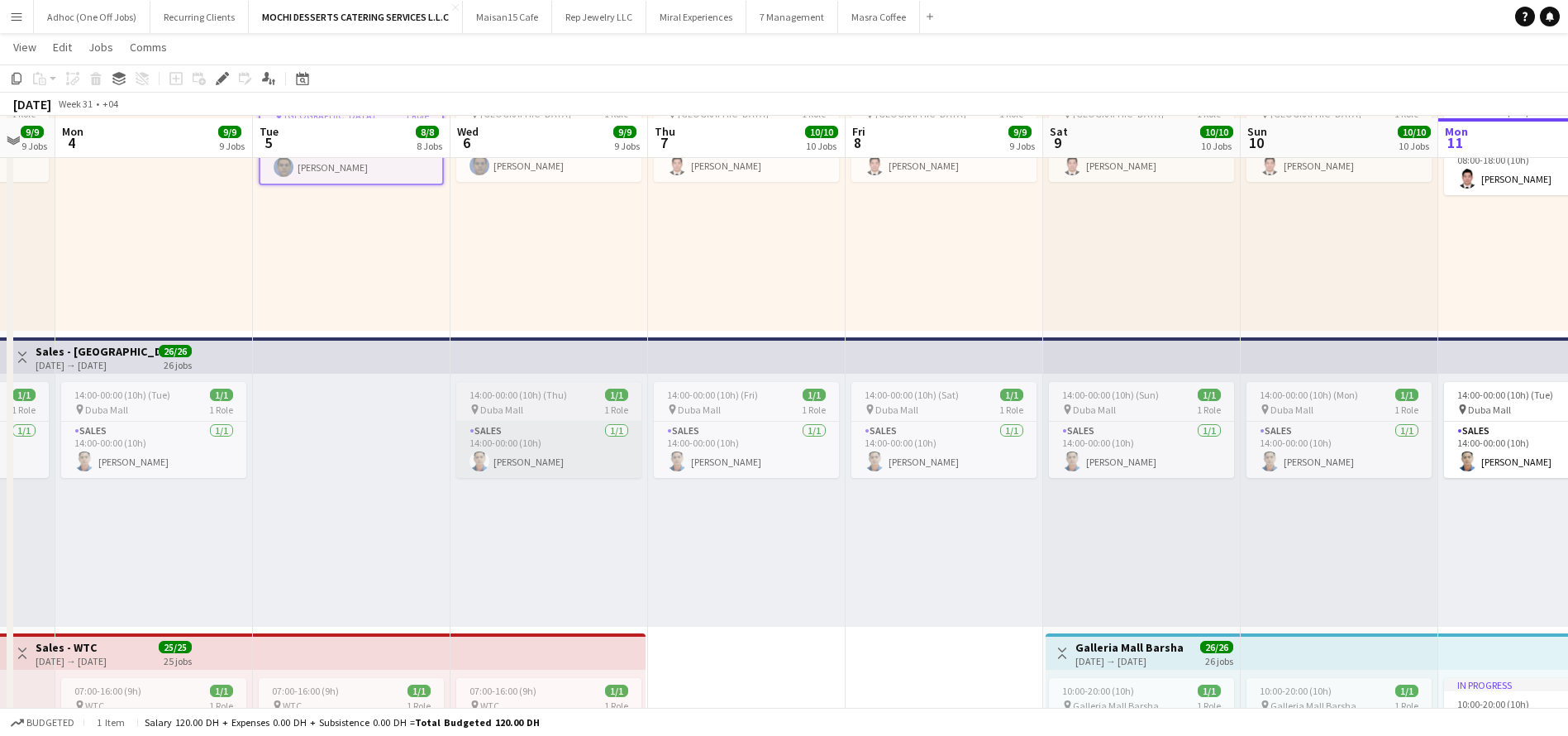
scroll to position [1043, 0]
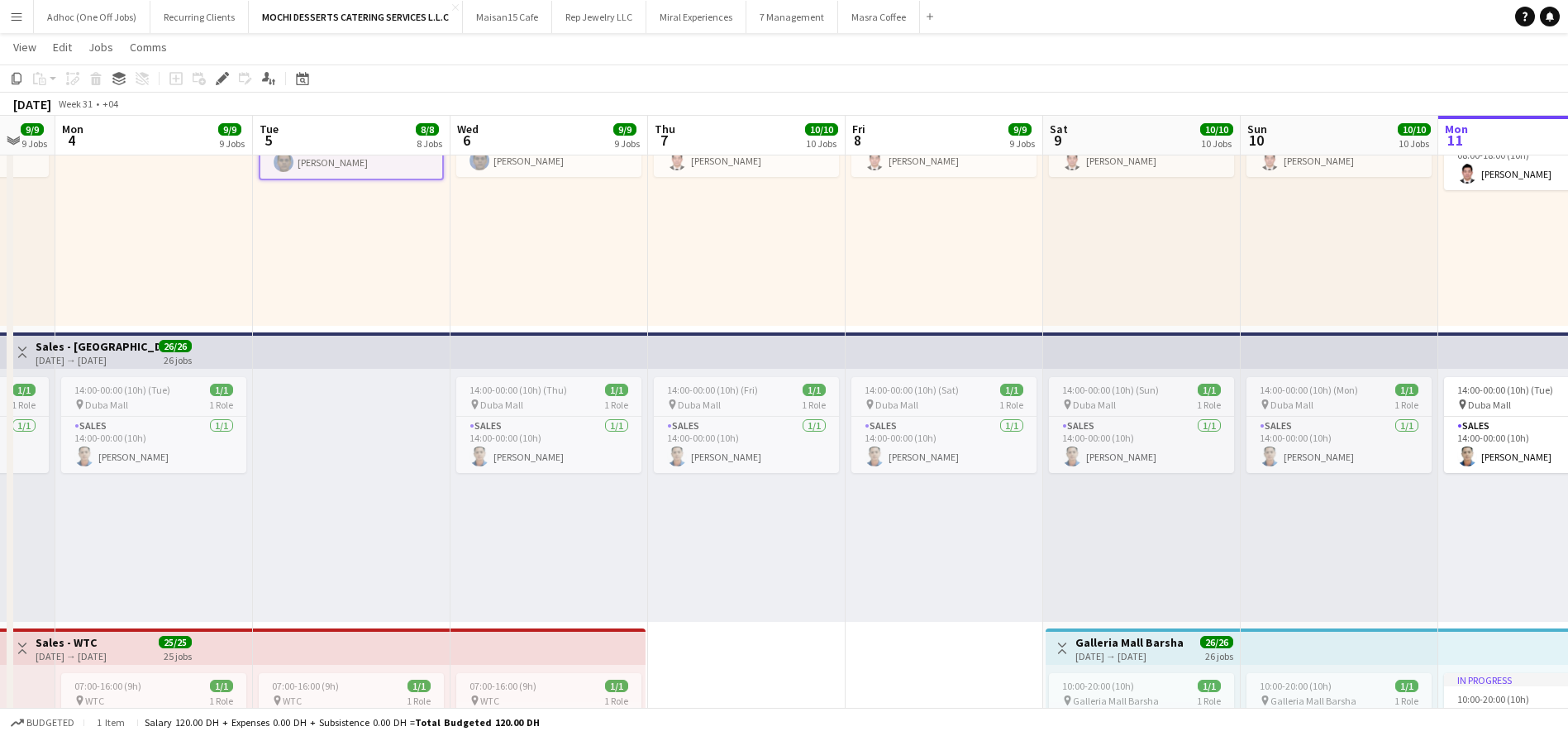
click at [381, 352] on app-top-bar at bounding box center [352, 351] width 197 height 36
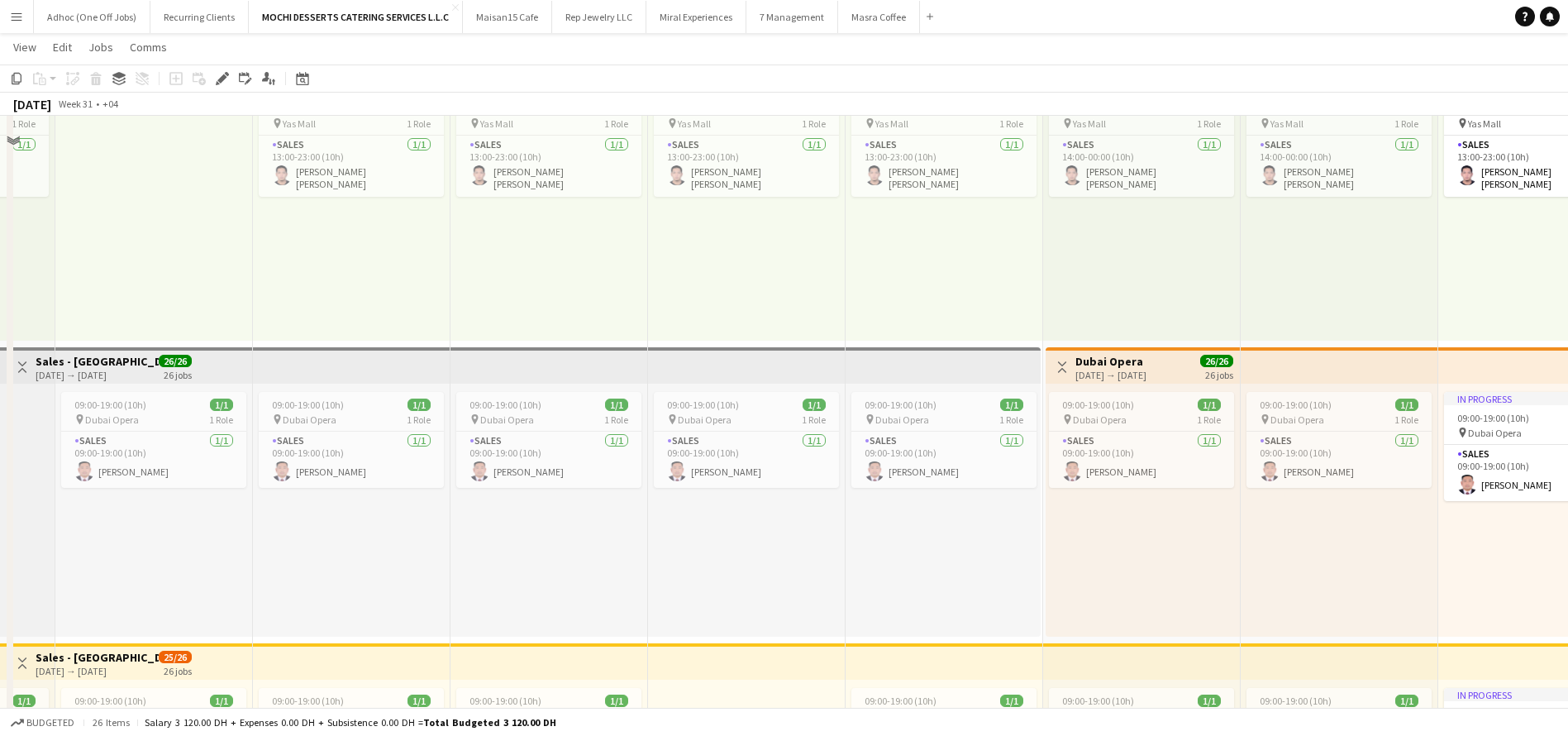
scroll to position [2531, 0]
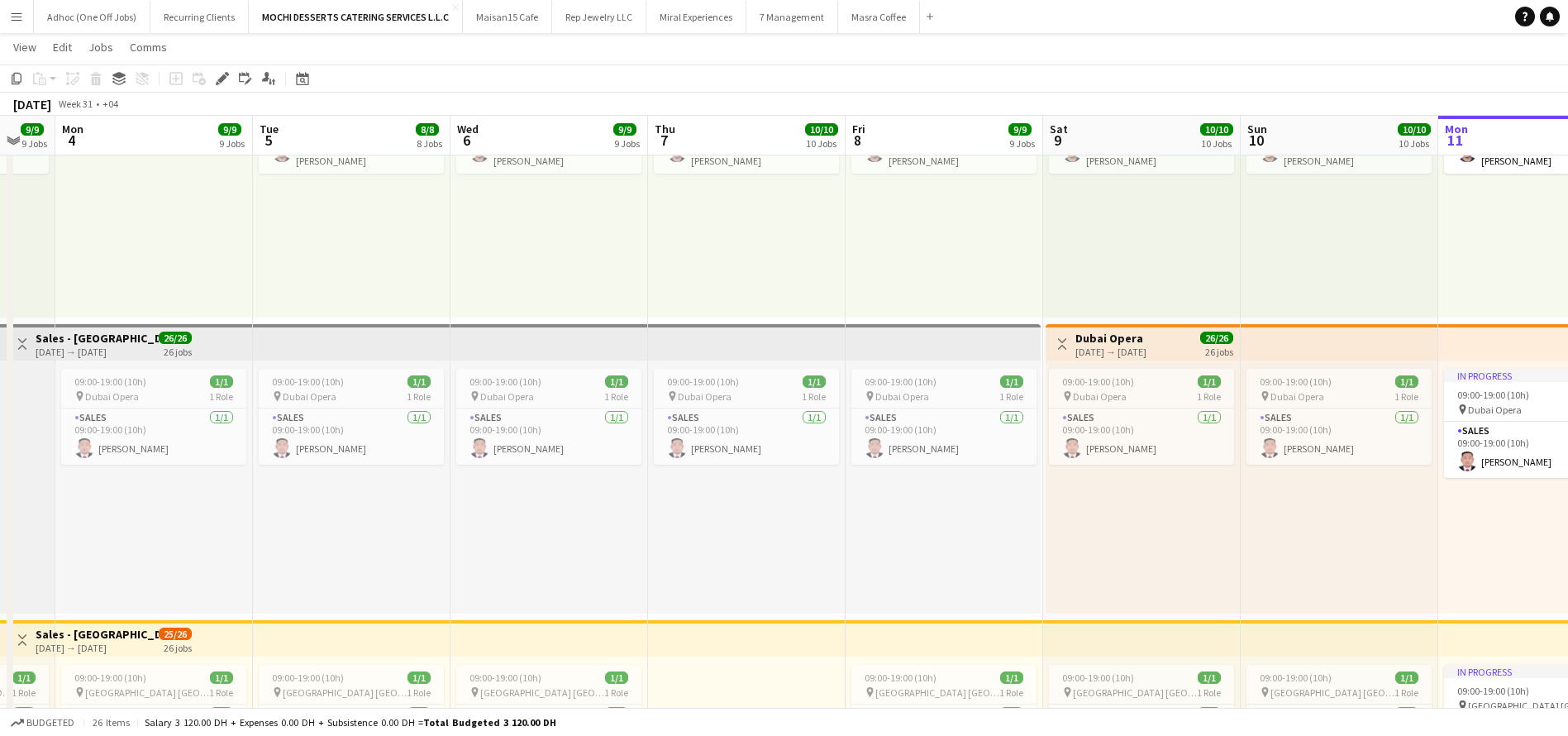
click at [957, 341] on app-top-bar at bounding box center [943, 342] width 196 height 36
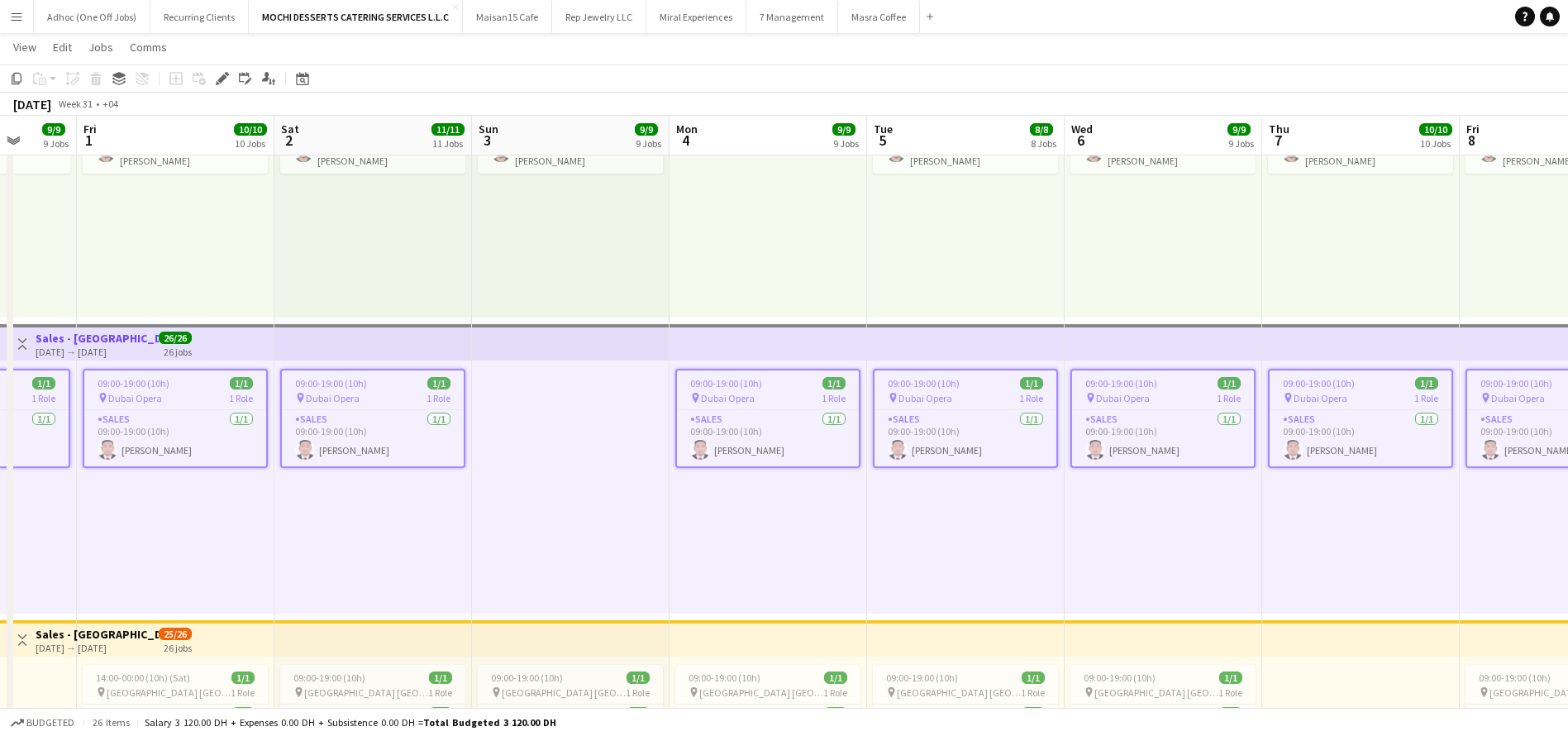
scroll to position [0, 535]
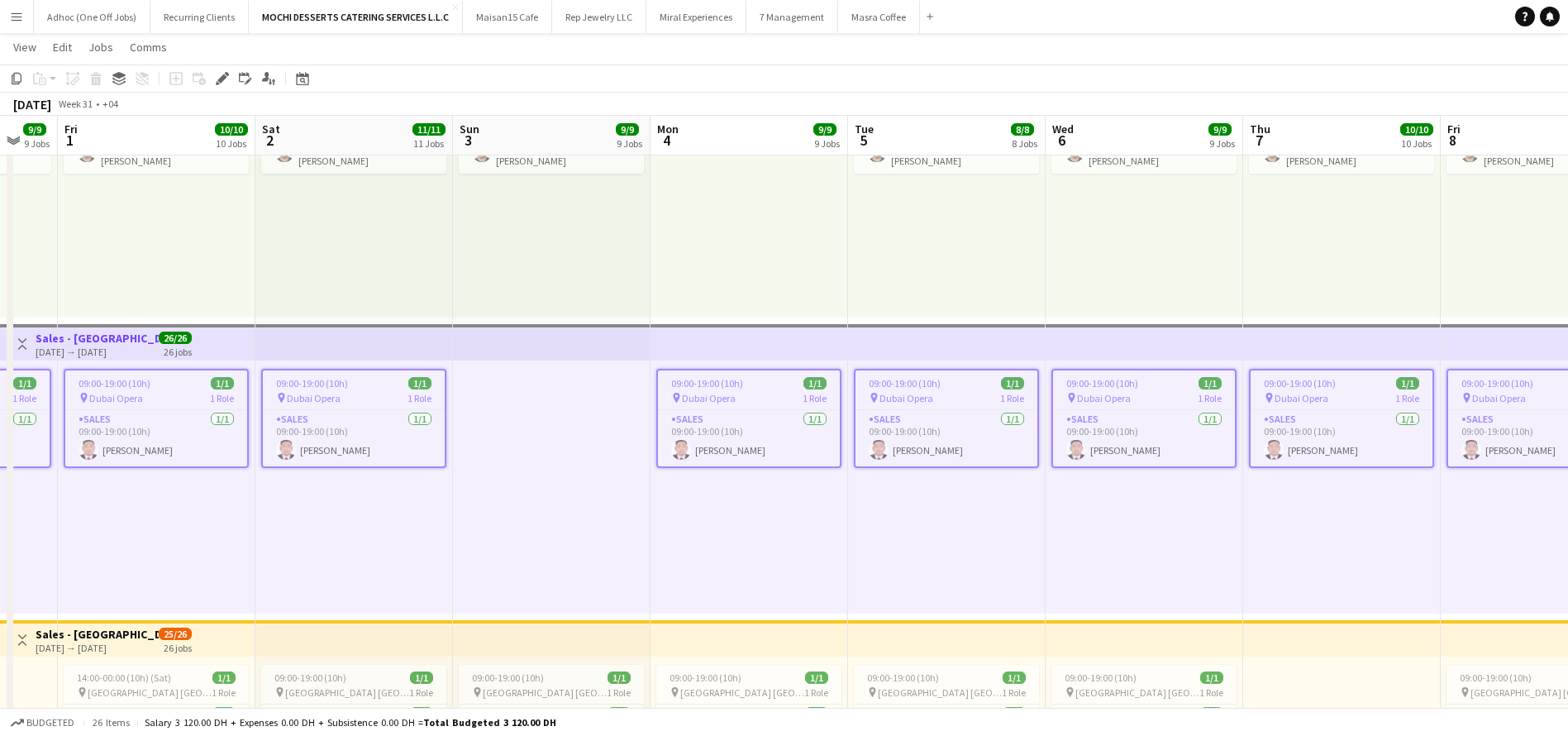
click at [159, 391] on div "pin Dubai Opera 1 Role" at bounding box center [156, 398] width 182 height 13
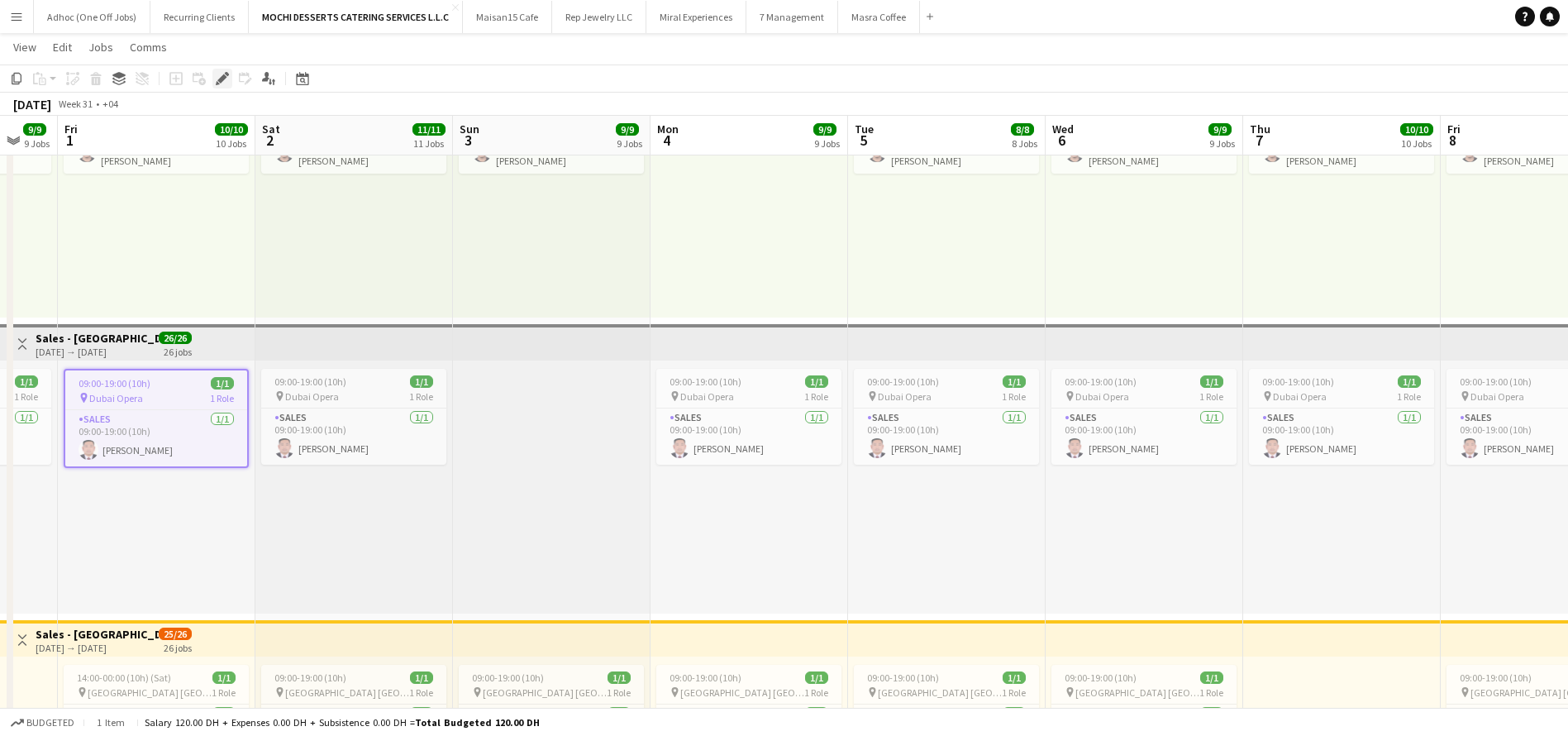
click at [219, 81] on icon "Edit" at bounding box center [222, 79] width 13 height 13
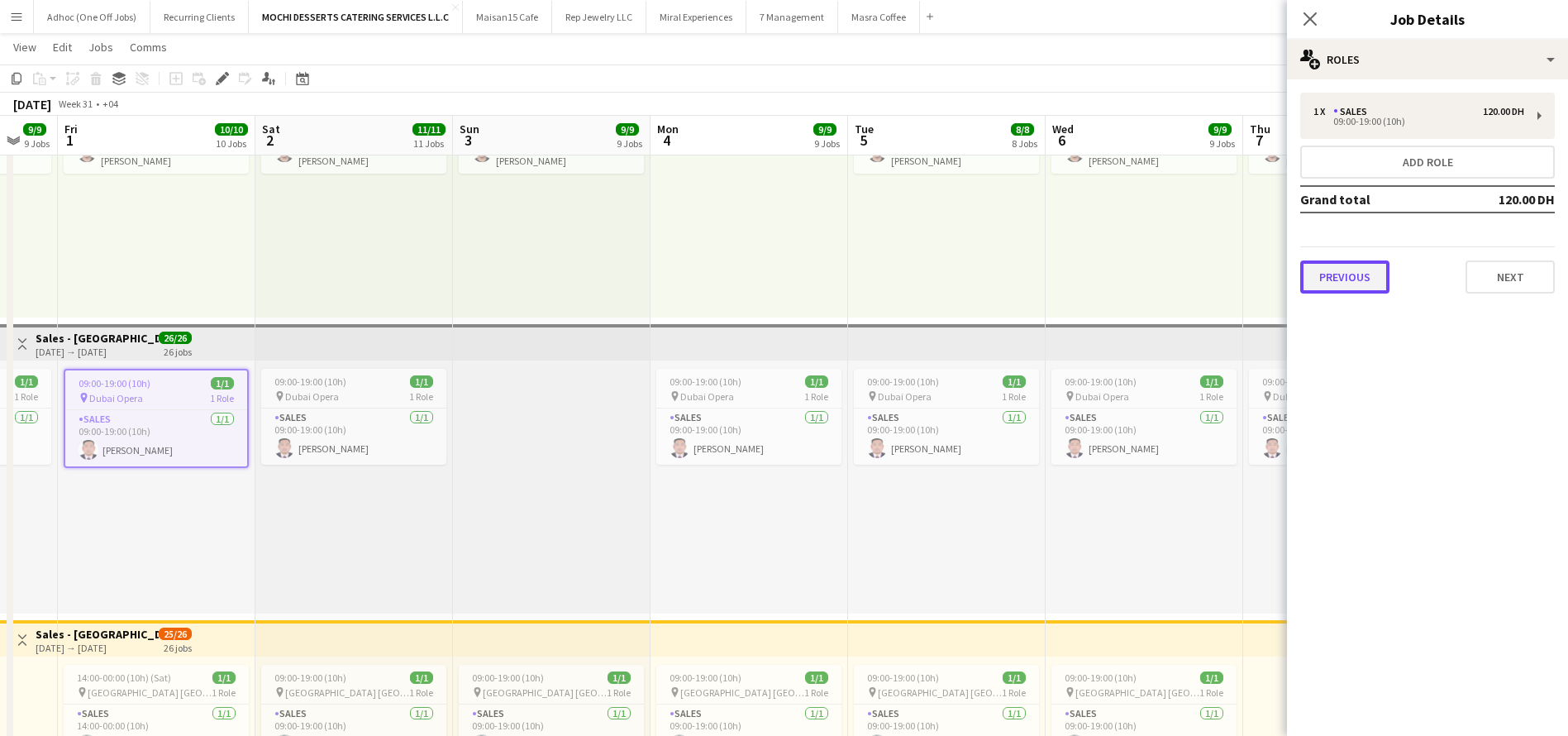
click at [1350, 280] on button "Previous" at bounding box center [1345, 277] width 89 height 34
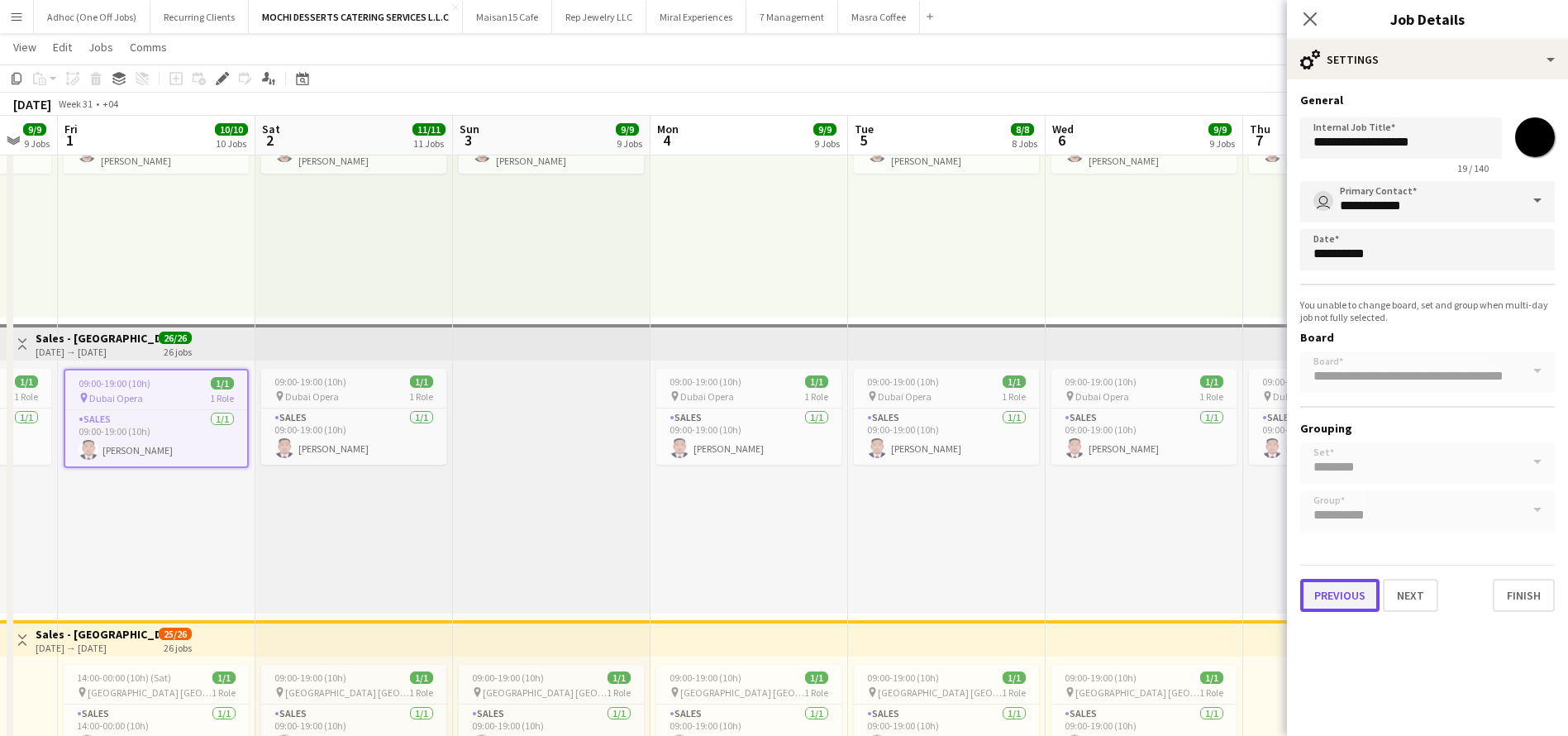
click at [1335, 594] on button "Previous" at bounding box center [1340, 595] width 80 height 34
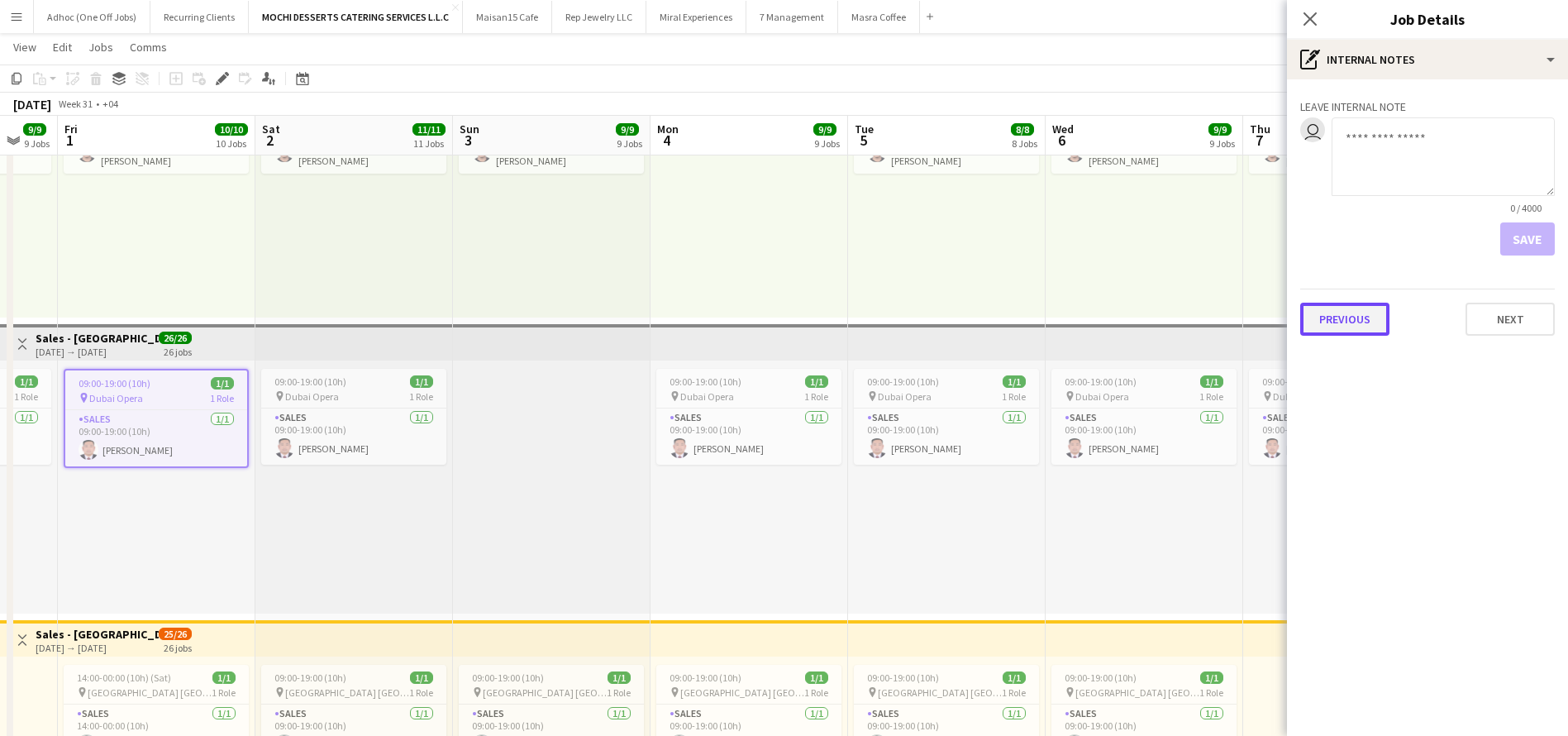
click at [1340, 322] on button "Previous" at bounding box center [1345, 319] width 89 height 34
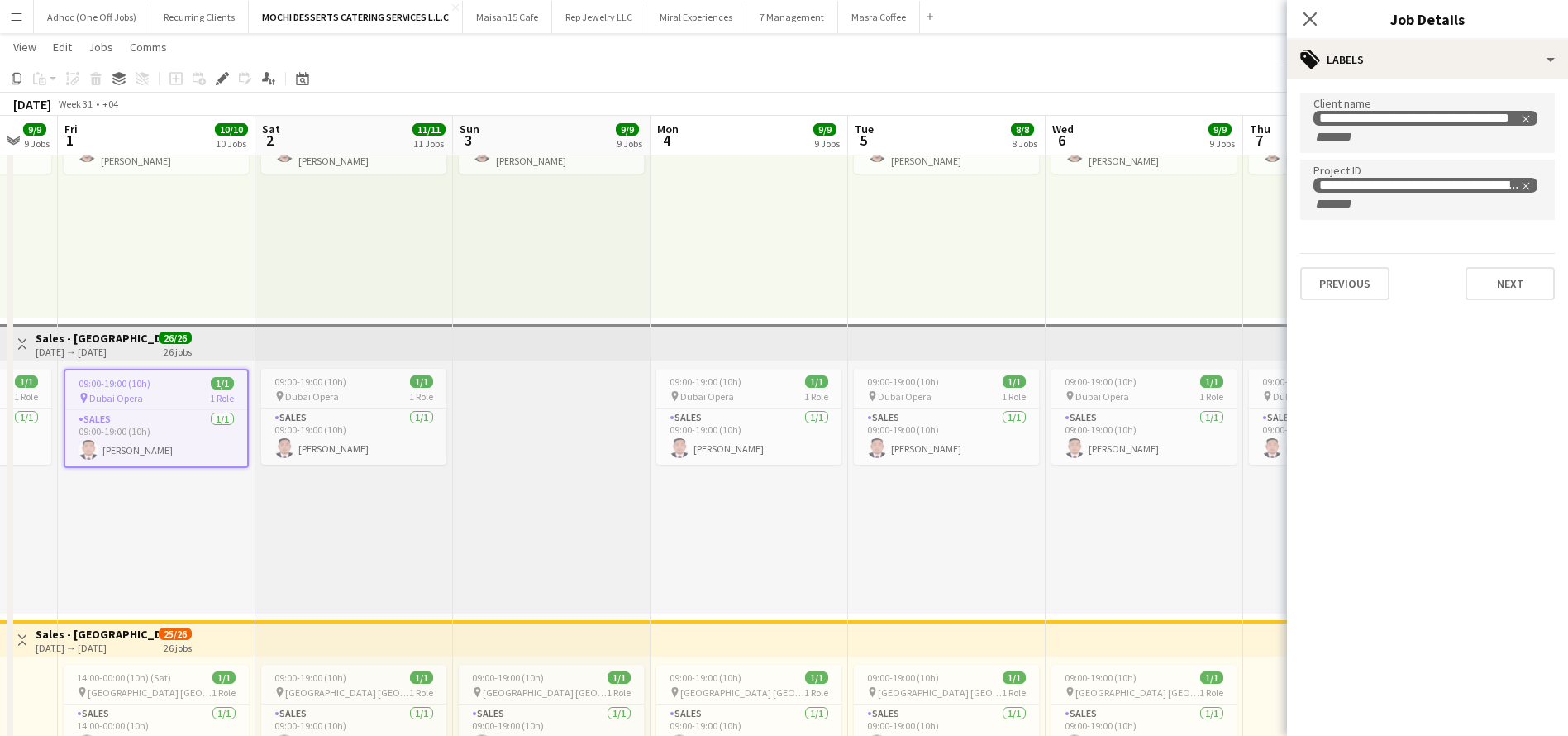
click at [1098, 343] on app-top-bar at bounding box center [1144, 342] width 197 height 36
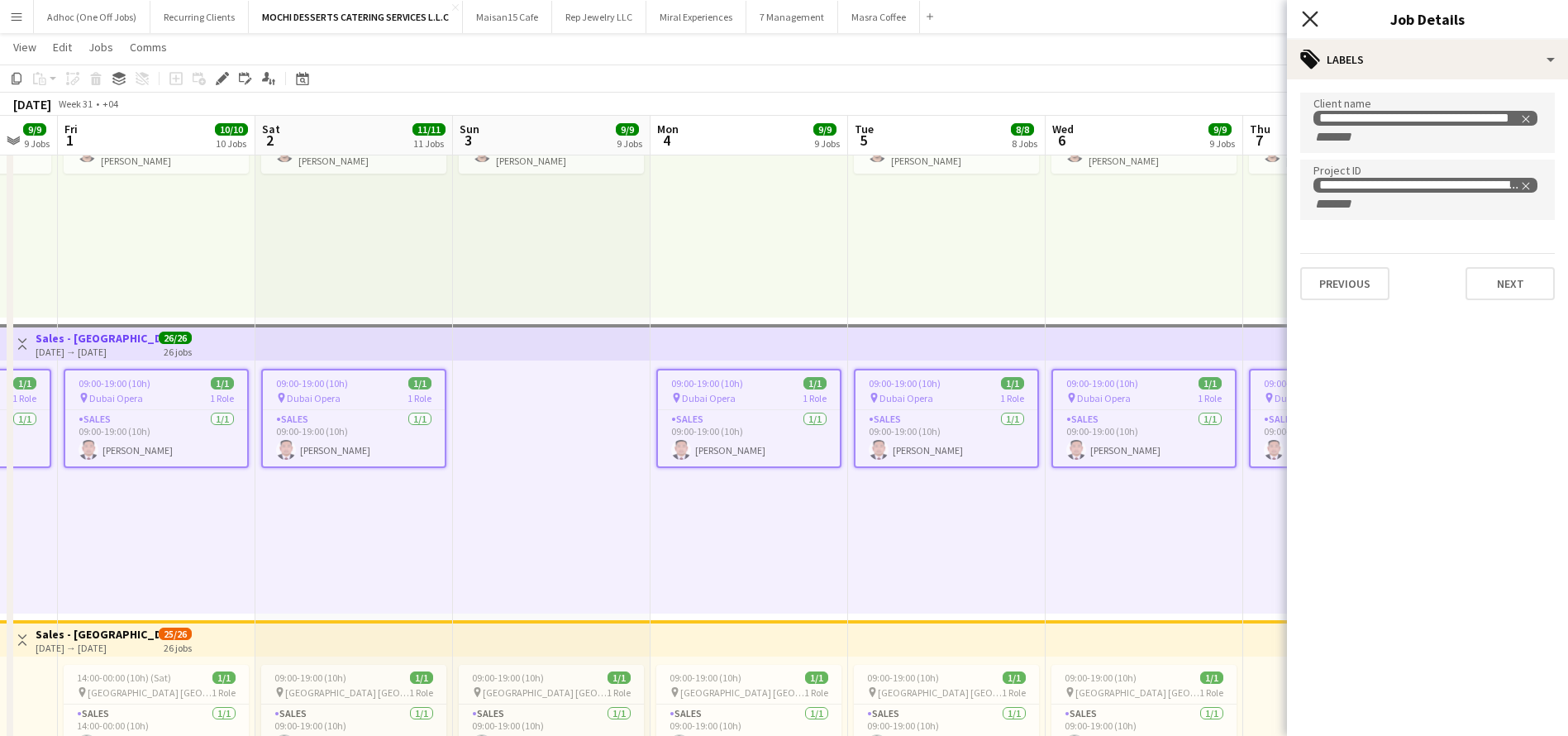
click at [1316, 19] on icon "Close pop-in" at bounding box center [1309, 18] width 15 height 15
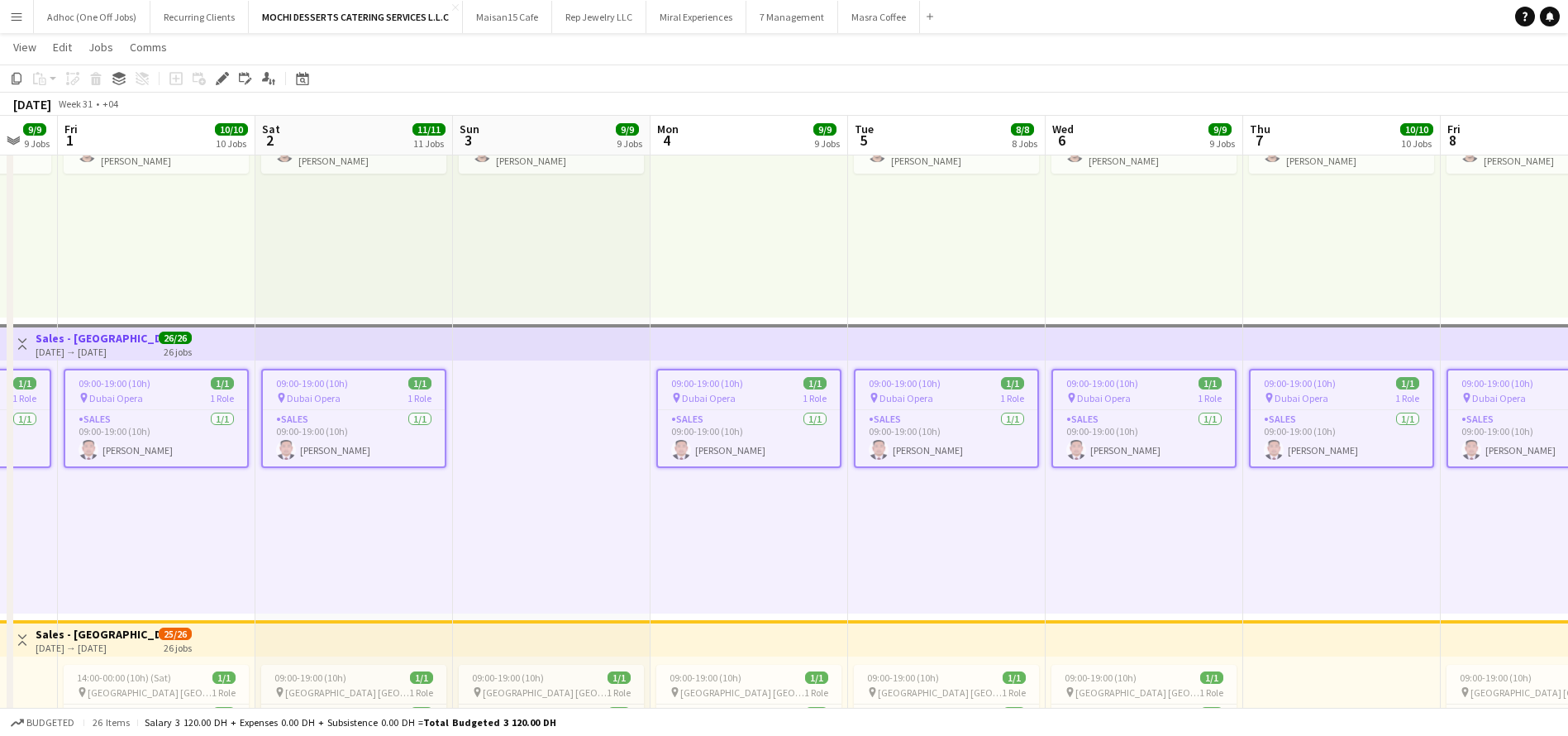
click at [134, 347] on div "[DATE] → [DATE]" at bounding box center [97, 352] width 124 height 12
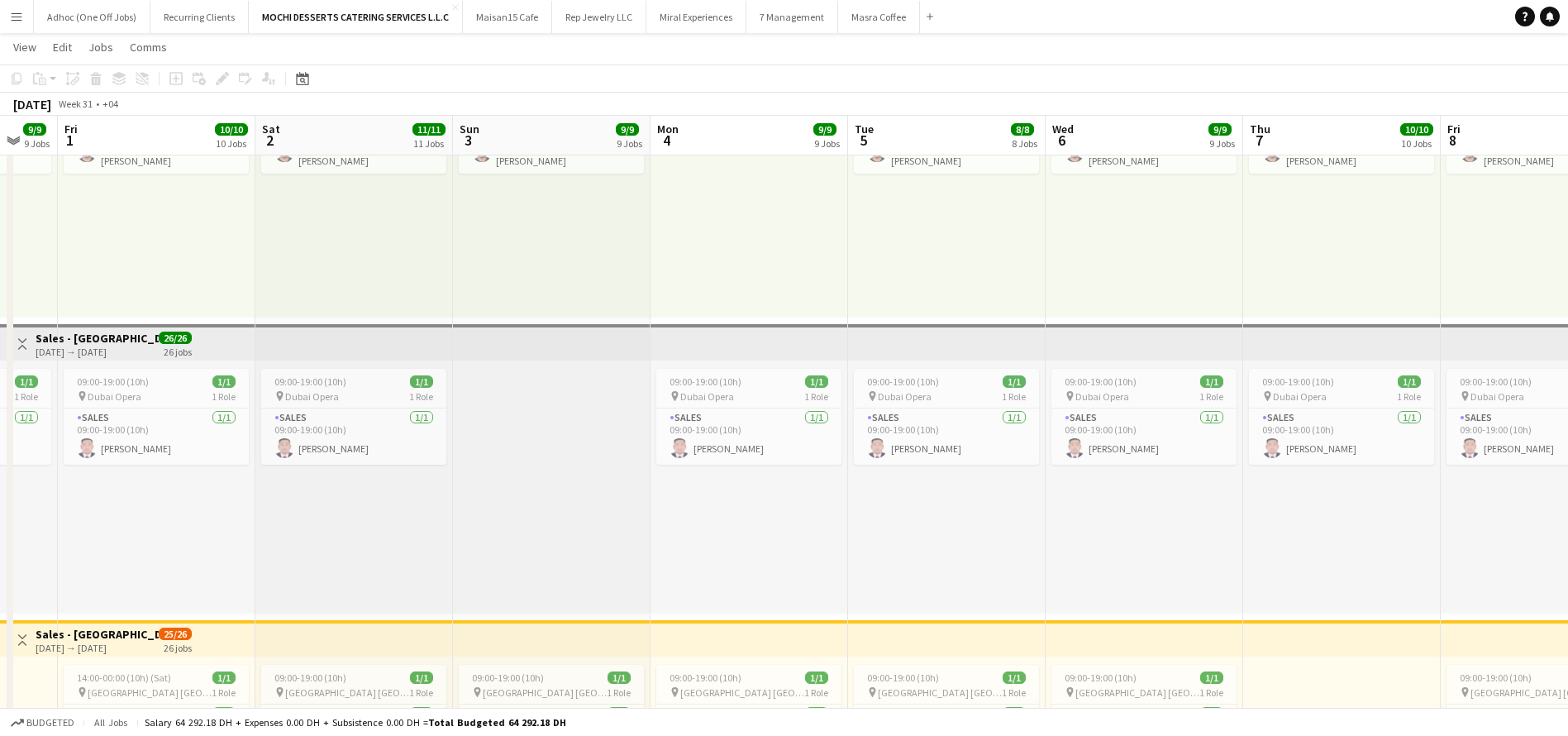
click at [1506, 339] on app-top-bar at bounding box center [1538, 342] width 196 height 36
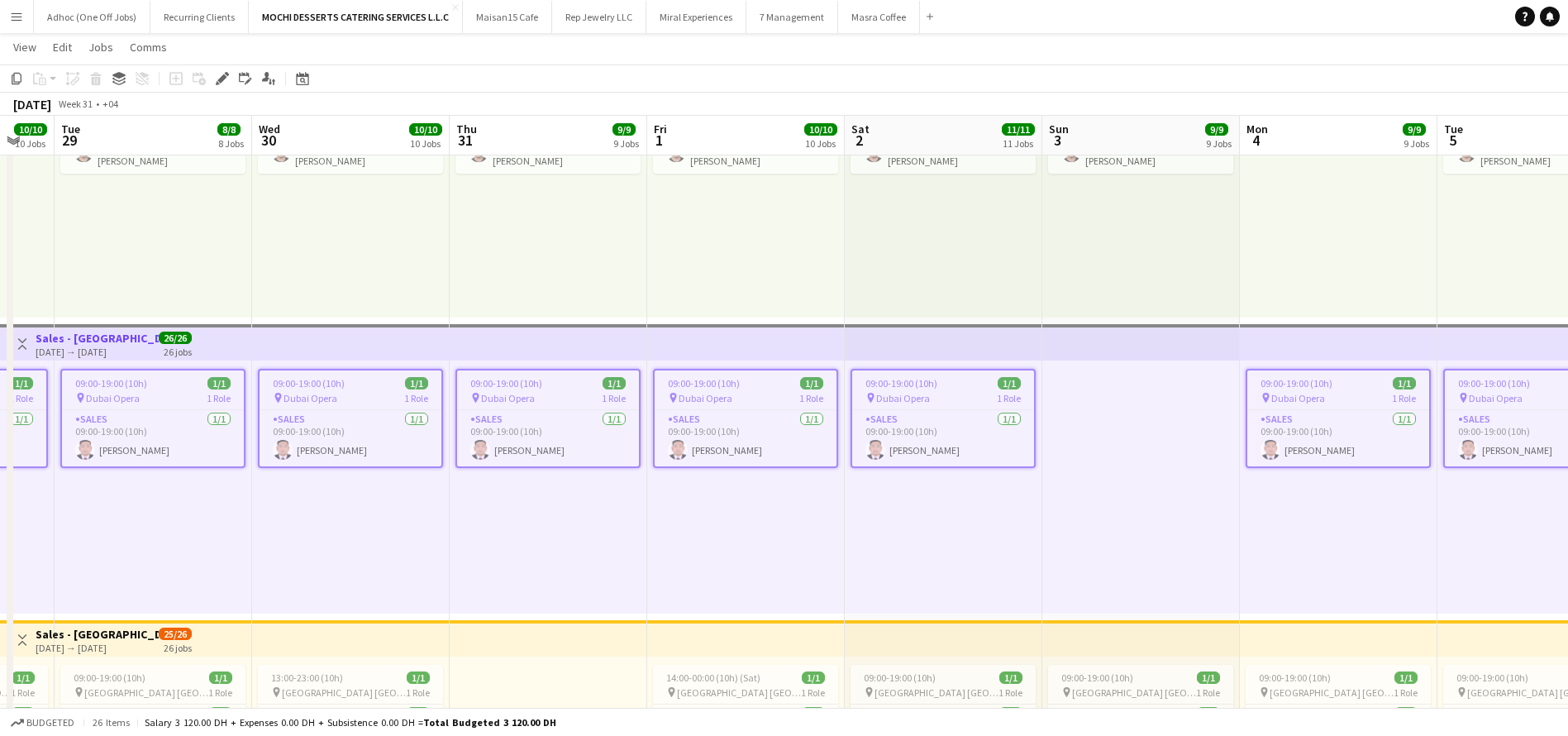
scroll to position [0, 334]
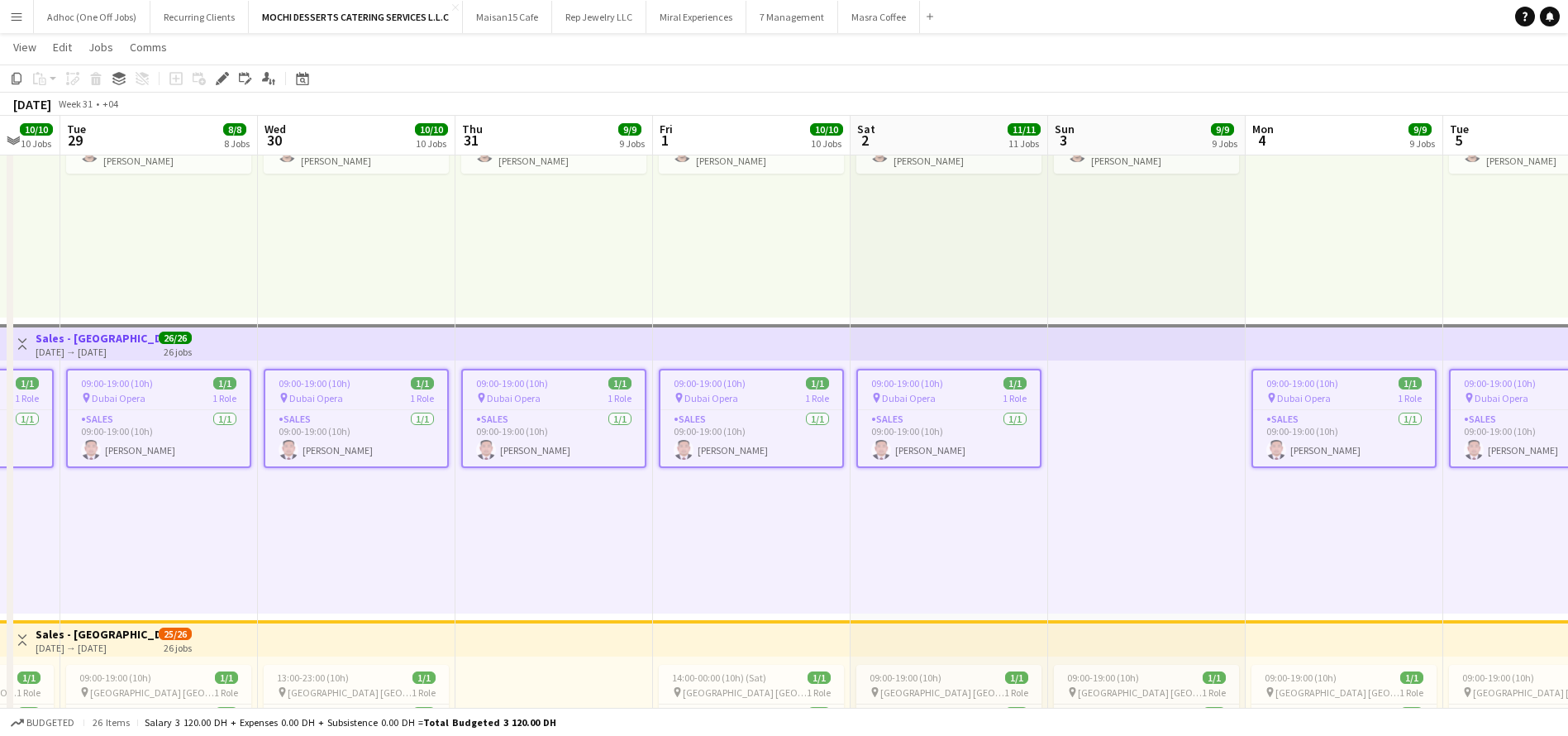
click at [786, 353] on app-top-bar at bounding box center [751, 342] width 197 height 36
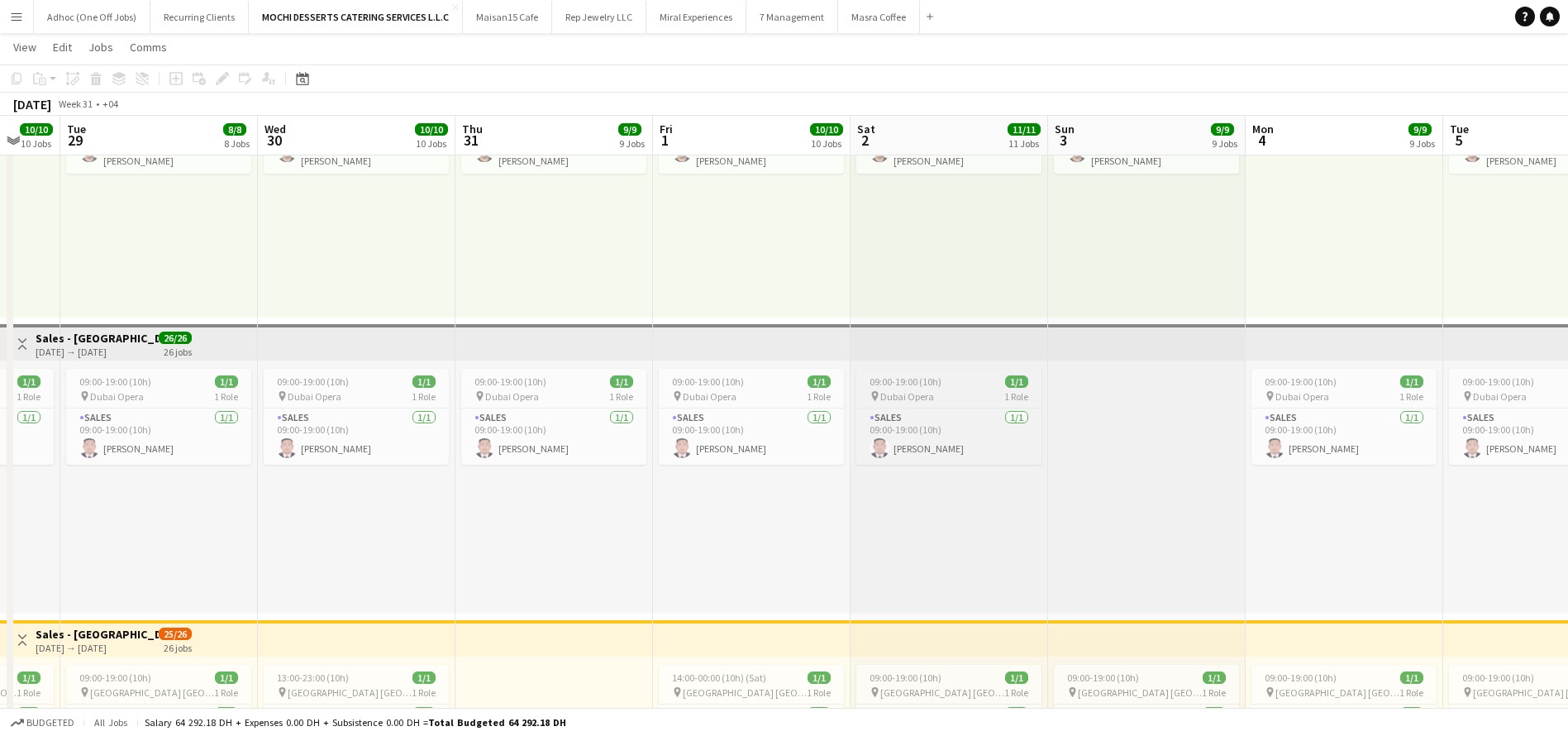
click at [817, 407] on div "Sales 1/1 09:00-19:00 (10h) Aldrin Cawas" at bounding box center [750, 436] width 185 height 58
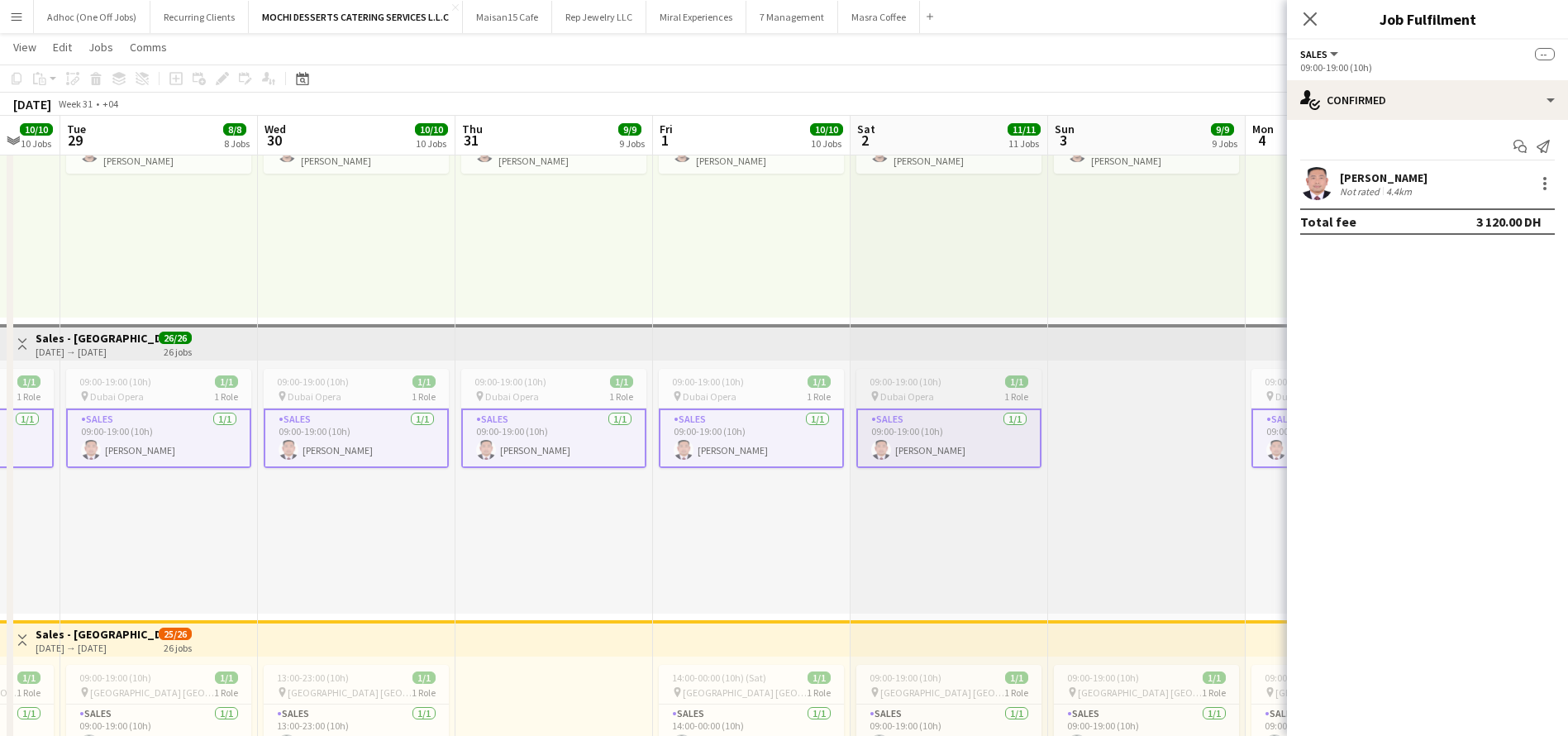
click at [941, 381] on div "09:00-19:00 (10h) 1/1" at bounding box center [949, 381] width 185 height 12
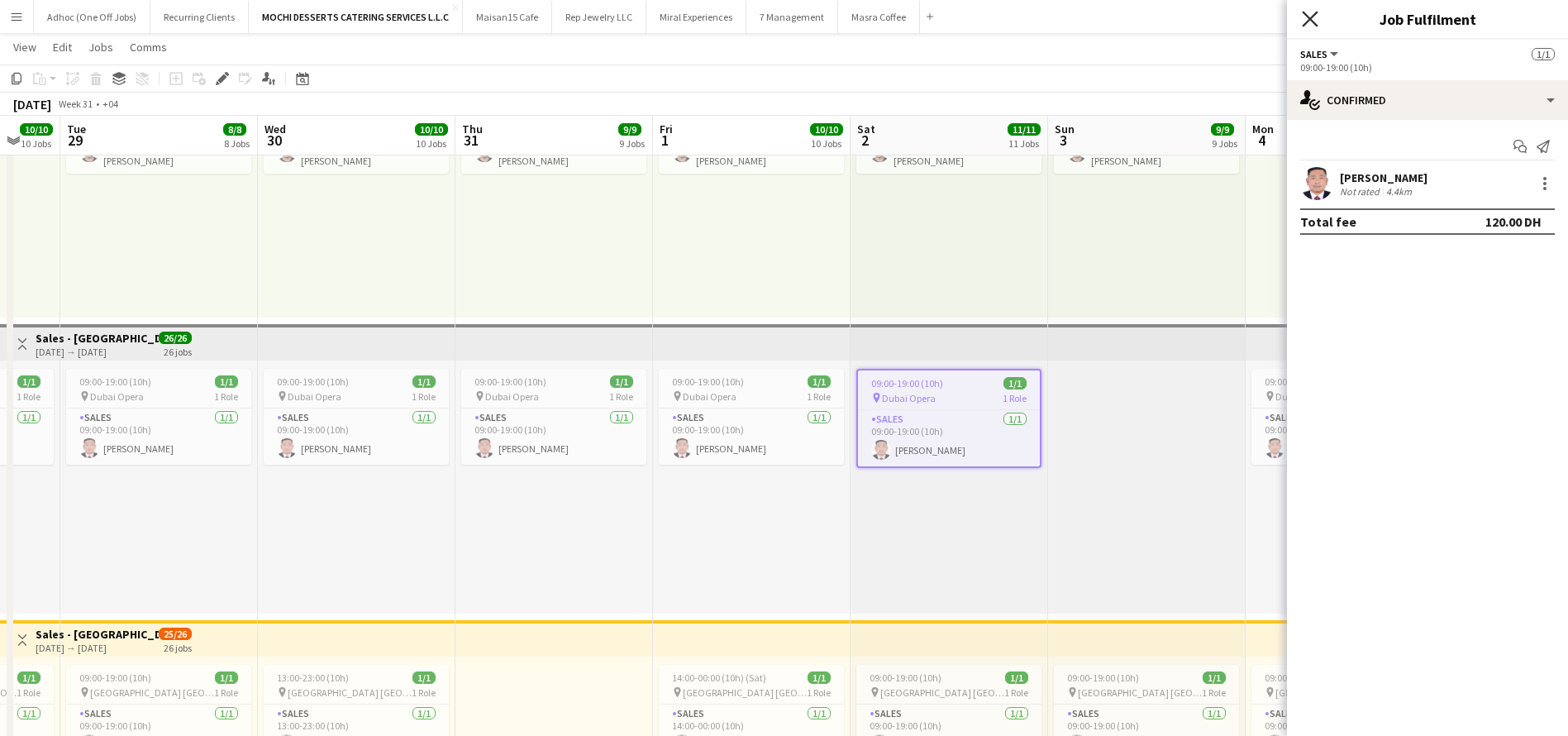
click at [1316, 15] on icon "Close pop-in" at bounding box center [1309, 18] width 15 height 15
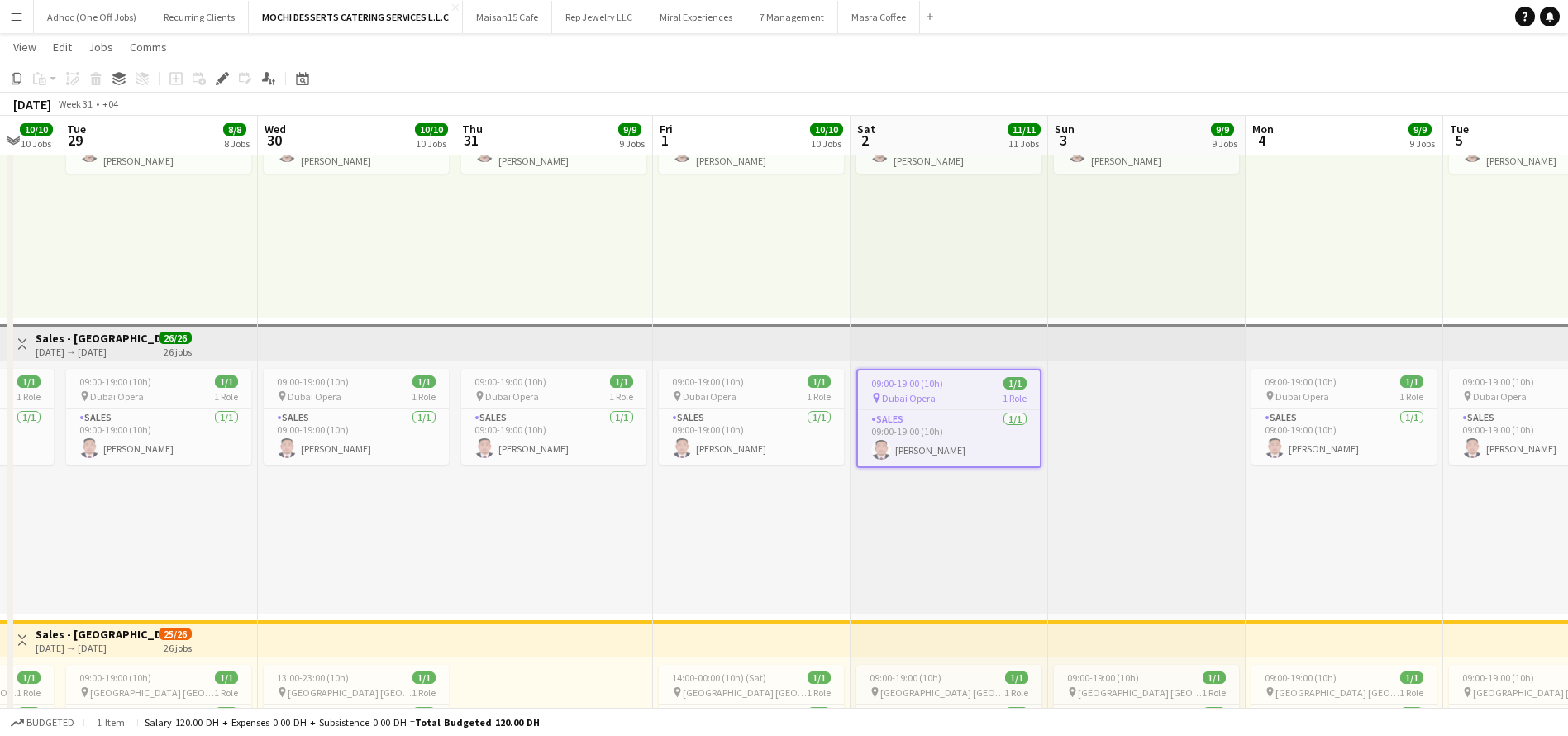
click at [1325, 333] on app-top-bar at bounding box center [1345, 342] width 197 height 36
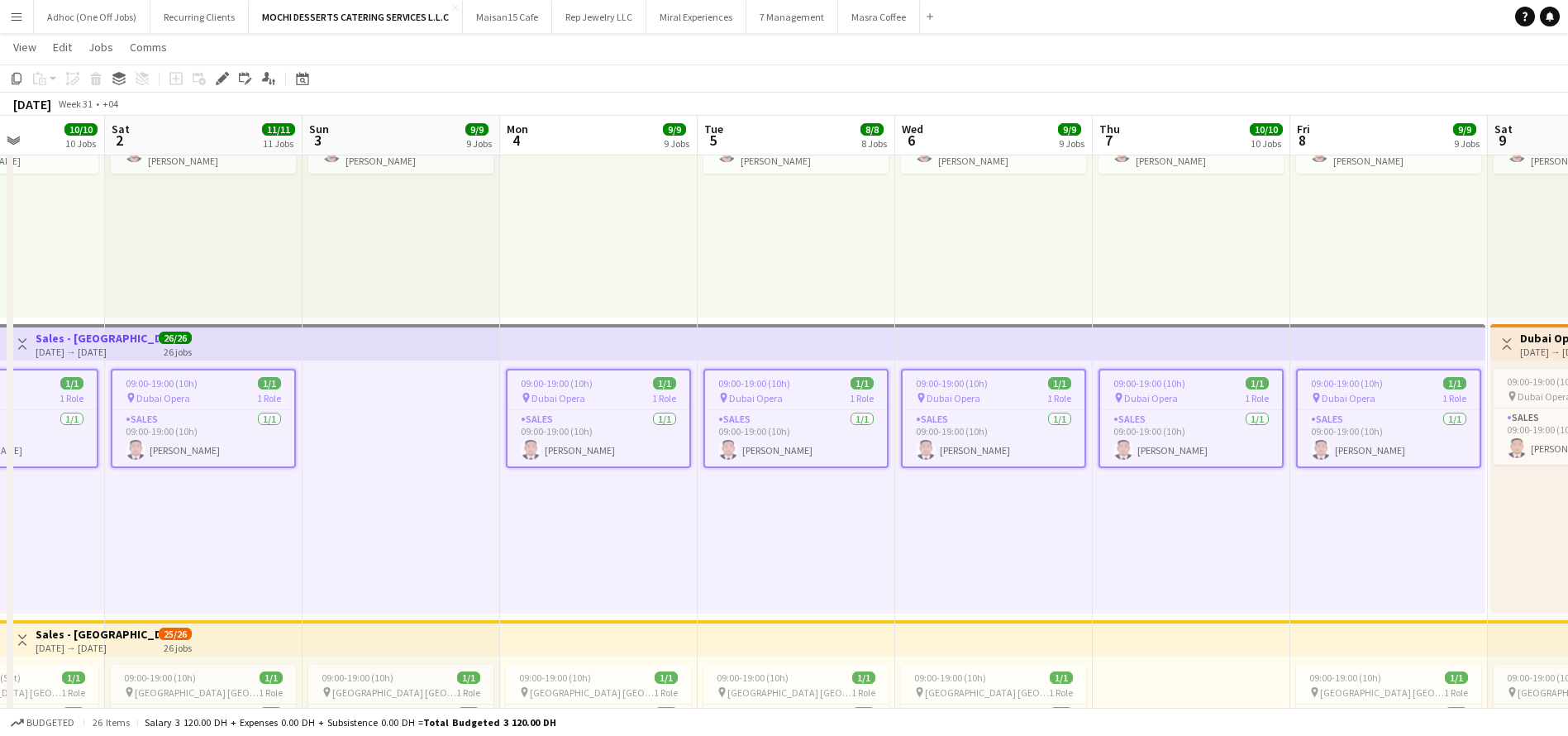
scroll to position [0, 536]
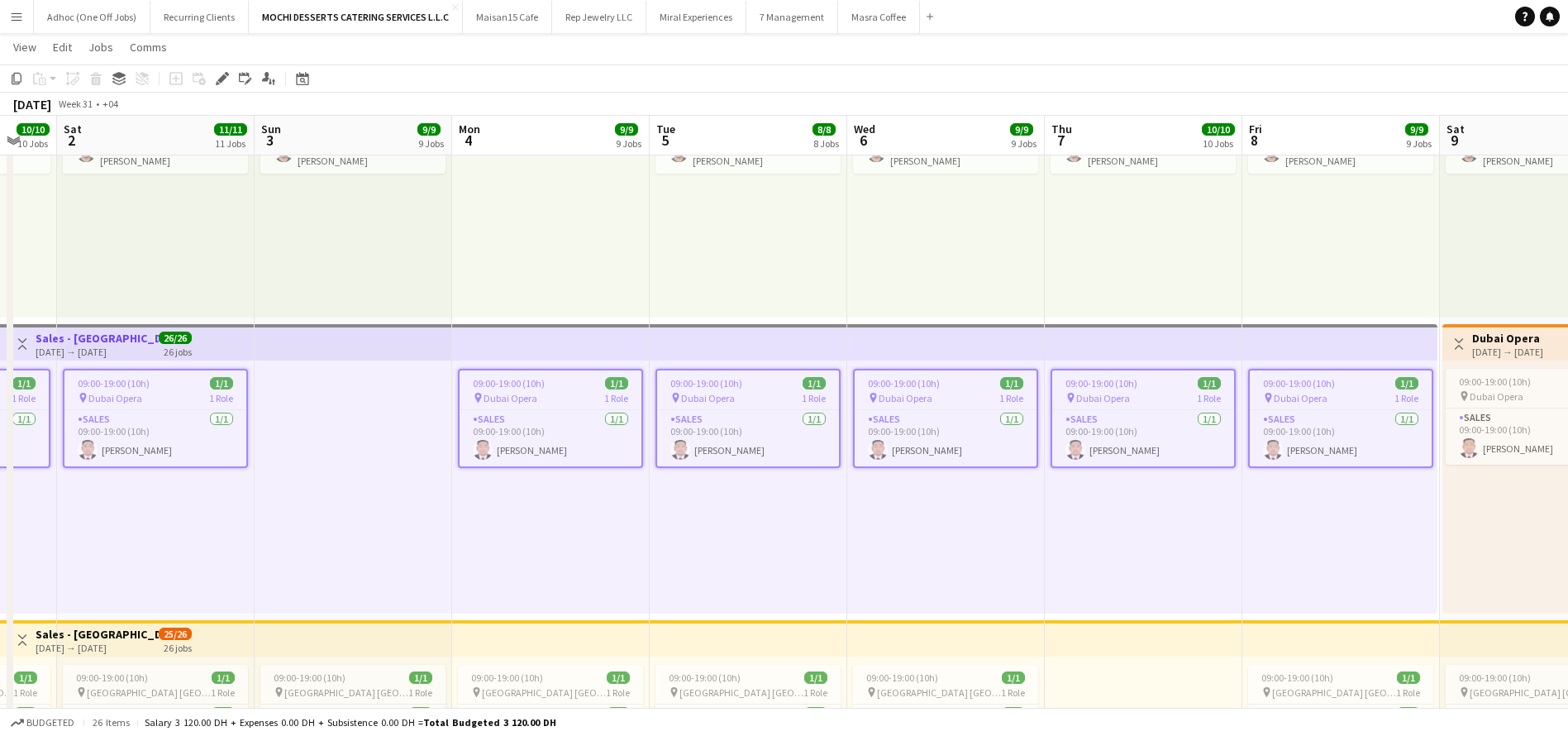
click at [1318, 343] on app-top-bar at bounding box center [1340, 342] width 196 height 36
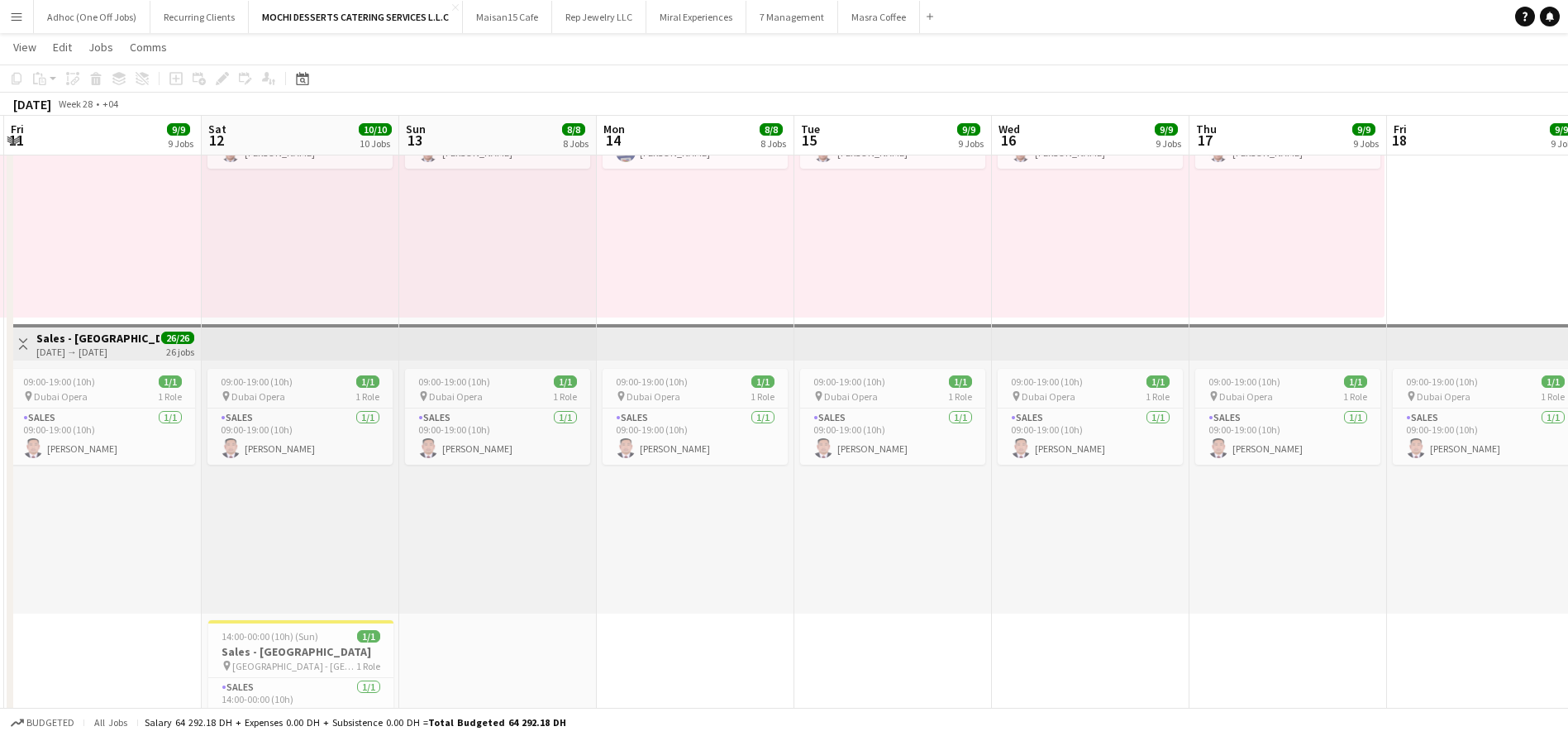
scroll to position [0, 567]
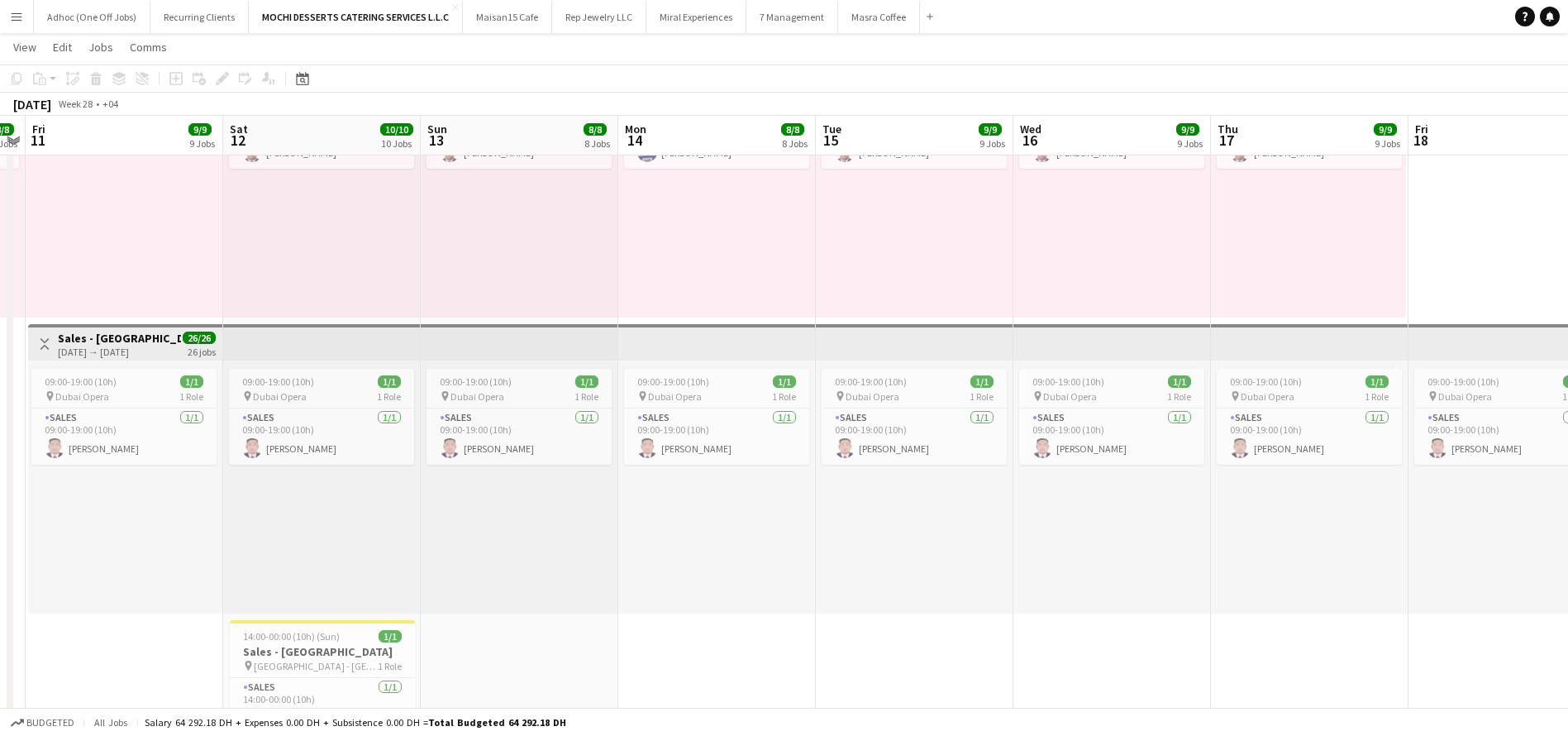
click at [794, 340] on app-top-bar at bounding box center [717, 342] width 197 height 36
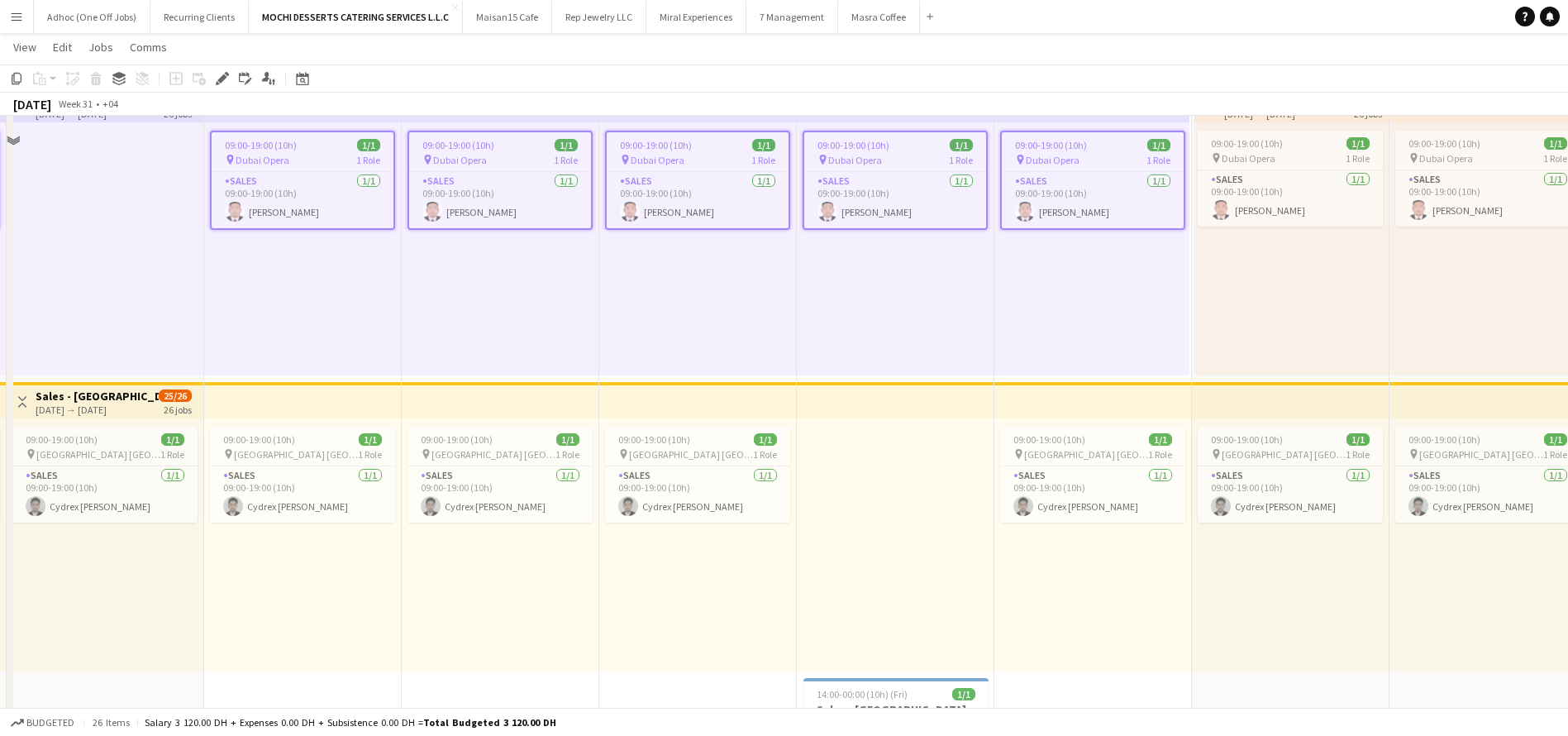
scroll to position [2779, 0]
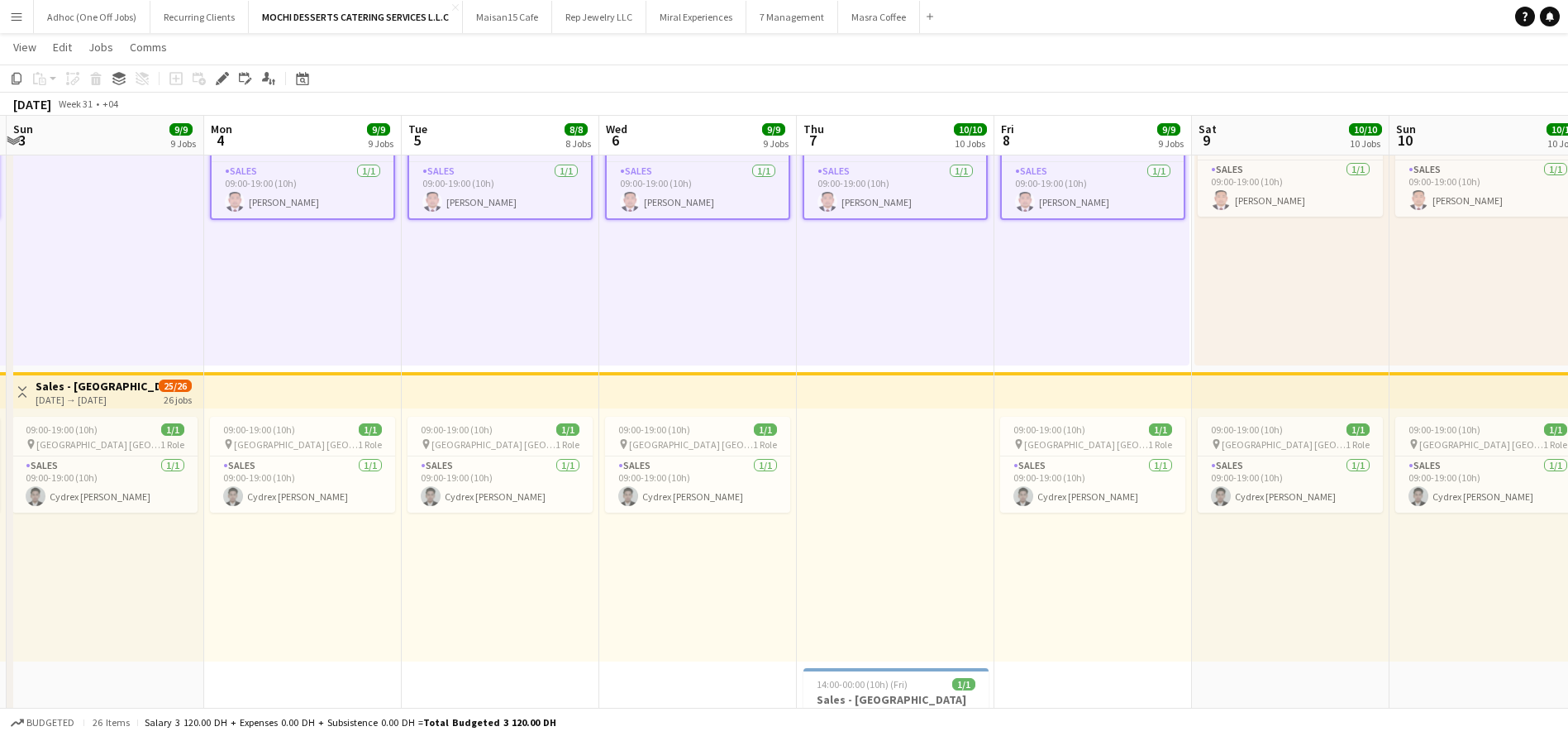
click at [291, 386] on app-top-bar at bounding box center [303, 390] width 197 height 36
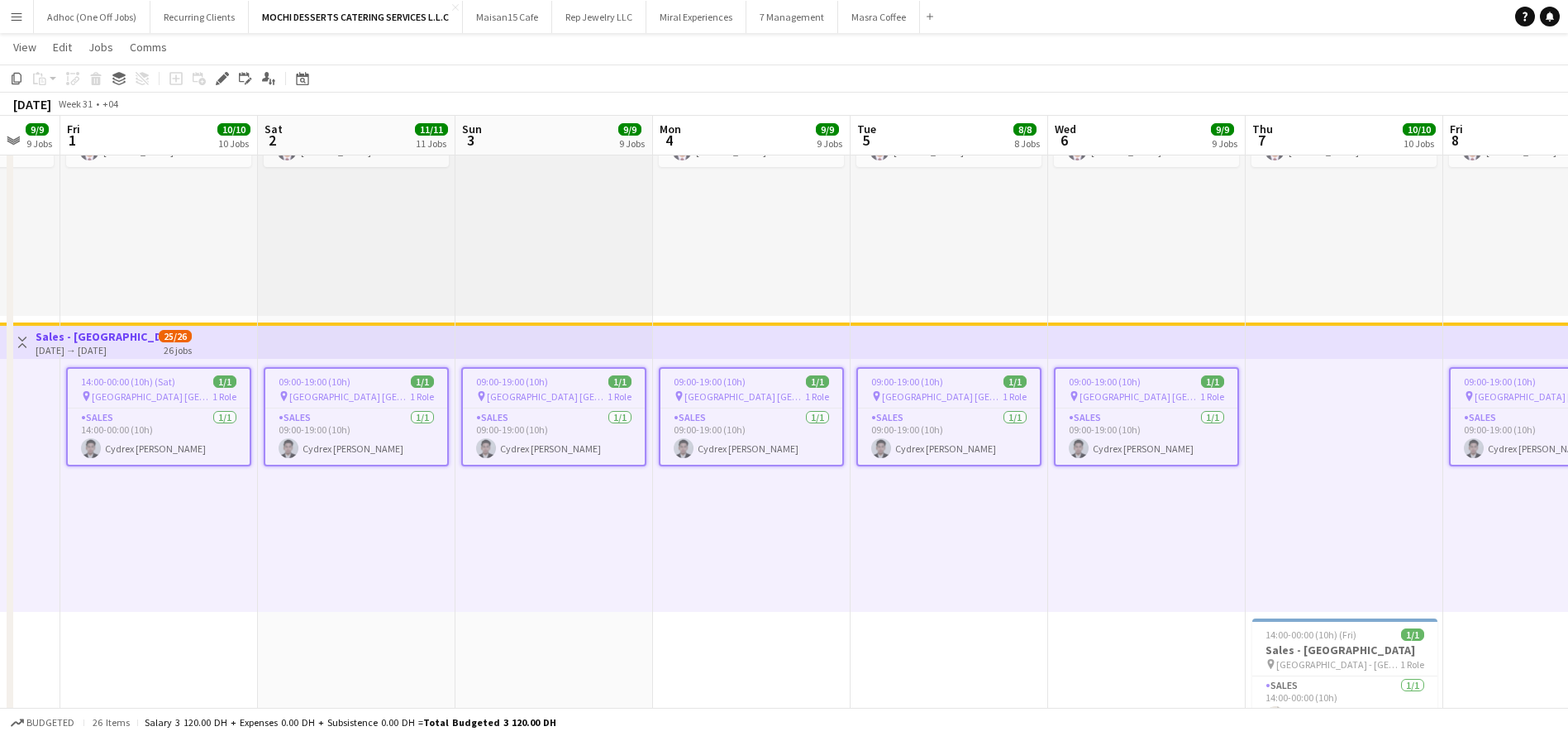
scroll to position [0, 535]
